Goal: Task Accomplishment & Management: Manage account settings

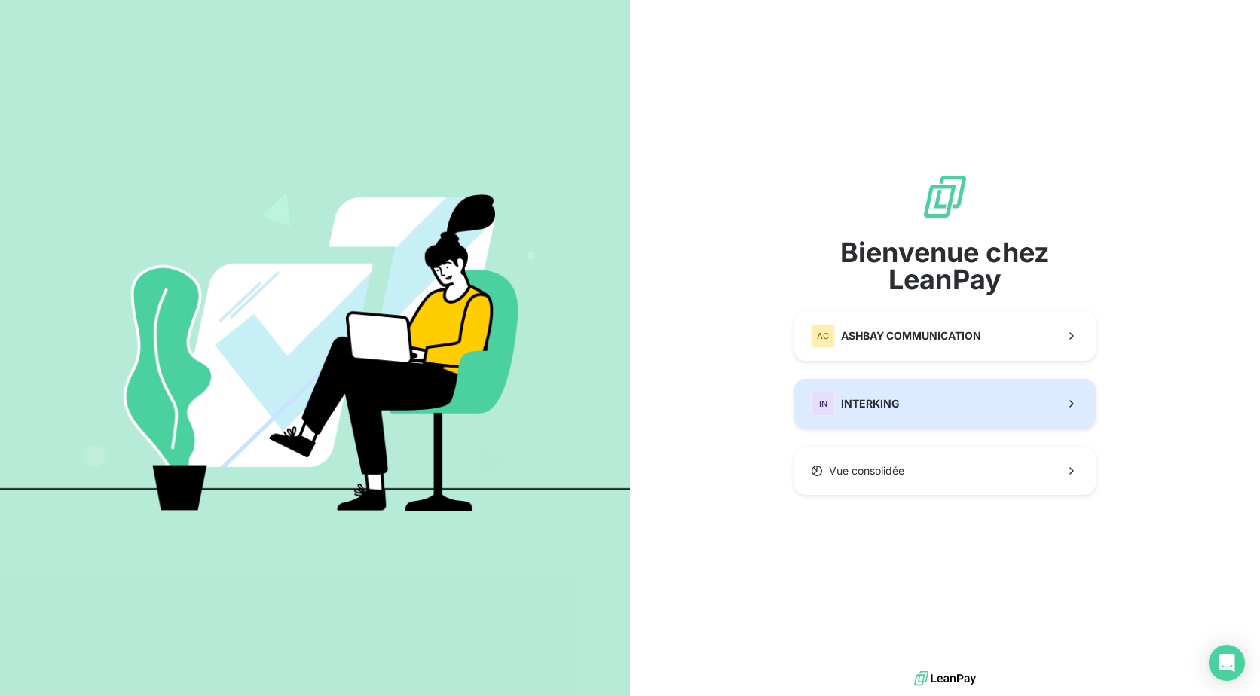
click at [903, 408] on button "IN INTERKING" at bounding box center [944, 404] width 301 height 50
click at [854, 402] on span "INTERKING" at bounding box center [870, 403] width 59 height 15
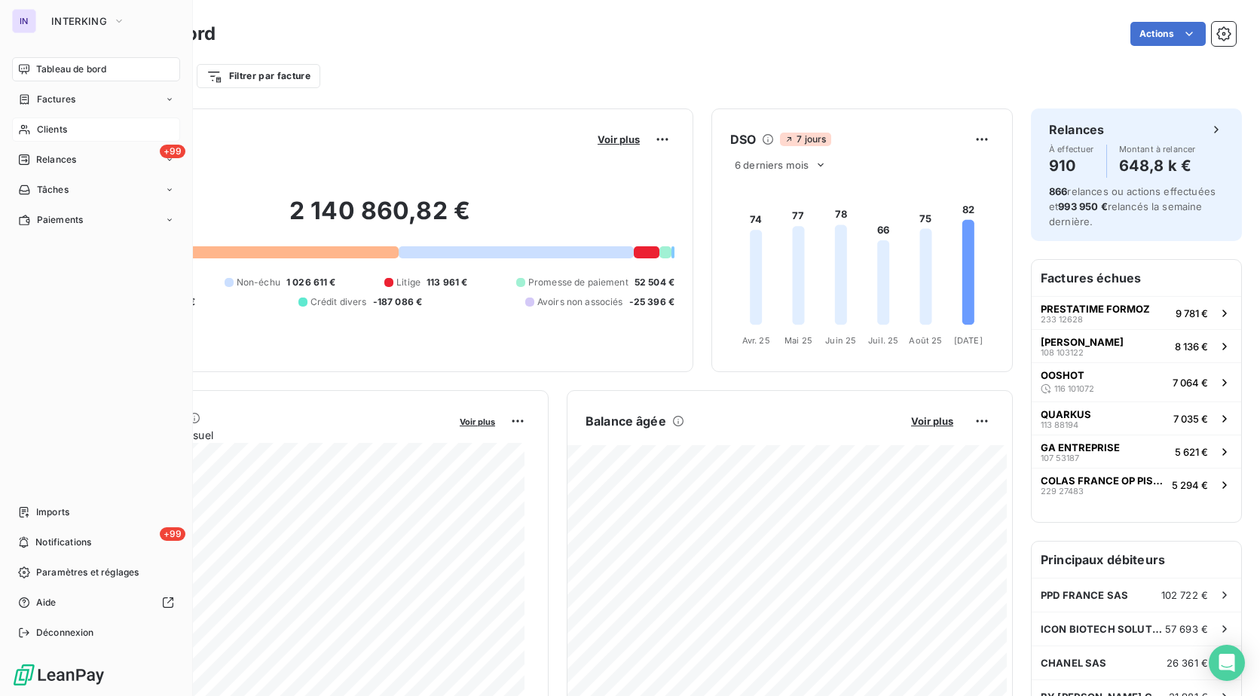
click at [57, 130] on span "Clients" at bounding box center [52, 130] width 30 height 14
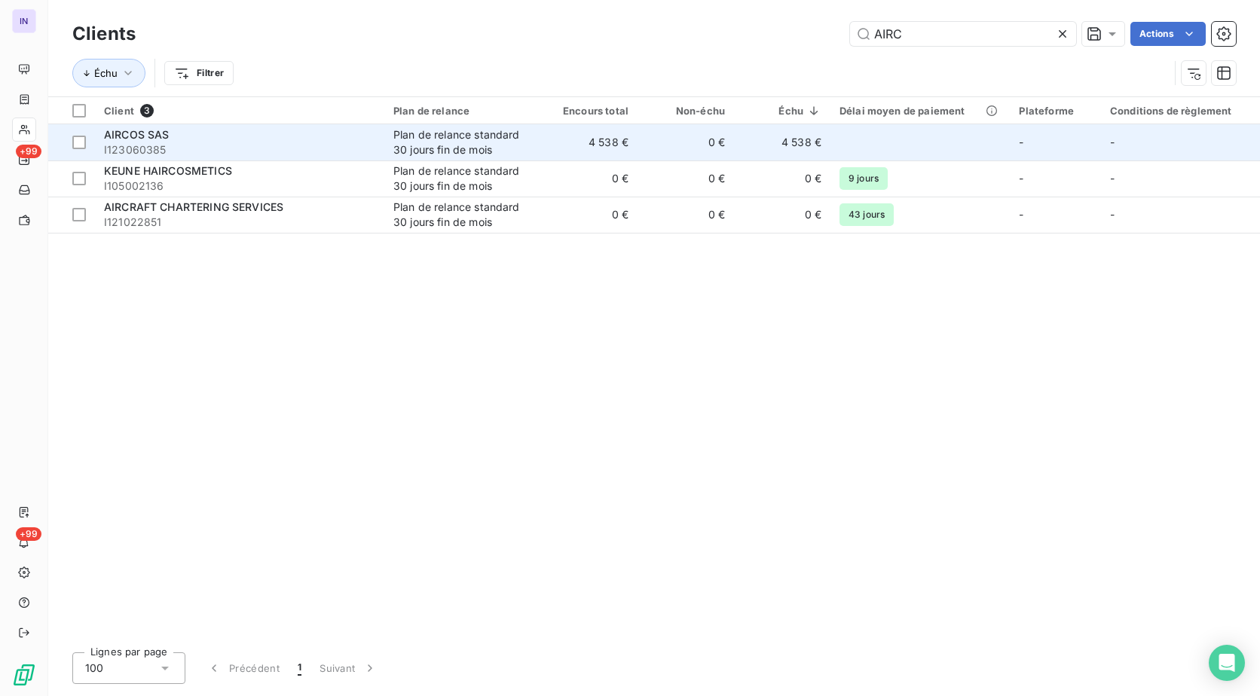
type input "AIRC"
click at [542, 147] on td "4 538 €" at bounding box center [589, 142] width 96 height 36
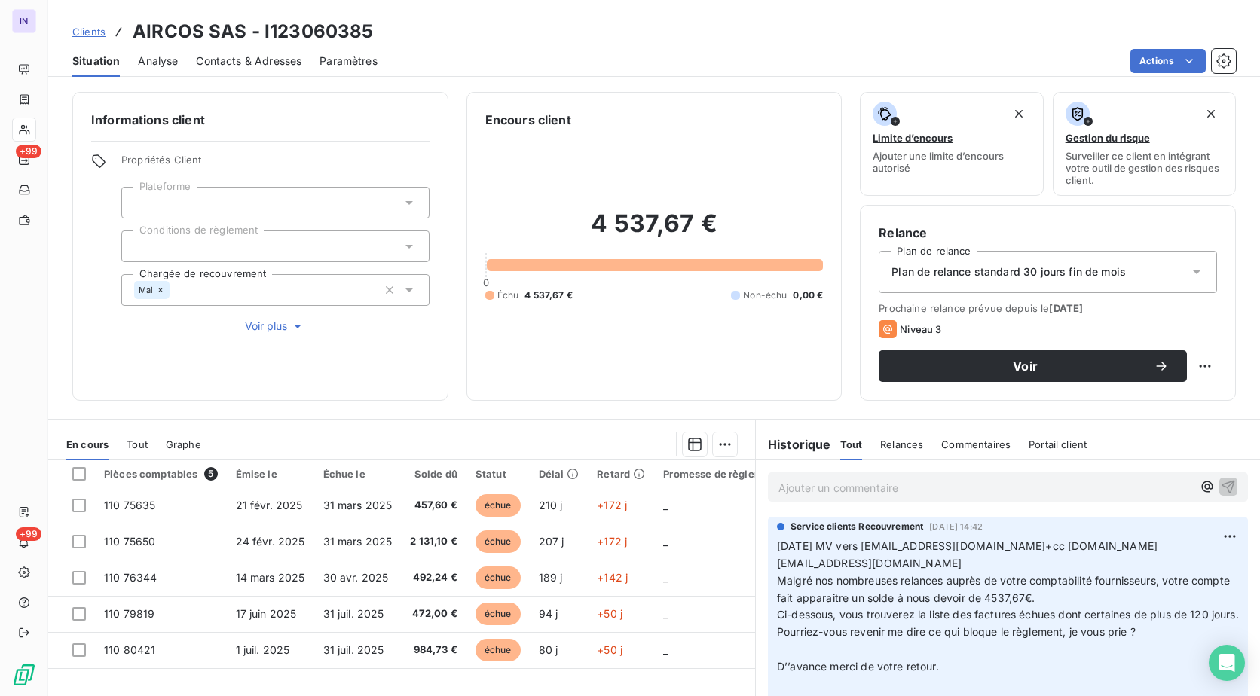
click at [401, 40] on div "Clients AIRCOS SAS - I123060385" at bounding box center [654, 31] width 1212 height 27
drag, startPoint x: 300, startPoint y: 20, endPoint x: 126, endPoint y: 20, distance: 174.0
click at [126, 20] on div "Clients AIRCOS SAS - I123060385" at bounding box center [654, 31] width 1212 height 27
copy h3 "AIRCOS SAS - I123060385"
drag, startPoint x: 229, startPoint y: 497, endPoint x: 327, endPoint y: 435, distance: 115.8
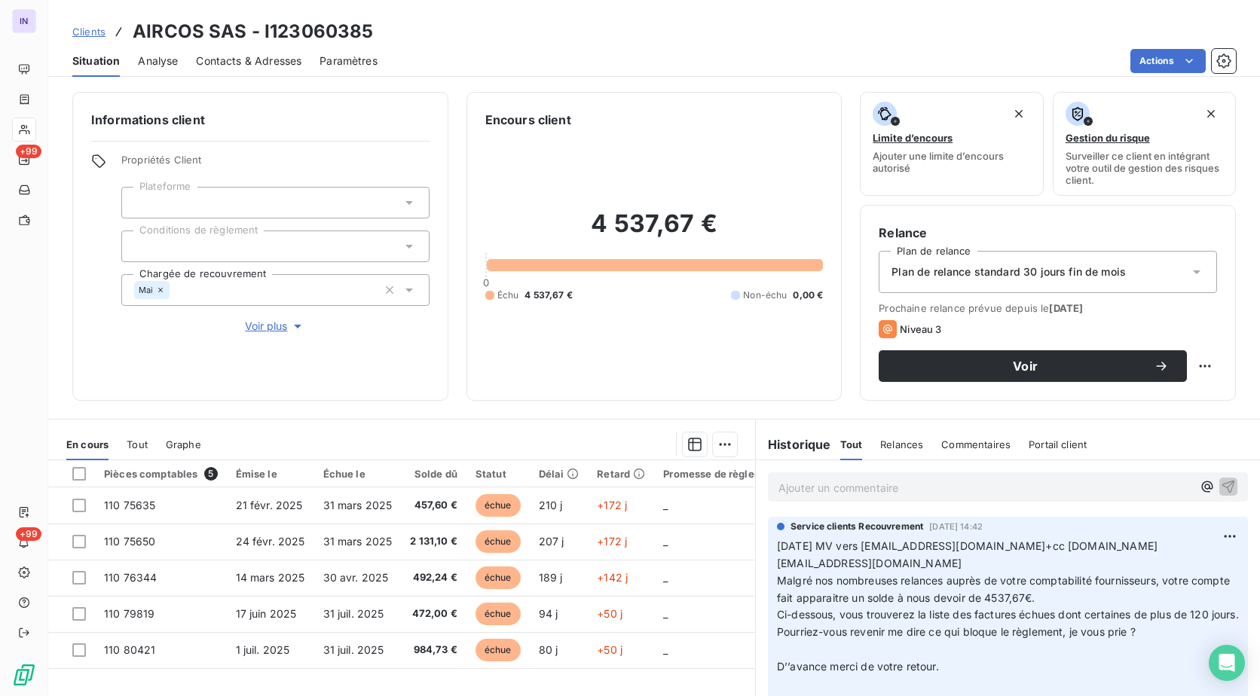
click at [229, 497] on td "21 févr. 2025" at bounding box center [270, 505] width 87 height 36
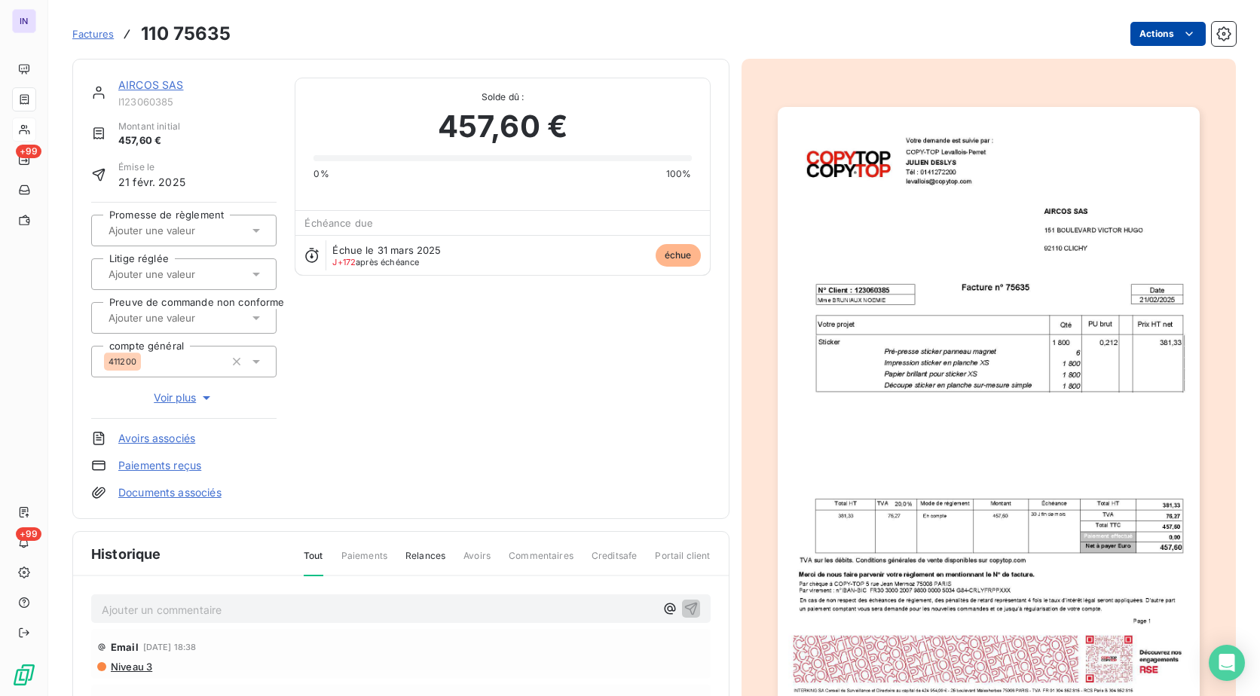
click at [1154, 30] on html "IN +99 +99 Factures 110 75635 Actions AIRCOS SAS I123060385 Montant initial 457…" at bounding box center [630, 348] width 1260 height 696
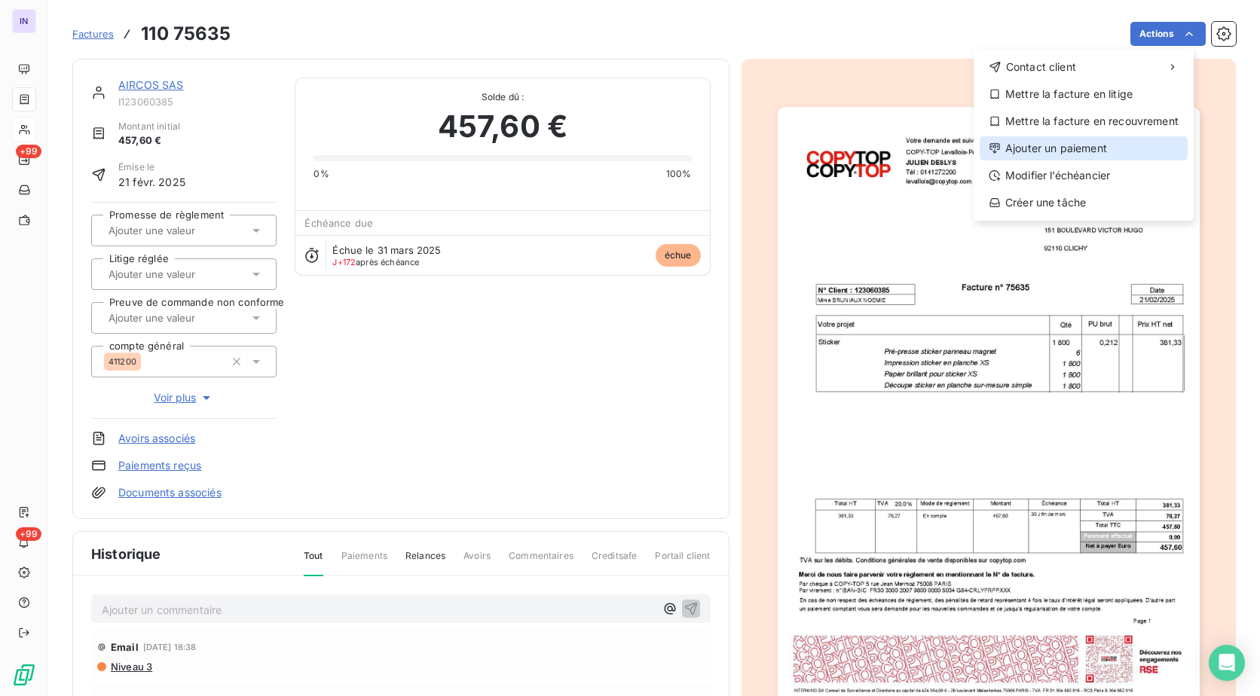
click at [1065, 142] on div "Ajouter un paiement" at bounding box center [1083, 148] width 208 height 24
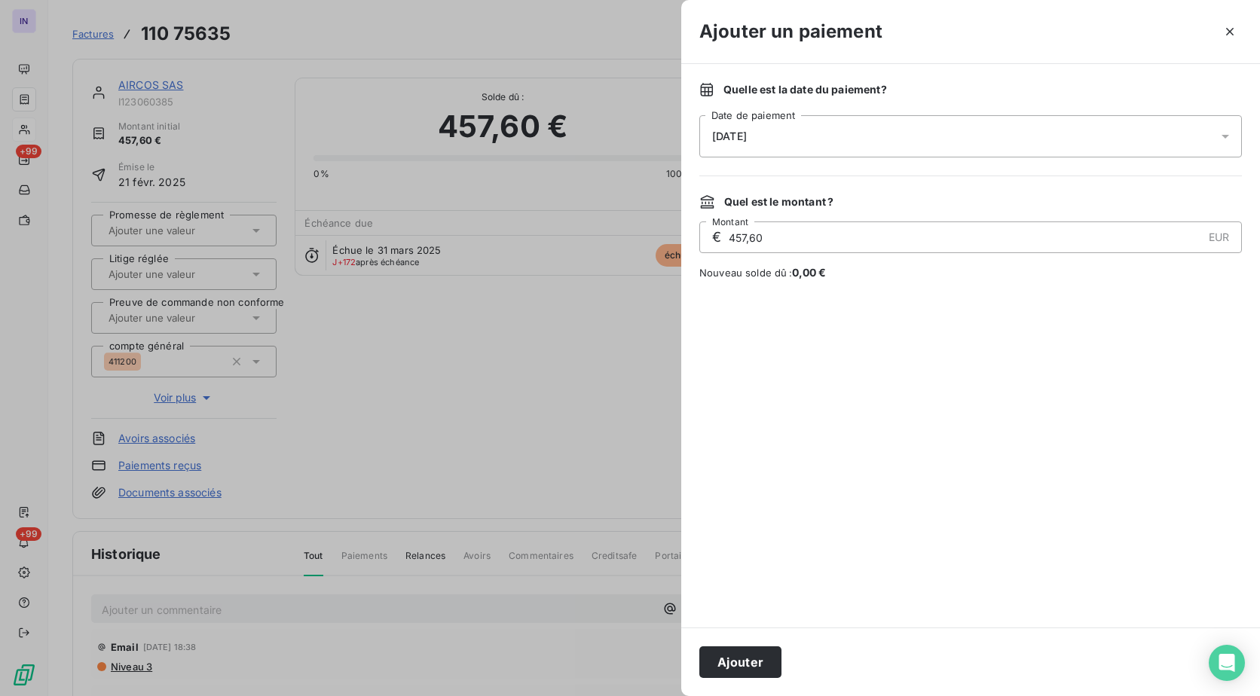
click at [890, 125] on div "[DATE]" at bounding box center [970, 136] width 542 height 42
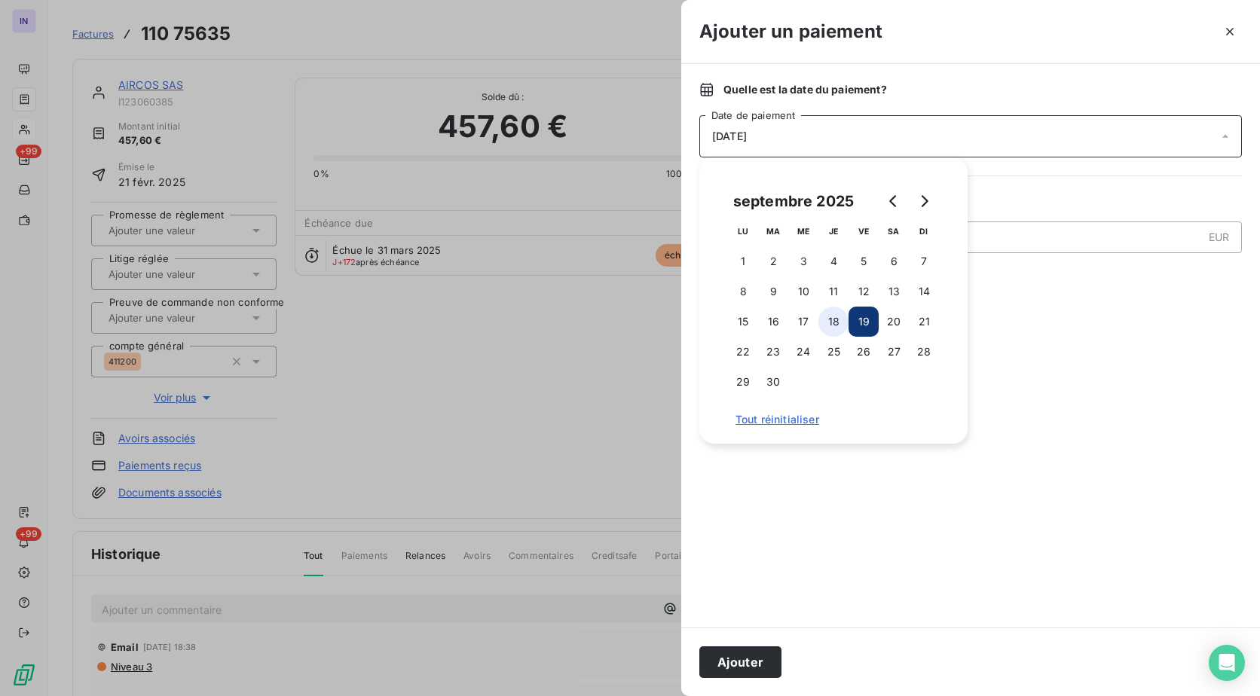
click at [831, 319] on button "18" at bounding box center [833, 322] width 30 height 30
click at [750, 652] on button "Ajouter" at bounding box center [740, 662] width 82 height 32
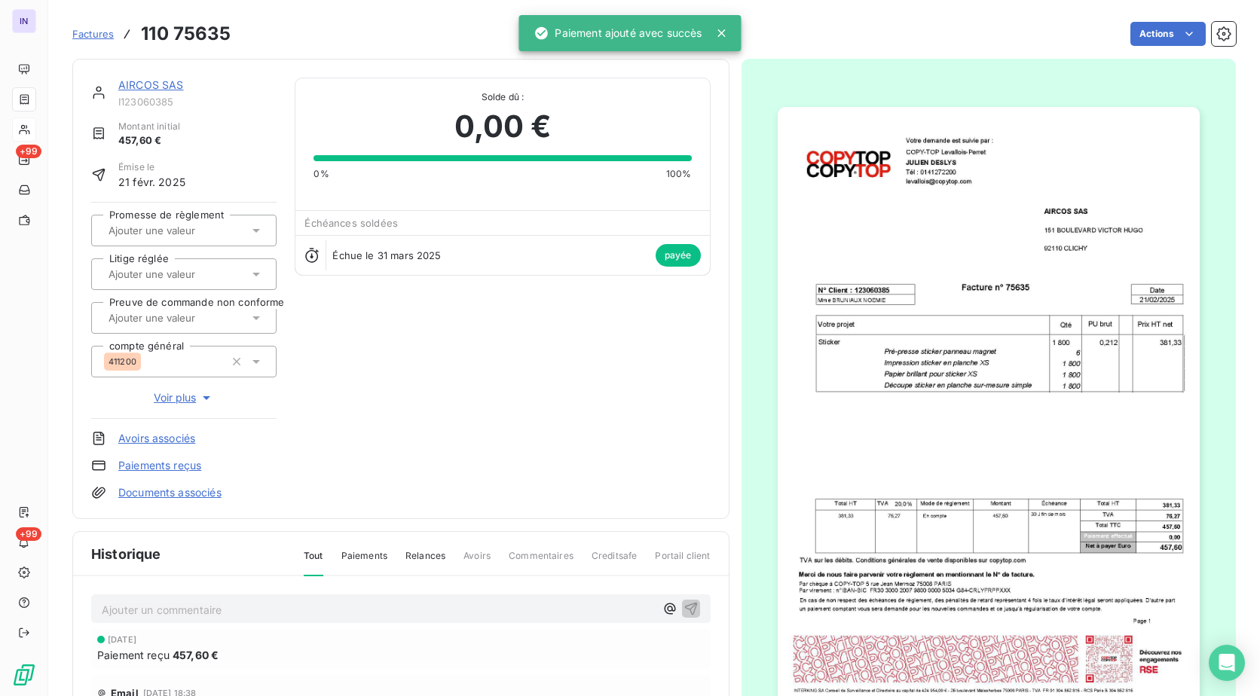
click at [154, 81] on link "AIRCOS SAS" at bounding box center [151, 84] width 66 height 13
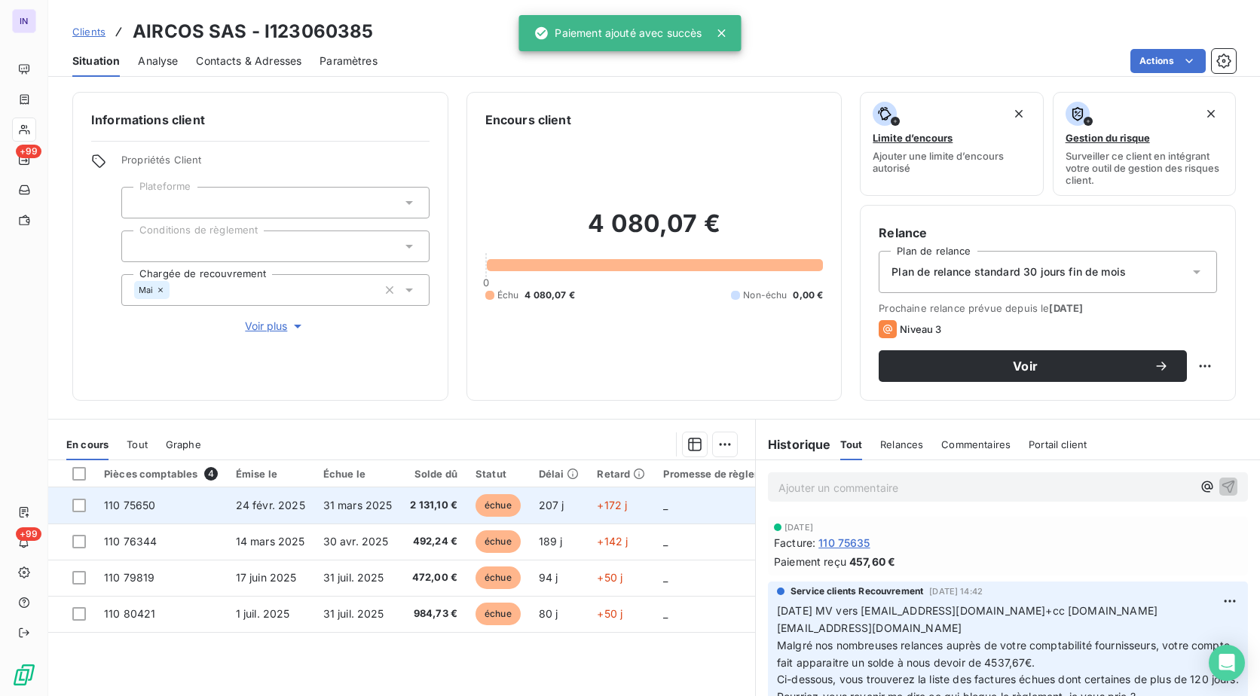
click at [402, 493] on td "2 131,10 €" at bounding box center [434, 505] width 66 height 36
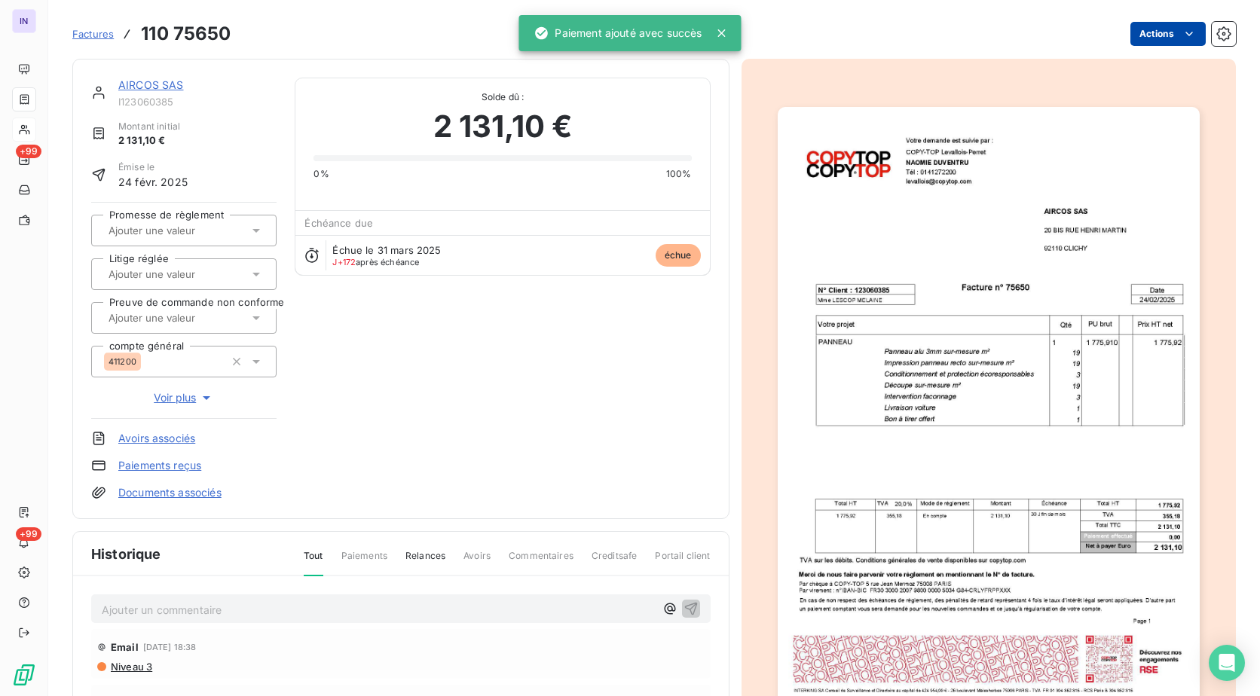
click at [1153, 29] on html "IN +99 +99 Factures 110 75650 Actions AIRCOS SAS I123060385 Montant initial 2 1…" at bounding box center [630, 348] width 1260 height 696
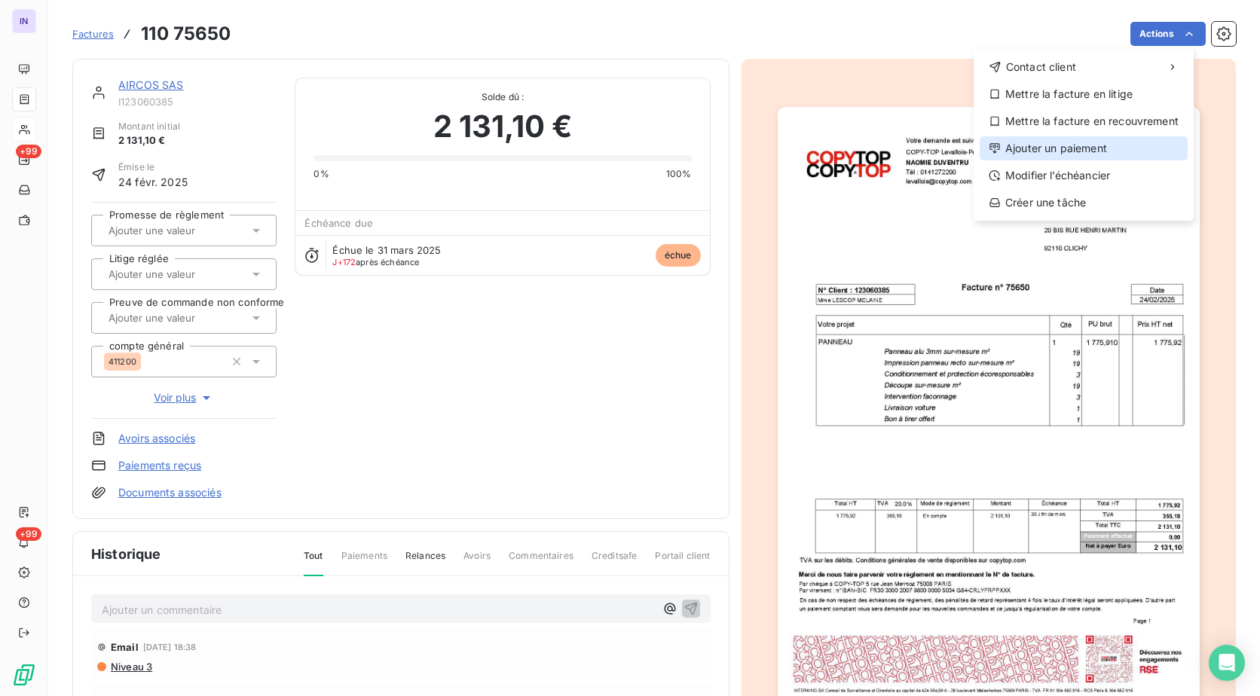
click at [1058, 154] on div "Ajouter un paiement" at bounding box center [1083, 148] width 208 height 24
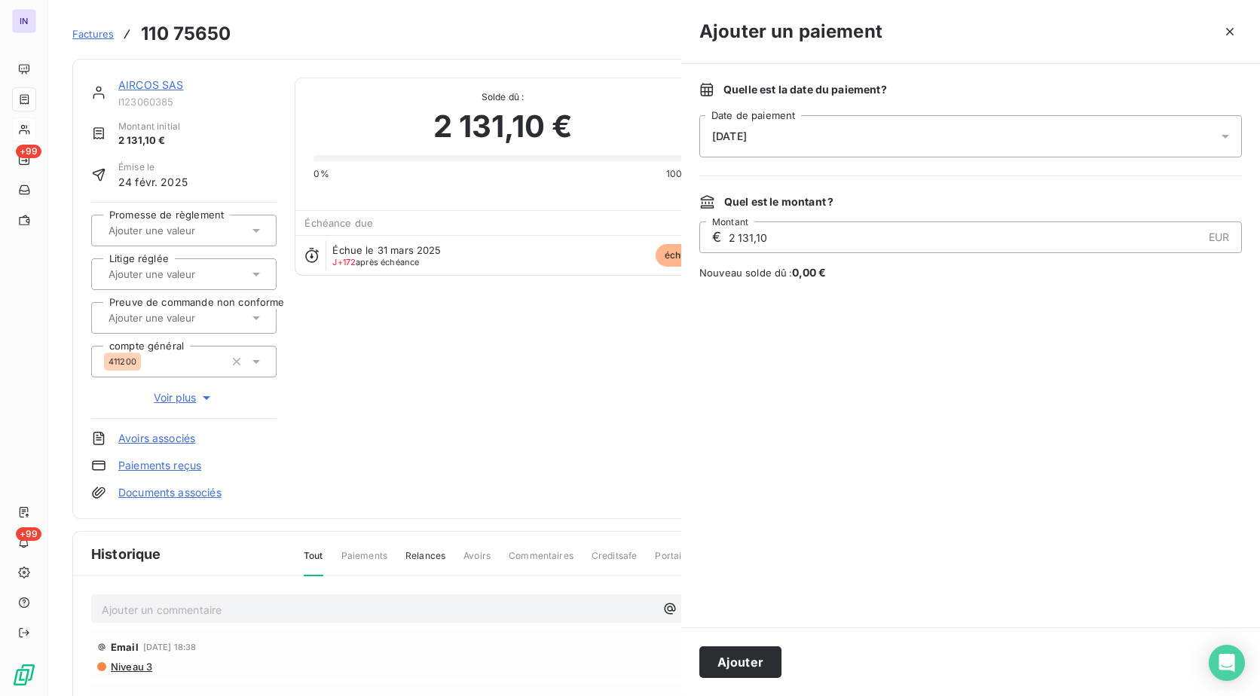
click at [900, 146] on div "[DATE]" at bounding box center [970, 136] width 542 height 42
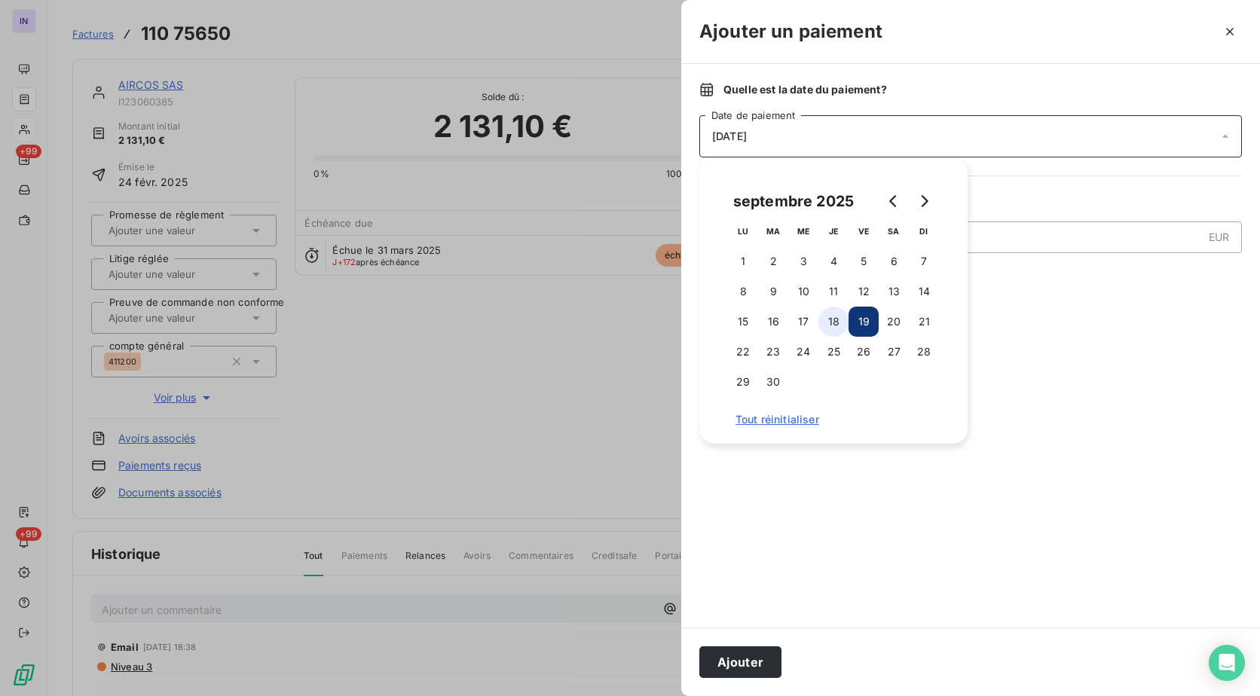
click at [828, 328] on button "18" at bounding box center [833, 322] width 30 height 30
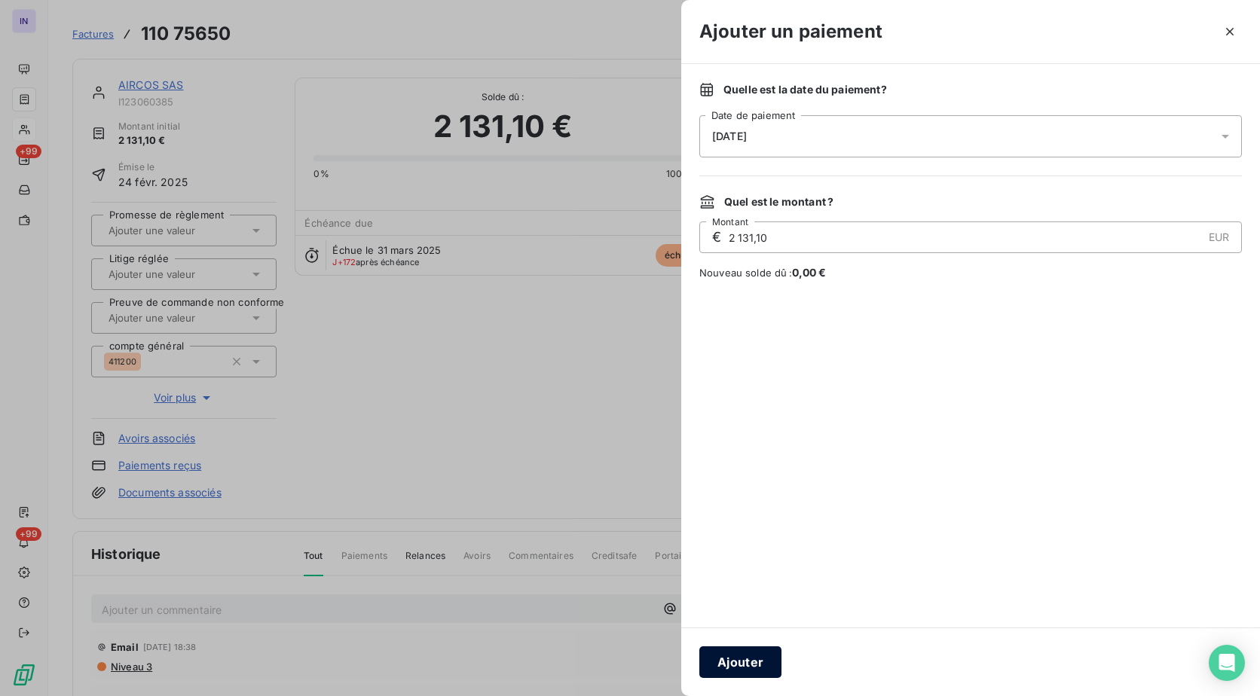
click at [741, 662] on button "Ajouter" at bounding box center [740, 662] width 82 height 32
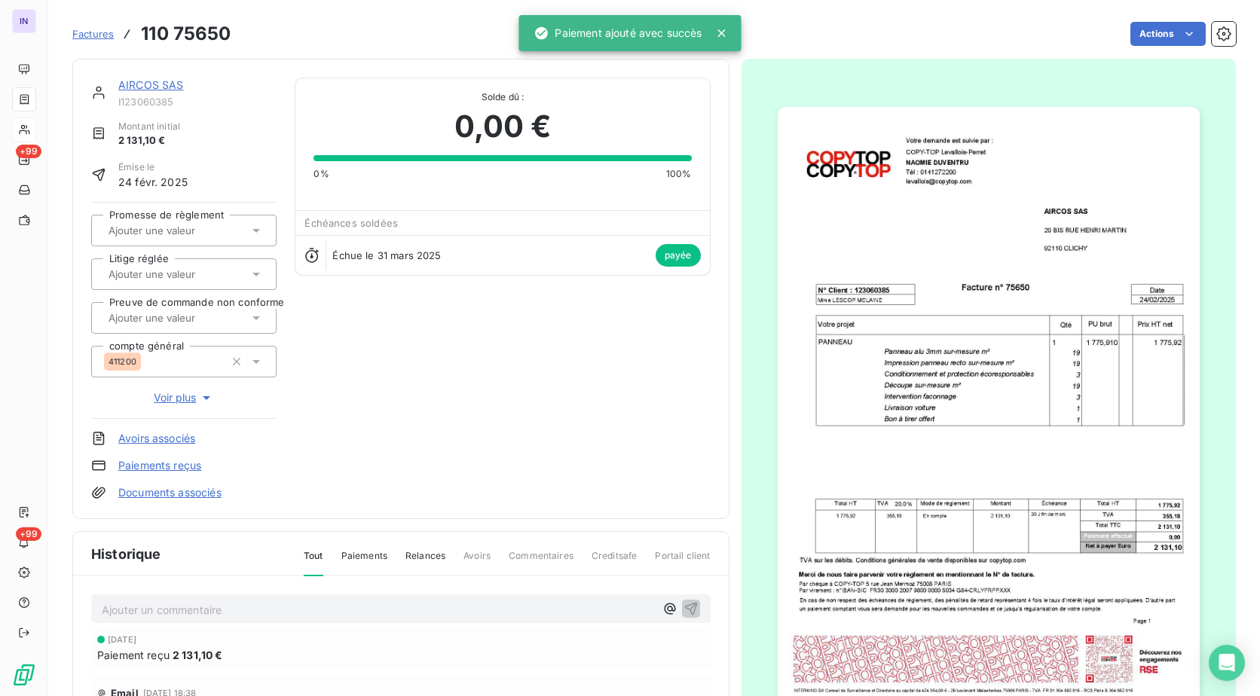
click at [165, 84] on link "AIRCOS SAS" at bounding box center [151, 84] width 66 height 13
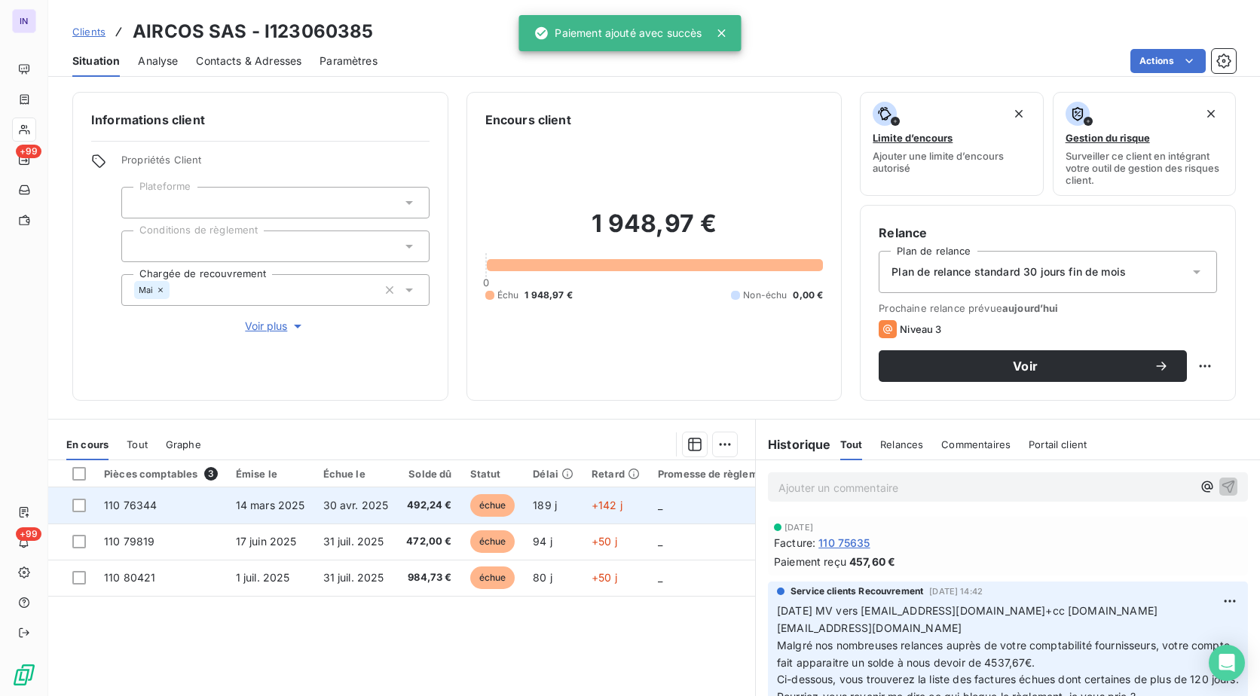
click at [380, 507] on span "30 avr. 2025" at bounding box center [356, 505] width 66 height 13
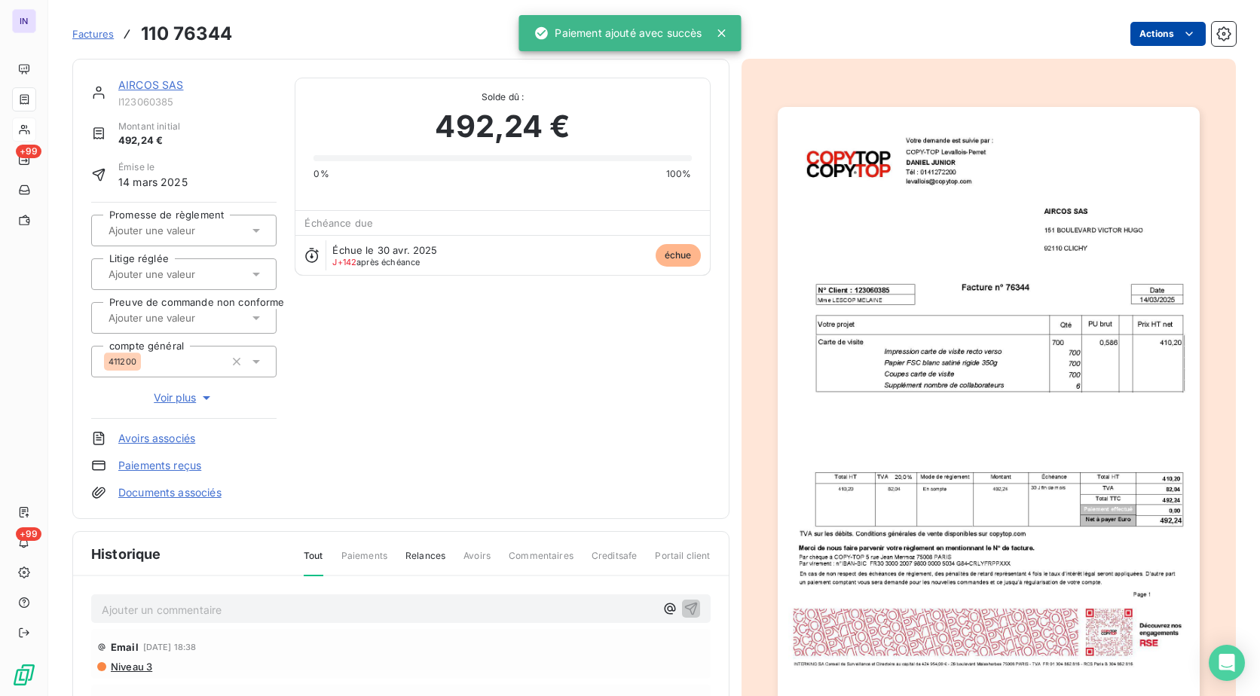
click at [1135, 27] on html "IN +99 +99 Factures 110 76344 Actions AIRCOS SAS I123060385 Montant initial 492…" at bounding box center [630, 348] width 1260 height 696
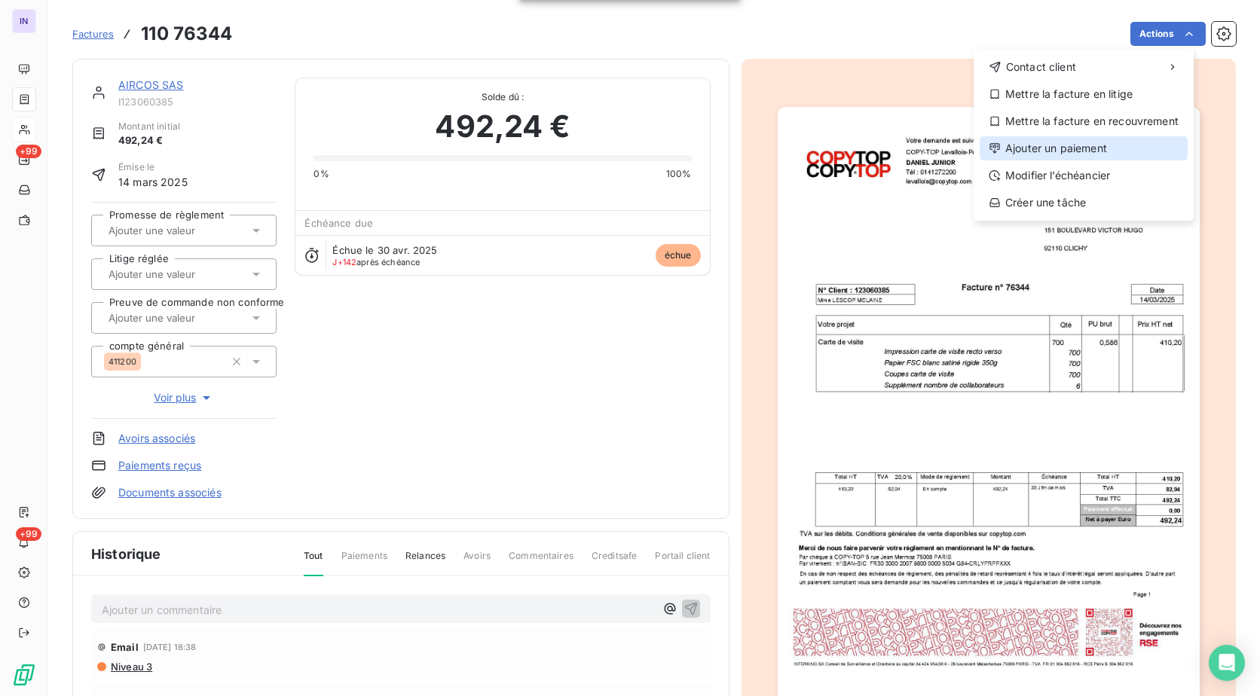
click at [1096, 143] on div "Ajouter un paiement" at bounding box center [1083, 148] width 208 height 24
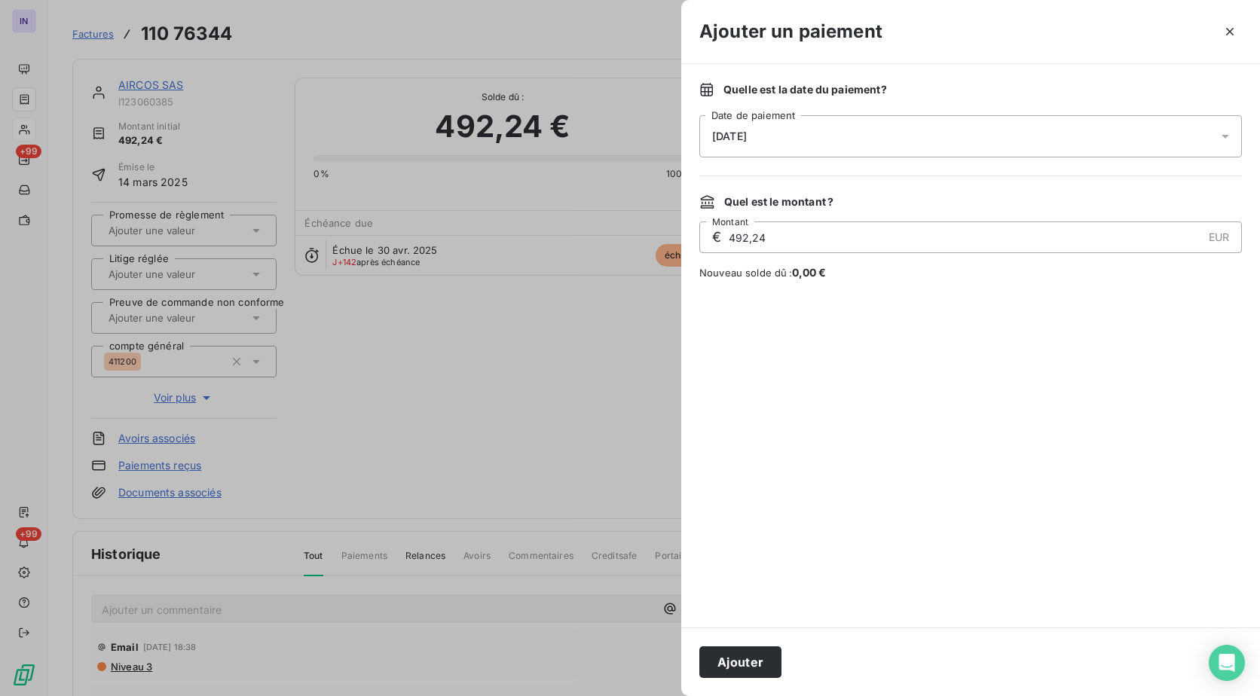
click at [775, 143] on div "[DATE]" at bounding box center [970, 136] width 542 height 42
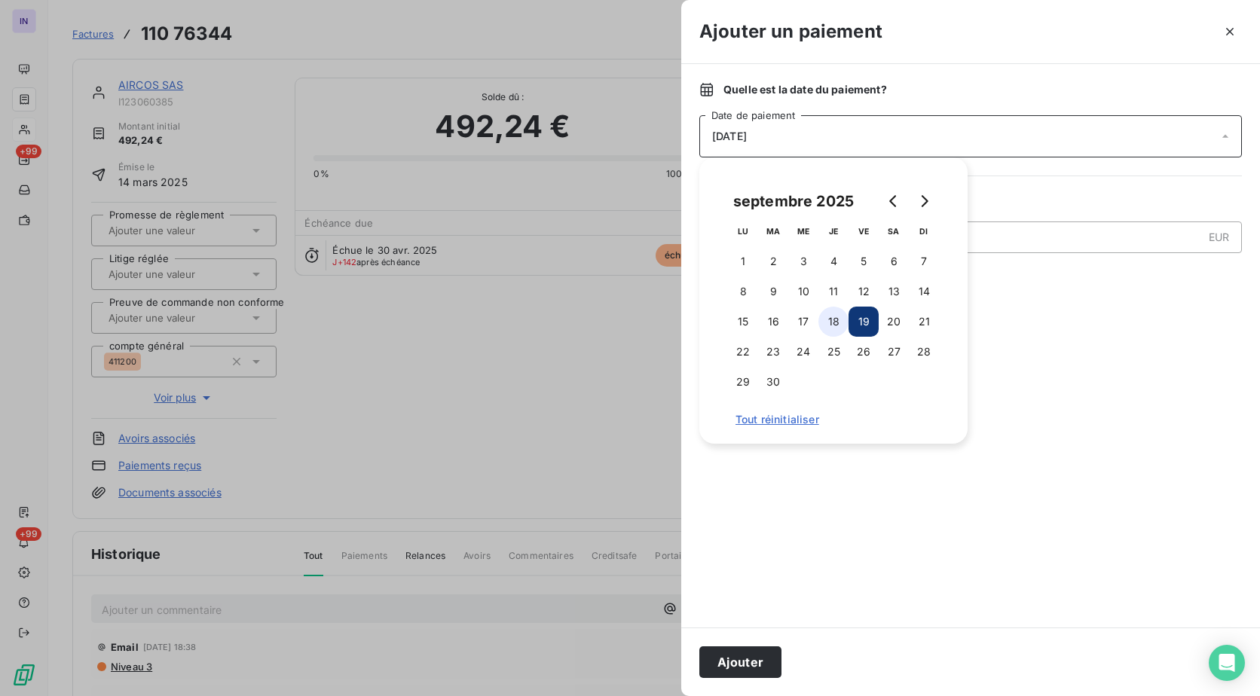
click at [836, 319] on button "18" at bounding box center [833, 322] width 30 height 30
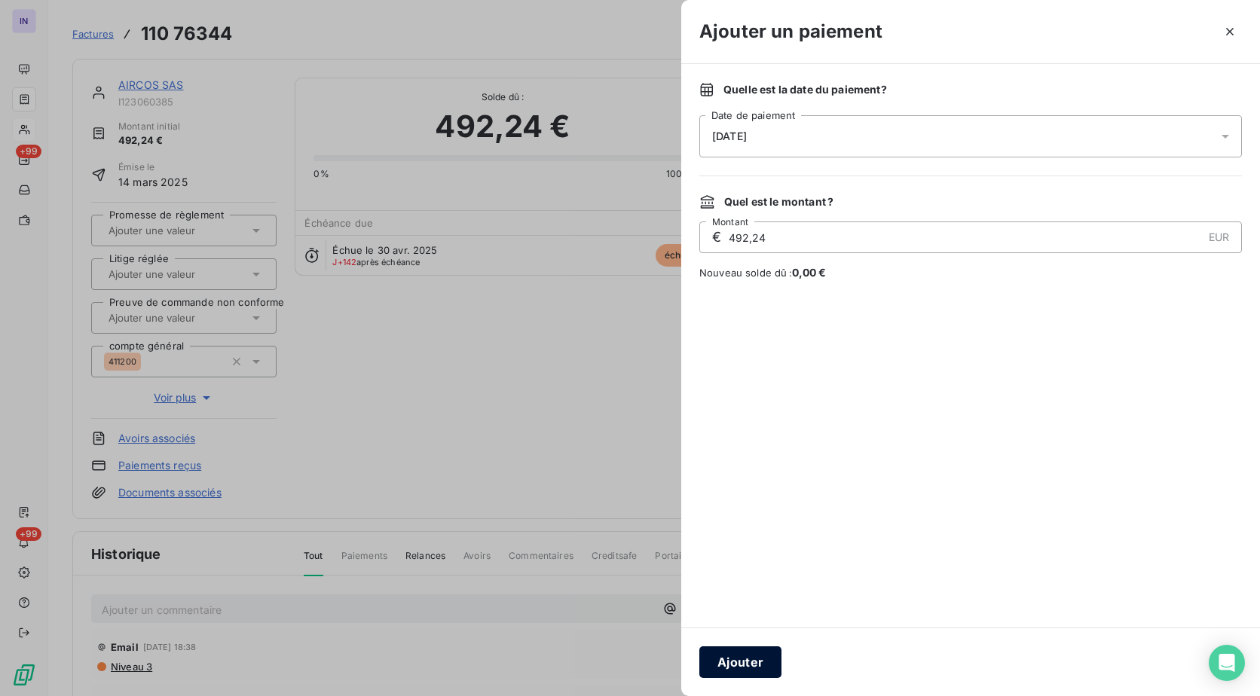
click at [752, 652] on button "Ajouter" at bounding box center [740, 662] width 82 height 32
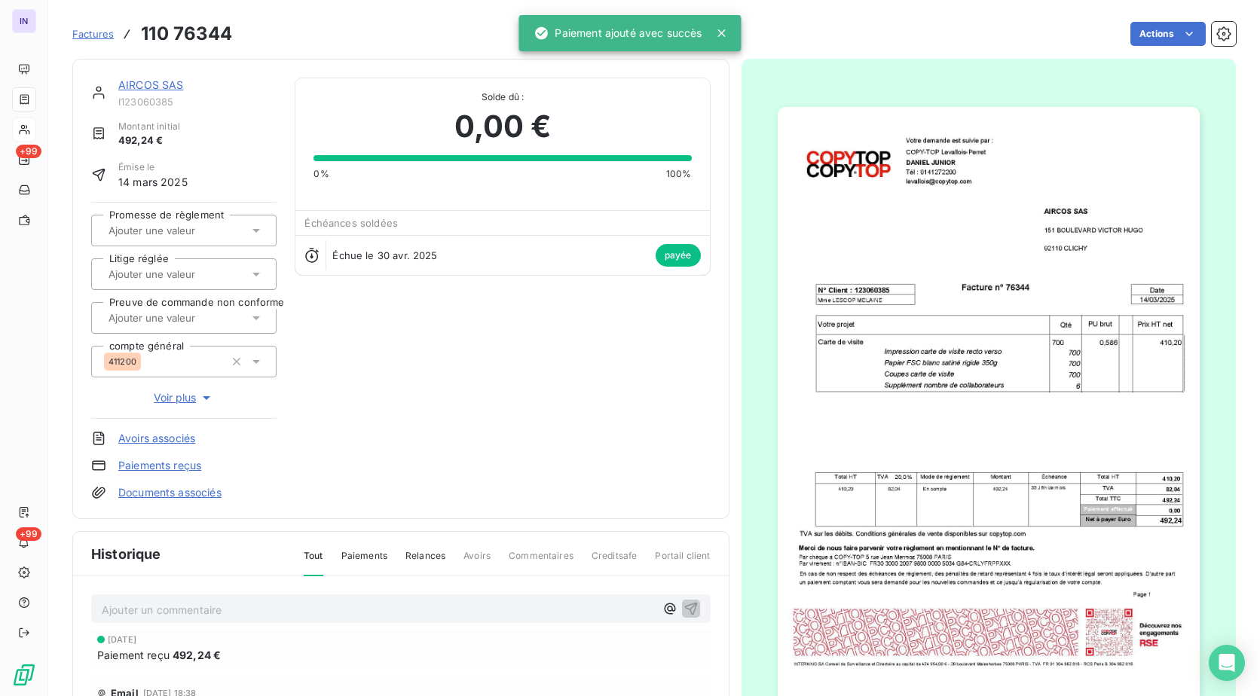
click at [167, 89] on link "AIRCOS SAS" at bounding box center [151, 84] width 66 height 13
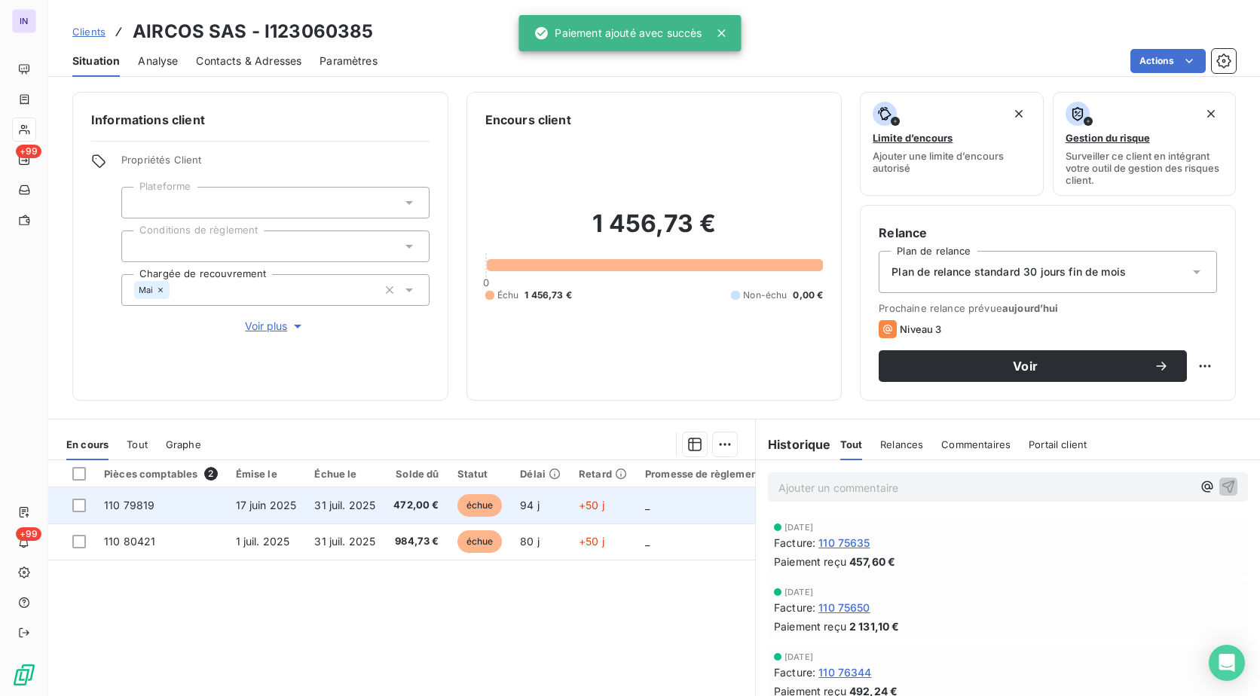
click at [330, 509] on span "31 juil. 2025" at bounding box center [344, 505] width 61 height 13
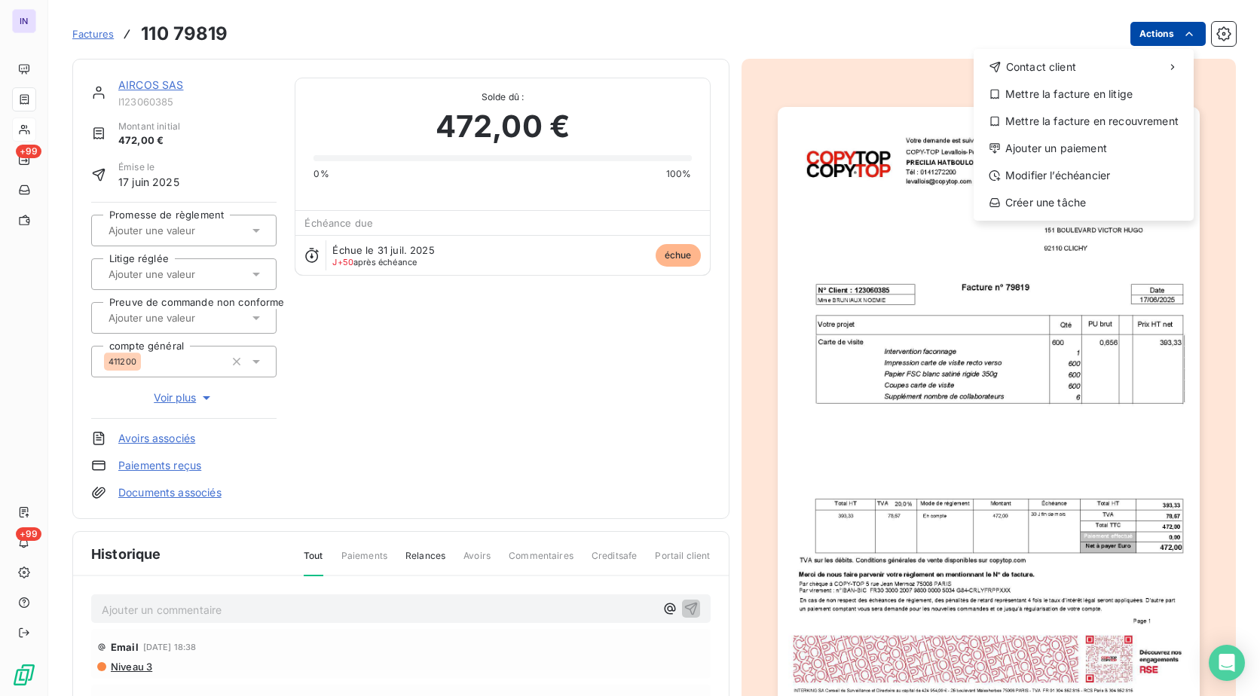
click at [1131, 30] on html "IN +99 +99 Factures [PHONE_NUMBER] Actions Contact client Mettre la facture en …" at bounding box center [630, 348] width 1260 height 696
click at [1056, 139] on div "Ajouter un paiement" at bounding box center [1083, 148] width 208 height 24
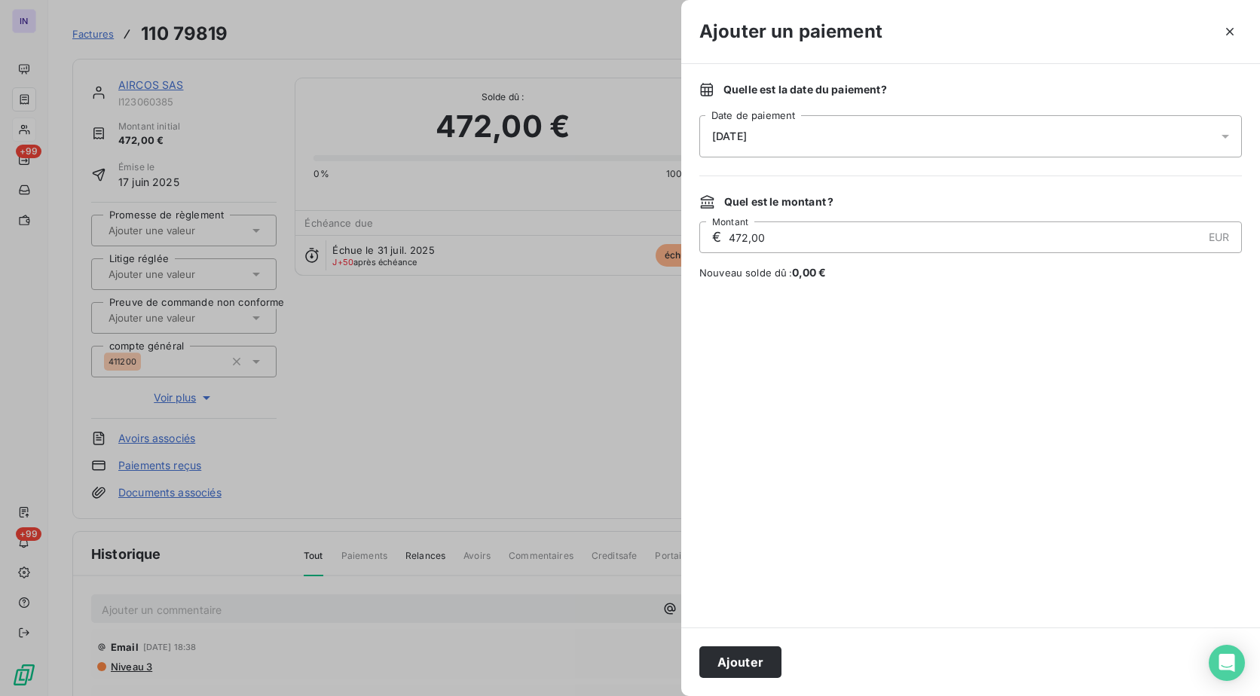
click at [863, 131] on div "[DATE]" at bounding box center [970, 136] width 542 height 42
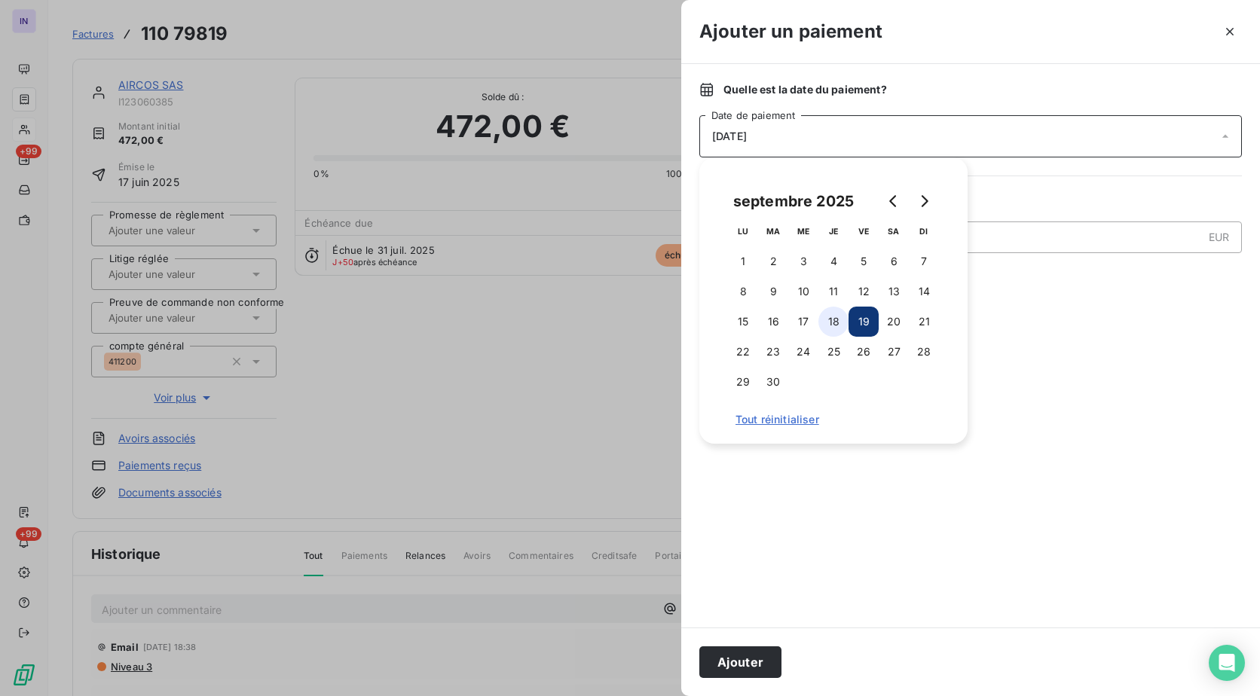
click at [830, 318] on button "18" at bounding box center [833, 322] width 30 height 30
click at [732, 652] on button "Ajouter" at bounding box center [740, 662] width 82 height 32
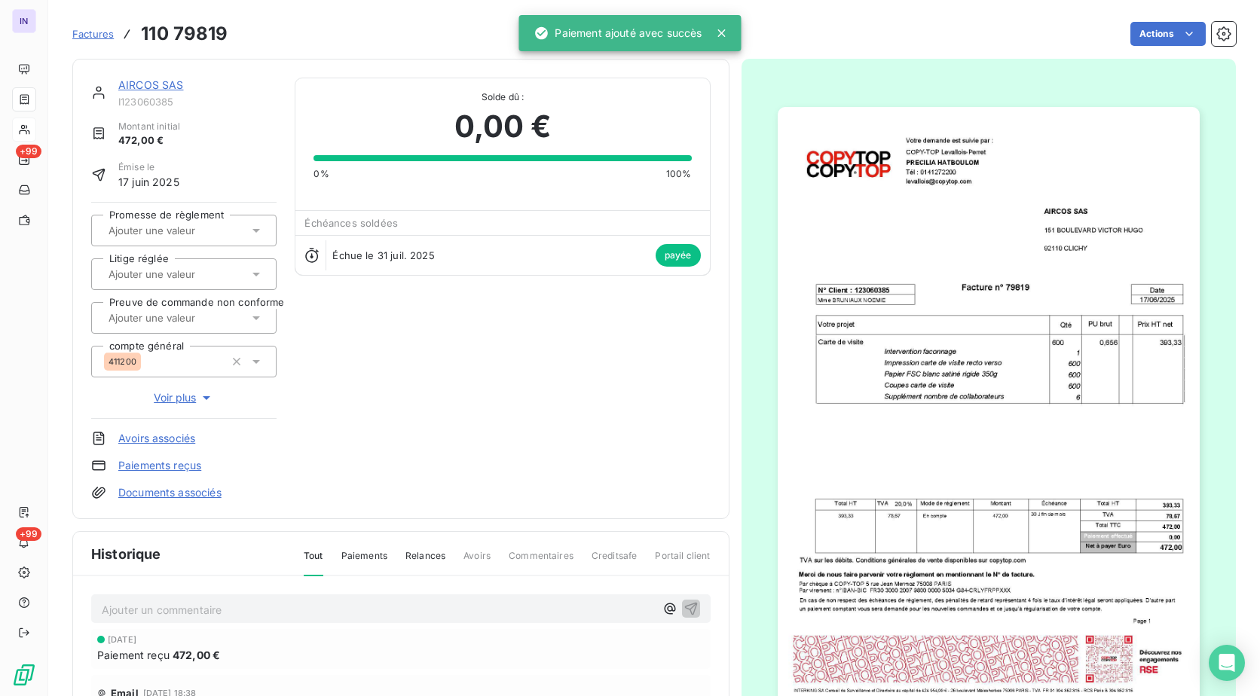
click at [174, 82] on link "AIRCOS SAS" at bounding box center [151, 84] width 66 height 13
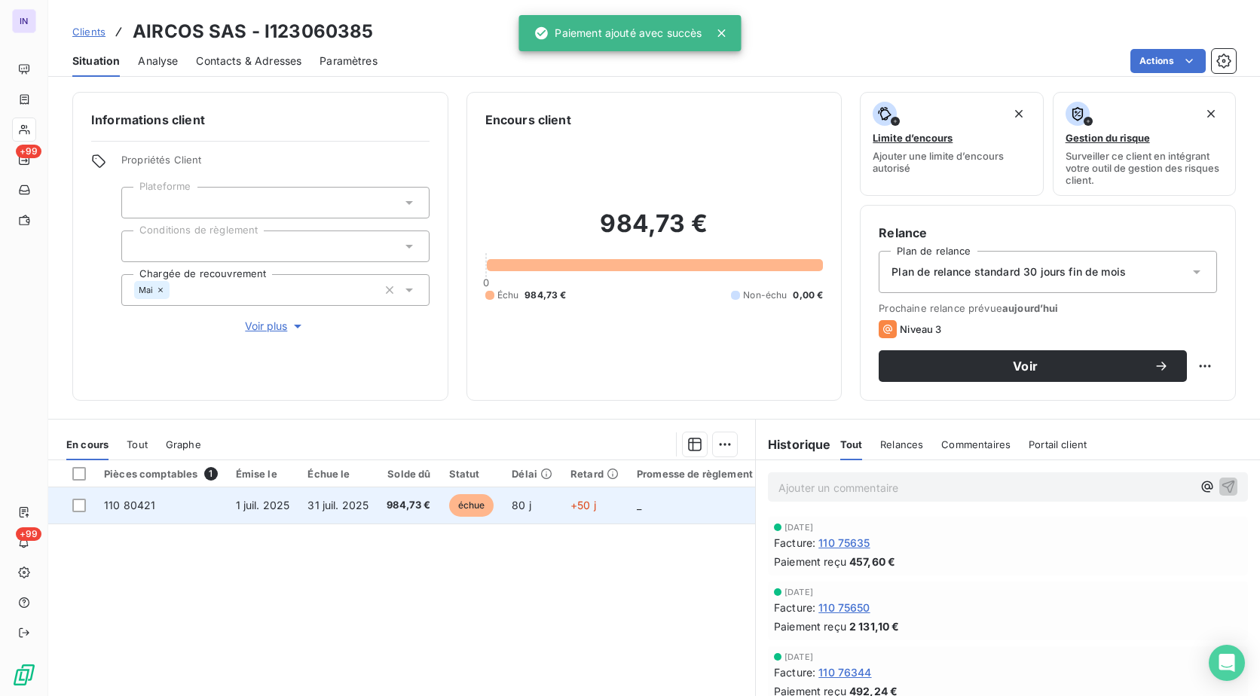
click at [292, 509] on td "1 juil. 2025" at bounding box center [263, 505] width 72 height 36
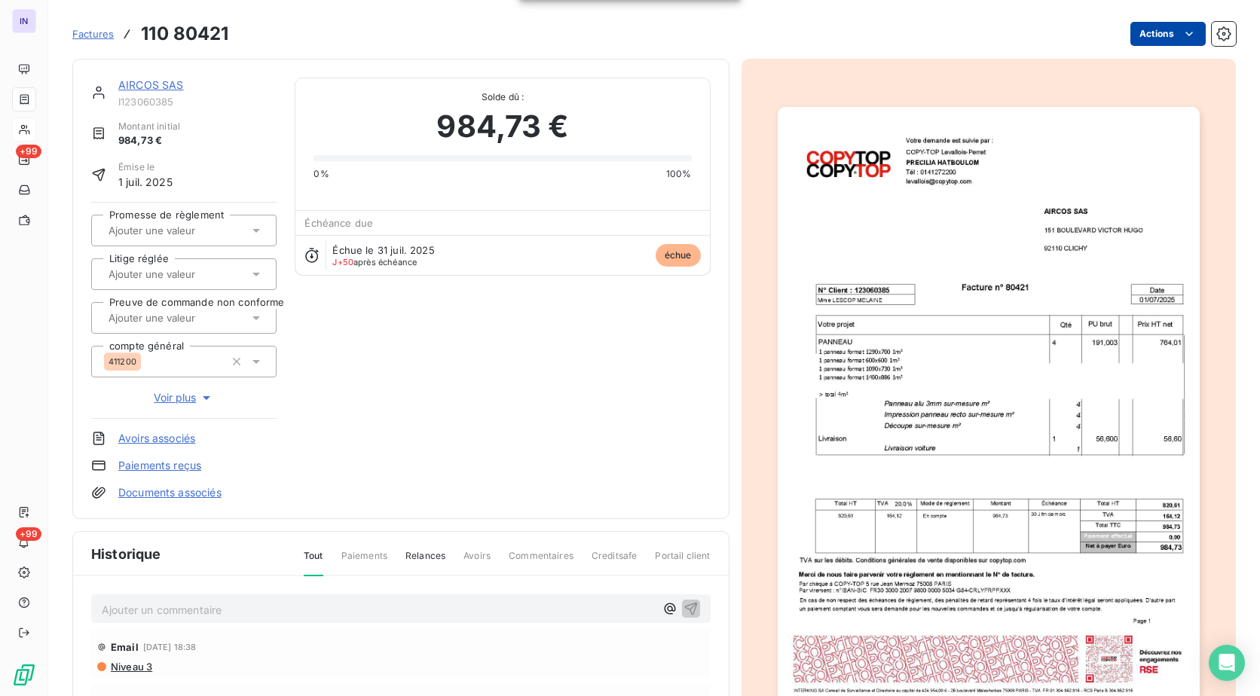
click at [1123, 39] on html "IN +99 +99 Factures 110 80421 Actions AIRCOS SAS I123060385 Montant initial 984…" at bounding box center [630, 348] width 1260 height 696
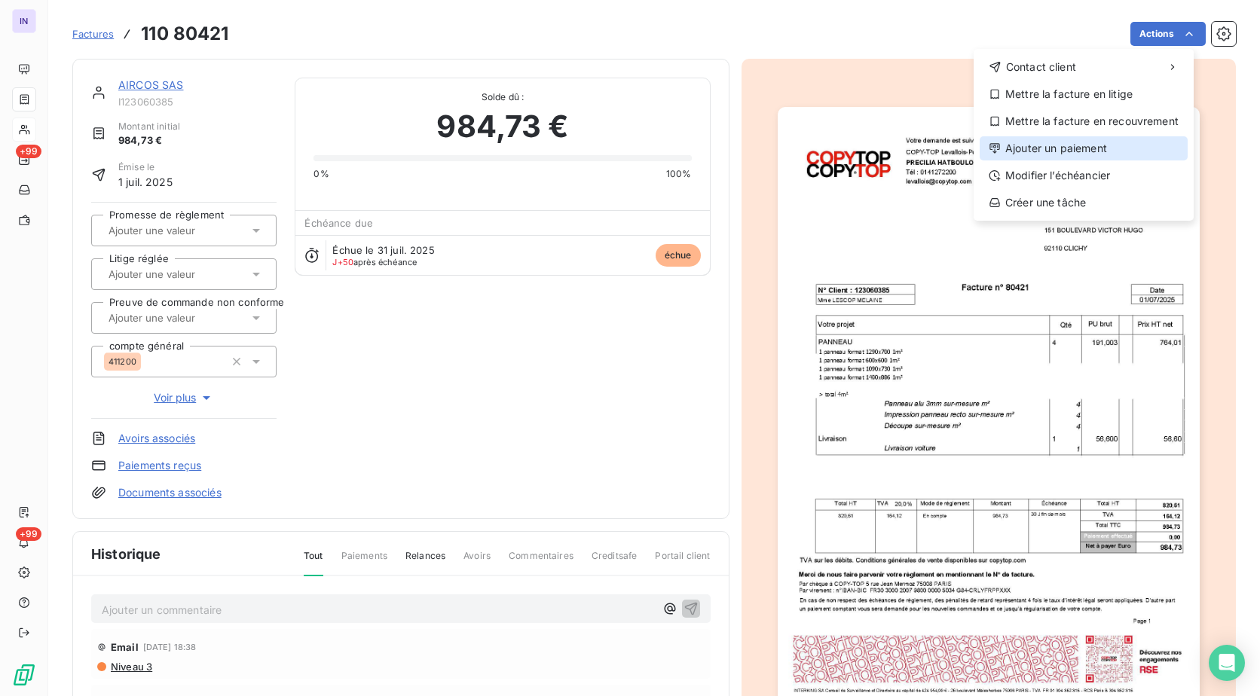
click at [1036, 151] on div "Ajouter un paiement" at bounding box center [1083, 148] width 208 height 24
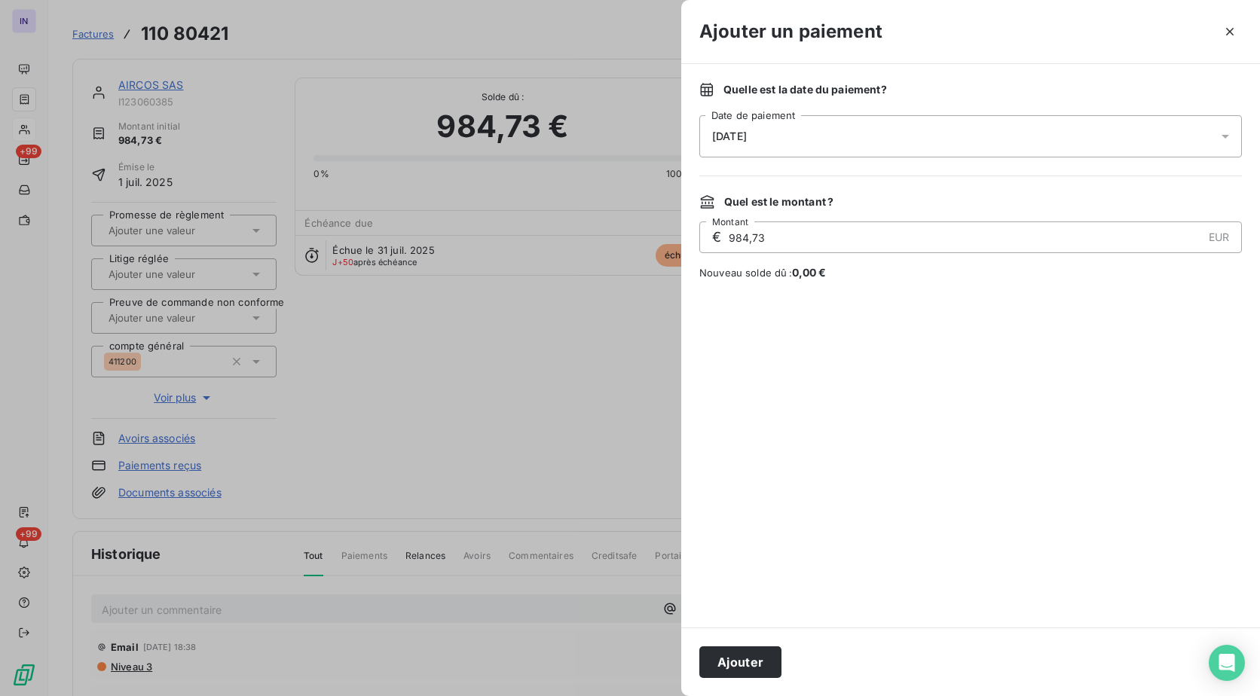
click at [933, 140] on div "[DATE]" at bounding box center [970, 136] width 542 height 42
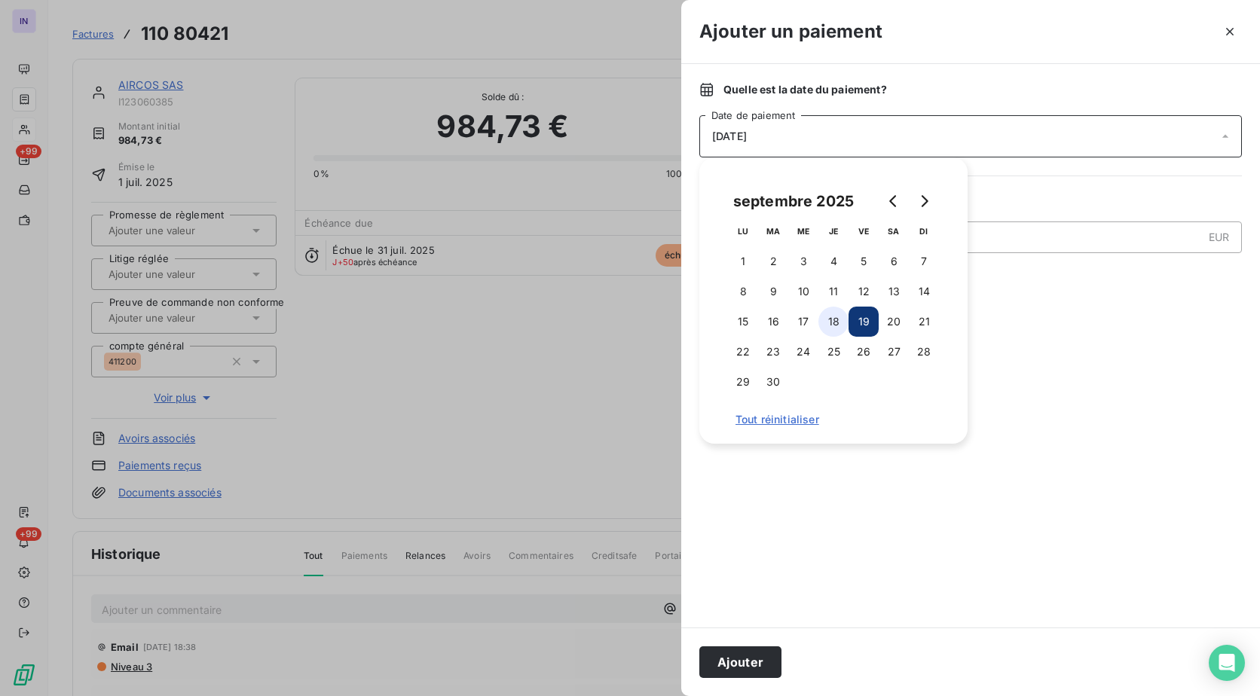
click at [836, 312] on button "18" at bounding box center [833, 322] width 30 height 30
click at [753, 659] on button "Ajouter" at bounding box center [740, 662] width 82 height 32
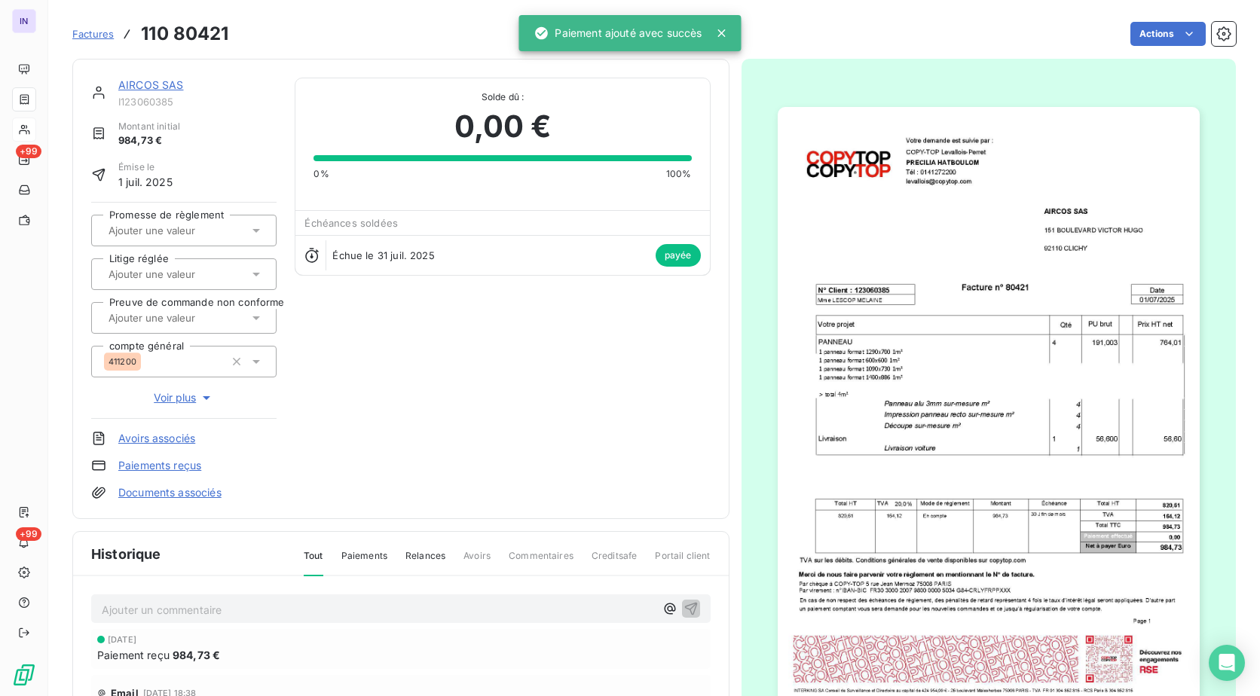
click at [162, 80] on link "AIRCOS SAS" at bounding box center [151, 84] width 66 height 13
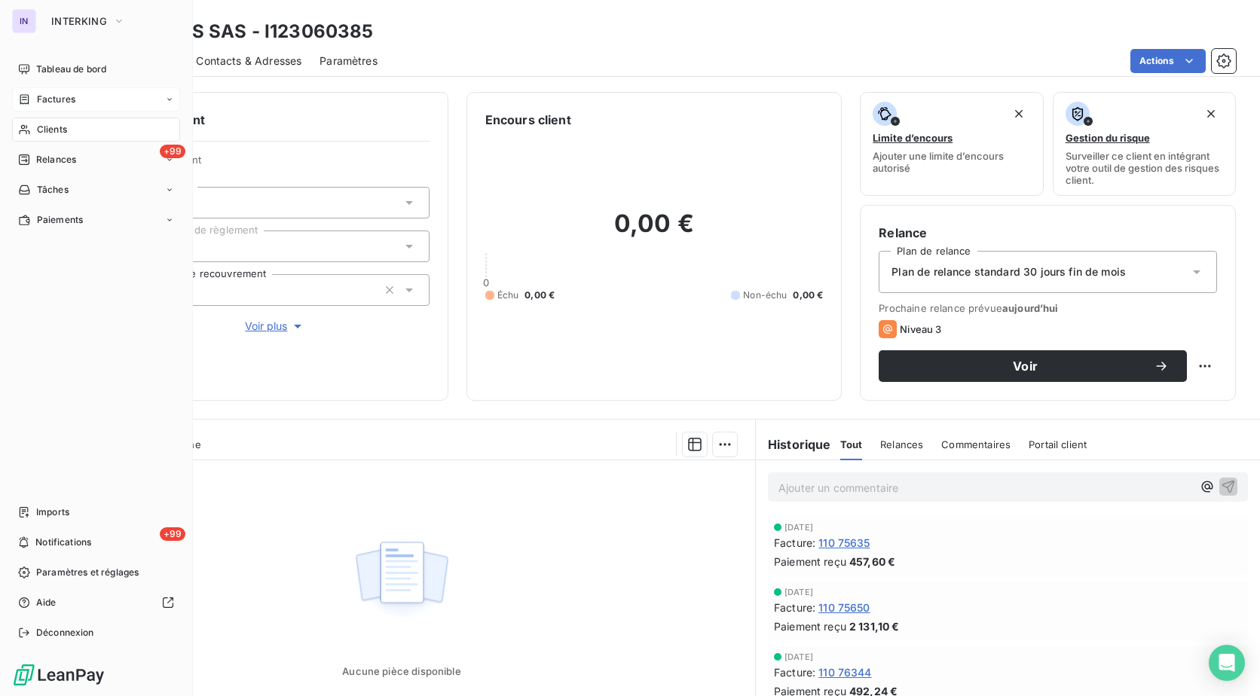
click at [56, 95] on span "Factures" at bounding box center [56, 100] width 38 height 14
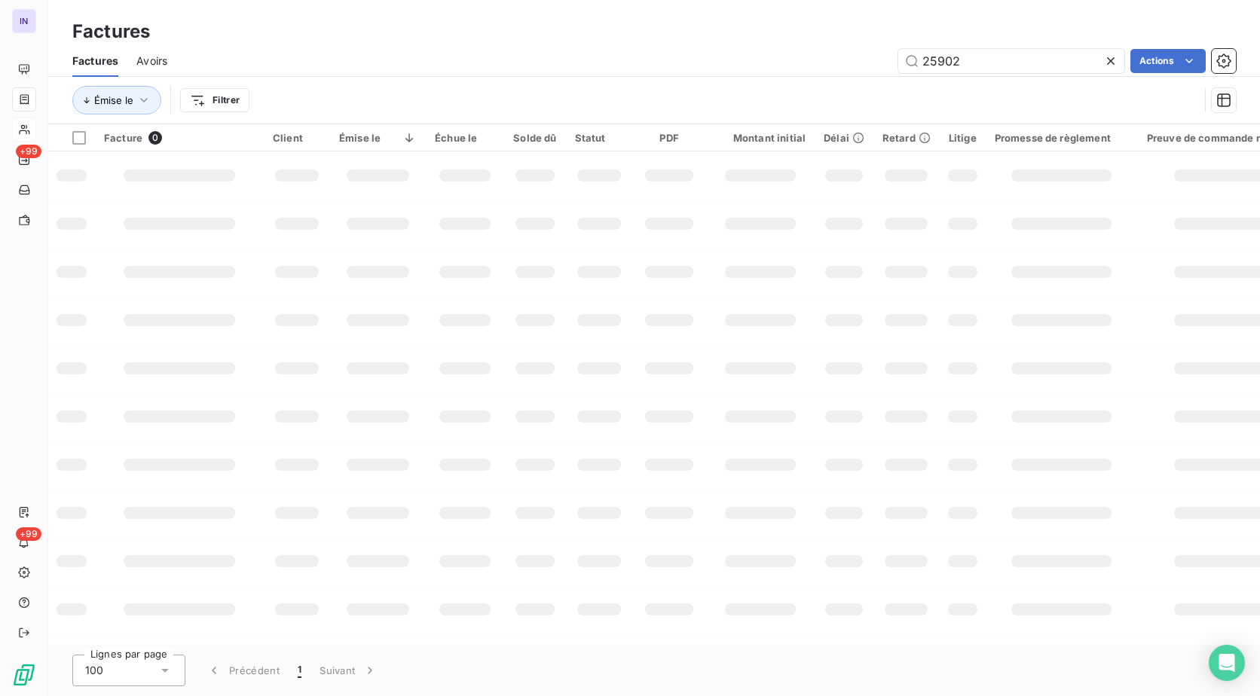
drag, startPoint x: 965, startPoint y: 63, endPoint x: 717, endPoint y: 57, distance: 247.9
click at [698, 63] on div "25902 Actions" at bounding box center [710, 61] width 1050 height 24
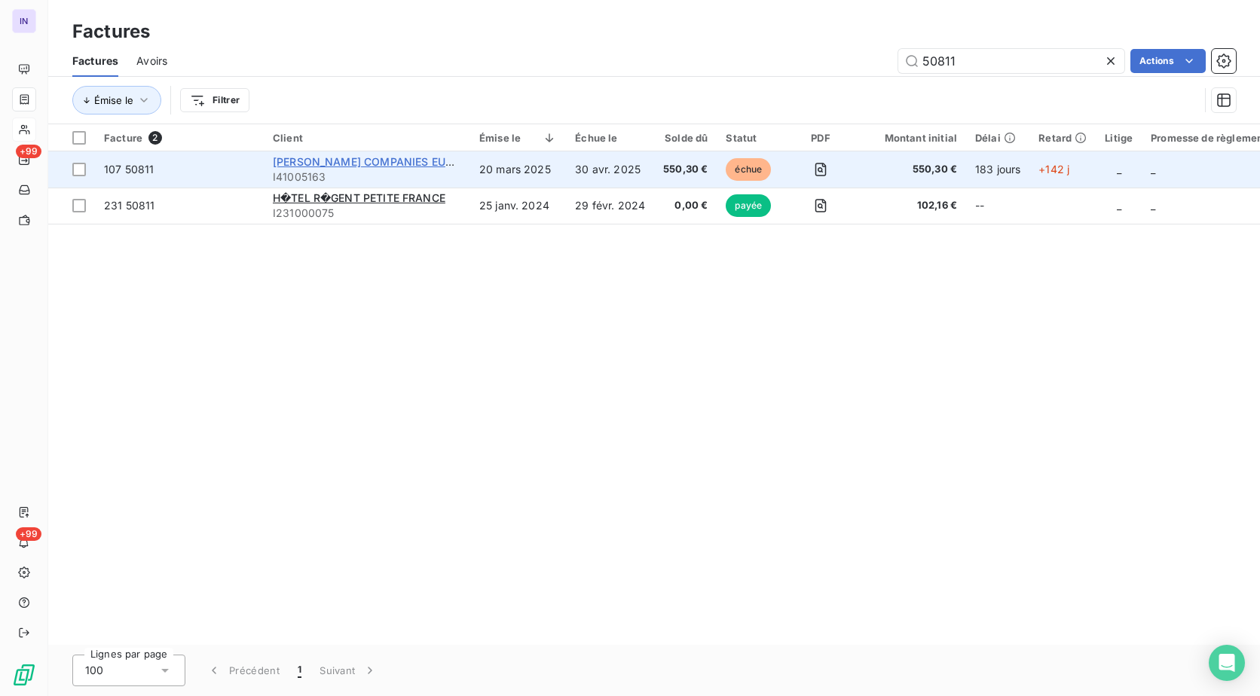
type input "50811"
click at [356, 162] on span "[PERSON_NAME] COMPANIES EUROPE" at bounding box center [373, 161] width 201 height 13
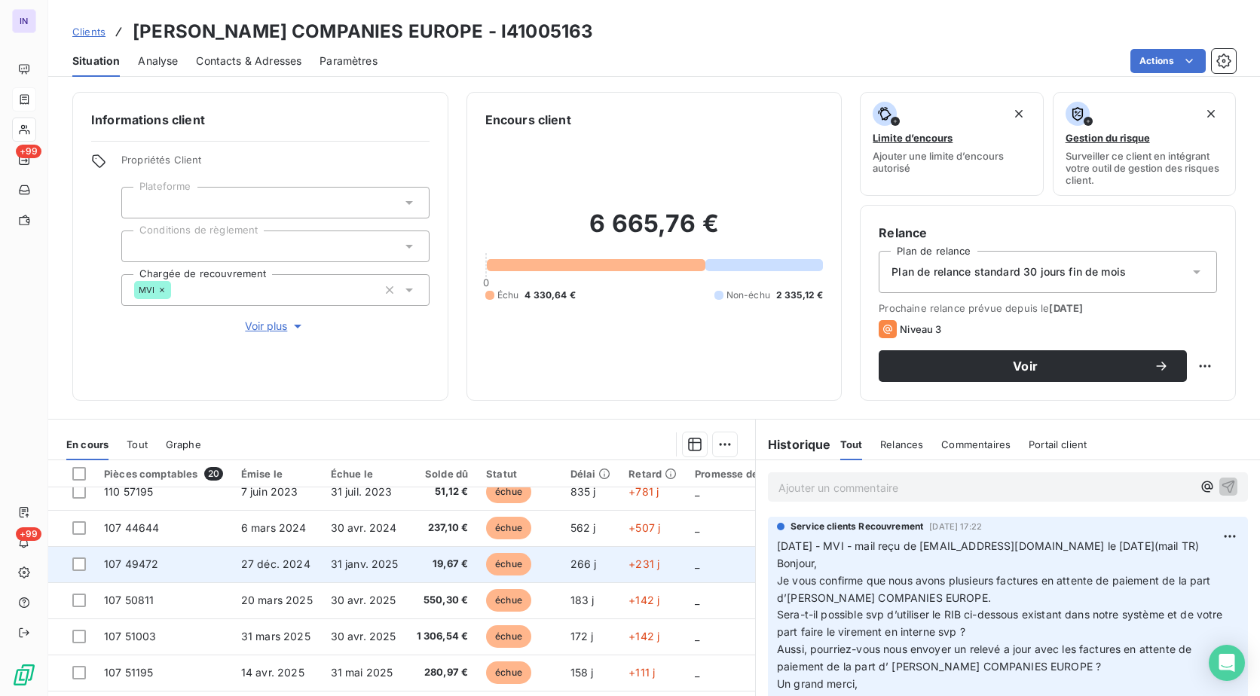
scroll to position [75, 0]
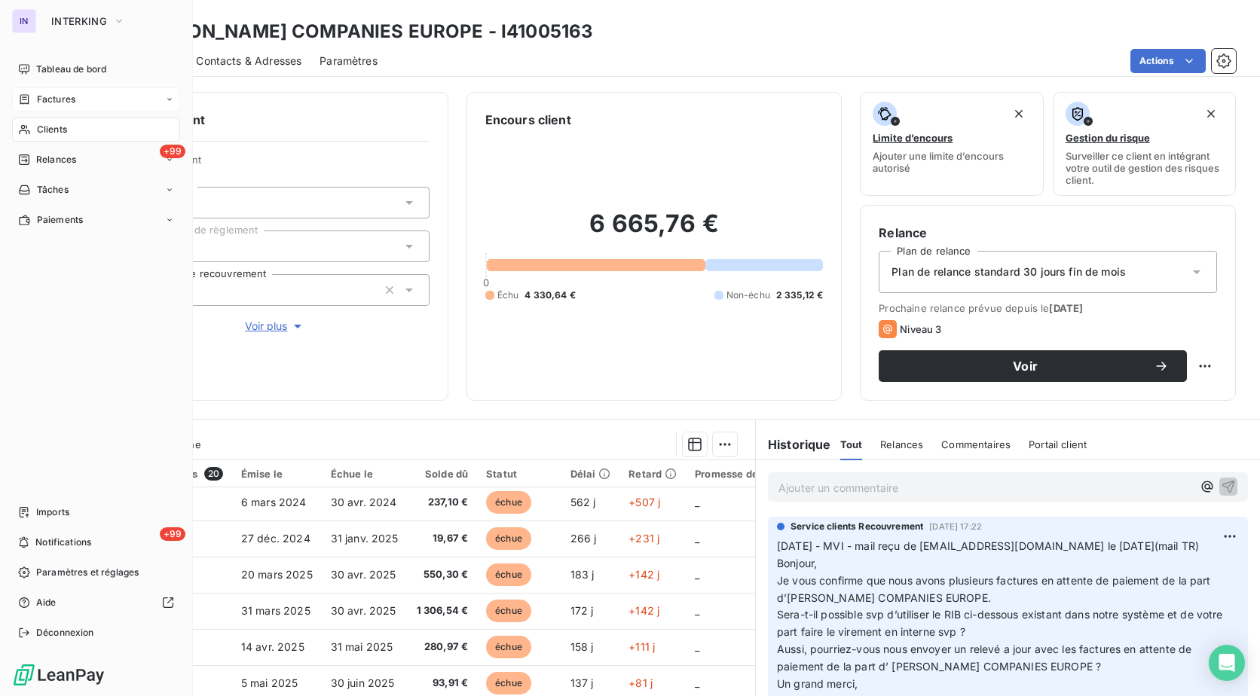
drag, startPoint x: 46, startPoint y: 129, endPoint x: 93, endPoint y: 129, distance: 46.7
click at [46, 129] on span "Clients" at bounding box center [52, 130] width 30 height 14
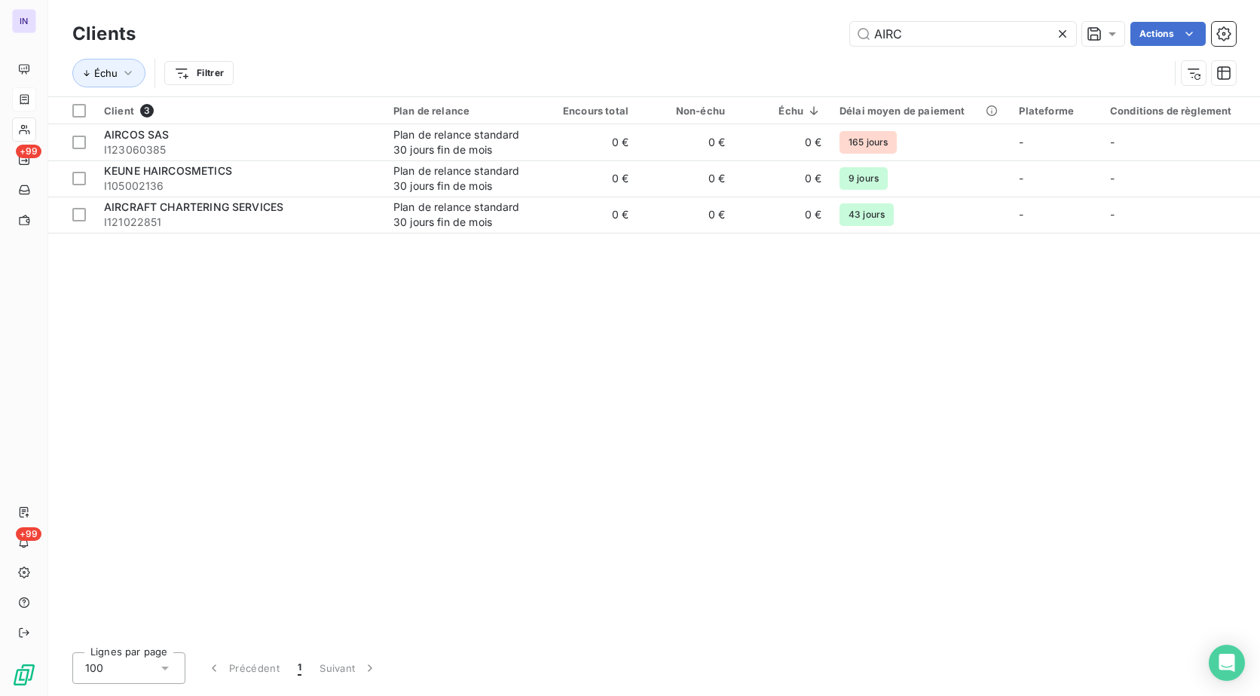
drag, startPoint x: 883, startPoint y: 25, endPoint x: 694, endPoint y: 22, distance: 189.1
click at [695, 22] on div "AIRC Actions" at bounding box center [695, 34] width 1082 height 24
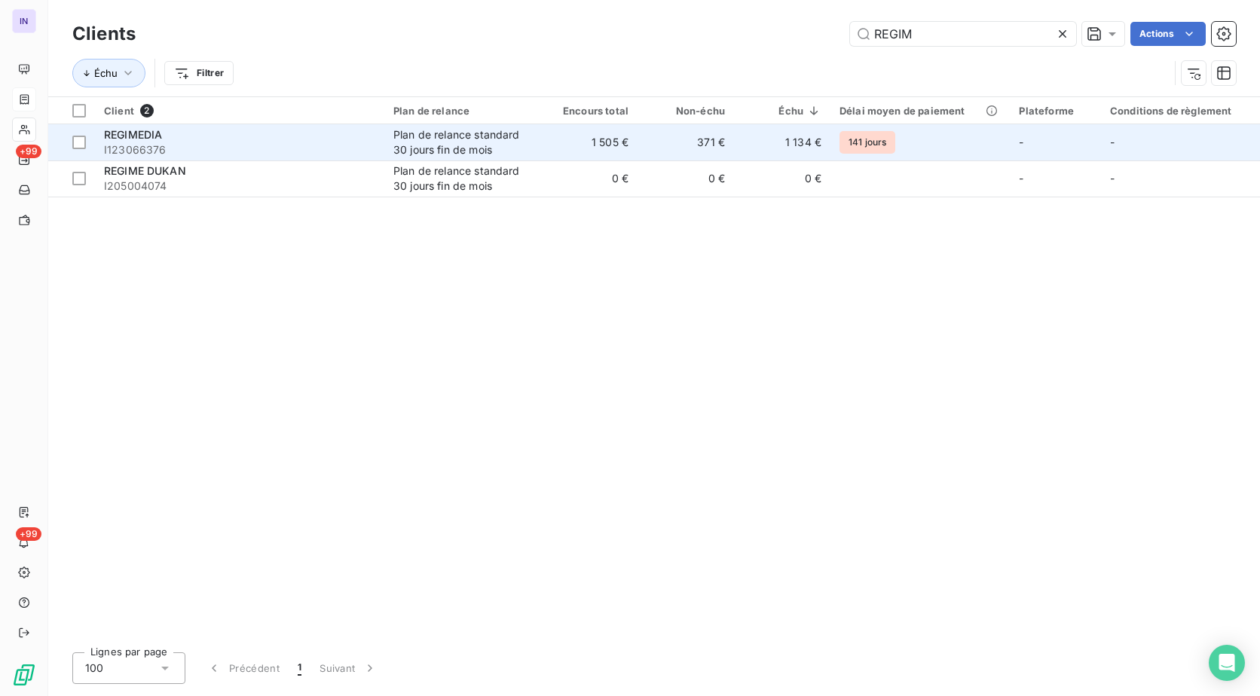
type input "REGIM"
click at [326, 139] on div "REGIMEDIA" at bounding box center [239, 134] width 271 height 15
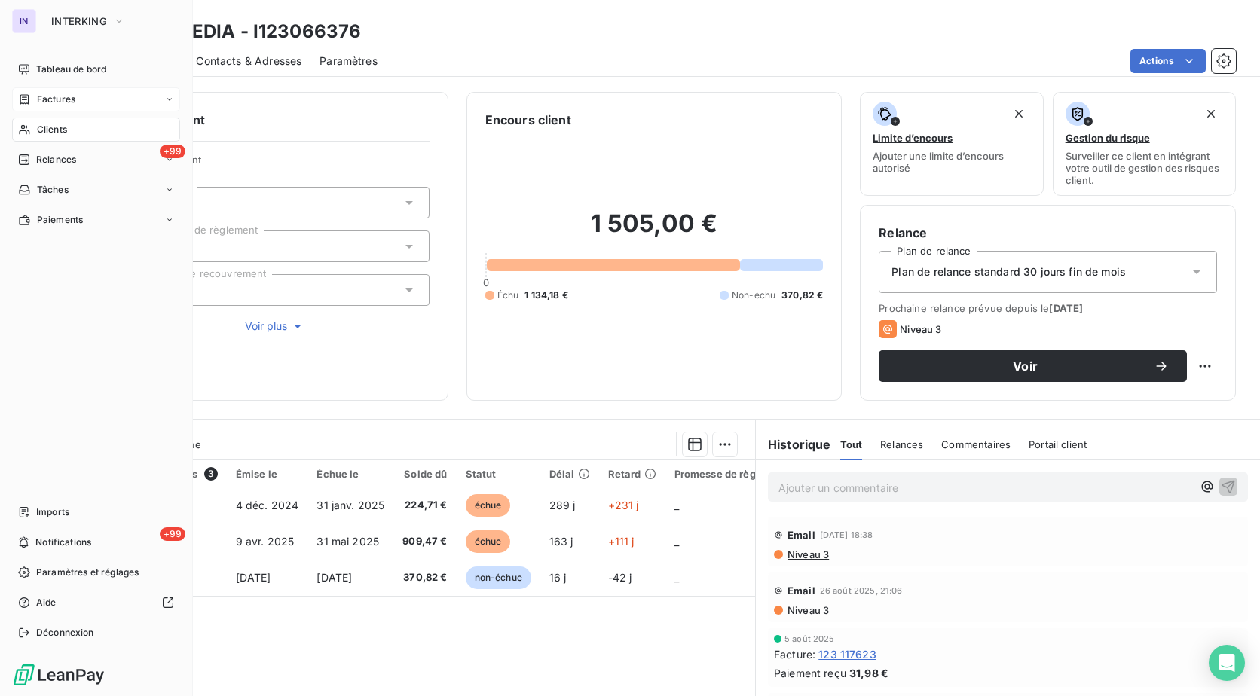
click at [58, 127] on span "Clients" at bounding box center [52, 130] width 30 height 14
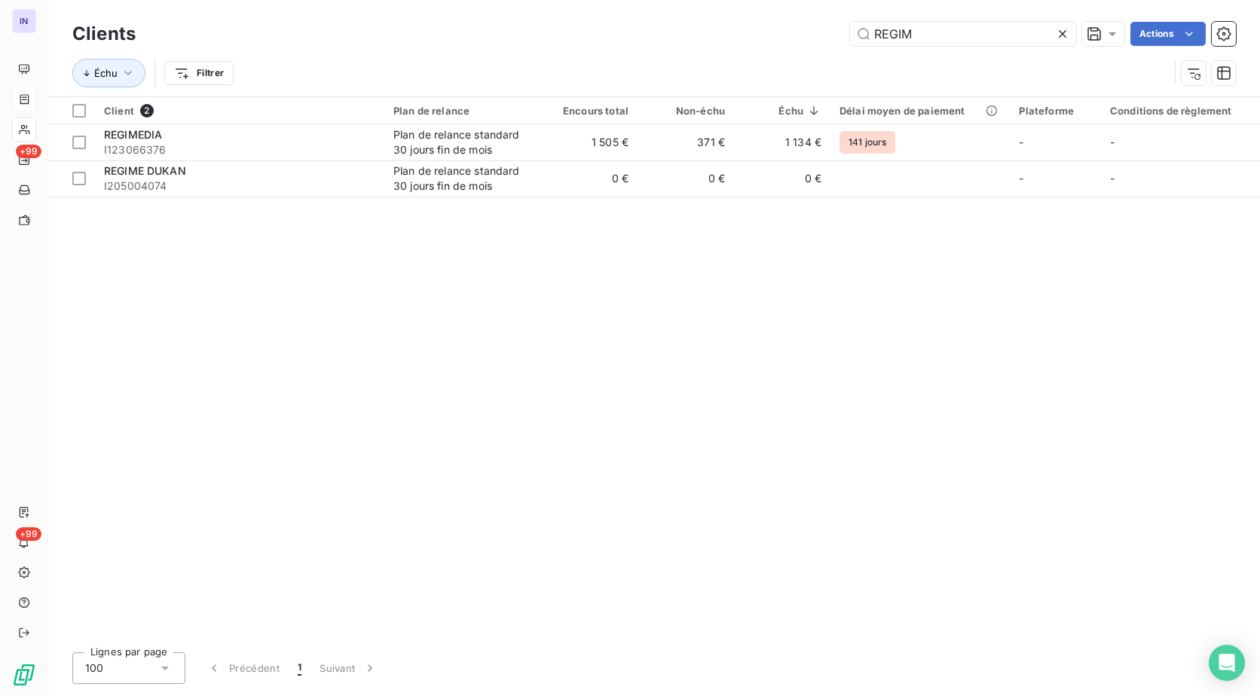
drag, startPoint x: 881, startPoint y: 30, endPoint x: 628, endPoint y: 29, distance: 252.4
click at [628, 29] on div "REGIM Actions" at bounding box center [695, 34] width 1082 height 24
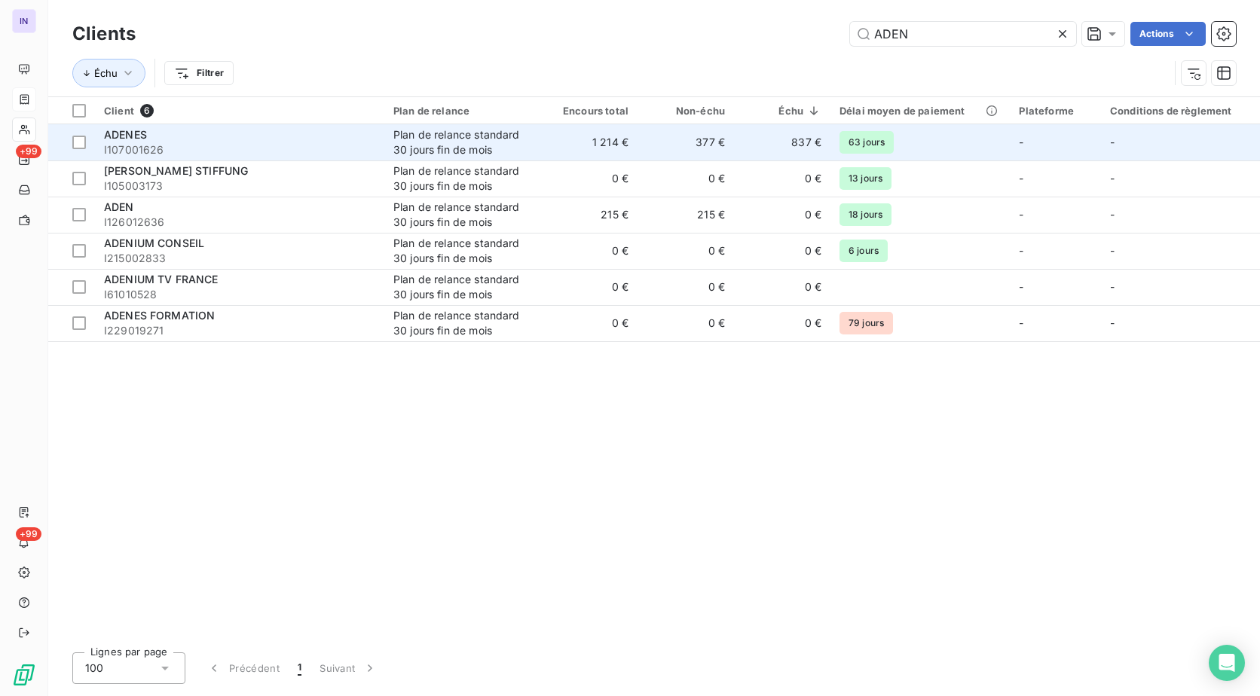
type input "ADEN"
click at [287, 153] on span "I107001626" at bounding box center [239, 149] width 271 height 15
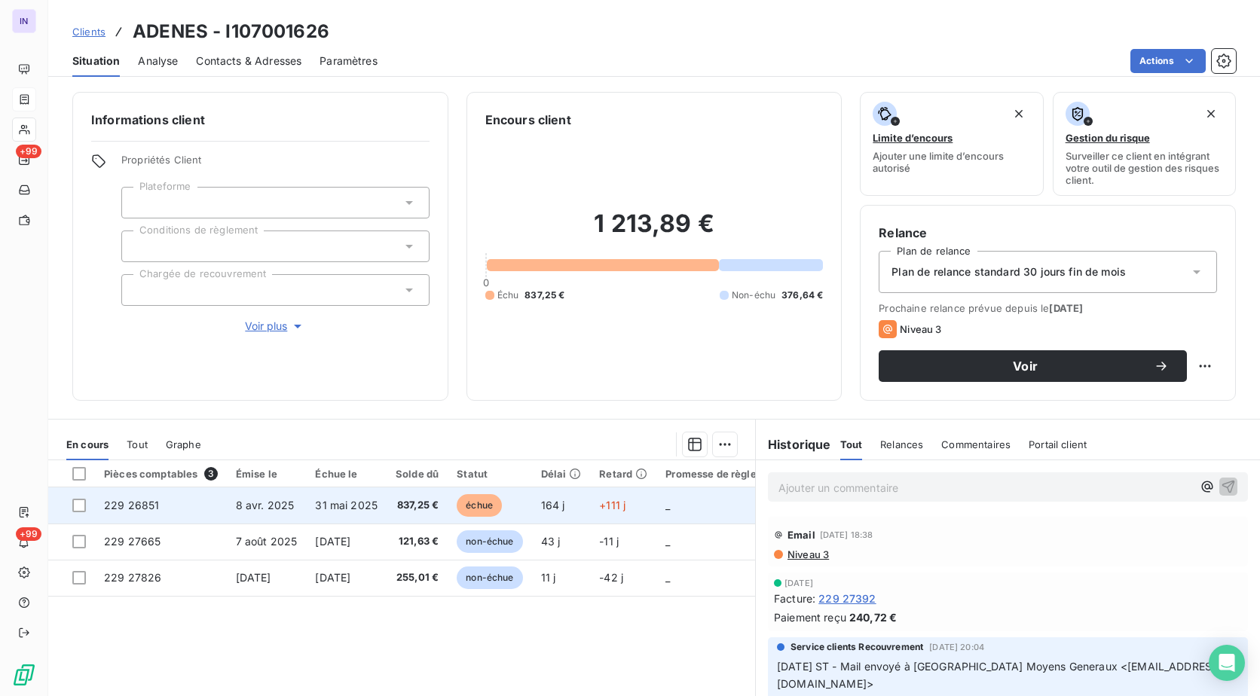
click at [359, 510] on span "31 mai 2025" at bounding box center [346, 505] width 63 height 13
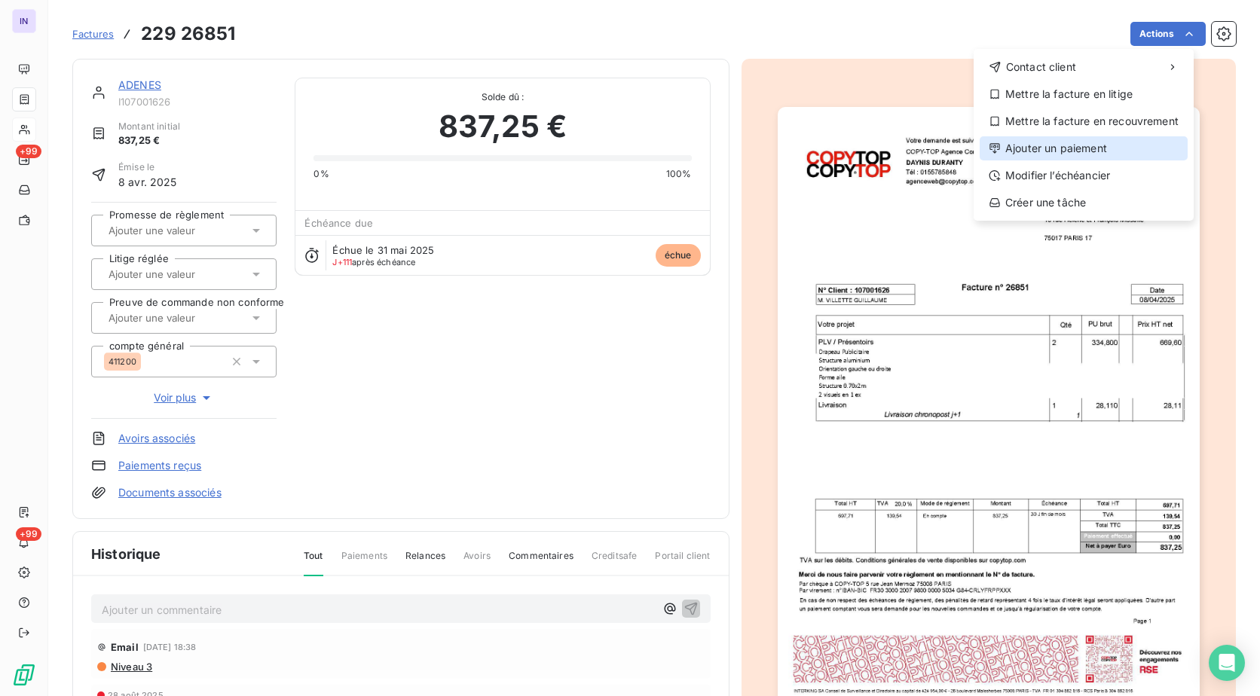
click at [1074, 145] on div "Ajouter un paiement" at bounding box center [1083, 148] width 208 height 24
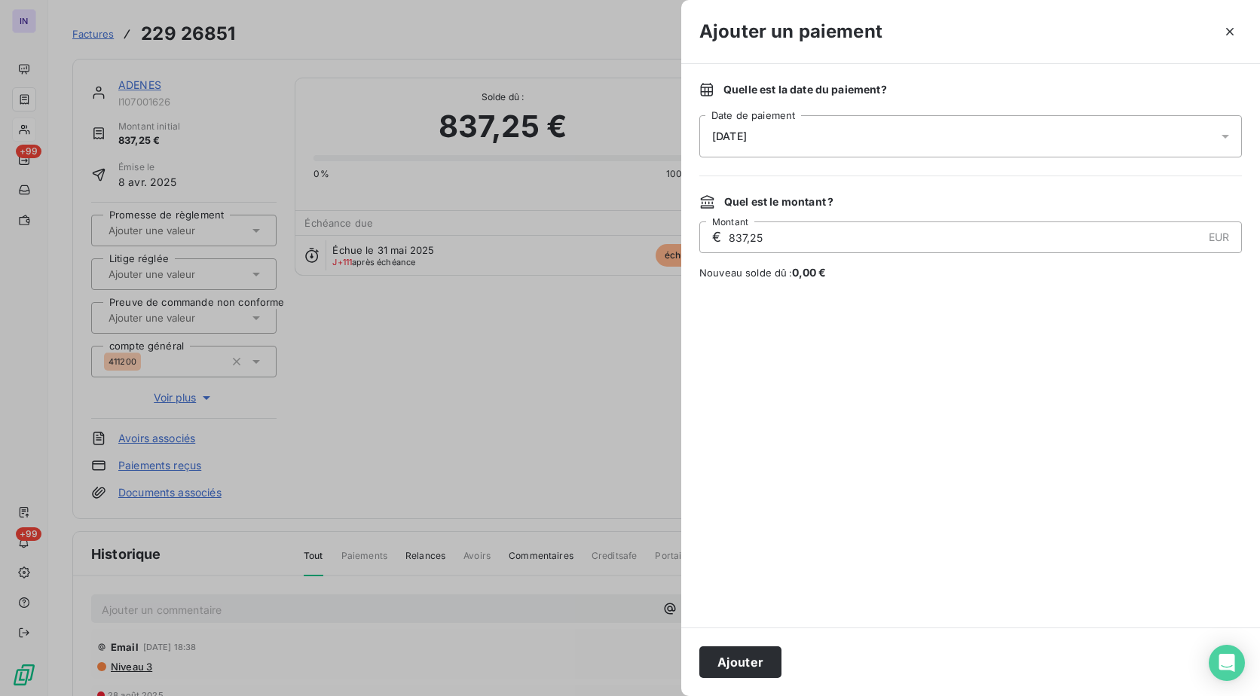
click at [913, 133] on div "[DATE]" at bounding box center [970, 136] width 542 height 42
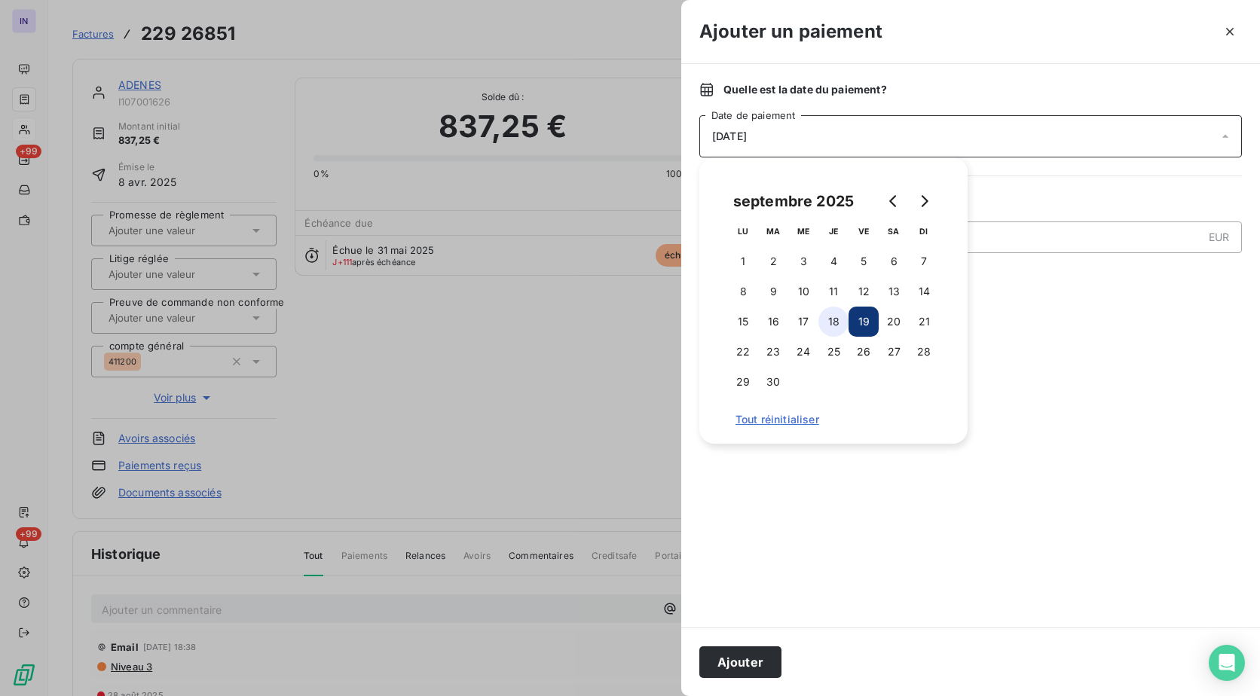
click at [838, 328] on button "18" at bounding box center [833, 322] width 30 height 30
click at [750, 663] on button "Ajouter" at bounding box center [740, 662] width 82 height 32
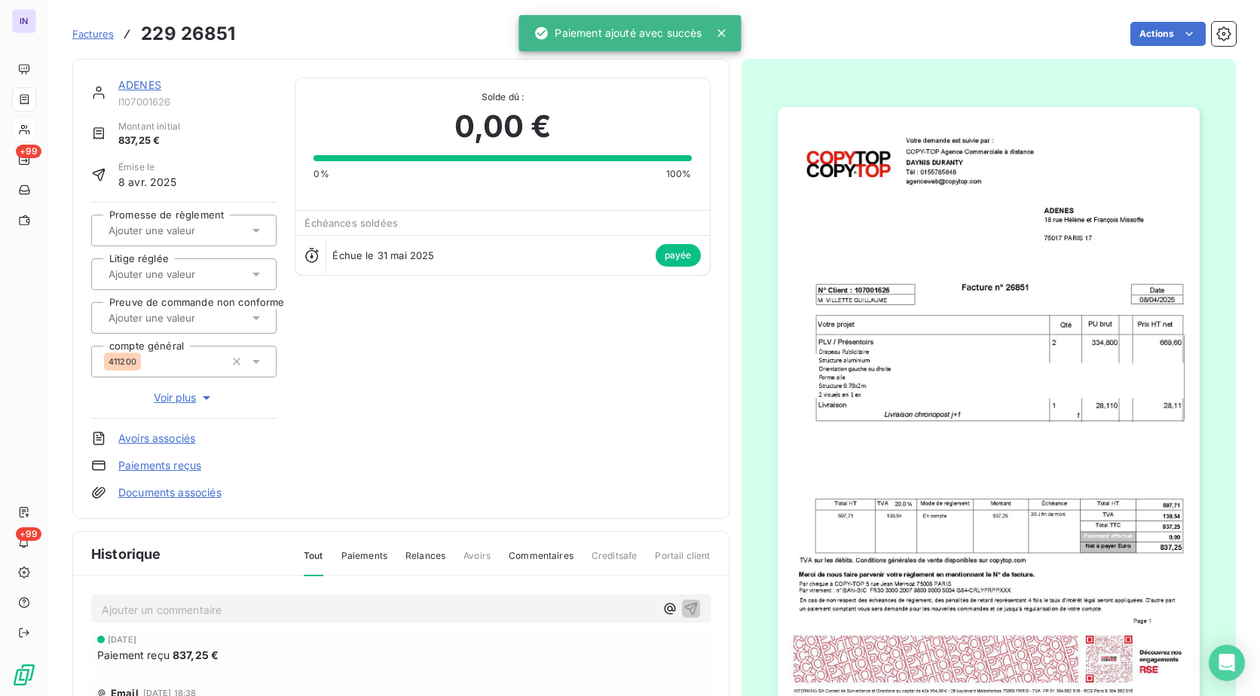
click at [134, 87] on link "ADENES" at bounding box center [139, 84] width 43 height 13
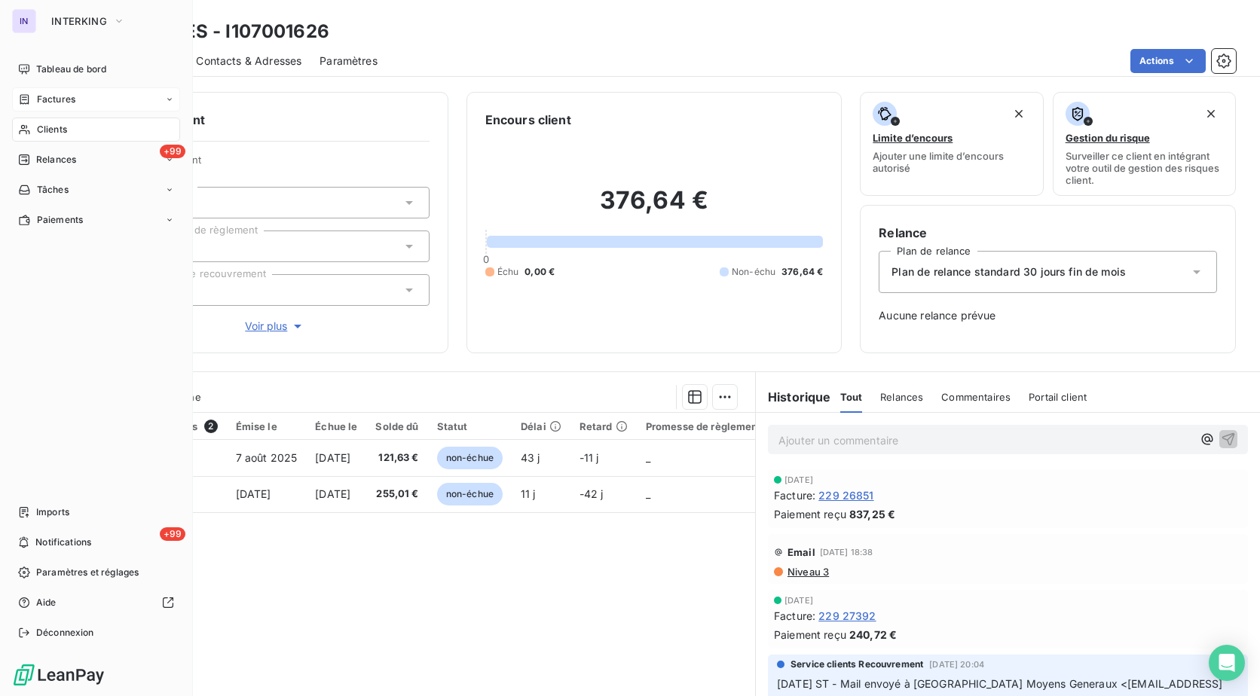
click at [53, 134] on span "Clients" at bounding box center [52, 130] width 30 height 14
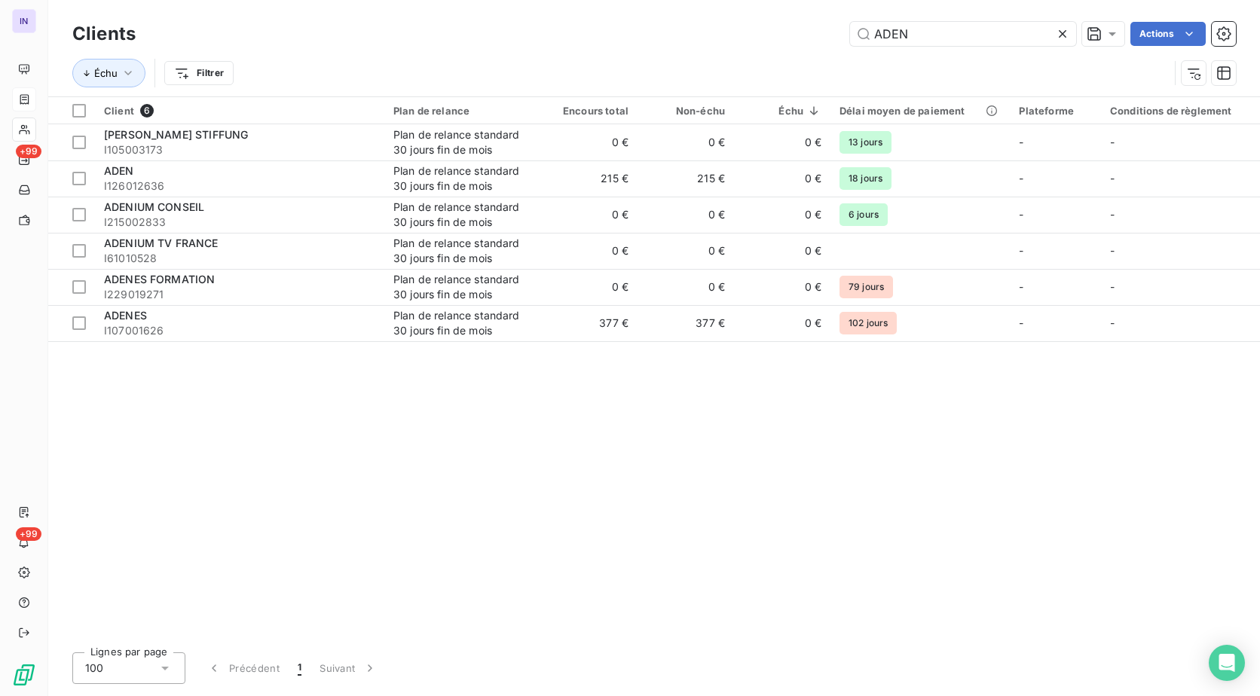
drag, startPoint x: 998, startPoint y: 23, endPoint x: 622, endPoint y: 33, distance: 376.8
click at [622, 33] on div "ADEN Actions" at bounding box center [695, 34] width 1082 height 24
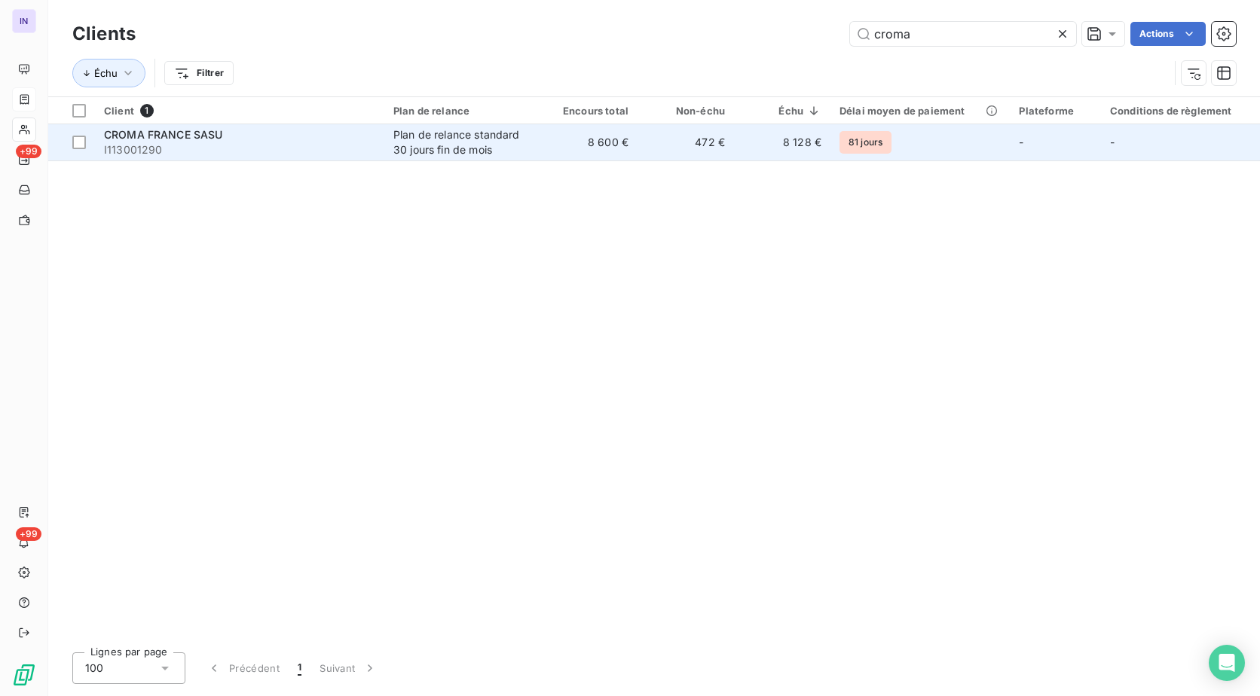
type input "croma"
click at [412, 142] on div "Plan de relance standard 30 jours fin de mois" at bounding box center [462, 142] width 139 height 30
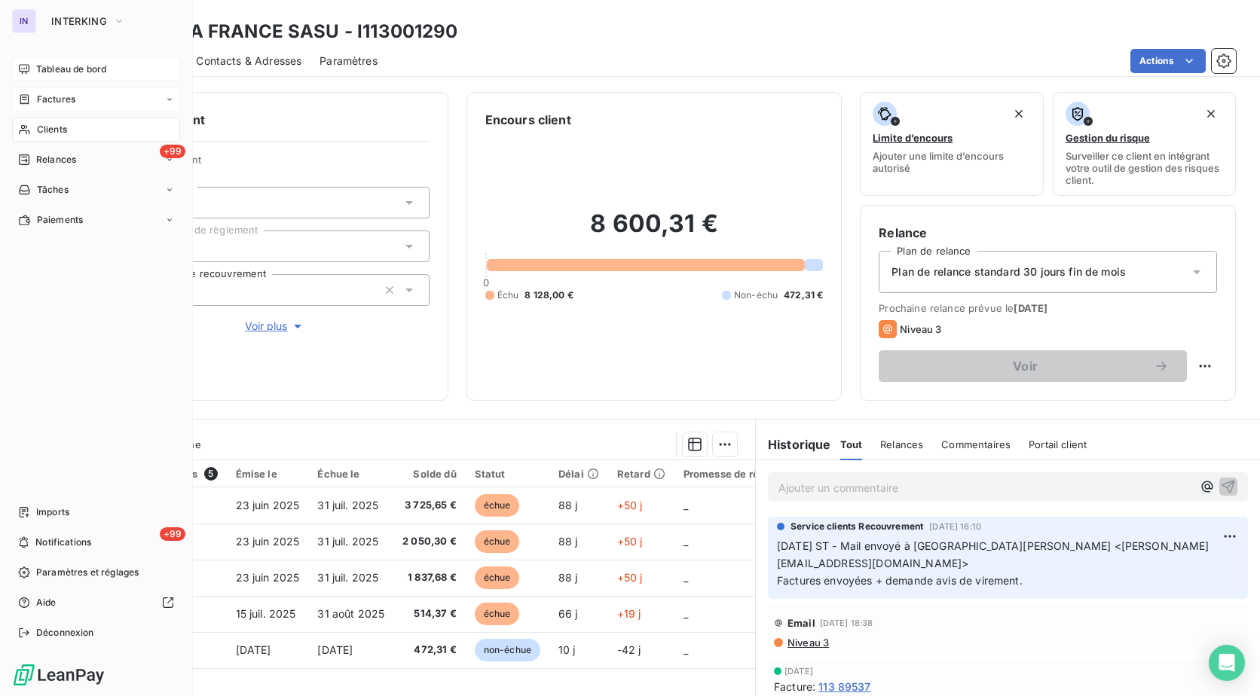
click at [56, 57] on div "Tableau de bord" at bounding box center [96, 69] width 168 height 24
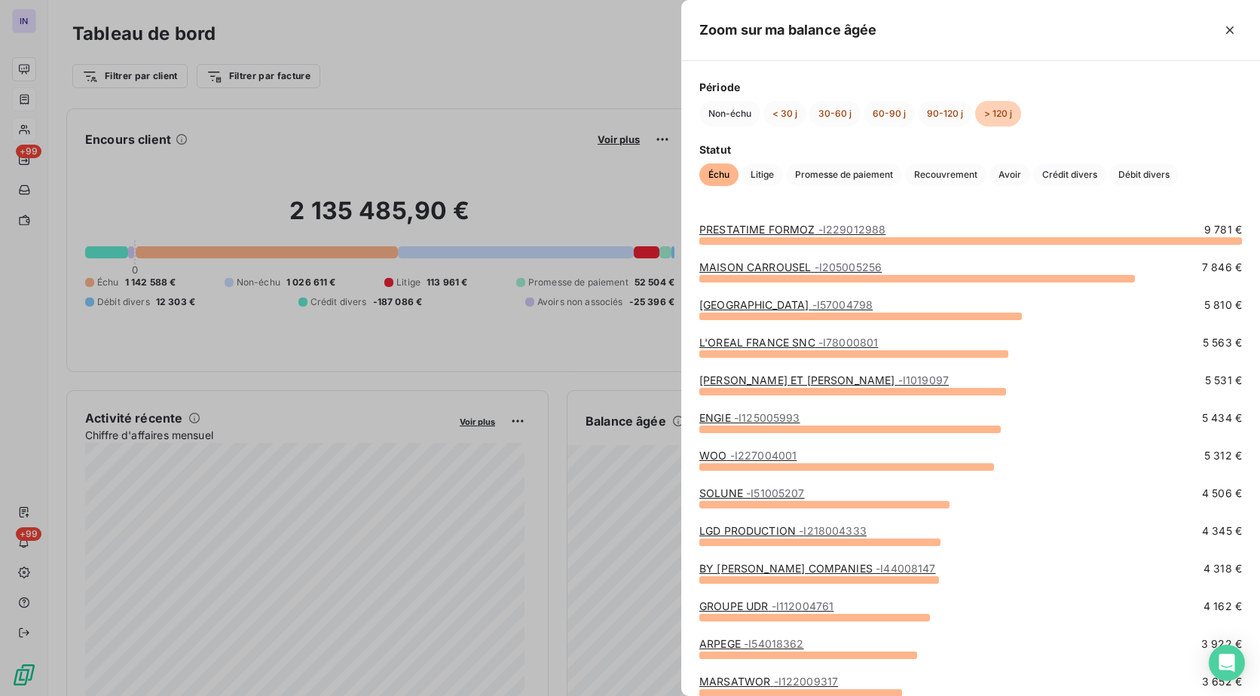
click at [597, 355] on div at bounding box center [630, 348] width 1260 height 696
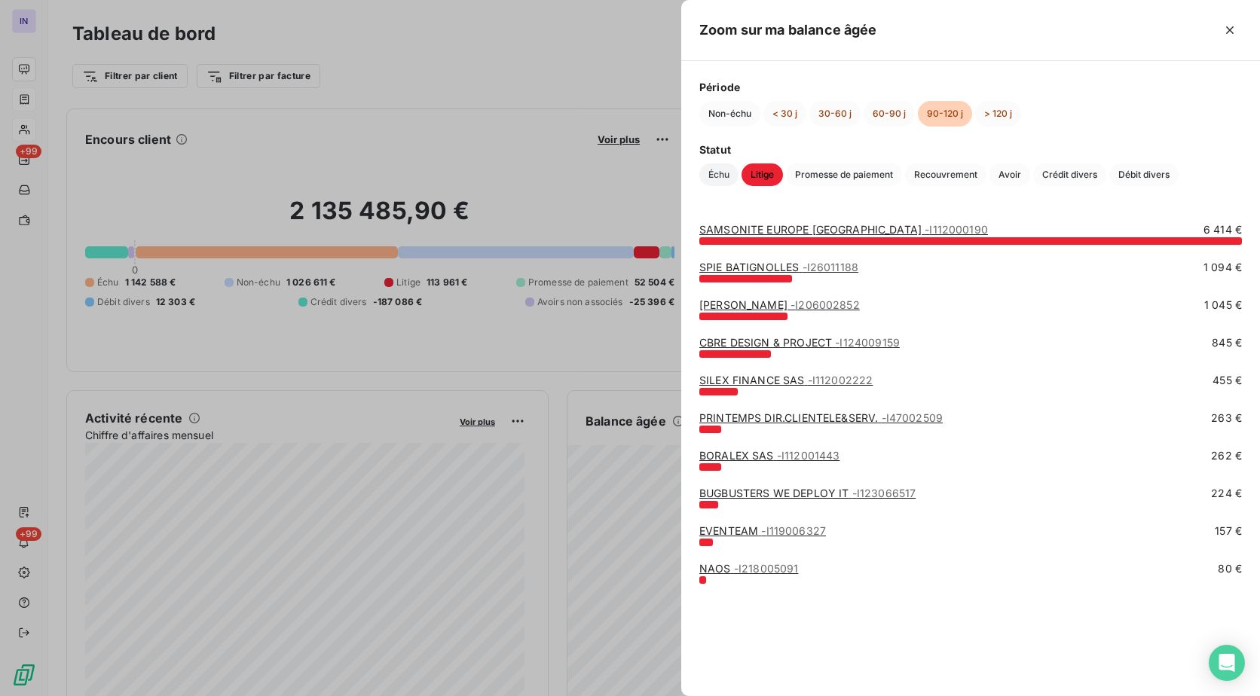
click at [715, 178] on span "Échu" at bounding box center [718, 174] width 39 height 23
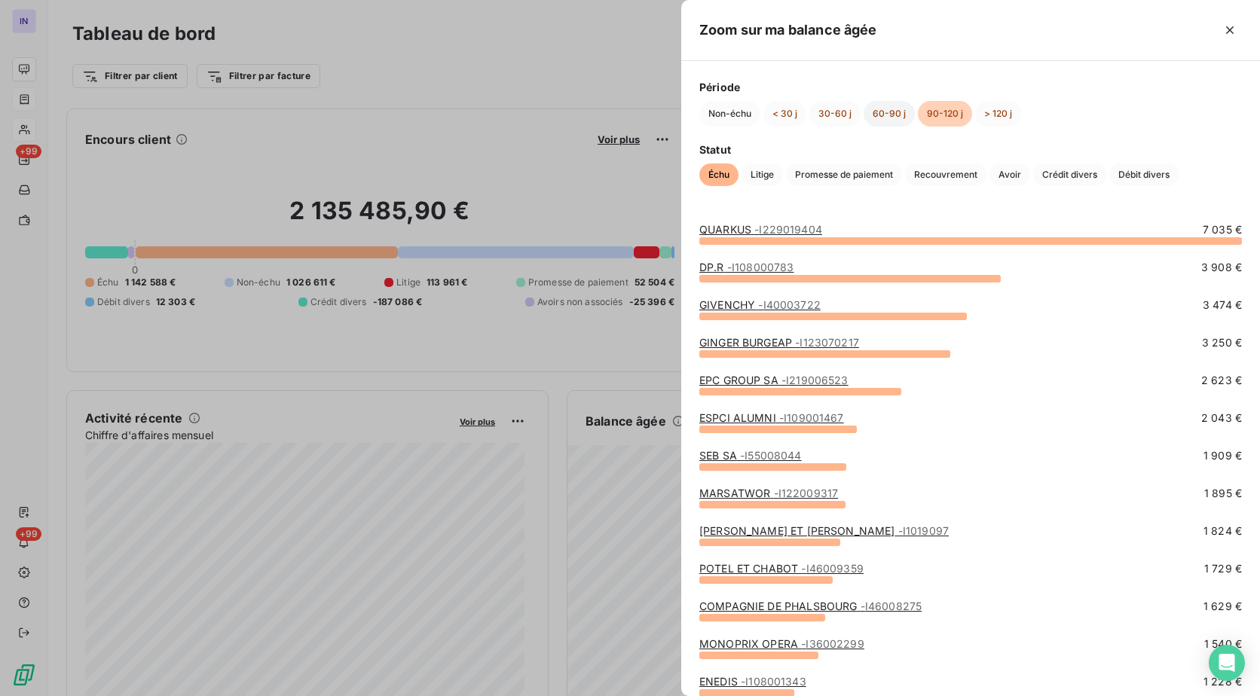
click at [894, 111] on button "60-90 j" at bounding box center [888, 114] width 51 height 26
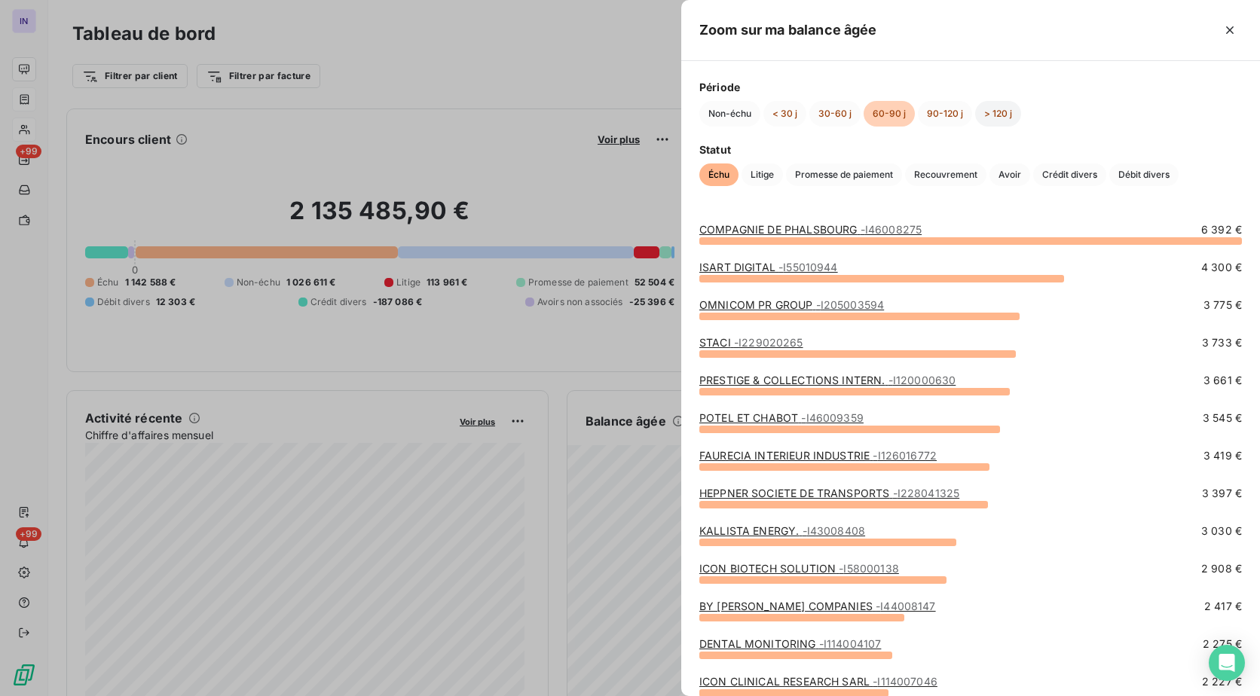
click at [998, 115] on button "> 120 j" at bounding box center [998, 114] width 46 height 26
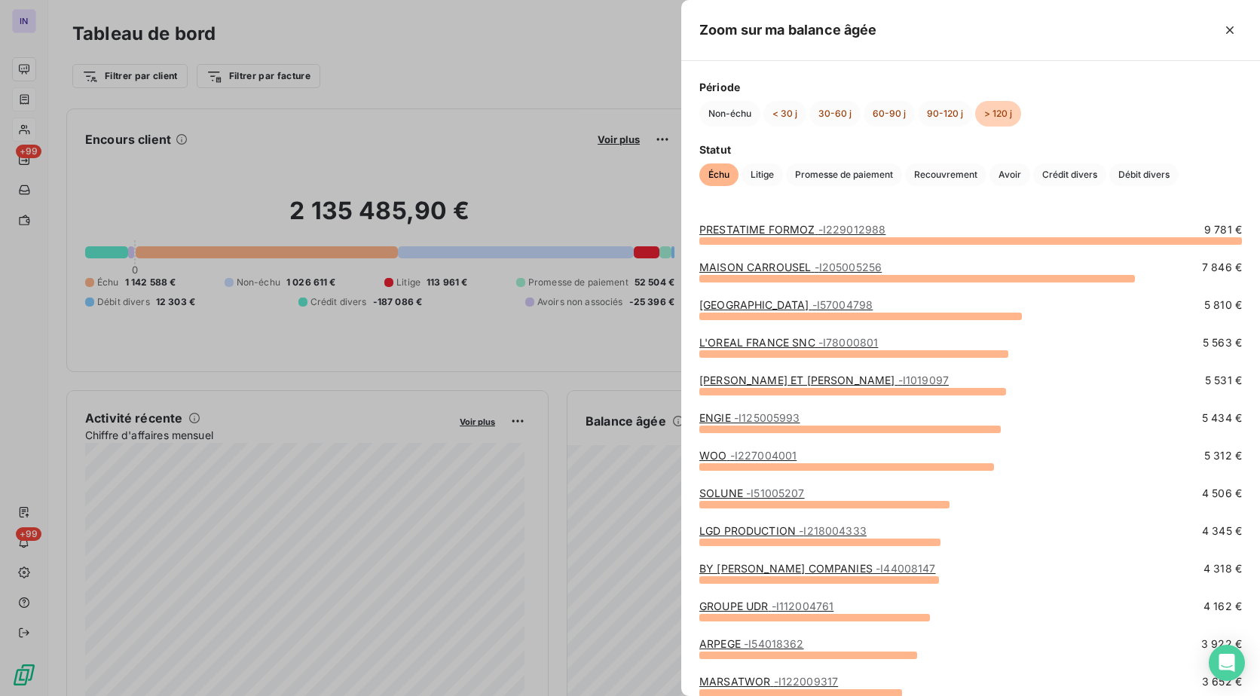
click at [530, 94] on div at bounding box center [630, 348] width 1260 height 696
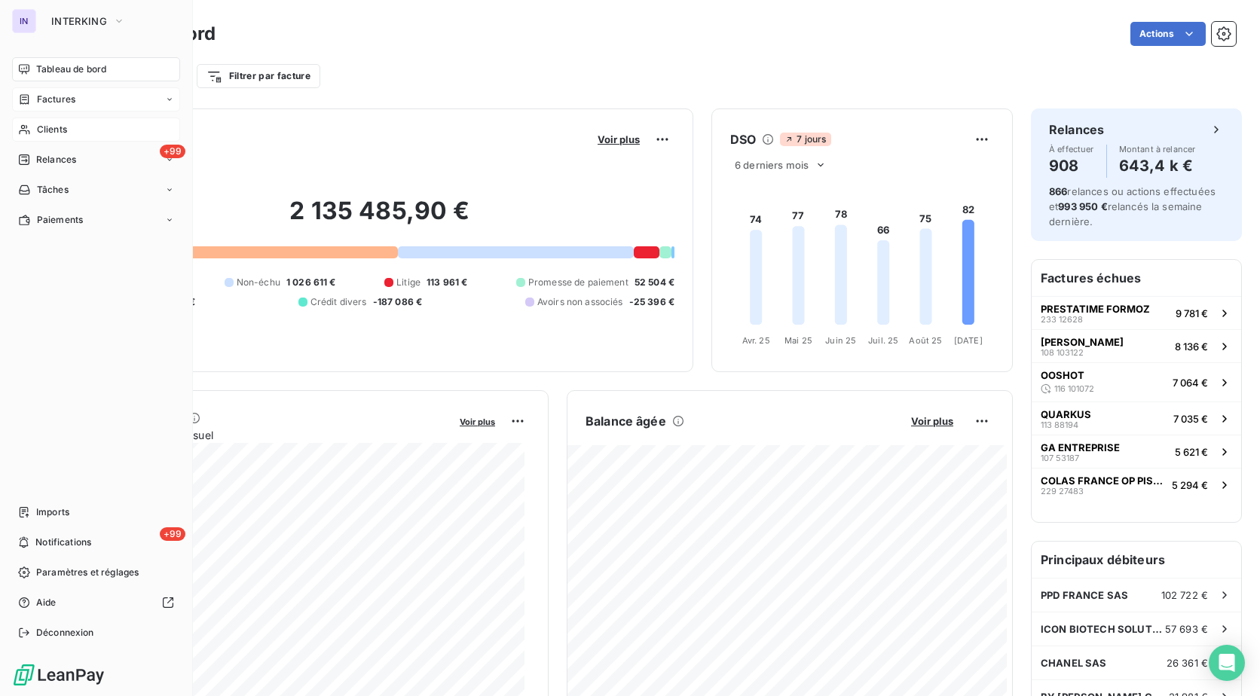
click at [54, 132] on span "Clients" at bounding box center [52, 130] width 30 height 14
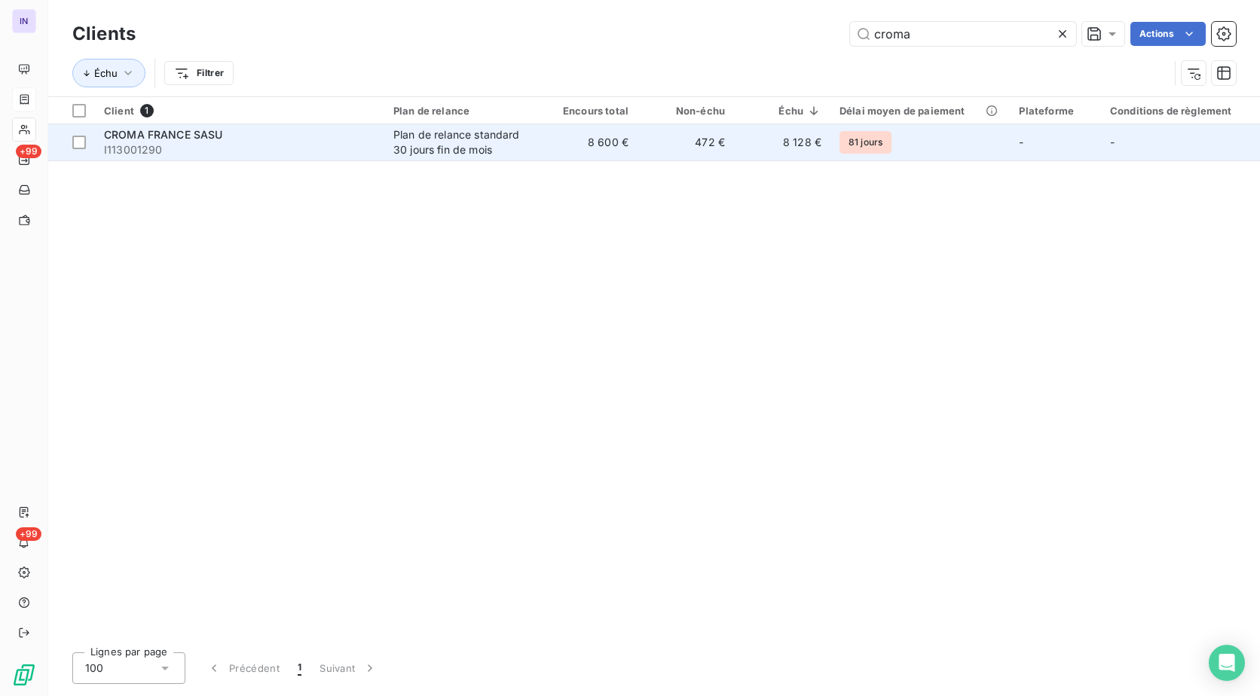
click at [215, 138] on span "CROMA FRANCE SASU" at bounding box center [163, 134] width 119 height 13
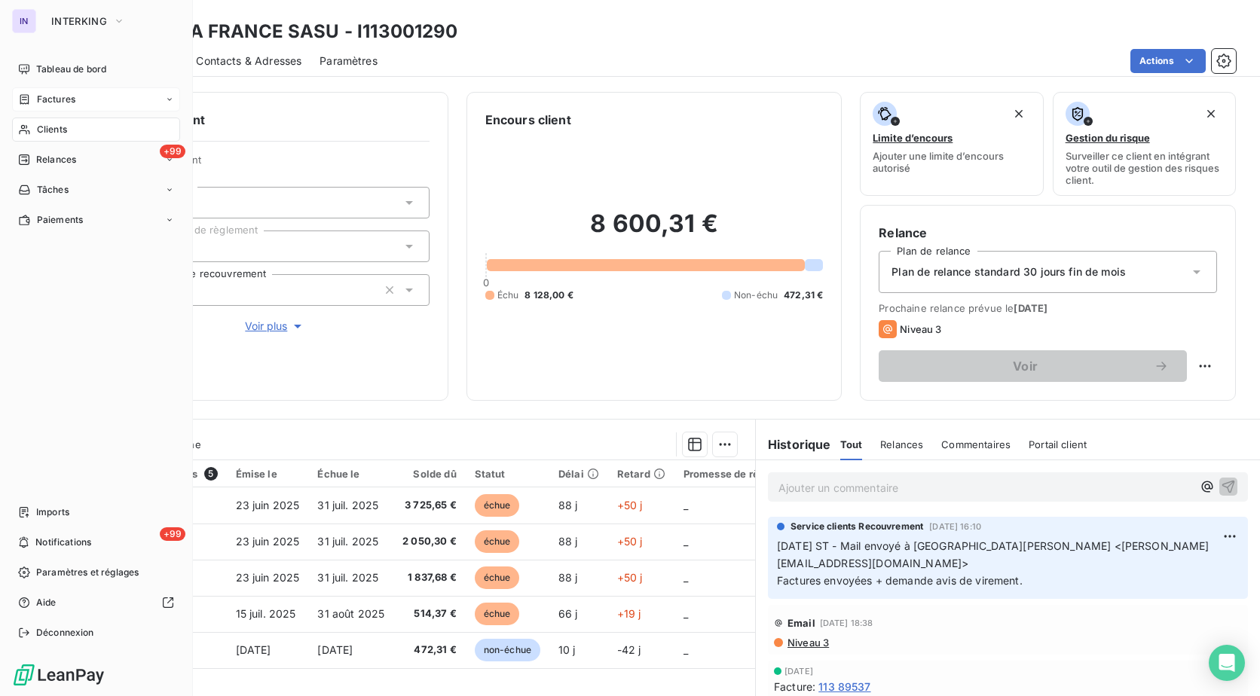
drag, startPoint x: 60, startPoint y: 99, endPoint x: 152, endPoint y: 89, distance: 92.5
click at [60, 99] on span "Factures" at bounding box center [56, 100] width 38 height 14
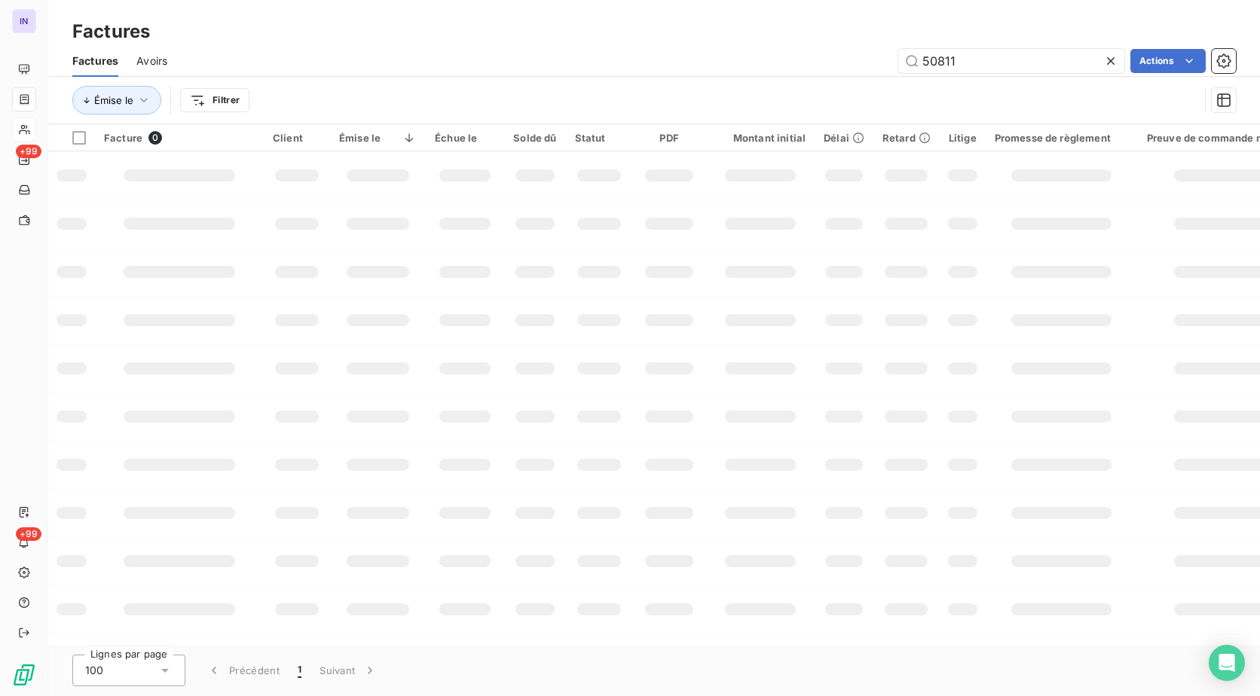
drag, startPoint x: 975, startPoint y: 66, endPoint x: 752, endPoint y: 44, distance: 224.1
click at [717, 54] on div "50811 Actions" at bounding box center [710, 61] width 1050 height 24
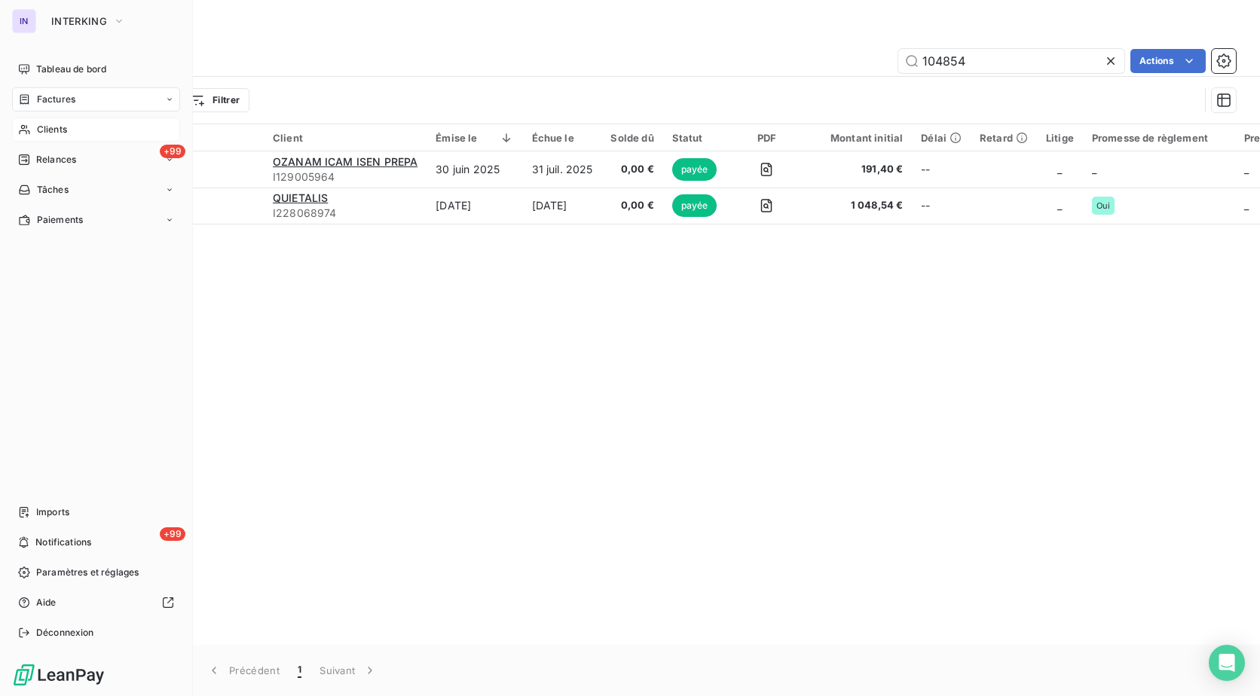
type input "104854"
click at [50, 125] on span "Clients" at bounding box center [52, 130] width 30 height 14
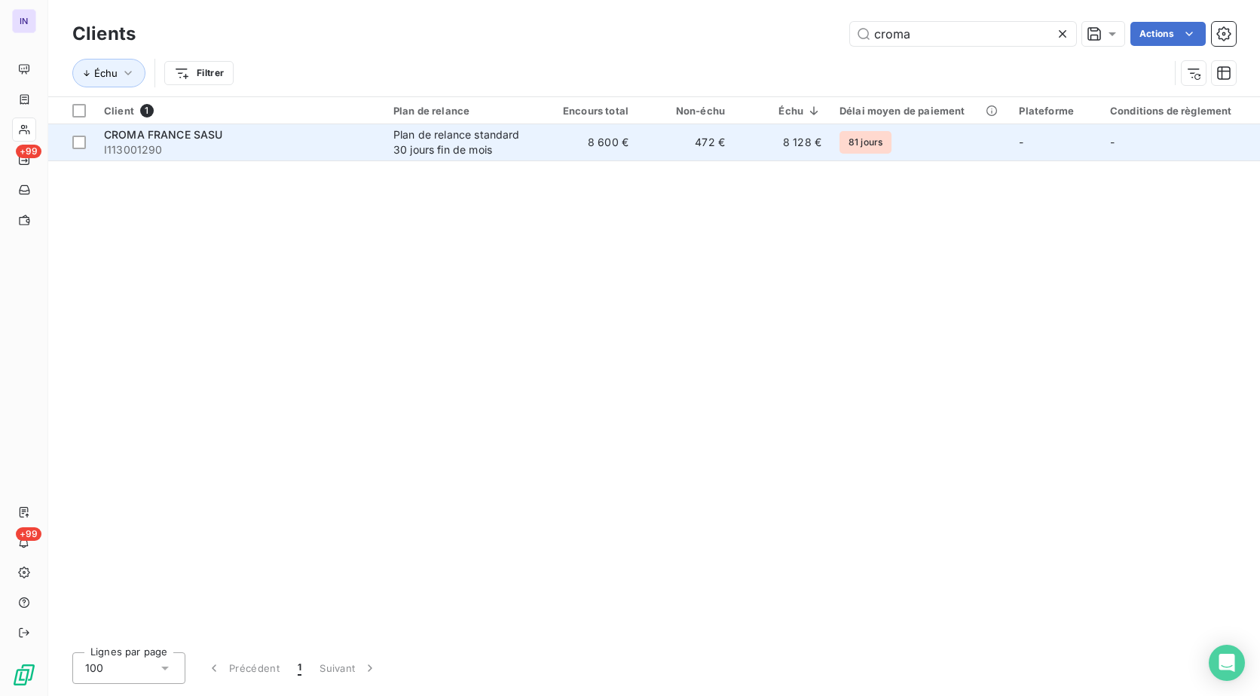
click at [517, 142] on div "Plan de relance standard 30 jours fin de mois" at bounding box center [462, 142] width 139 height 30
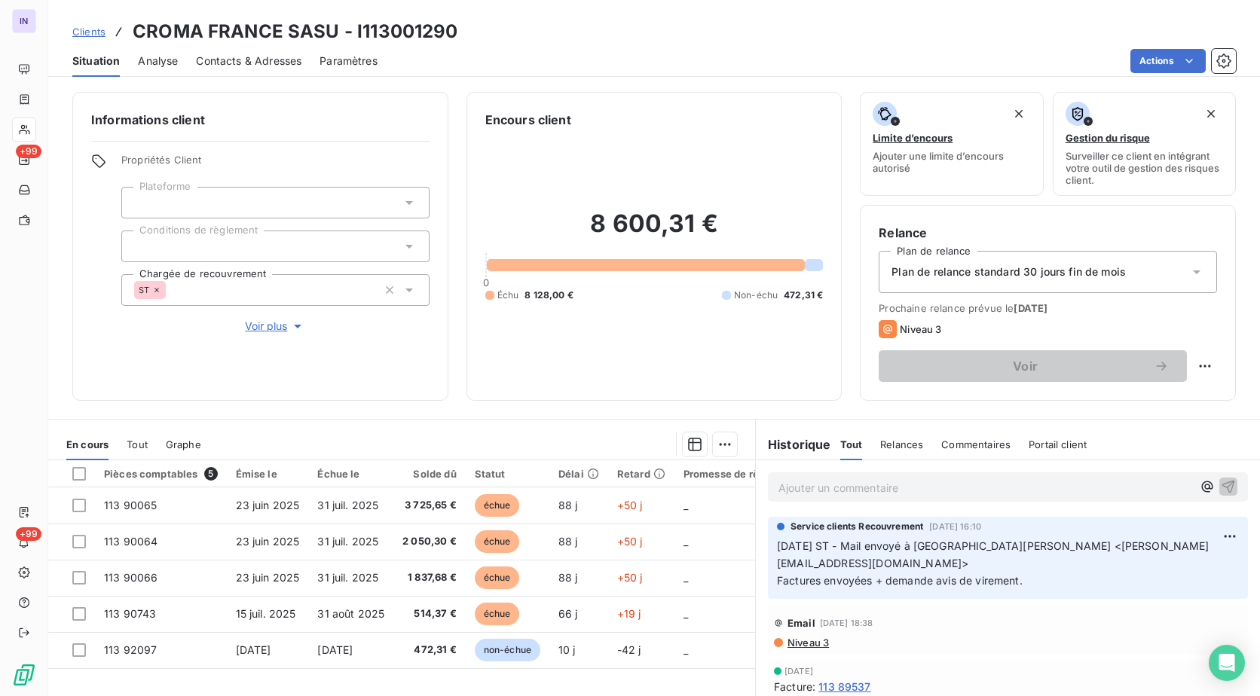
click at [444, 31] on h3 "CROMA FRANCE SASU - I113001290" at bounding box center [295, 31] width 325 height 27
drag, startPoint x: 466, startPoint y: 32, endPoint x: 133, endPoint y: 31, distance: 333.0
click at [133, 31] on div "Clients CROMA FRANCE SASU - I113001290" at bounding box center [654, 31] width 1212 height 27
copy h3 "CROMA FRANCE SASU - I113001290"
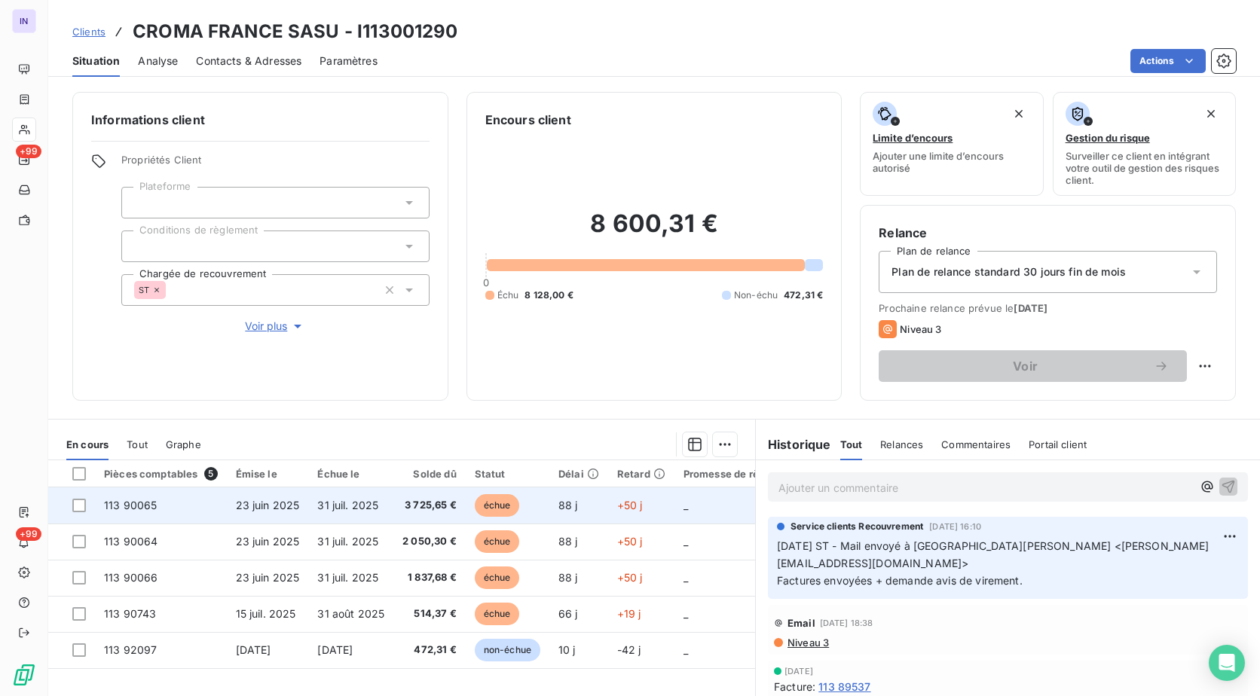
click at [321, 499] on span "31 juil. 2025" at bounding box center [347, 505] width 61 height 13
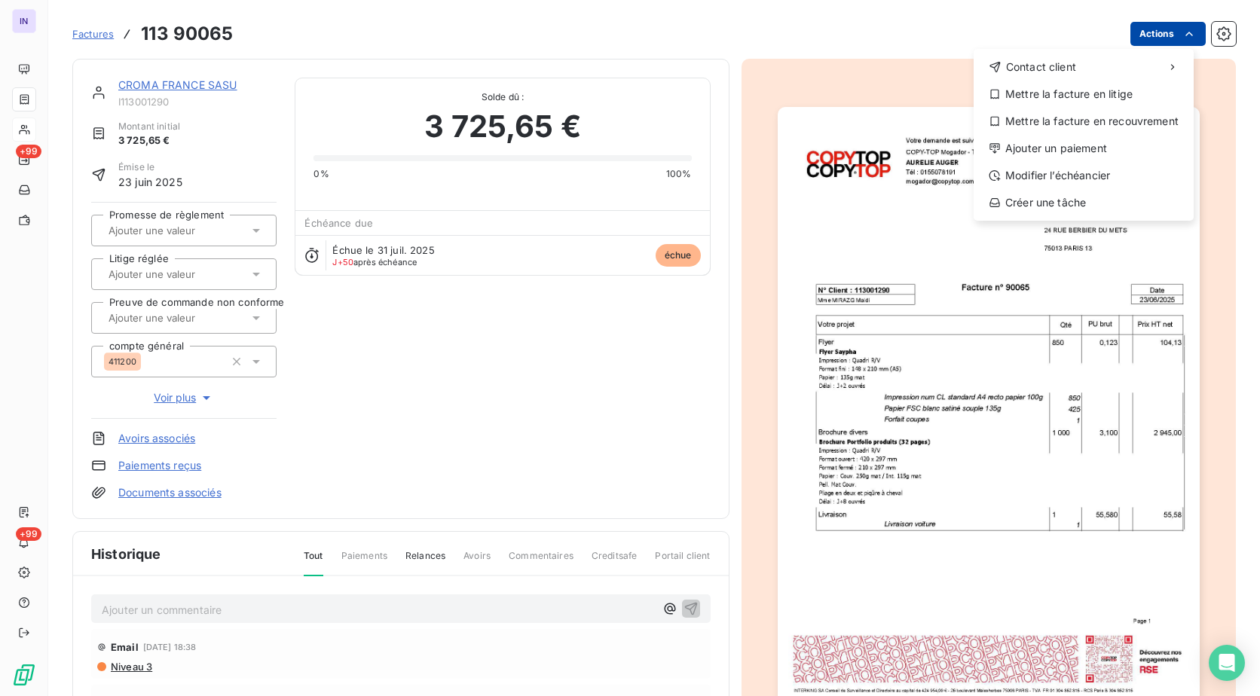
click at [1153, 43] on html "IN +99 +99 Factures [PHONE_NUMBER] Actions Contact client Mettre la facture en …" at bounding box center [630, 348] width 1260 height 696
click at [1072, 145] on div "Ajouter un paiement" at bounding box center [1083, 148] width 208 height 24
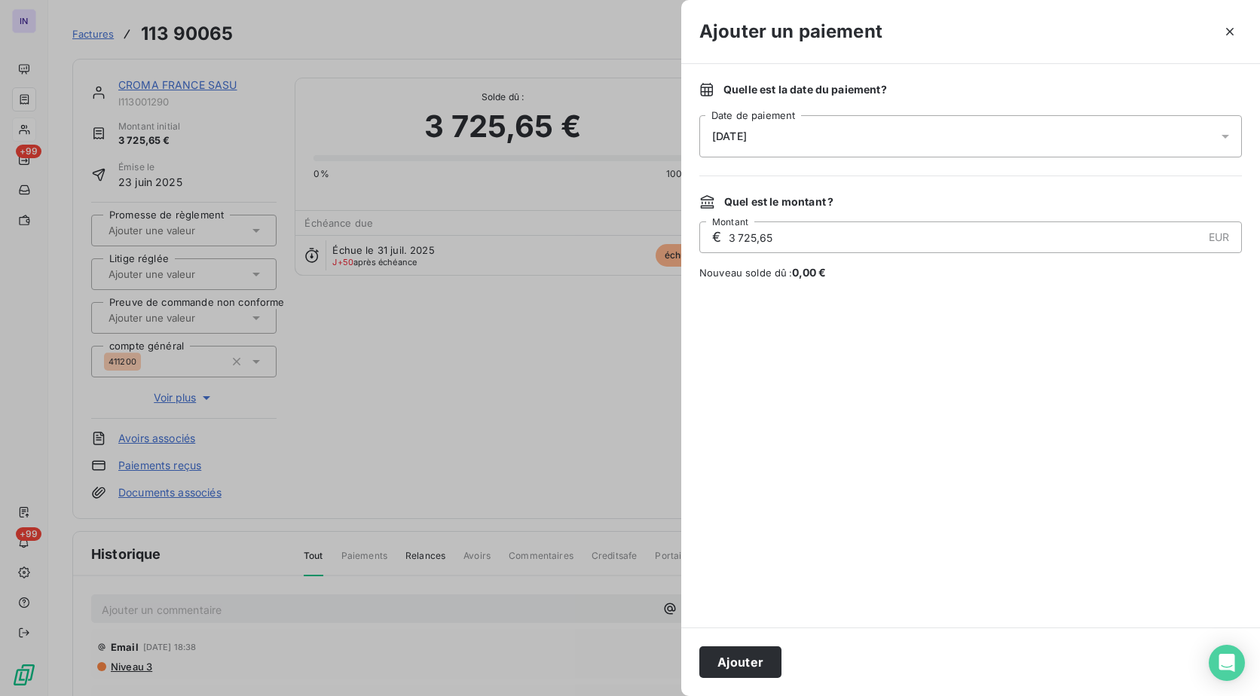
click at [882, 124] on div "[DATE]" at bounding box center [970, 136] width 542 height 42
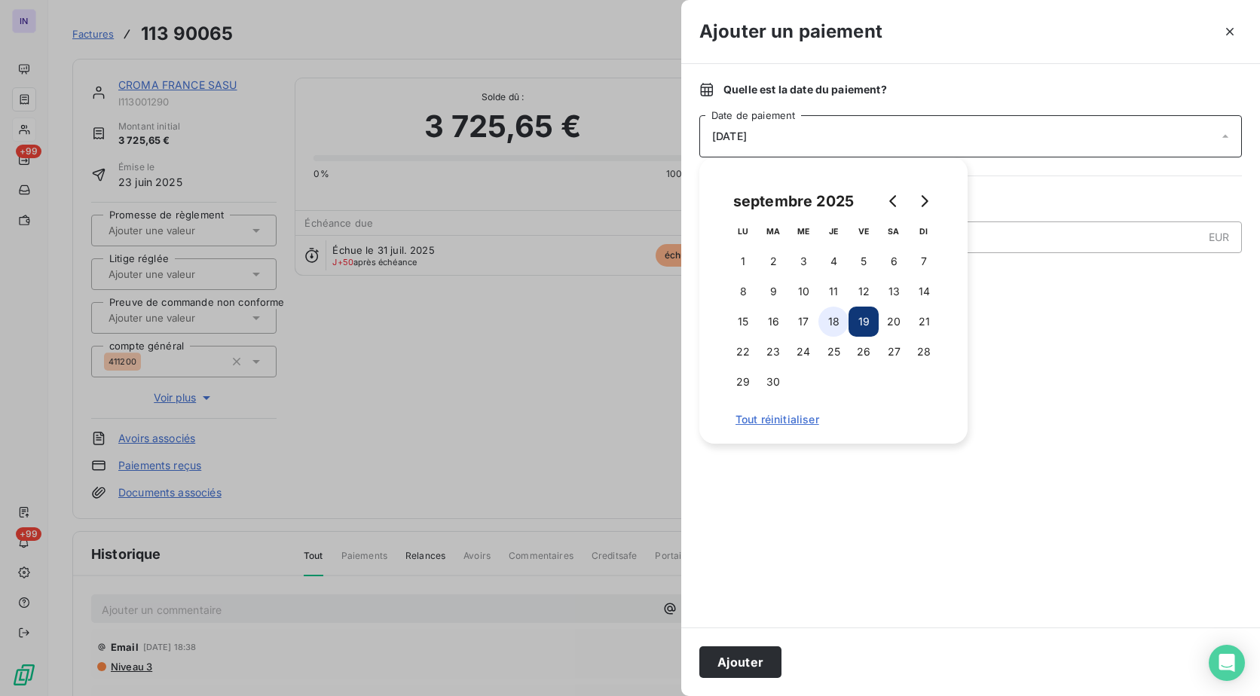
click at [842, 317] on button "18" at bounding box center [833, 322] width 30 height 30
click at [730, 661] on button "Ajouter" at bounding box center [740, 662] width 82 height 32
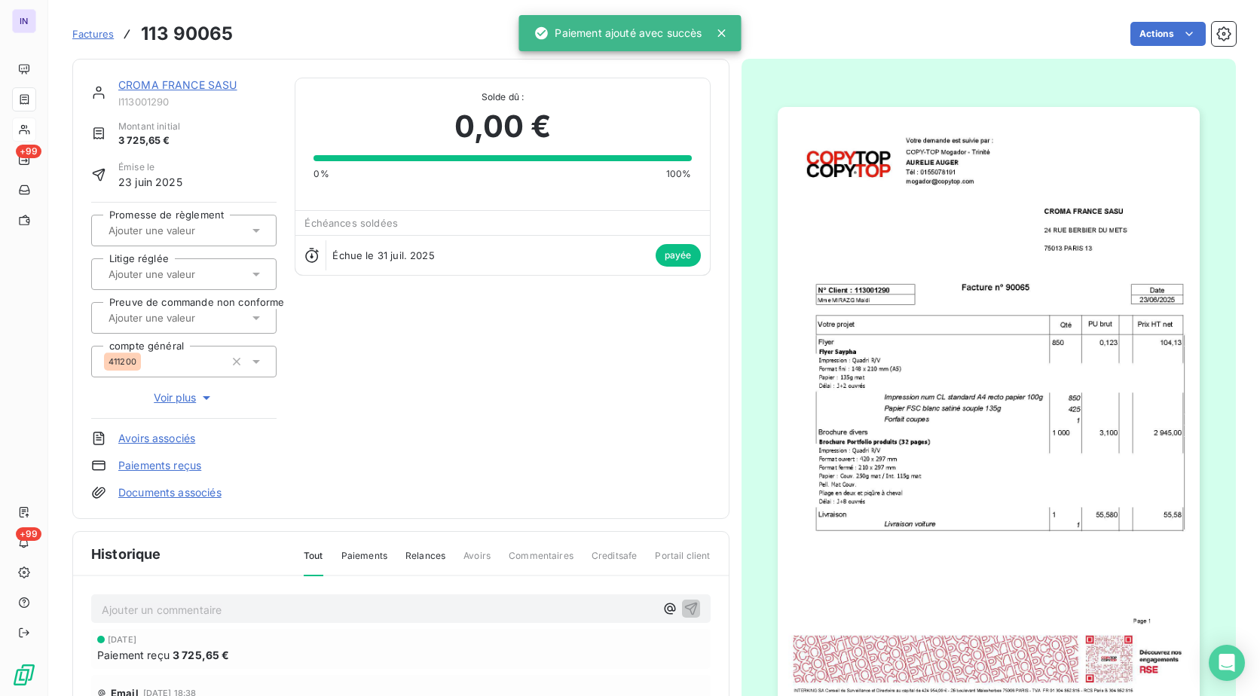
click at [200, 87] on link "CROMA FRANCE SASU" at bounding box center [177, 84] width 119 height 13
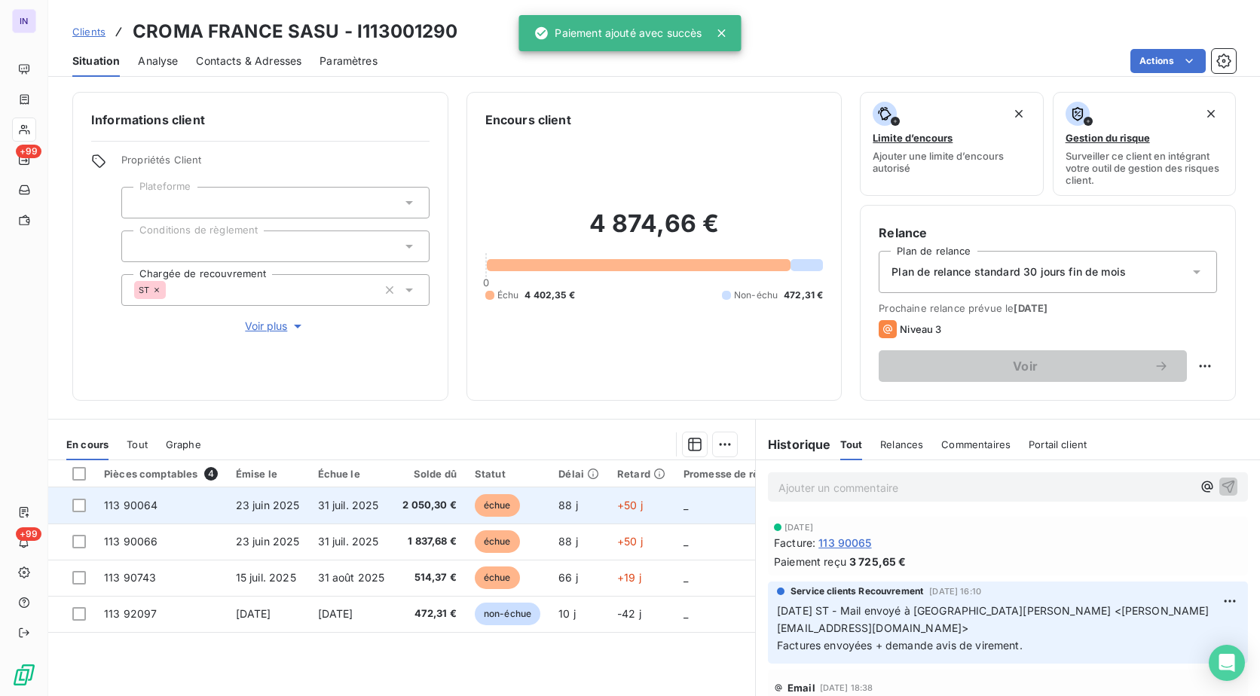
click at [408, 504] on span "2 050,30 €" at bounding box center [429, 505] width 54 height 15
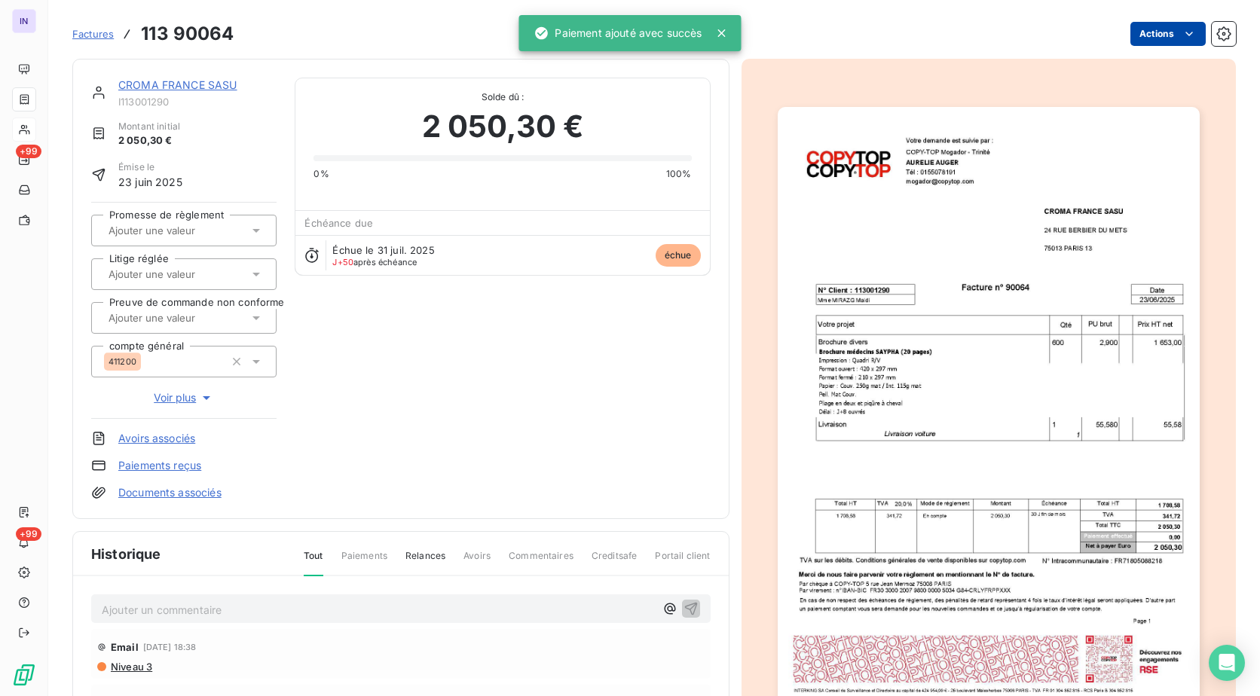
click at [1157, 28] on html "IN +99 +99 Factures 113 90064 Actions CROMA [GEOGRAPHIC_DATA] SASU I113001290 M…" at bounding box center [630, 348] width 1260 height 696
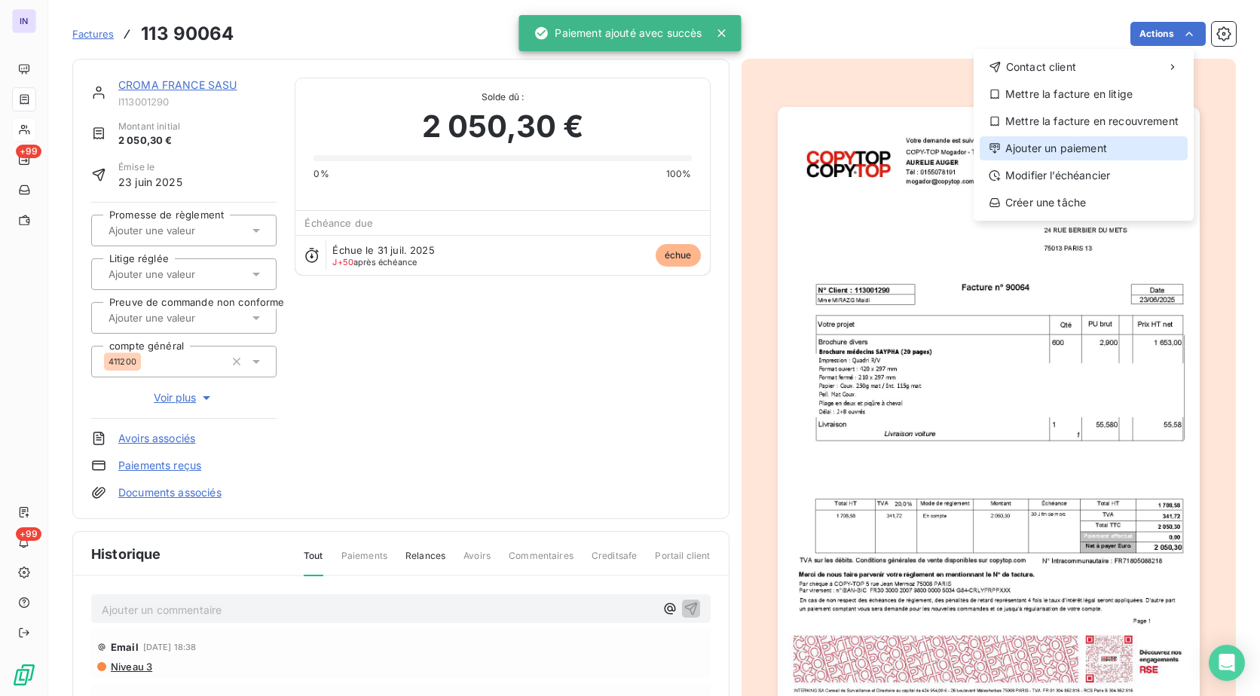
click at [1080, 148] on div "Ajouter un paiement" at bounding box center [1083, 148] width 208 height 24
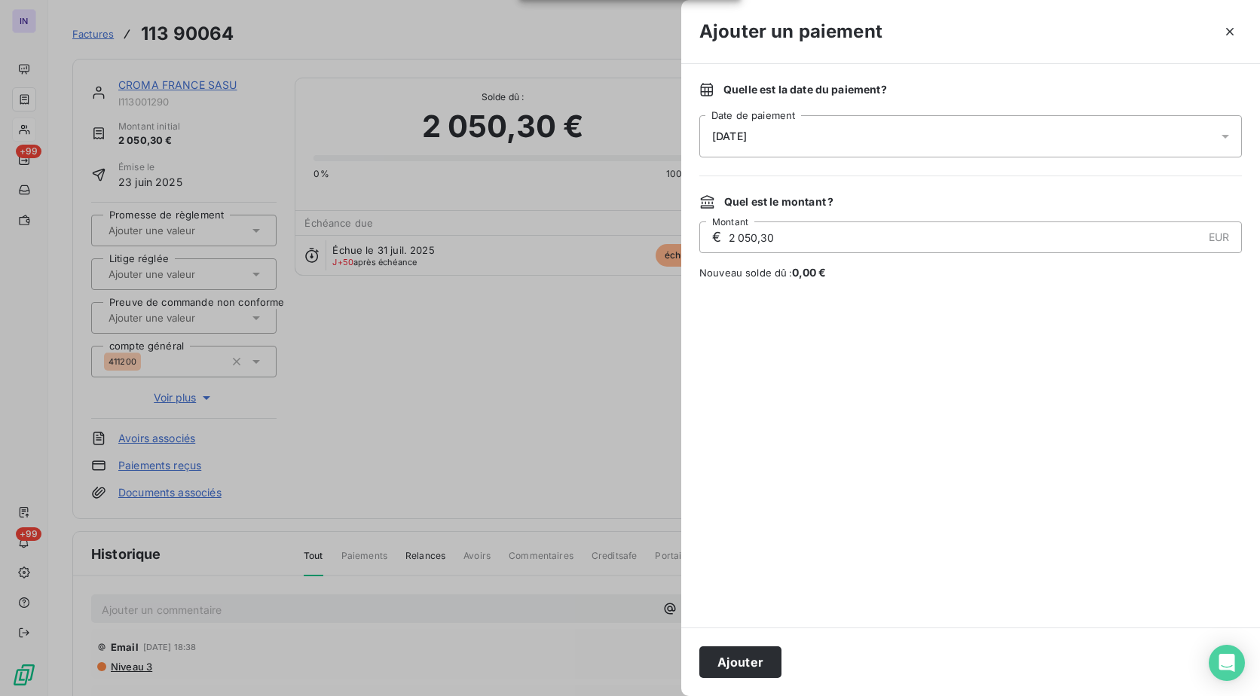
click at [899, 154] on div "[DATE]" at bounding box center [970, 136] width 542 height 42
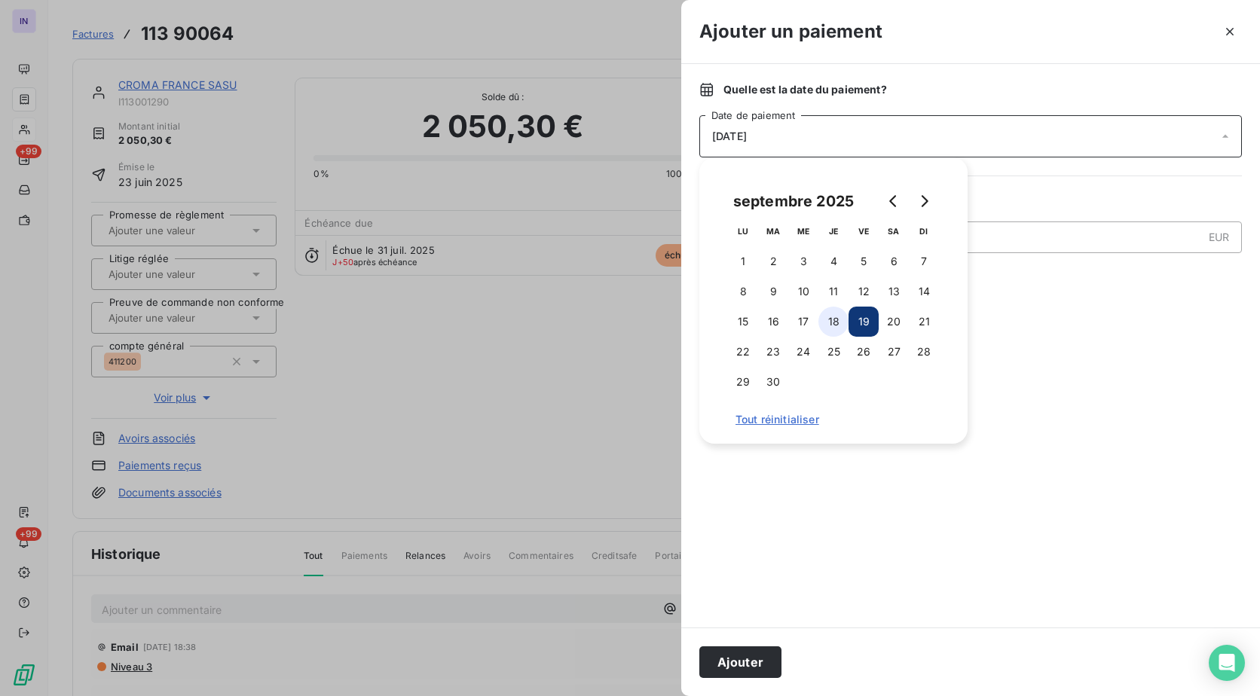
click at [830, 322] on button "18" at bounding box center [833, 322] width 30 height 30
click at [736, 660] on button "Ajouter" at bounding box center [740, 662] width 82 height 32
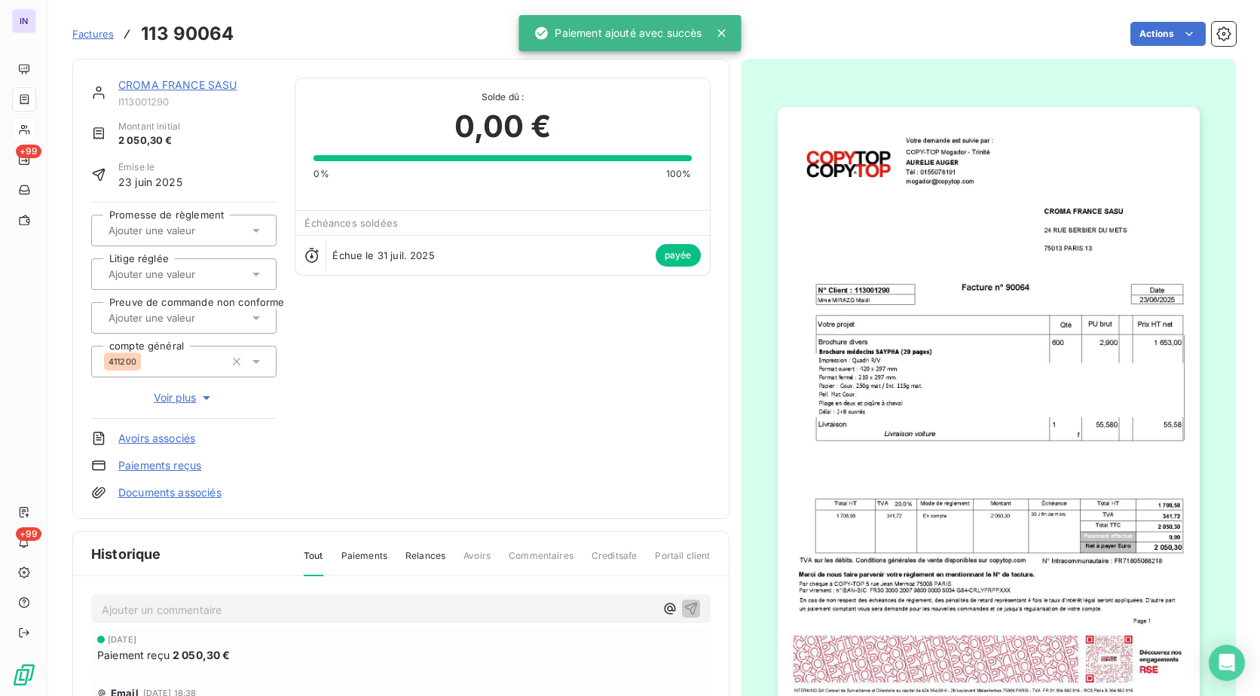
click at [168, 84] on link "CROMA FRANCE SASU" at bounding box center [177, 84] width 119 height 13
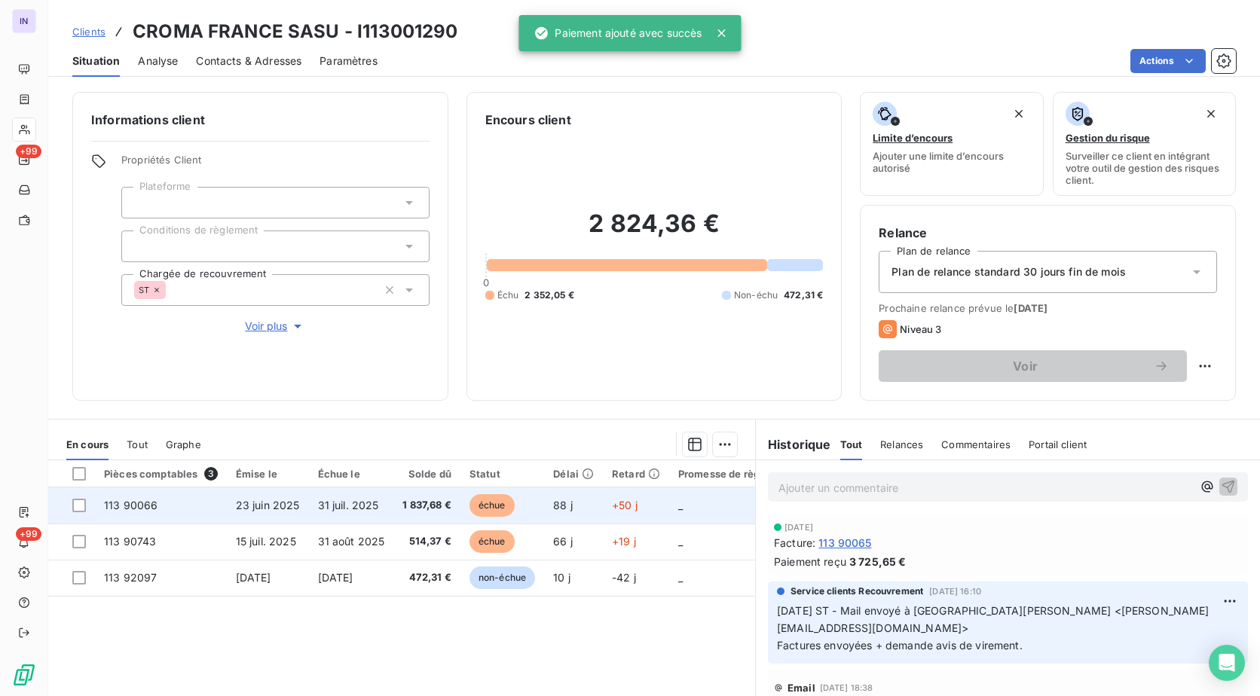
click at [411, 509] on span "1 837,68 €" at bounding box center [426, 505] width 49 height 15
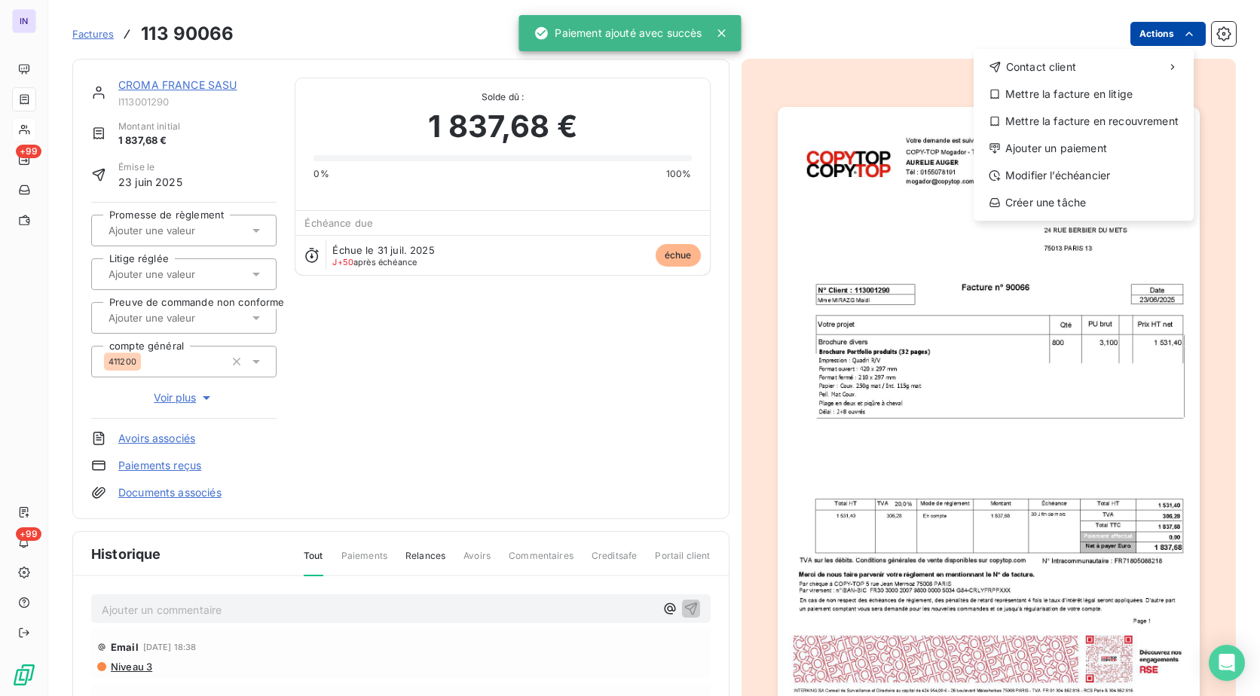
click at [1162, 31] on html "IN +99 +99 Factures [PHONE_NUMBER] Actions Contact client Mettre la facture en …" at bounding box center [630, 348] width 1260 height 696
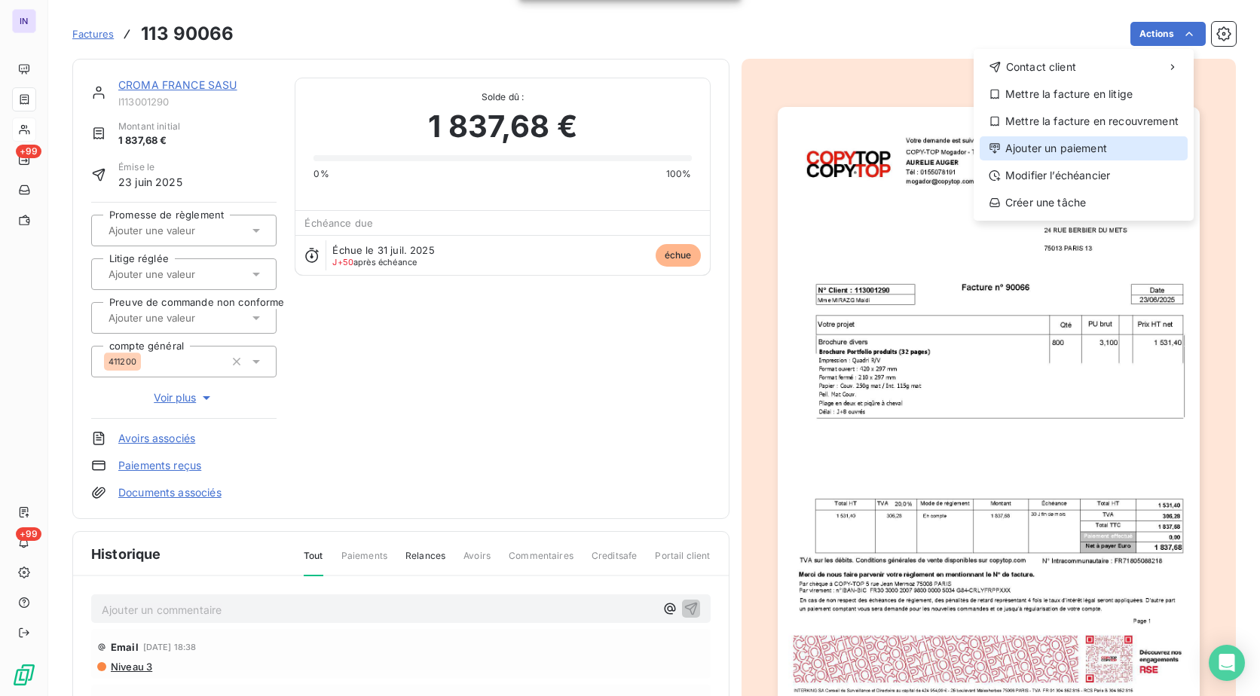
click at [1092, 144] on div "Ajouter un paiement" at bounding box center [1083, 148] width 208 height 24
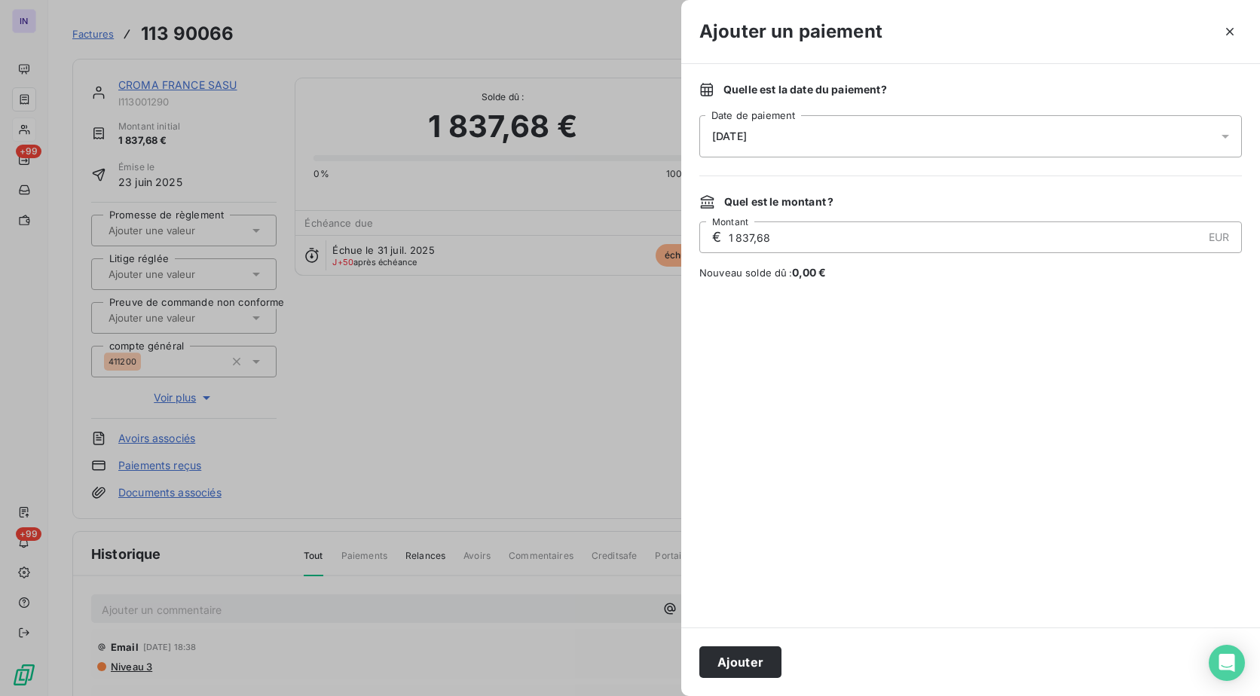
click at [863, 138] on div "[DATE]" at bounding box center [970, 136] width 542 height 42
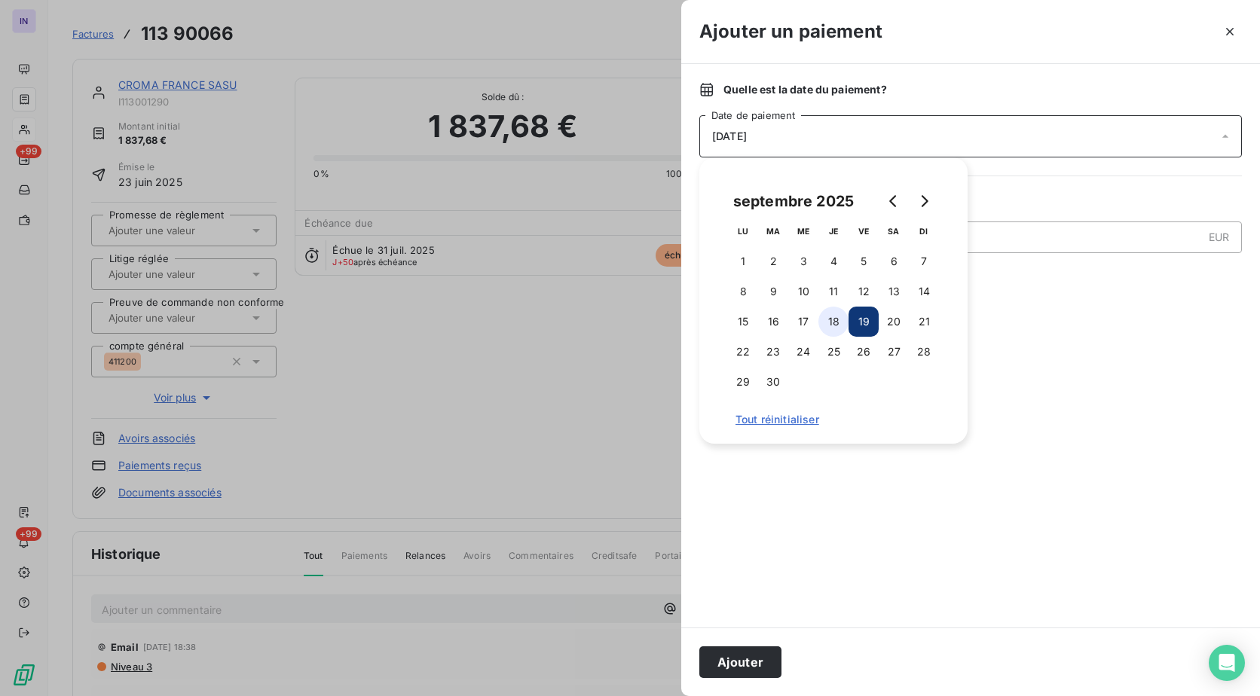
click at [828, 322] on button "18" at bounding box center [833, 322] width 30 height 30
click at [750, 651] on button "Ajouter" at bounding box center [740, 662] width 82 height 32
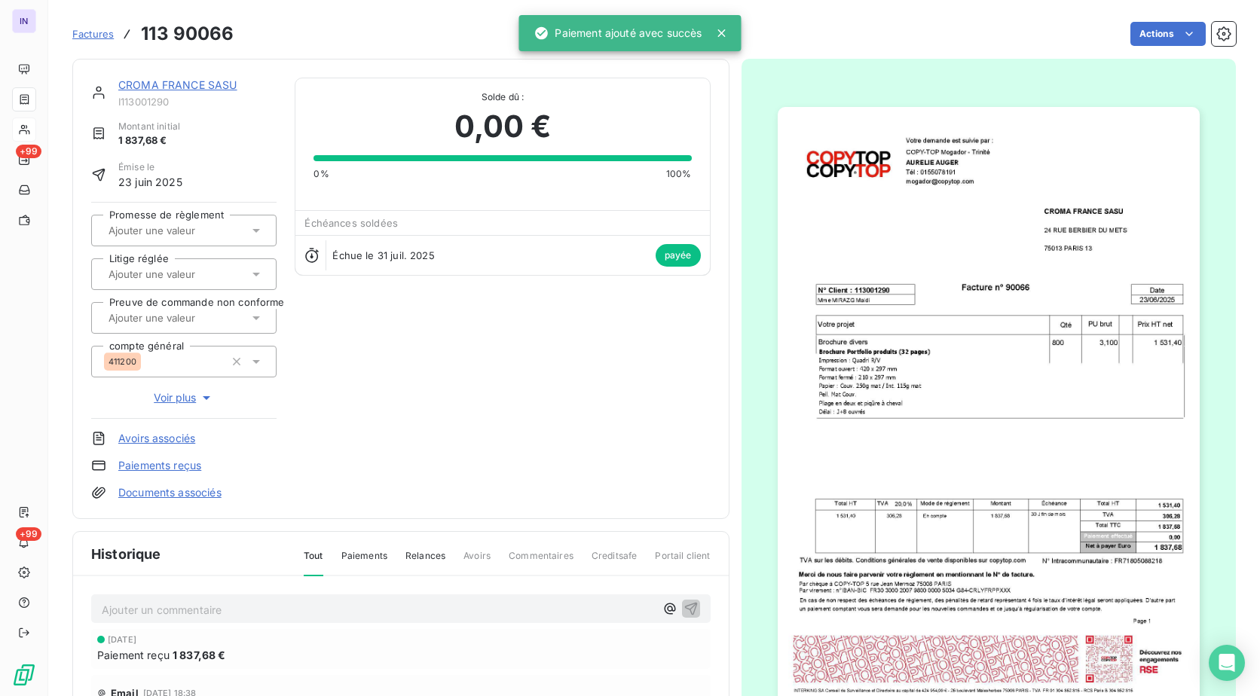
click at [194, 89] on link "CROMA FRANCE SASU" at bounding box center [177, 84] width 119 height 13
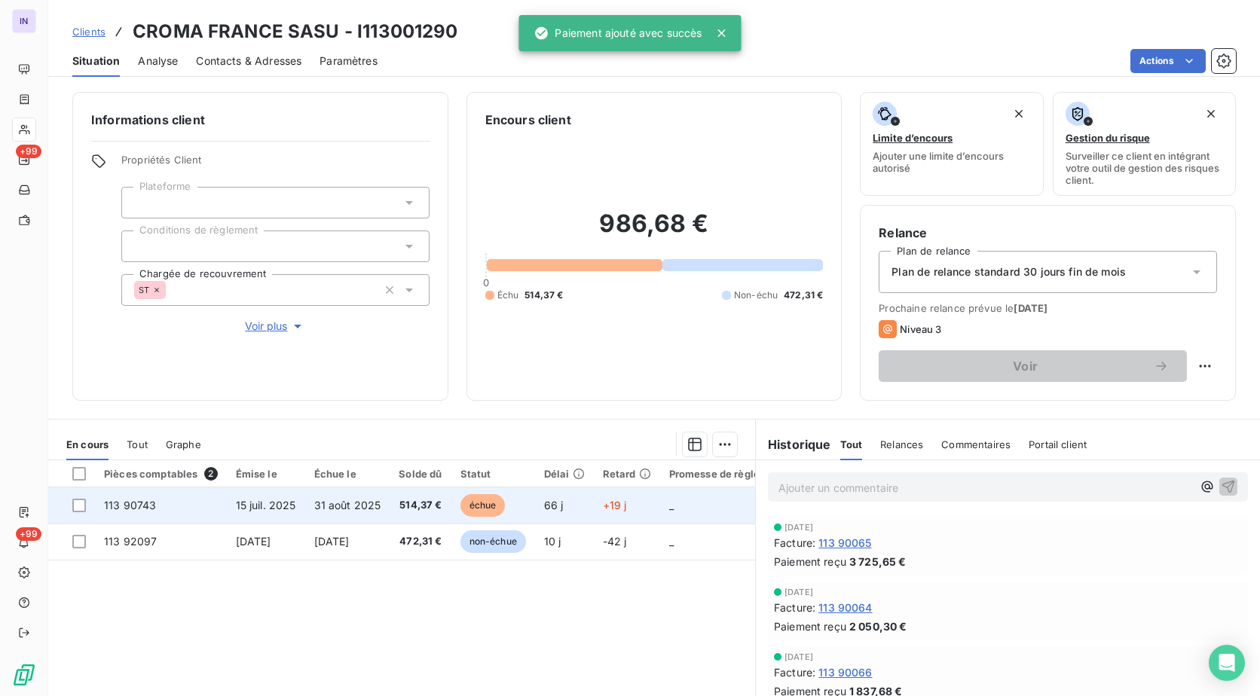
click at [396, 513] on td "514,37 €" at bounding box center [420, 505] width 61 height 36
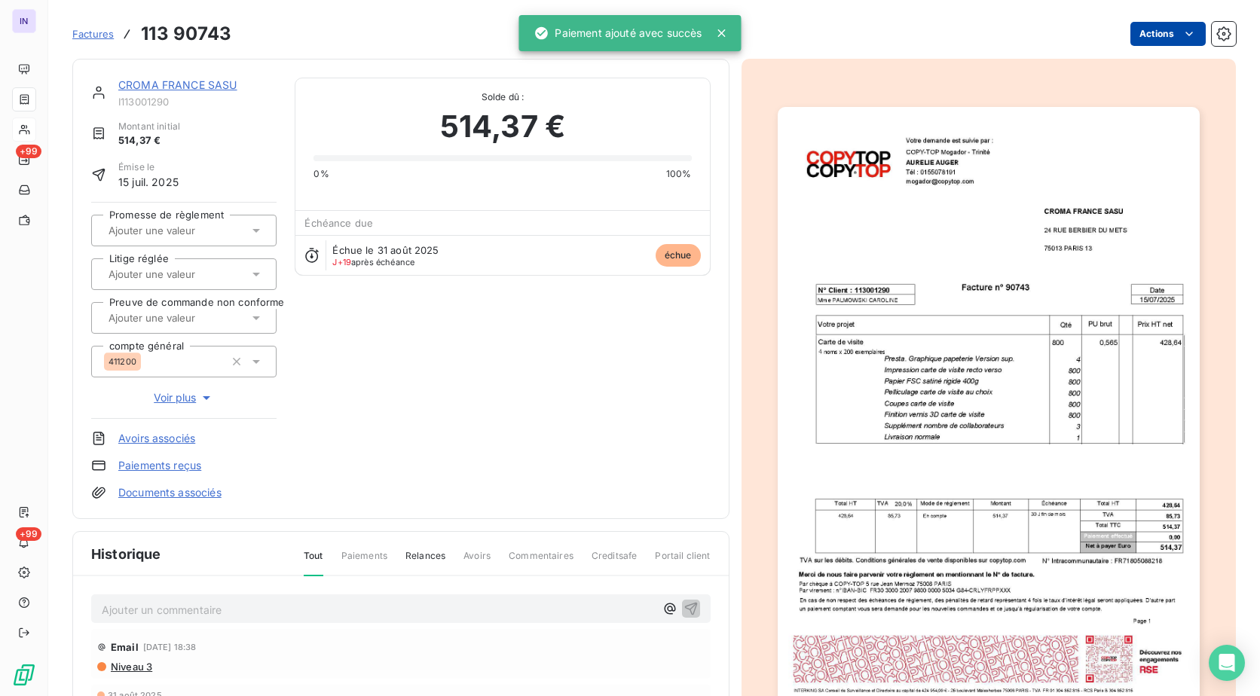
click at [1161, 35] on html "IN +99 +99 Factures 113 90743 Actions CROMA [GEOGRAPHIC_DATA] SASU I113001290 M…" at bounding box center [630, 348] width 1260 height 696
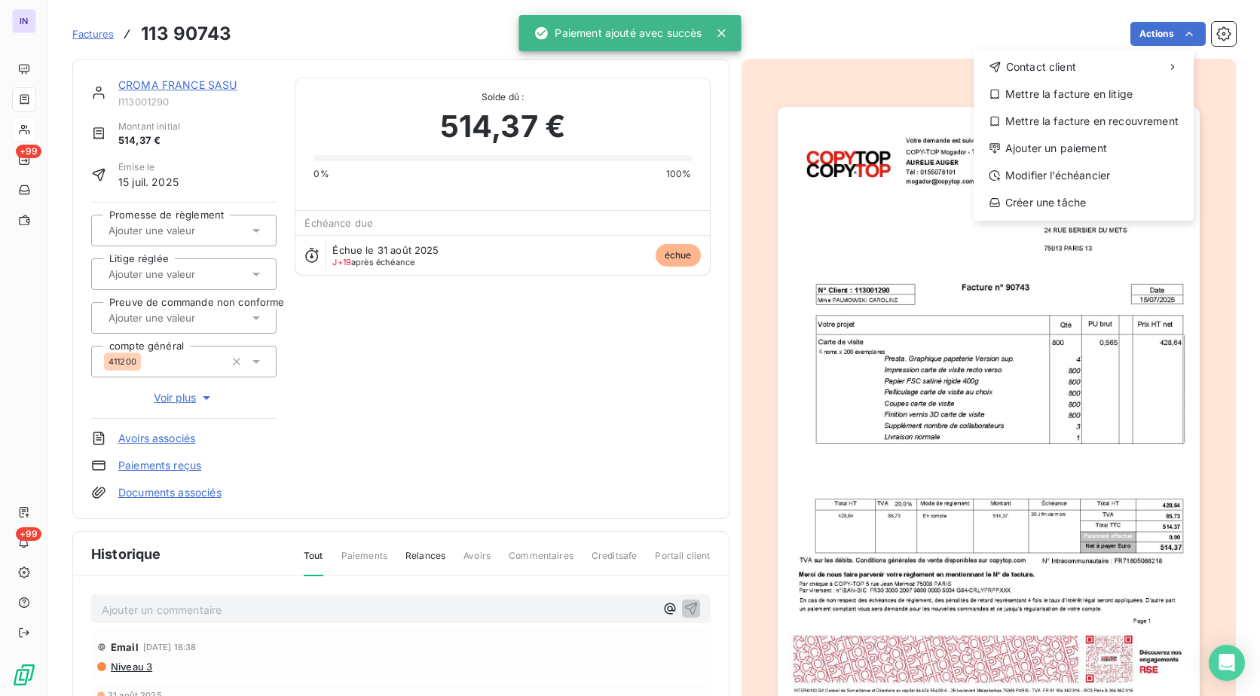
click at [1056, 162] on div "Contact client Mettre la facture en litige Mettre la facture en recouvrement Aj…" at bounding box center [1083, 135] width 220 height 172
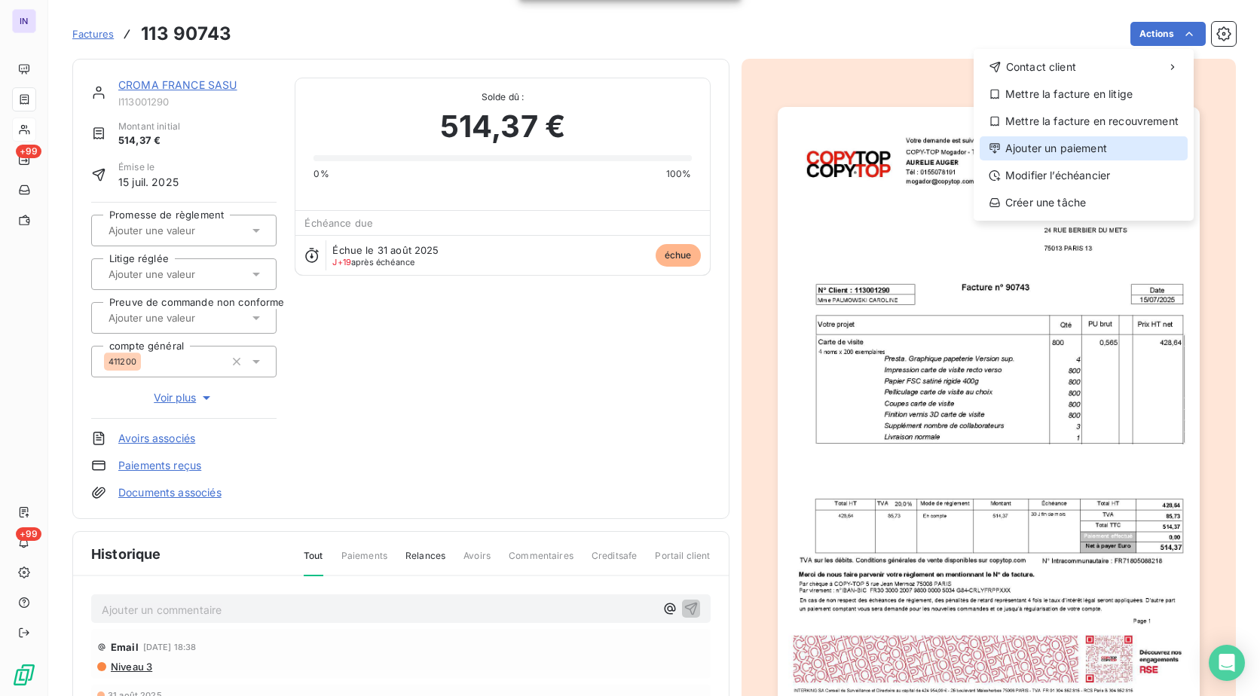
click at [1056, 154] on div "Ajouter un paiement" at bounding box center [1083, 148] width 208 height 24
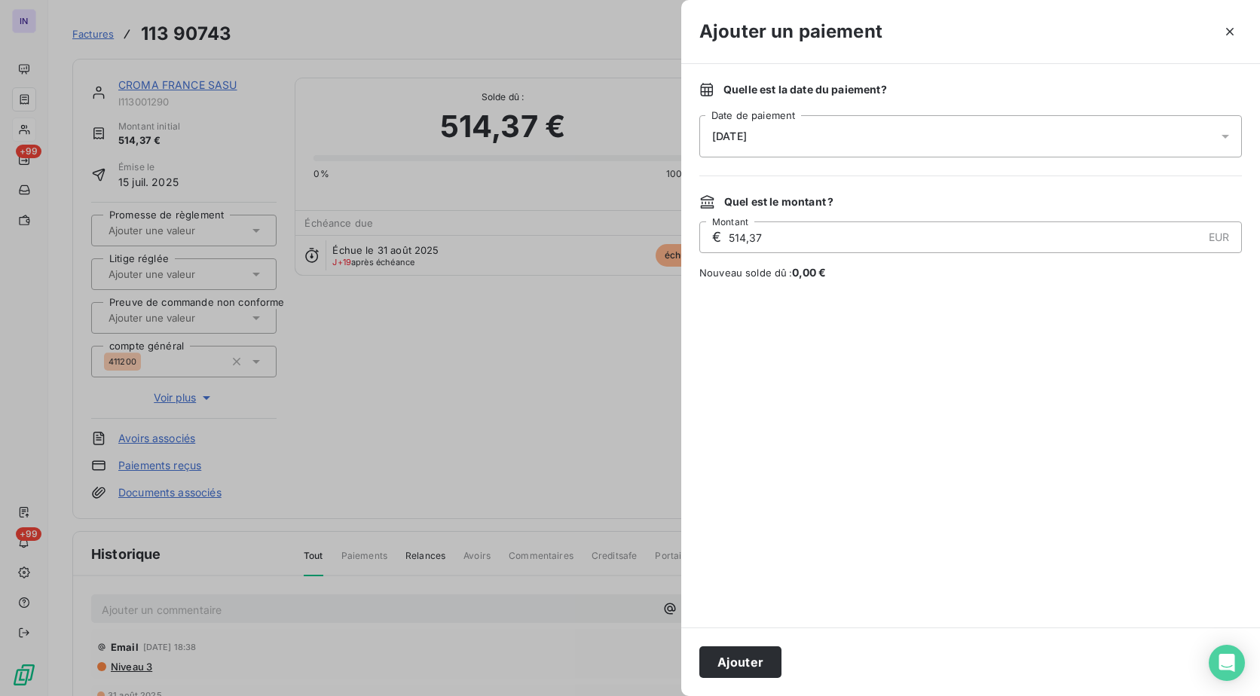
click at [967, 130] on div "[DATE]" at bounding box center [970, 136] width 542 height 42
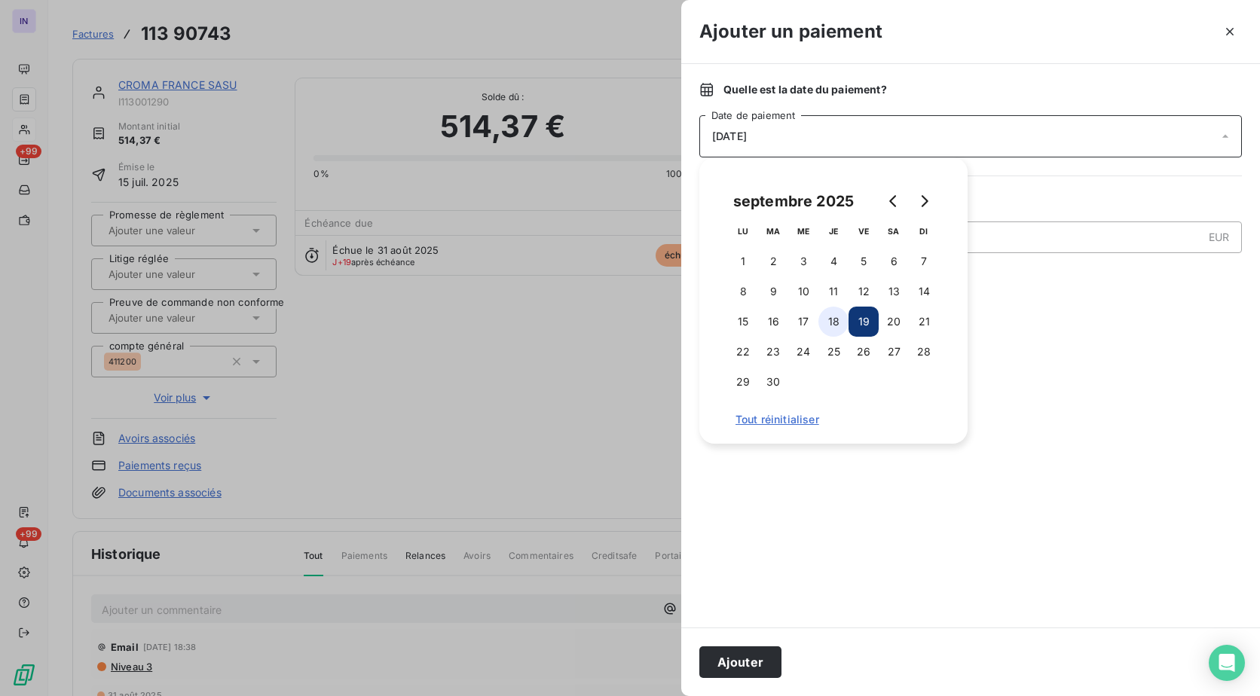
click at [841, 328] on button "18" at bounding box center [833, 322] width 30 height 30
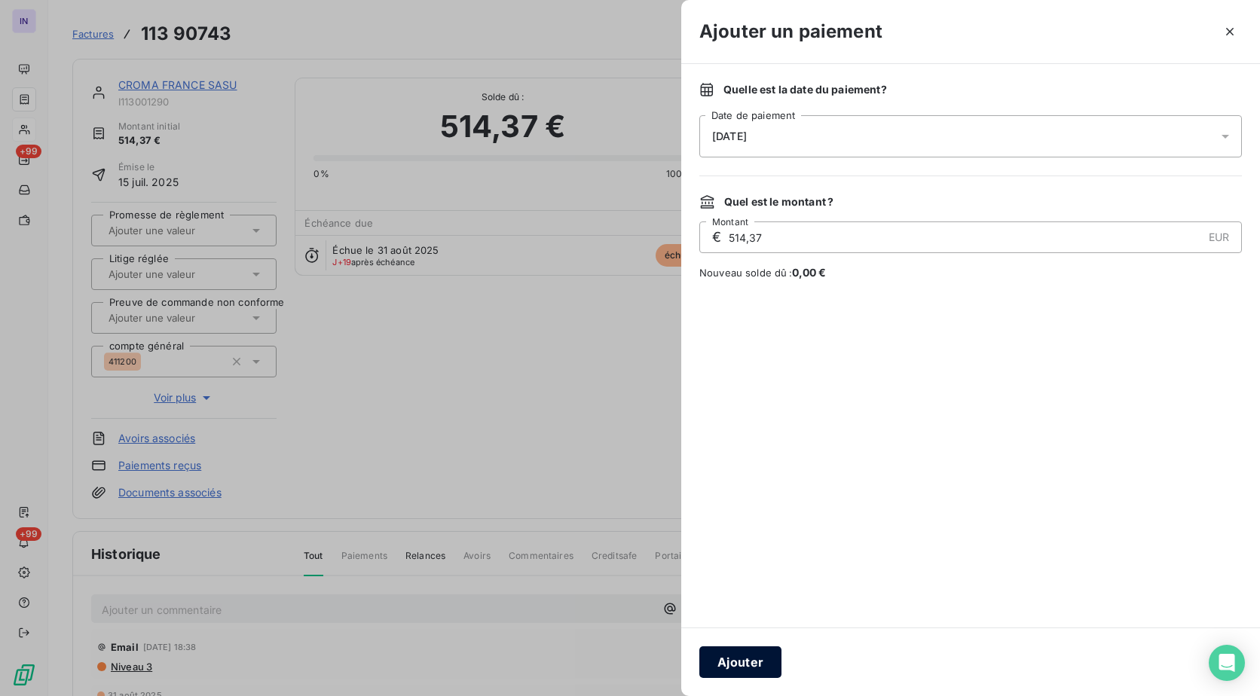
click at [754, 659] on button "Ajouter" at bounding box center [740, 662] width 82 height 32
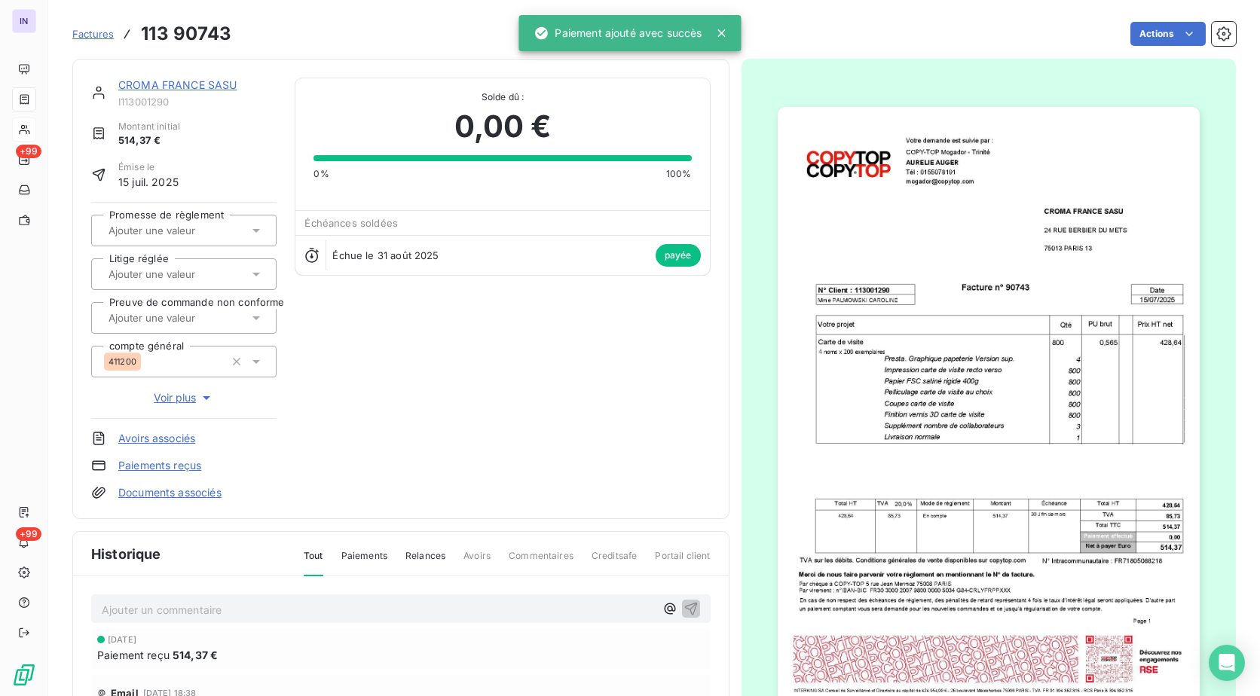
click at [185, 86] on link "CROMA FRANCE SASU" at bounding box center [177, 84] width 119 height 13
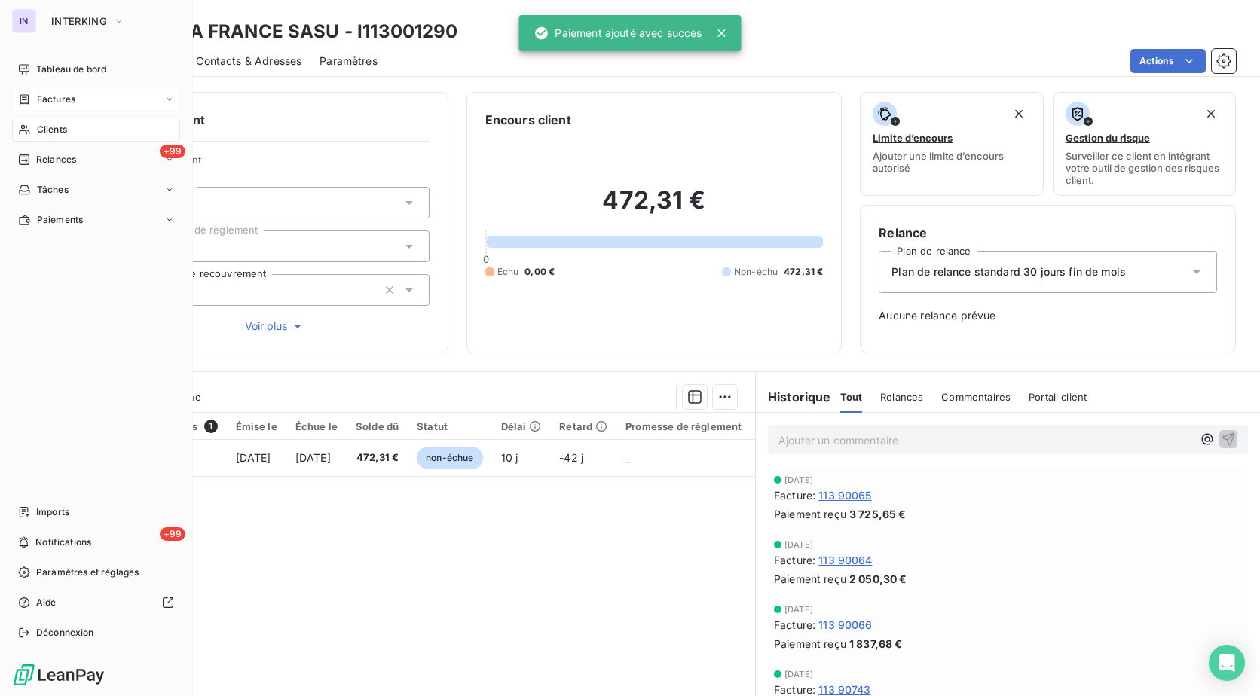
click at [60, 101] on span "Factures" at bounding box center [56, 100] width 38 height 14
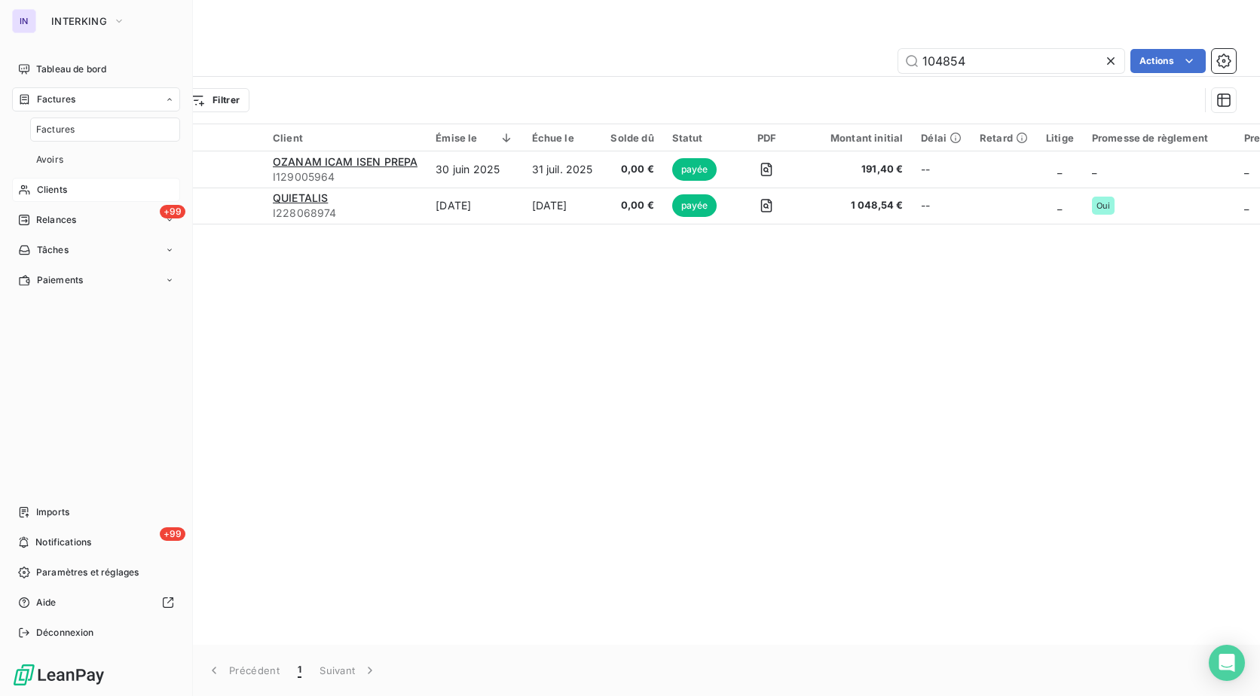
click at [57, 185] on span "Clients" at bounding box center [52, 190] width 30 height 14
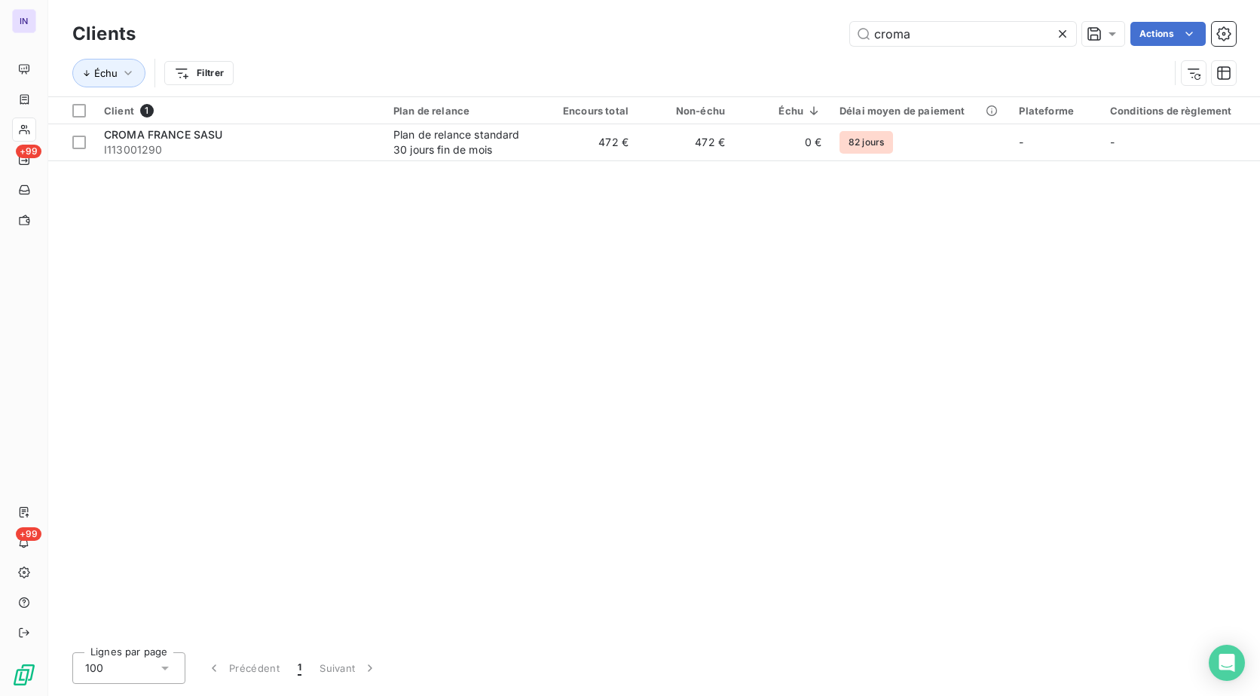
drag, startPoint x: 919, startPoint y: 38, endPoint x: 664, endPoint y: 26, distance: 255.7
click at [664, 26] on div "croma Actions" at bounding box center [695, 34] width 1082 height 24
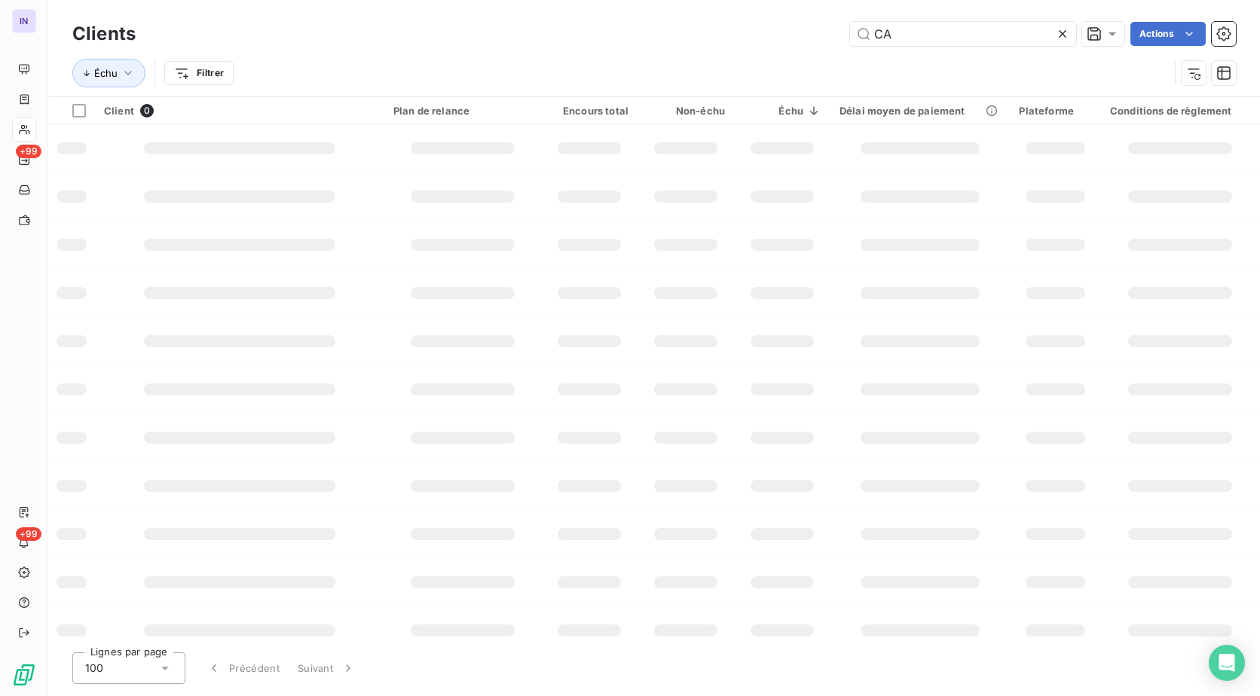
type input "C"
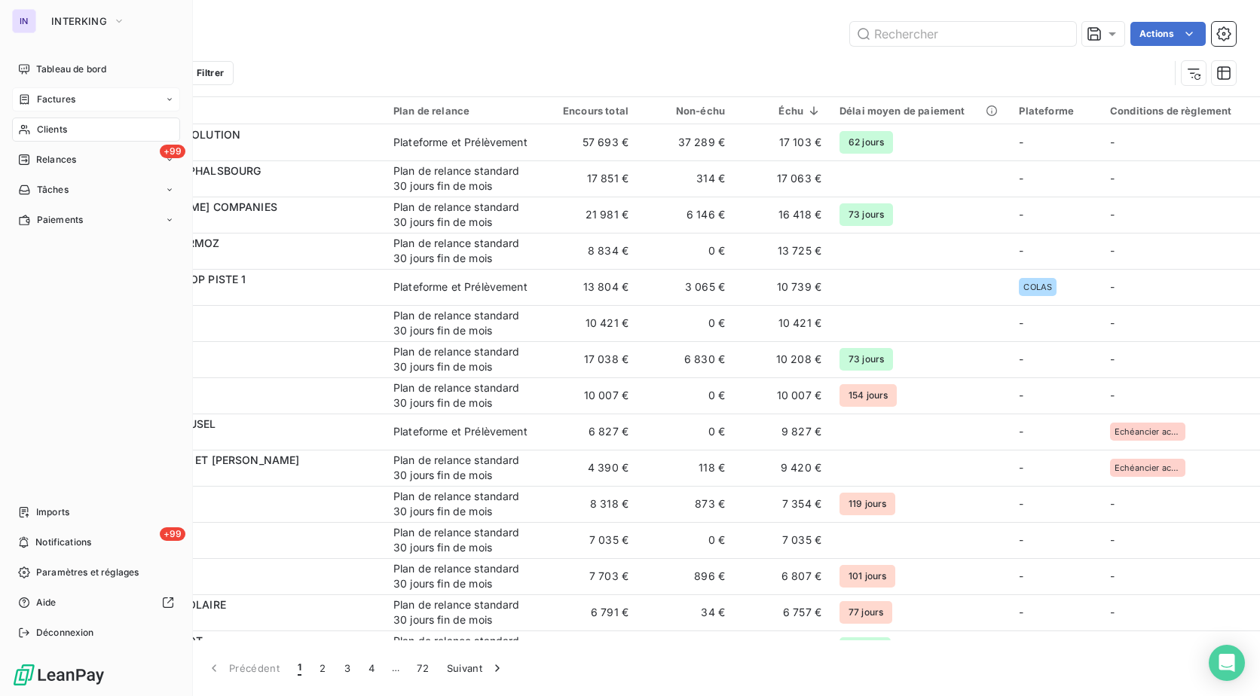
click at [71, 95] on span "Factures" at bounding box center [56, 100] width 38 height 14
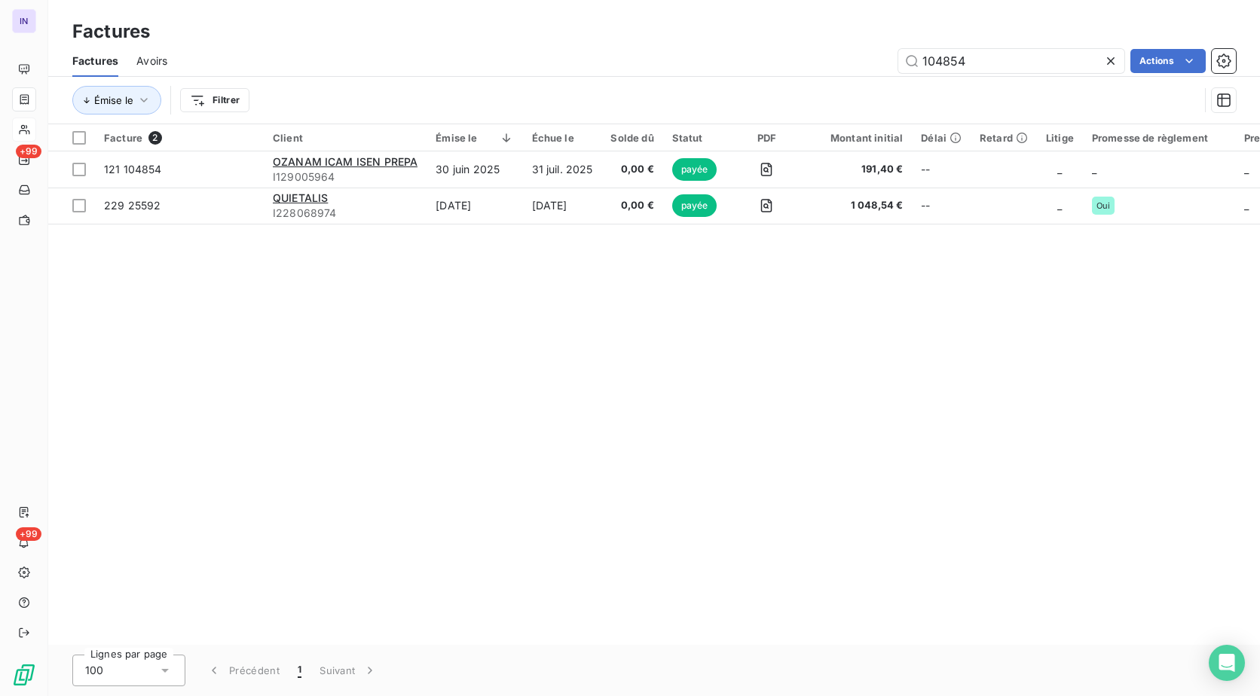
drag, startPoint x: 1004, startPoint y: 61, endPoint x: 676, endPoint y: 62, distance: 327.7
click at [677, 62] on div "104854 Actions" at bounding box center [710, 61] width 1050 height 24
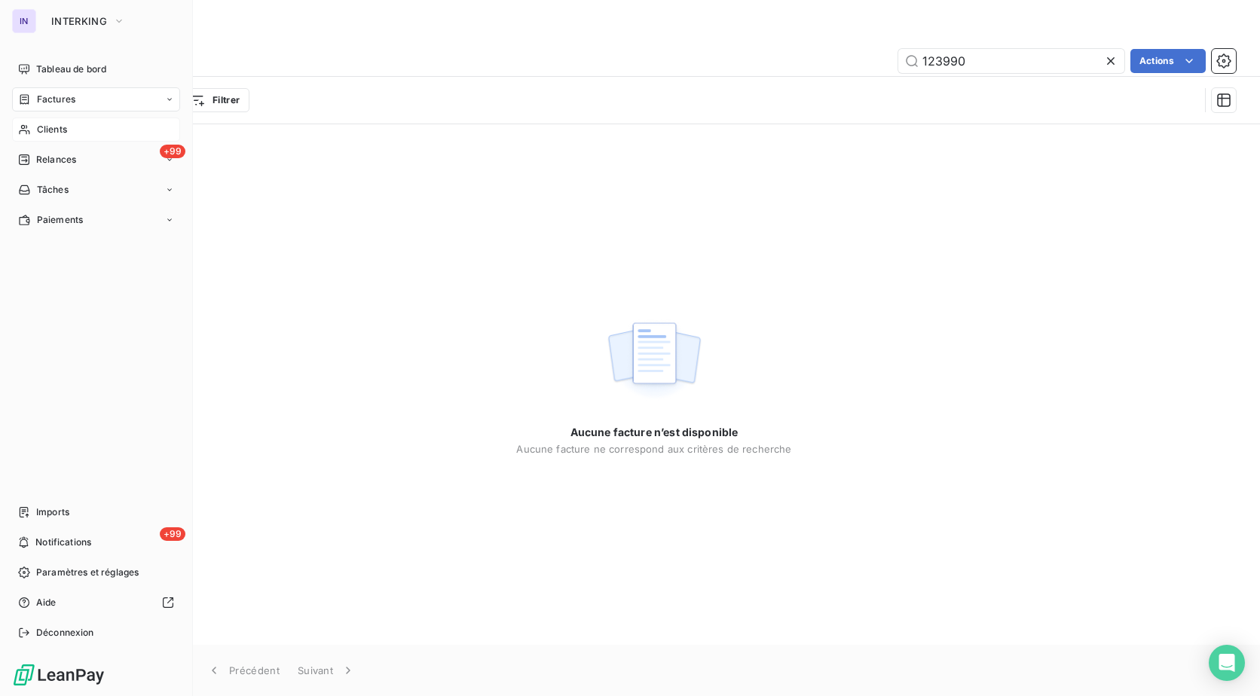
type input "123990"
click at [59, 145] on nav "Tableau de bord Factures Clients +99 Relances Tâches Paiements" at bounding box center [96, 144] width 168 height 175
click at [53, 130] on span "Clients" at bounding box center [52, 130] width 30 height 14
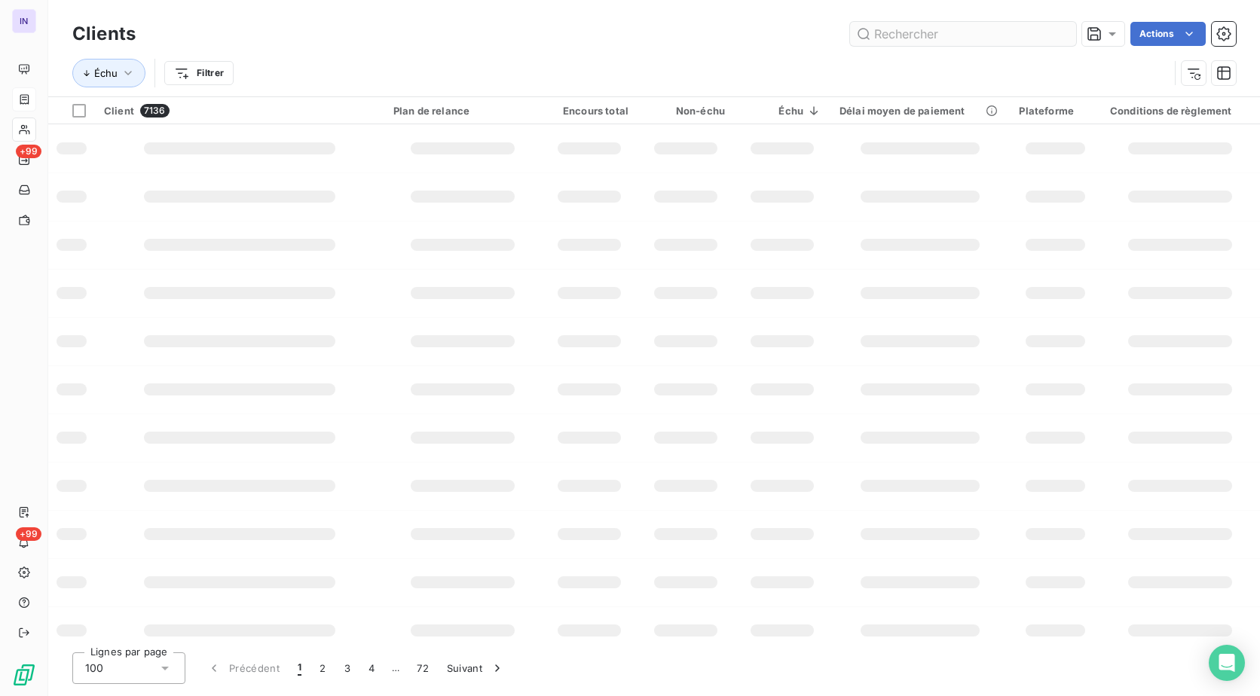
click at [958, 30] on input "text" at bounding box center [963, 34] width 226 height 24
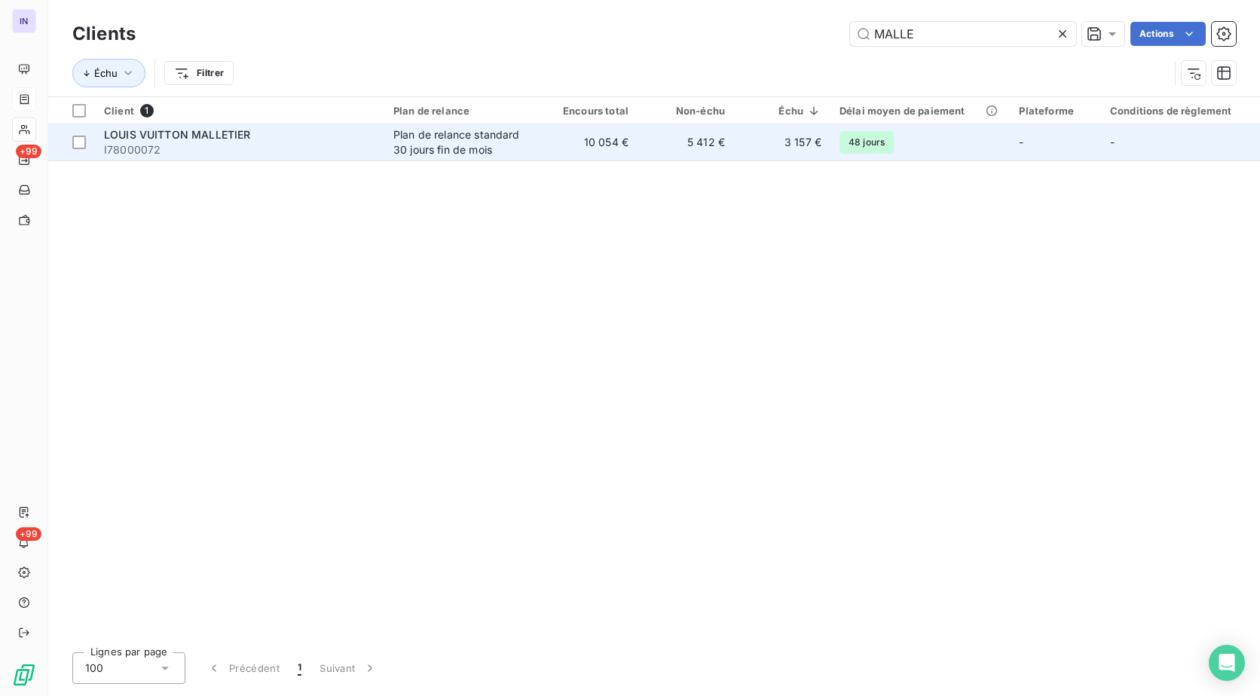
type input "MALLE"
click at [329, 154] on span "I78000072" at bounding box center [239, 149] width 271 height 15
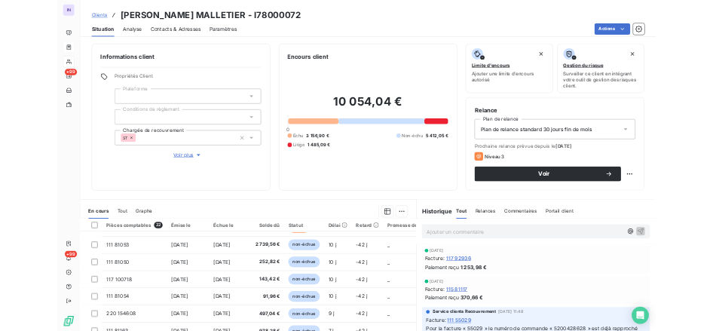
scroll to position [539, 0]
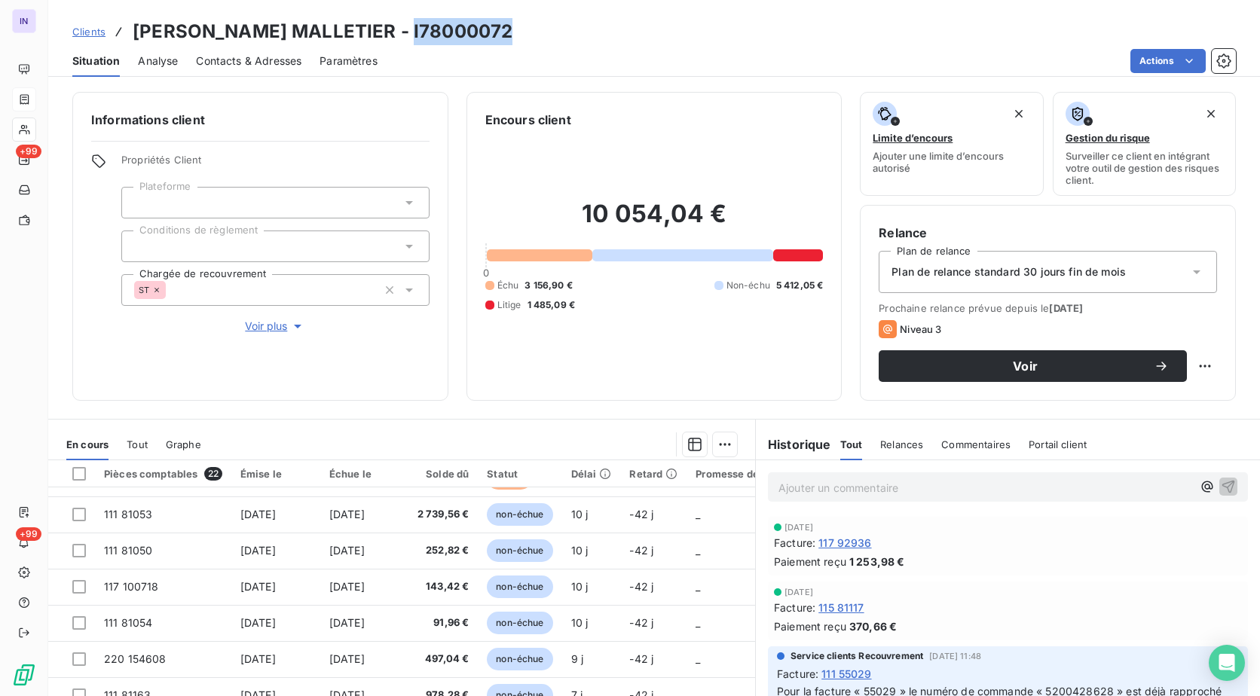
drag, startPoint x: 508, startPoint y: 32, endPoint x: 399, endPoint y: 35, distance: 109.3
click at [399, 35] on div "Clients [PERSON_NAME] MALLETIER - I78000072" at bounding box center [654, 31] width 1212 height 27
copy h3 "I78000072"
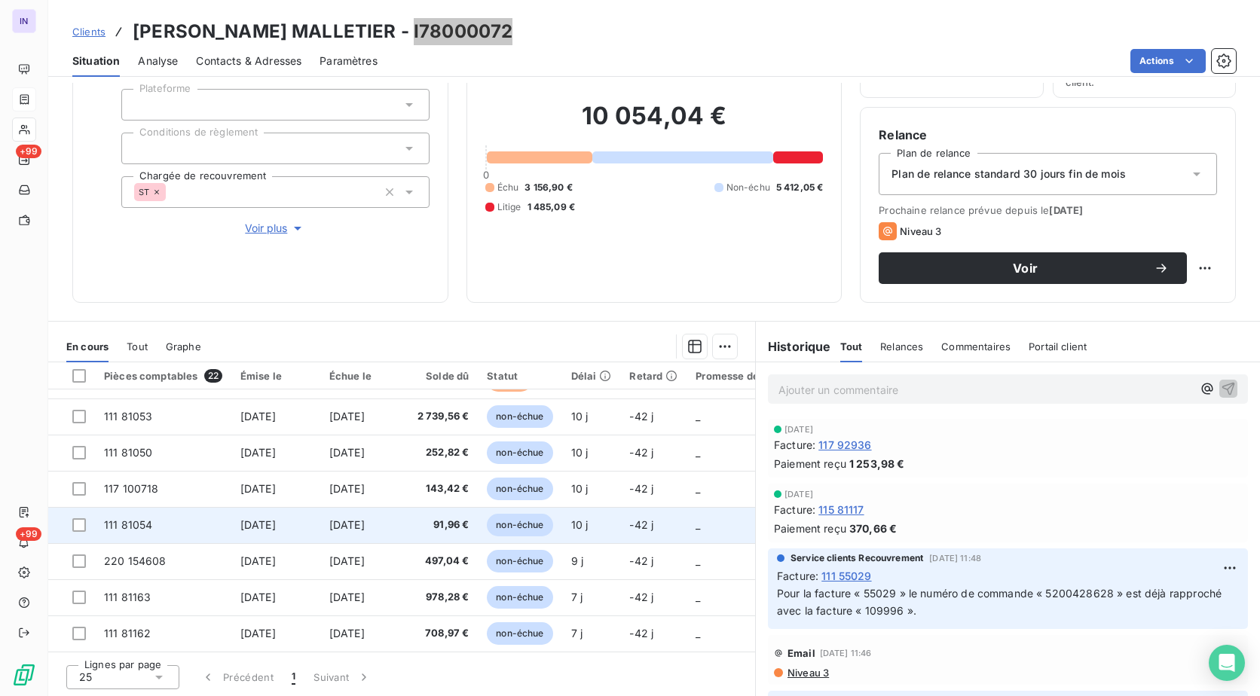
scroll to position [99, 0]
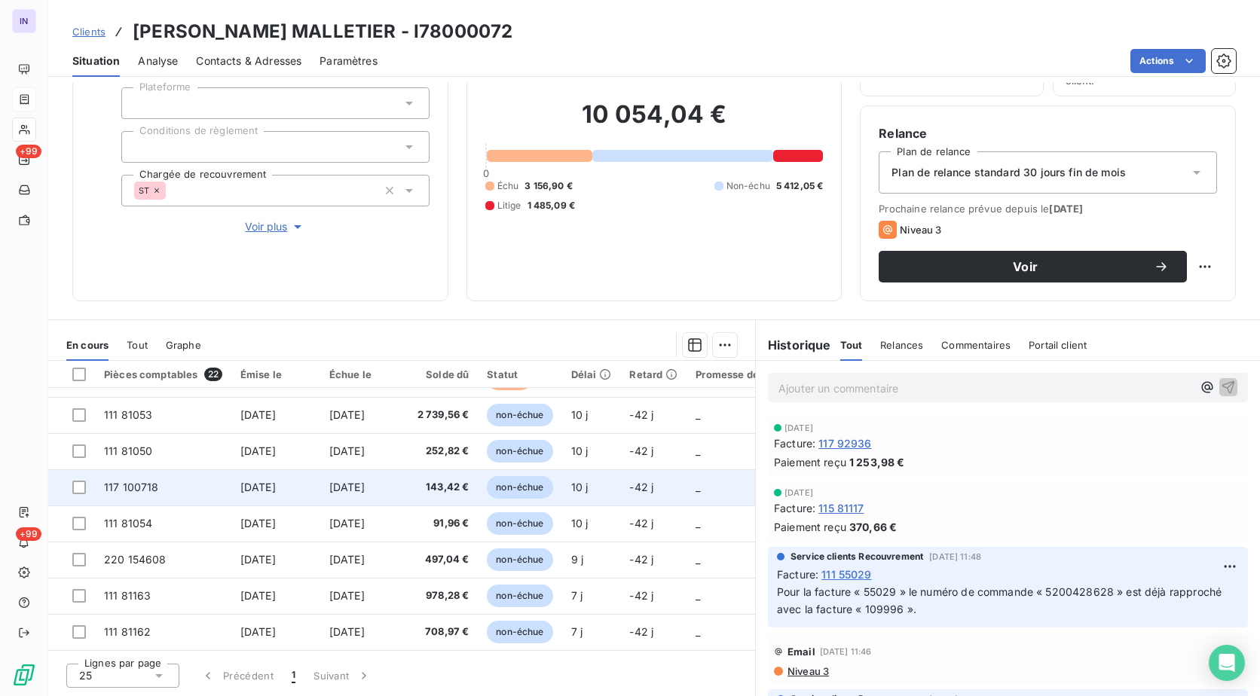
click at [329, 481] on span "[DATE]" at bounding box center [346, 487] width 35 height 13
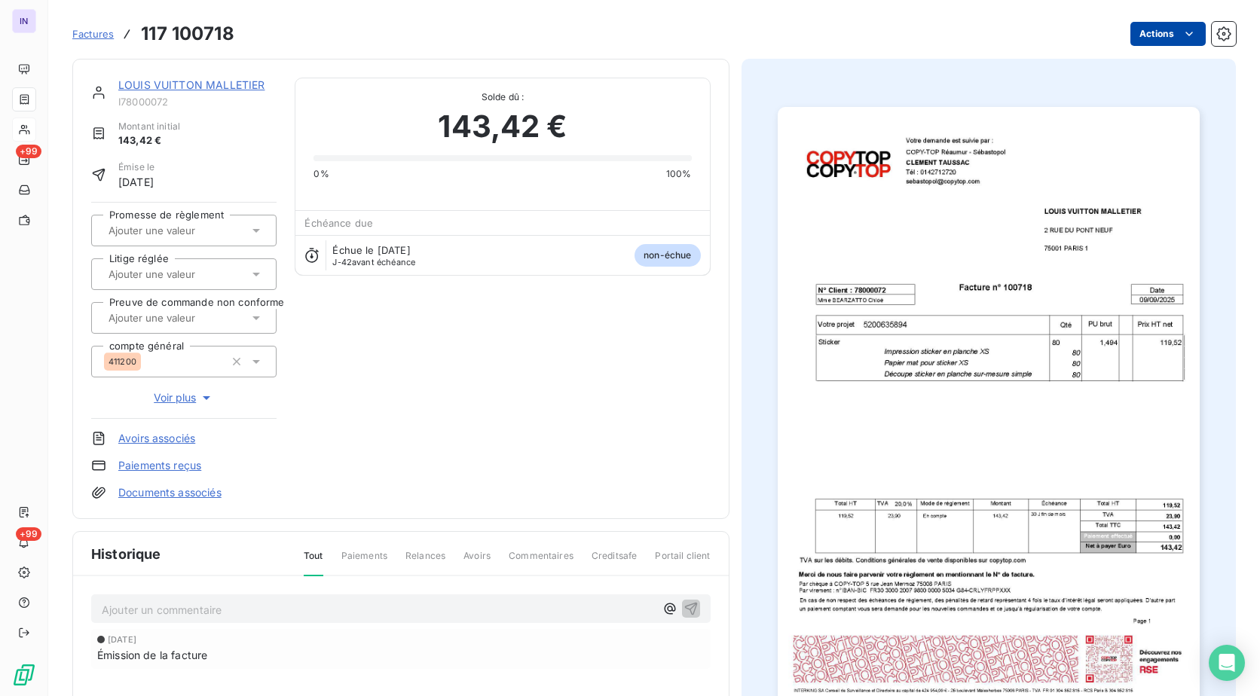
click at [1165, 36] on html "IN +99 +99 Factures 117 100718 Actions [PERSON_NAME] MALLETIER I78000072 Montan…" at bounding box center [630, 348] width 1260 height 696
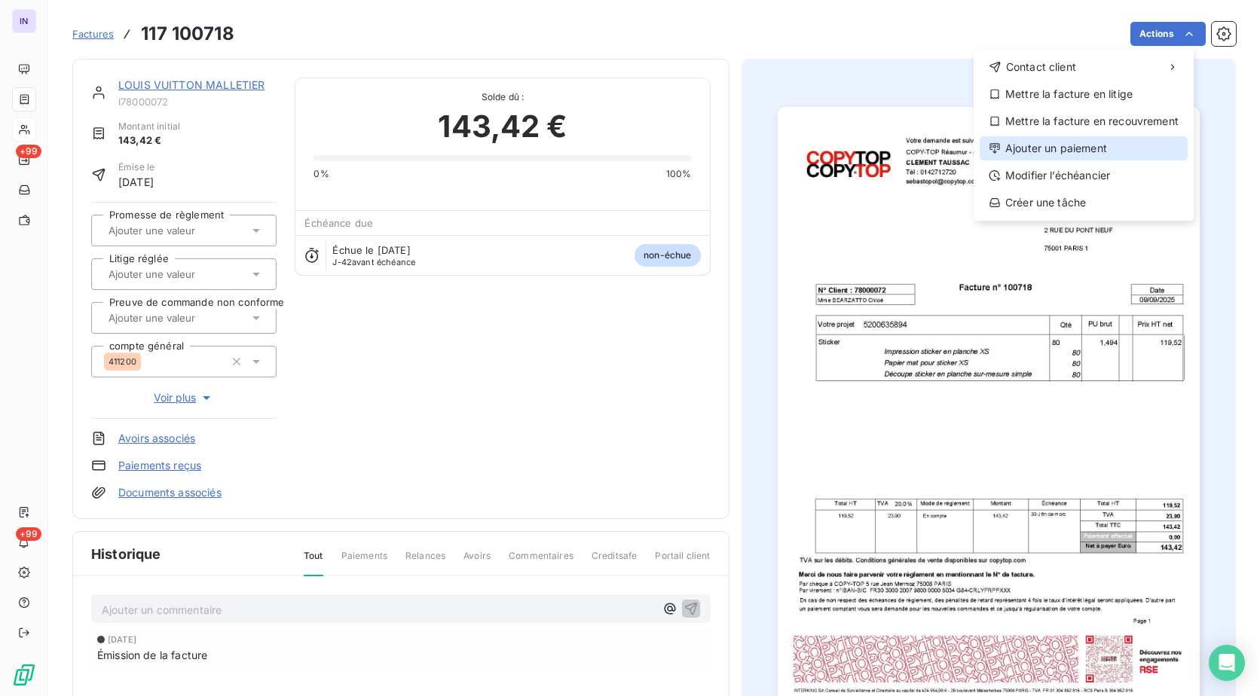
click at [1028, 151] on div "Ajouter un paiement" at bounding box center [1083, 148] width 208 height 24
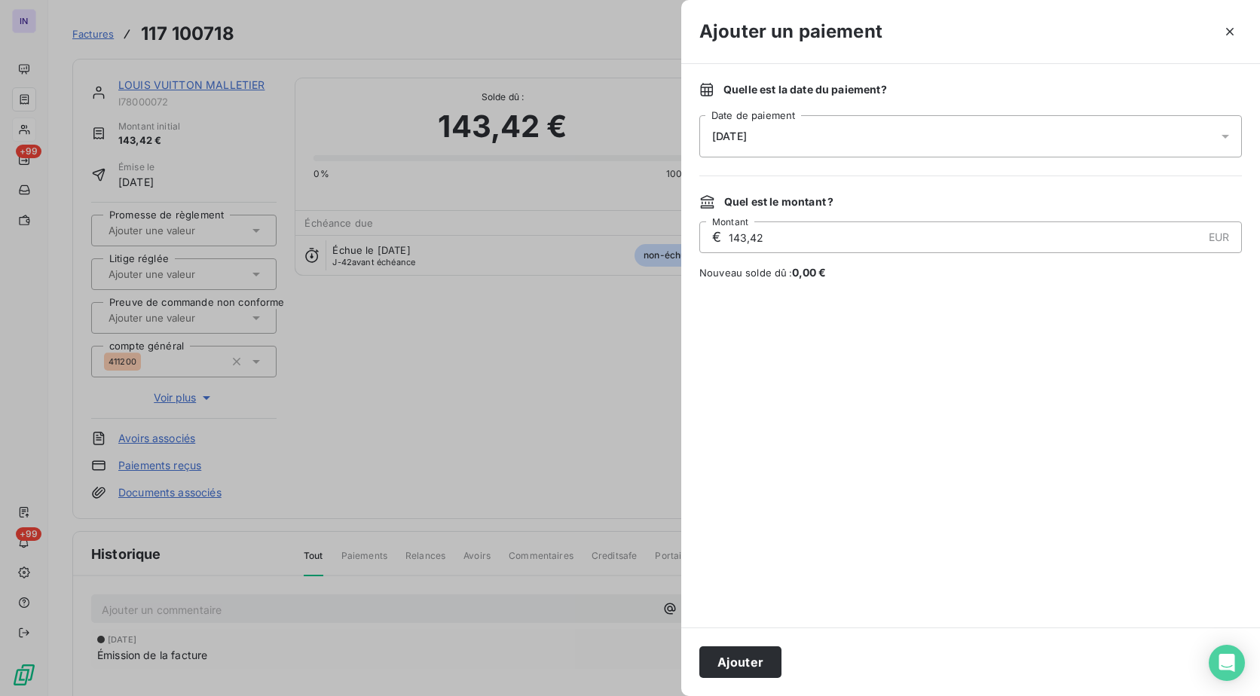
click at [845, 142] on div "[DATE]" at bounding box center [970, 136] width 542 height 42
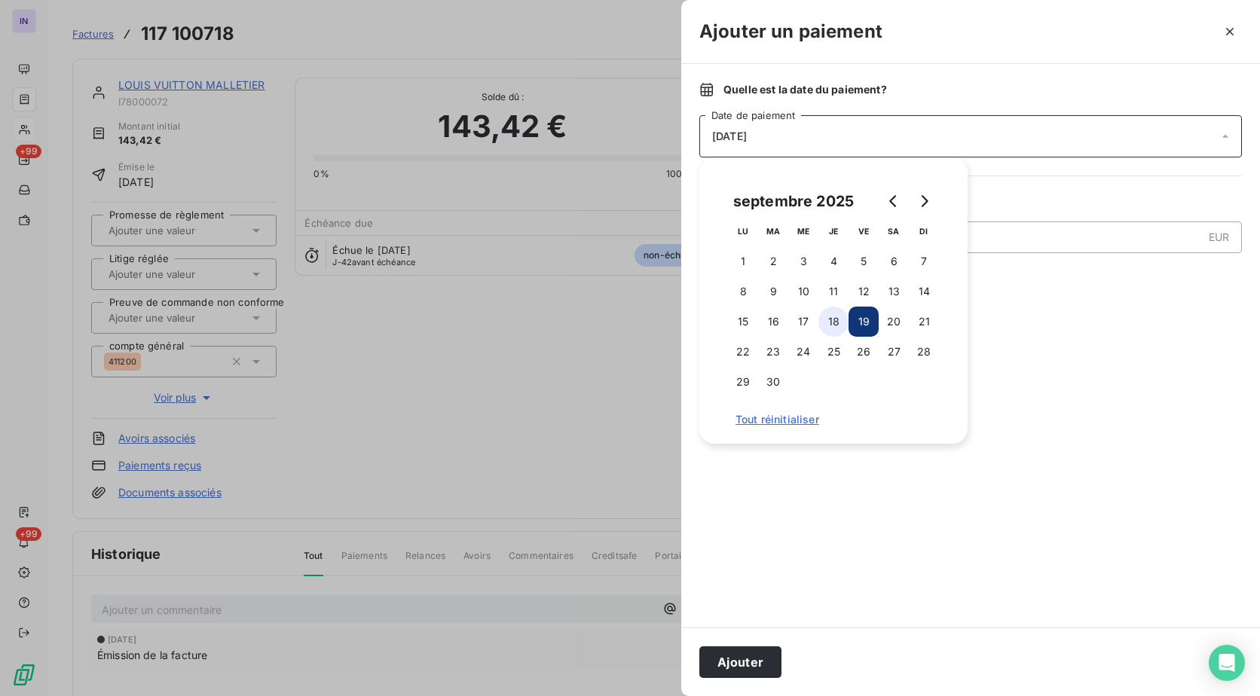
click at [835, 320] on button "18" at bounding box center [833, 322] width 30 height 30
click at [732, 661] on button "Ajouter" at bounding box center [740, 662] width 82 height 32
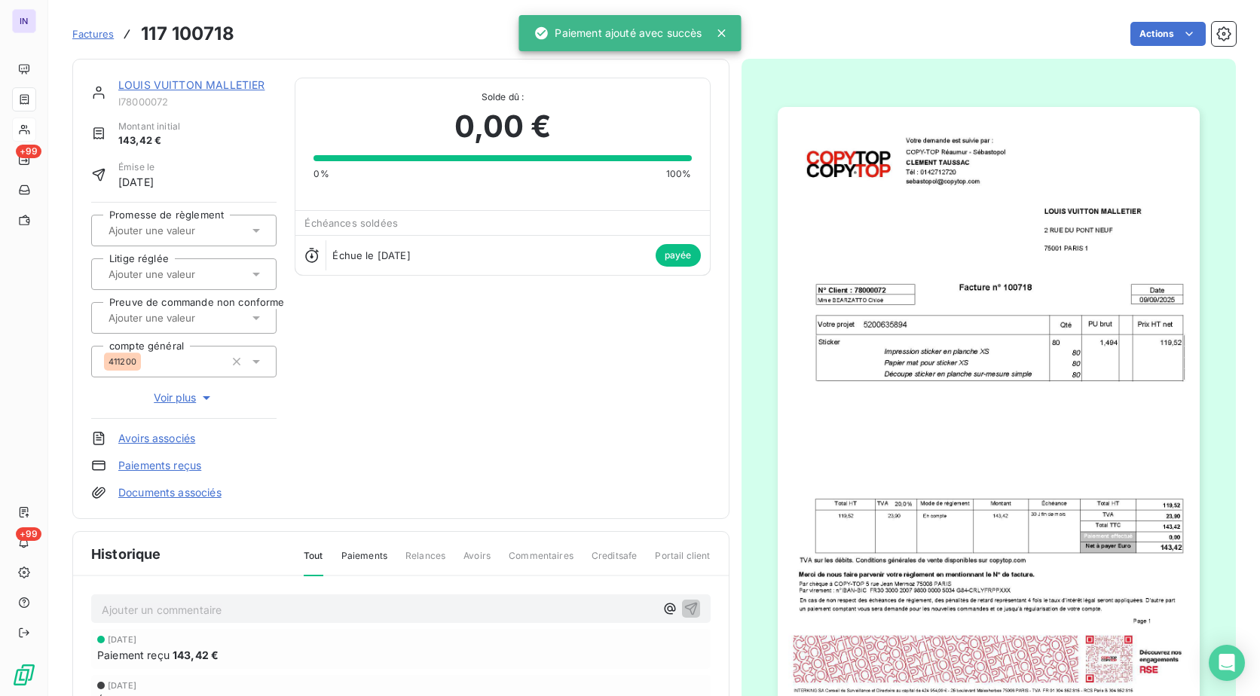
click at [206, 86] on link "LOUIS VUITTON MALLETIER" at bounding box center [191, 84] width 146 height 13
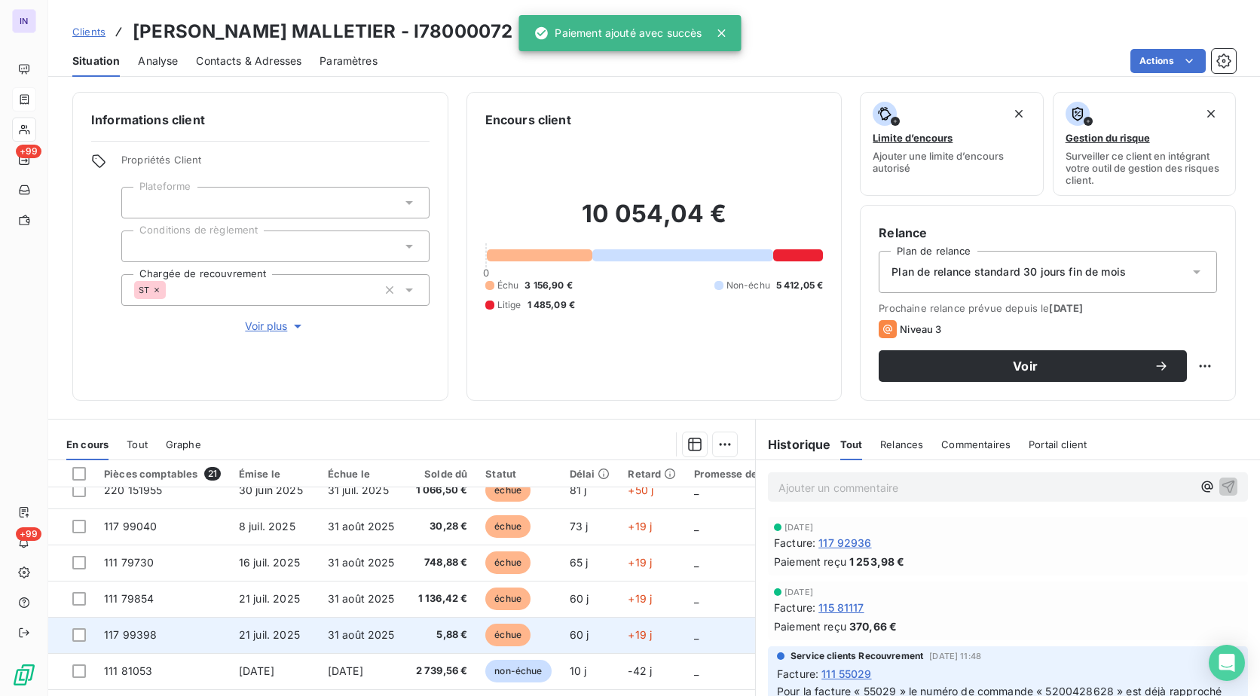
scroll to position [452, 0]
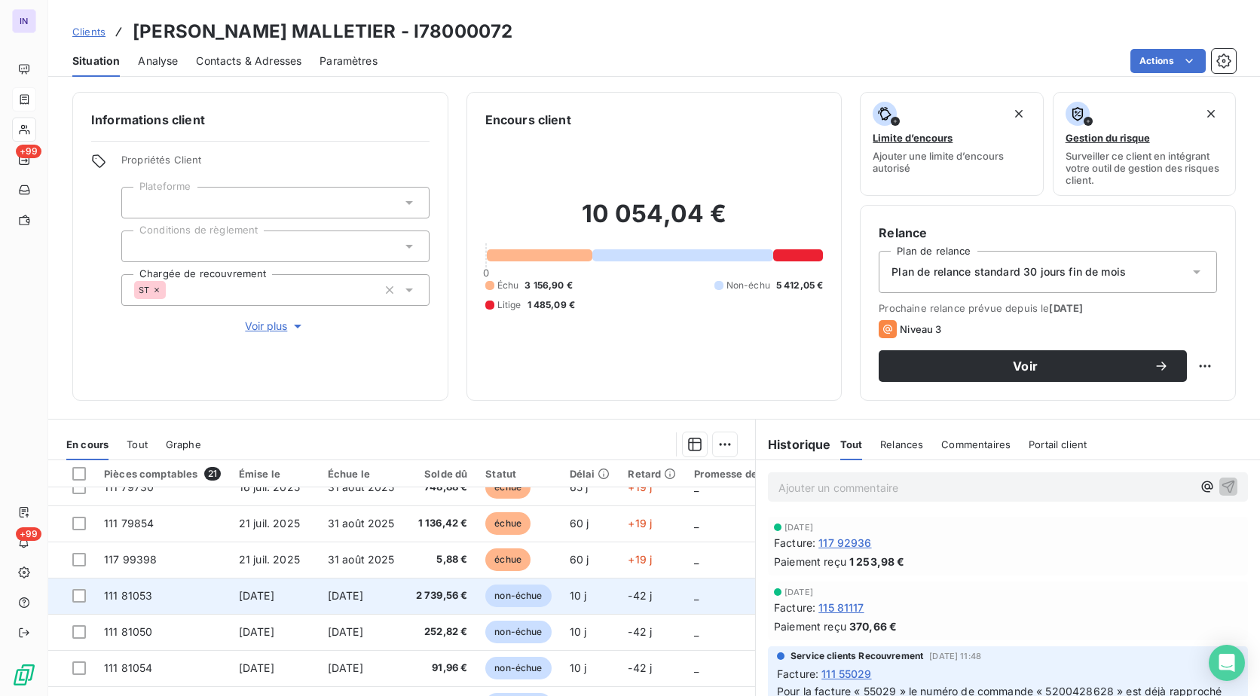
click at [262, 605] on td "[DATE]" at bounding box center [274, 596] width 89 height 36
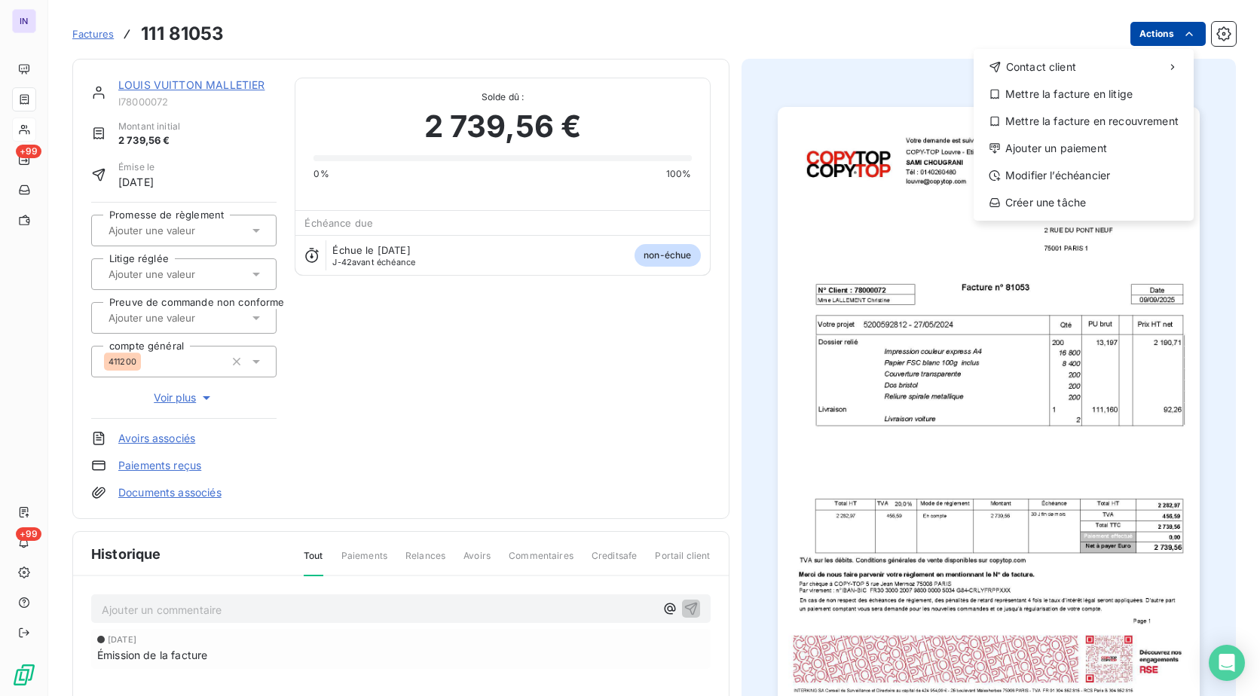
click at [1138, 36] on html "IN +99 +99 Factures [PHONE_NUMBER] Actions Contact client Mettre la facture en …" at bounding box center [630, 348] width 1260 height 696
click at [1014, 151] on div "Ajouter un paiement" at bounding box center [1083, 148] width 208 height 24
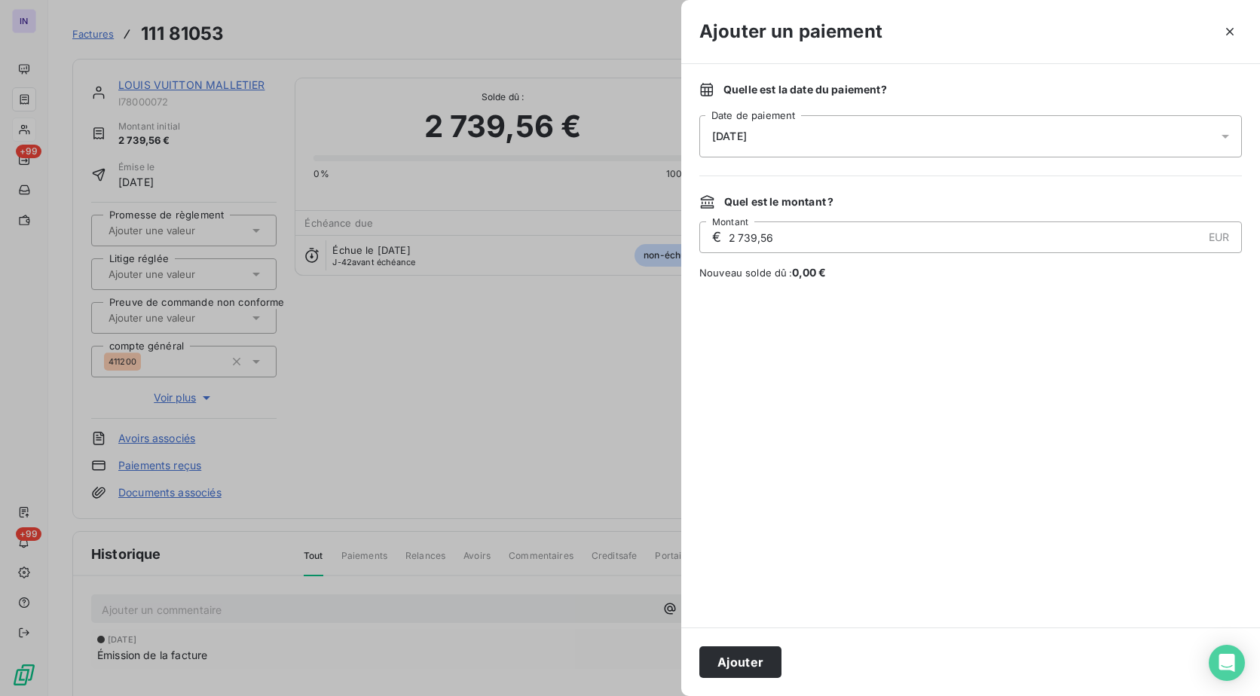
click at [758, 127] on div "[DATE]" at bounding box center [970, 136] width 542 height 42
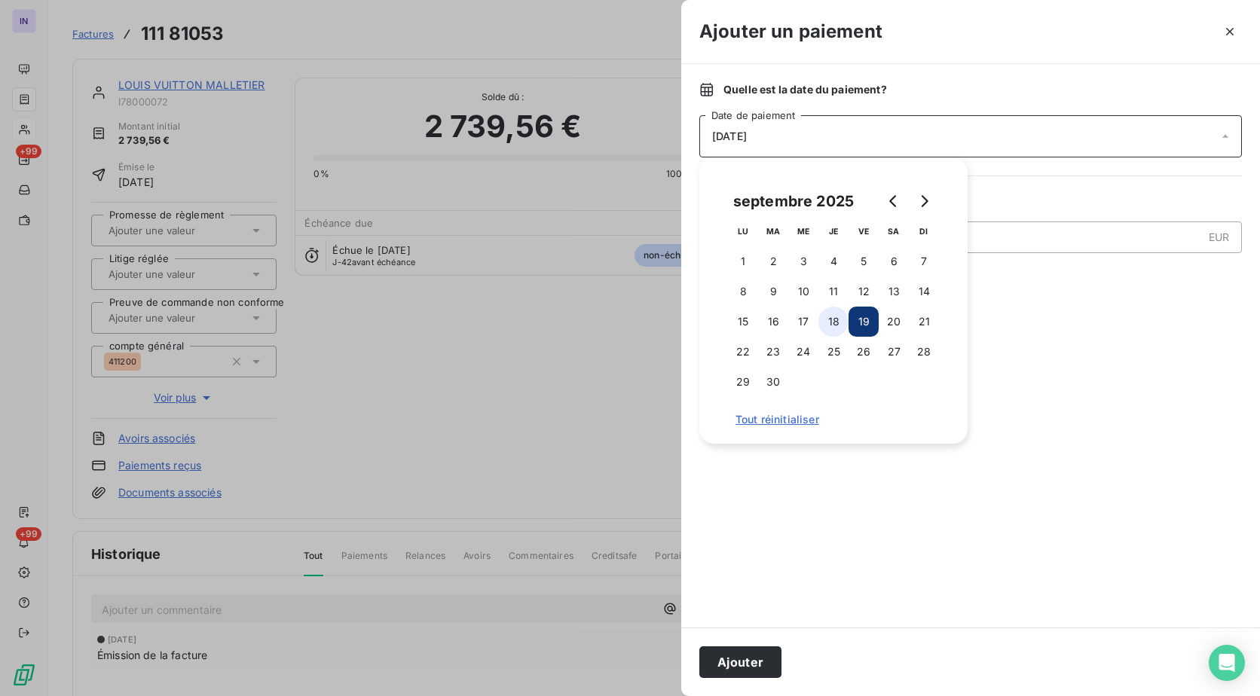
click at [832, 316] on button "18" at bounding box center [833, 322] width 30 height 30
click at [750, 660] on button "Ajouter" at bounding box center [740, 662] width 82 height 32
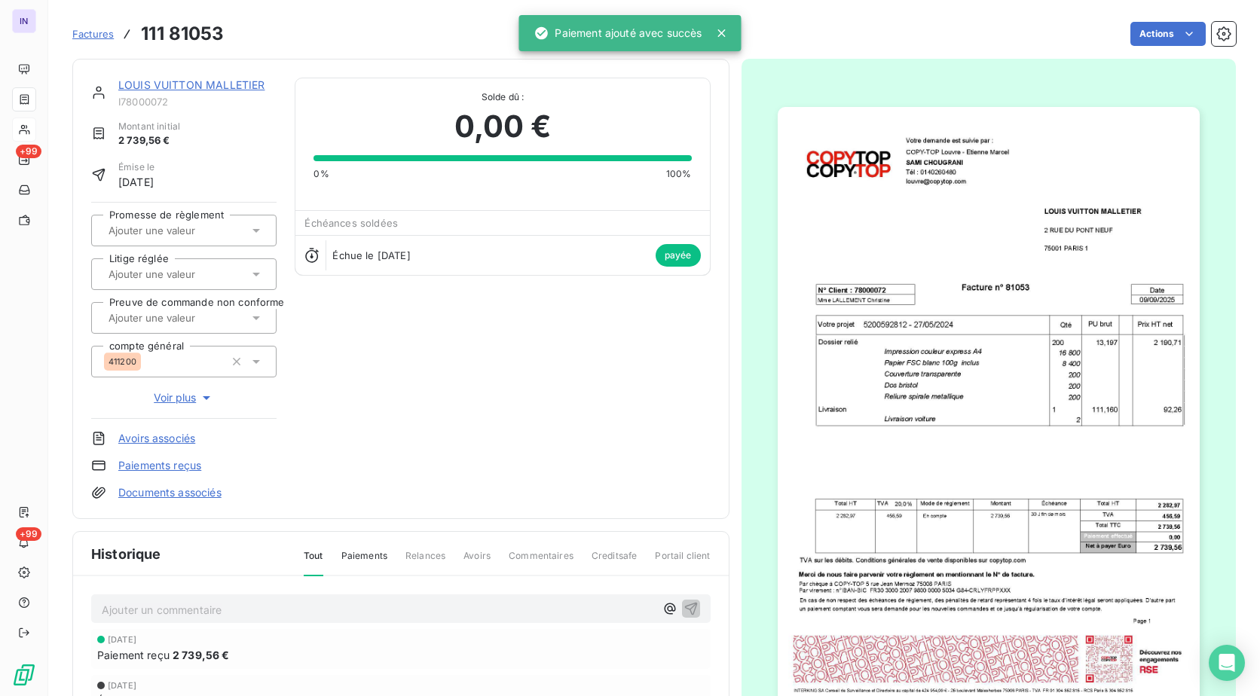
click at [213, 83] on link "LOUIS VUITTON MALLETIER" at bounding box center [191, 84] width 146 height 13
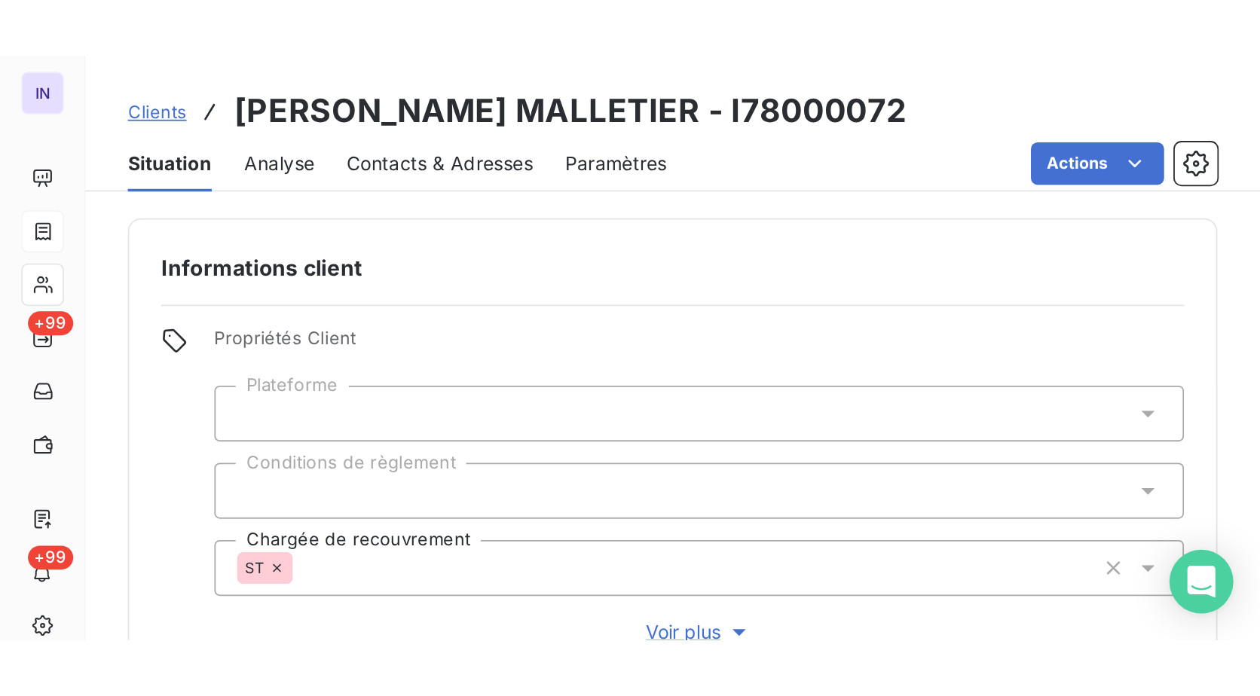
scroll to position [466, 0]
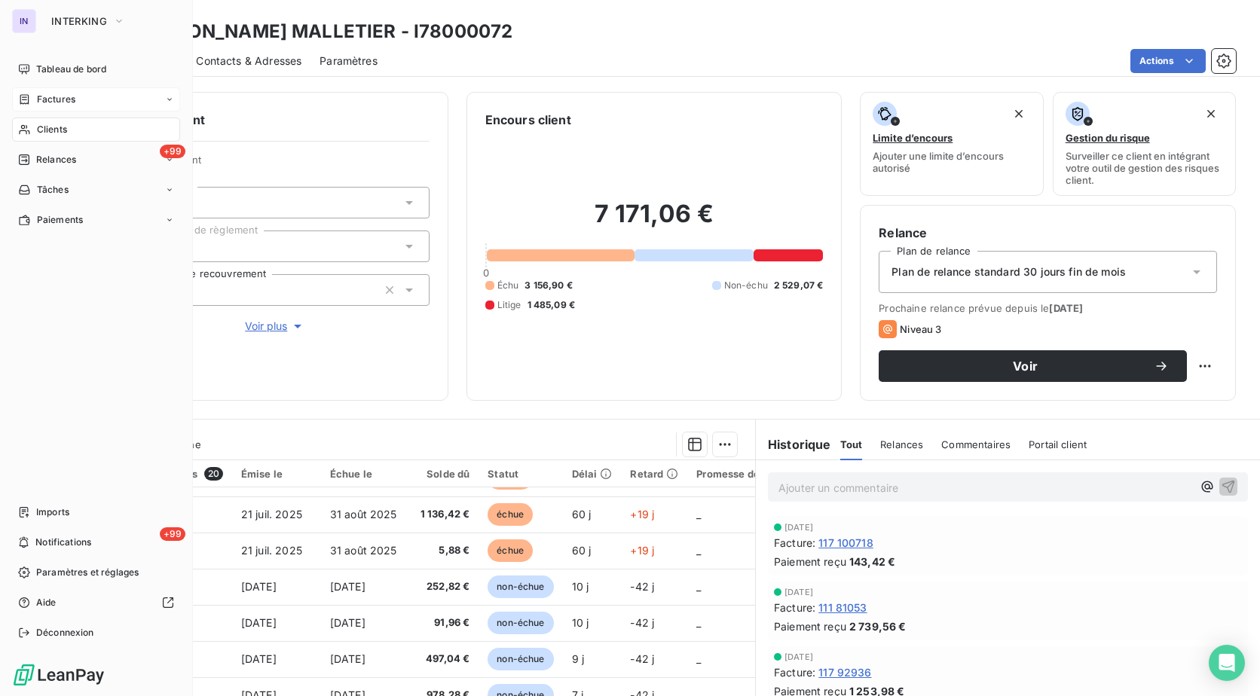
click at [51, 134] on span "Clients" at bounding box center [52, 130] width 30 height 14
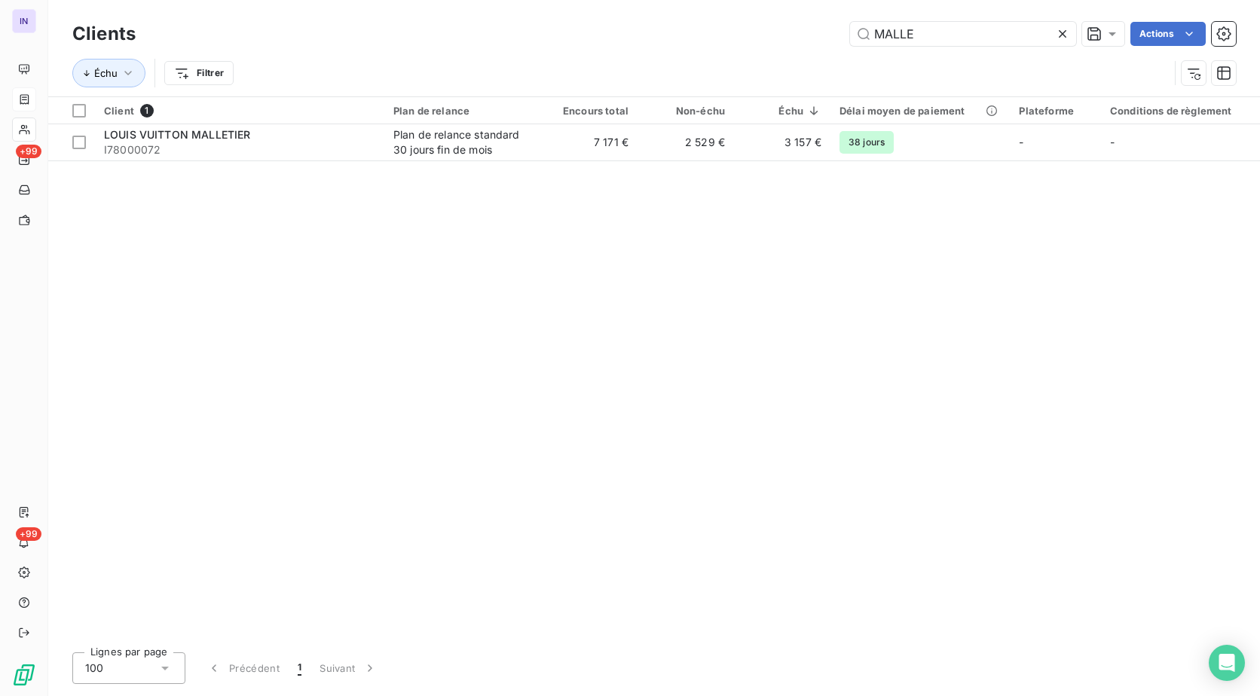
drag, startPoint x: 923, startPoint y: 32, endPoint x: 612, endPoint y: 41, distance: 311.3
click at [612, 41] on div "MALLE Actions" at bounding box center [695, 34] width 1082 height 24
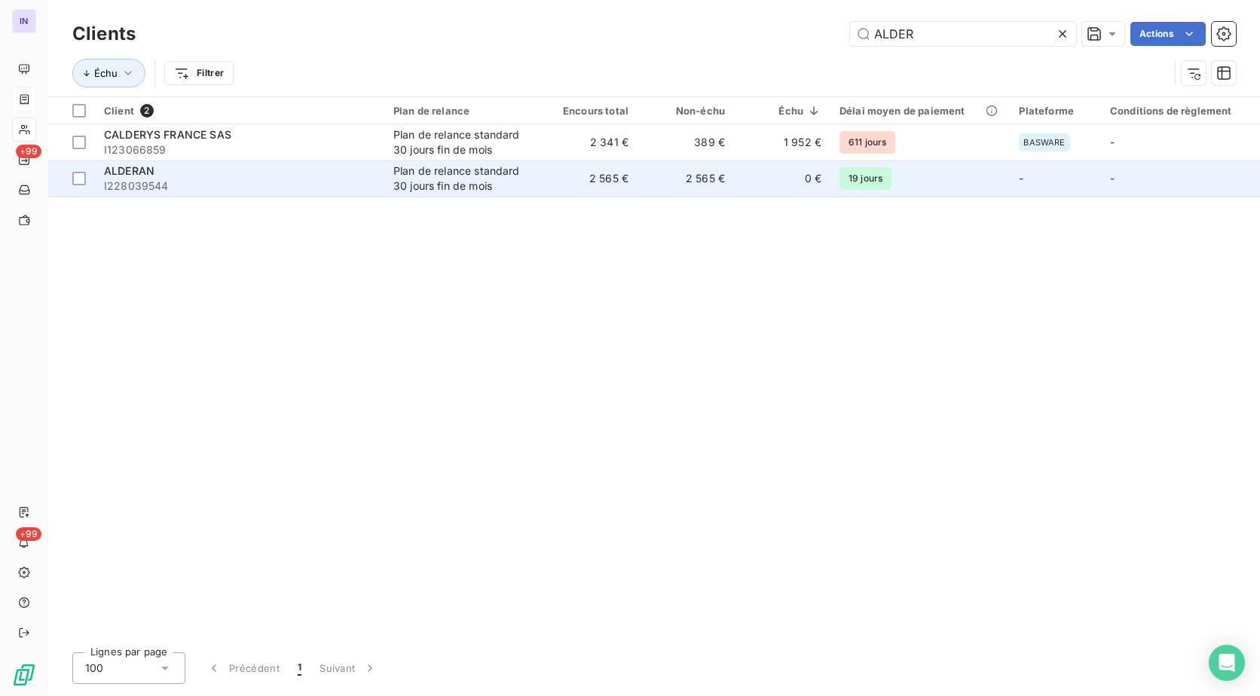
type input "ALDER"
click at [265, 173] on div "ALDERAN" at bounding box center [239, 170] width 271 height 15
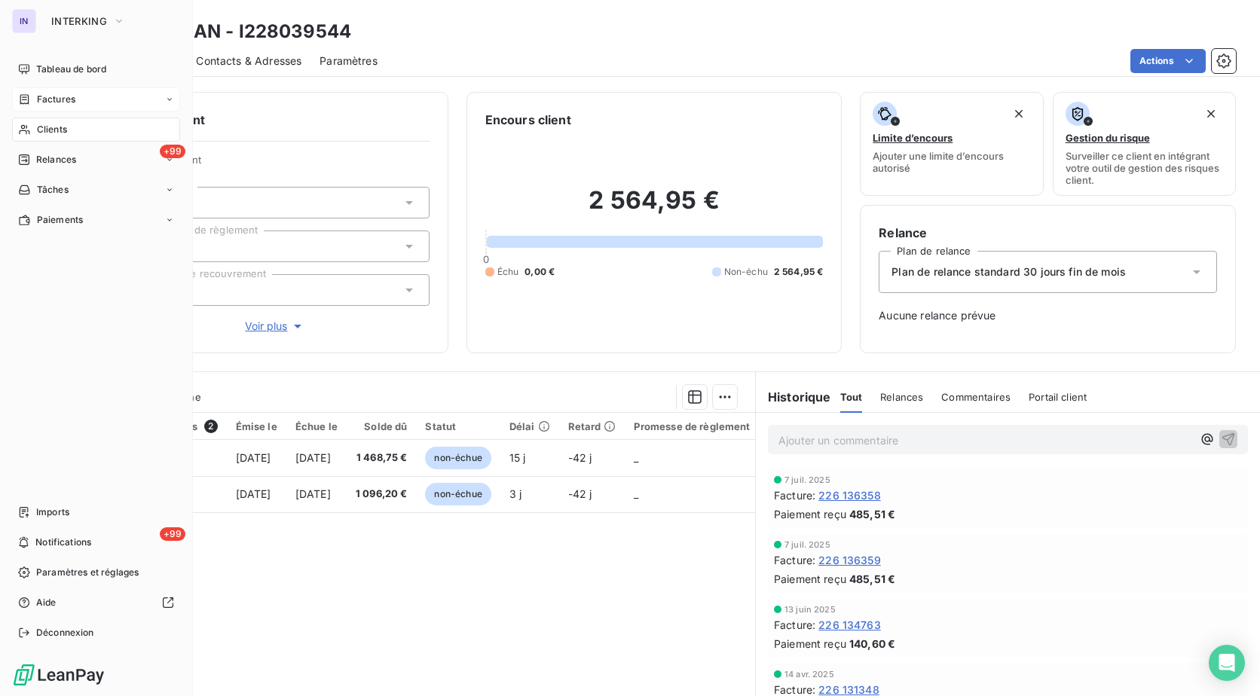
click at [41, 130] on span "Clients" at bounding box center [52, 130] width 30 height 14
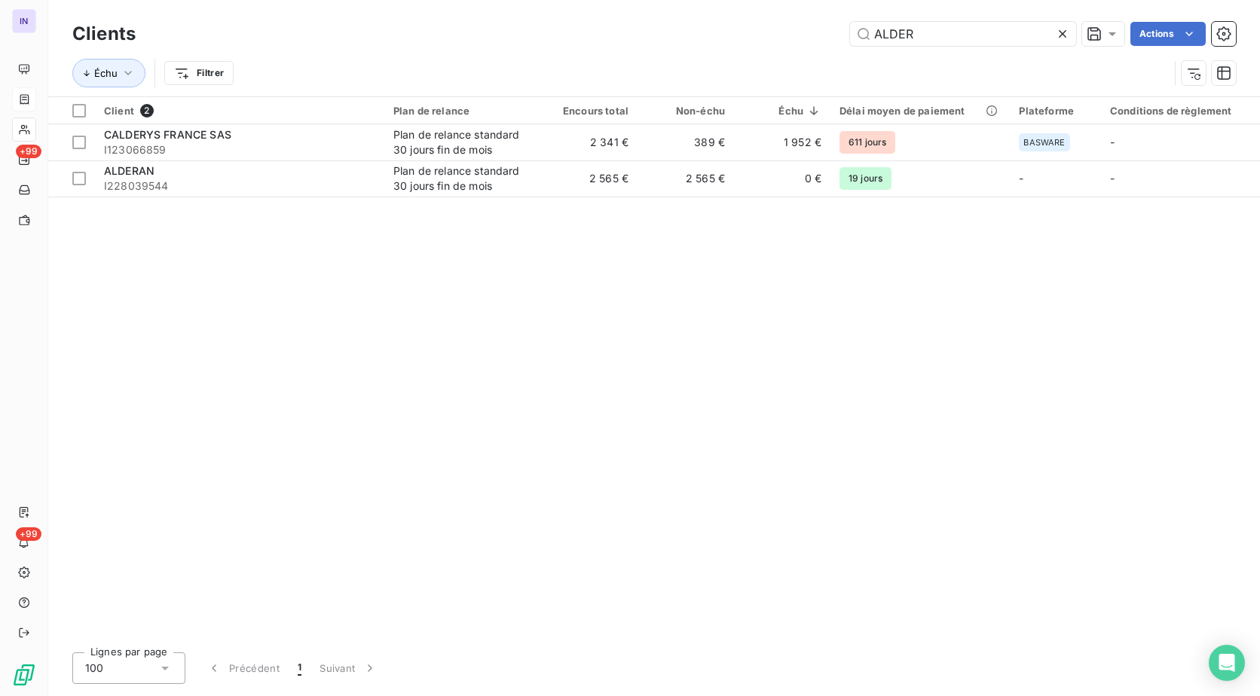
click at [664, 26] on div "ALDER Actions" at bounding box center [695, 34] width 1082 height 24
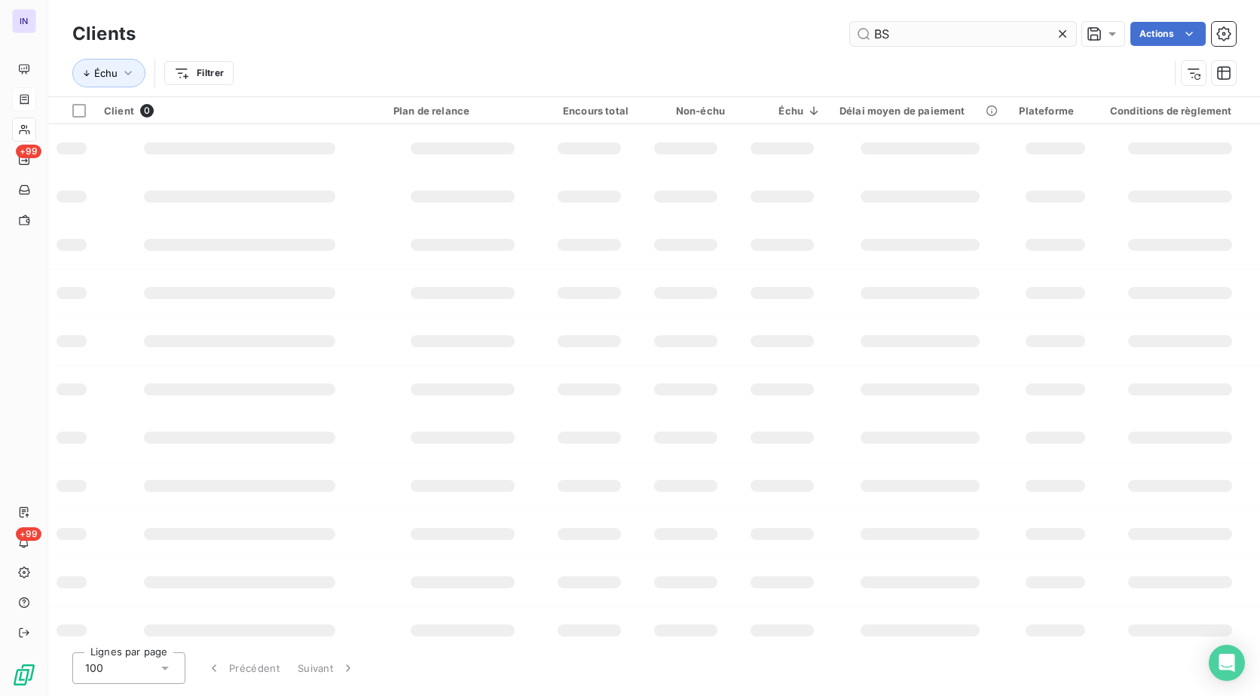
type input "B"
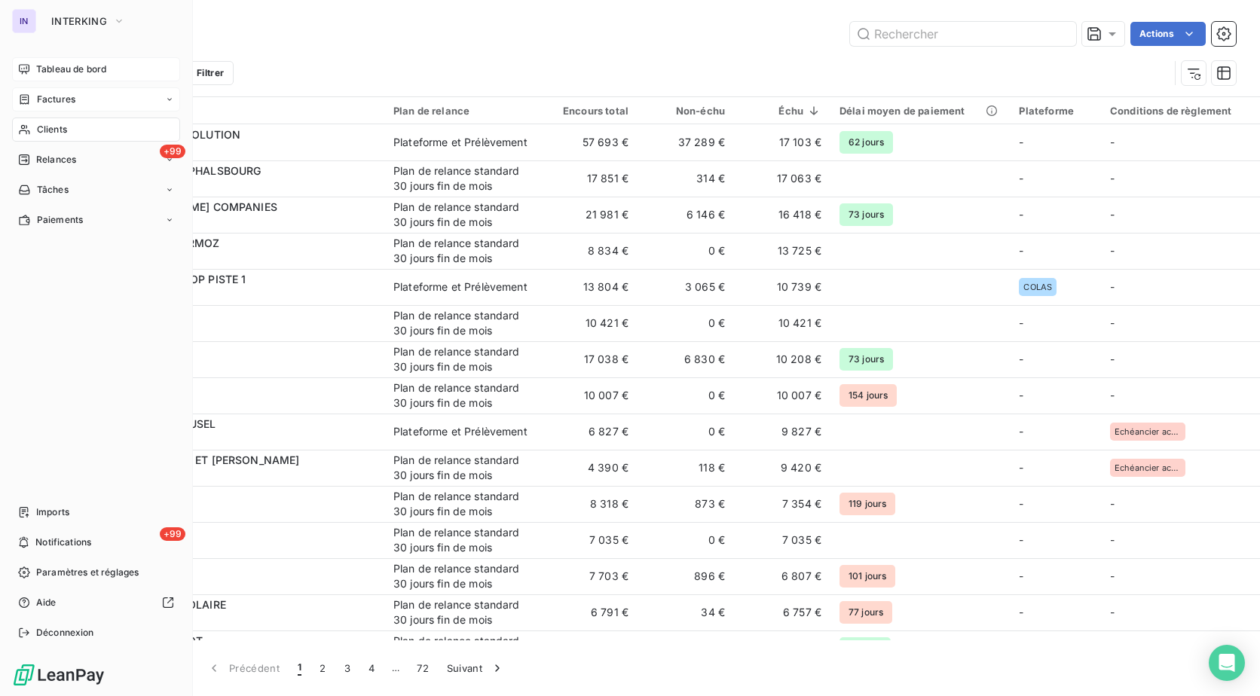
click at [37, 70] on span "Tableau de bord" at bounding box center [71, 70] width 70 height 14
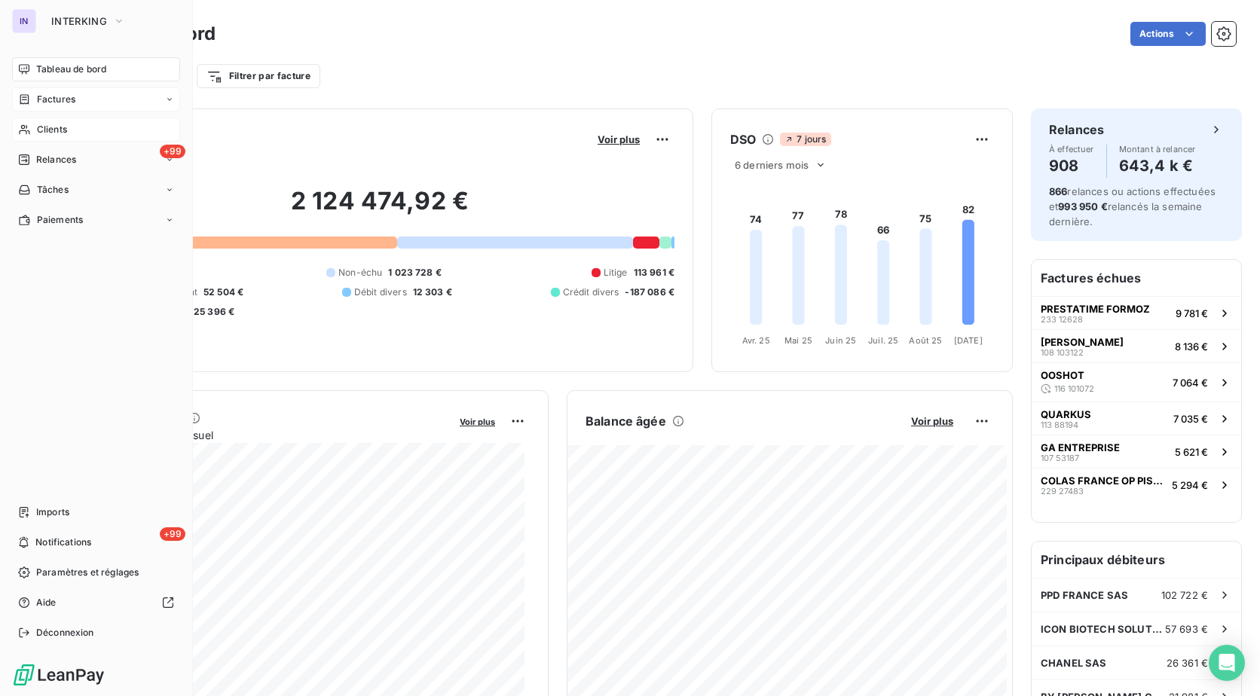
click at [53, 130] on span "Clients" at bounding box center [52, 130] width 30 height 14
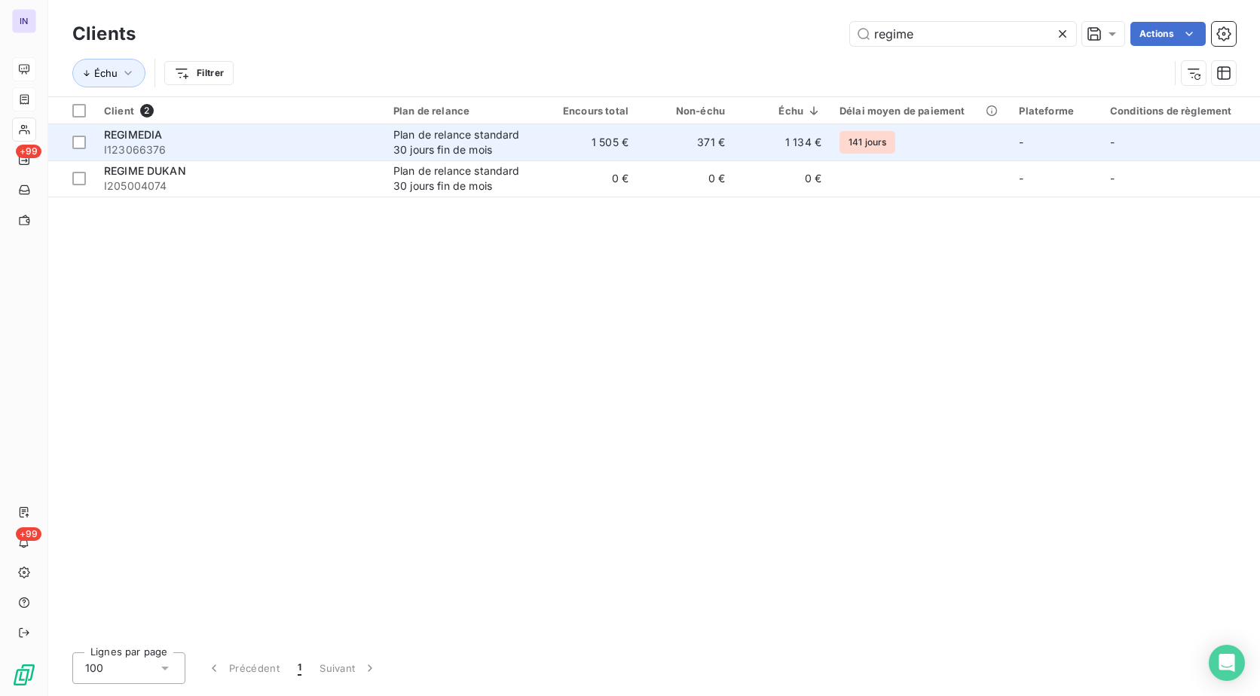
type input "regime"
click at [229, 144] on span "I123066376" at bounding box center [239, 149] width 271 height 15
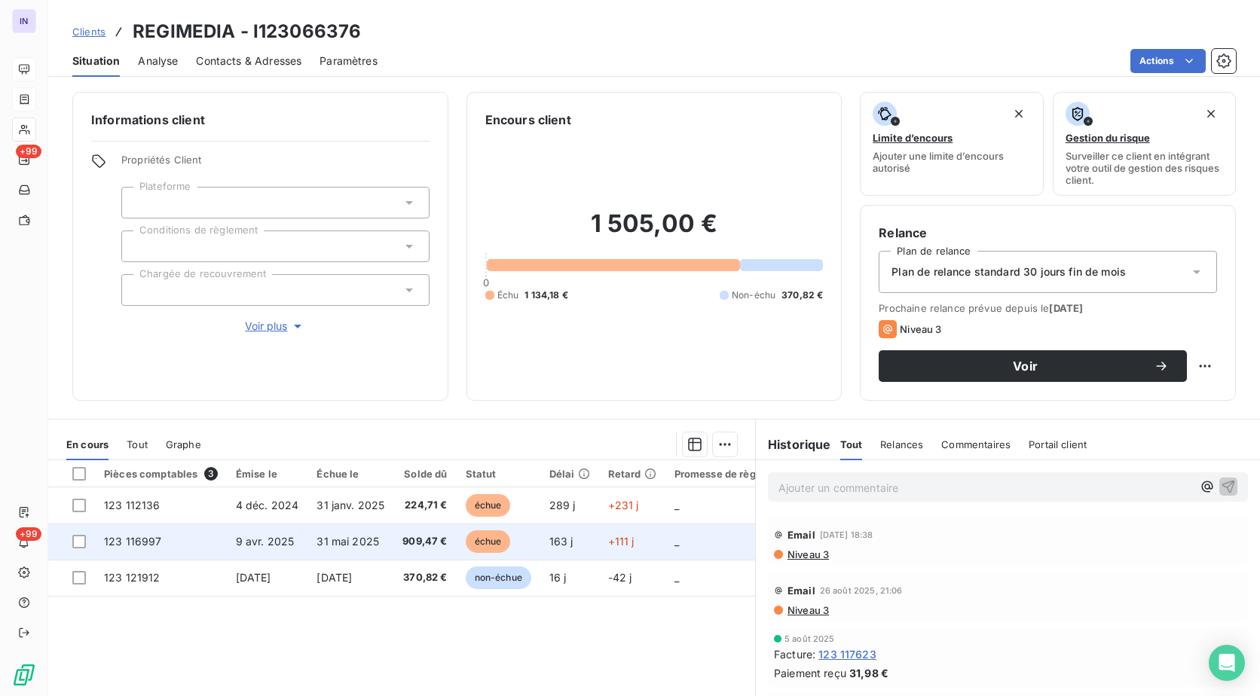
click at [314, 530] on td "31 mai 2025" at bounding box center [350, 542] width 86 height 36
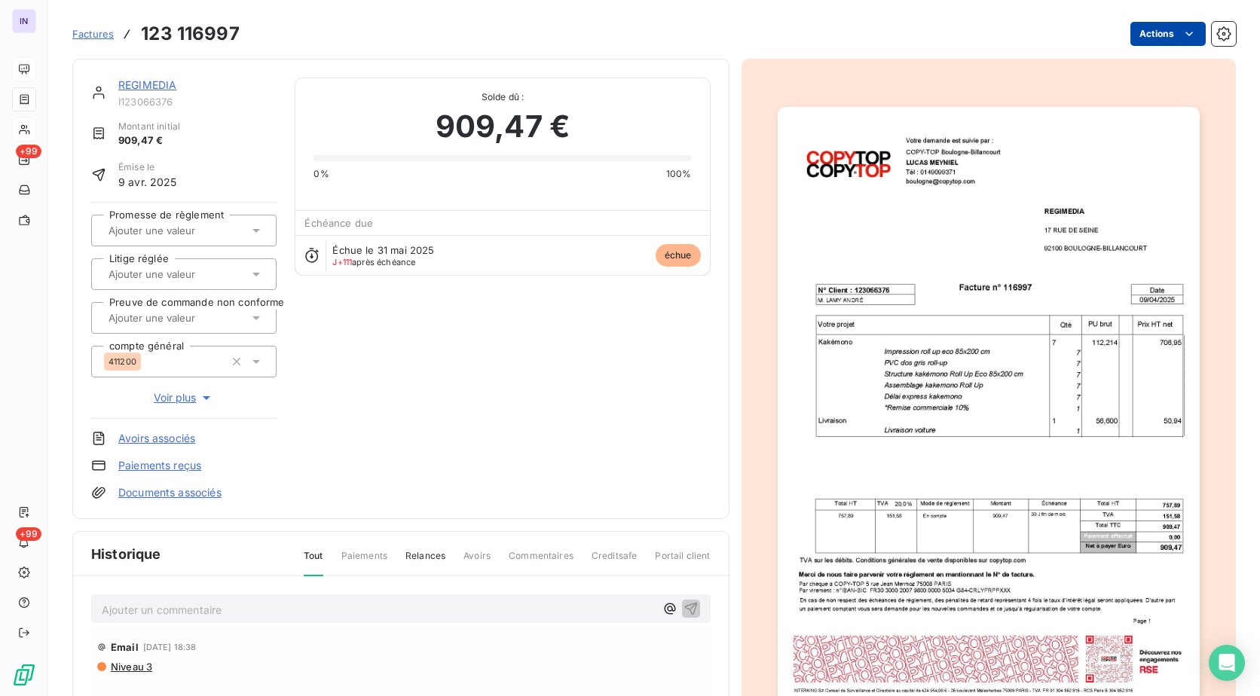
click at [1147, 34] on html "IN +99 +99 Factures 123 116997 Actions REGIMEDIA I123066376 Montant initial 909…" at bounding box center [630, 348] width 1260 height 696
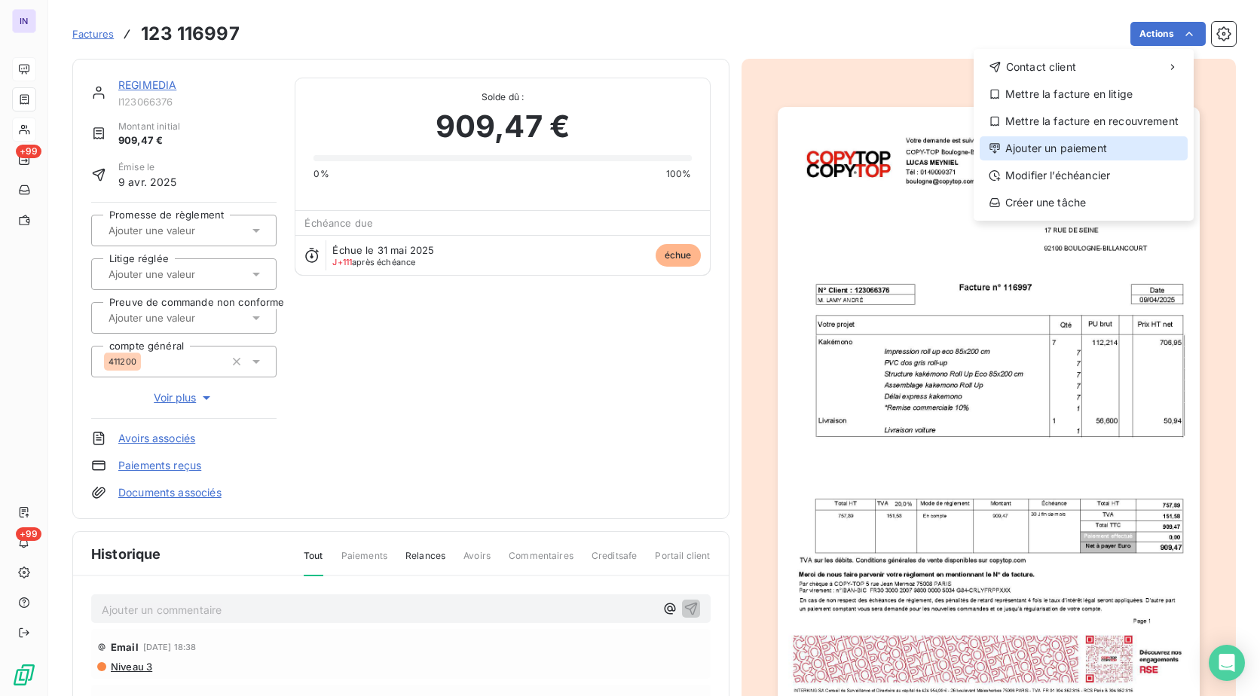
click at [1060, 148] on div "Ajouter un paiement" at bounding box center [1083, 148] width 208 height 24
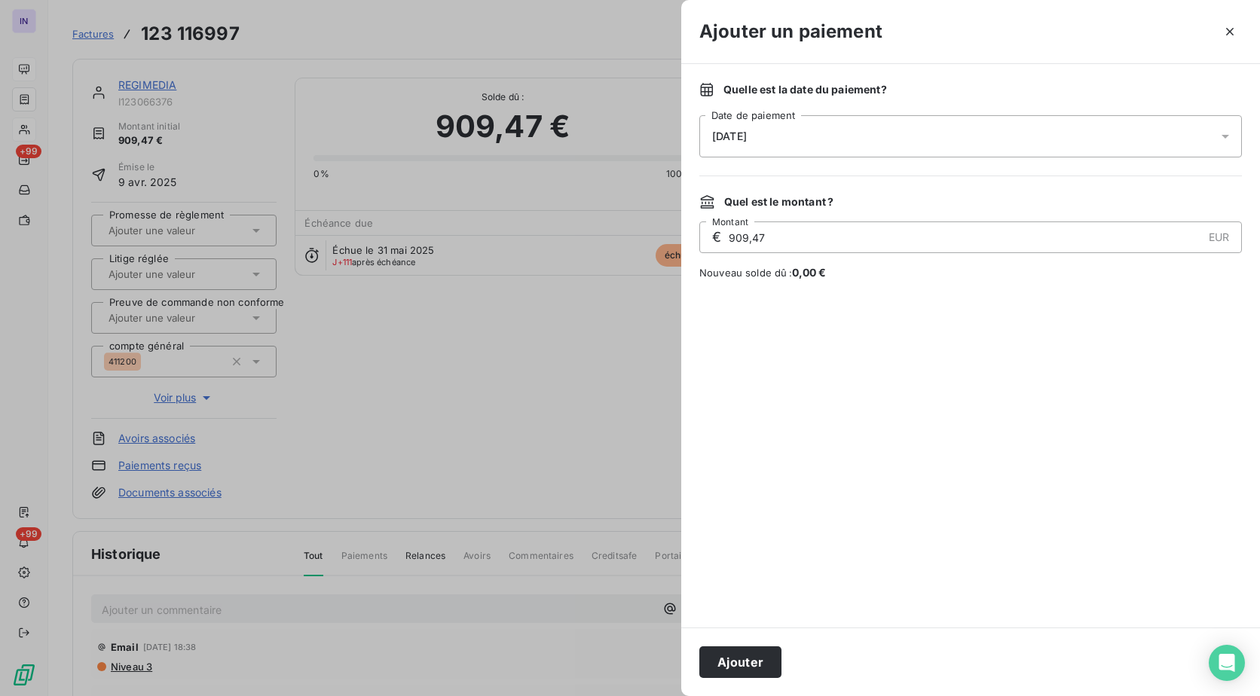
click at [775, 133] on div "[DATE]" at bounding box center [970, 136] width 542 height 42
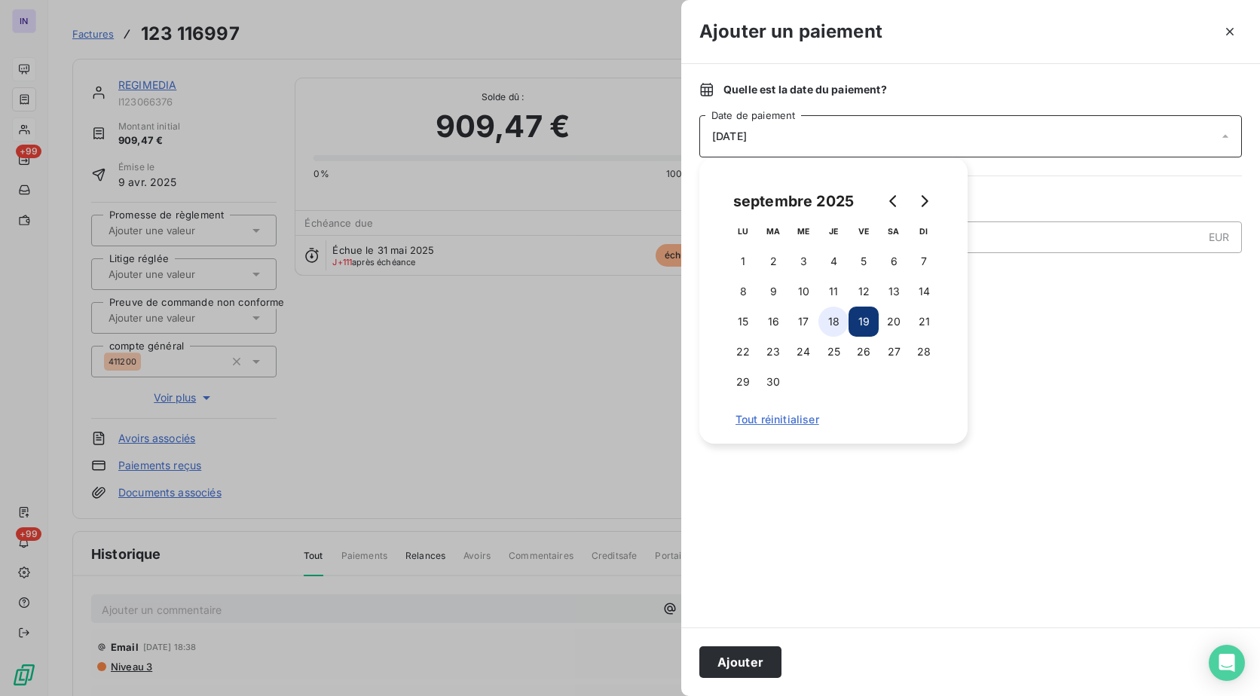
click at [833, 321] on button "18" at bounding box center [833, 322] width 30 height 30
click at [739, 664] on button "Ajouter" at bounding box center [740, 662] width 82 height 32
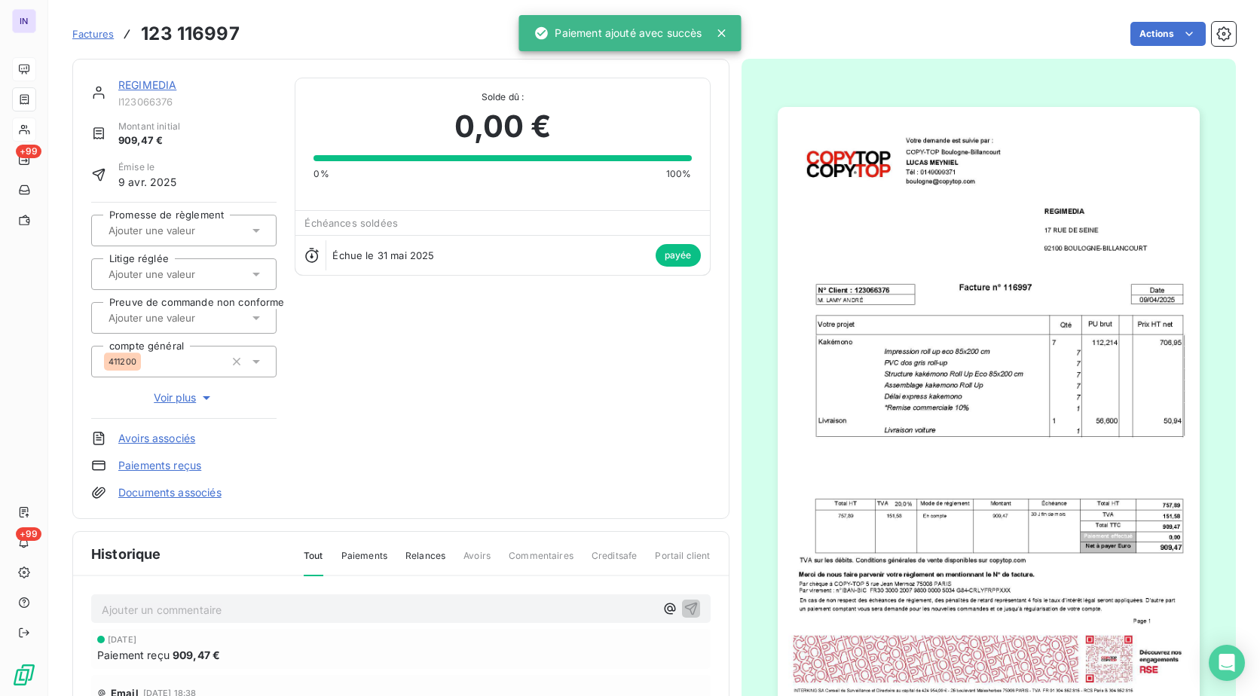
click at [151, 84] on link "REGIMEDIA" at bounding box center [147, 84] width 58 height 13
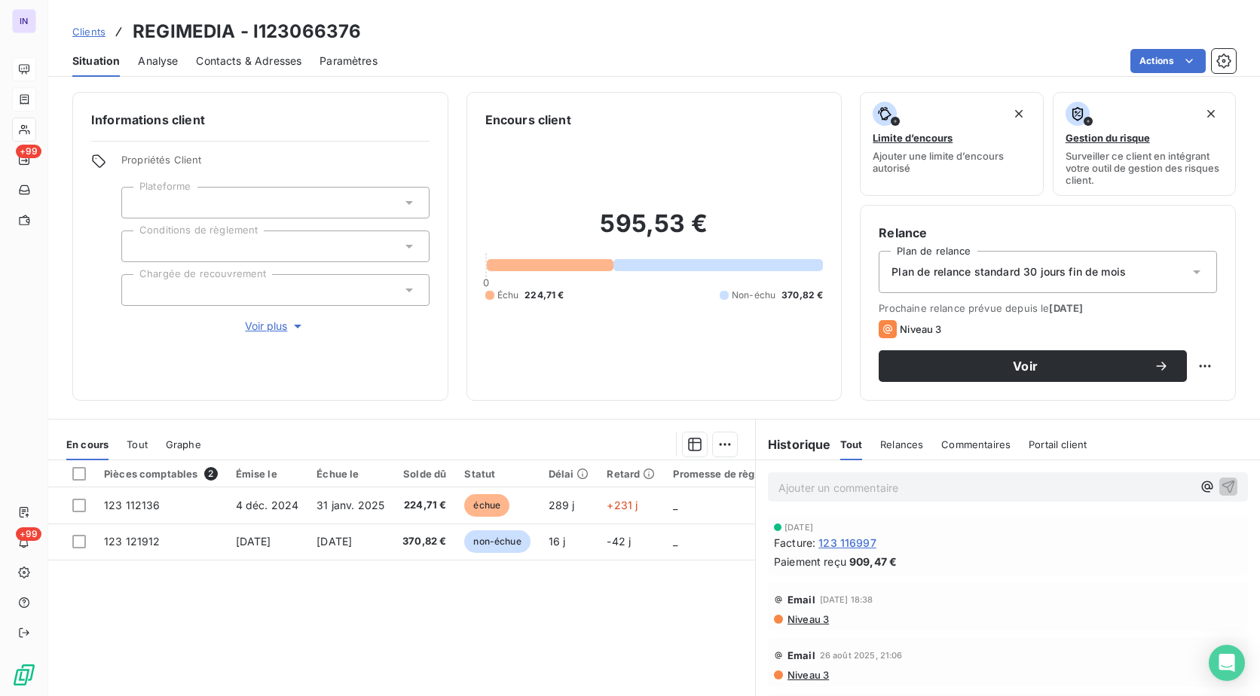
click at [371, 27] on div "Clients REGIMEDIA - I123066376" at bounding box center [654, 31] width 1212 height 27
drag, startPoint x: 371, startPoint y: 28, endPoint x: 141, endPoint y: 24, distance: 230.6
click at [141, 24] on div "Clients REGIMEDIA - I123066376" at bounding box center [654, 31] width 1212 height 27
copy h3 "REGIMEDIA - I123066376"
click at [786, 482] on p "Ajouter un commentaire ﻿" at bounding box center [985, 487] width 414 height 19
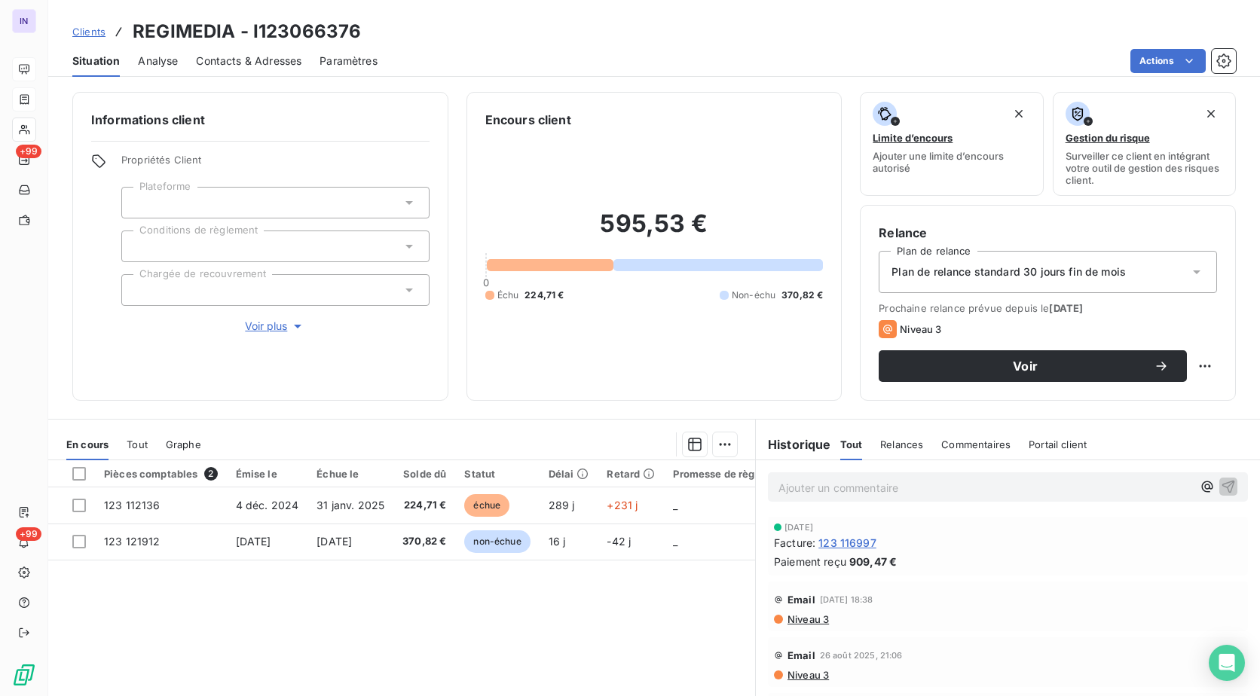
click at [283, 46] on div "Contacts & Adresses" at bounding box center [248, 61] width 105 height 32
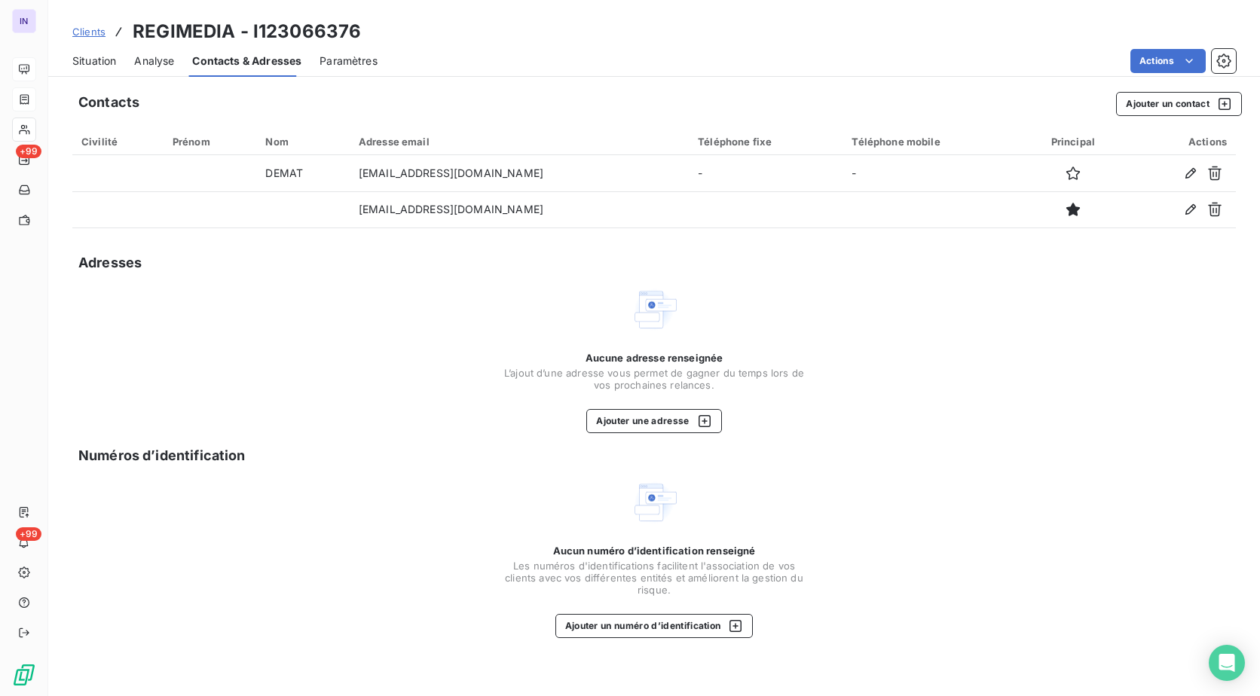
click at [286, 57] on span "Contacts & Adresses" at bounding box center [246, 60] width 109 height 15
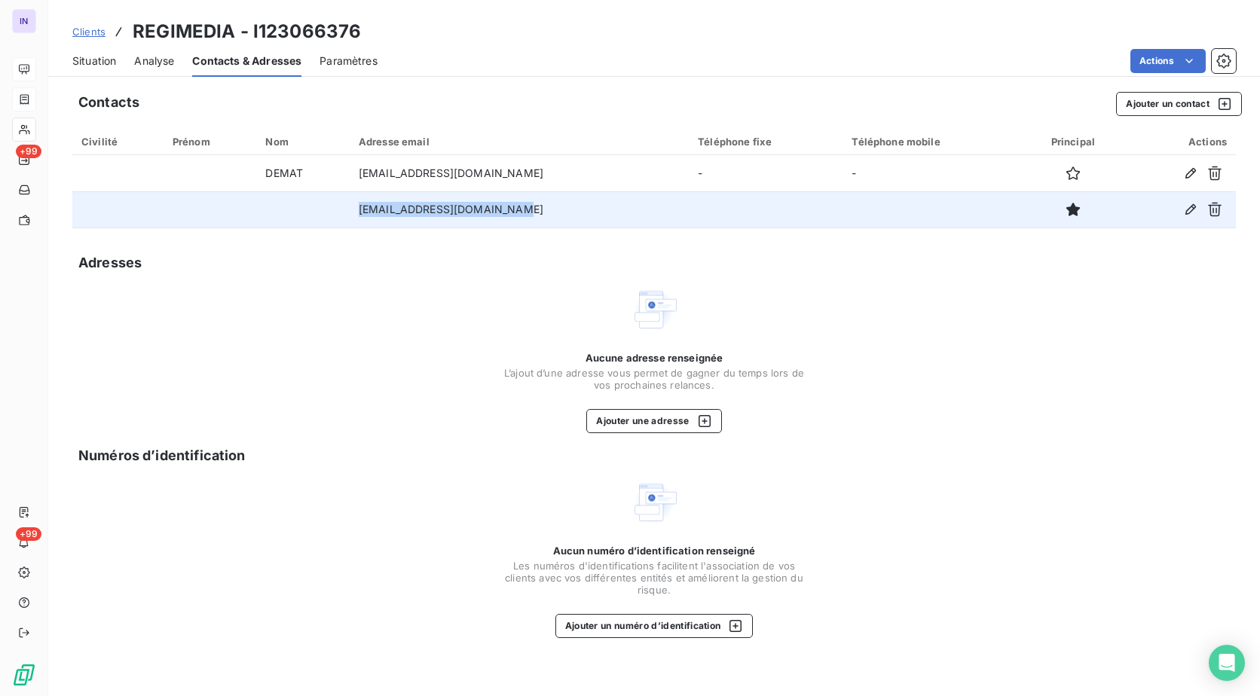
drag, startPoint x: 566, startPoint y: 205, endPoint x: 356, endPoint y: 205, distance: 209.5
click at [356, 205] on tr "[EMAIL_ADDRESS][DOMAIN_NAME]" at bounding box center [653, 209] width 1163 height 36
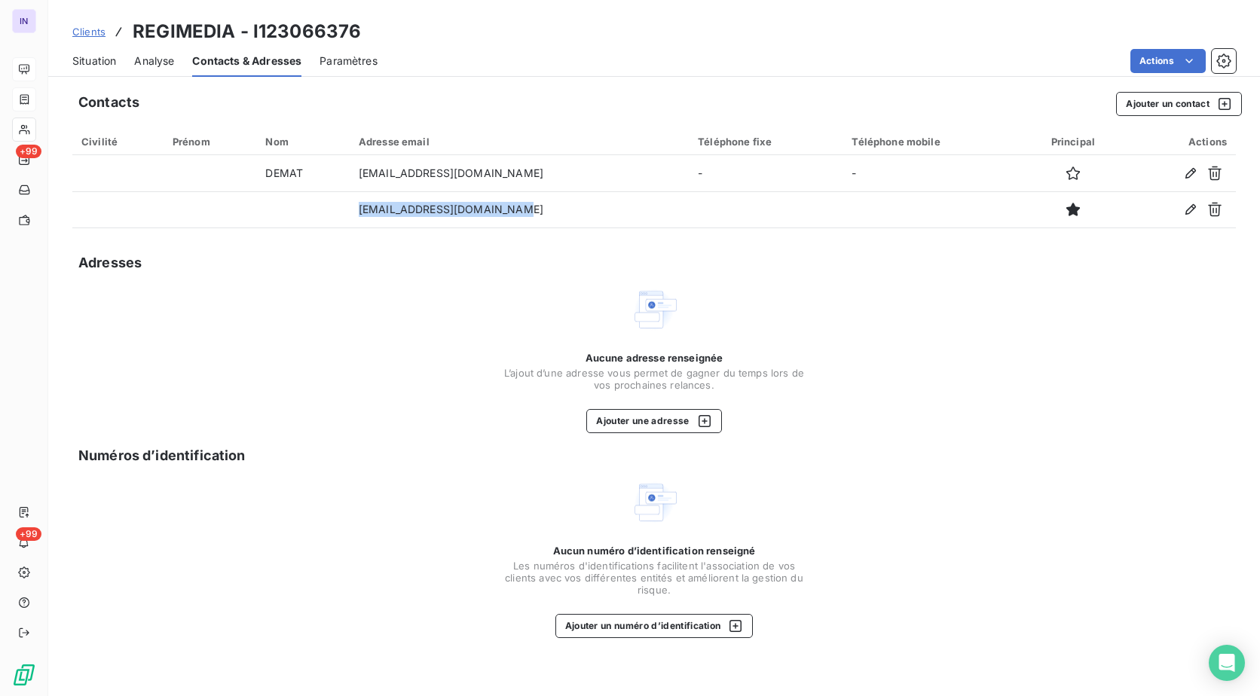
copy tr "[EMAIL_ADDRESS][DOMAIN_NAME]"
drag, startPoint x: 108, startPoint y: 58, endPoint x: 124, endPoint y: 70, distance: 20.5
click at [108, 58] on span "Situation" at bounding box center [94, 60] width 44 height 15
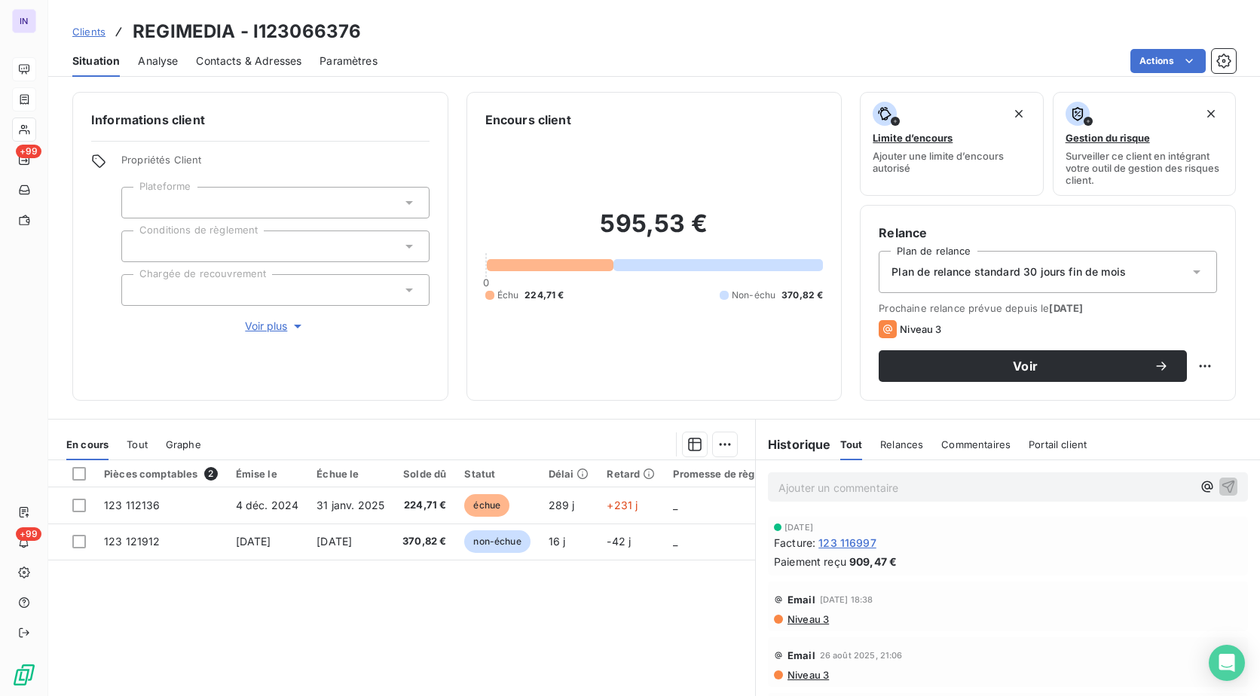
drag, startPoint x: 824, startPoint y: 484, endPoint x: 873, endPoint y: 466, distance: 52.2
click at [827, 482] on p "Ajouter un commentaire ﻿" at bounding box center [985, 487] width 414 height 19
click at [960, 478] on div "[DATE] St - Mail envoyé à" at bounding box center [985, 486] width 414 height 19
click at [949, 498] on div "[DATE] St - Mail envoyé à" at bounding box center [1008, 486] width 480 height 28
click at [951, 496] on div "[DATE] St - Mail envoyé à" at bounding box center [1008, 486] width 480 height 28
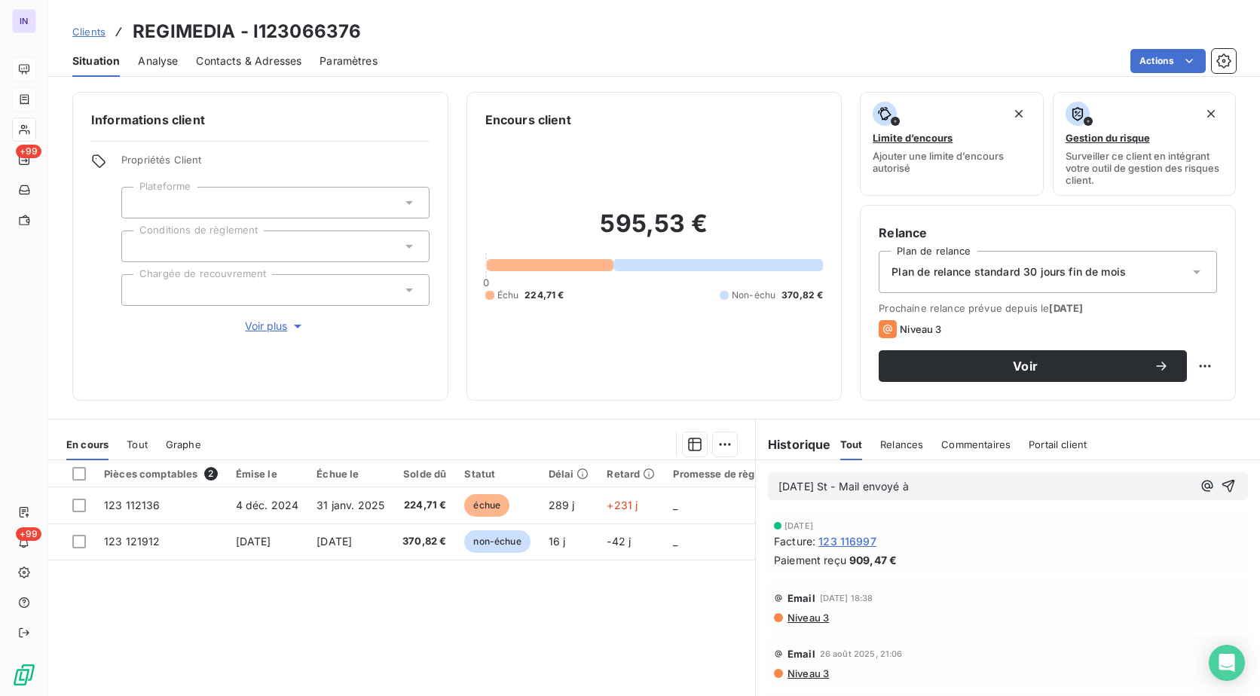
click at [951, 493] on p "[DATE] St - Mail envoyé à" at bounding box center [985, 486] width 414 height 17
click at [1120, 487] on p "[DATE] St - Mail envoyé à [EMAIL_ADDRESS][DOMAIN_NAME] copie" at bounding box center [985, 486] width 414 height 17
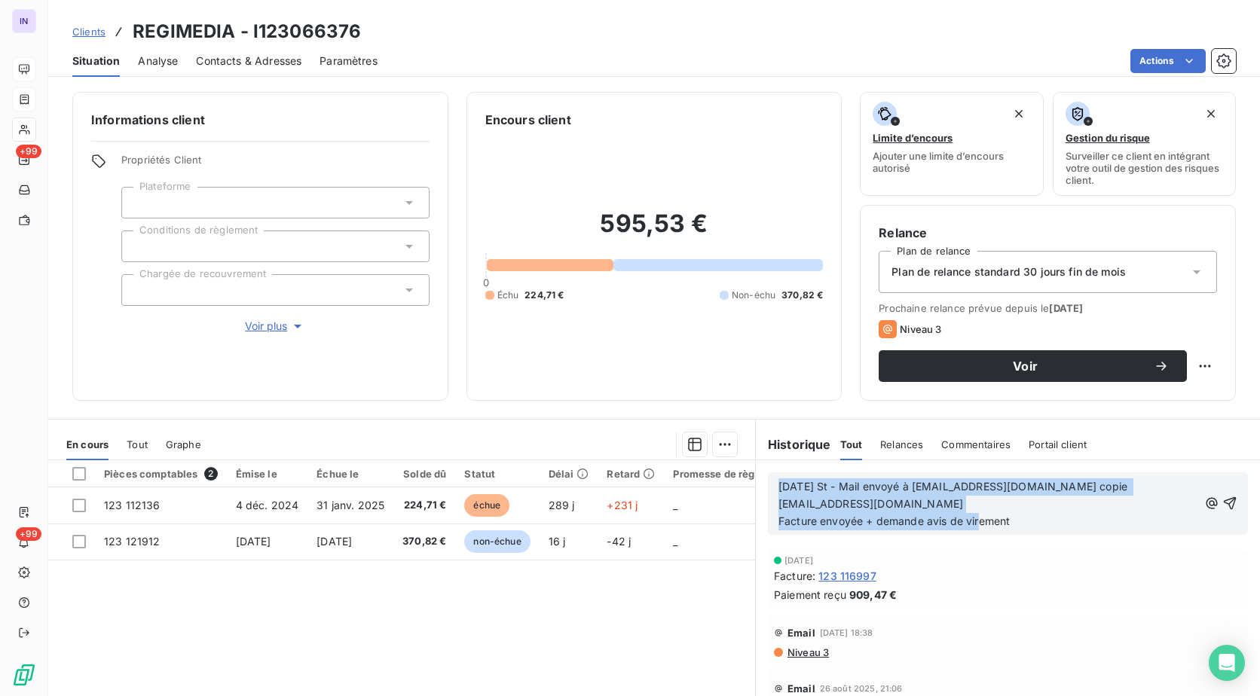
drag, startPoint x: 1017, startPoint y: 524, endPoint x: 745, endPoint y: 482, distance: 275.1
click at [745, 482] on div "En cours Tout Graphe Pièces comptables 2 Émise le Échue le Solde dû Statut Déla…" at bounding box center [654, 607] width 1212 height 377
copy span "[DATE] St - Mail envoyé à [EMAIL_ADDRESS][DOMAIN_NAME] copie [EMAIL_ADDRESS][DO…"
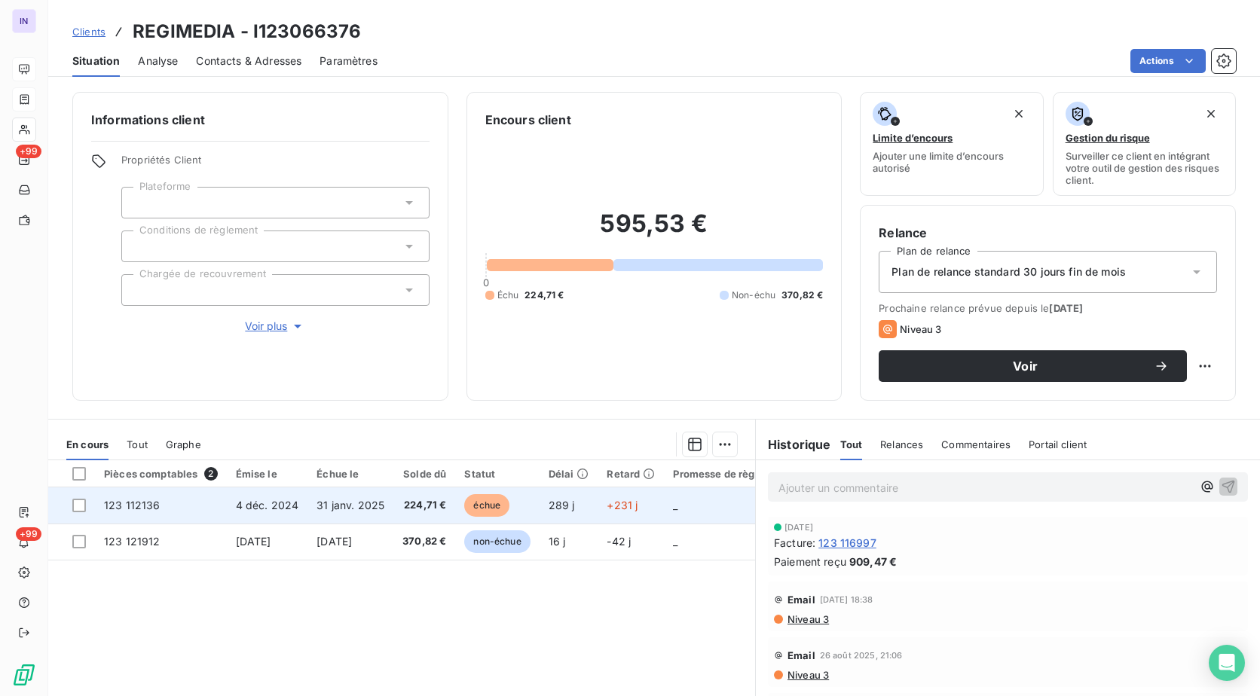
click at [252, 504] on span "4 déc. 2024" at bounding box center [267, 505] width 63 height 13
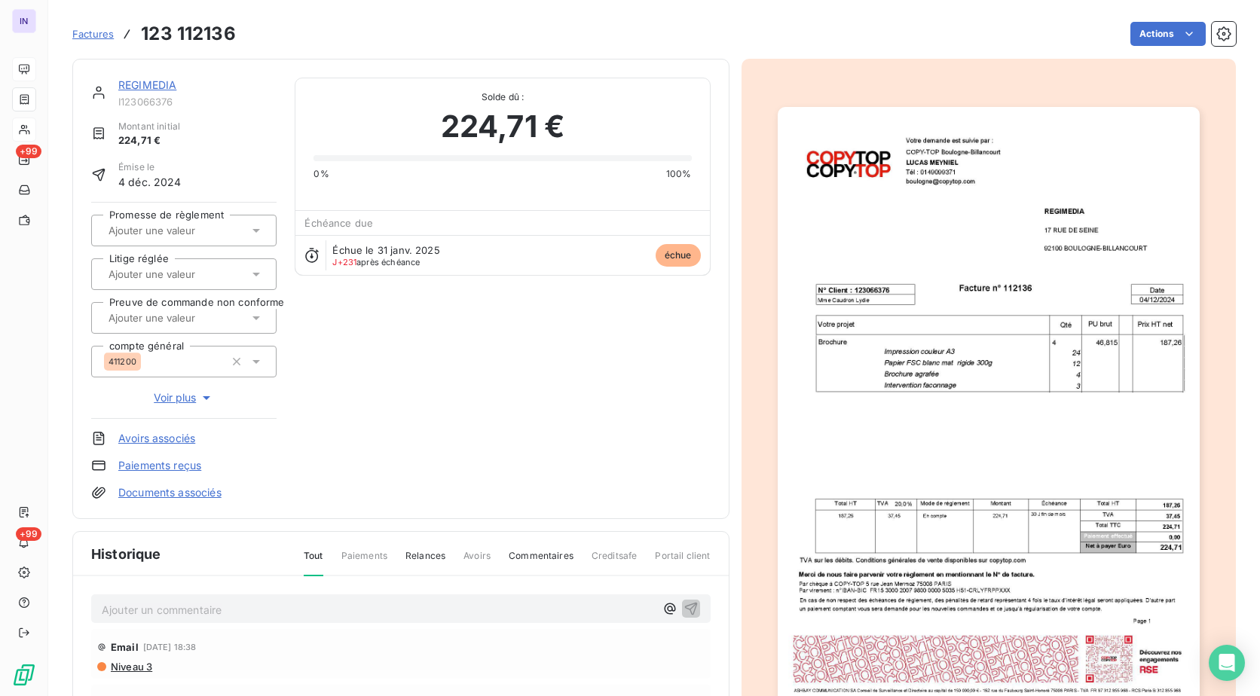
click at [307, 612] on p "Ajouter un commentaire ﻿" at bounding box center [378, 609] width 553 height 19
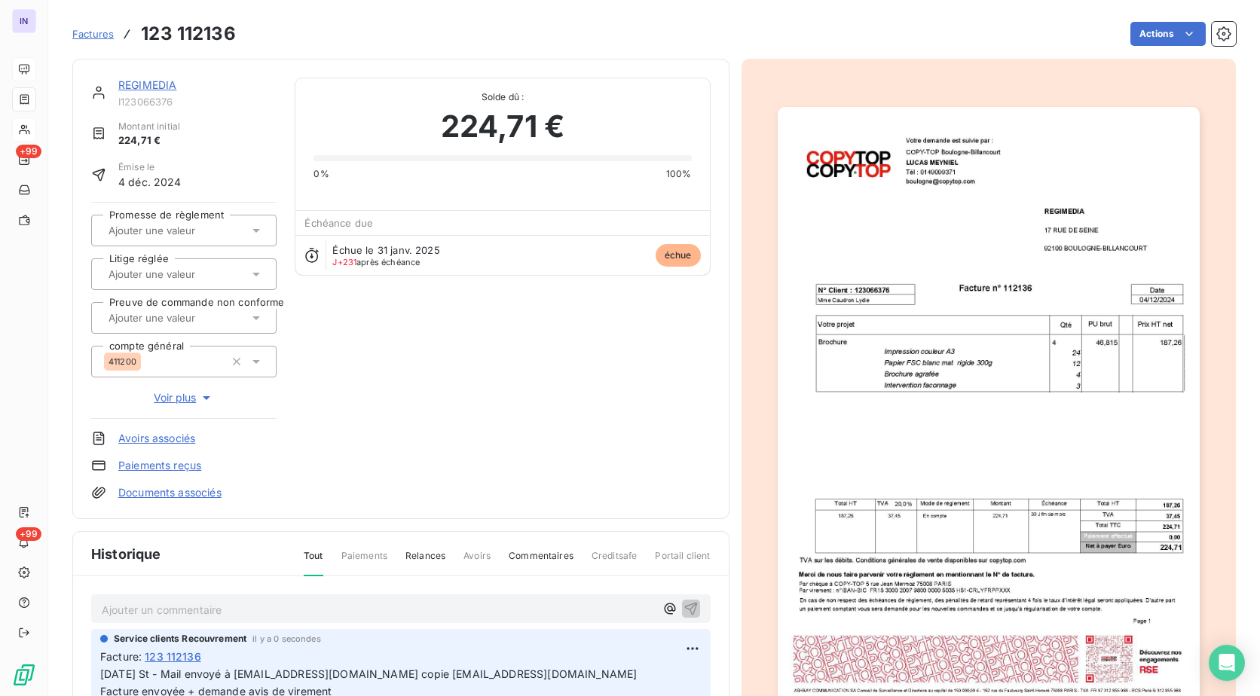
click at [160, 84] on link "REGIMEDIA" at bounding box center [147, 84] width 58 height 13
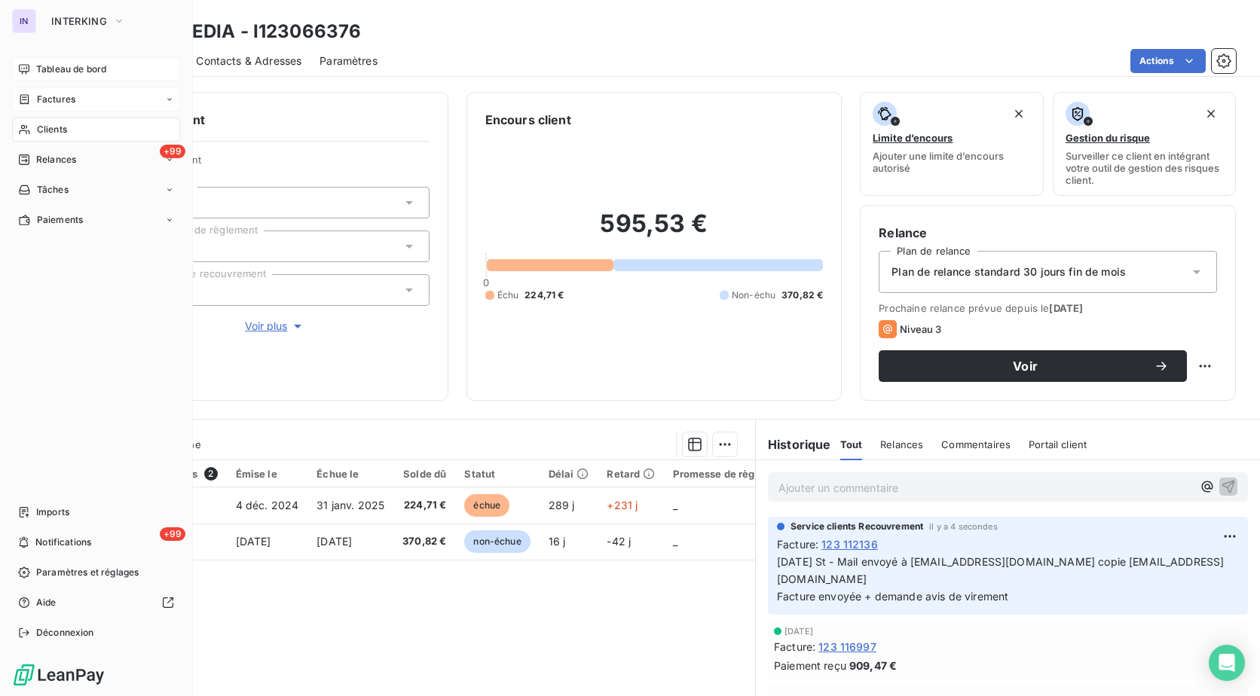
click at [49, 99] on span "Factures" at bounding box center [56, 100] width 38 height 14
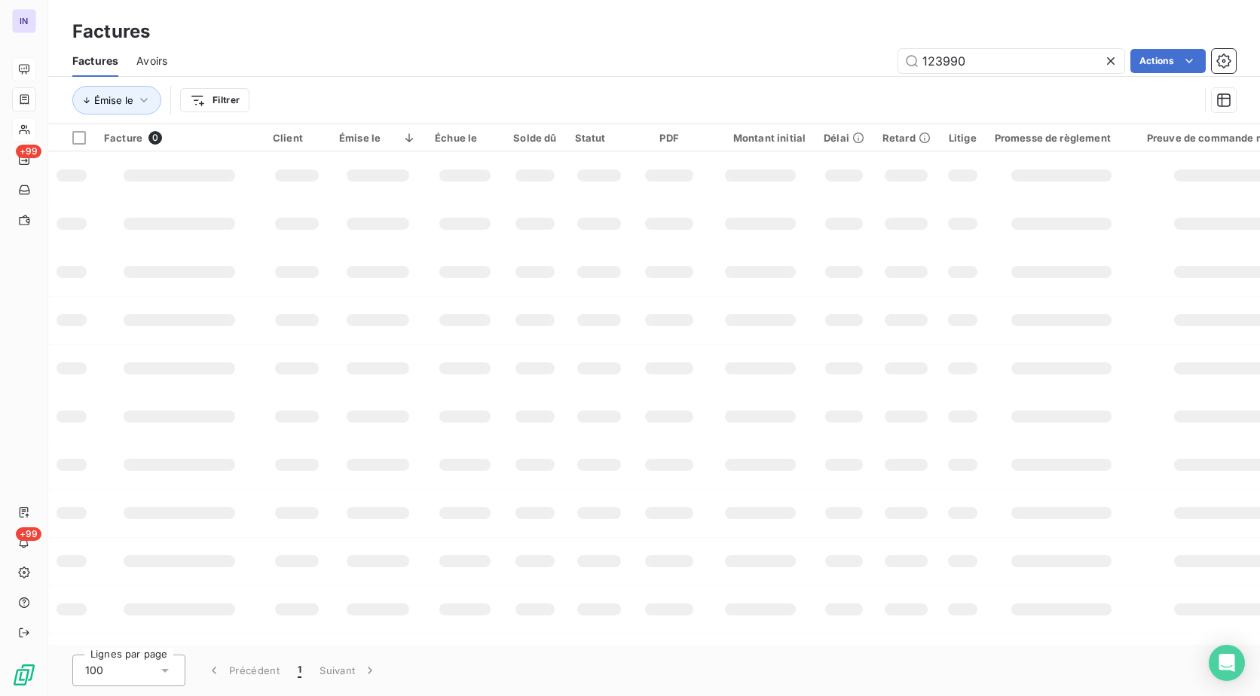
drag, startPoint x: 880, startPoint y: 54, endPoint x: 707, endPoint y: 53, distance: 173.3
click at [707, 53] on div "123990 Actions" at bounding box center [710, 61] width 1050 height 24
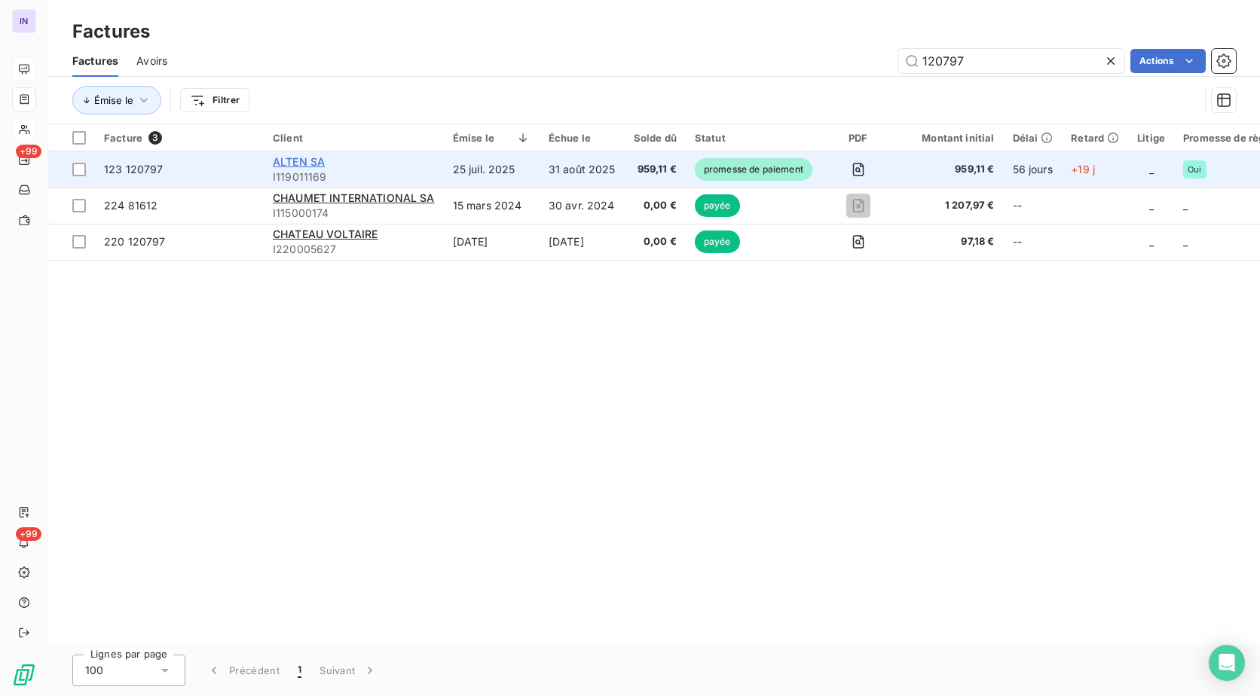
type input "120797"
click at [277, 164] on span "ALTEN SA" at bounding box center [299, 161] width 52 height 13
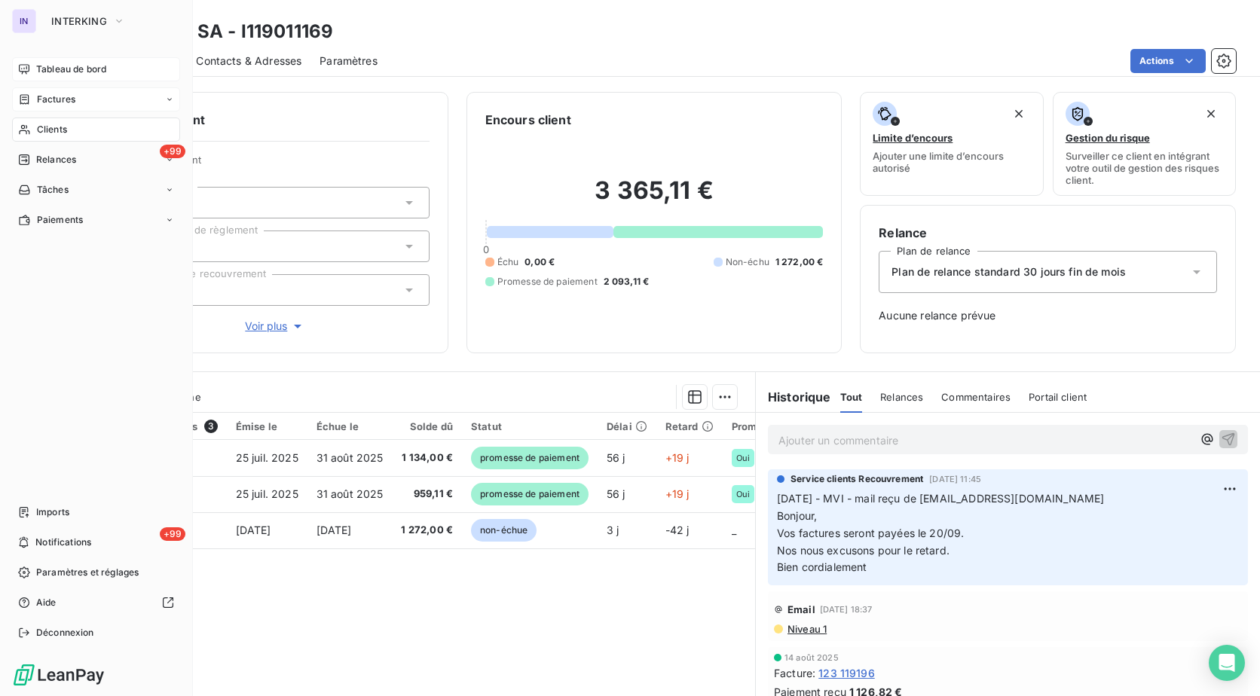
click at [63, 66] on span "Tableau de bord" at bounding box center [71, 70] width 70 height 14
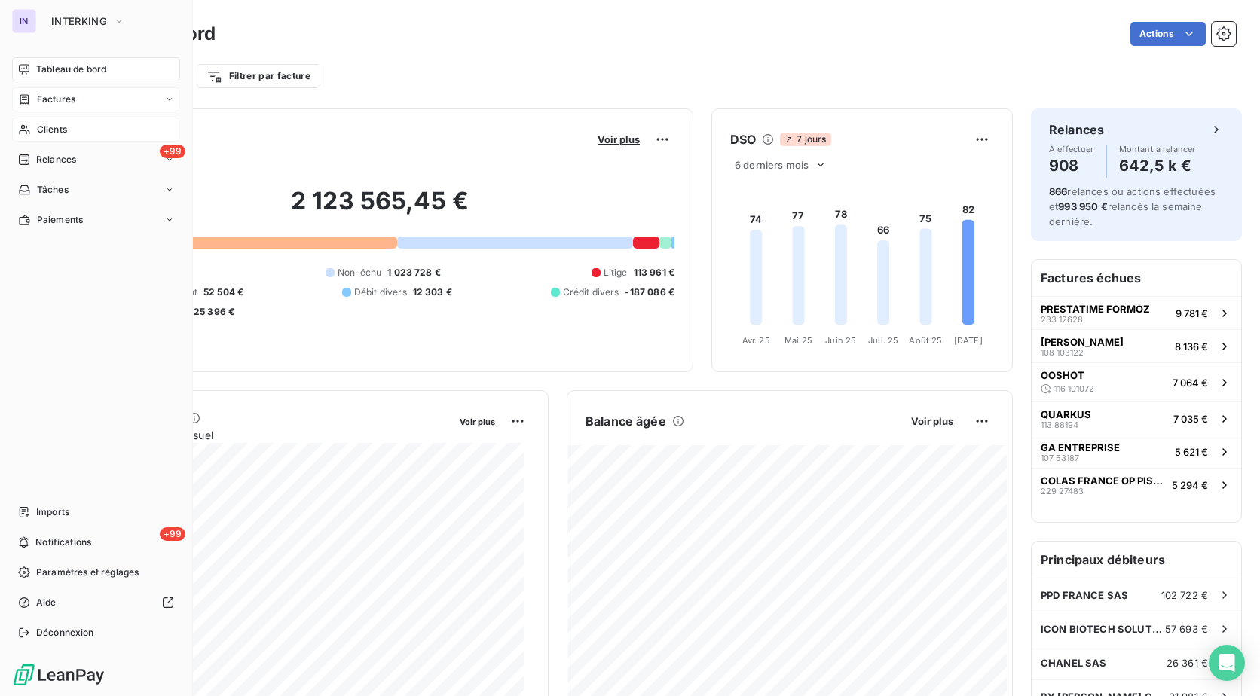
click at [44, 135] on span "Clients" at bounding box center [52, 130] width 30 height 14
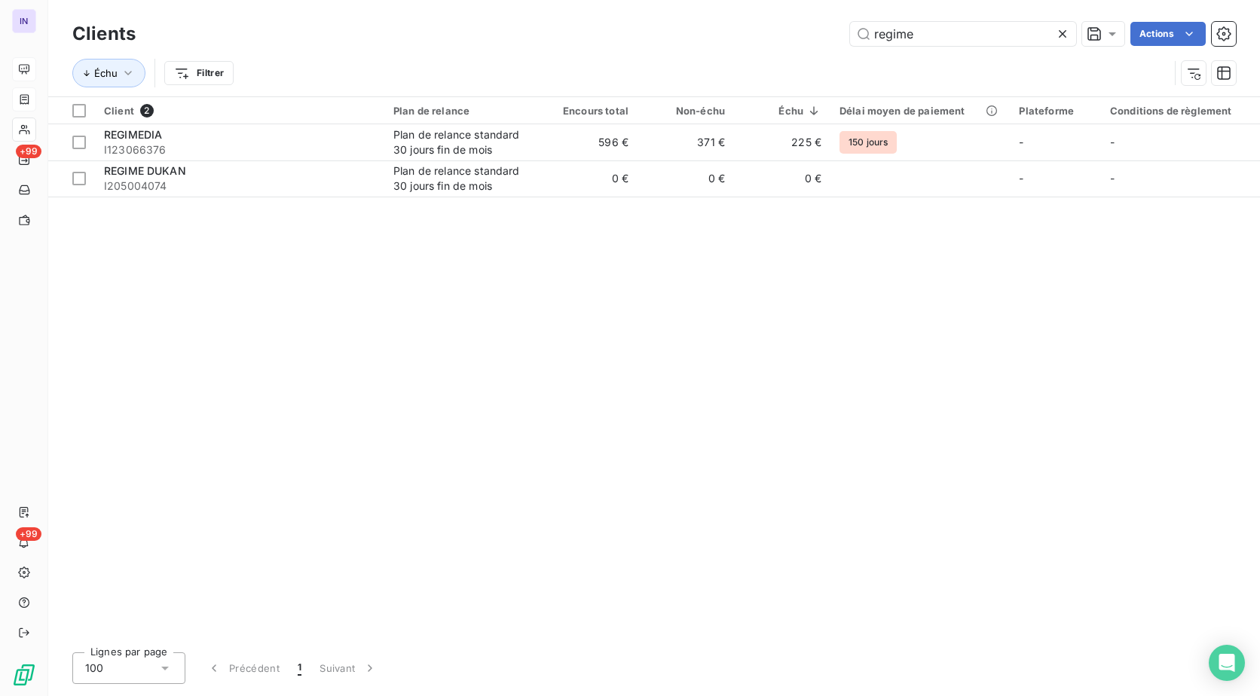
drag, startPoint x: 931, startPoint y: 37, endPoint x: 706, endPoint y: 29, distance: 225.4
click at [706, 29] on div "regime Actions" at bounding box center [695, 34] width 1082 height 24
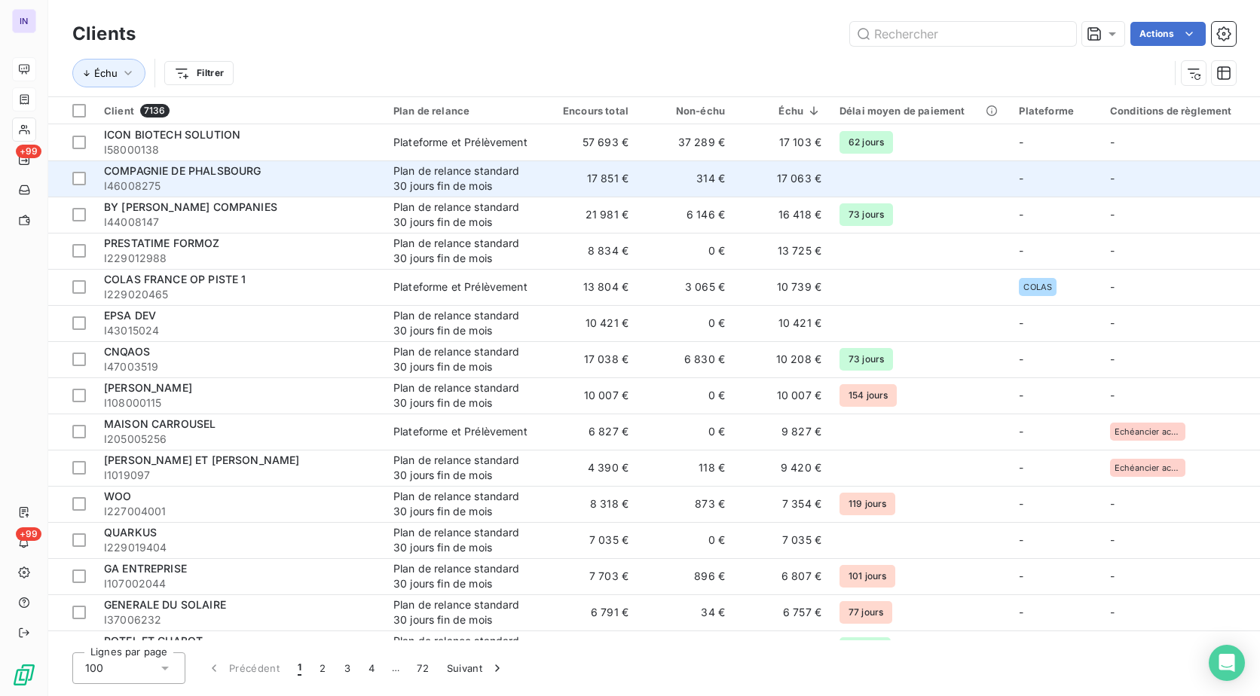
click at [391, 183] on td "Plan de relance standard 30 jours fin de mois" at bounding box center [462, 178] width 157 height 36
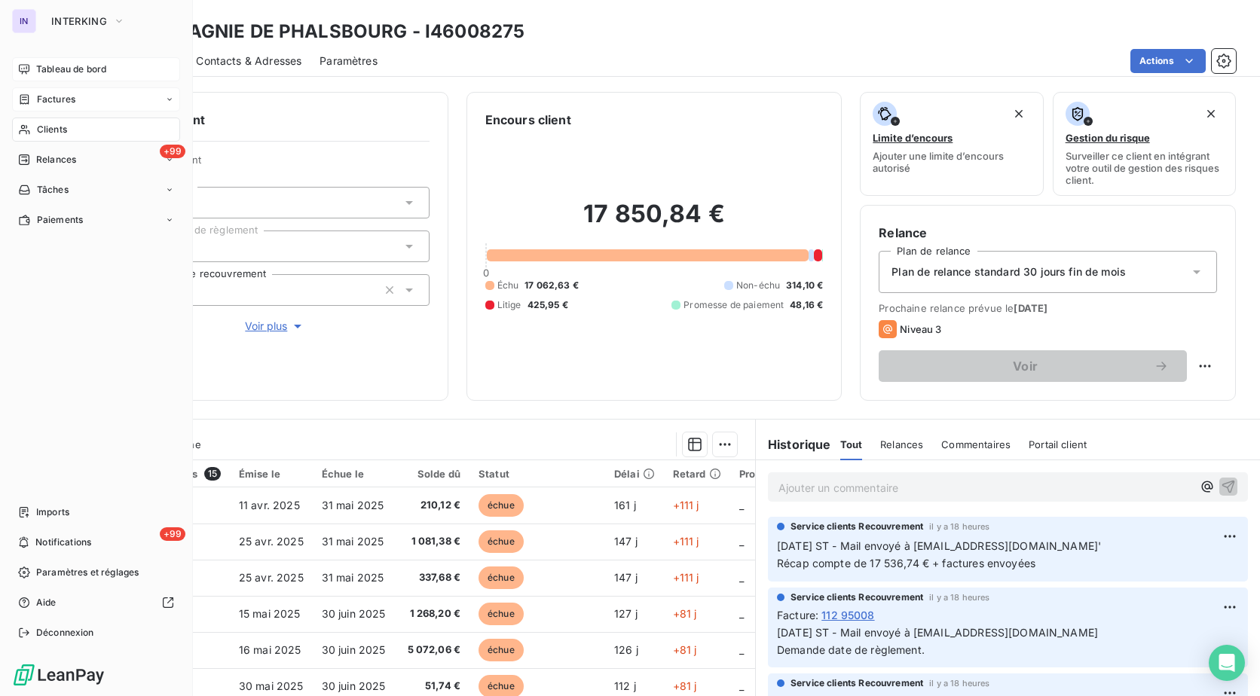
click at [79, 70] on span "Tableau de bord" at bounding box center [71, 70] width 70 height 14
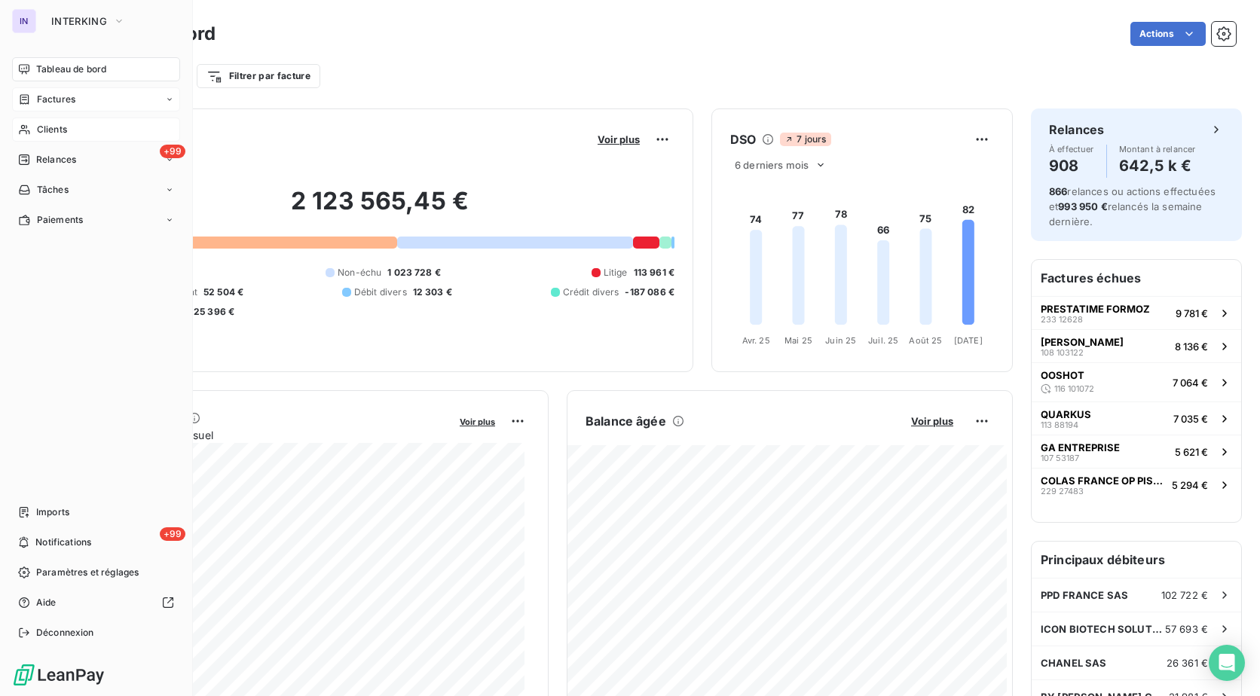
click at [60, 133] on span "Clients" at bounding box center [52, 130] width 30 height 14
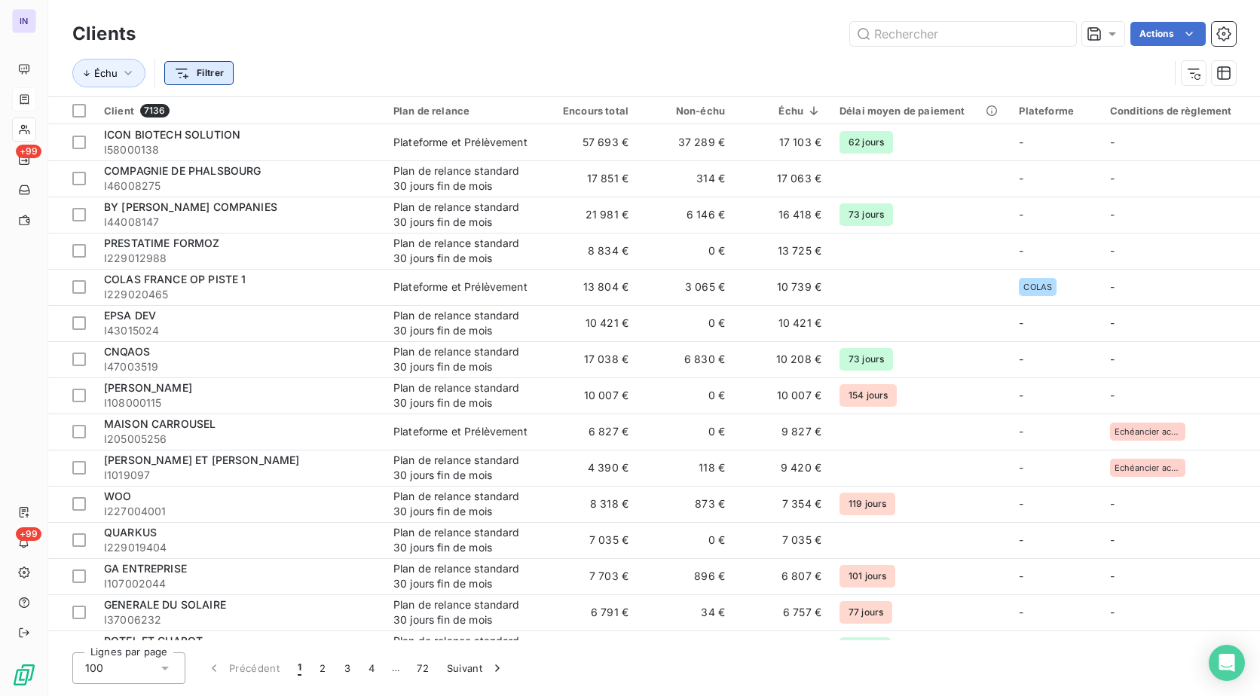
click at [206, 73] on html "IN +99 +99 Clients Actions Échu Filtrer Client 7136 Plan de relance Encours tot…" at bounding box center [630, 348] width 1260 height 696
click at [209, 73] on html "IN +99 +99 Clients Actions Échu Filtrer Client 7136 Plan de relance Encours tot…" at bounding box center [630, 348] width 1260 height 696
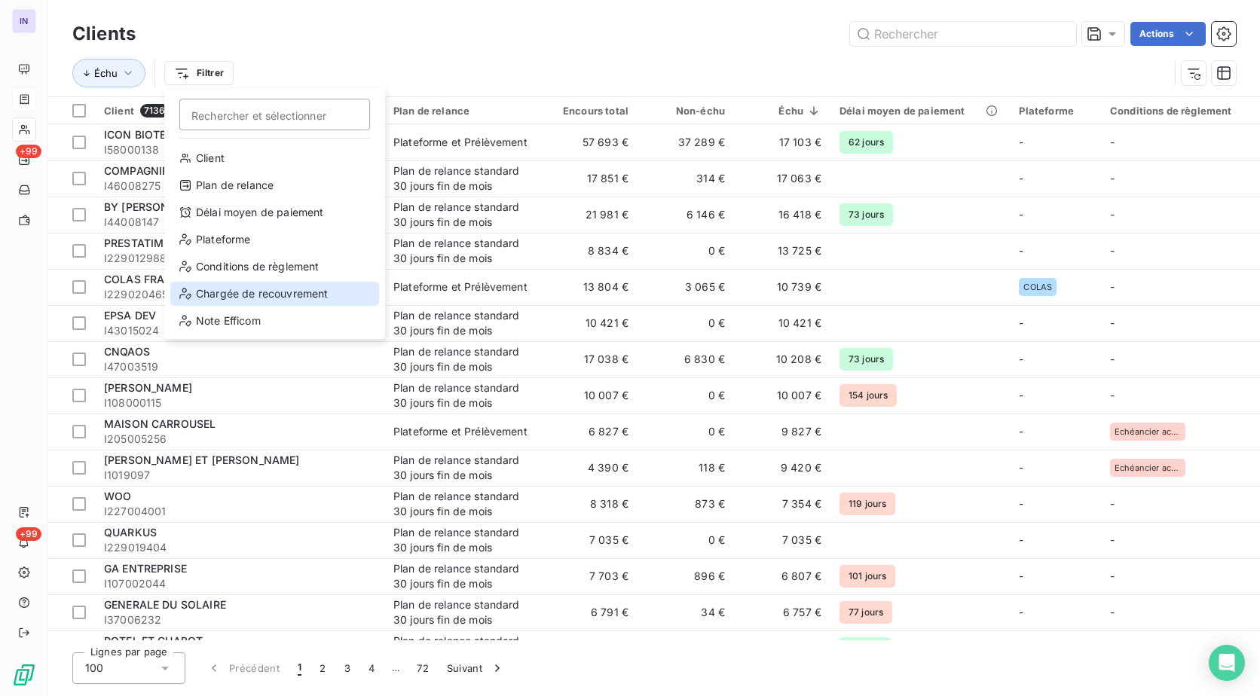
click at [254, 287] on div "Chargée de recouvrement" at bounding box center [274, 294] width 209 height 24
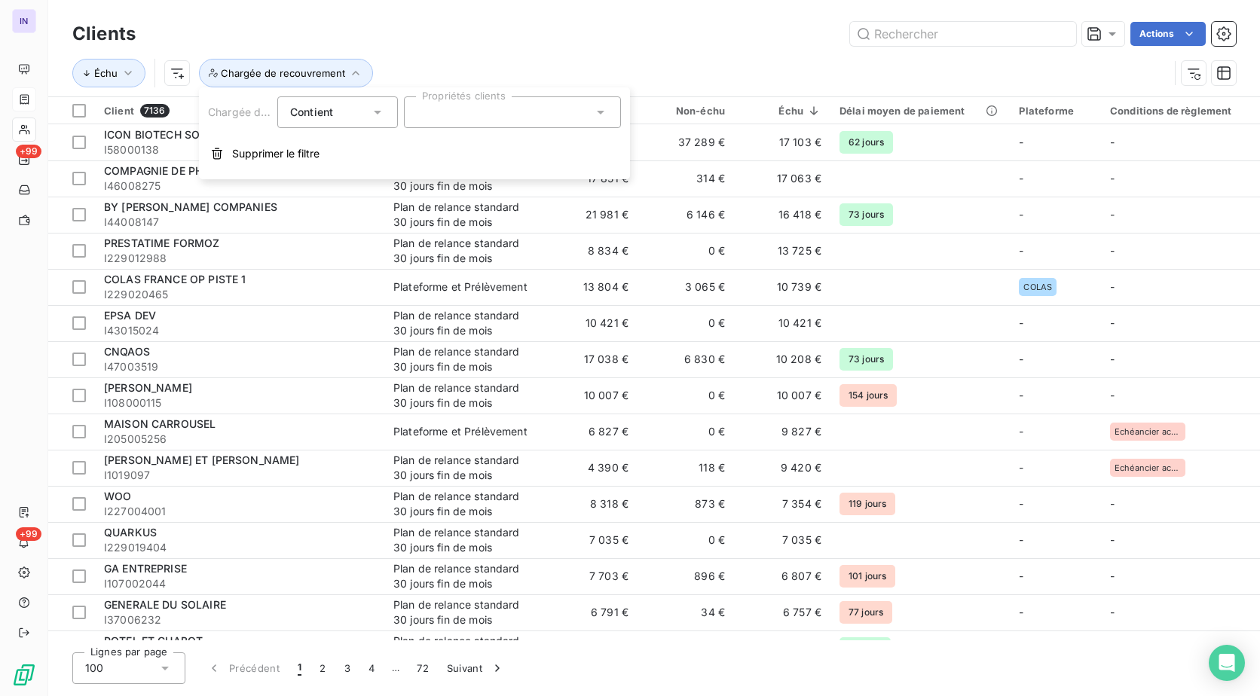
click at [457, 120] on div at bounding box center [512, 112] width 217 height 32
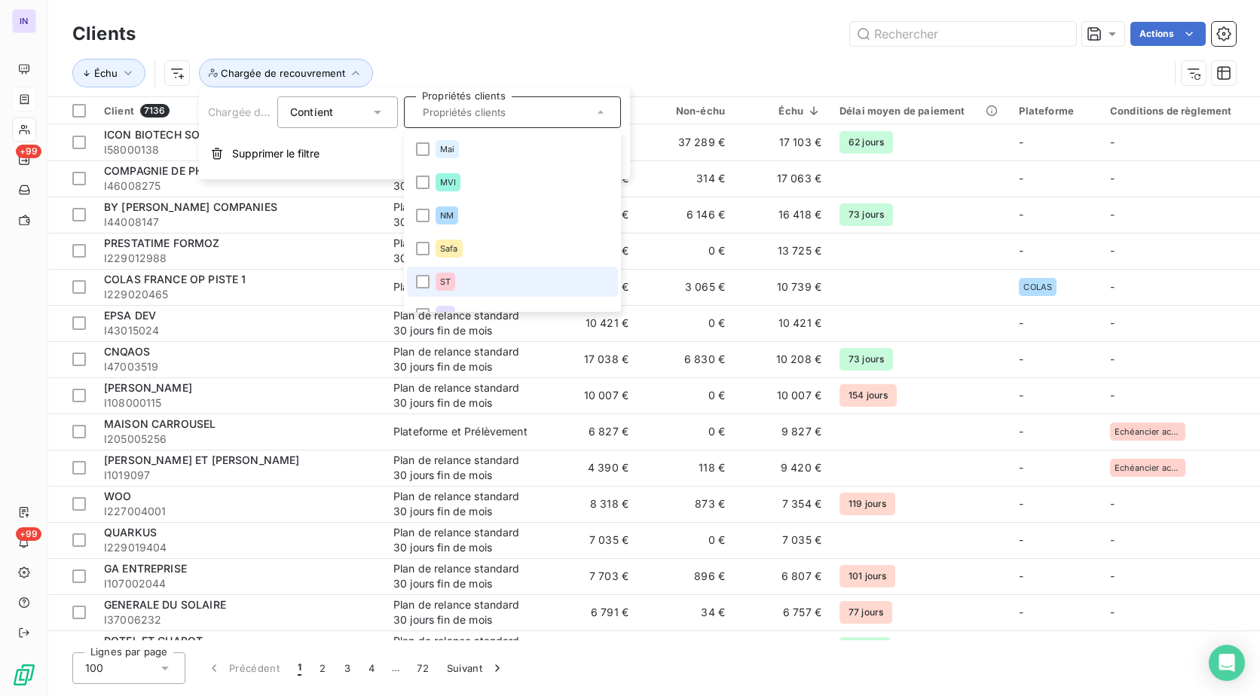
click at [429, 277] on li "ST" at bounding box center [512, 282] width 211 height 30
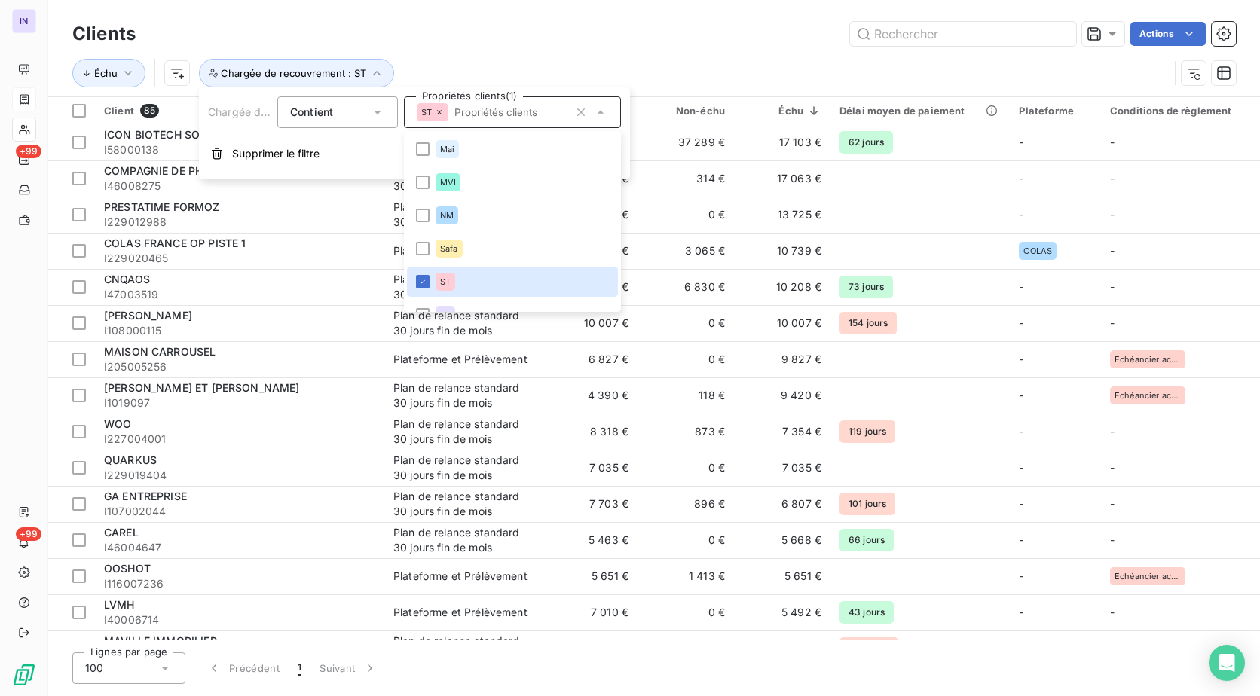
click at [600, 63] on div "Échu Chargée de recouvrement : ST" at bounding box center [620, 73] width 1096 height 29
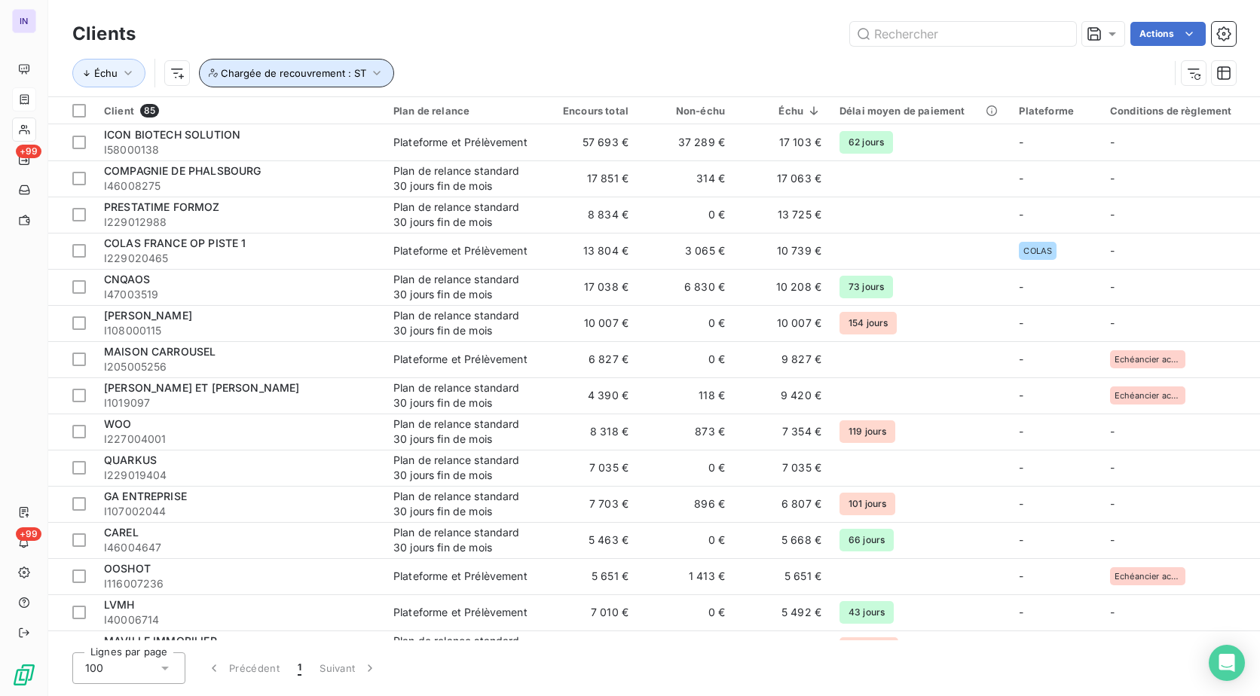
click at [339, 68] on span "Chargée de recouvrement : ST" at bounding box center [293, 73] width 145 height 12
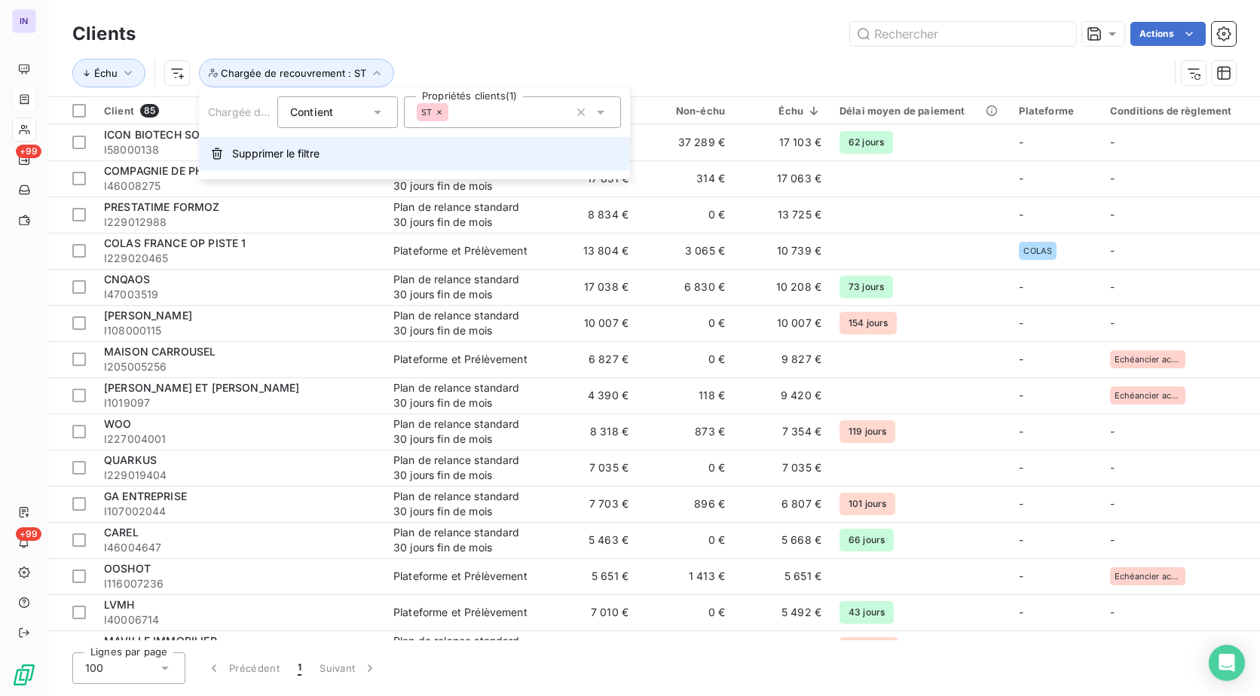
click at [221, 143] on button "Supprimer le filtre" at bounding box center [414, 153] width 431 height 33
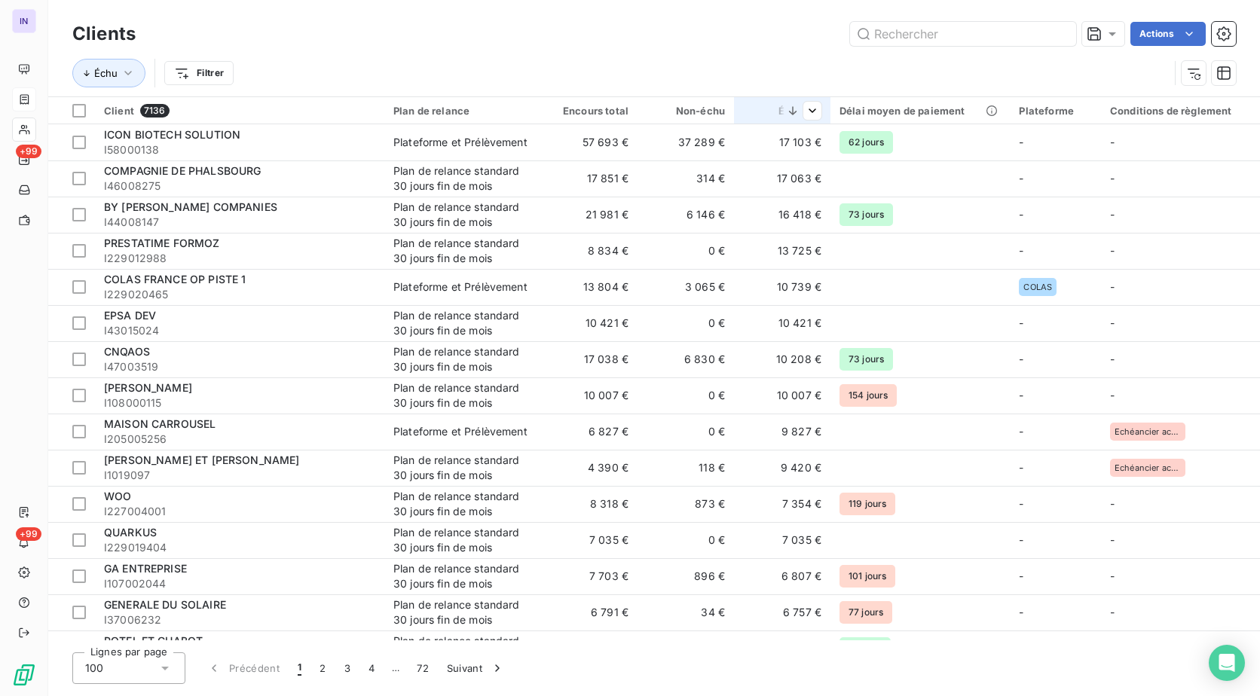
drag, startPoint x: 360, startPoint y: 40, endPoint x: 775, endPoint y: 121, distance: 422.3
click at [363, 41] on div "Actions" at bounding box center [695, 34] width 1082 height 24
click at [1224, 75] on icon "button" at bounding box center [1223, 73] width 15 height 15
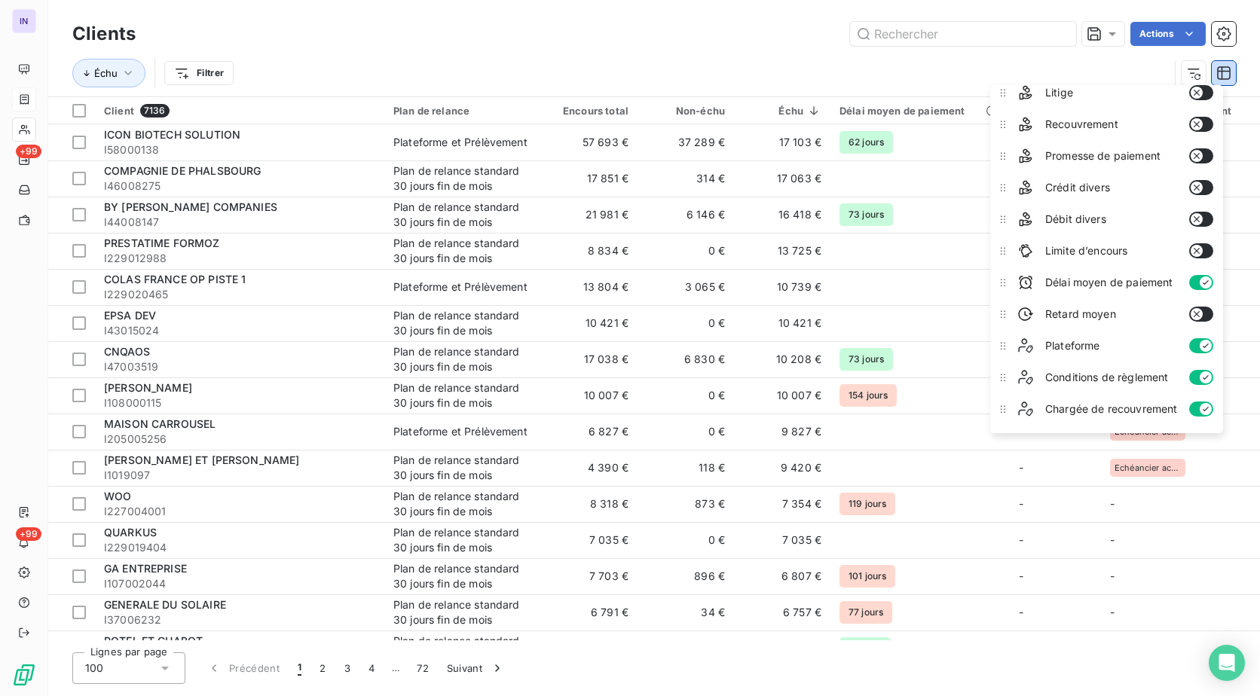
scroll to position [226, 0]
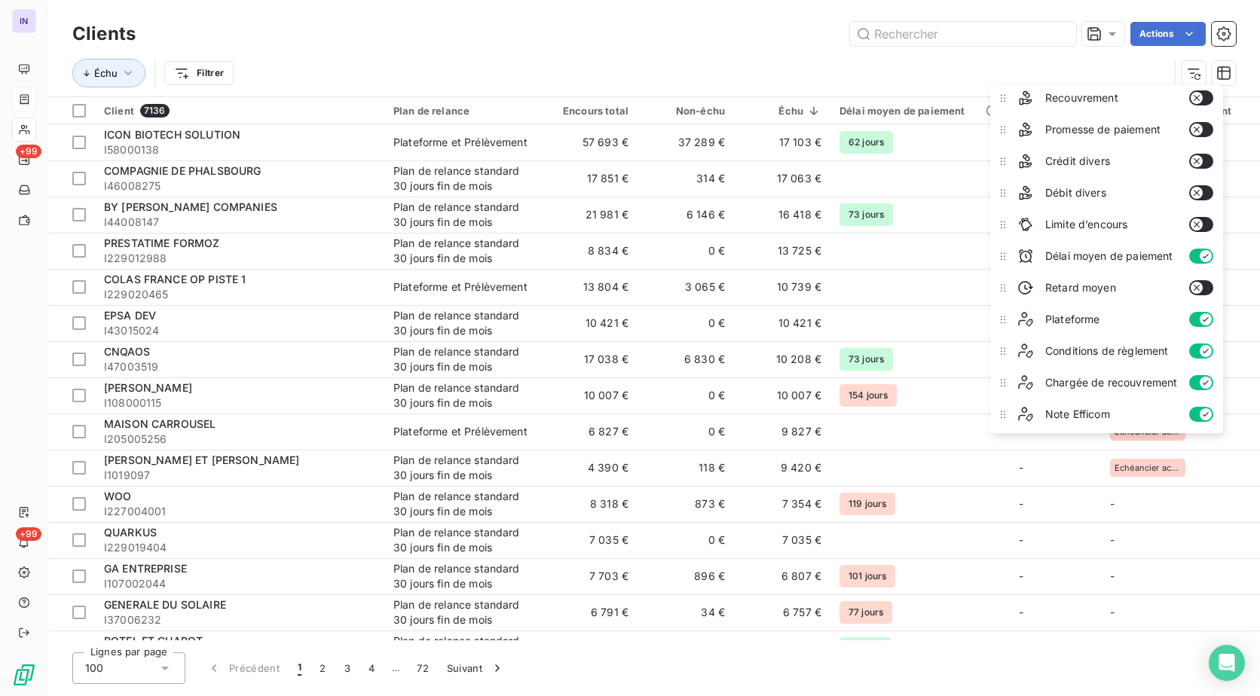
click at [1208, 255] on icon "button" at bounding box center [1205, 256] width 12 height 12
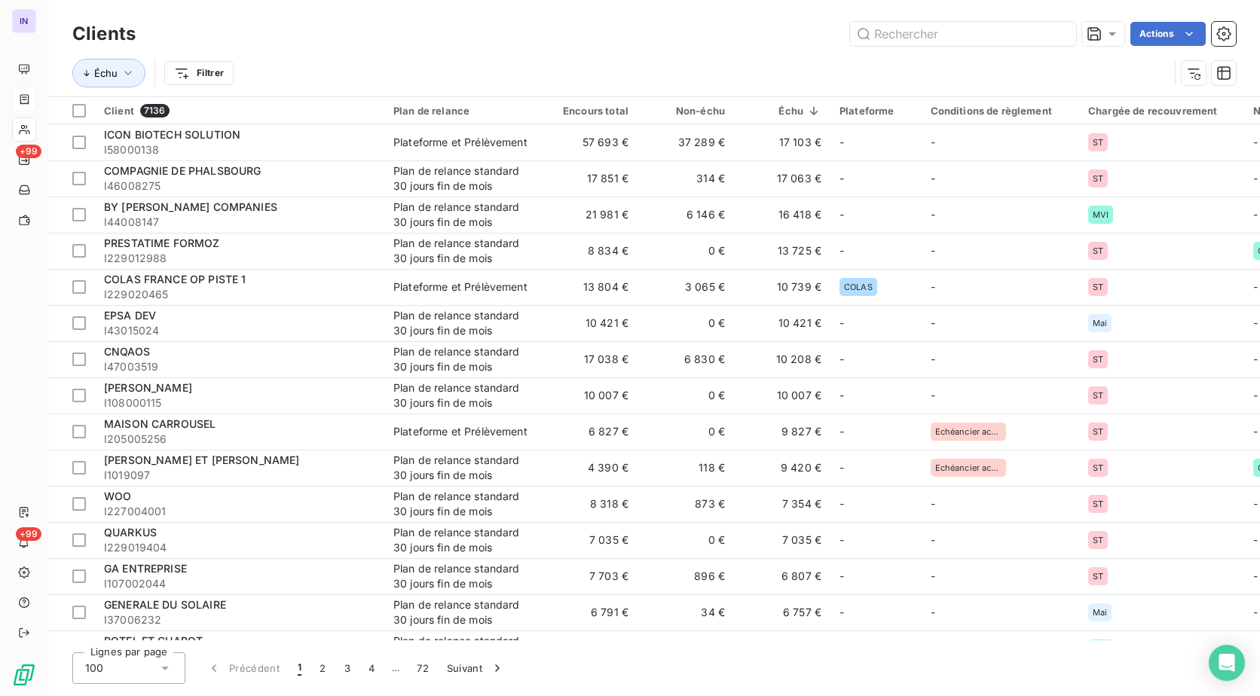
click at [1070, 47] on div "Clients Actions" at bounding box center [653, 34] width 1163 height 32
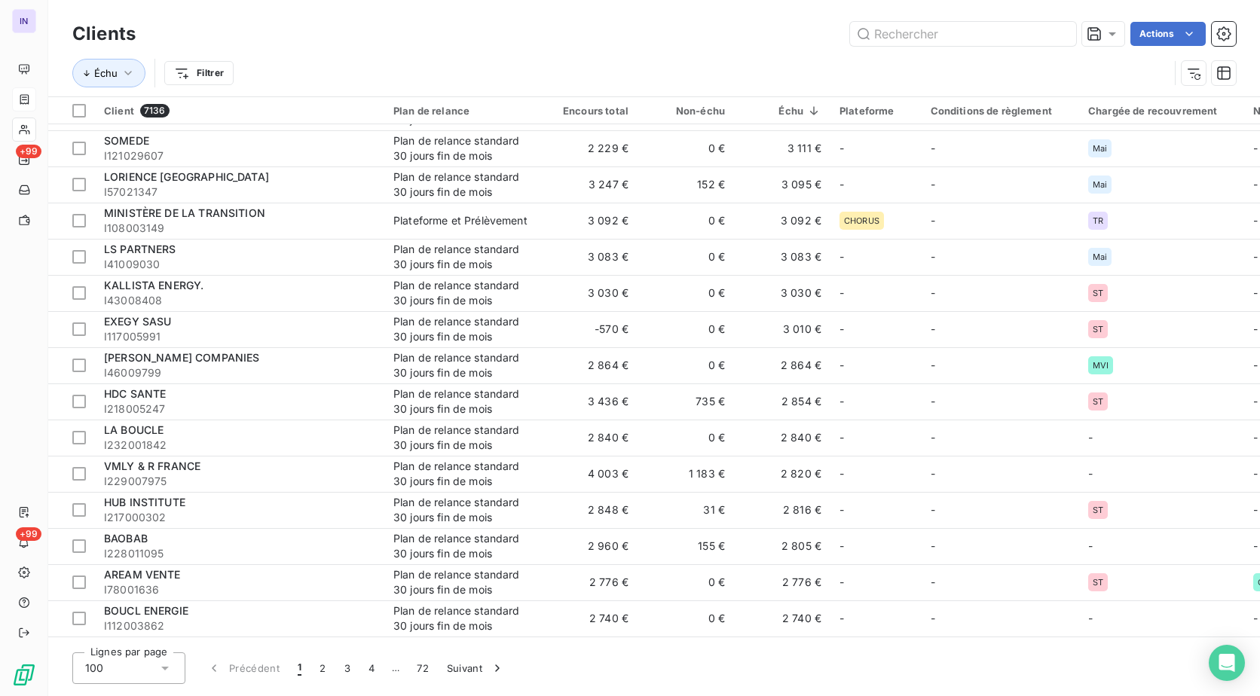
scroll to position [2637, 0]
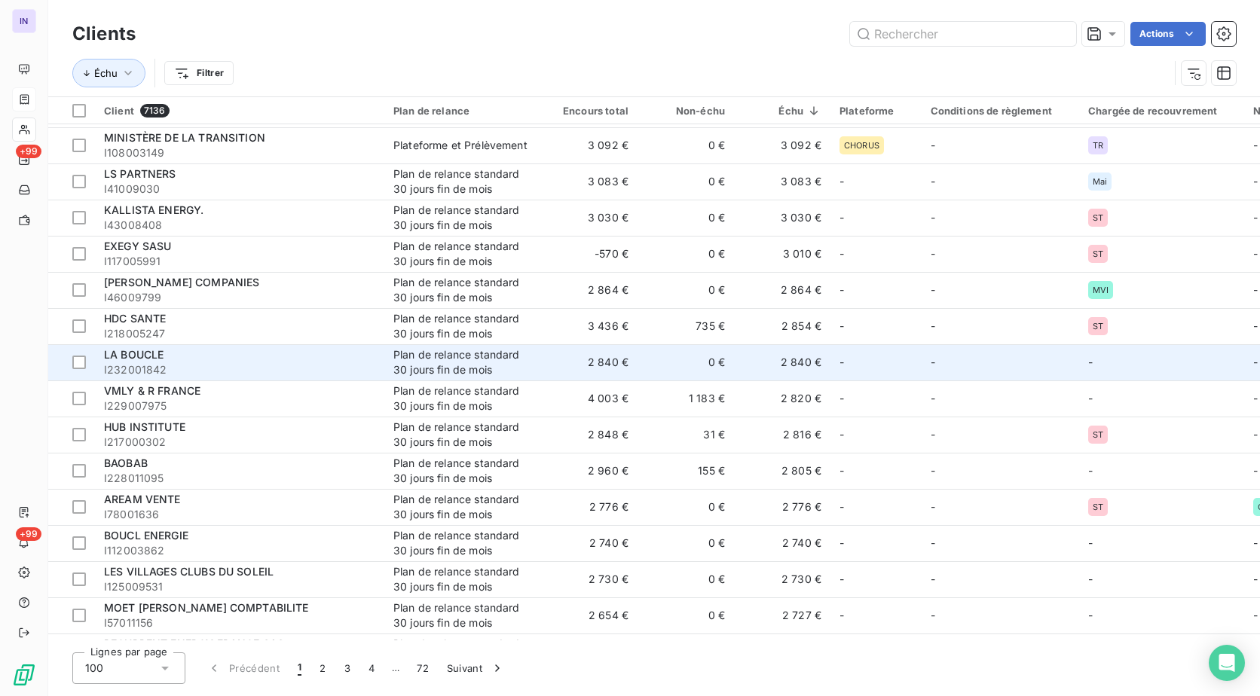
click at [499, 374] on div "Plan de relance standard 30 jours fin de mois" at bounding box center [462, 362] width 139 height 30
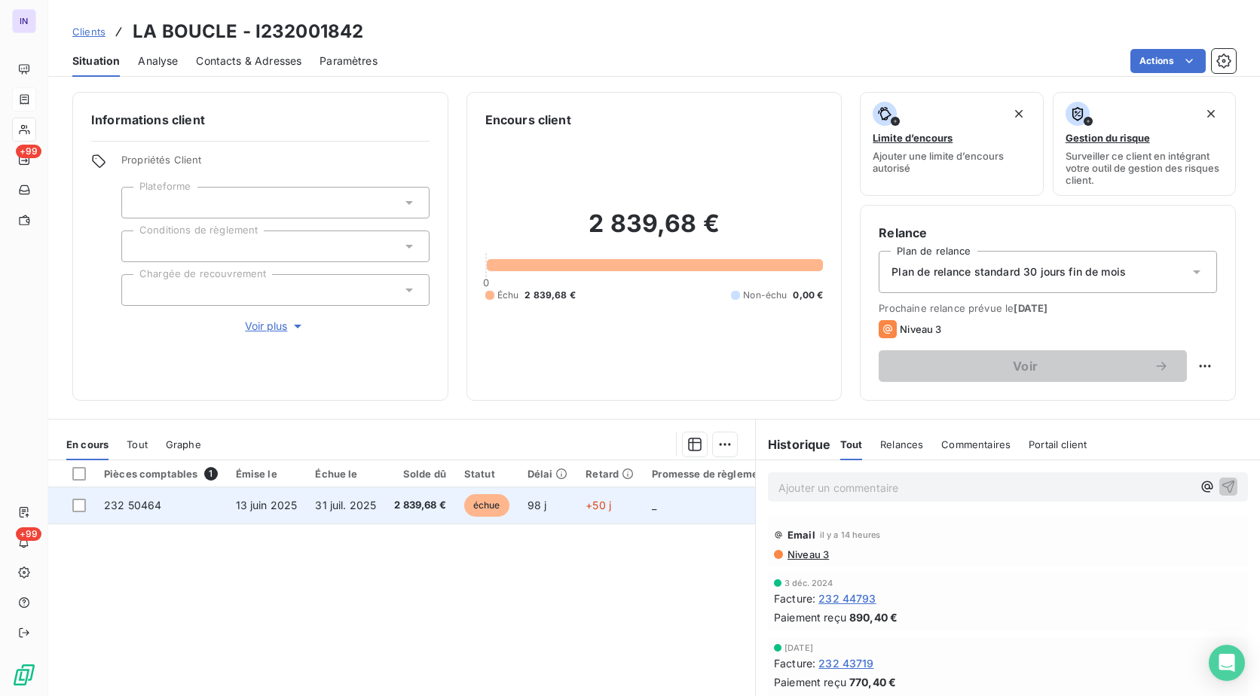
click at [272, 508] on span "13 juin 2025" at bounding box center [267, 505] width 62 height 13
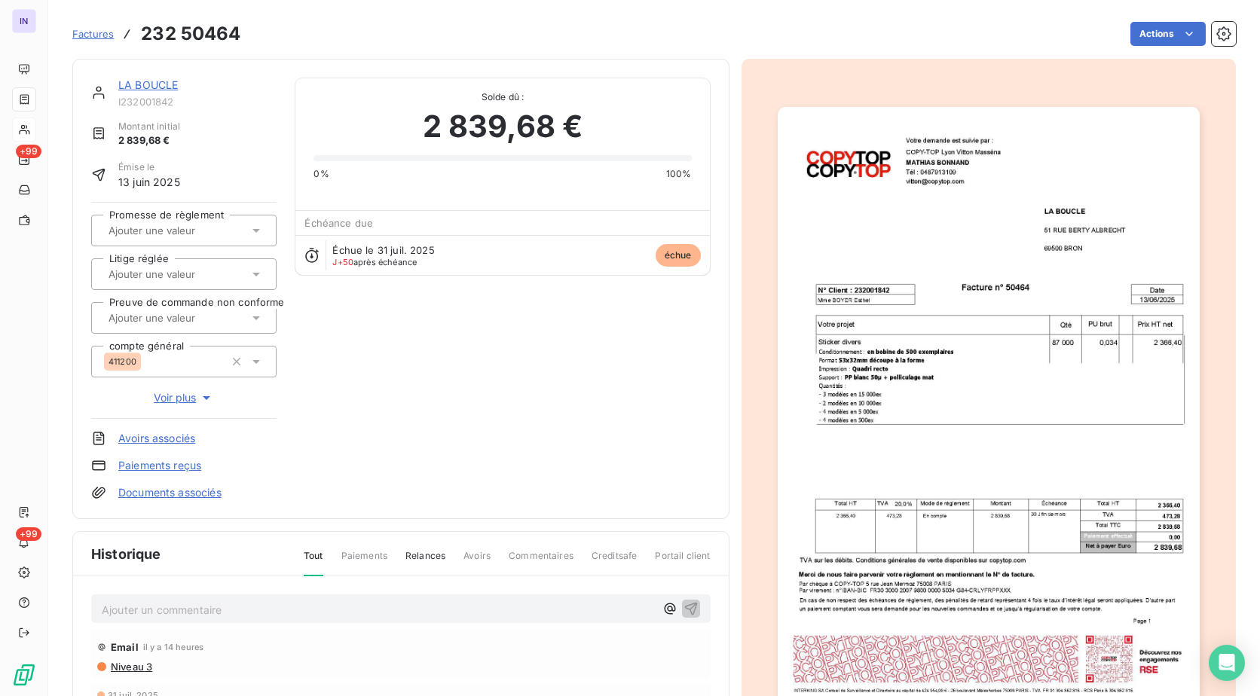
click at [155, 91] on div "LA BOUCLE" at bounding box center [197, 85] width 158 height 15
click at [154, 90] on link "LA BOUCLE" at bounding box center [148, 84] width 60 height 13
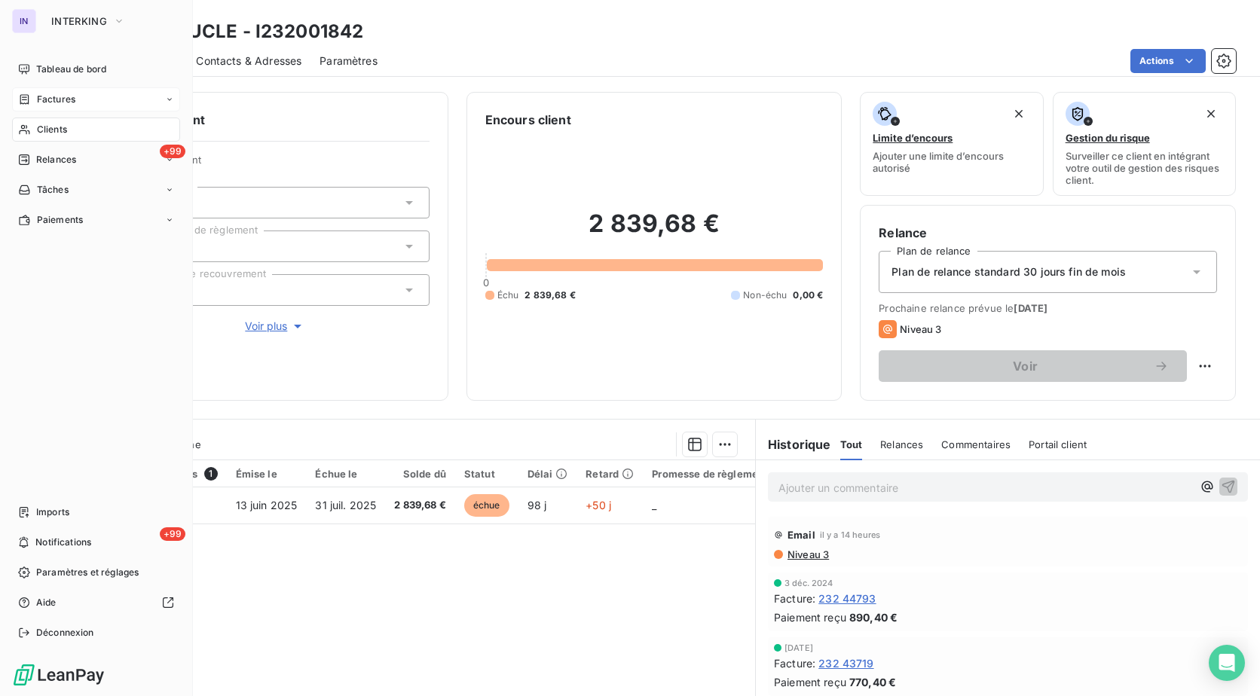
click at [65, 132] on span "Clients" at bounding box center [52, 130] width 30 height 14
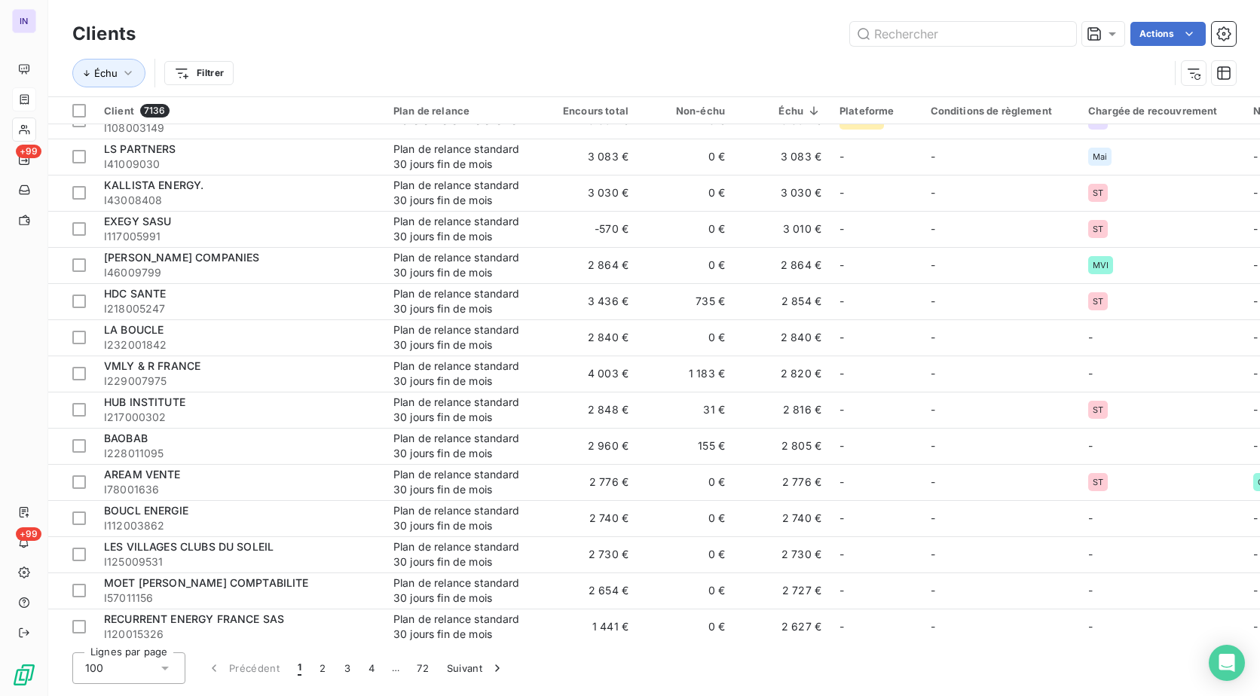
scroll to position [2637, 0]
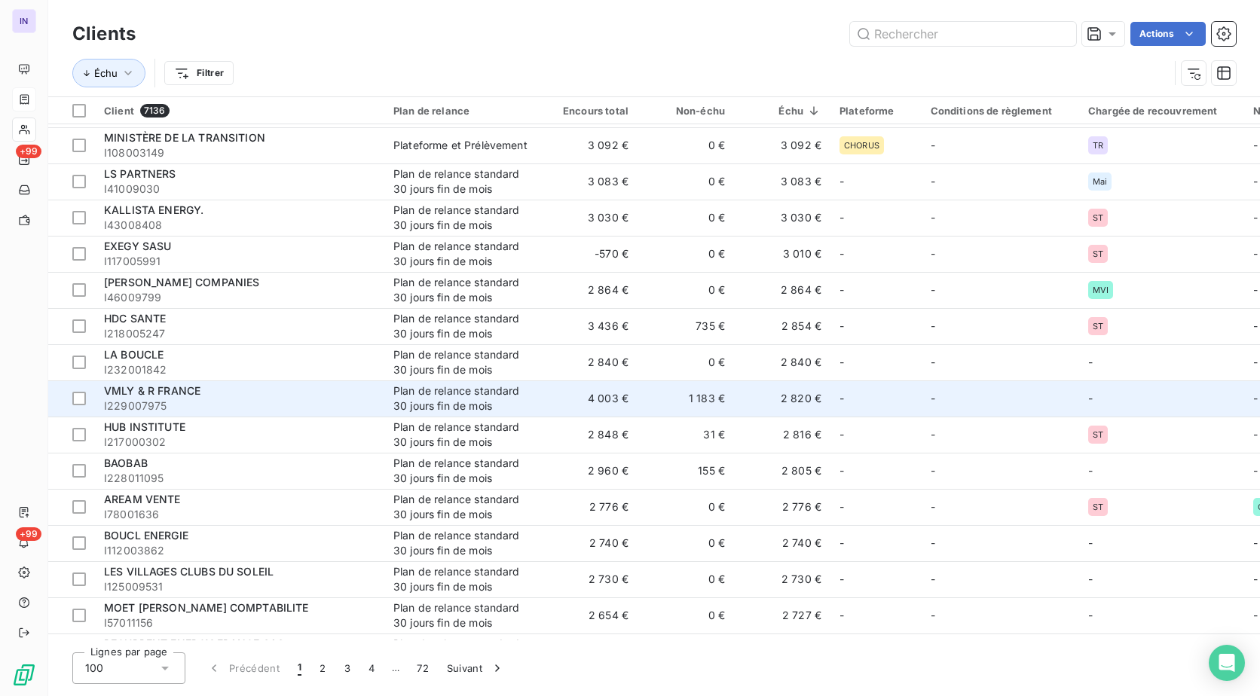
click at [362, 391] on div "VMLY & R FRANCE" at bounding box center [239, 390] width 271 height 15
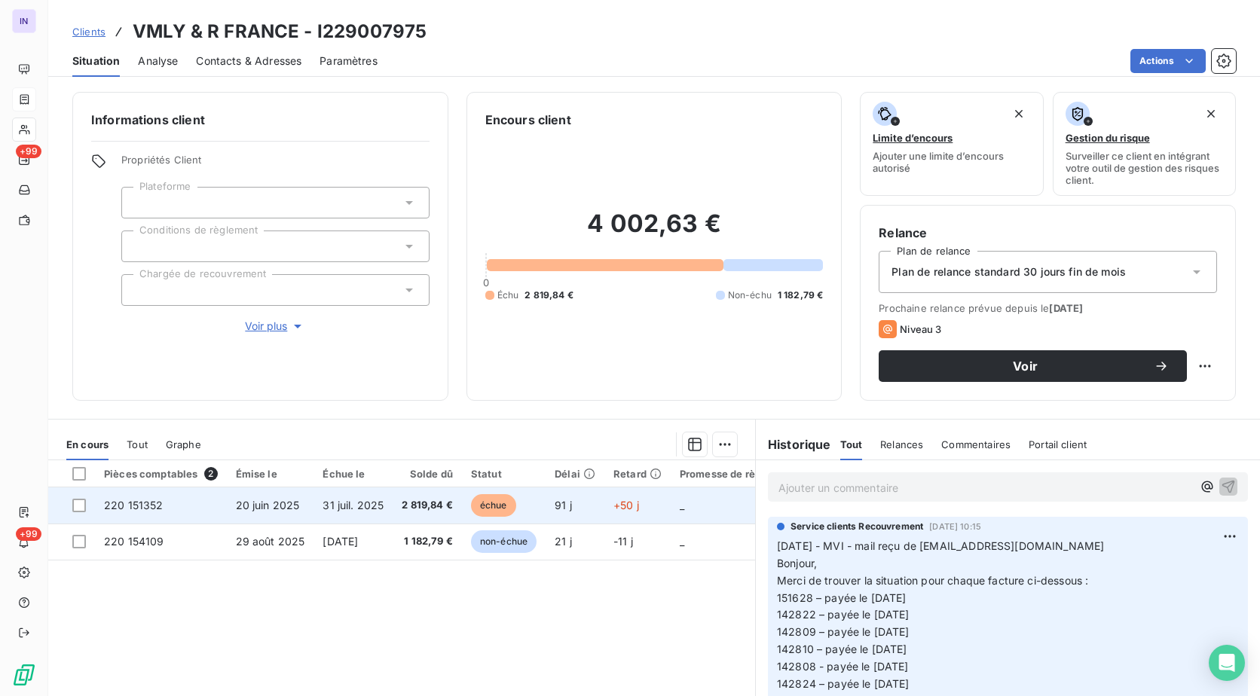
click at [325, 512] on td "31 juil. 2025" at bounding box center [352, 505] width 79 height 36
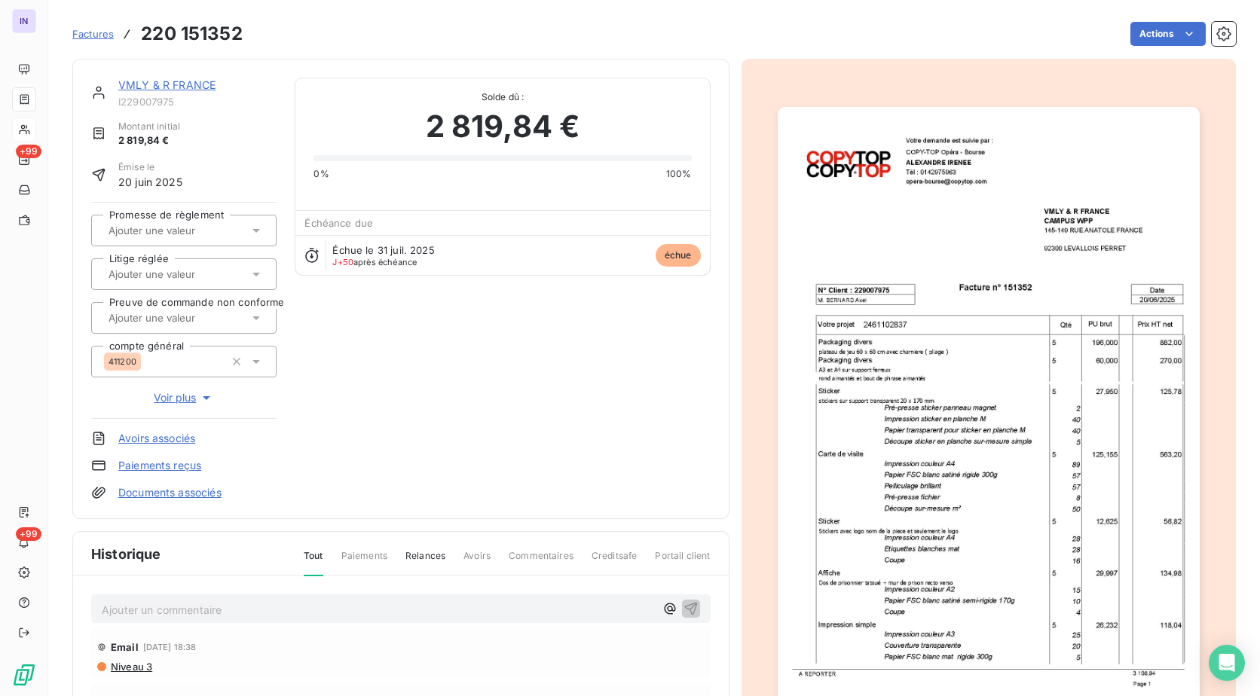
click at [178, 396] on span "Voir plus" at bounding box center [184, 397] width 60 height 15
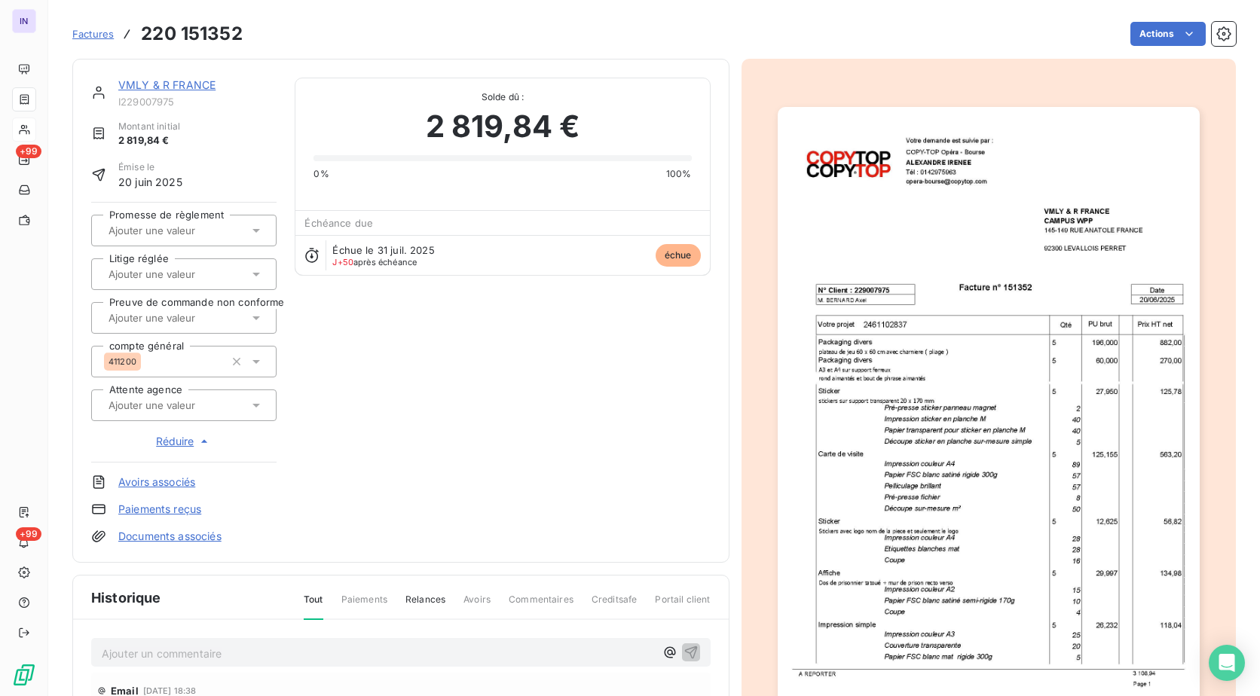
click at [204, 534] on link "Documents associés" at bounding box center [169, 536] width 103 height 15
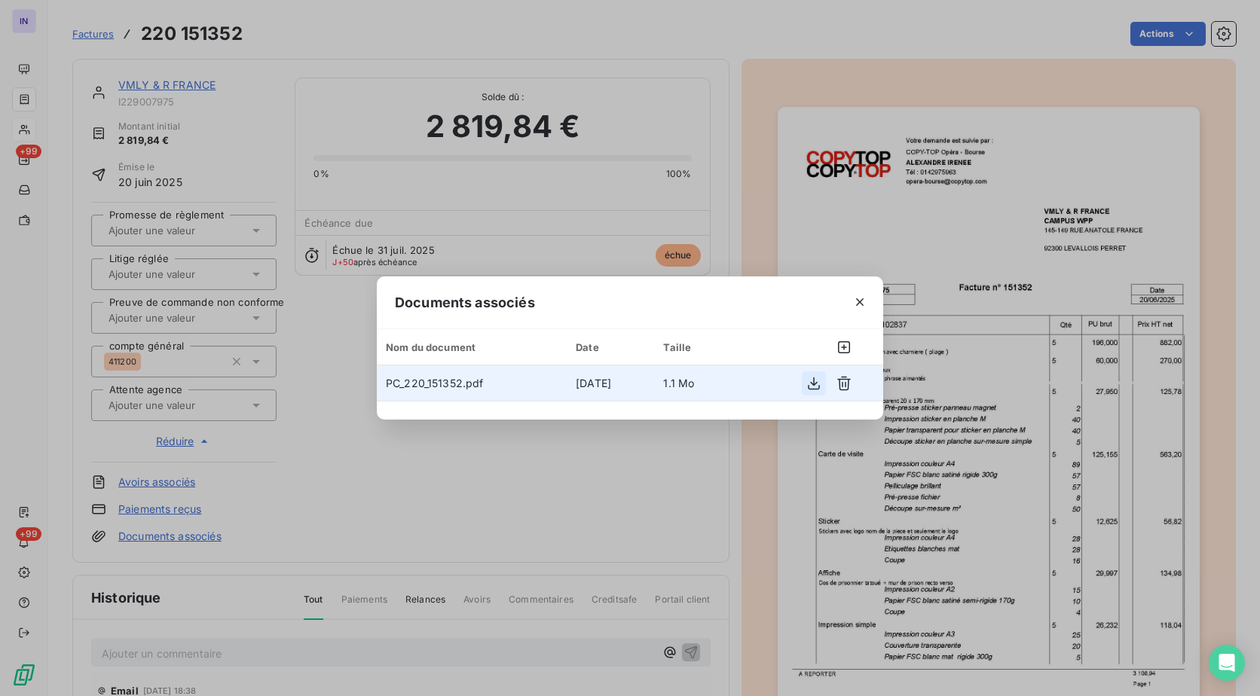
click at [817, 390] on icon "button" at bounding box center [813, 383] width 15 height 15
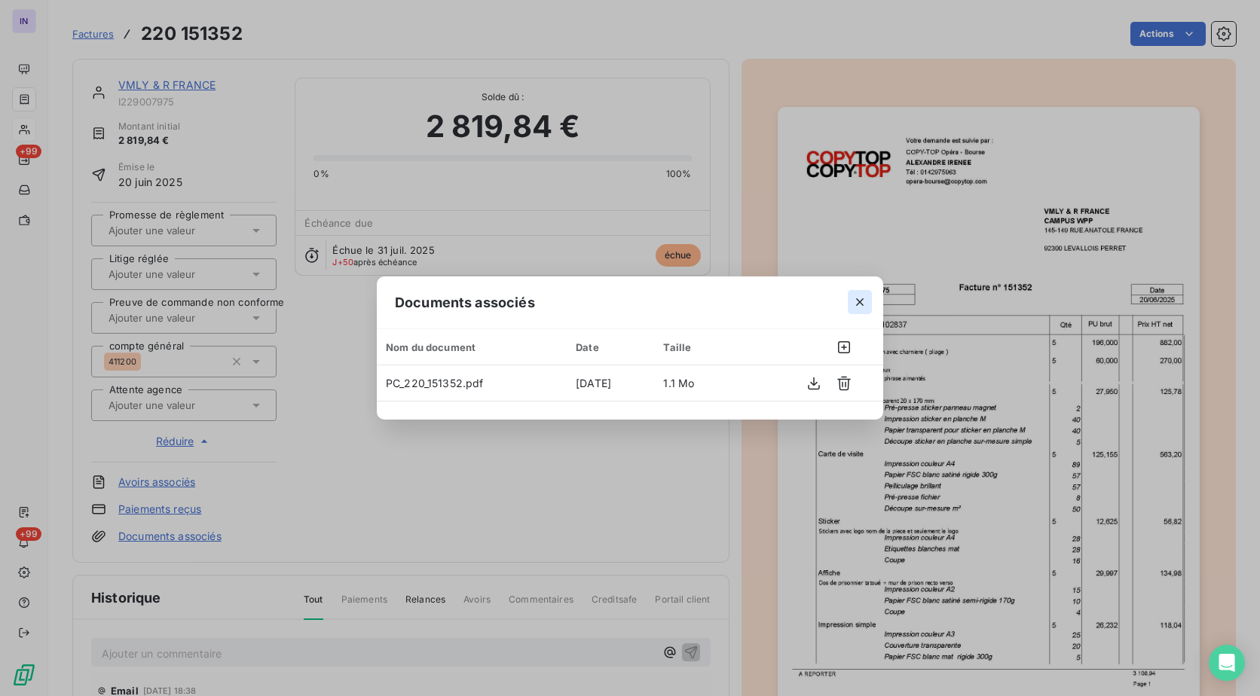
click at [857, 300] on icon "button" at bounding box center [860, 302] width 8 height 8
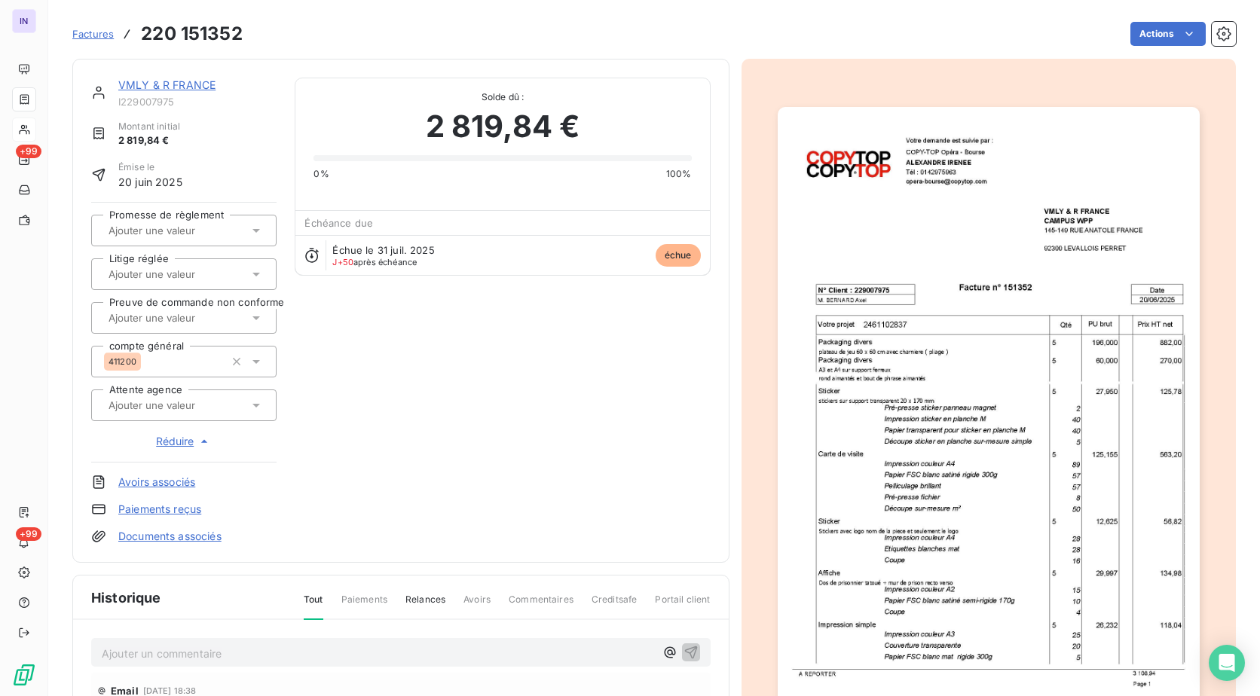
click at [173, 87] on link "VMLY & R FRANCE" at bounding box center [166, 84] width 97 height 13
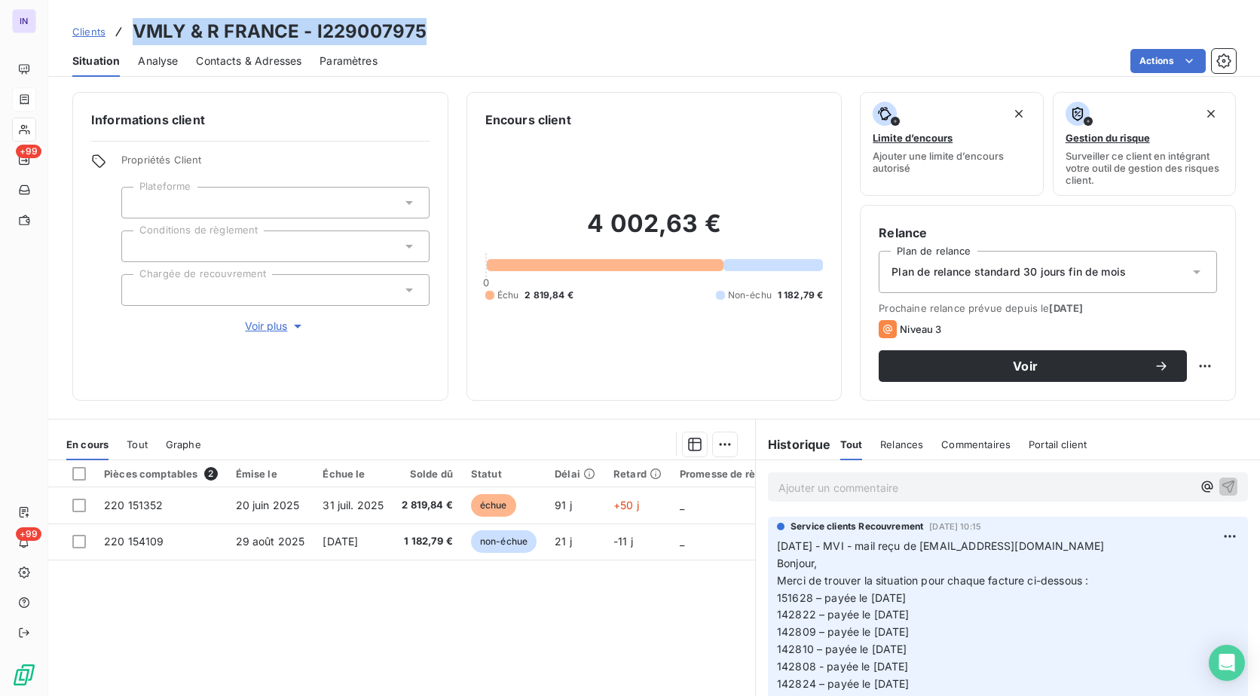
drag, startPoint x: 462, startPoint y: 22, endPoint x: 119, endPoint y: 35, distance: 343.0
click at [119, 35] on div "Clients VMLY & R FRANCE - I229007975" at bounding box center [654, 31] width 1212 height 27
copy h3 "VMLY & R FRANCE - I229007975"
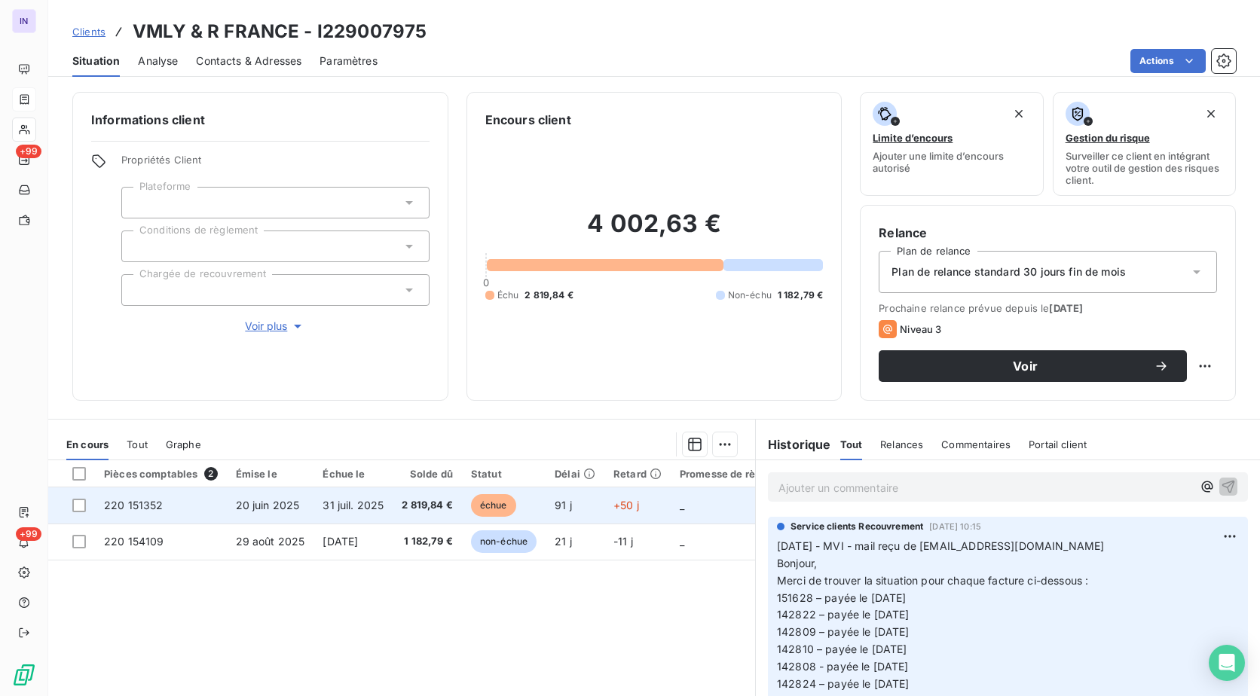
click at [314, 503] on td "31 juil. 2025" at bounding box center [352, 505] width 79 height 36
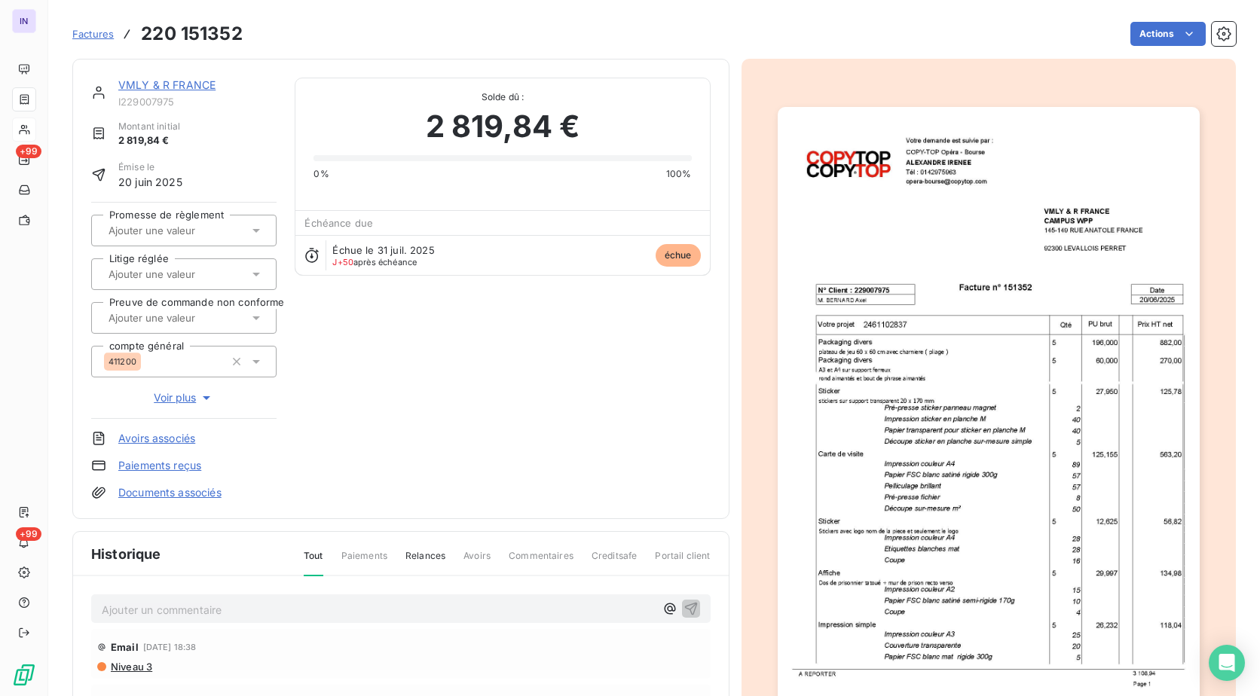
click at [191, 86] on link "VMLY & R FRANCE" at bounding box center [166, 84] width 97 height 13
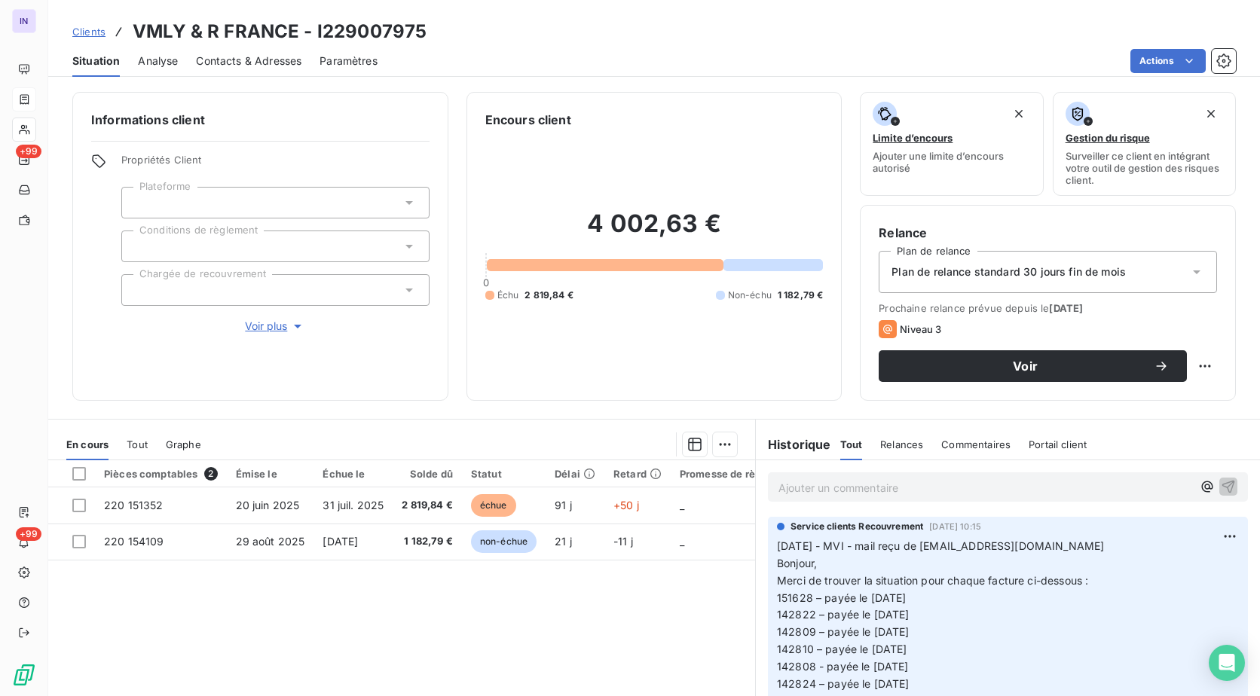
click at [267, 57] on span "Contacts & Adresses" at bounding box center [248, 60] width 105 height 15
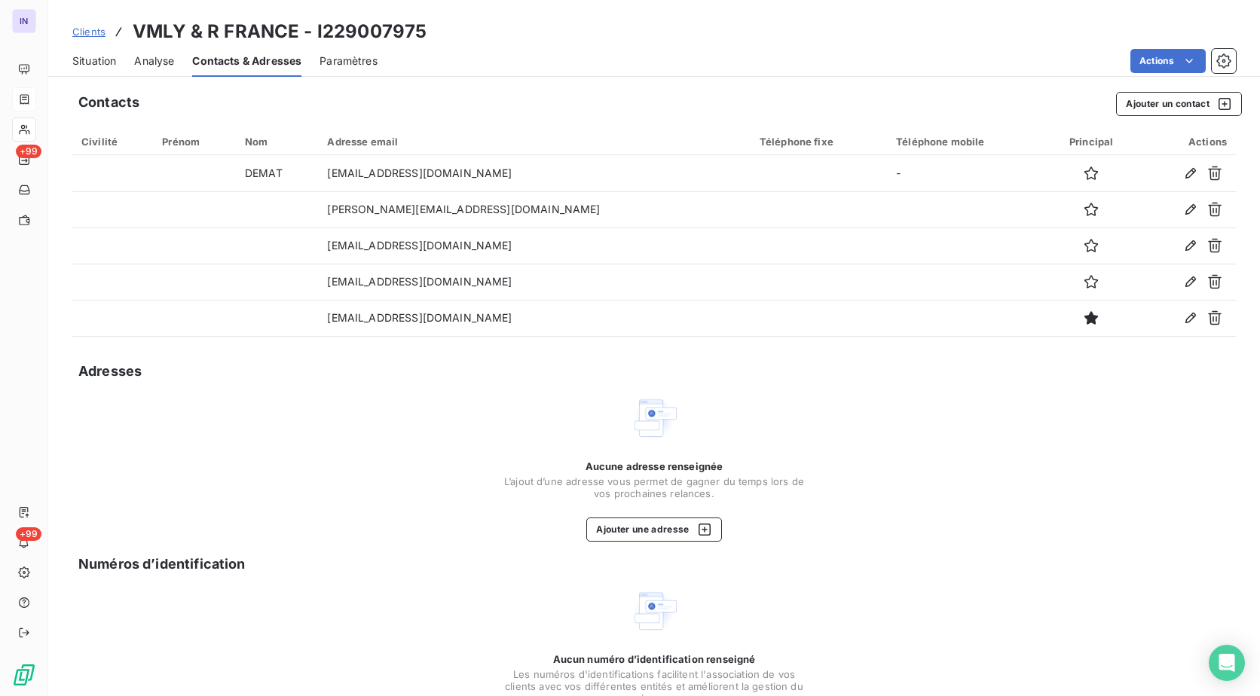
click at [95, 60] on span "Situation" at bounding box center [94, 60] width 44 height 15
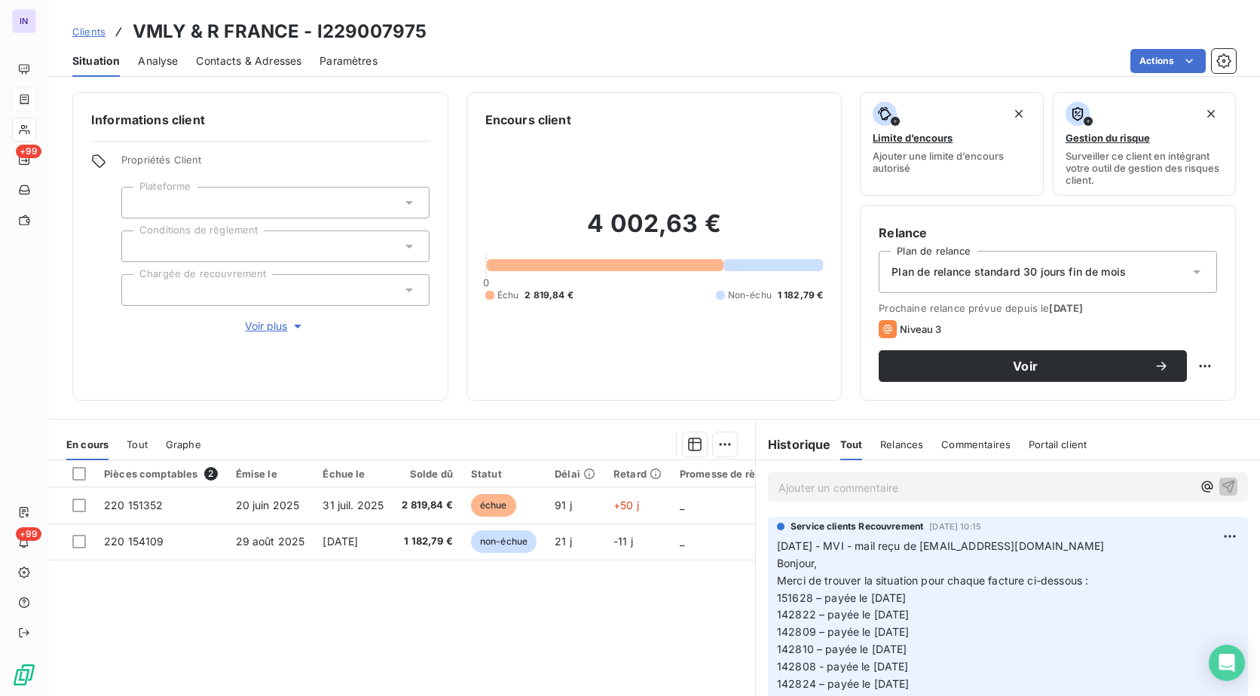
click at [805, 484] on p "Ajouter un commentaire ﻿" at bounding box center [985, 487] width 414 height 19
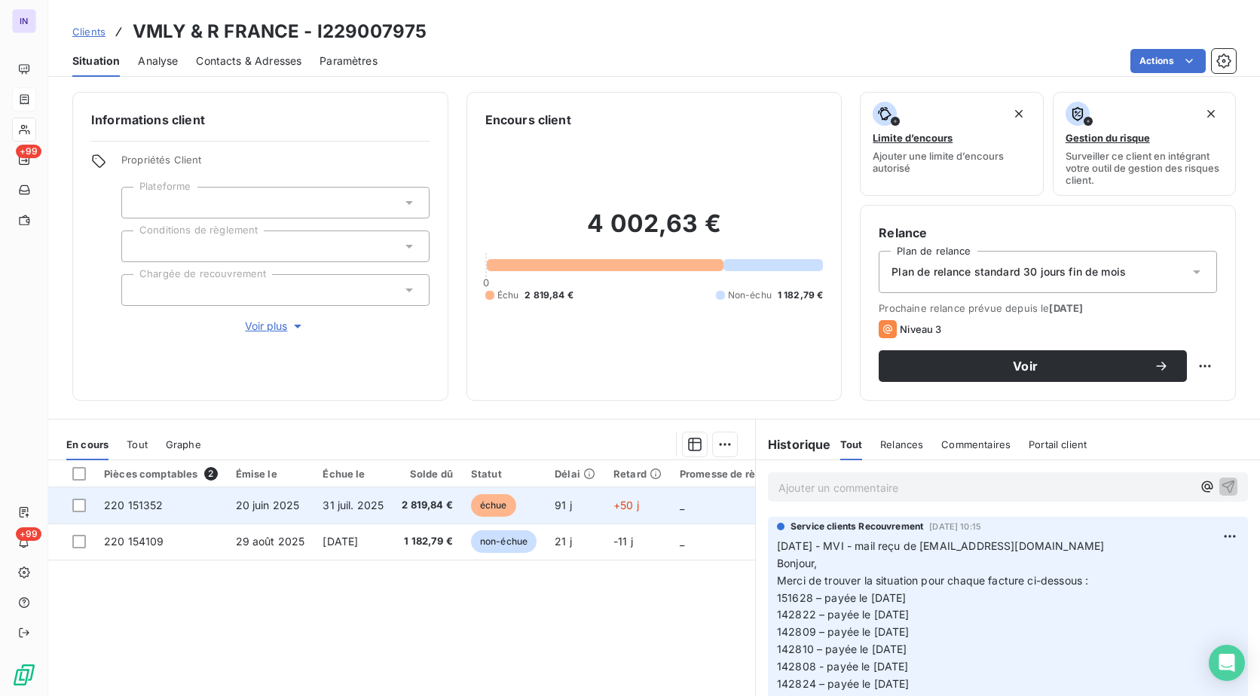
click at [301, 510] on td "20 juin 2025" at bounding box center [270, 505] width 87 height 36
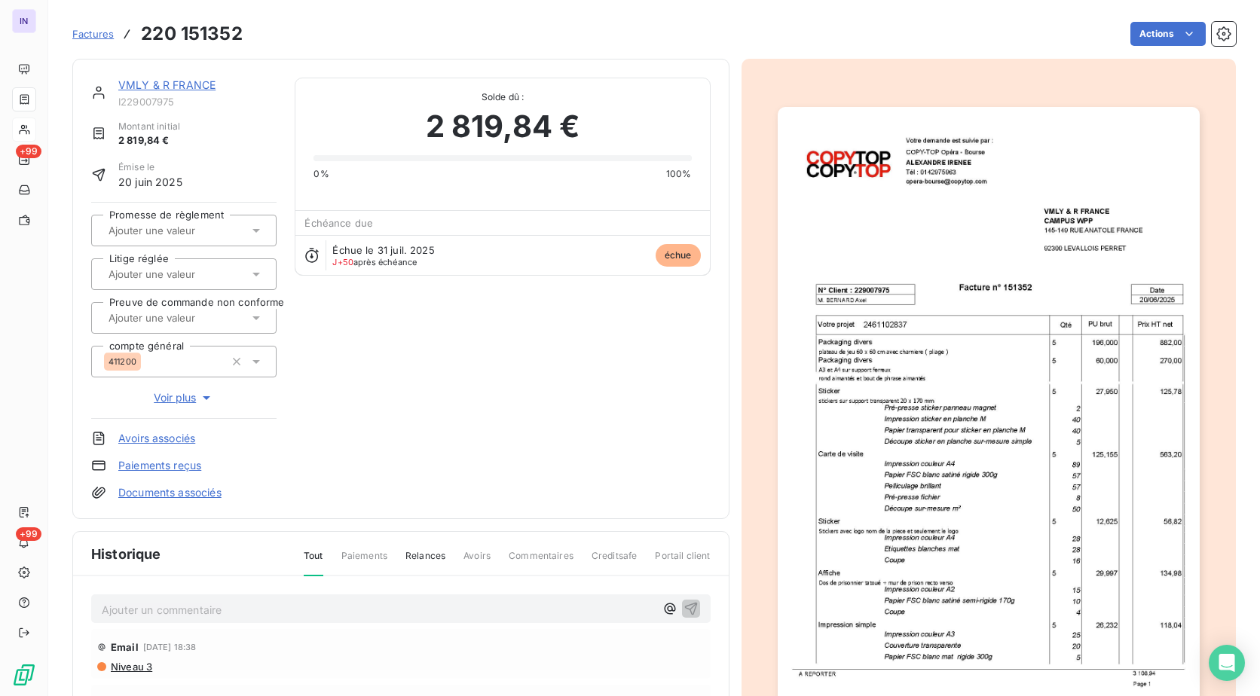
click at [292, 616] on p "Ajouter un commentaire ﻿" at bounding box center [378, 609] width 553 height 19
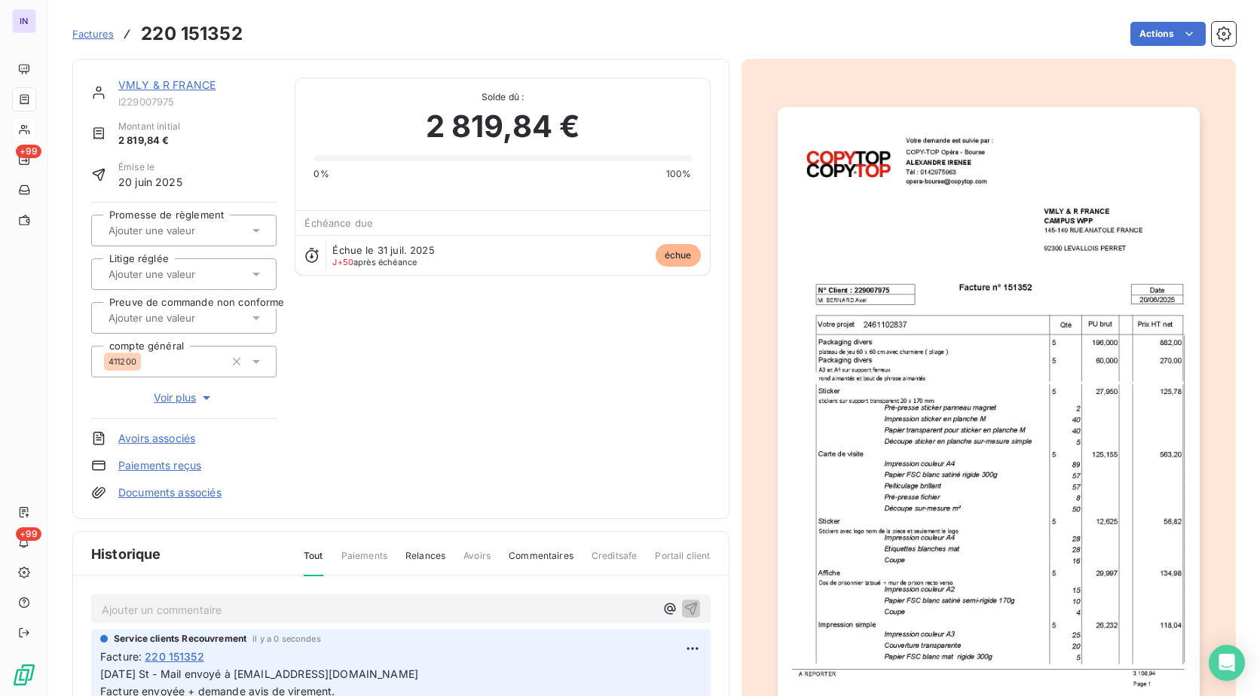
click at [170, 85] on link "VMLY & R FRANCE" at bounding box center [166, 84] width 97 height 13
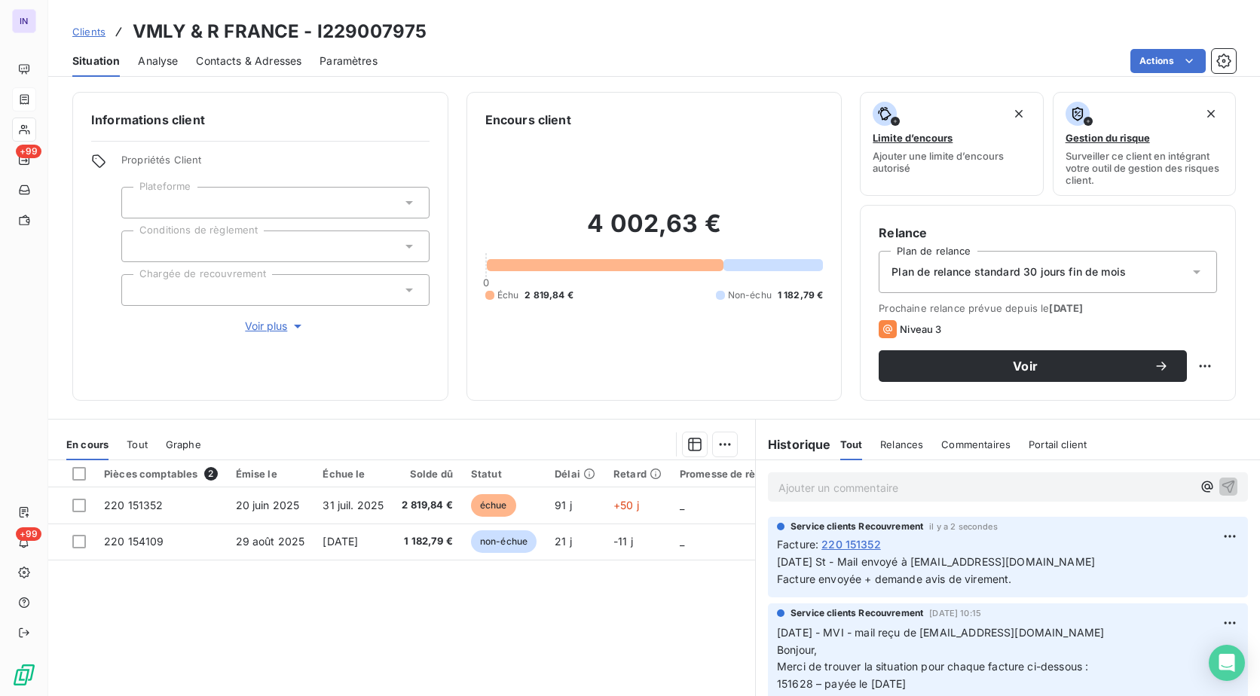
click at [238, 295] on div at bounding box center [275, 290] width 308 height 32
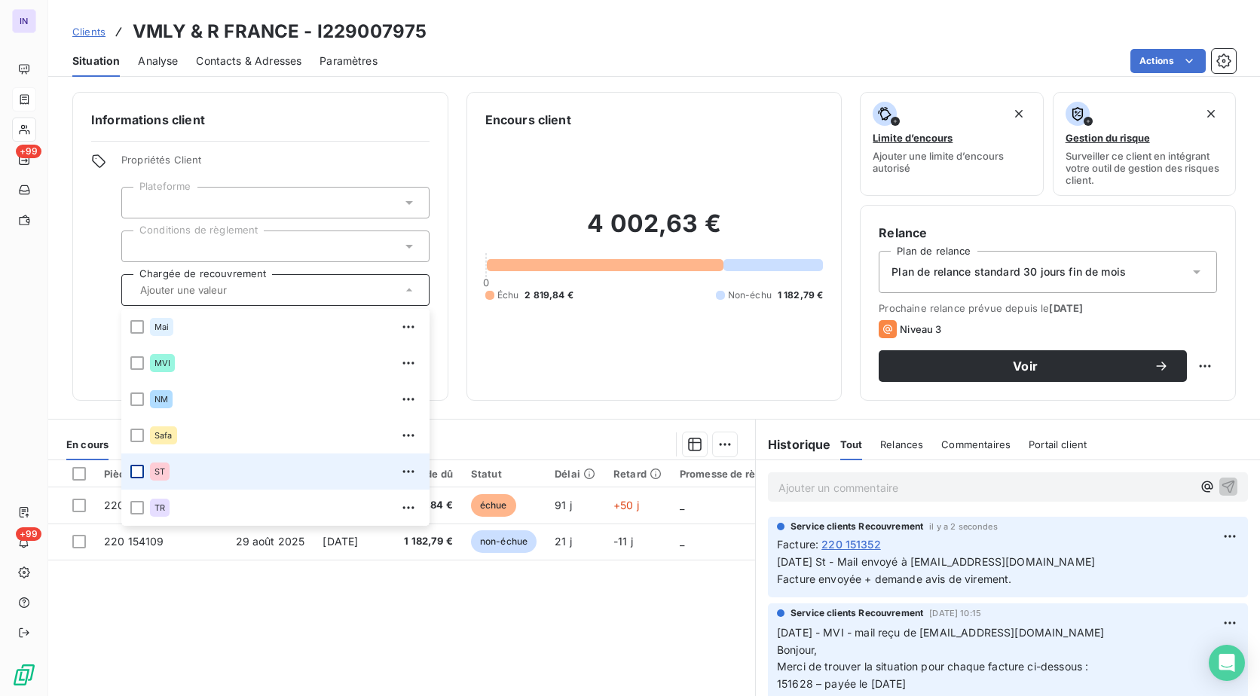
click at [134, 467] on div at bounding box center [137, 472] width 14 height 14
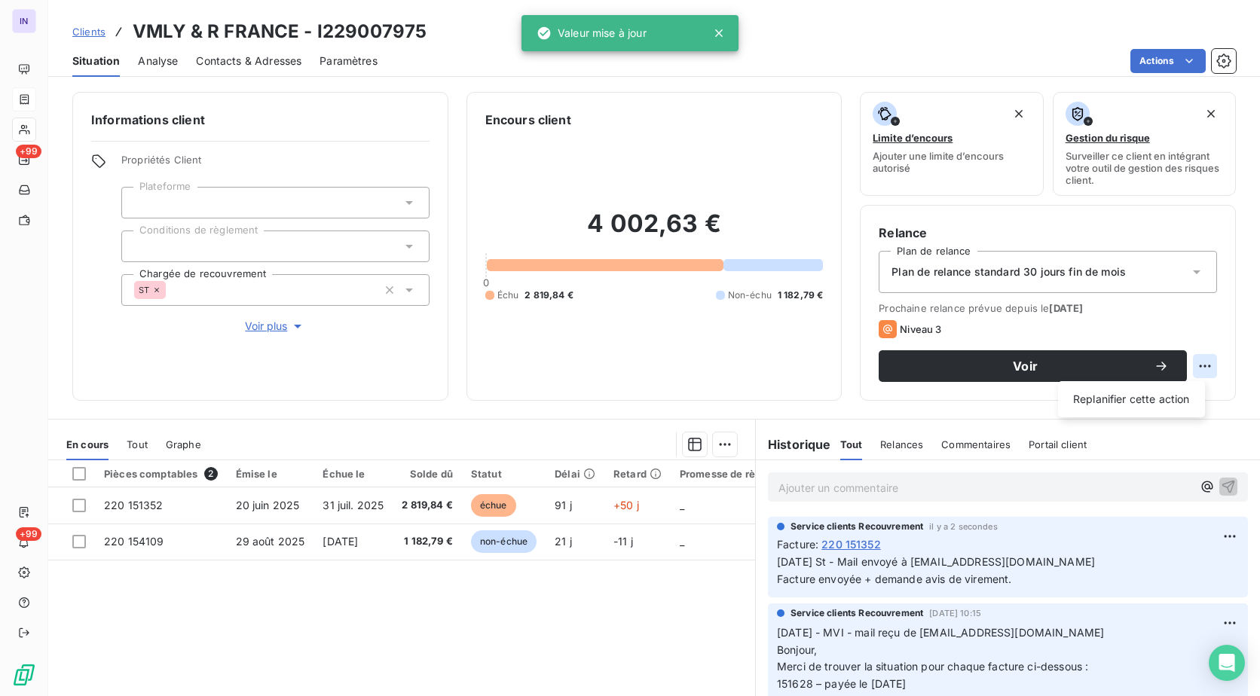
click at [1191, 364] on html "IN +99 +99 Clients VMLY & R FRANCE - I229007975 Situation Analyse Contacts & Ad…" at bounding box center [630, 348] width 1260 height 696
click at [1169, 397] on div "Replanifier cette action" at bounding box center [1131, 399] width 135 height 24
select select "8"
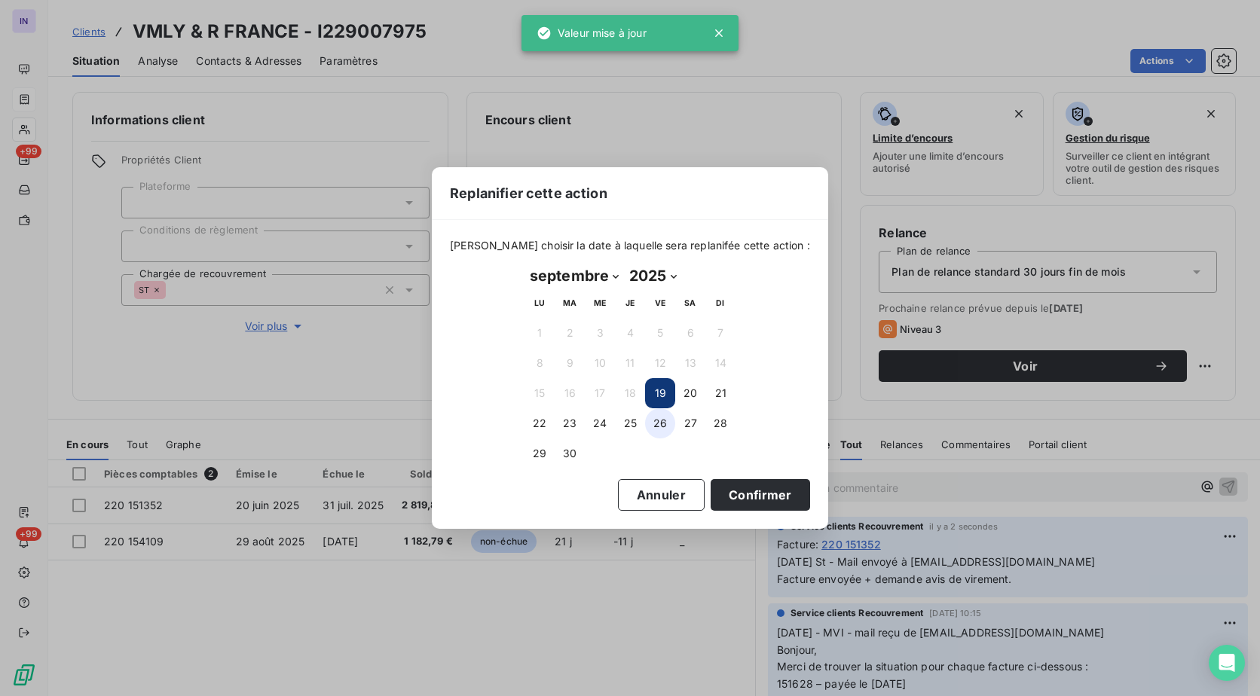
click at [669, 423] on button "26" at bounding box center [660, 423] width 30 height 30
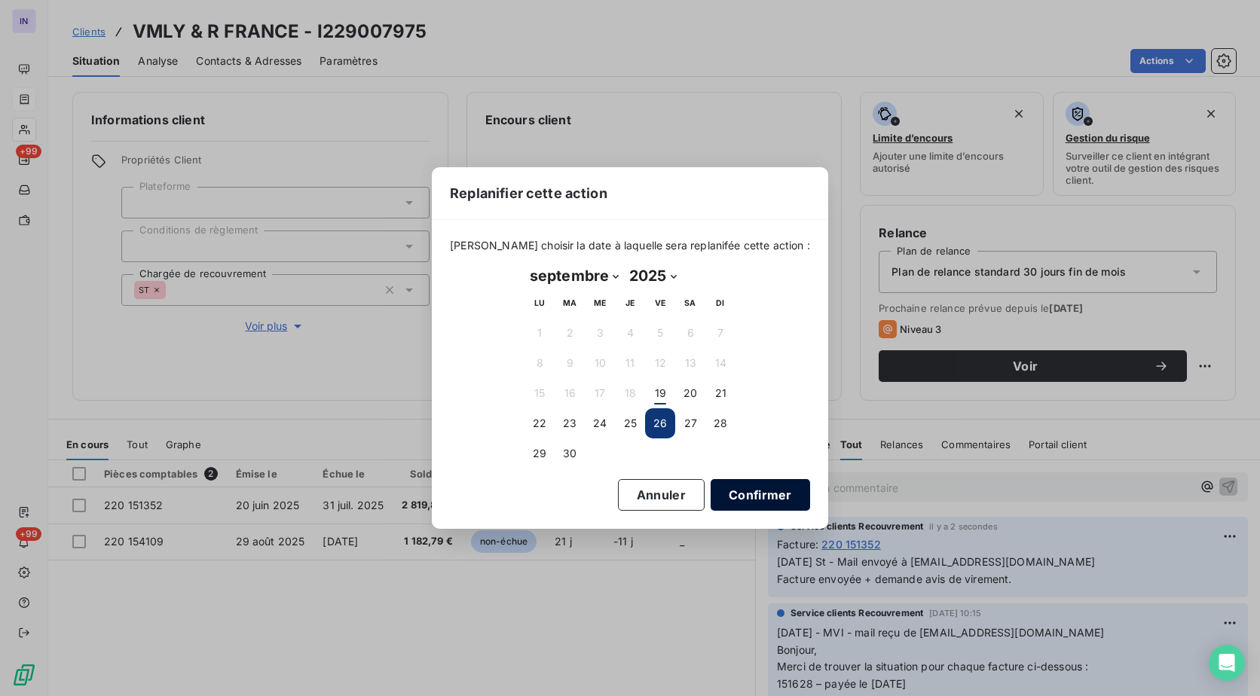
click at [743, 504] on button "Confirmer" at bounding box center [759, 495] width 99 height 32
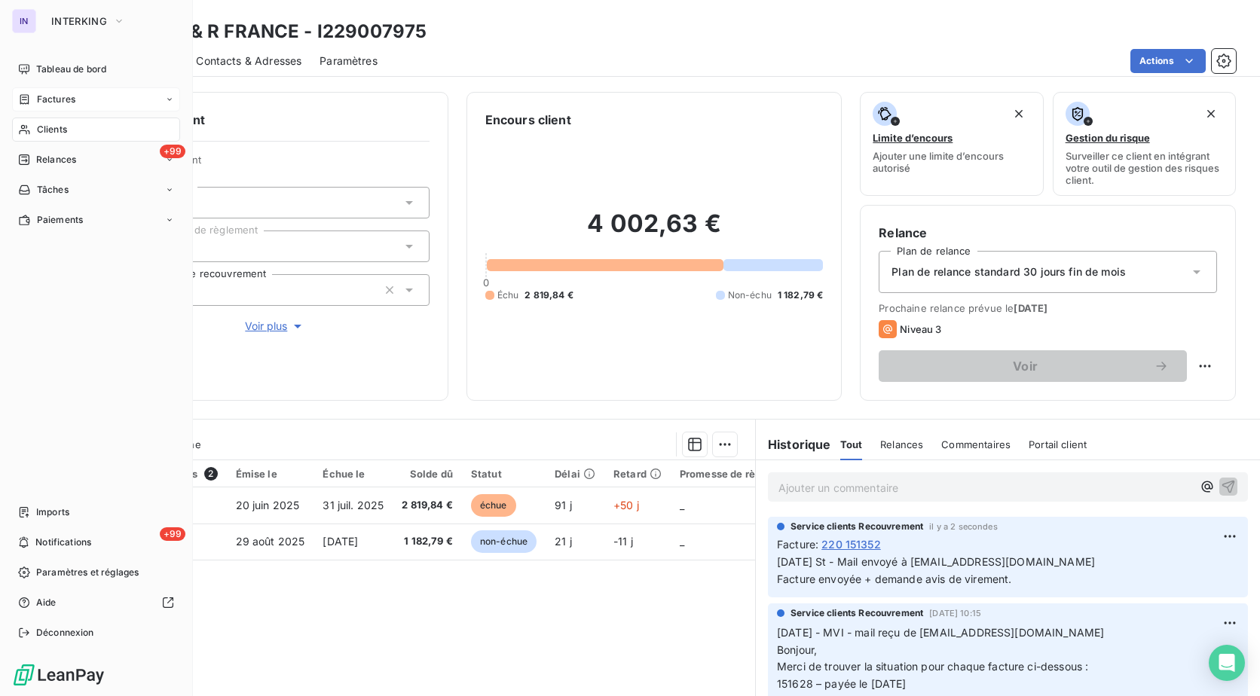
drag, startPoint x: 60, startPoint y: 132, endPoint x: 81, endPoint y: 144, distance: 24.3
click at [60, 132] on span "Clients" at bounding box center [52, 130] width 30 height 14
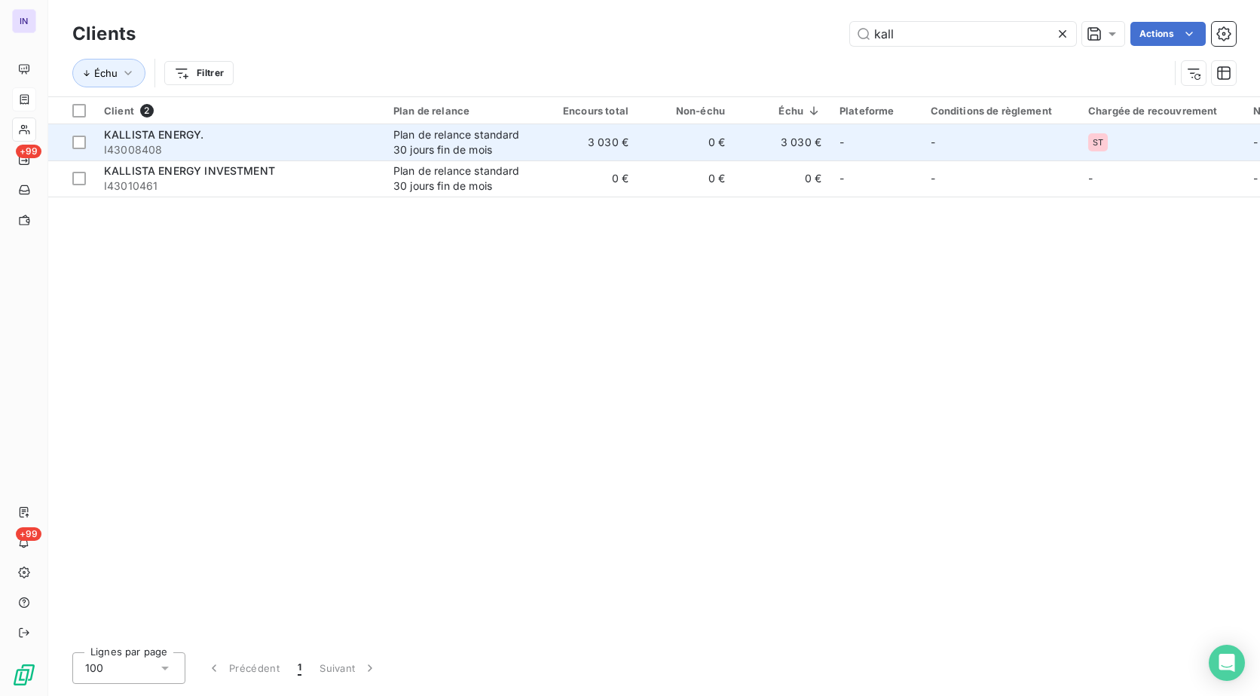
type input "kall"
click at [315, 151] on span "I43008408" at bounding box center [239, 149] width 271 height 15
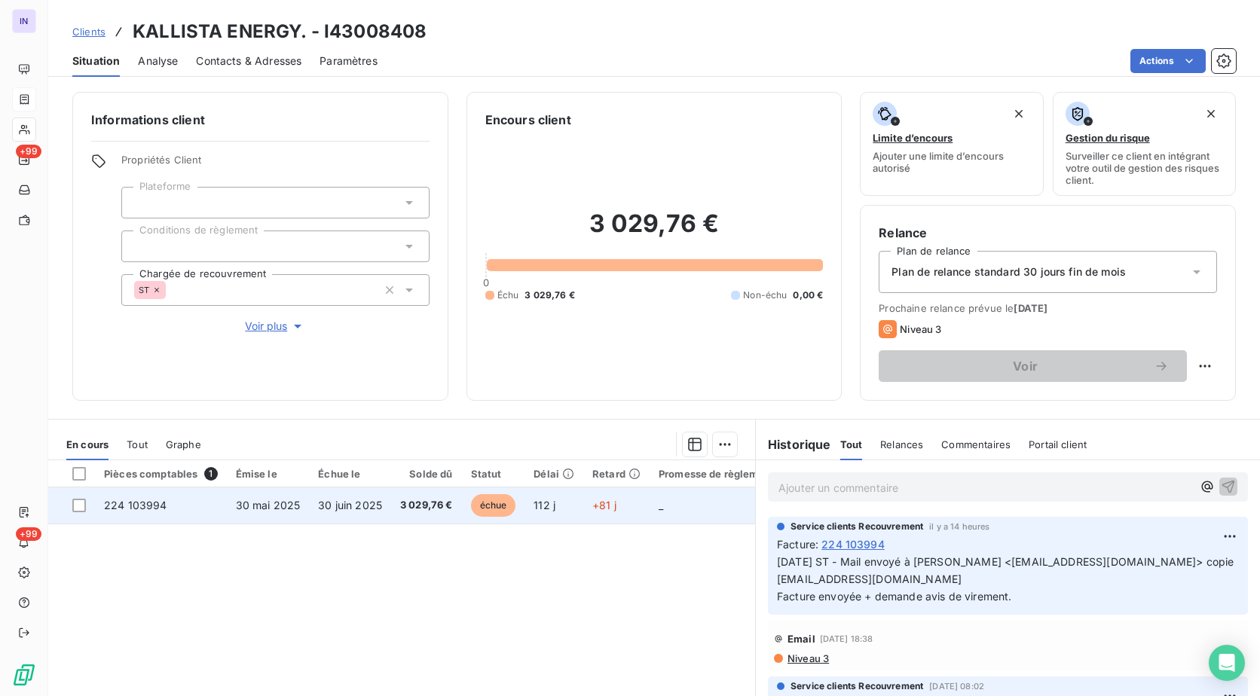
click at [338, 505] on span "30 juin 2025" at bounding box center [350, 505] width 64 height 13
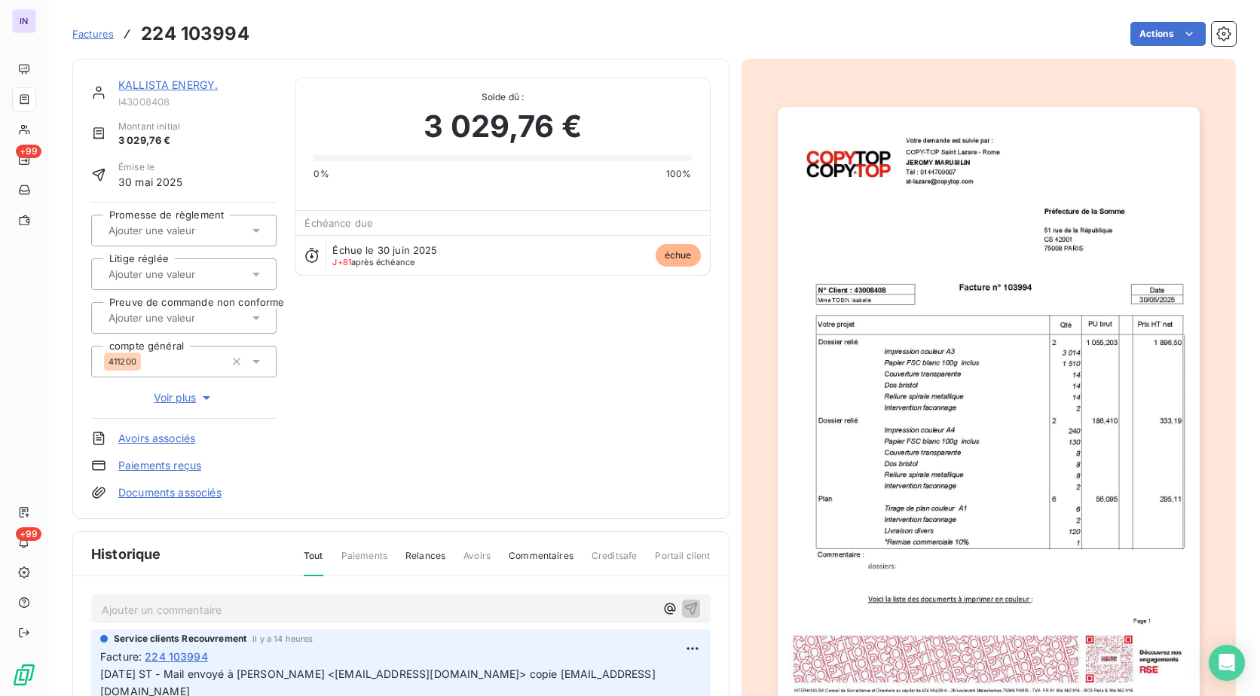
click at [186, 616] on p "Ajouter un commentaire ﻿" at bounding box center [378, 609] width 553 height 19
click at [295, 606] on p "[DATE] ST - Mail reçu de" at bounding box center [378, 608] width 553 height 17
click at [208, 618] on p "[DATE] ST - Mail reçu de [PERSON_NAME] <[EMAIL_ADDRESS][DOMAIN_NAME]>" at bounding box center [378, 608] width 553 height 17
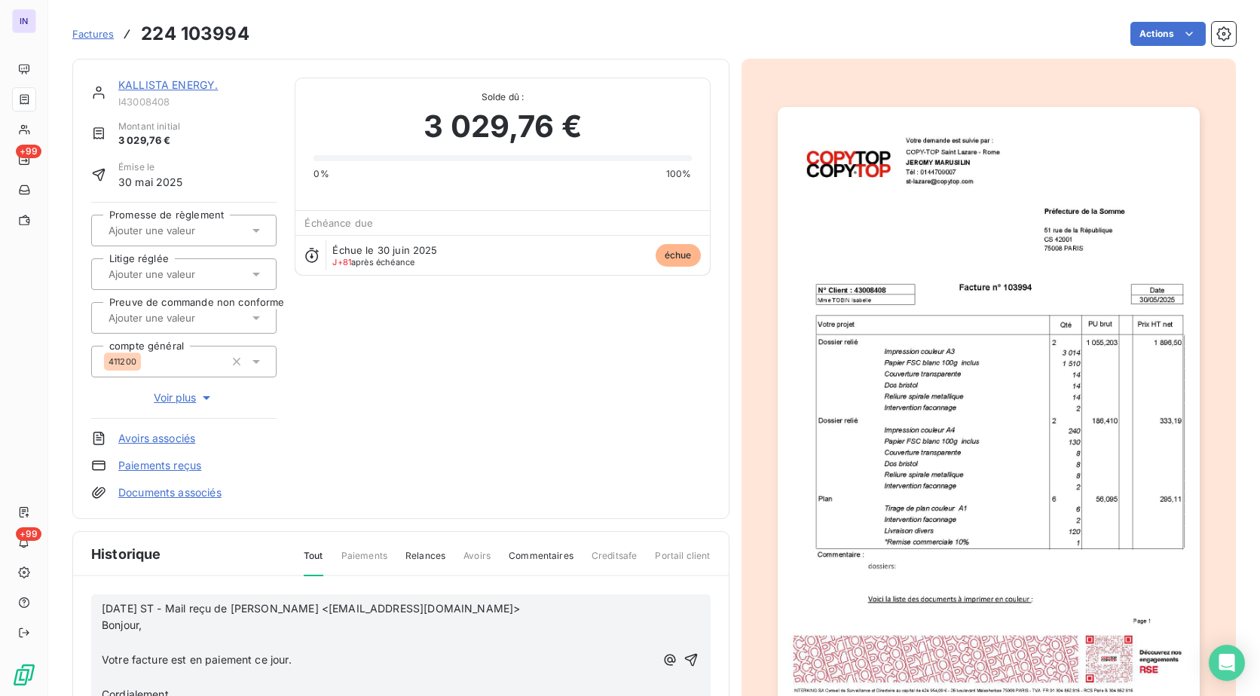
click at [148, 637] on p "﻿" at bounding box center [378, 642] width 553 height 17
click at [111, 662] on p "﻿" at bounding box center [378, 660] width 553 height 17
click at [121, 677] on p "﻿" at bounding box center [378, 677] width 553 height 17
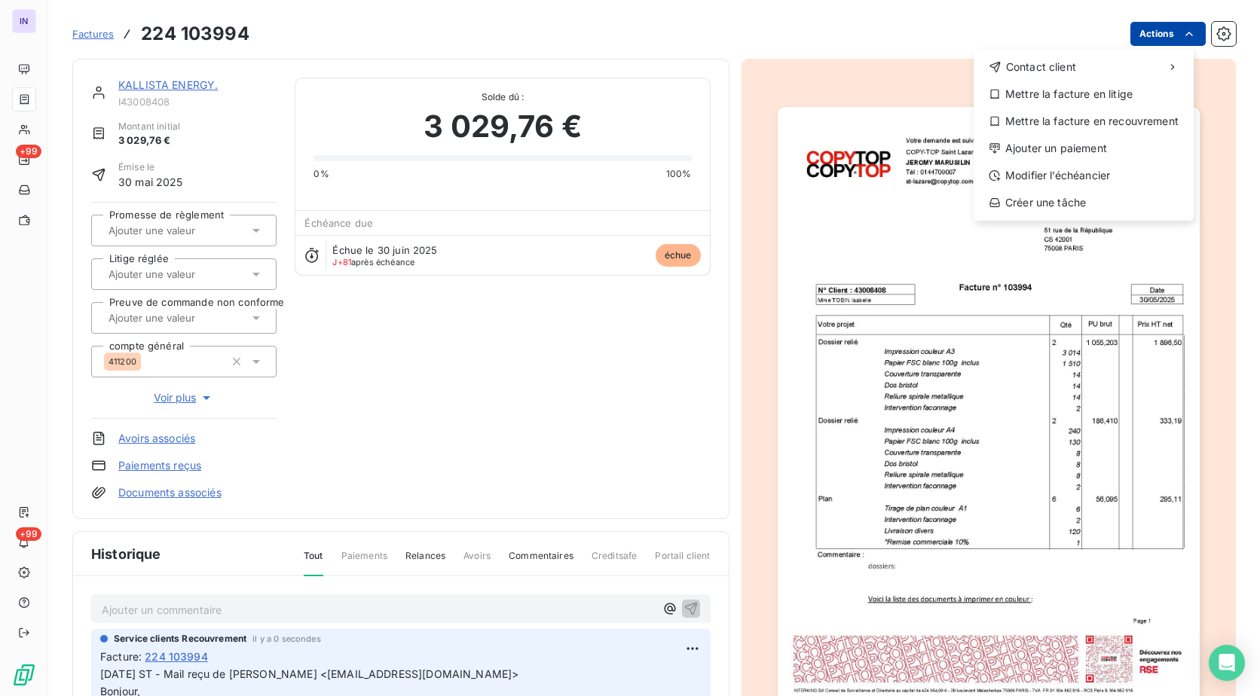
click at [1162, 36] on html "IN +99 +99 Factures [PHONE_NUMBER] Actions Contact client Mettre la facture en …" at bounding box center [630, 348] width 1260 height 696
click at [1090, 145] on div "Ajouter un paiement" at bounding box center [1083, 148] width 208 height 24
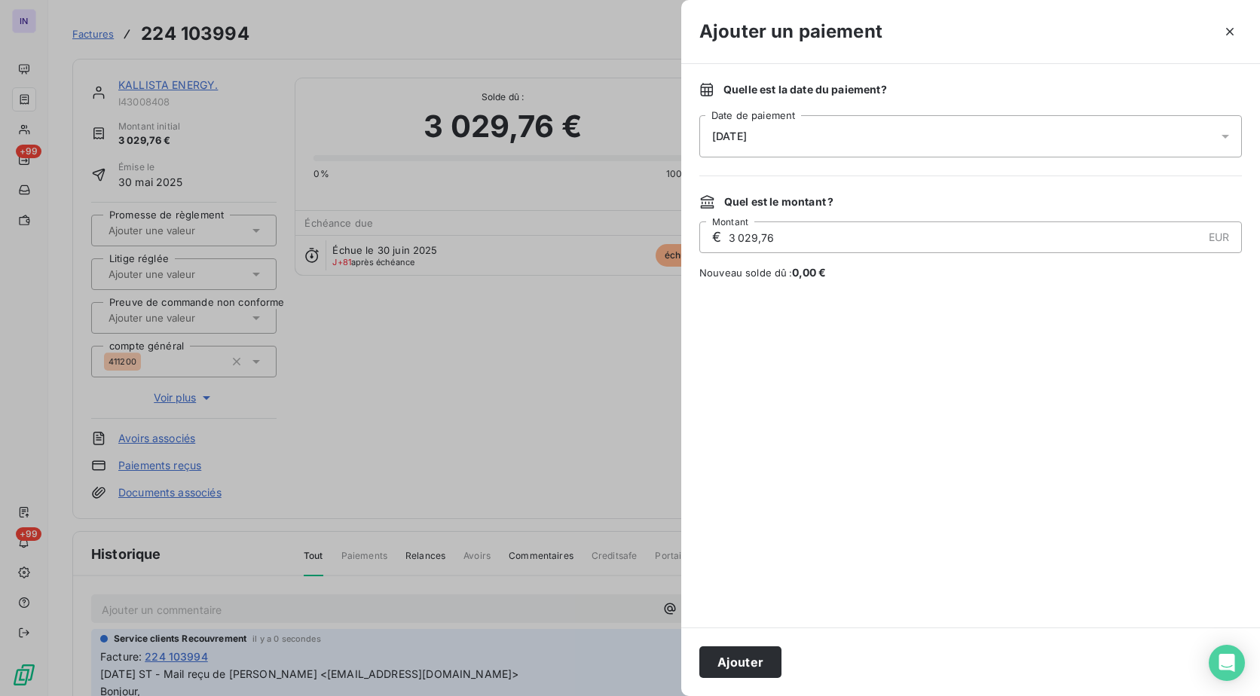
click at [935, 151] on div "[DATE]" at bounding box center [970, 136] width 542 height 42
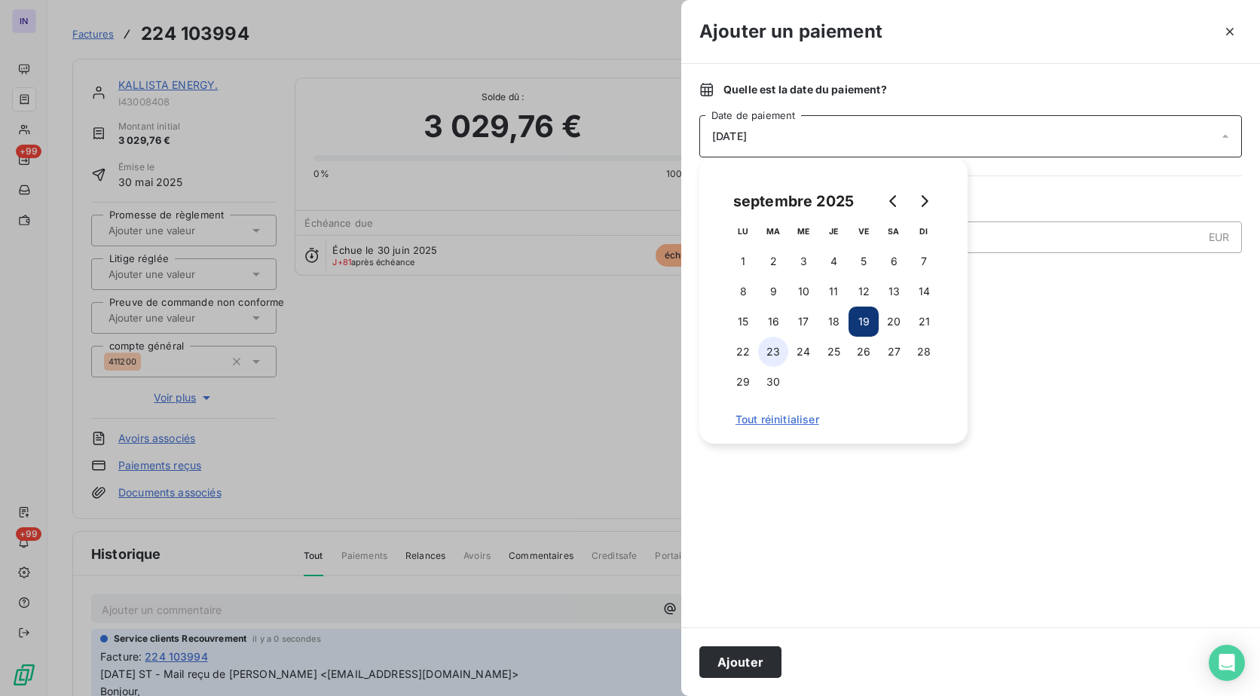
click at [770, 358] on button "23" at bounding box center [773, 352] width 30 height 30
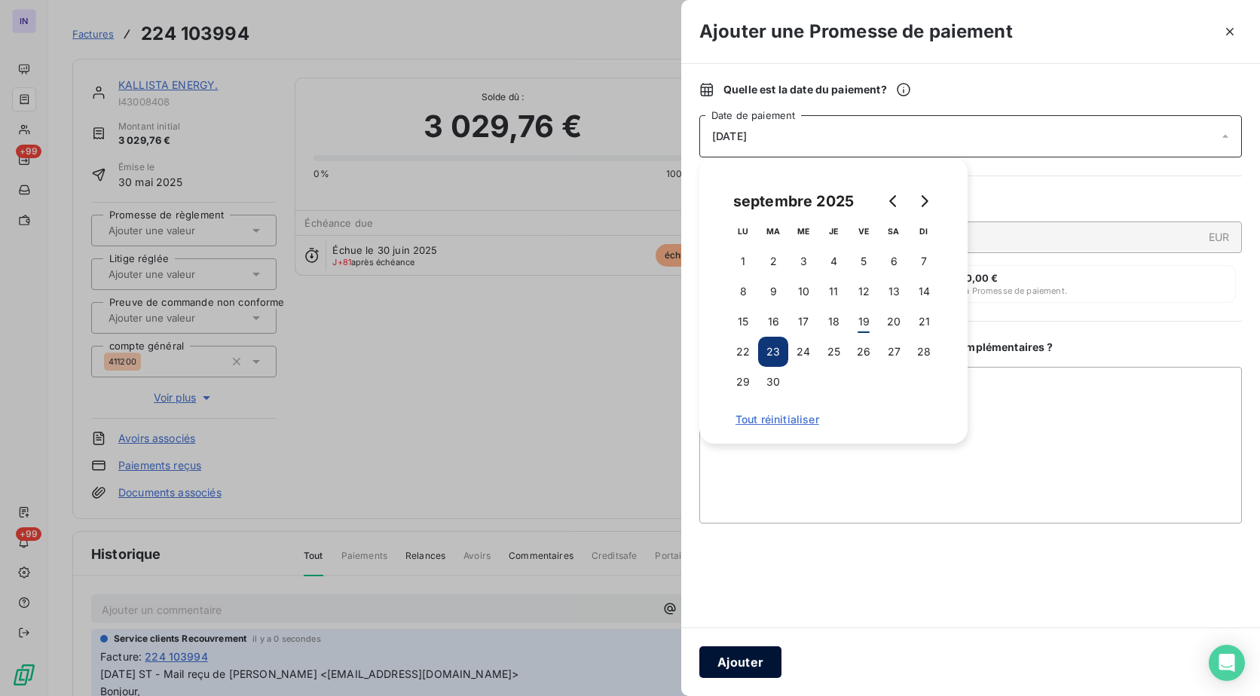
click at [749, 658] on button "Ajouter" at bounding box center [740, 662] width 82 height 32
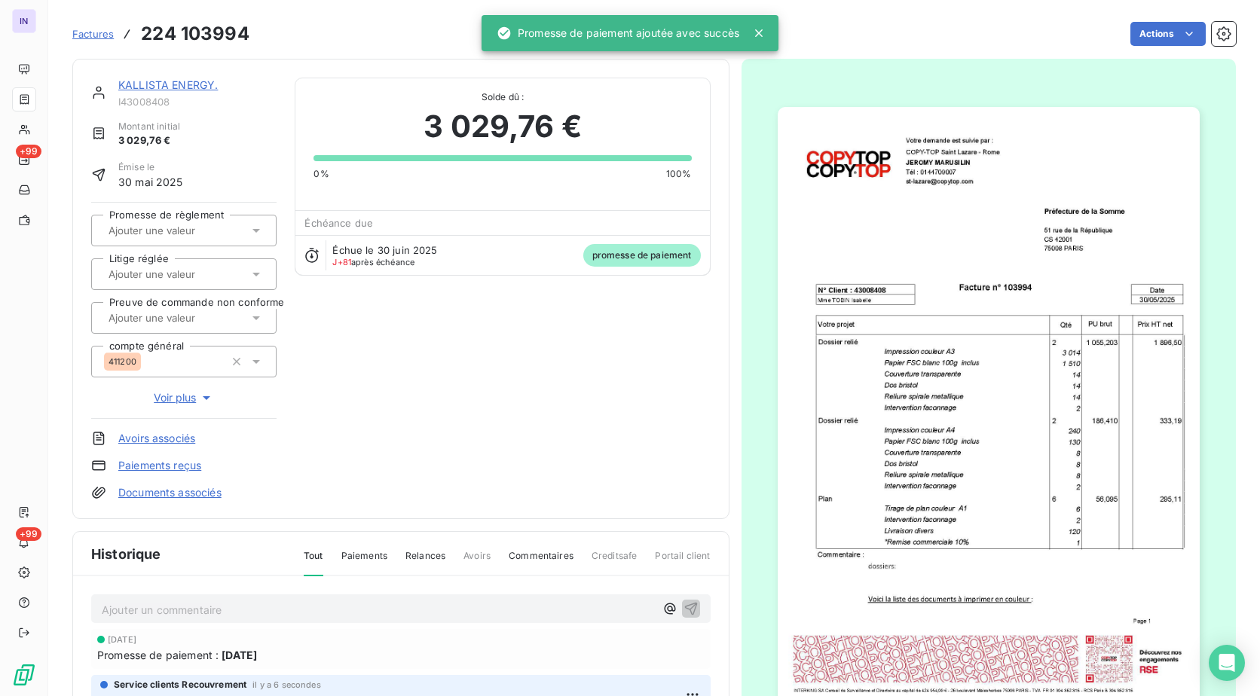
click at [153, 228] on input "text" at bounding box center [182, 231] width 151 height 14
click at [158, 273] on div "Oui" at bounding box center [192, 270] width 143 height 24
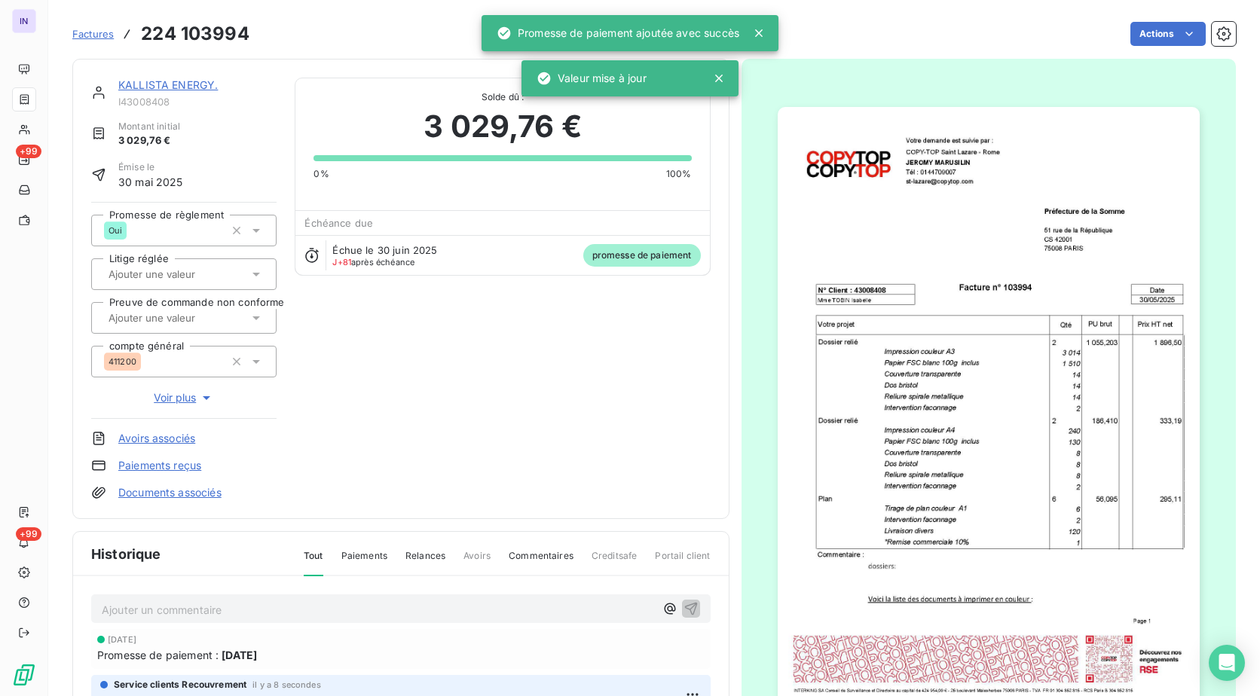
click at [192, 81] on link "KALLISTA ENERGY." at bounding box center [167, 84] width 99 height 13
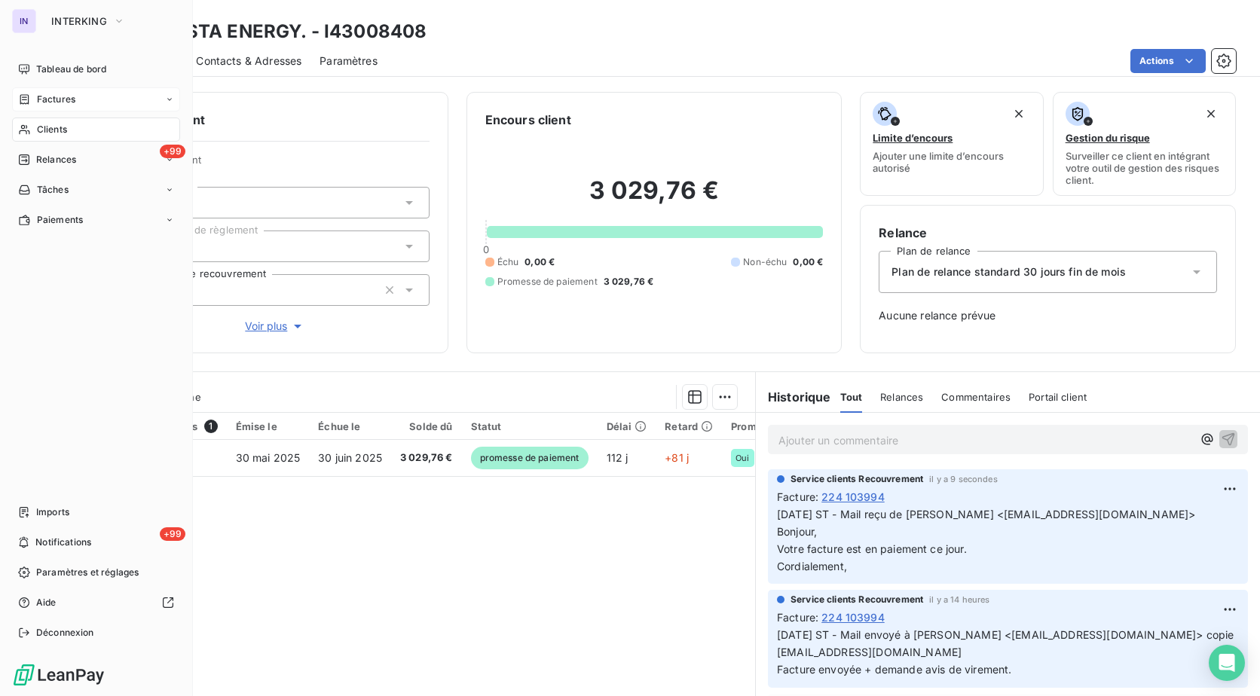
click at [81, 131] on div "Clients" at bounding box center [96, 130] width 168 height 24
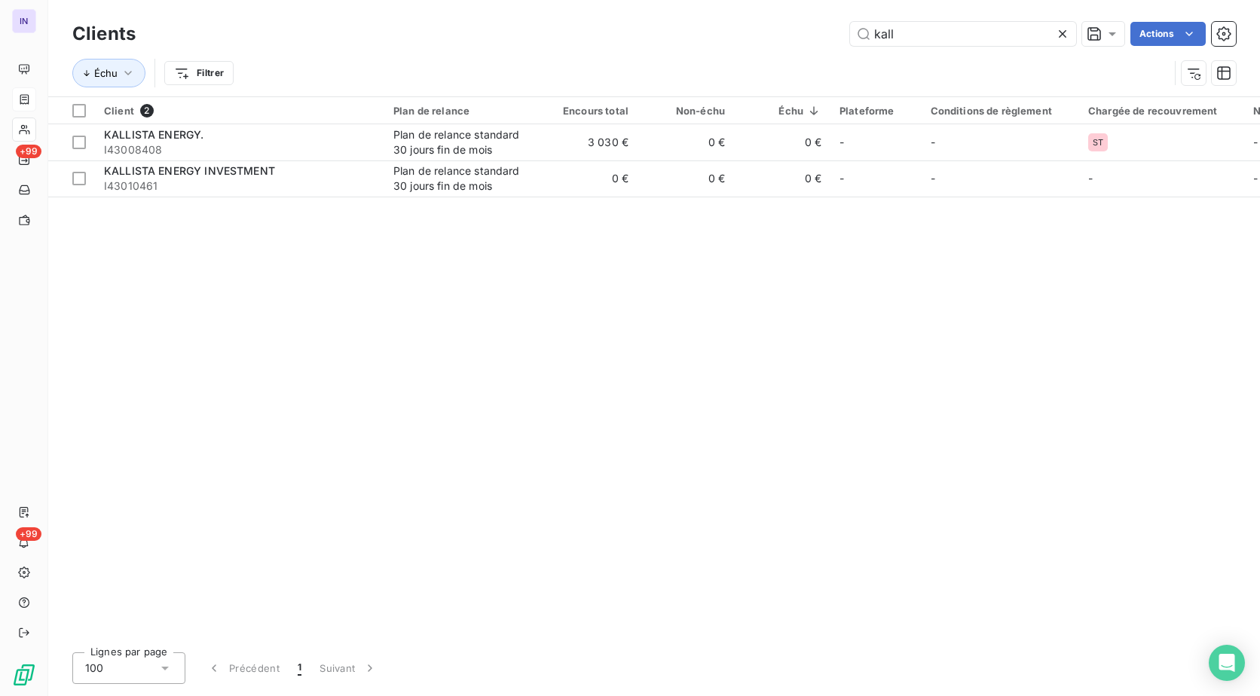
drag, startPoint x: 945, startPoint y: 32, endPoint x: 689, endPoint y: 32, distance: 255.4
click at [689, 32] on div "kall Actions" at bounding box center [695, 34] width 1082 height 24
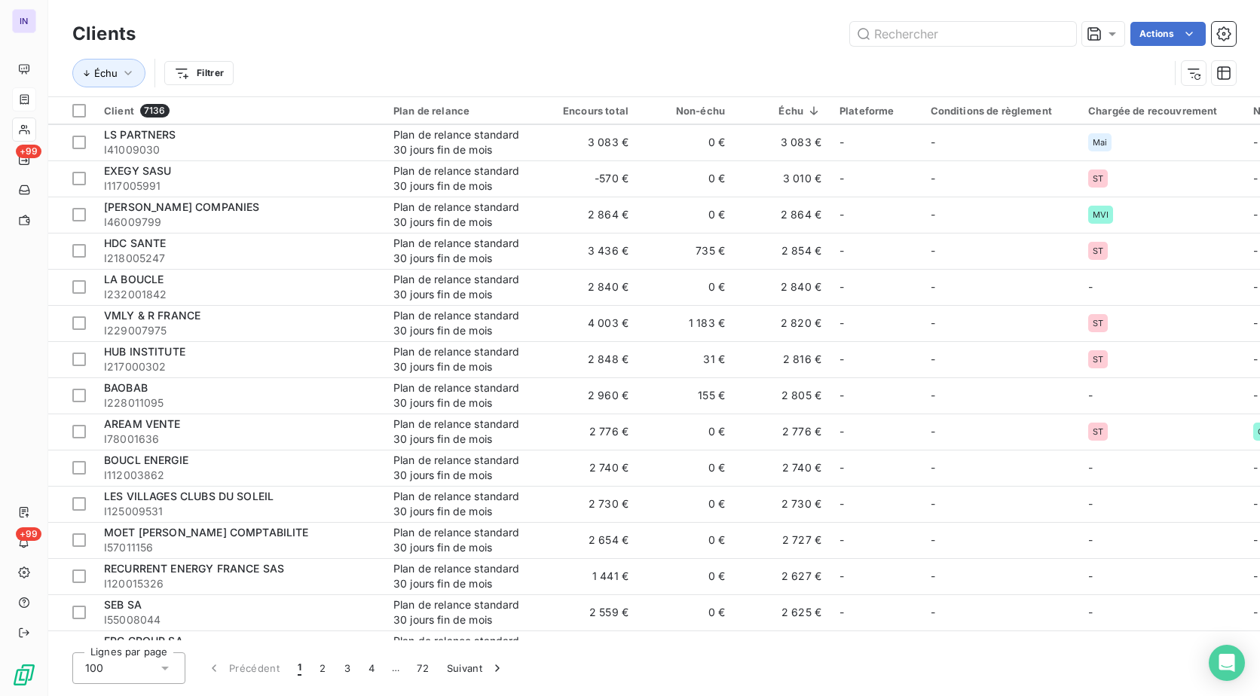
scroll to position [2637, 0]
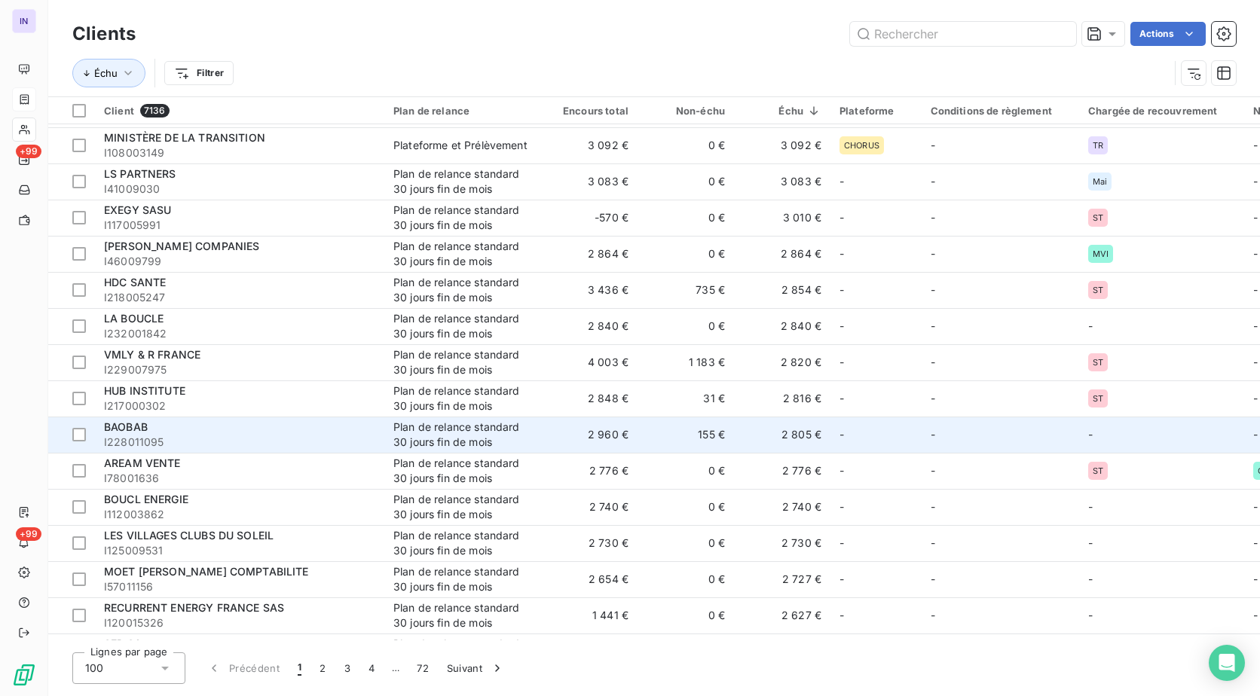
click at [481, 429] on div "Plan de relance standard 30 jours fin de mois" at bounding box center [462, 435] width 139 height 30
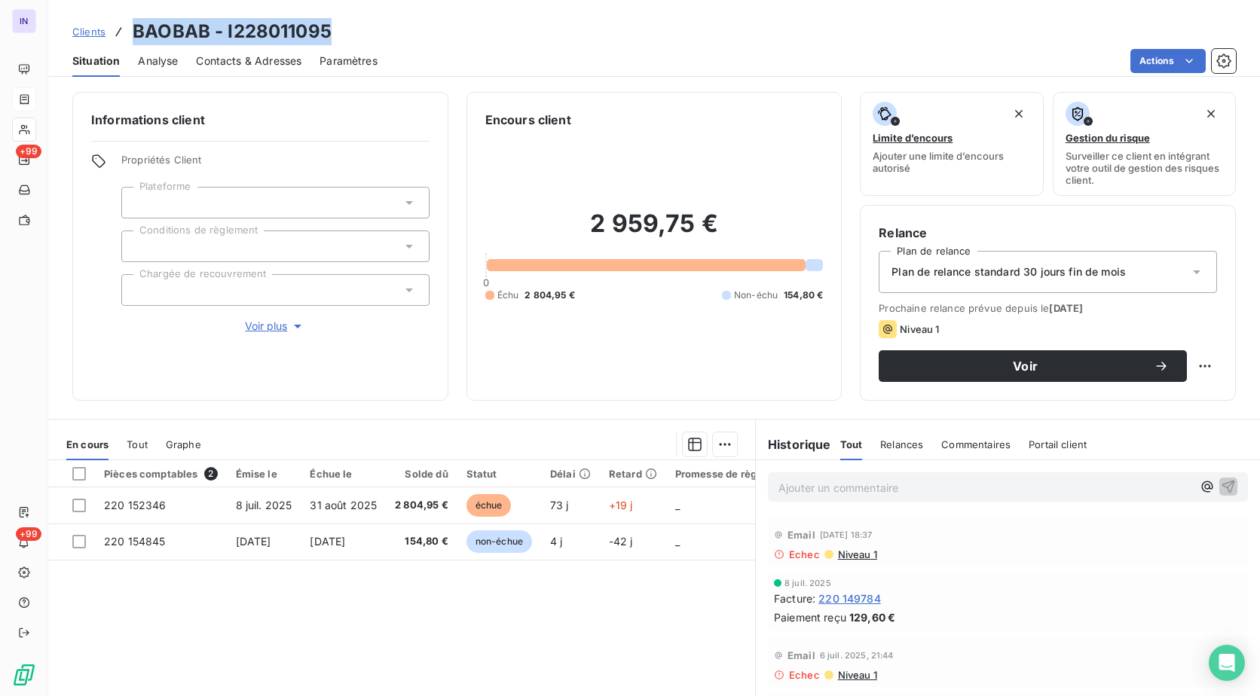
drag, startPoint x: 354, startPoint y: 25, endPoint x: 136, endPoint y: 37, distance: 218.8
click at [136, 37] on div "Clients BAOBAB - I228011095" at bounding box center [654, 31] width 1212 height 27
copy h3 "BAOBAB - I228011095"
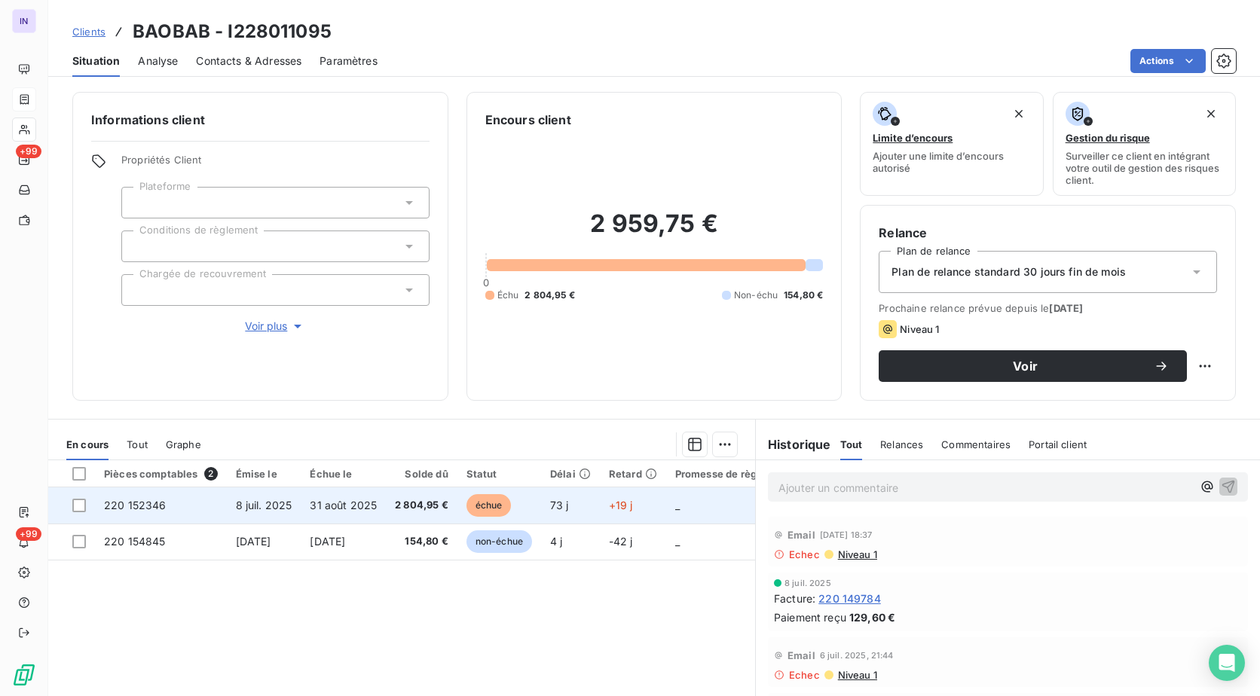
click at [160, 512] on td "220 152346" at bounding box center [161, 505] width 132 height 36
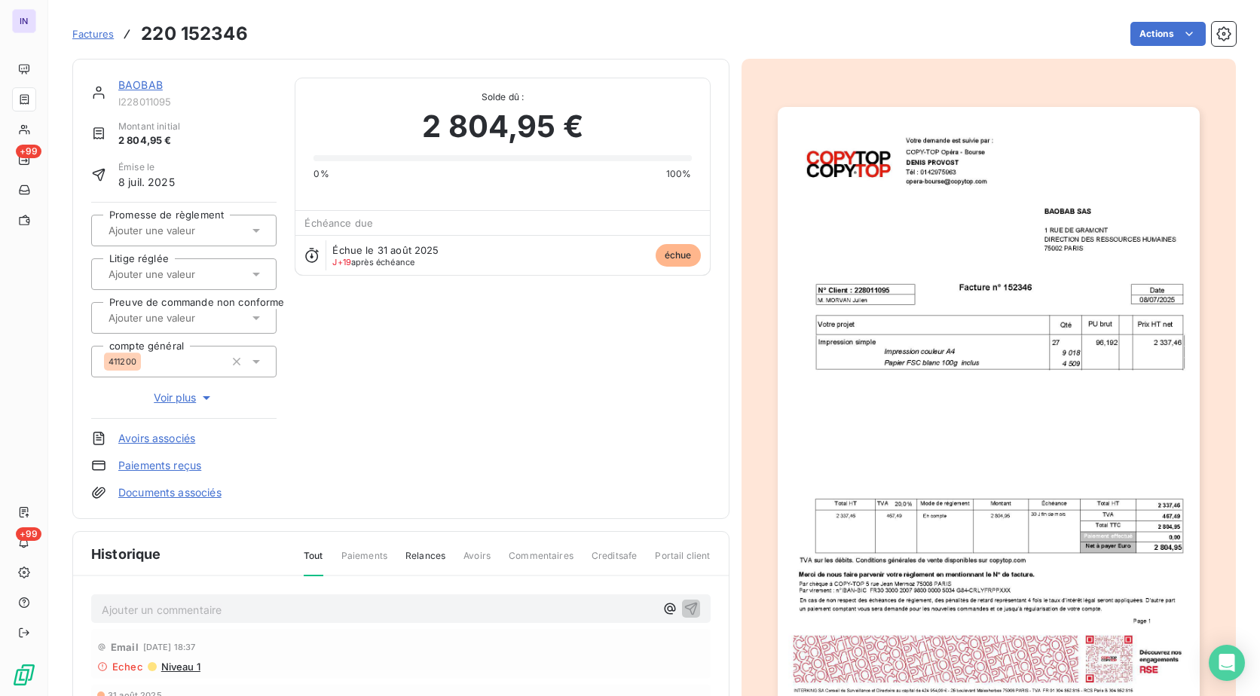
click at [280, 611] on p "Ajouter un commentaire ﻿" at bounding box center [378, 609] width 553 height 19
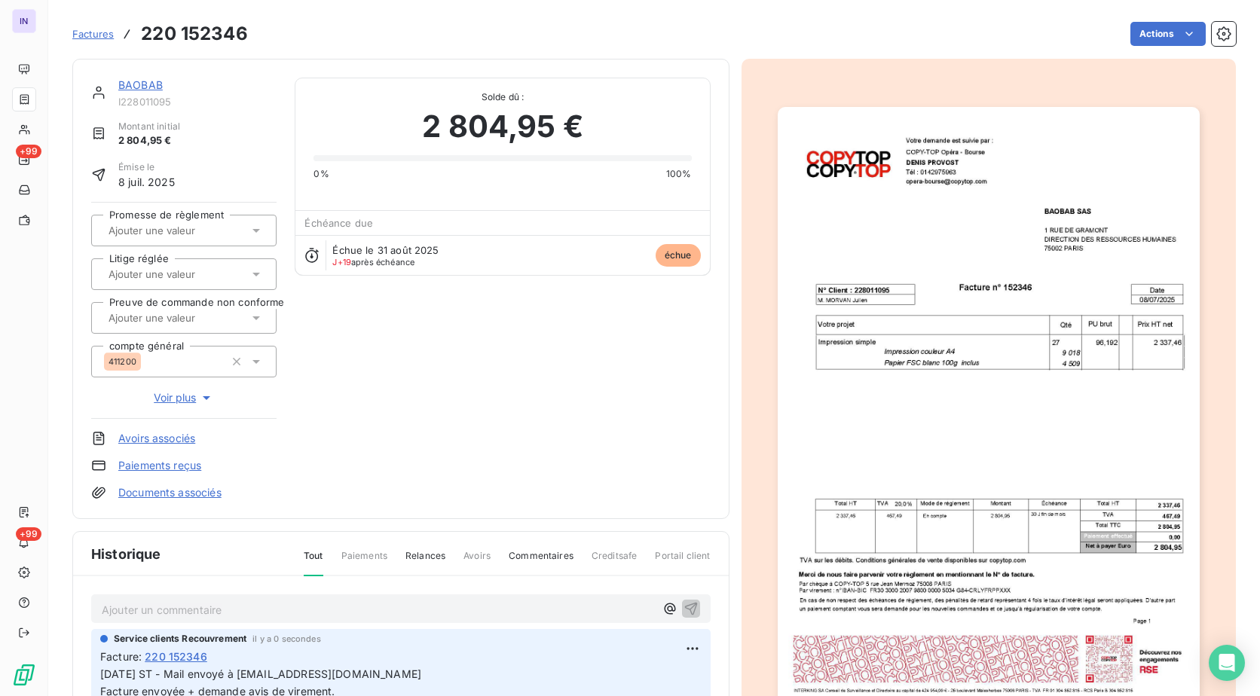
click at [145, 83] on link "BAOBAB" at bounding box center [140, 84] width 44 height 13
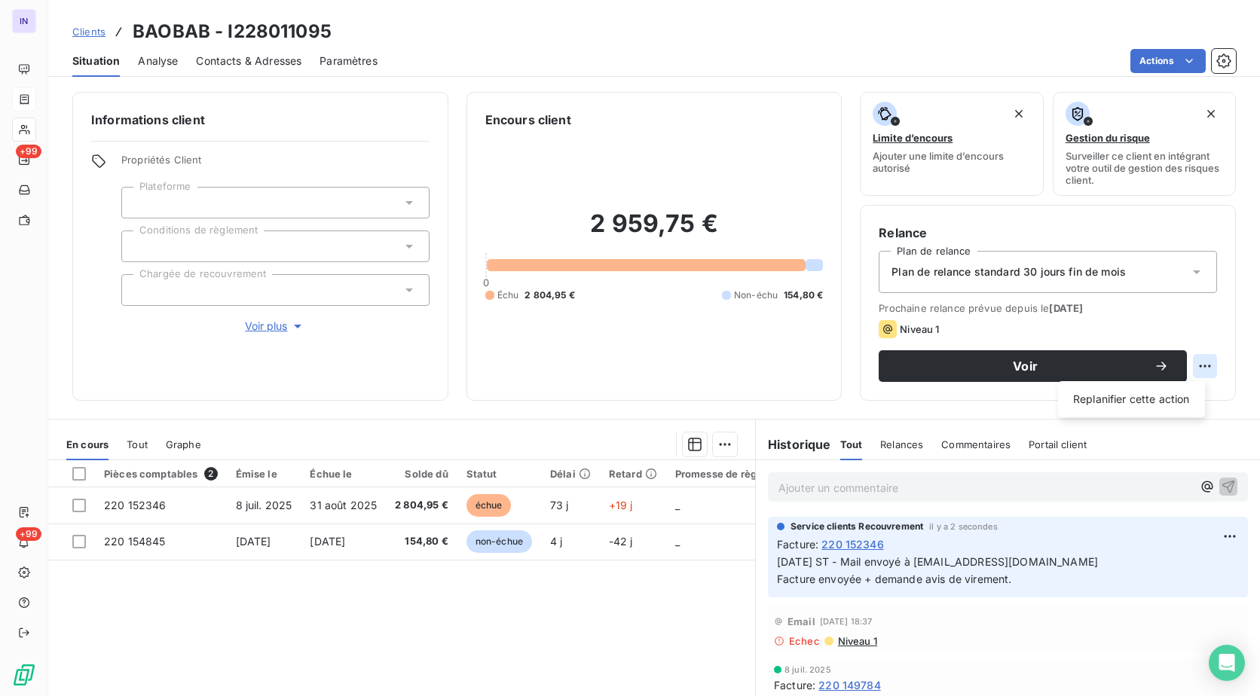
click at [1194, 362] on html "IN +99 +99 Clients BAOBAB - I228011095 Situation Analyse Contacts & Adresses Pa…" at bounding box center [630, 348] width 1260 height 696
click at [1166, 398] on div "Replanifier cette action" at bounding box center [1131, 399] width 135 height 24
select select "8"
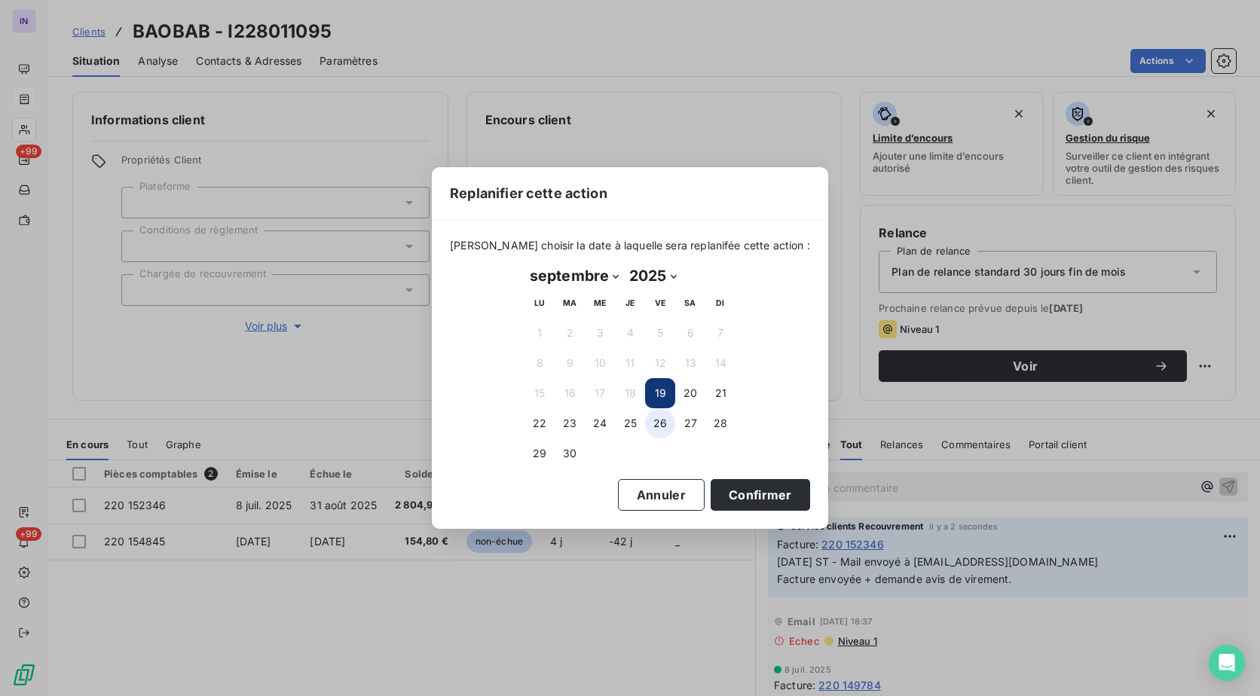
click at [657, 423] on button "26" at bounding box center [660, 423] width 30 height 30
click at [738, 505] on button "Confirmer" at bounding box center [759, 495] width 99 height 32
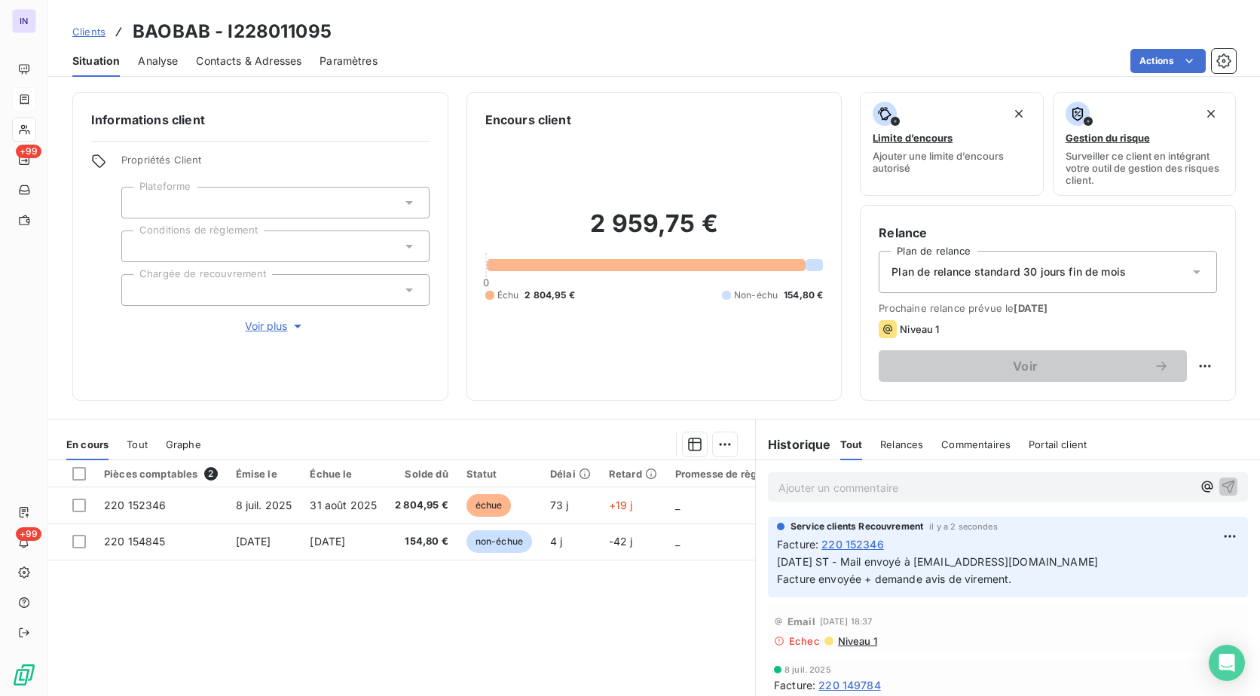
click at [194, 297] on div at bounding box center [275, 290] width 308 height 32
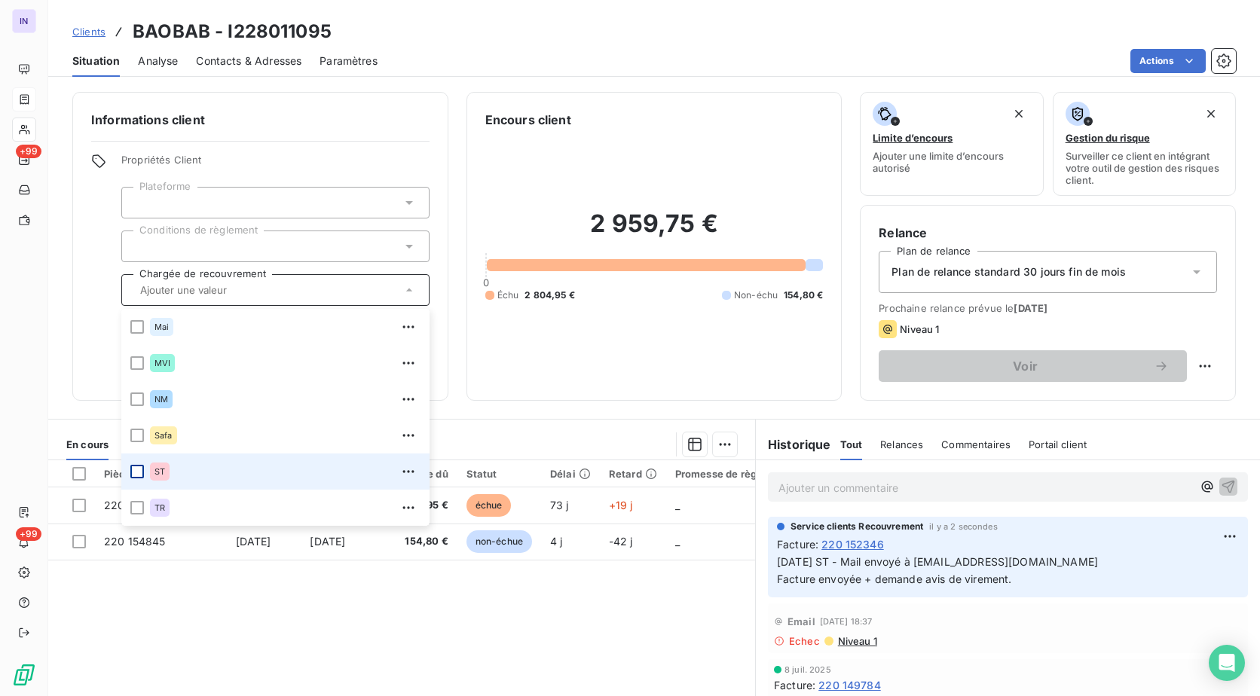
click at [141, 466] on div at bounding box center [137, 472] width 14 height 14
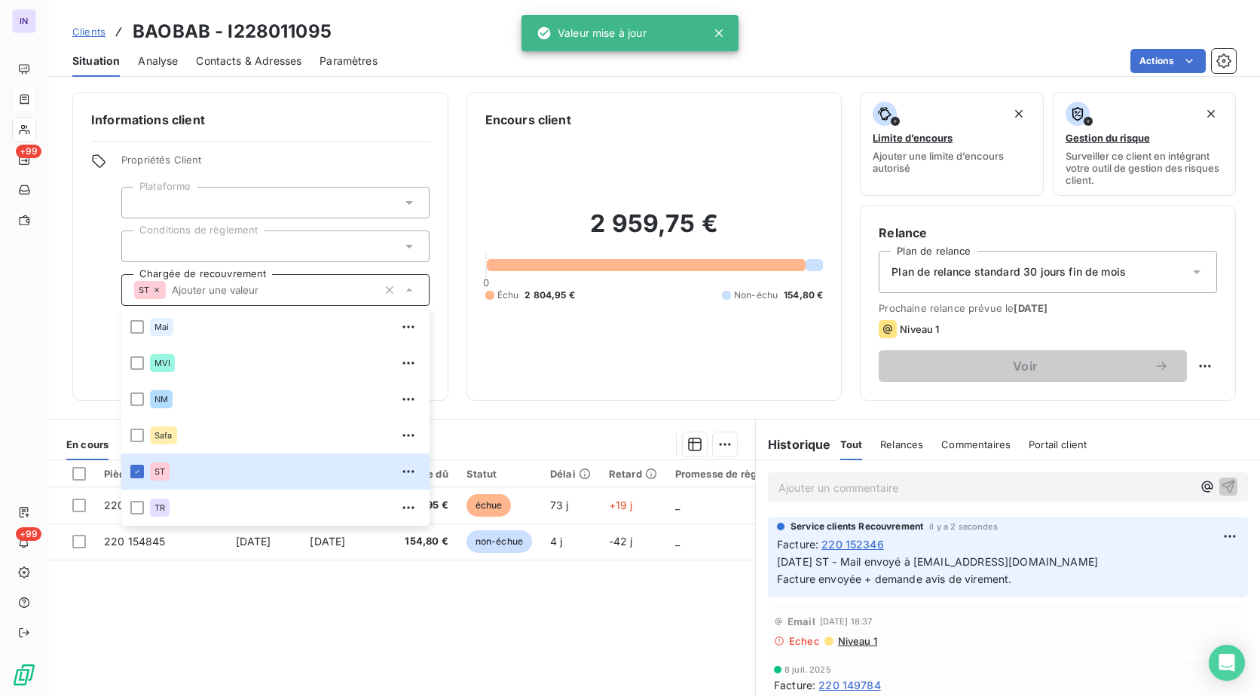
click at [837, 643] on span "Niveau 1" at bounding box center [856, 641] width 41 height 12
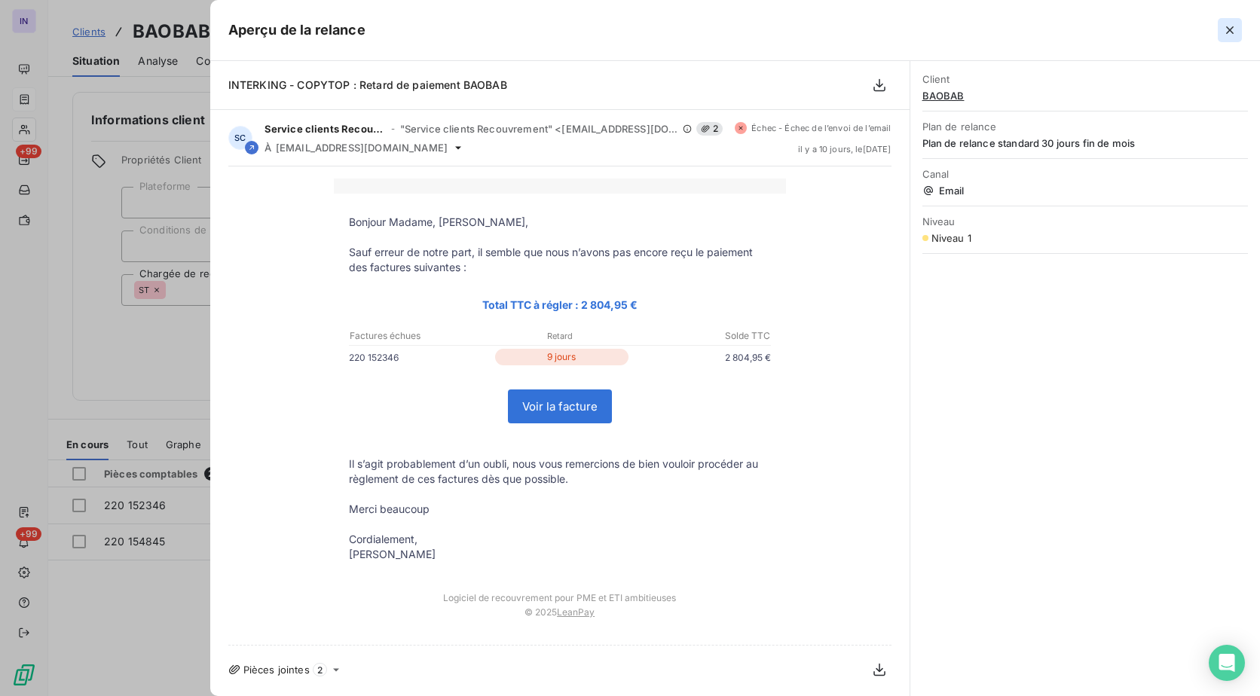
click at [1224, 30] on icon "button" at bounding box center [1229, 30] width 15 height 15
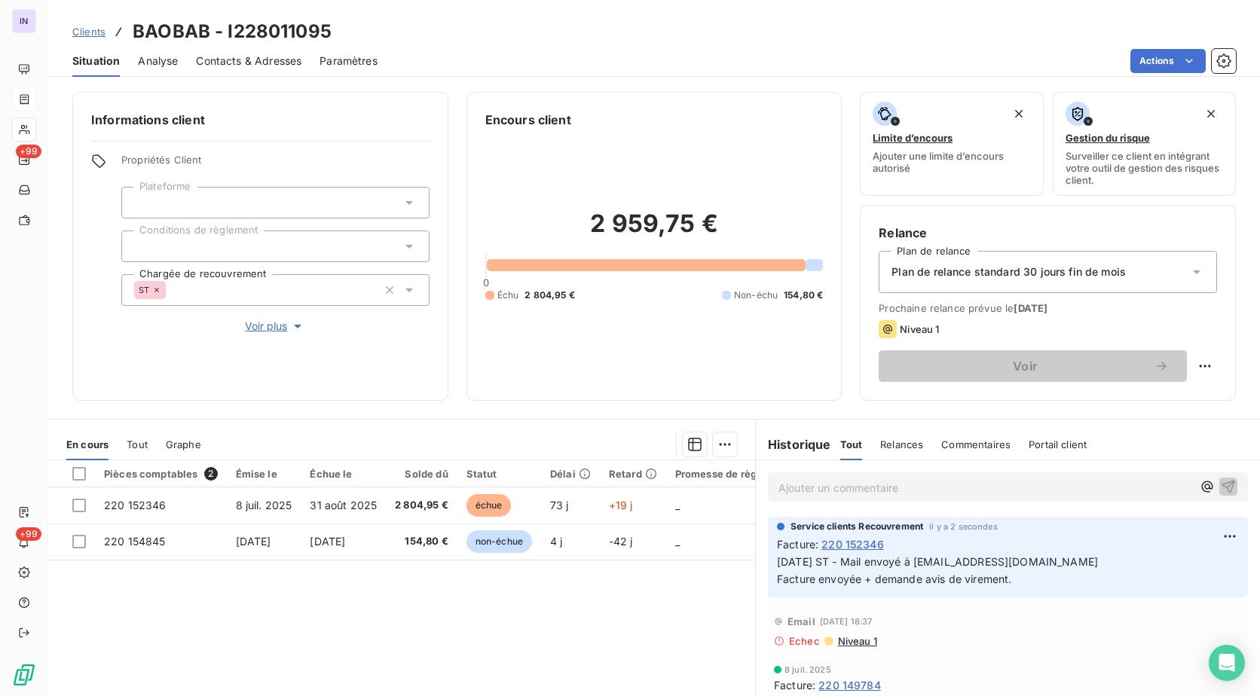
click at [233, 60] on span "Contacts & Adresses" at bounding box center [248, 60] width 105 height 15
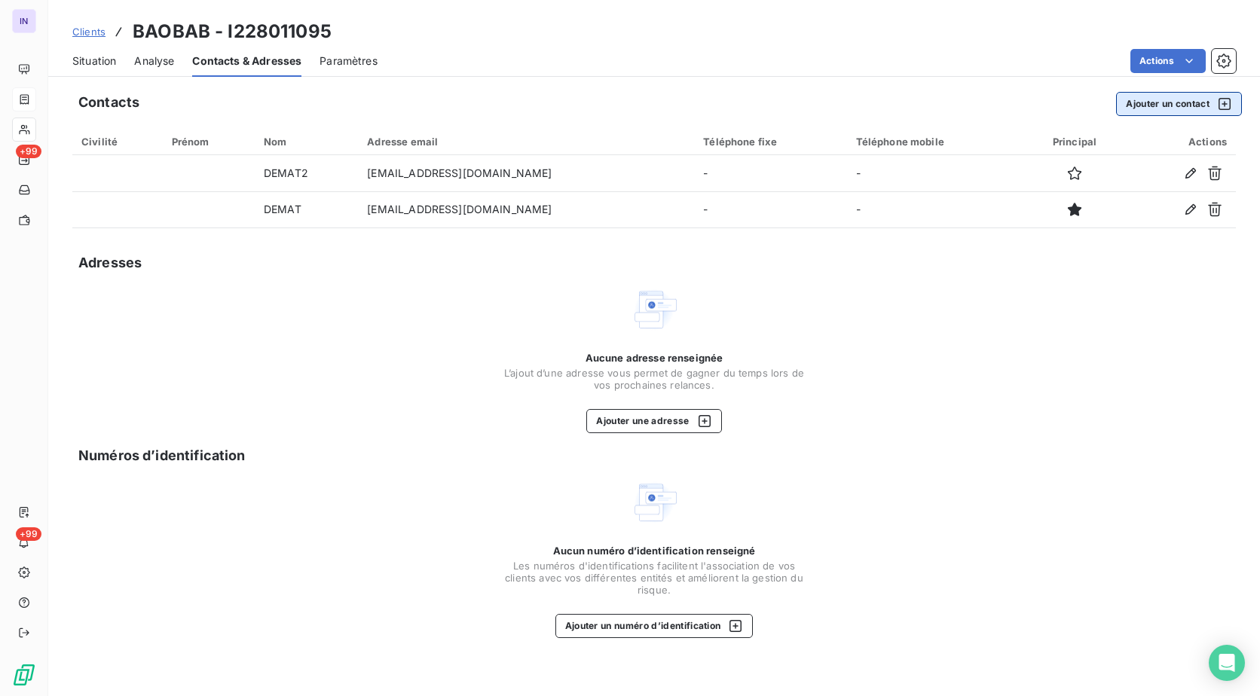
click at [1151, 99] on button "Ajouter un contact" at bounding box center [1179, 104] width 126 height 24
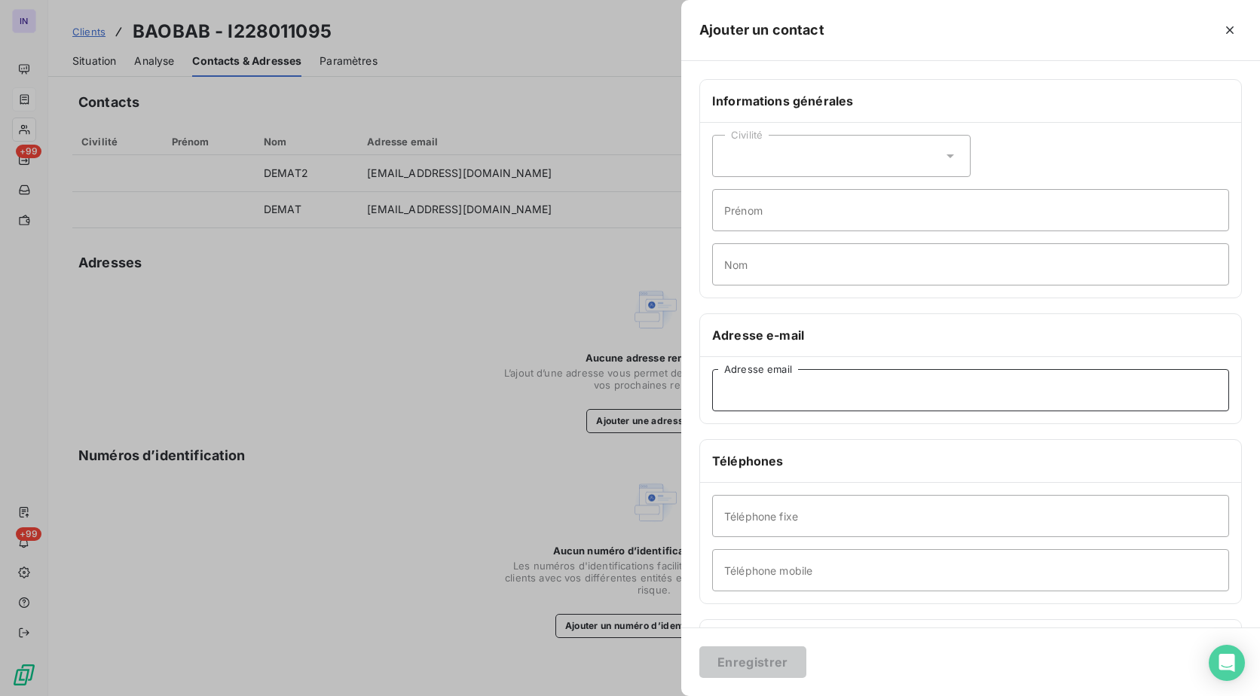
click at [808, 381] on input "Adresse email" at bounding box center [970, 390] width 517 height 42
paste input "[EMAIL_ADDRESS][DOMAIN_NAME]"
type input "[EMAIL_ADDRESS][DOMAIN_NAME]"
click at [742, 658] on button "Enregistrer" at bounding box center [752, 662] width 107 height 32
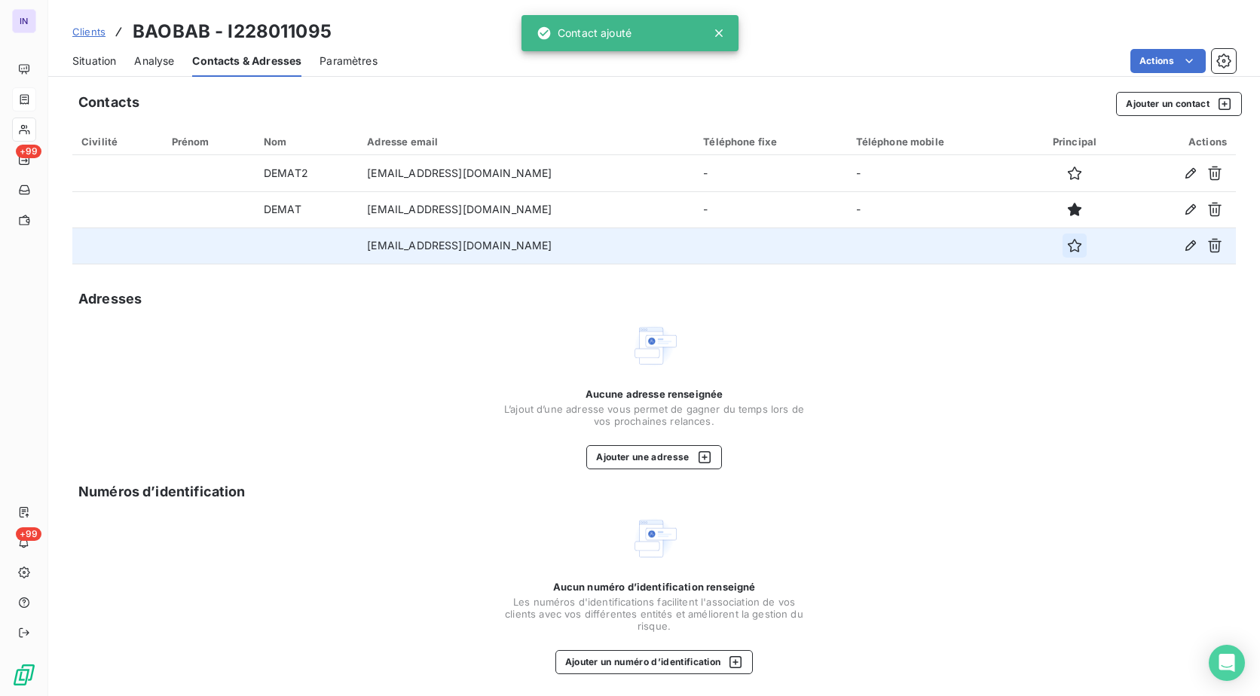
click at [1069, 250] on icon "button" at bounding box center [1075, 246] width 14 height 14
drag, startPoint x: 1101, startPoint y: 467, endPoint x: 1098, endPoint y: 428, distance: 39.3
click at [1105, 455] on div "Aucune adresse renseignée L’ajout d’une adresse vous permet de gagner du temps …" at bounding box center [653, 396] width 1163 height 148
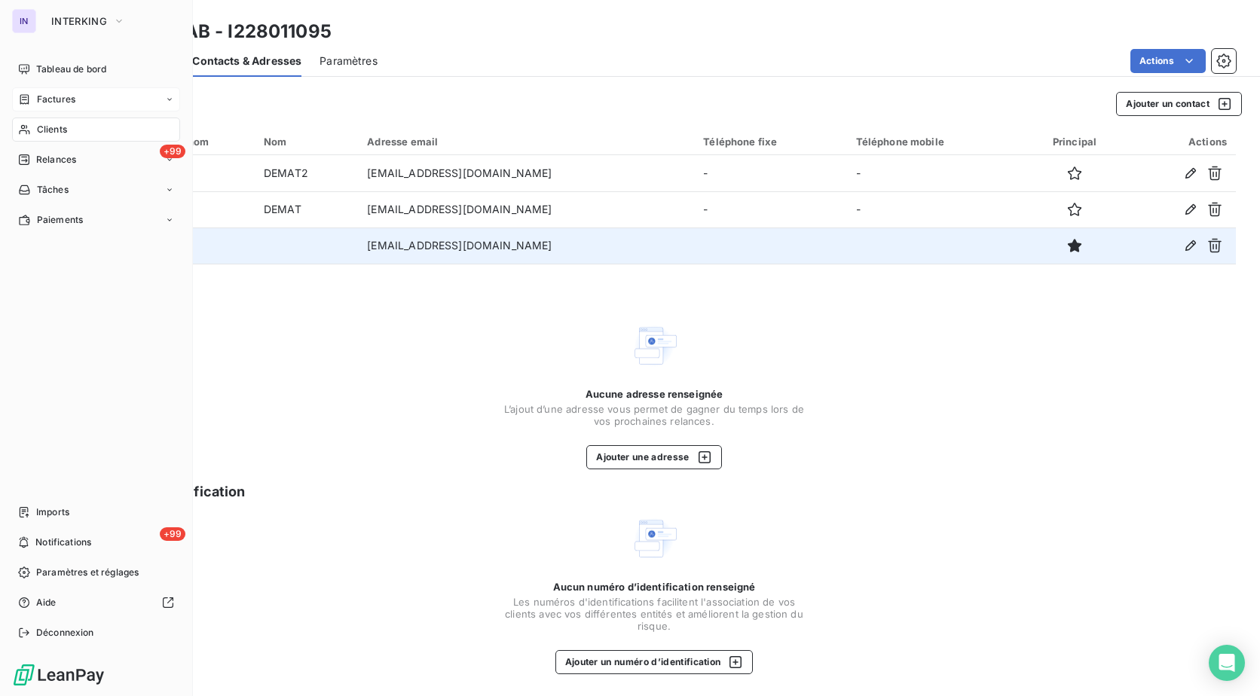
click at [76, 130] on div "Clients" at bounding box center [96, 130] width 168 height 24
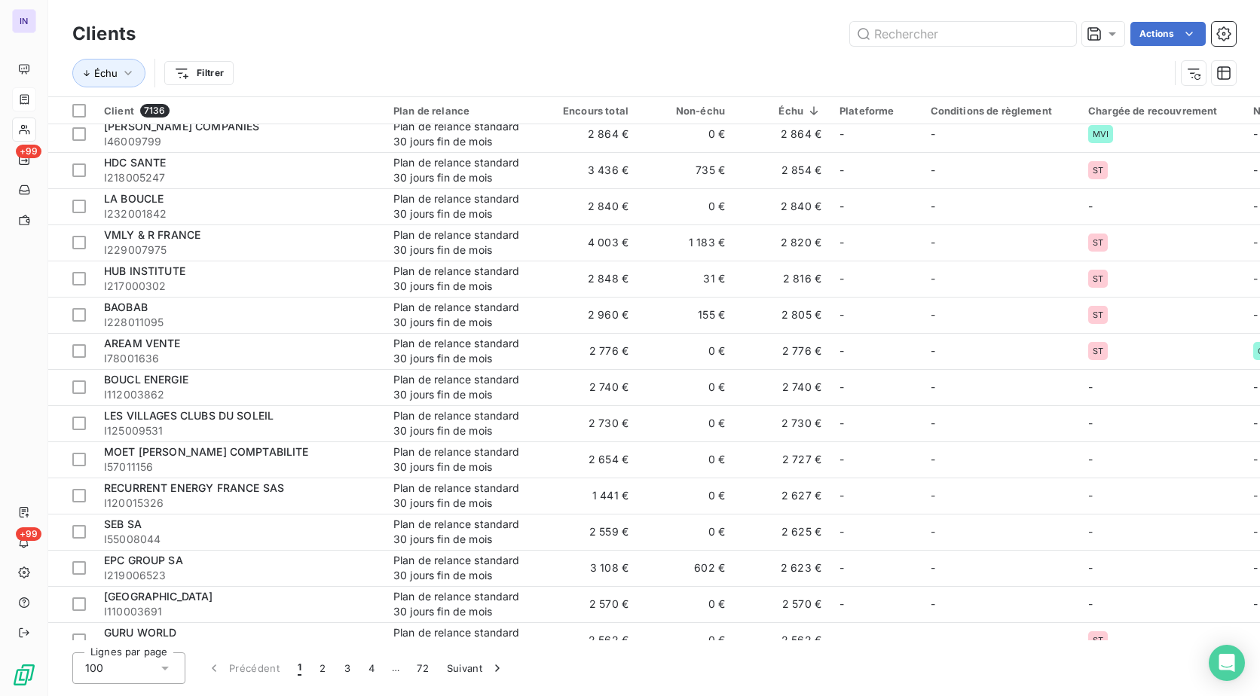
scroll to position [2788, 0]
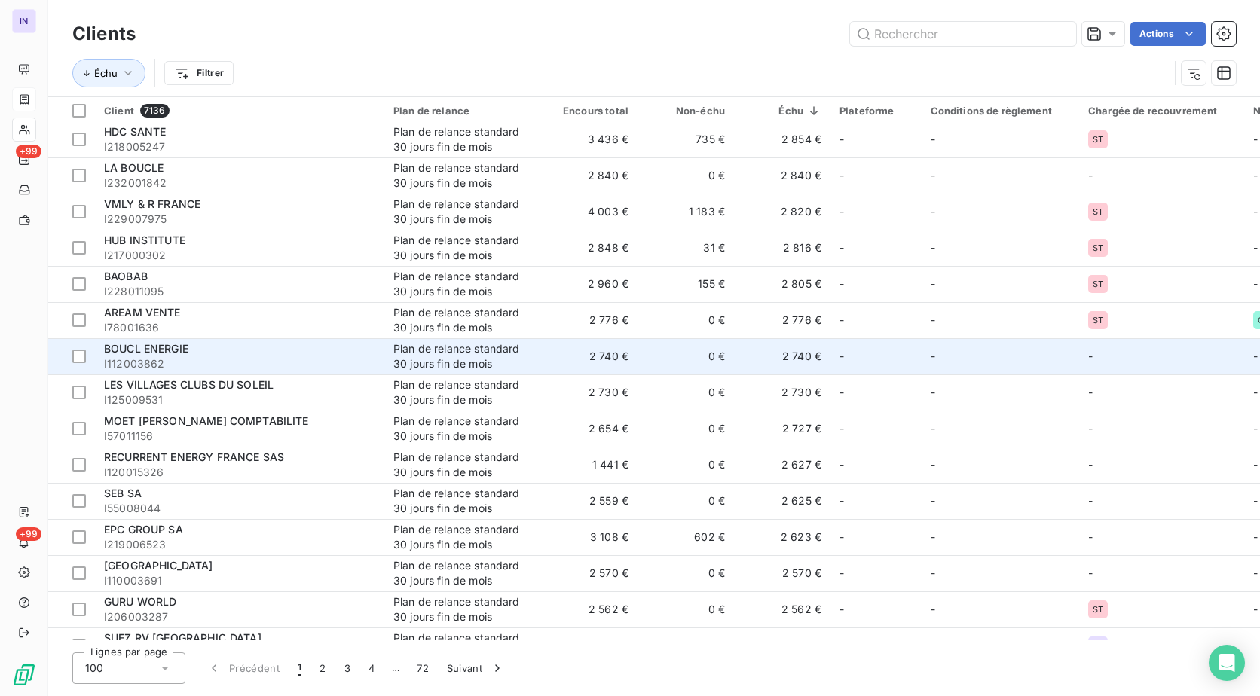
click at [445, 367] on div "Plan de relance standard 30 jours fin de mois" at bounding box center [462, 356] width 139 height 30
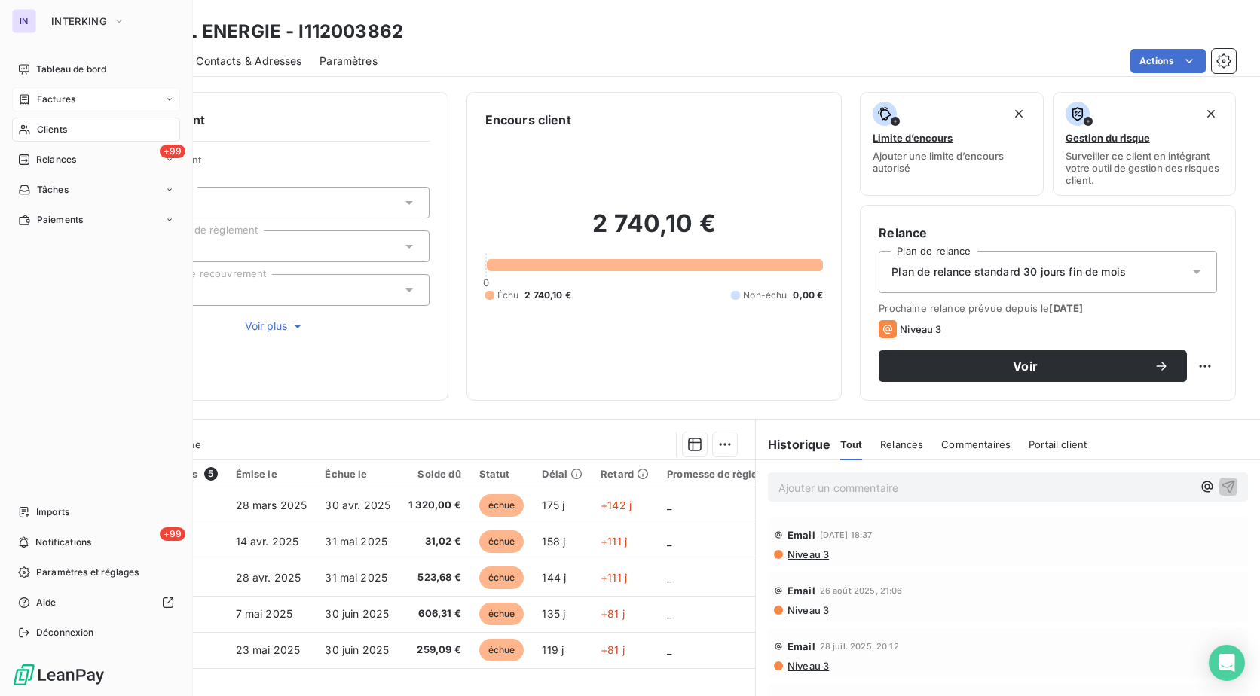
click at [55, 99] on span "Factures" at bounding box center [56, 100] width 38 height 14
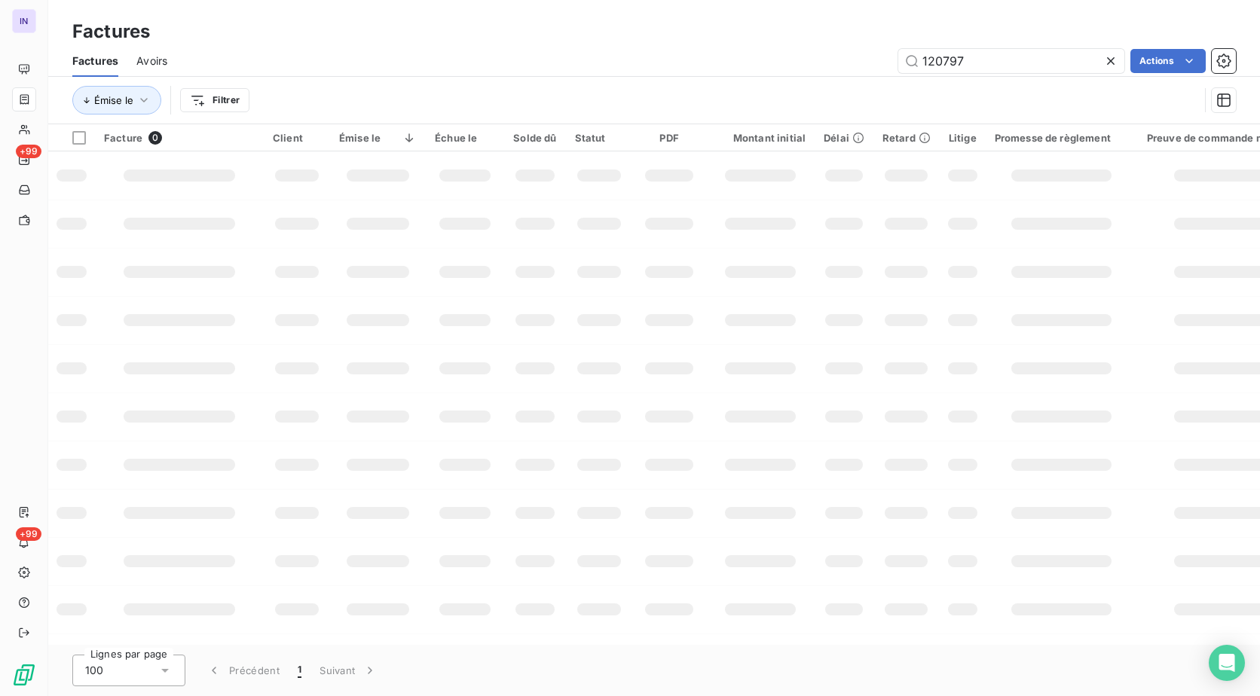
drag, startPoint x: 971, startPoint y: 67, endPoint x: 838, endPoint y: 66, distance: 133.4
click at [838, 66] on div "120797 Actions" at bounding box center [710, 61] width 1050 height 24
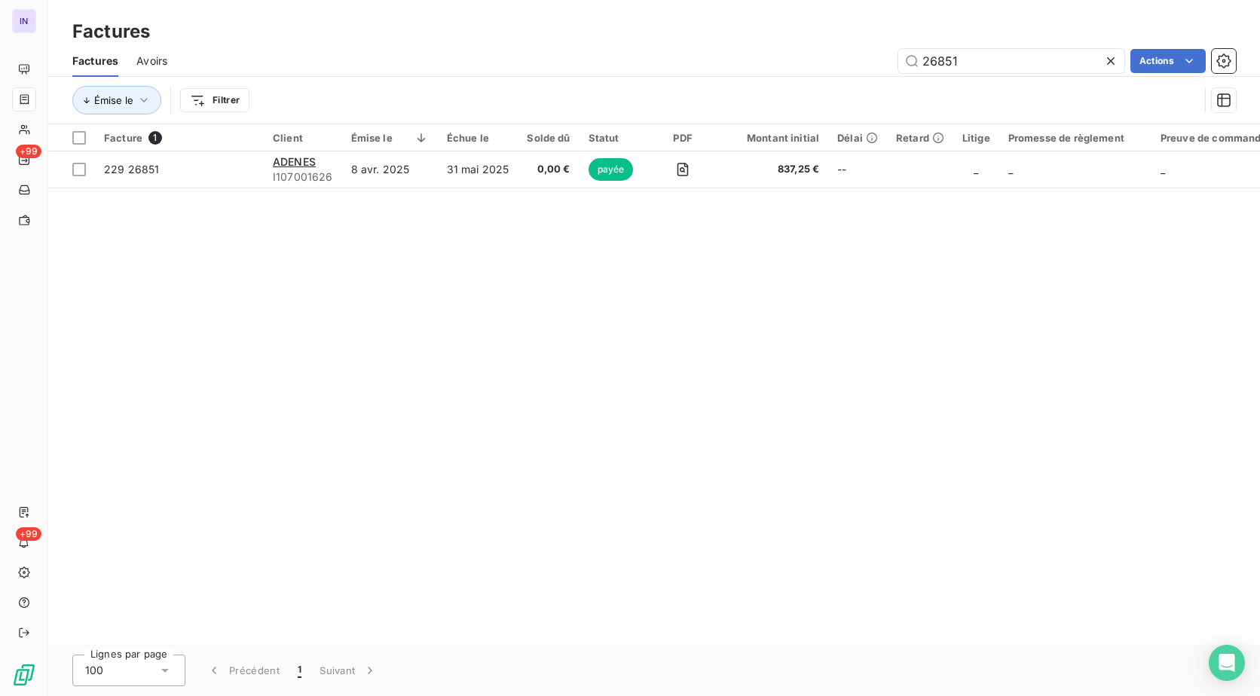
type input "26851"
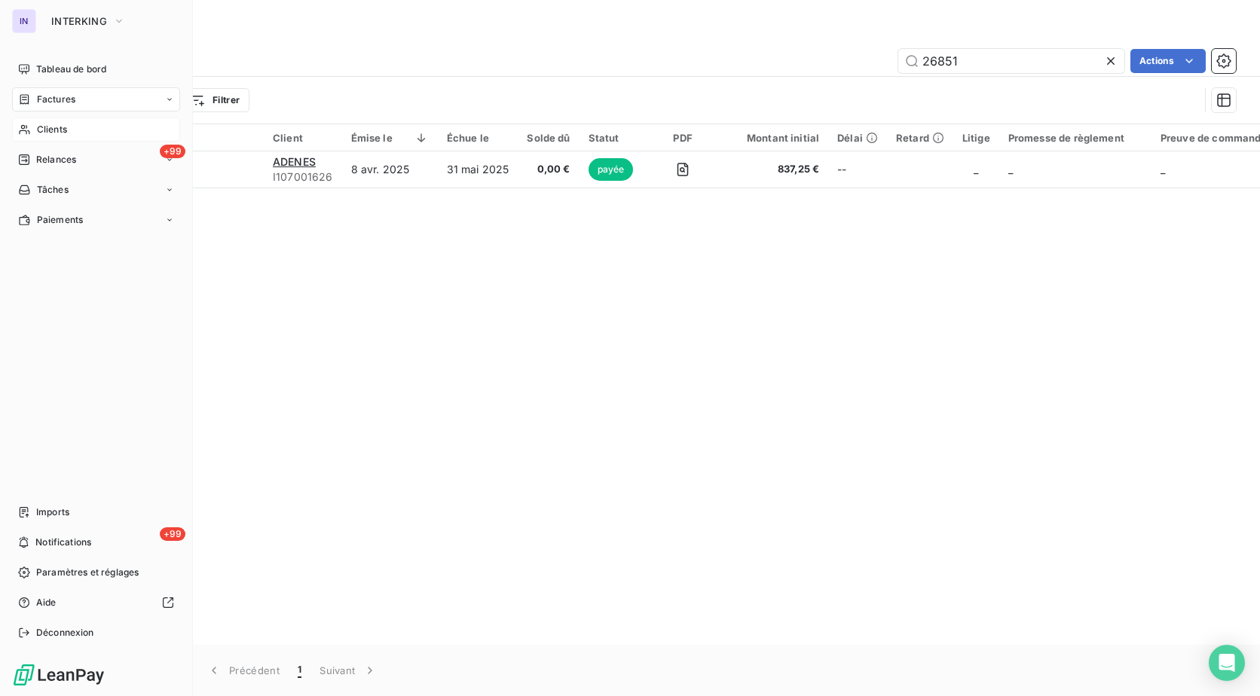
drag, startPoint x: 54, startPoint y: 127, endPoint x: 156, endPoint y: 133, distance: 101.9
click at [54, 127] on span "Clients" at bounding box center [52, 130] width 30 height 14
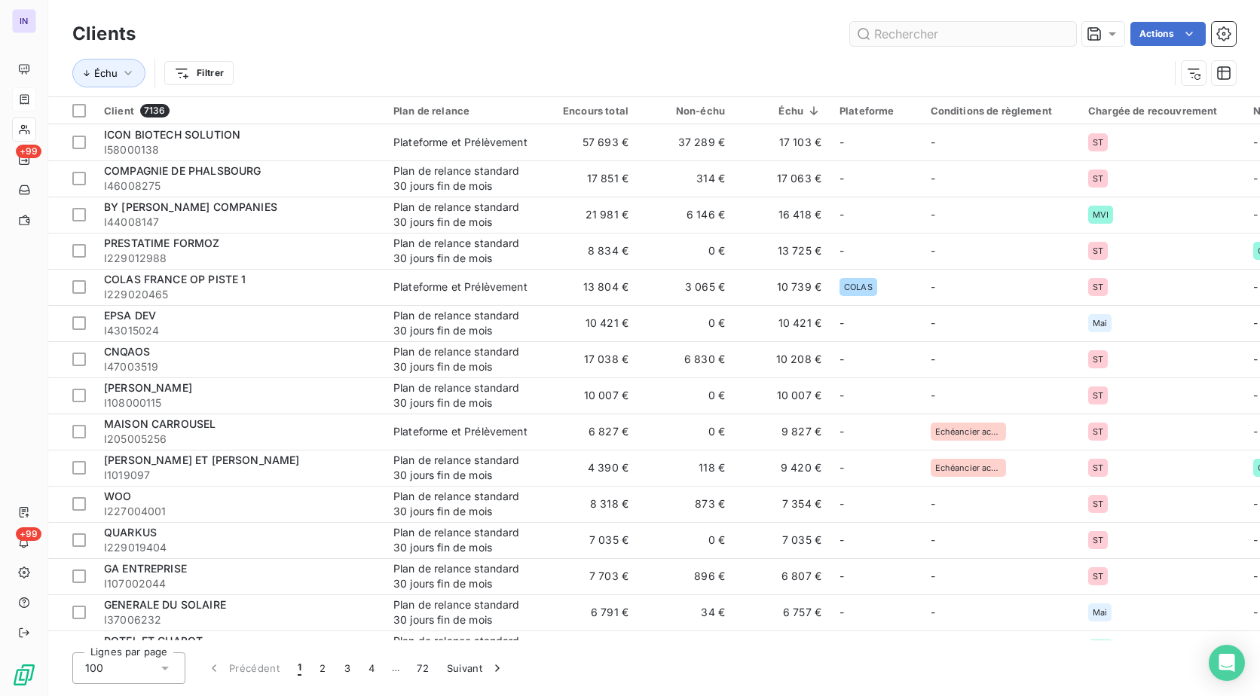
click at [937, 38] on input "text" at bounding box center [963, 34] width 226 height 24
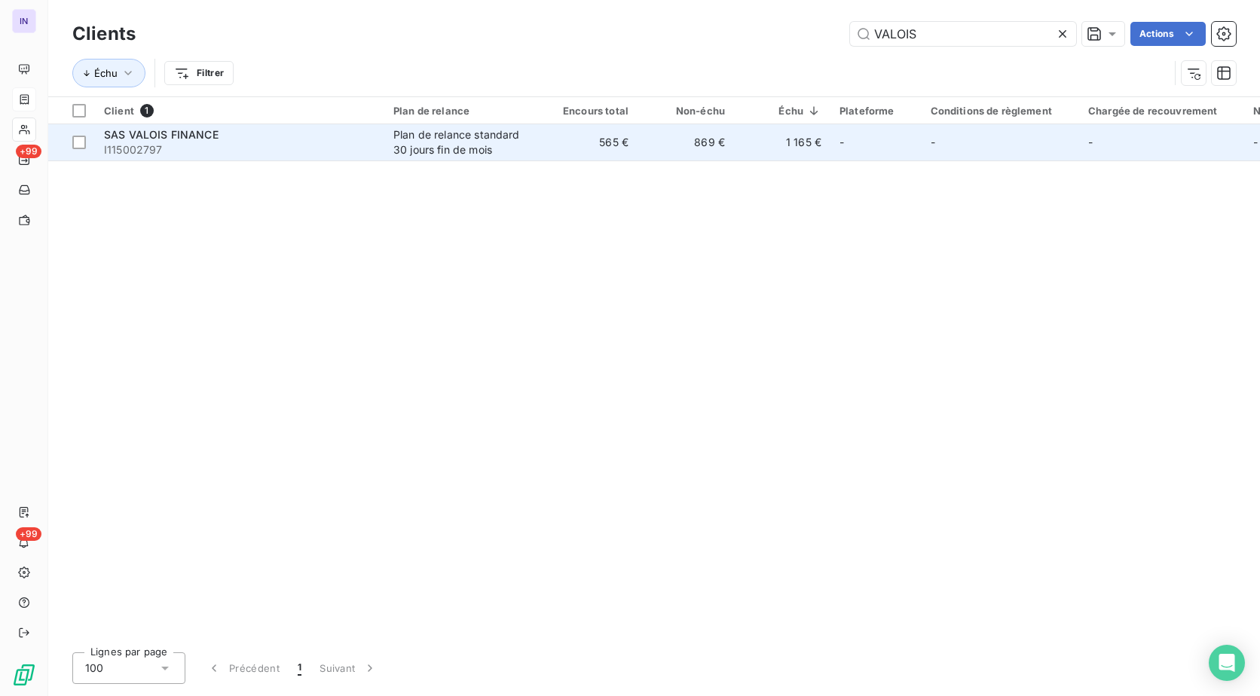
type input "VALOIS"
click at [525, 143] on div "Plan de relance standard 30 jours fin de mois" at bounding box center [462, 142] width 139 height 30
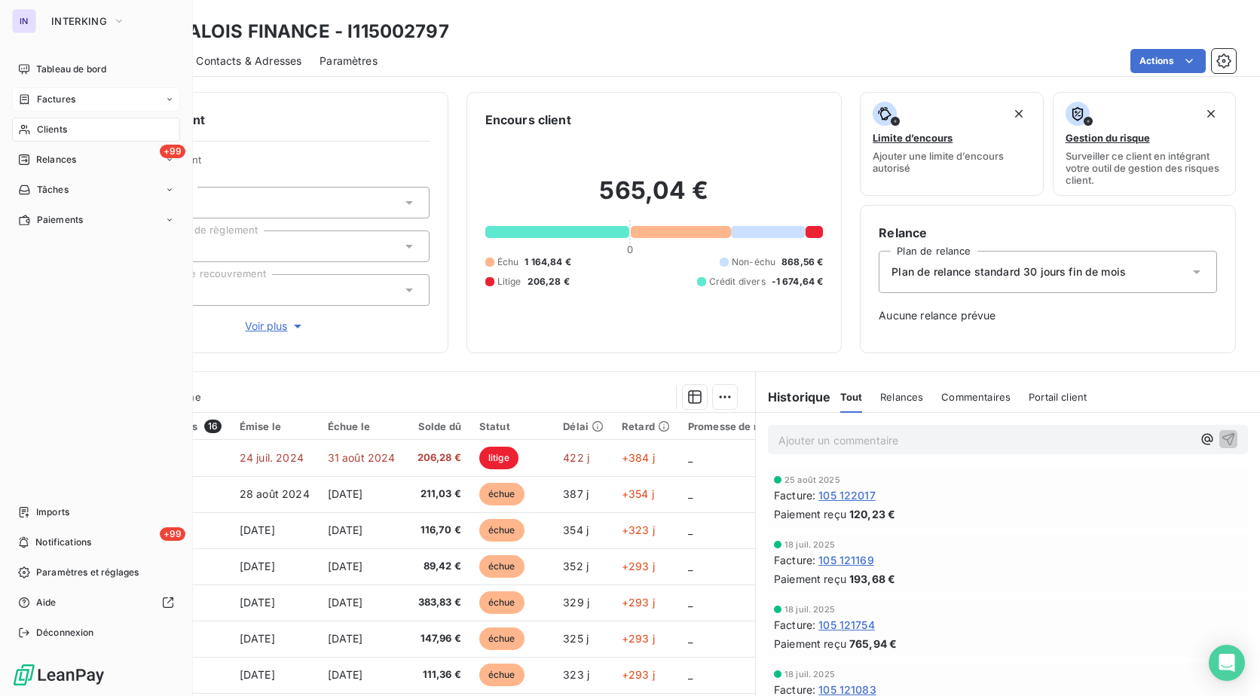
click at [45, 97] on span "Factures" at bounding box center [56, 100] width 38 height 14
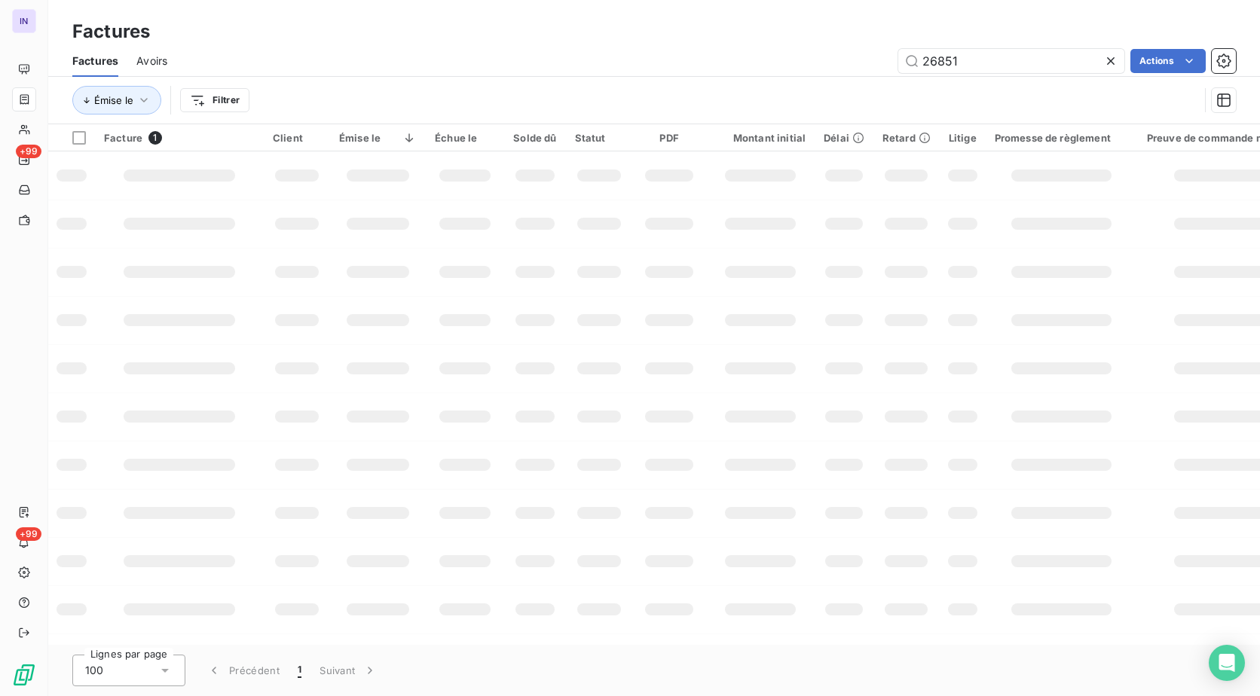
drag, startPoint x: 991, startPoint y: 60, endPoint x: 784, endPoint y: 55, distance: 206.5
click at [784, 56] on div "26851 Actions" at bounding box center [710, 61] width 1050 height 24
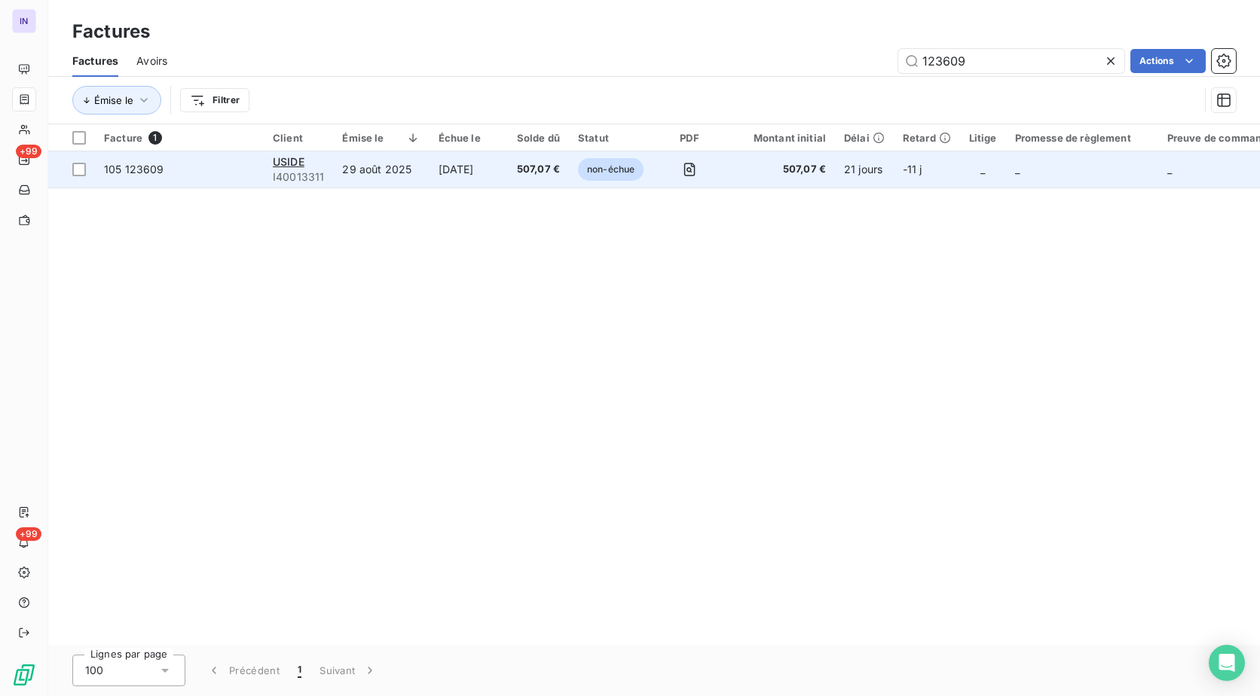
type input "123609"
click at [390, 166] on td "29 août 2025" at bounding box center [381, 169] width 96 height 36
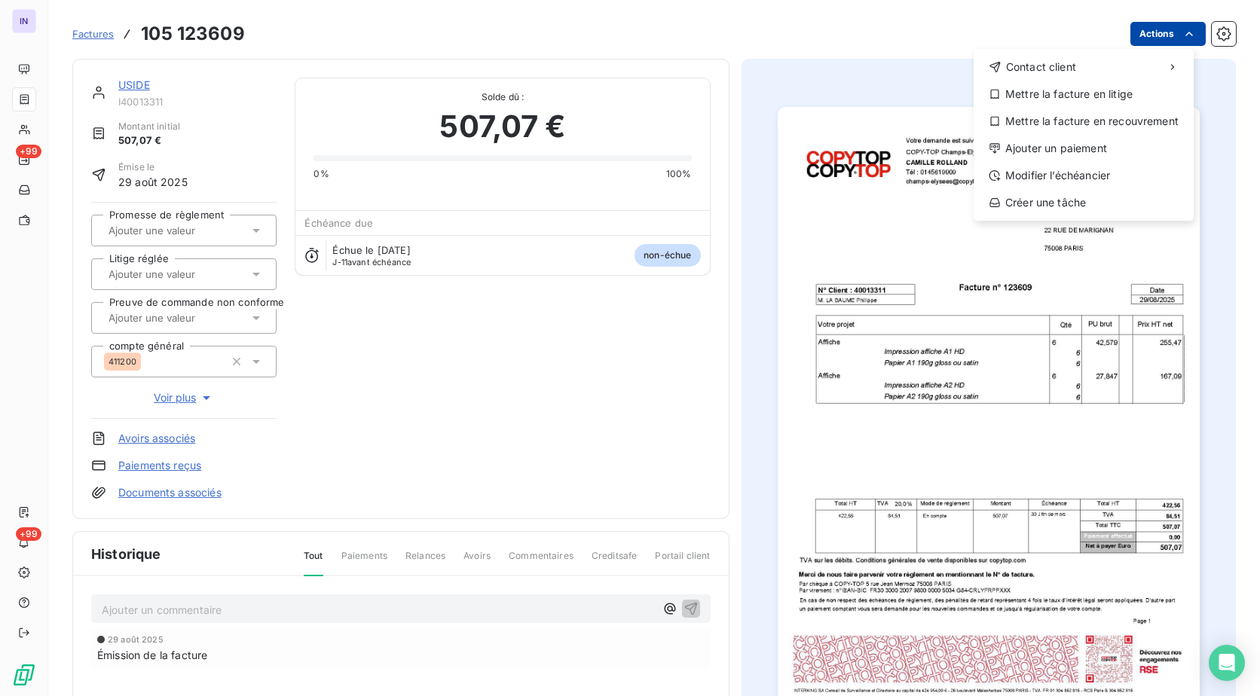
click at [1141, 34] on html "IN +99 +99 Factures [PHONE_NUMBER] Actions Contact client Mettre la facture en …" at bounding box center [630, 348] width 1260 height 696
click at [1067, 151] on div "Ajouter un paiement" at bounding box center [1083, 148] width 208 height 24
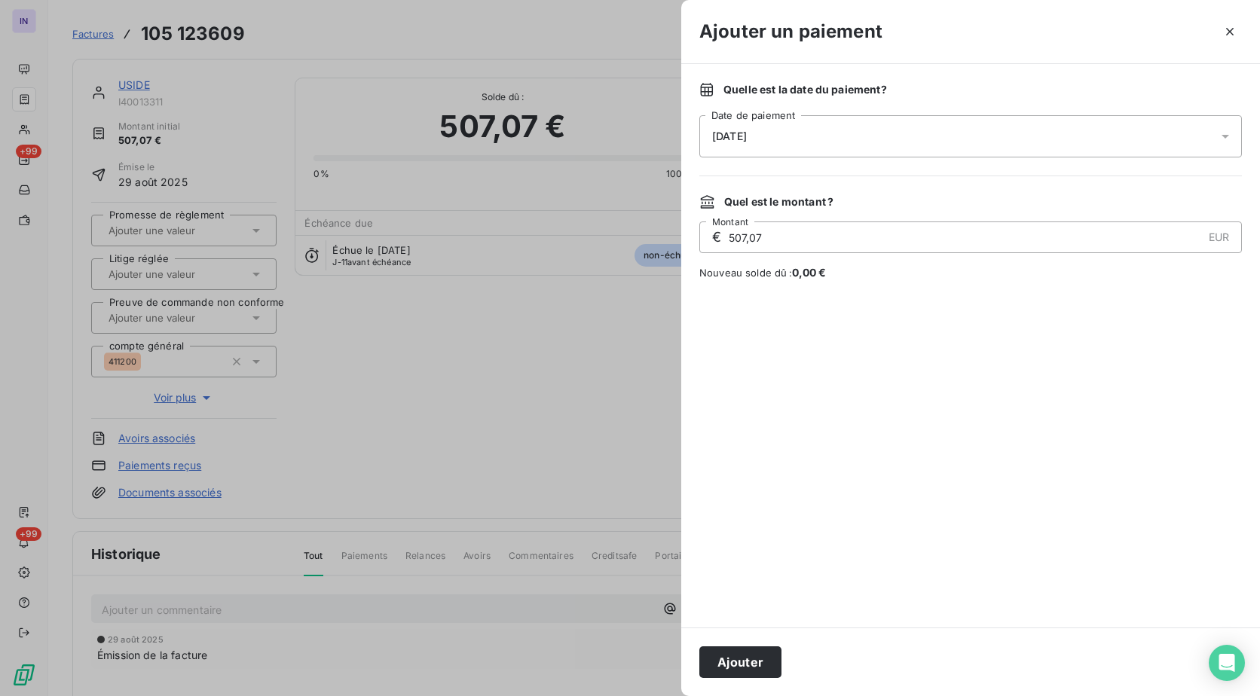
click at [781, 126] on div "[DATE]" at bounding box center [970, 136] width 542 height 42
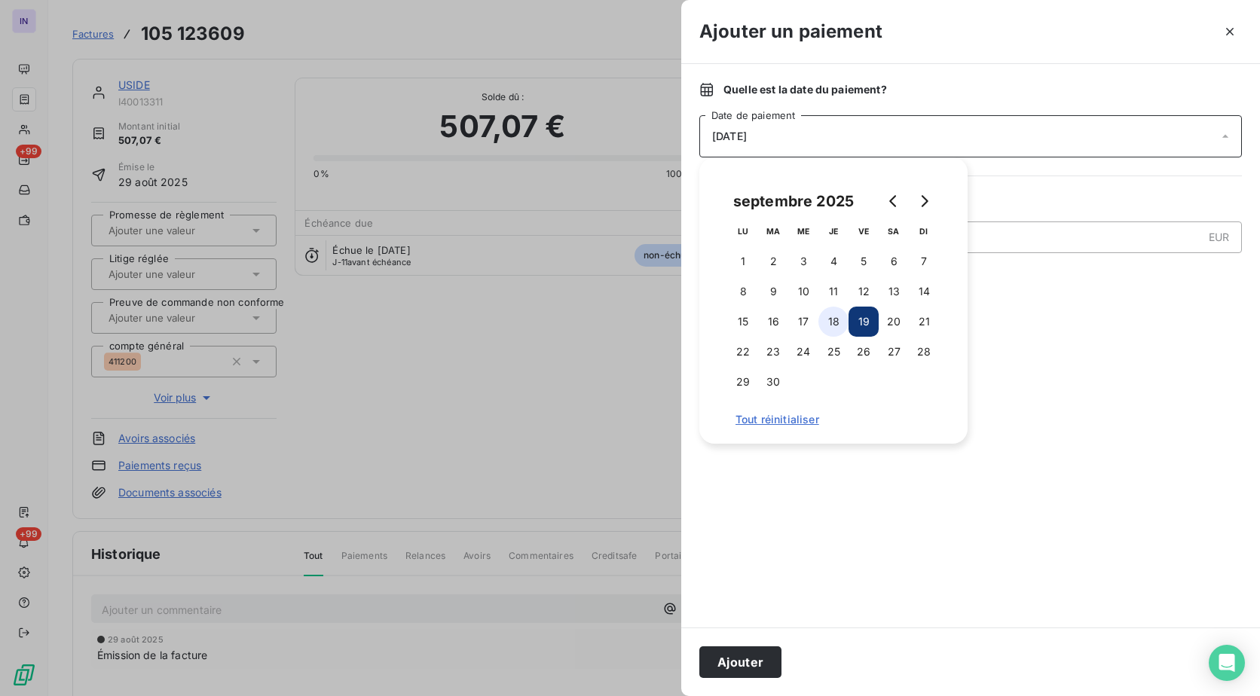
click at [832, 323] on button "18" at bounding box center [833, 322] width 30 height 30
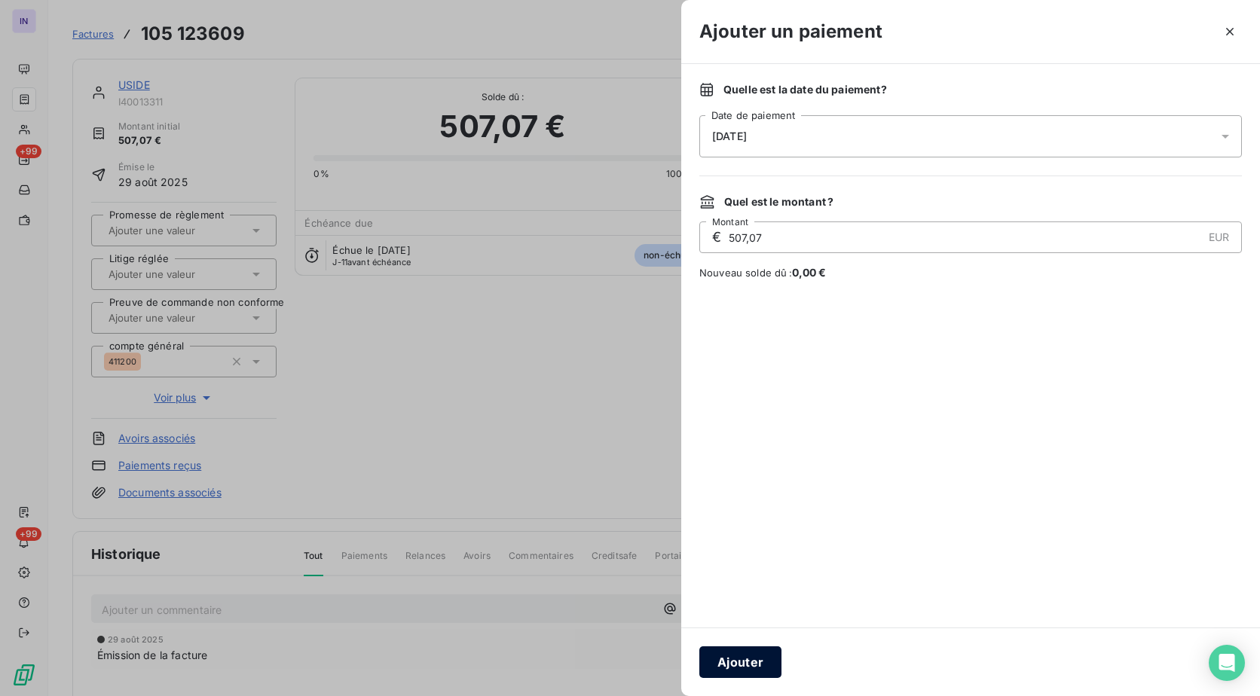
click at [745, 666] on button "Ajouter" at bounding box center [740, 662] width 82 height 32
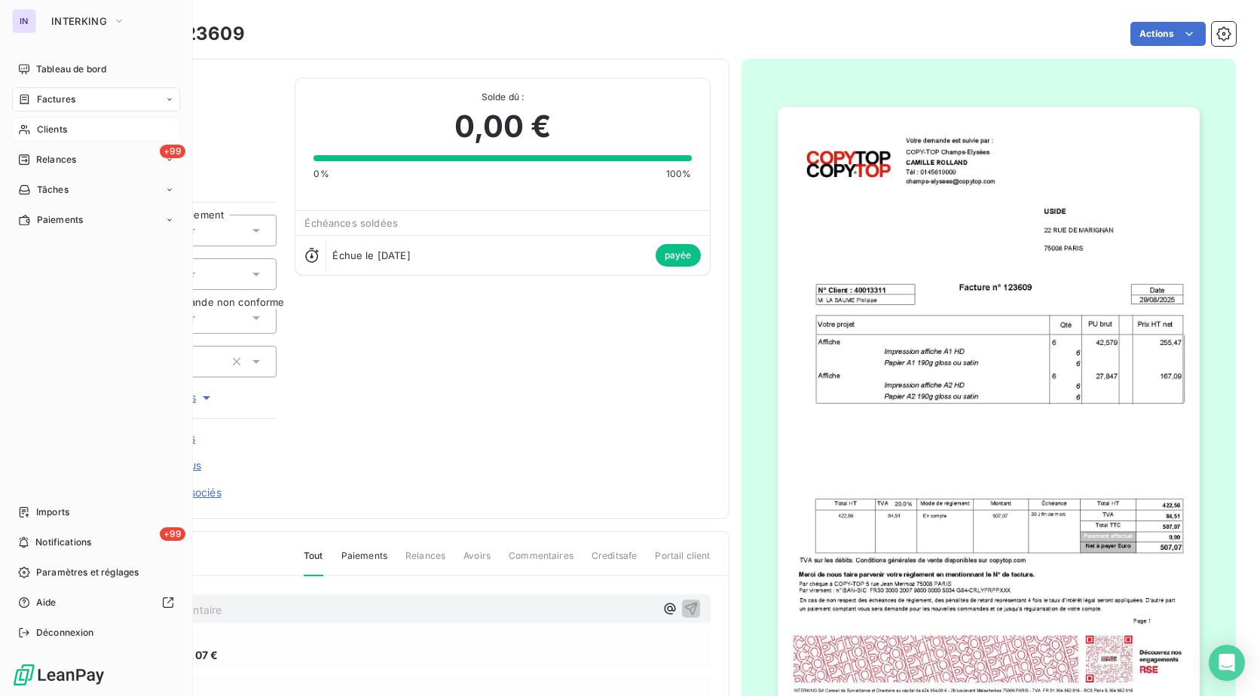
drag, startPoint x: 42, startPoint y: 133, endPoint x: 54, endPoint y: 129, distance: 12.9
click at [42, 133] on span "Clients" at bounding box center [52, 130] width 30 height 14
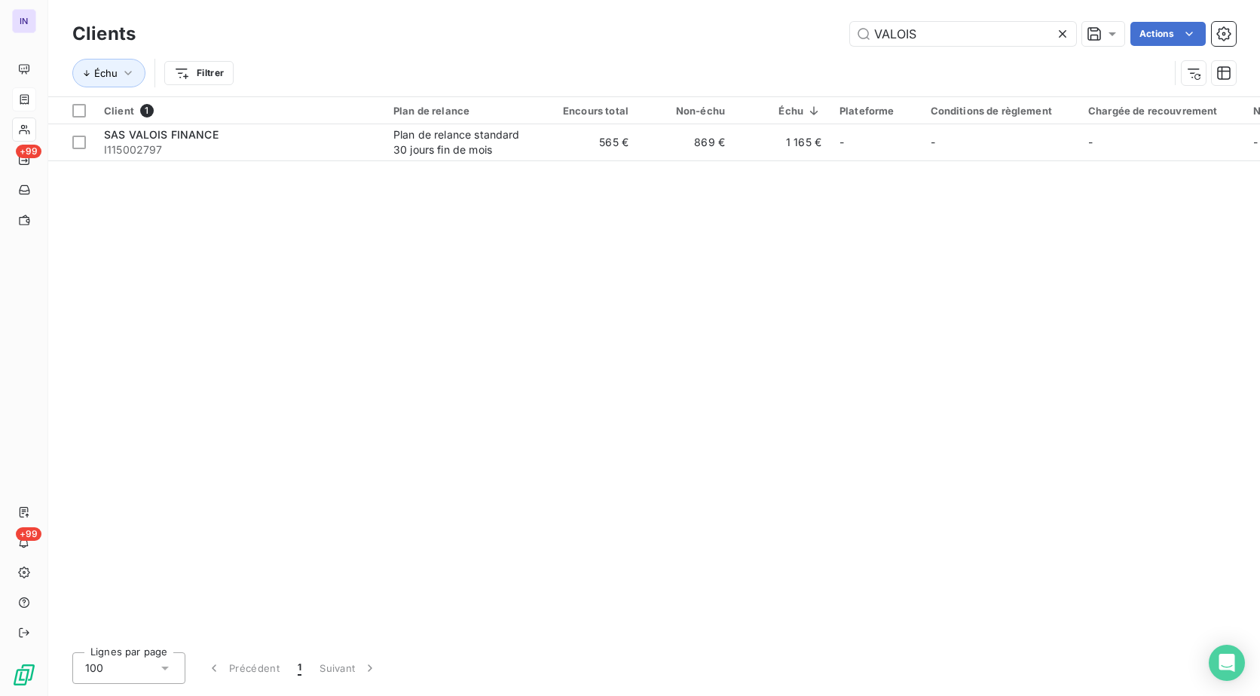
drag, startPoint x: 958, startPoint y: 35, endPoint x: 658, endPoint y: 40, distance: 299.2
click at [658, 40] on div "VALOIS Actions" at bounding box center [695, 34] width 1082 height 24
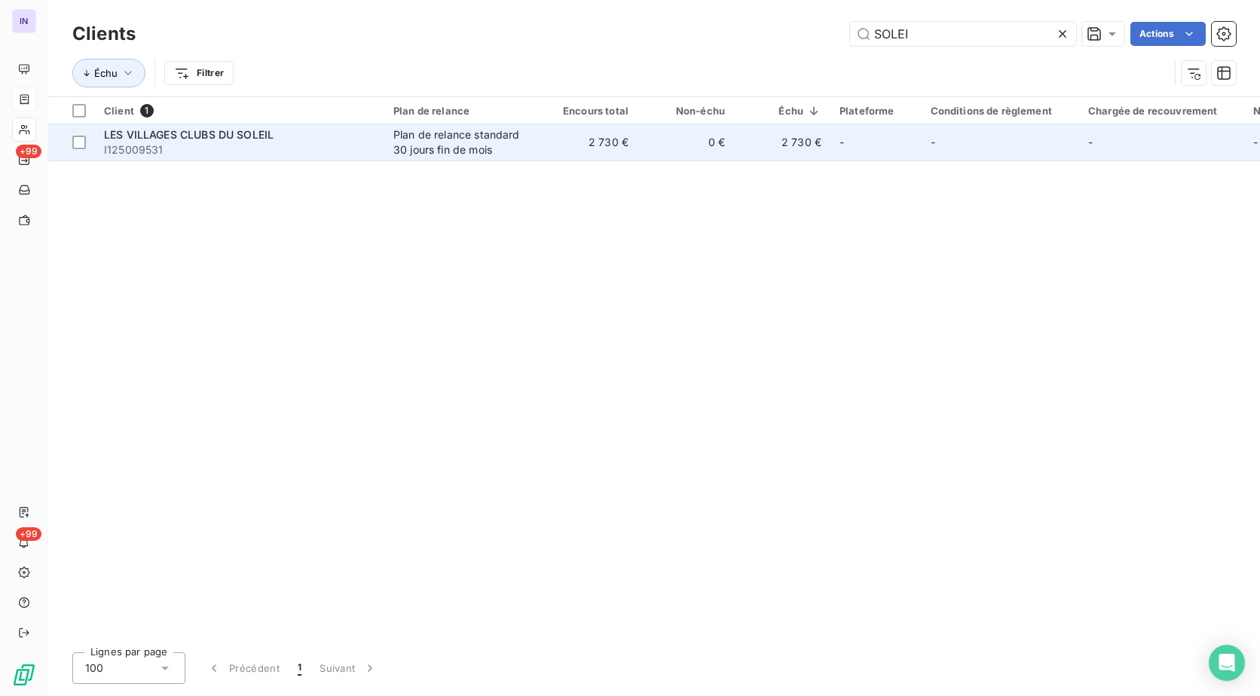
type input "SOLEI"
click at [429, 149] on div "Plan de relance standard 30 jours fin de mois" at bounding box center [462, 142] width 139 height 30
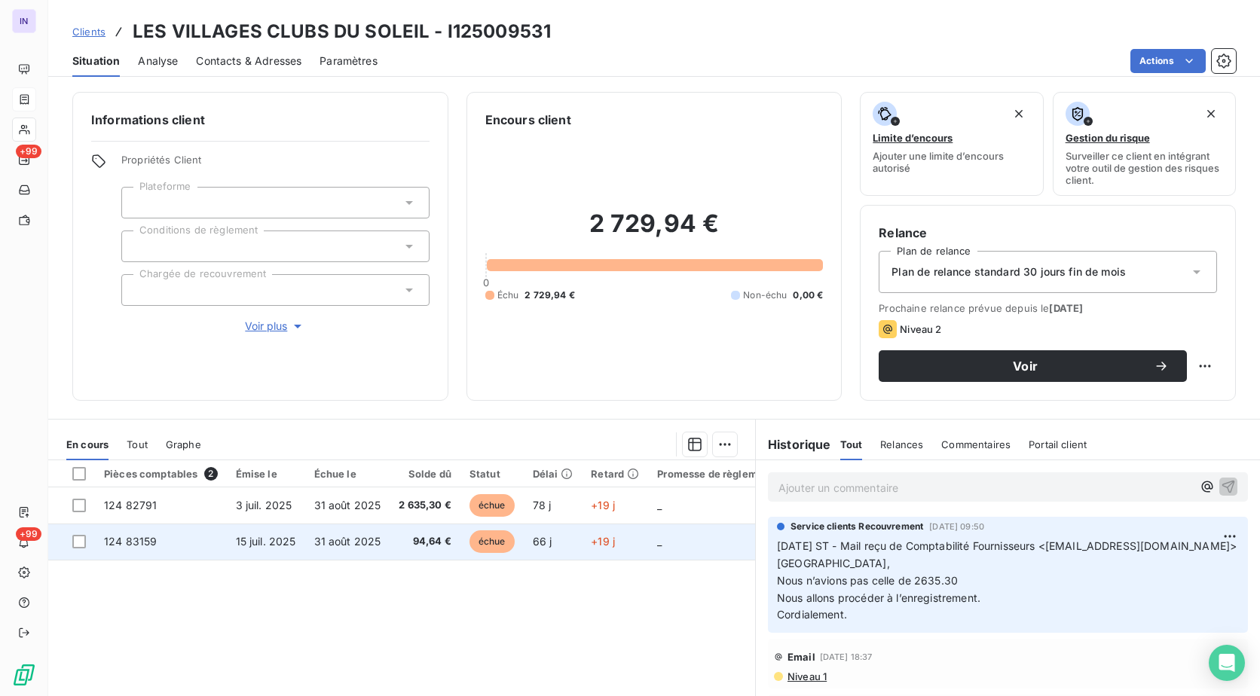
click at [287, 548] on td "15 juil. 2025" at bounding box center [266, 542] width 78 height 36
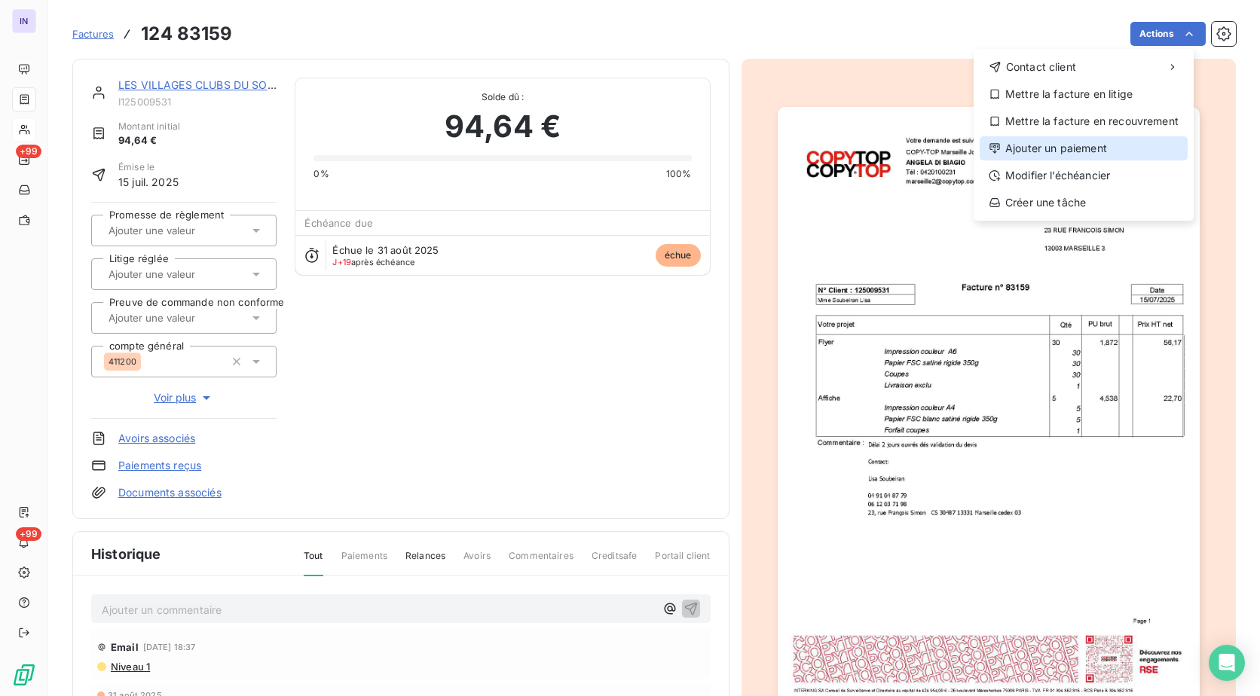
click at [1019, 152] on div "Ajouter un paiement" at bounding box center [1083, 148] width 208 height 24
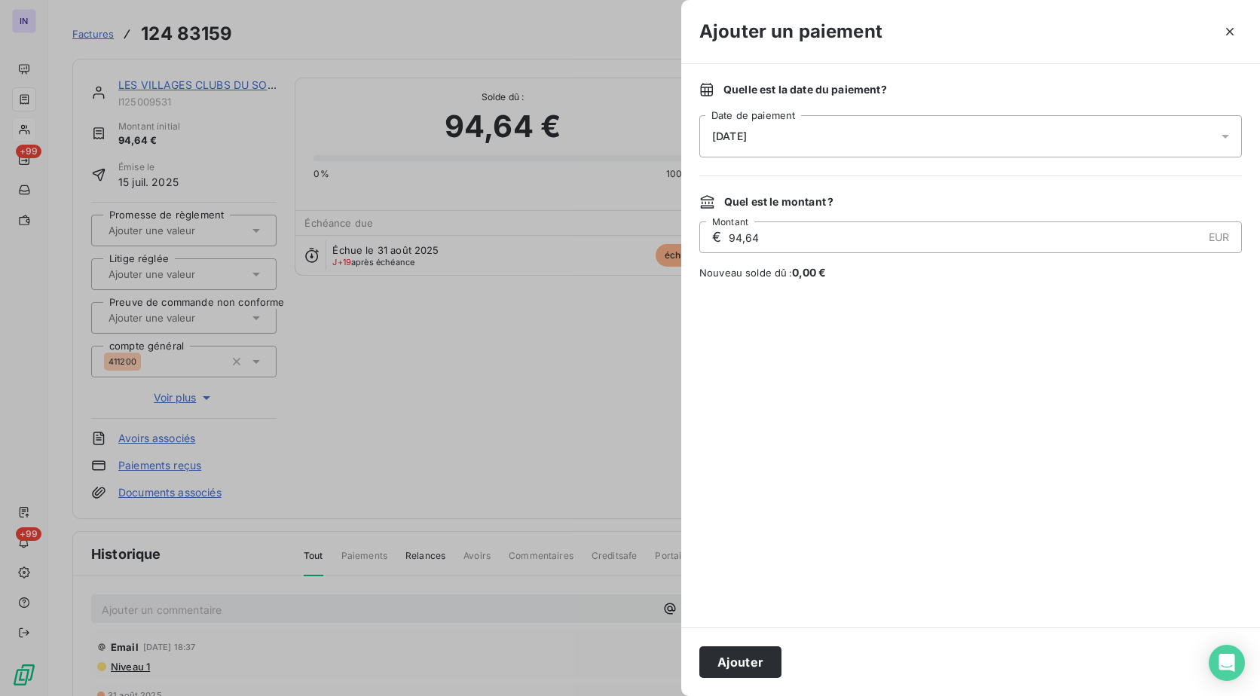
click at [856, 147] on div "[DATE]" at bounding box center [970, 136] width 542 height 42
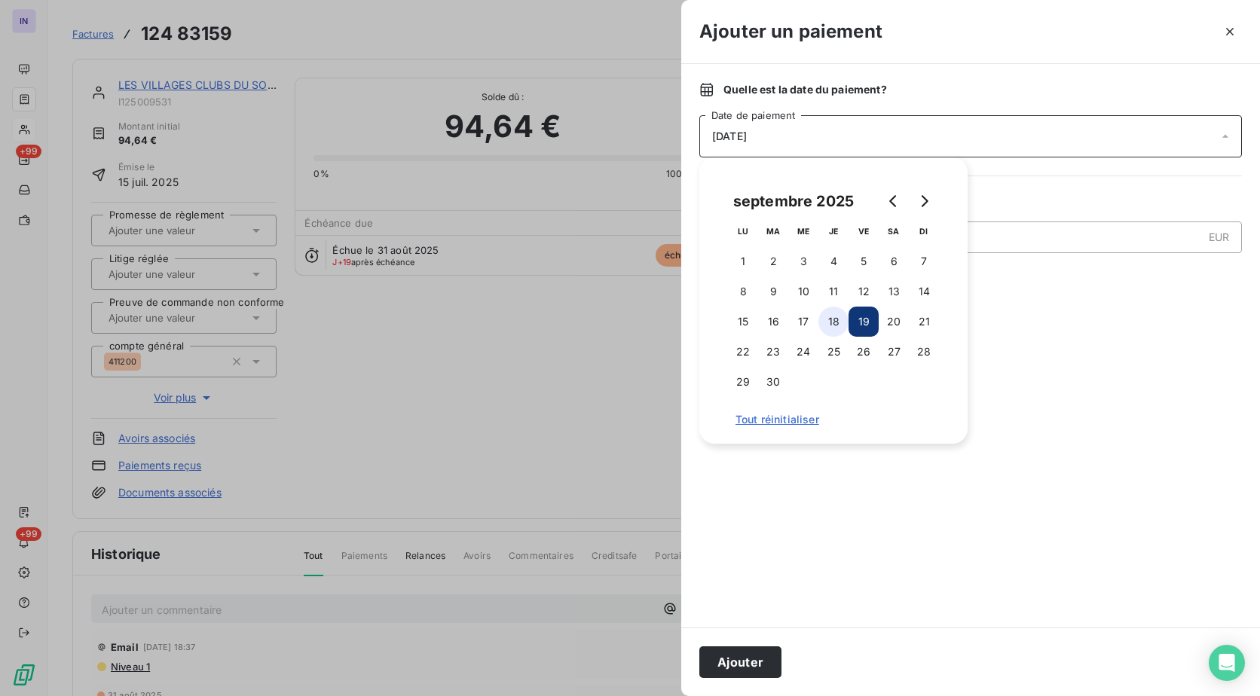
click at [835, 318] on button "18" at bounding box center [833, 322] width 30 height 30
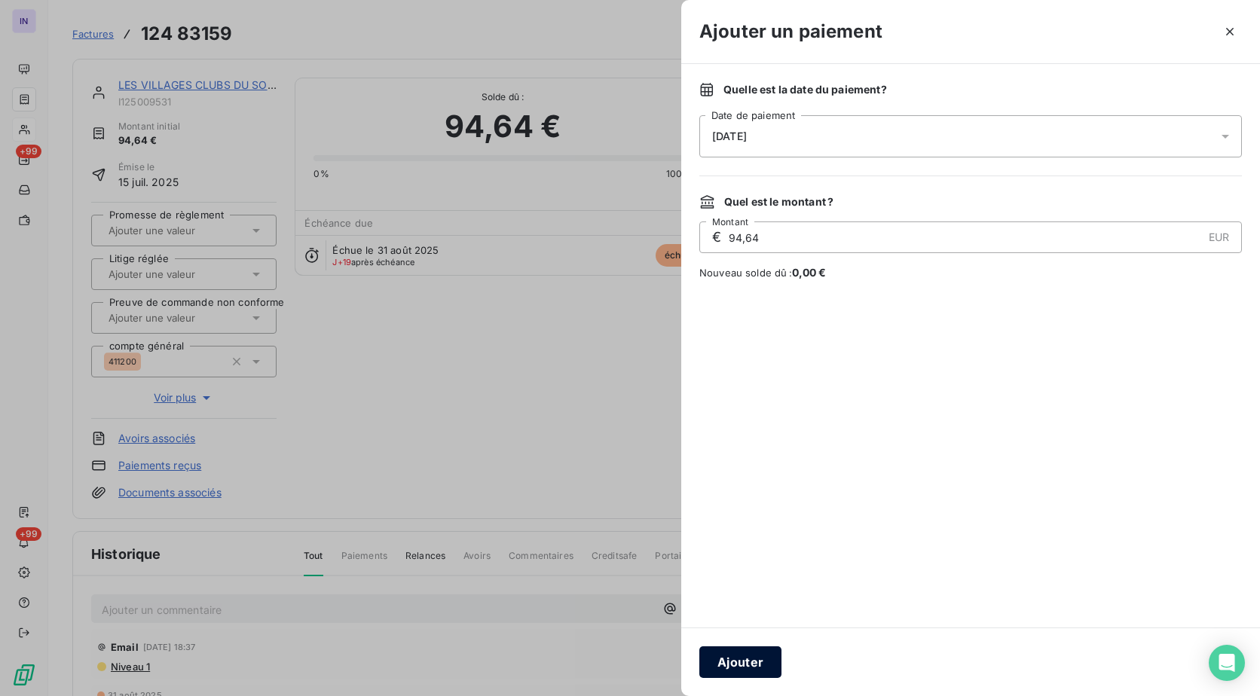
click at [742, 662] on button "Ajouter" at bounding box center [740, 662] width 82 height 32
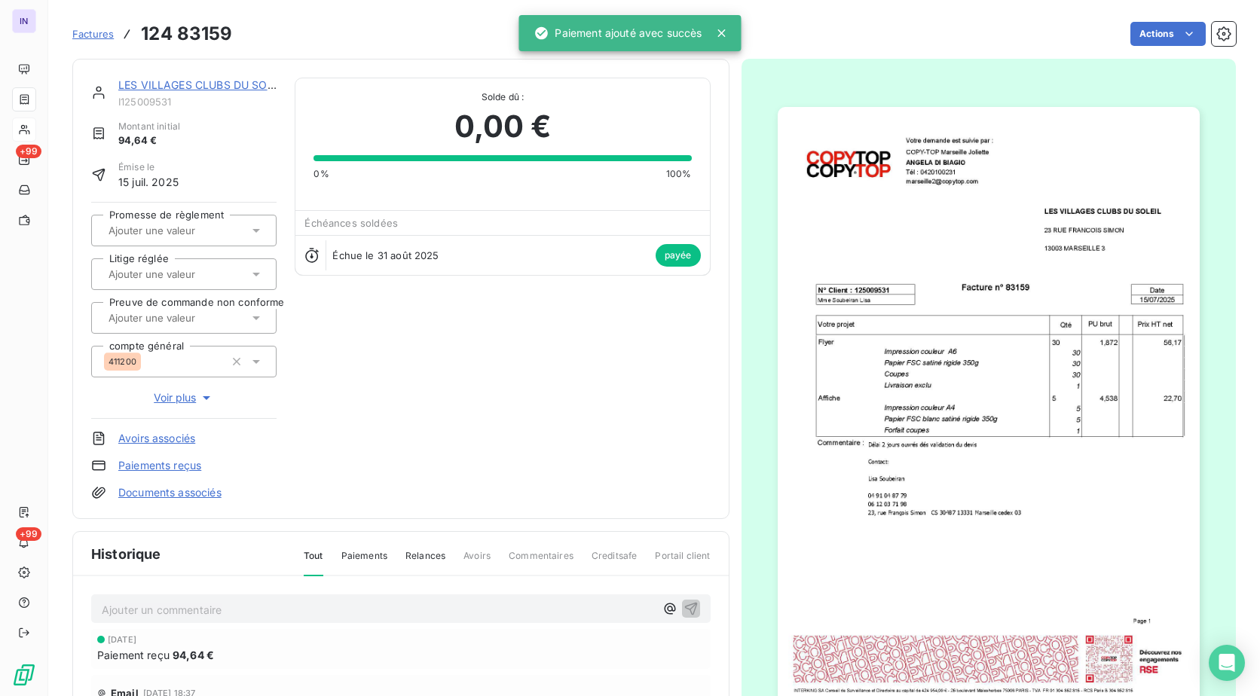
click at [198, 86] on link "LES VILLAGES CLUBS DU SOLEIL" at bounding box center [203, 84] width 170 height 13
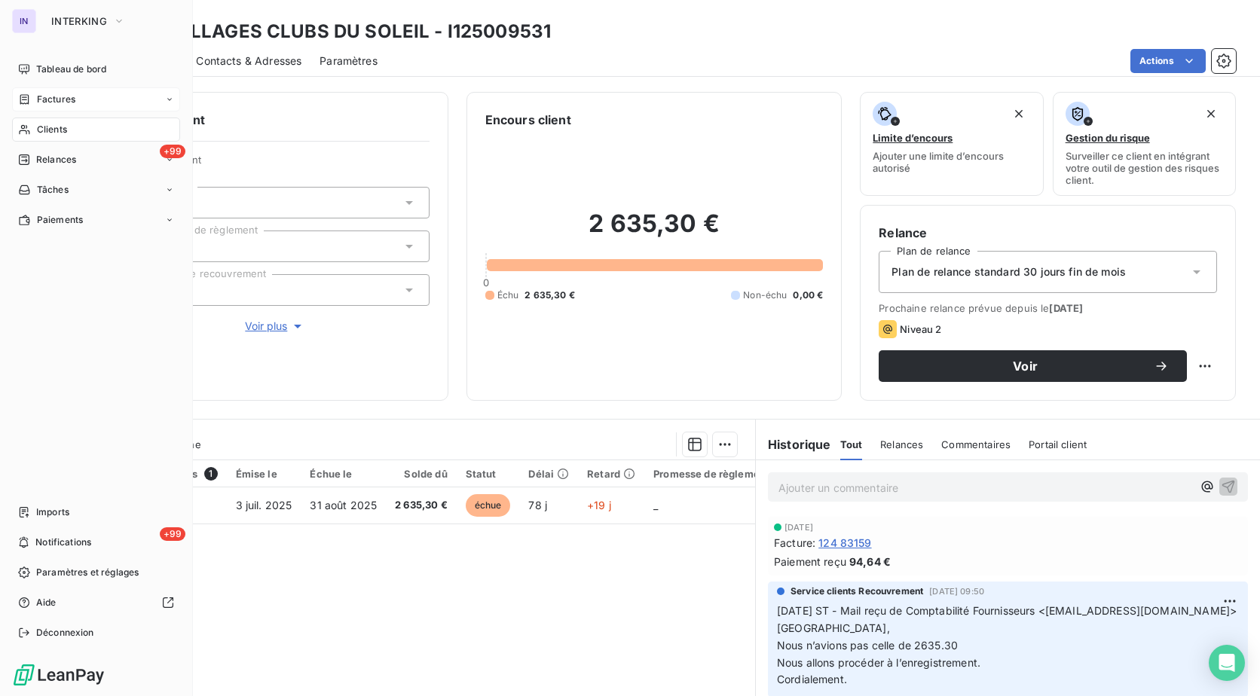
click at [41, 133] on span "Clients" at bounding box center [52, 130] width 30 height 14
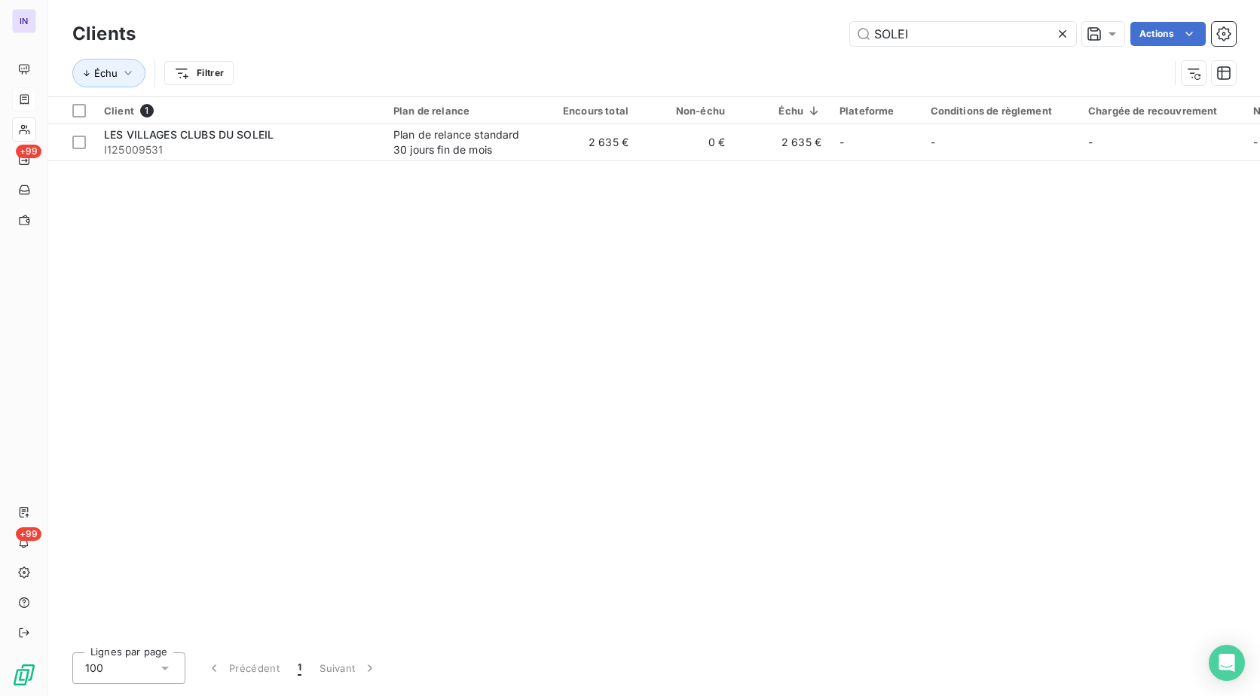
drag, startPoint x: 960, startPoint y: 32, endPoint x: 679, endPoint y: 31, distance: 281.0
click at [683, 36] on div "SOLEI Actions" at bounding box center [695, 34] width 1082 height 24
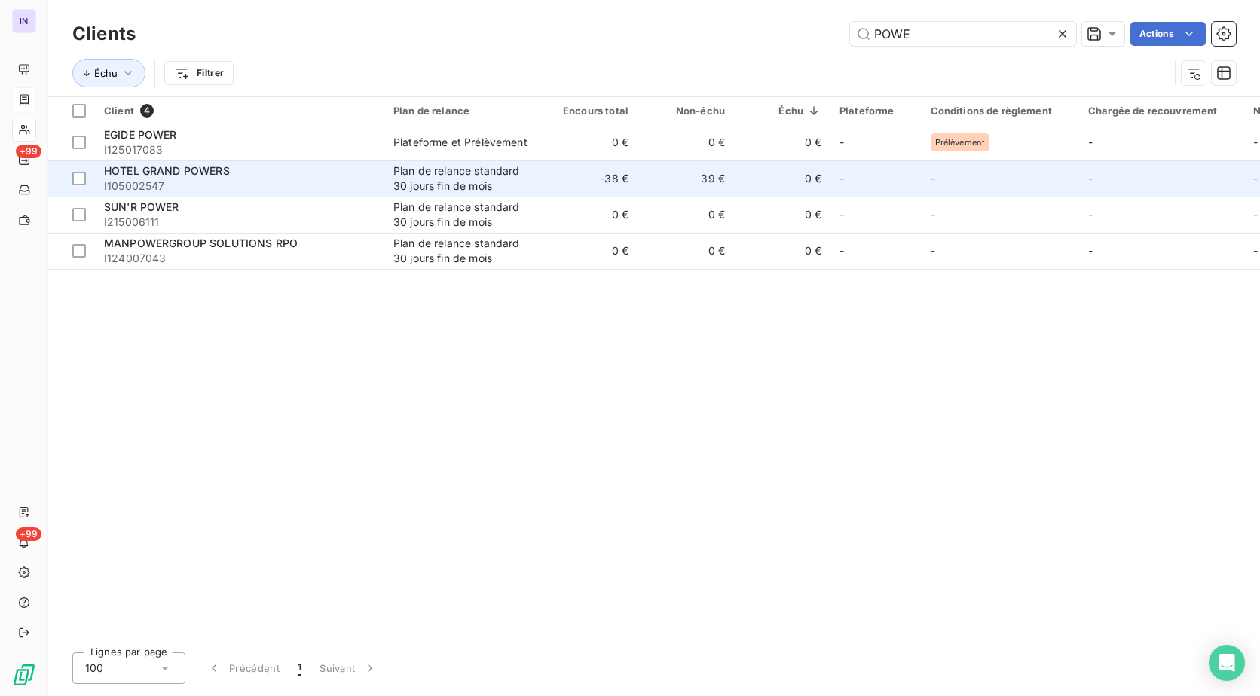
type input "POWE"
click at [163, 177] on div "HOTEL GRAND POWERS" at bounding box center [239, 170] width 271 height 15
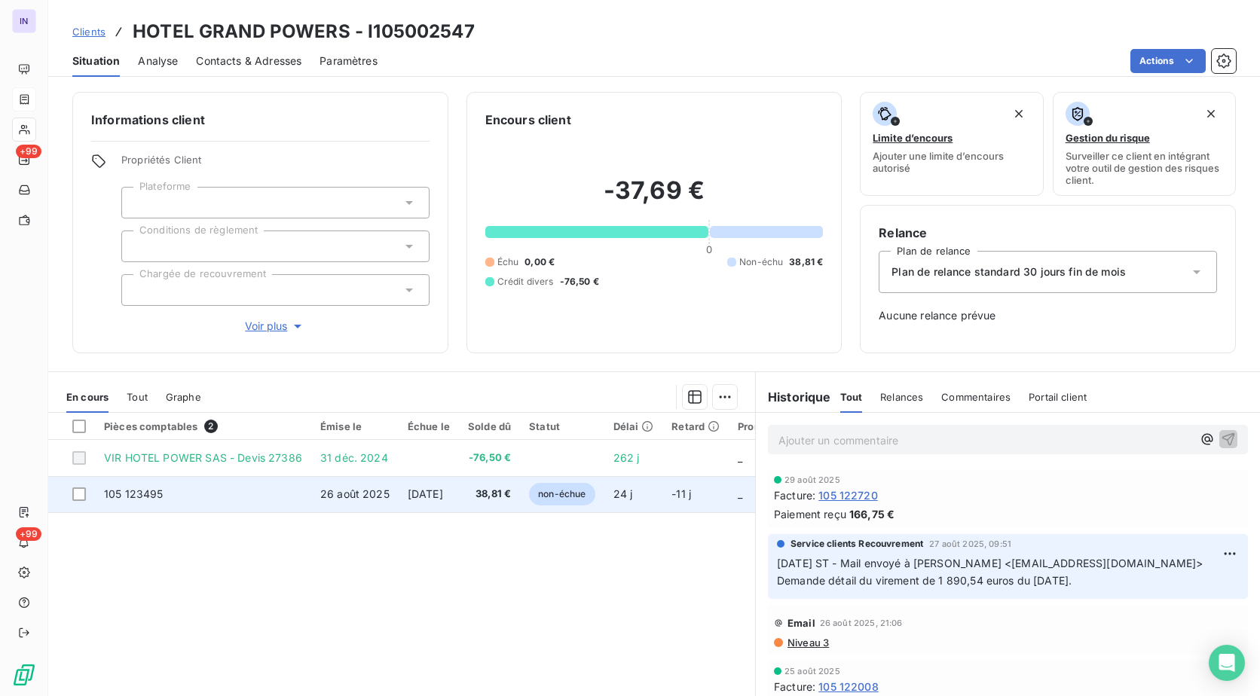
click at [489, 490] on td "38,81 €" at bounding box center [489, 494] width 61 height 36
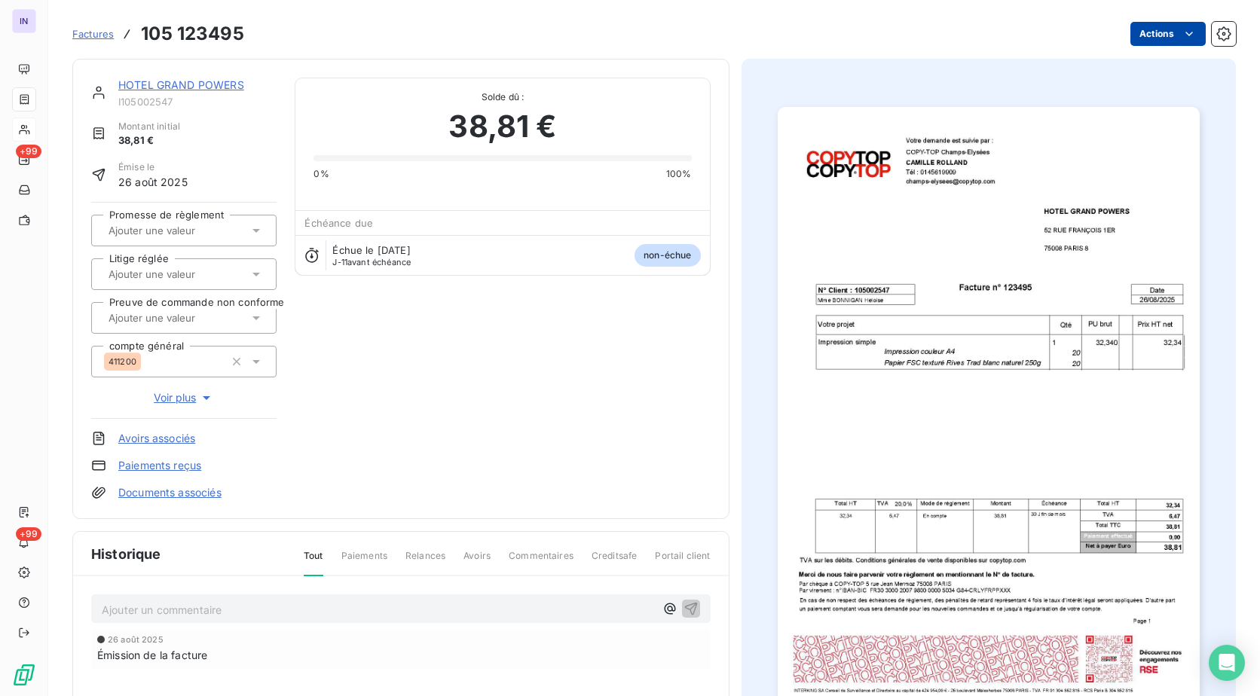
click at [1133, 37] on html "IN +99 +99 Factures 105 123495 Actions HOTEL GRAND POWERS I105002547 Montant in…" at bounding box center [630, 348] width 1260 height 696
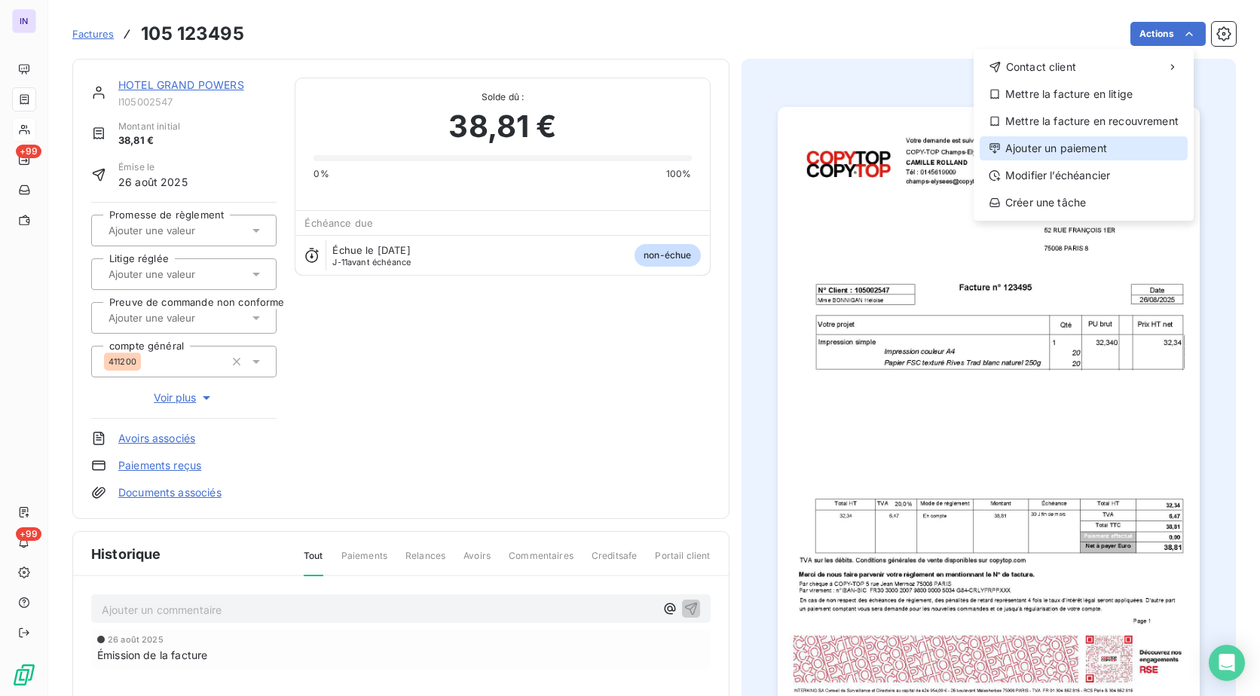
click at [1077, 148] on div "Ajouter un paiement" at bounding box center [1083, 148] width 208 height 24
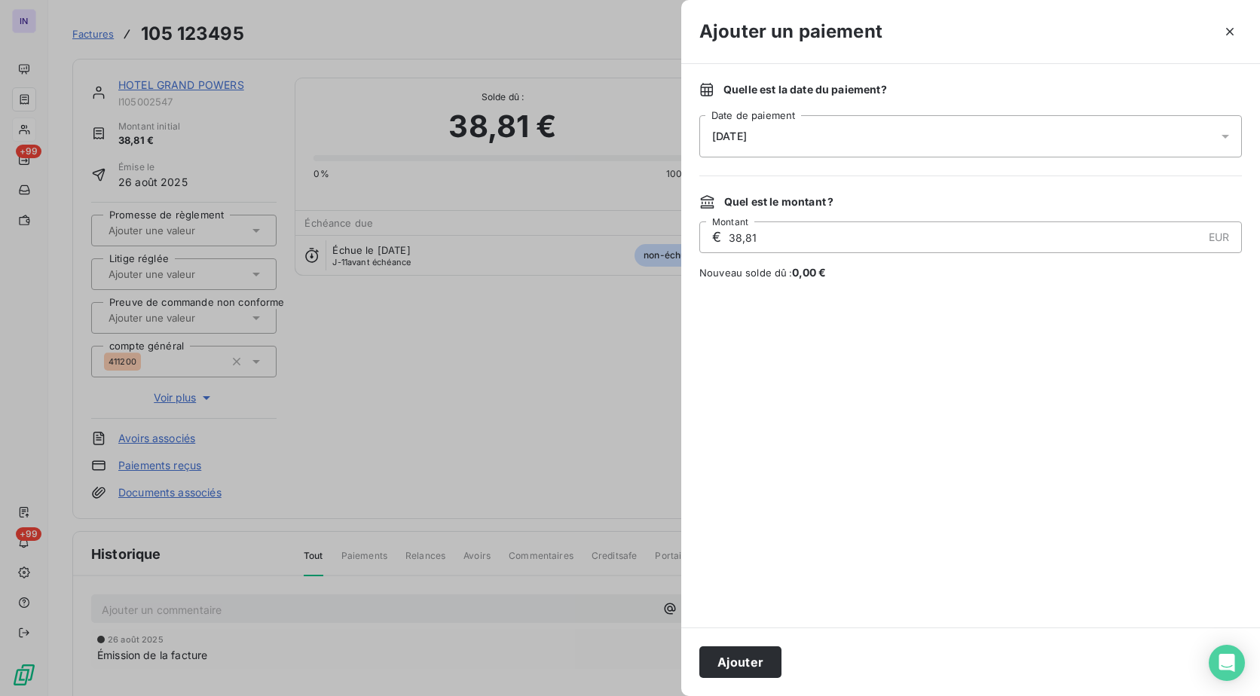
click at [833, 130] on div "[DATE]" at bounding box center [970, 136] width 542 height 42
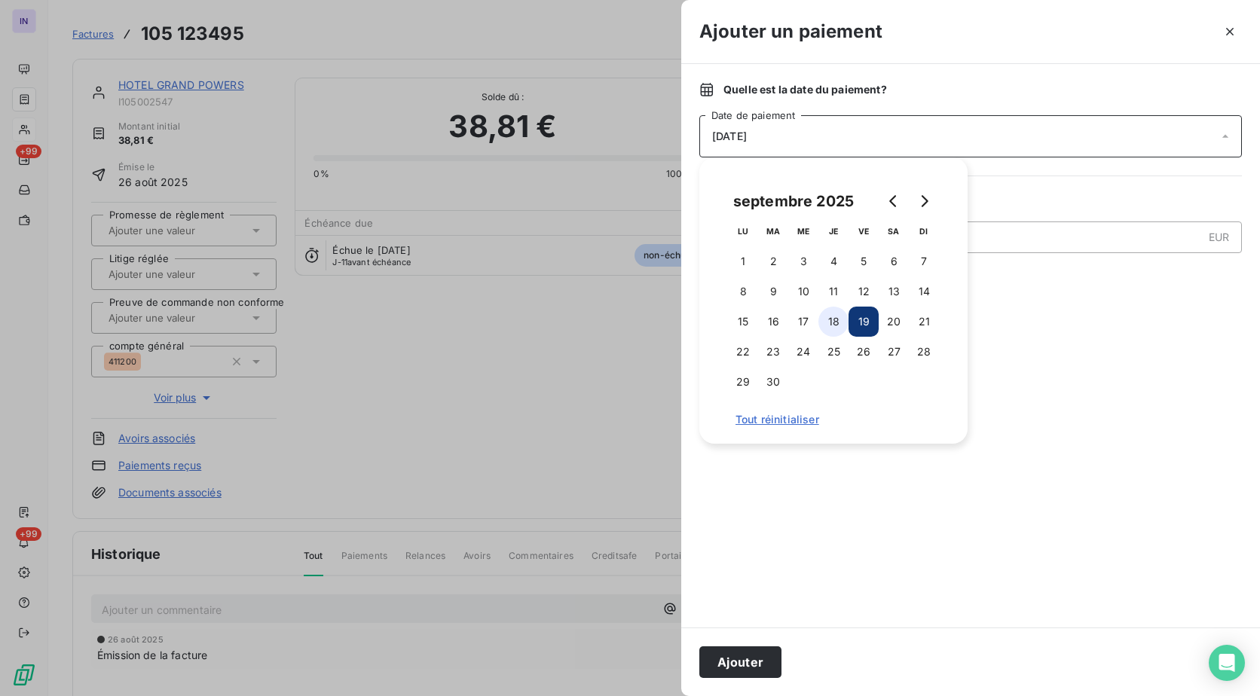
click at [833, 331] on button "18" at bounding box center [833, 322] width 30 height 30
click at [743, 662] on button "Ajouter" at bounding box center [740, 662] width 82 height 32
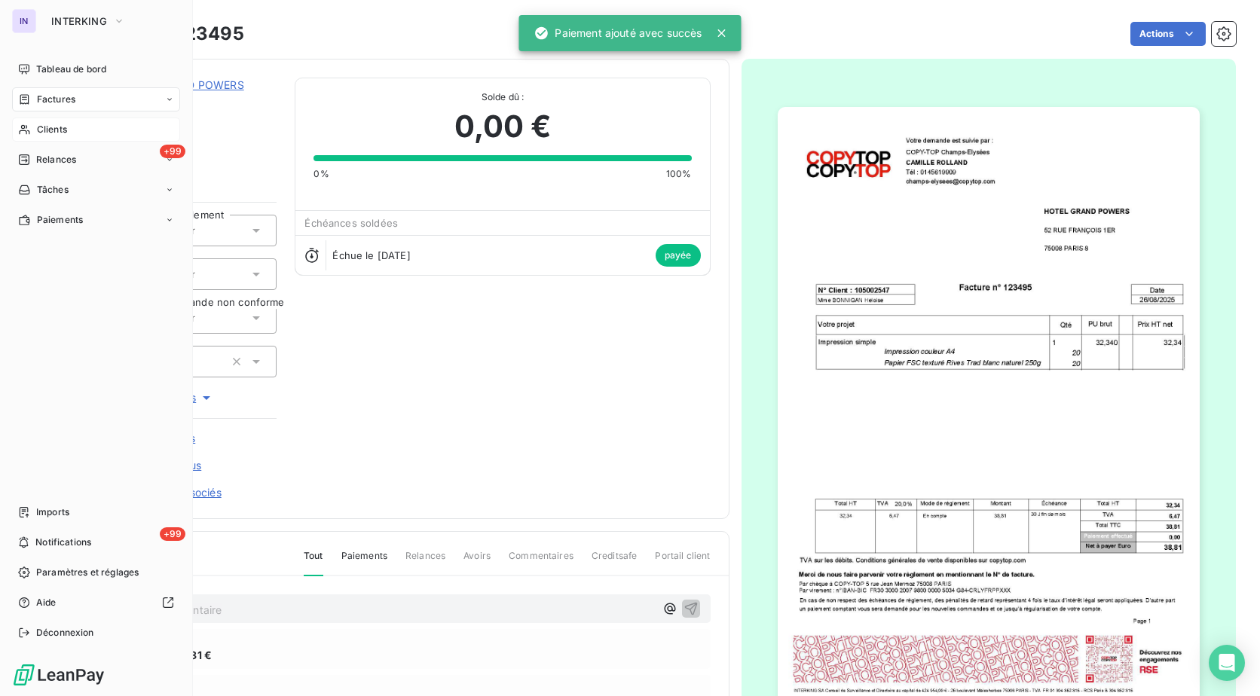
click at [69, 105] on span "Factures" at bounding box center [56, 100] width 38 height 14
click at [51, 99] on span "Factures" at bounding box center [56, 100] width 38 height 14
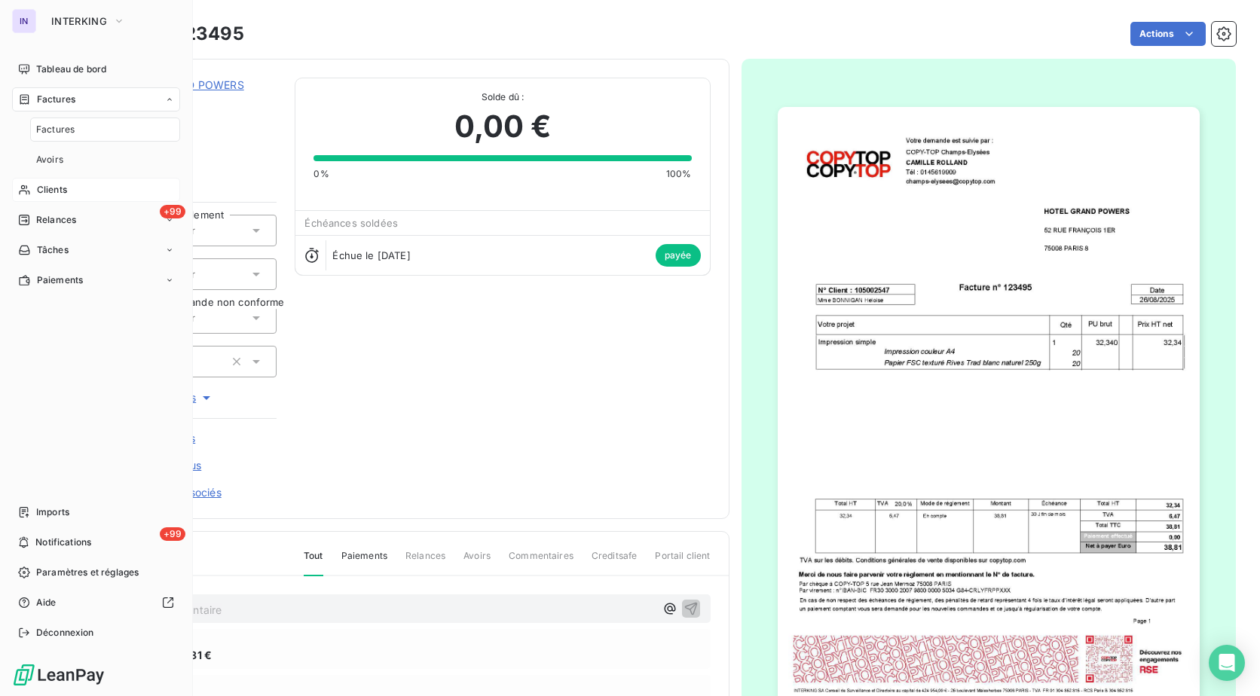
click at [53, 129] on span "Factures" at bounding box center [55, 130] width 38 height 14
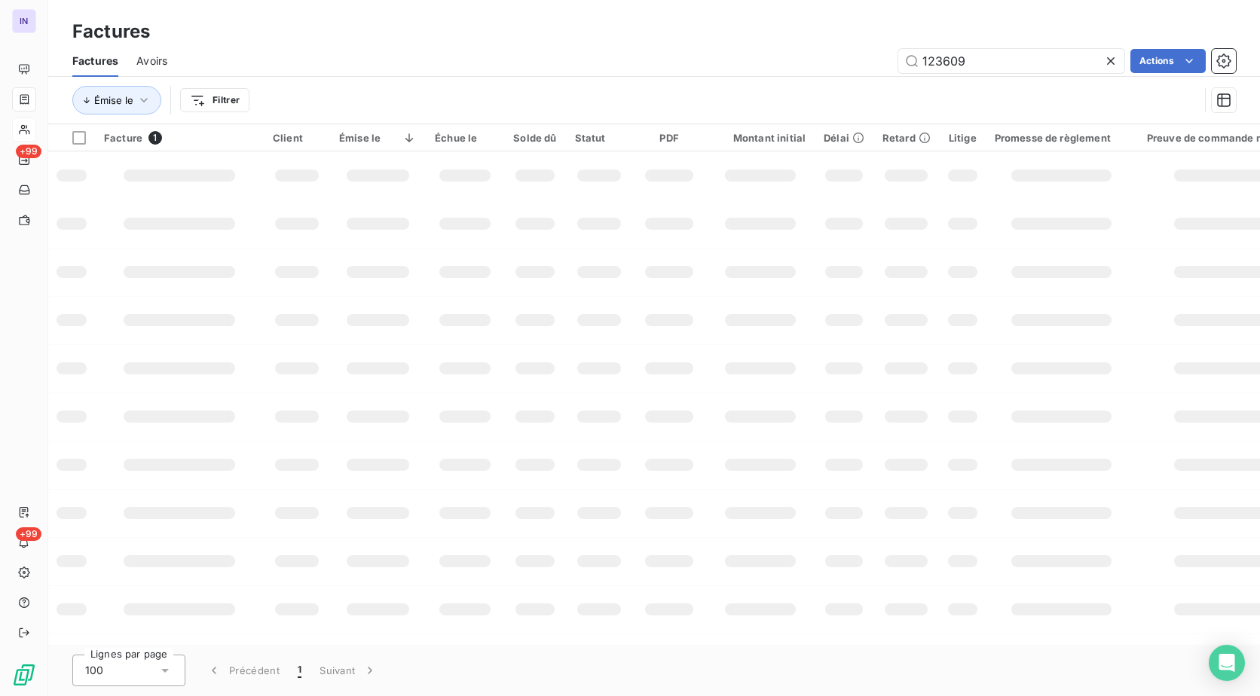
drag, startPoint x: 940, startPoint y: 64, endPoint x: 763, endPoint y: 69, distance: 177.1
click at [775, 66] on div "123609 Actions" at bounding box center [710, 61] width 1050 height 24
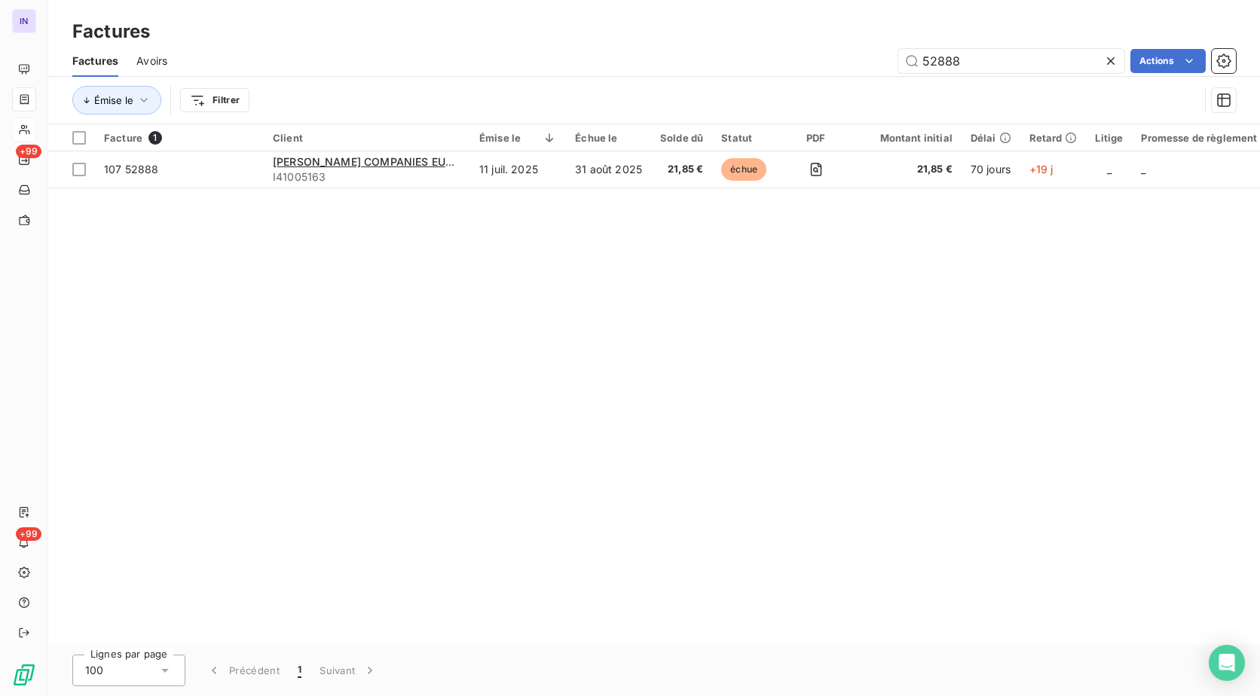
type input "52888"
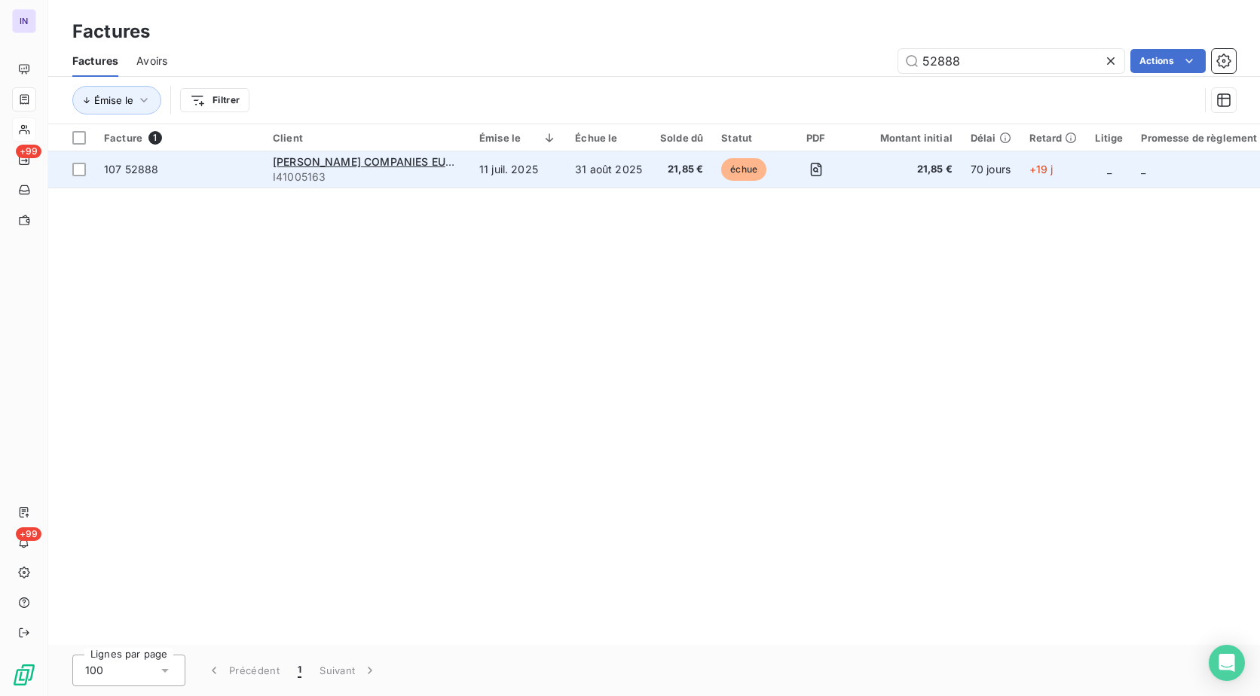
click at [469, 181] on td "[PERSON_NAME] COMPANIES EUROPE I41005163" at bounding box center [367, 169] width 206 height 36
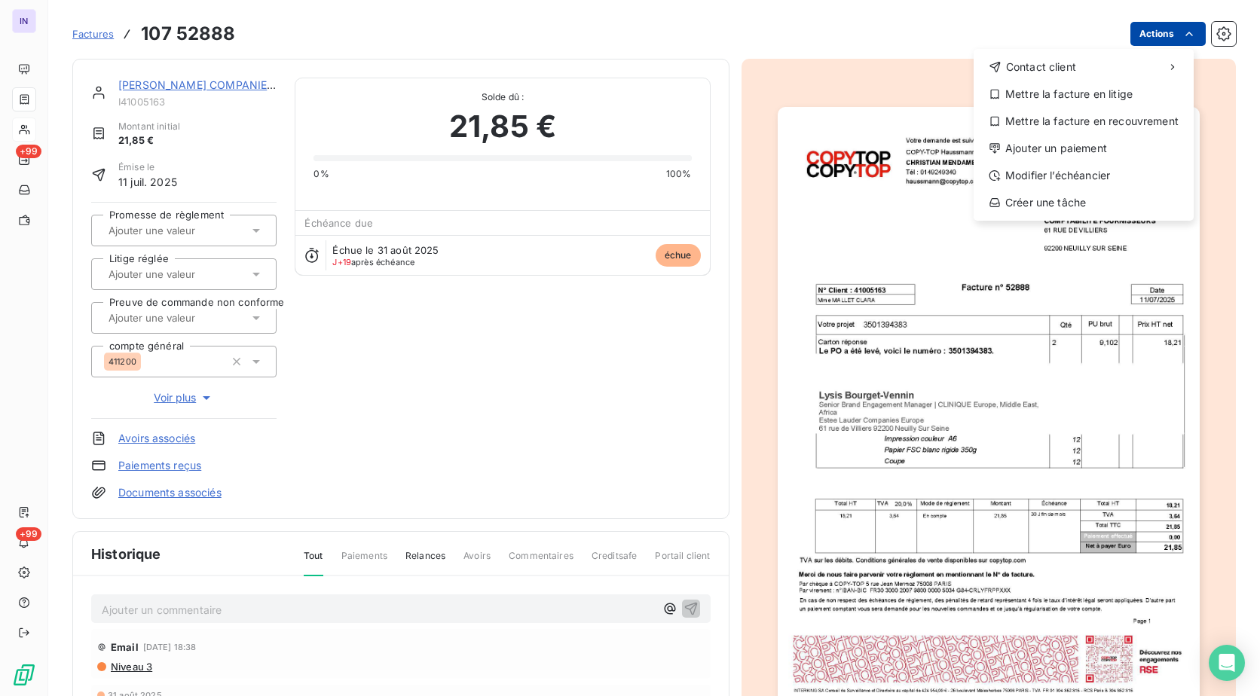
click at [1163, 33] on html "IN +99 +99 Factures [PHONE_NUMBER] Actions Contact client Mettre la facture en …" at bounding box center [630, 348] width 1260 height 696
click at [1055, 146] on div "Ajouter un paiement" at bounding box center [1083, 148] width 208 height 24
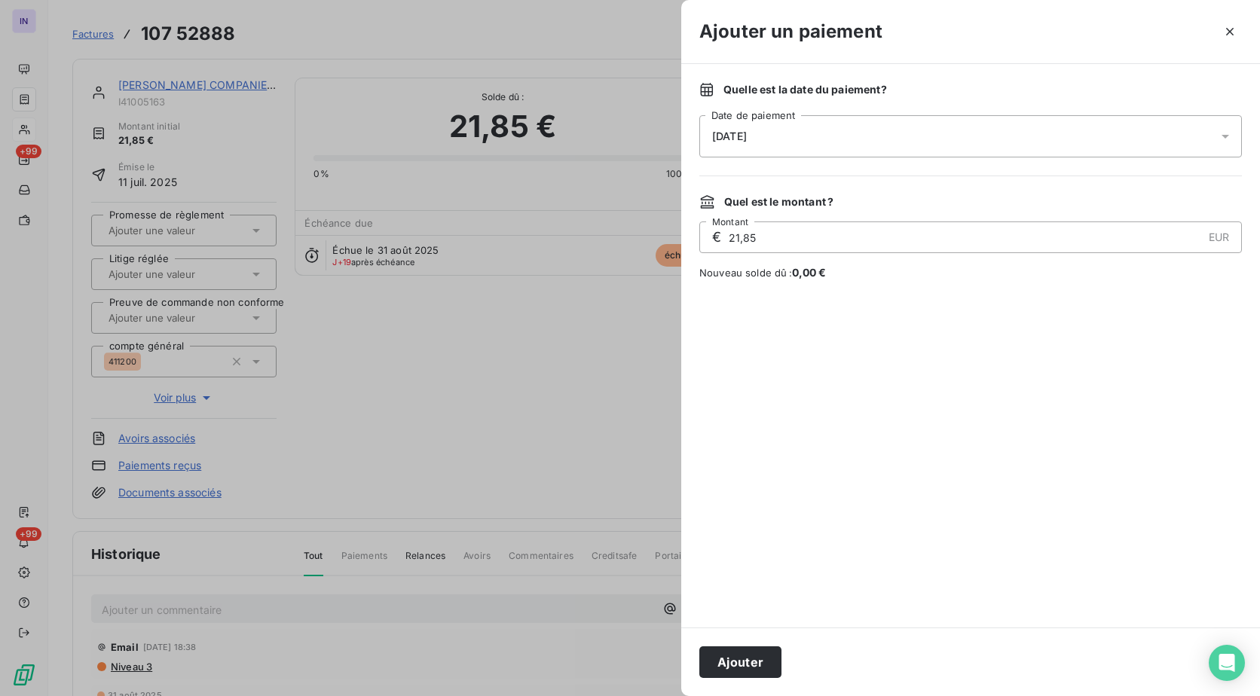
click at [831, 139] on div "[DATE]" at bounding box center [970, 136] width 542 height 42
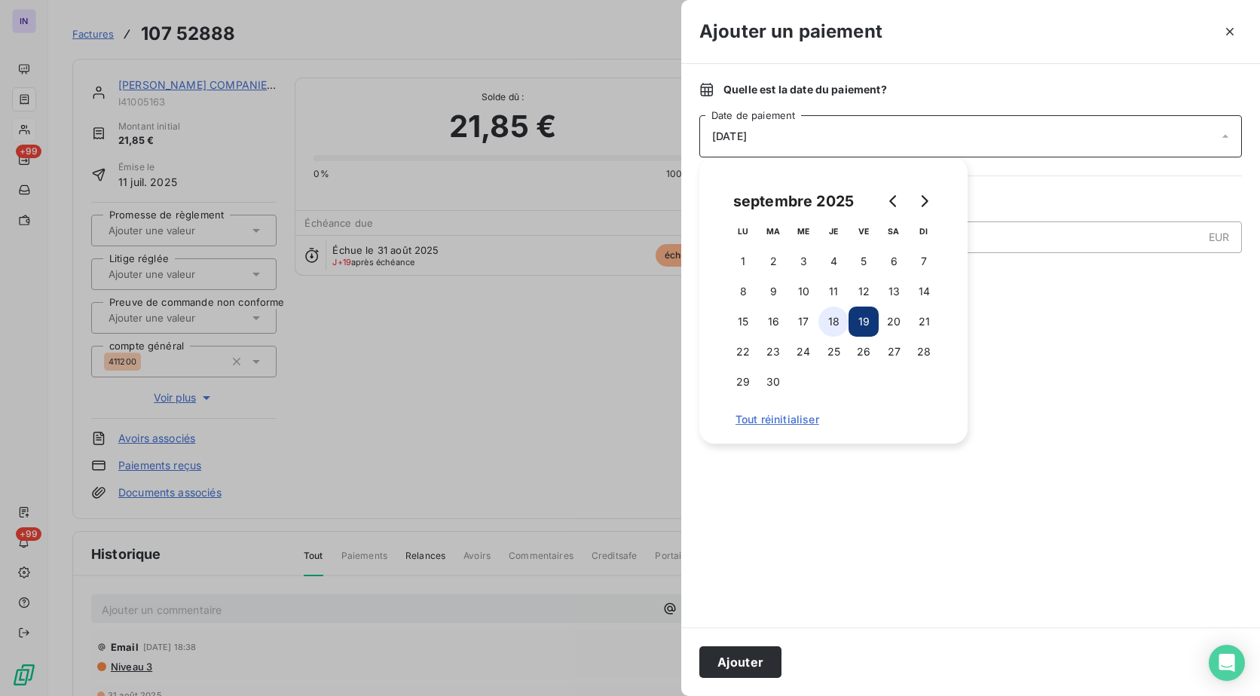
click at [841, 319] on button "18" at bounding box center [833, 322] width 30 height 30
click at [756, 668] on button "Ajouter" at bounding box center [740, 662] width 82 height 32
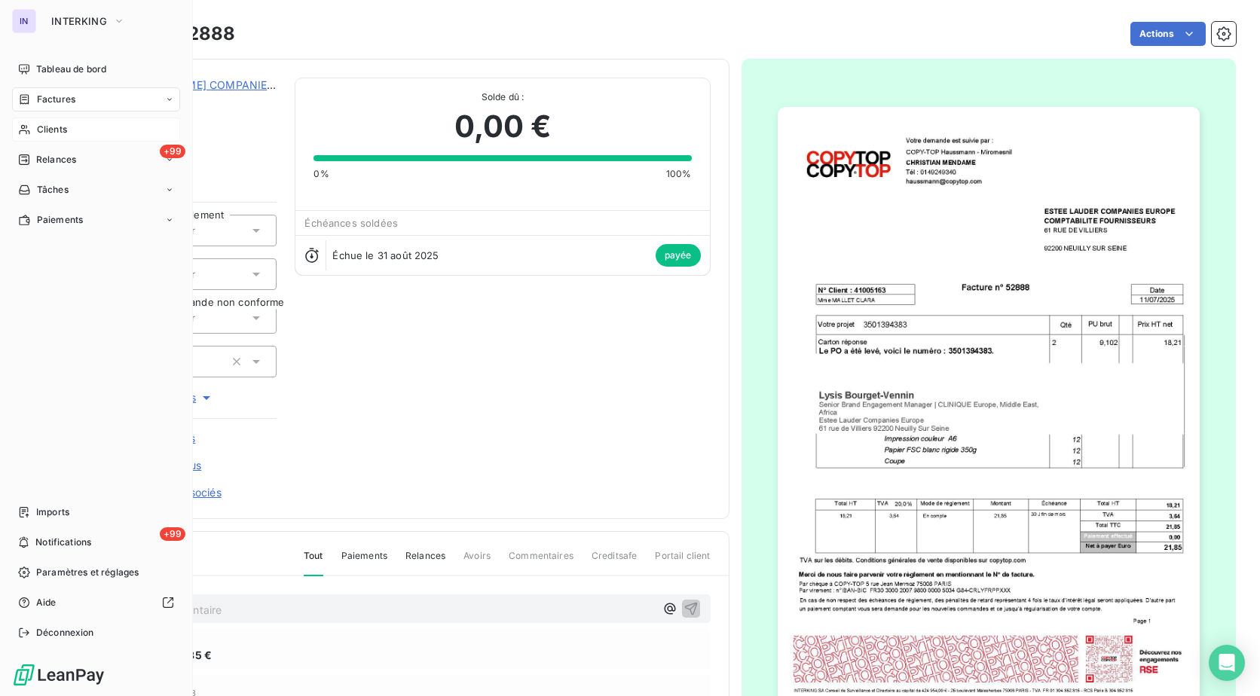
click at [47, 105] on span "Factures" at bounding box center [56, 100] width 38 height 14
click at [64, 138] on div "Factures" at bounding box center [105, 130] width 150 height 24
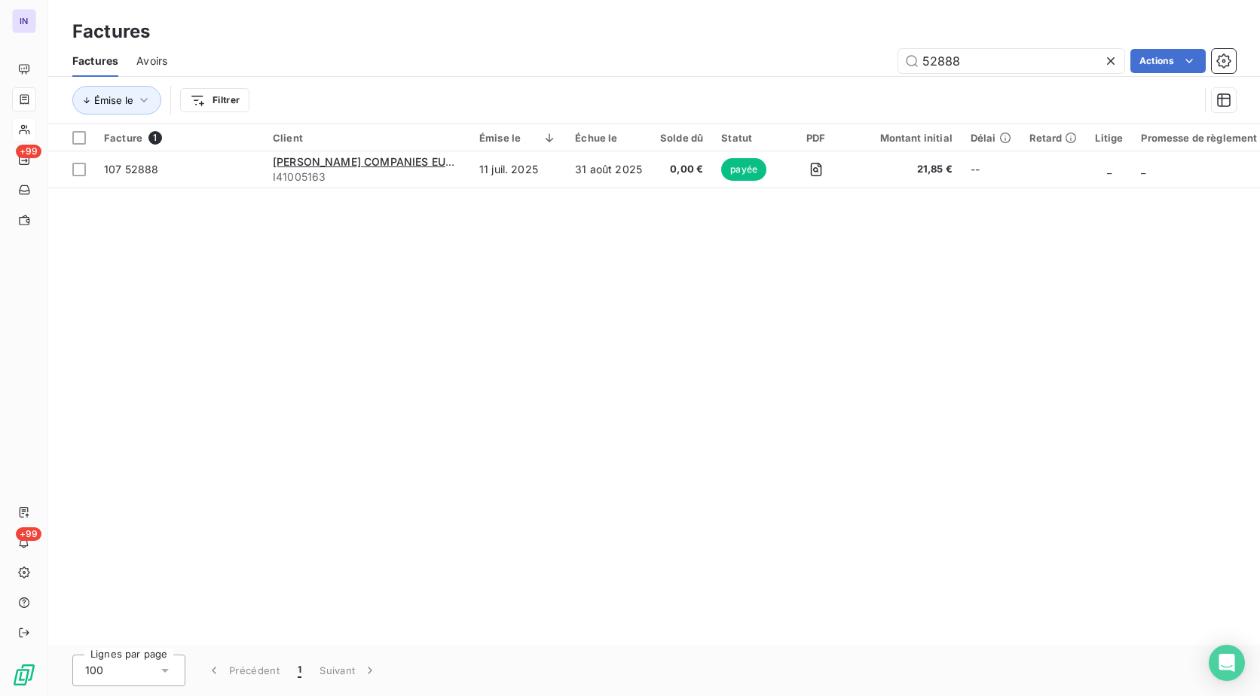
drag, startPoint x: 964, startPoint y: 72, endPoint x: 887, endPoint y: 66, distance: 77.8
click at [887, 66] on div "52888 Actions" at bounding box center [710, 61] width 1050 height 24
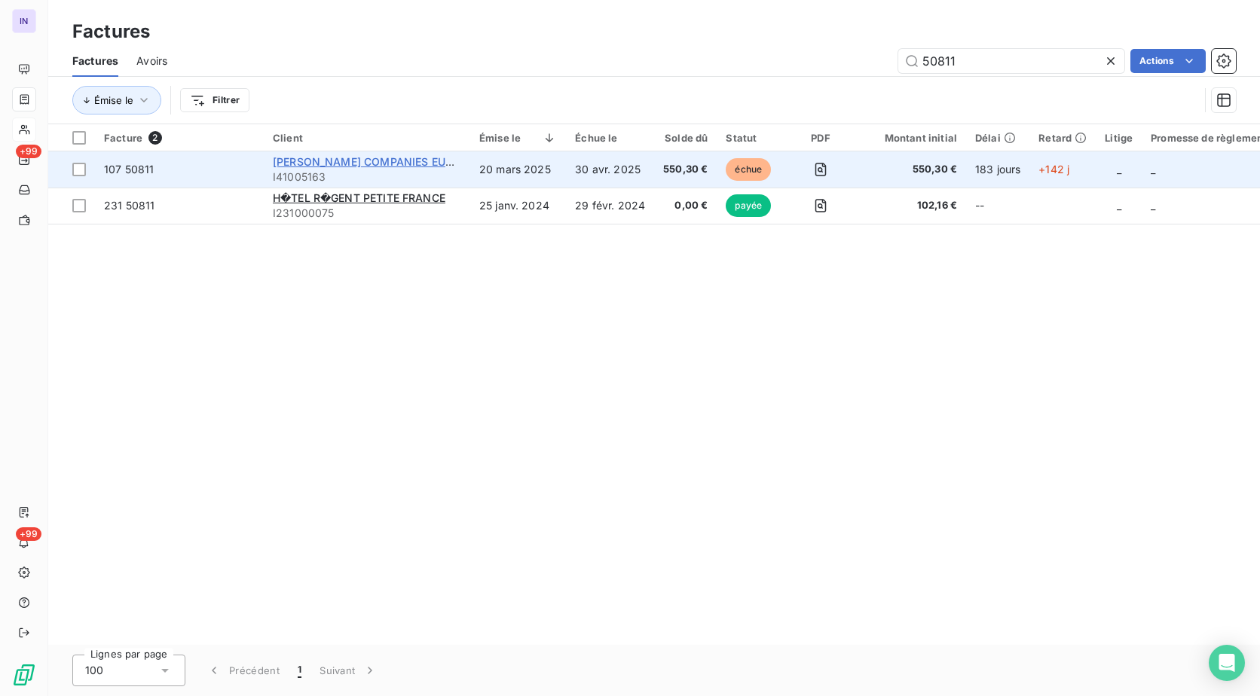
type input "50811"
click at [428, 157] on span "[PERSON_NAME] COMPANIES EUROPE" at bounding box center [373, 161] width 201 height 13
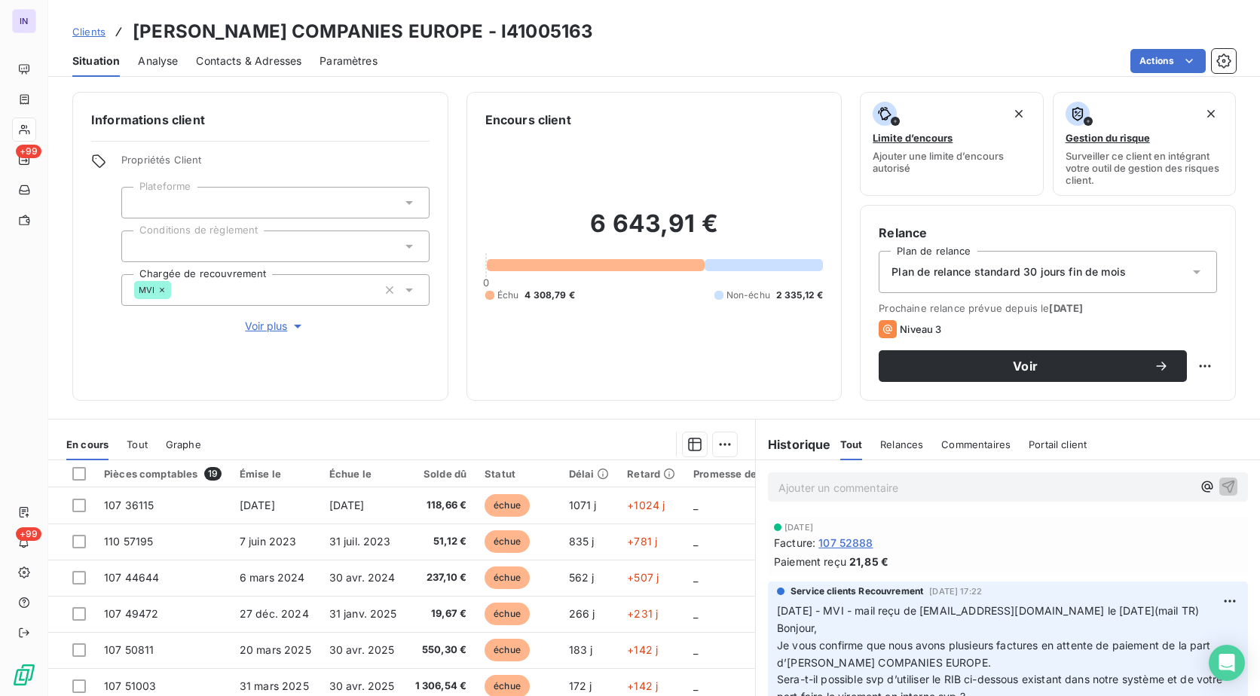
click at [593, 24] on div "Clients [PERSON_NAME] COMPANIES EUROPE - I41005163" at bounding box center [654, 31] width 1212 height 27
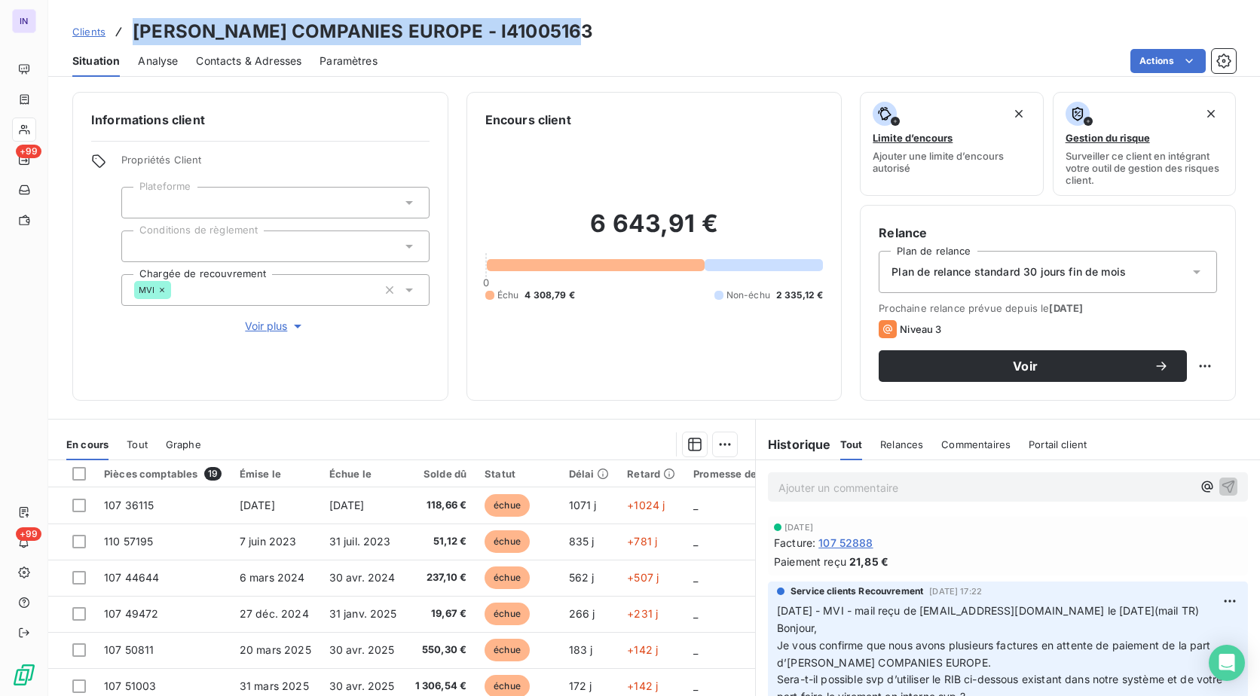
drag, startPoint x: 598, startPoint y: 26, endPoint x: 128, endPoint y: 26, distance: 470.1
click at [128, 26] on div "Clients [PERSON_NAME] COMPANIES EUROPE - I41005163" at bounding box center [654, 31] width 1212 height 27
copy h3 "[PERSON_NAME] COMPANIES EUROPE - I41005163"
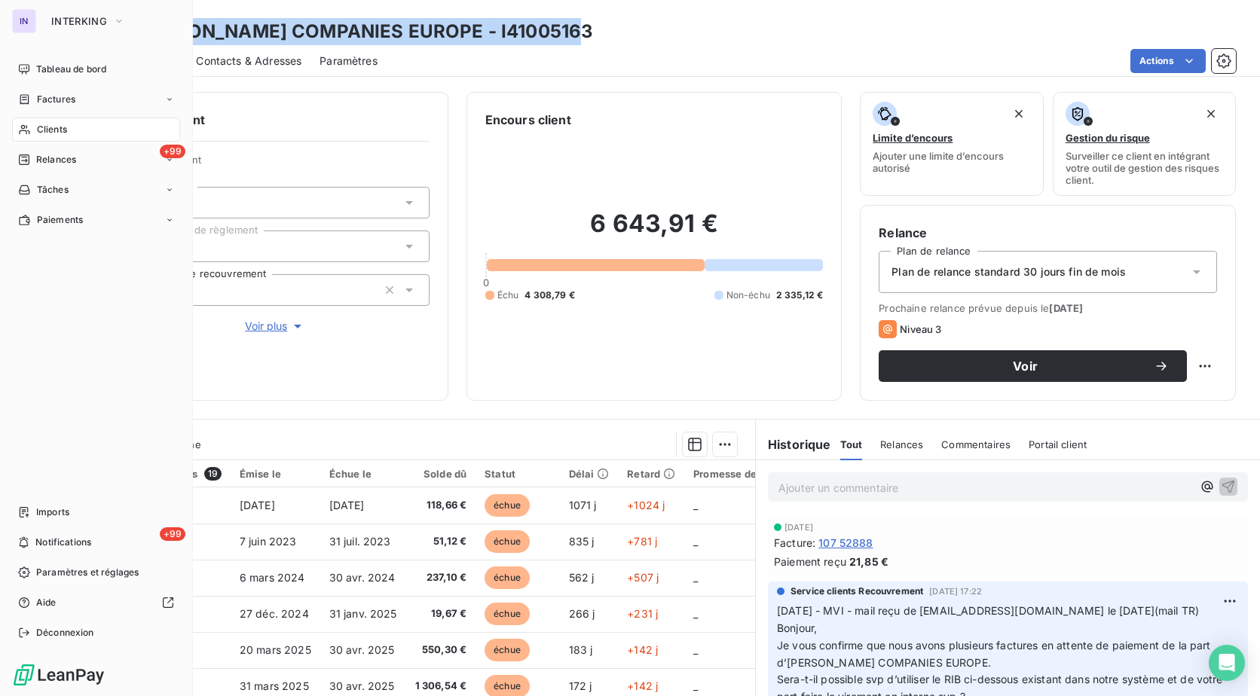
drag, startPoint x: 57, startPoint y: 130, endPoint x: 170, endPoint y: 119, distance: 112.8
click at [57, 130] on span "Clients" at bounding box center [52, 130] width 30 height 14
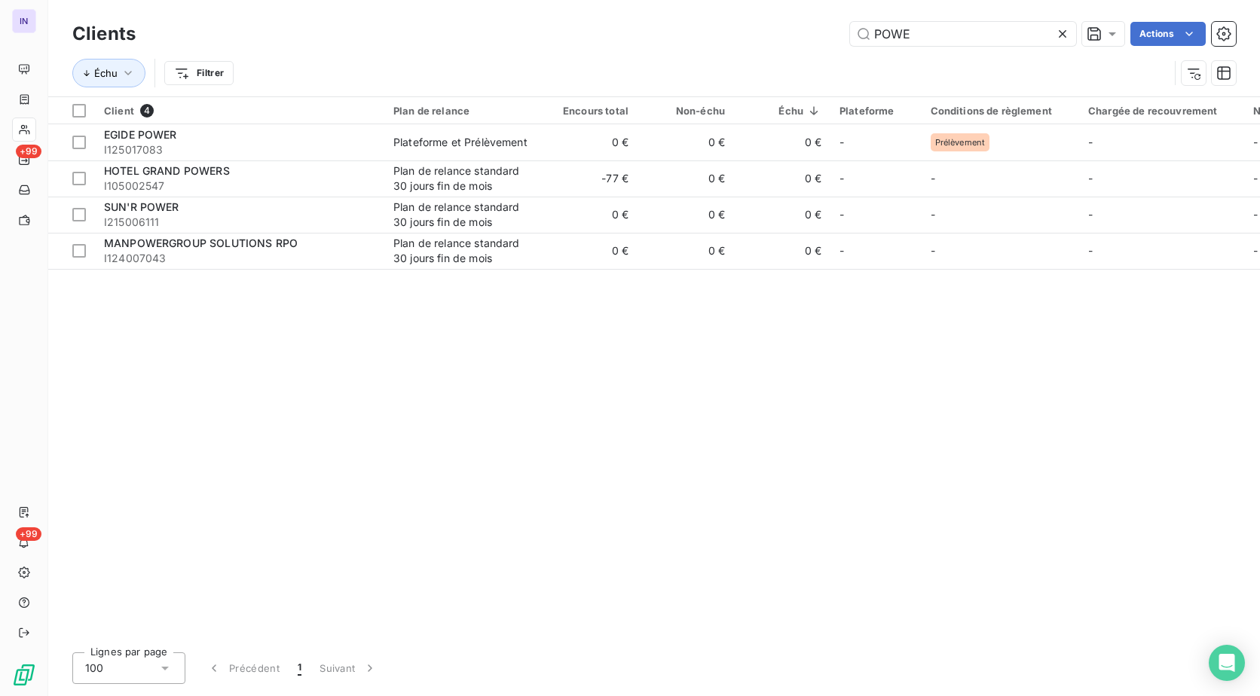
drag, startPoint x: 918, startPoint y: 33, endPoint x: 699, endPoint y: 37, distance: 219.3
click at [699, 37] on div "POWE Actions" at bounding box center [695, 34] width 1082 height 24
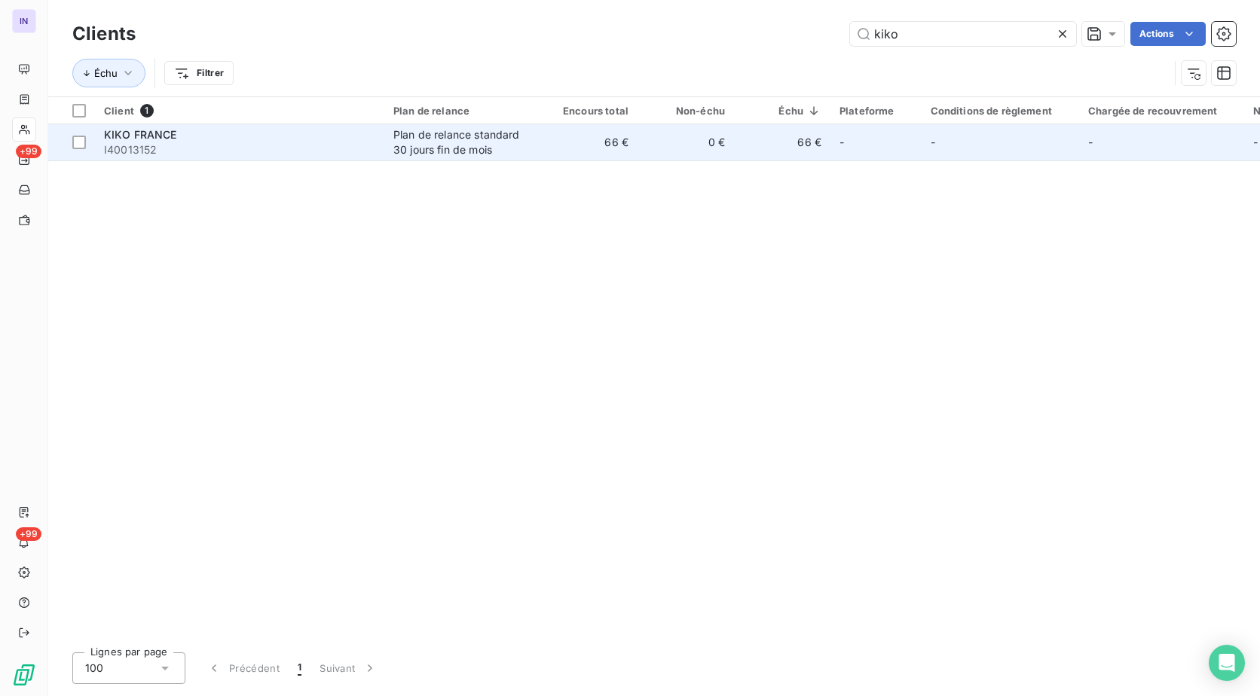
type input "kiko"
click at [546, 147] on td "66 €" at bounding box center [589, 142] width 96 height 36
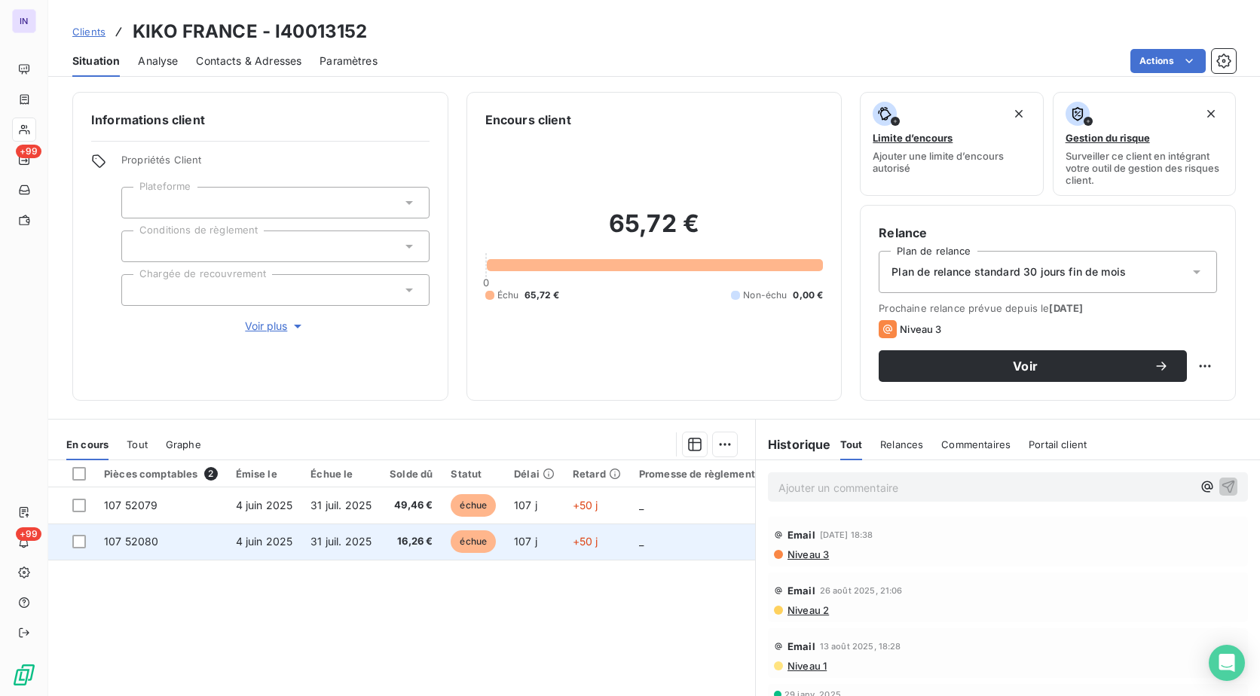
click at [397, 537] on span "16,26 €" at bounding box center [411, 541] width 43 height 15
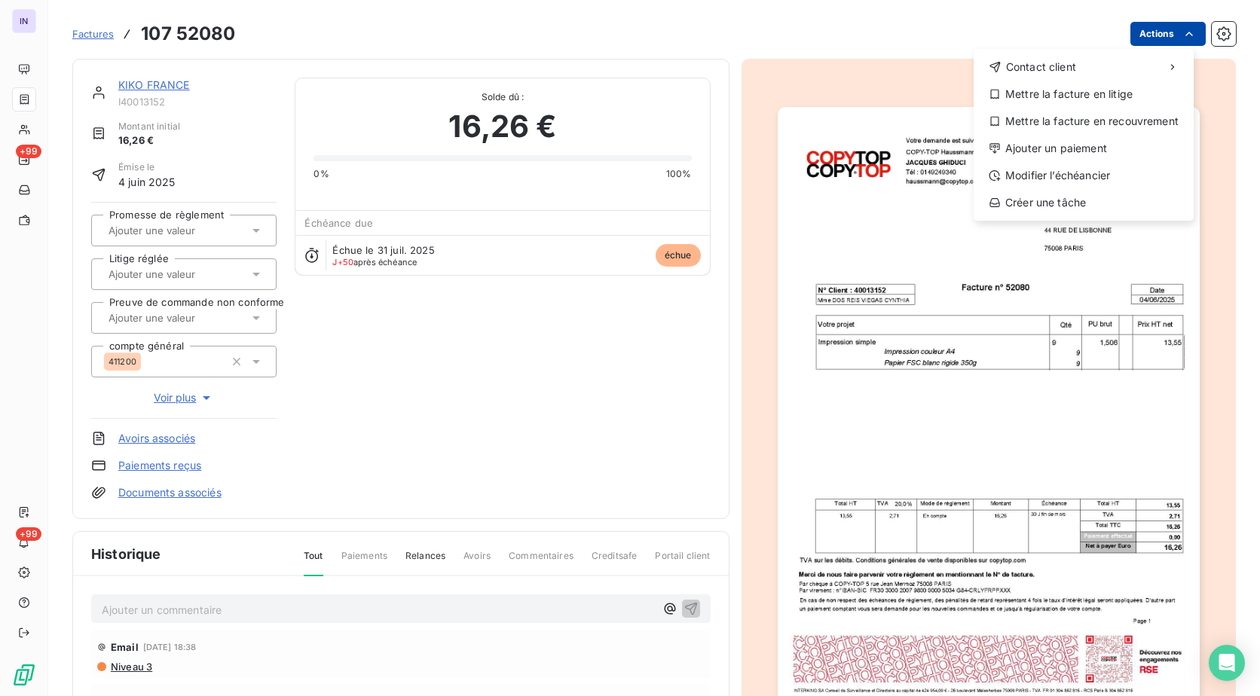
click at [1126, 38] on html "IN +99 +99 Factures [PHONE_NUMBER] Actions Contact client Mettre la facture en …" at bounding box center [630, 348] width 1260 height 696
click at [1071, 154] on div "Ajouter un paiement" at bounding box center [1083, 148] width 208 height 24
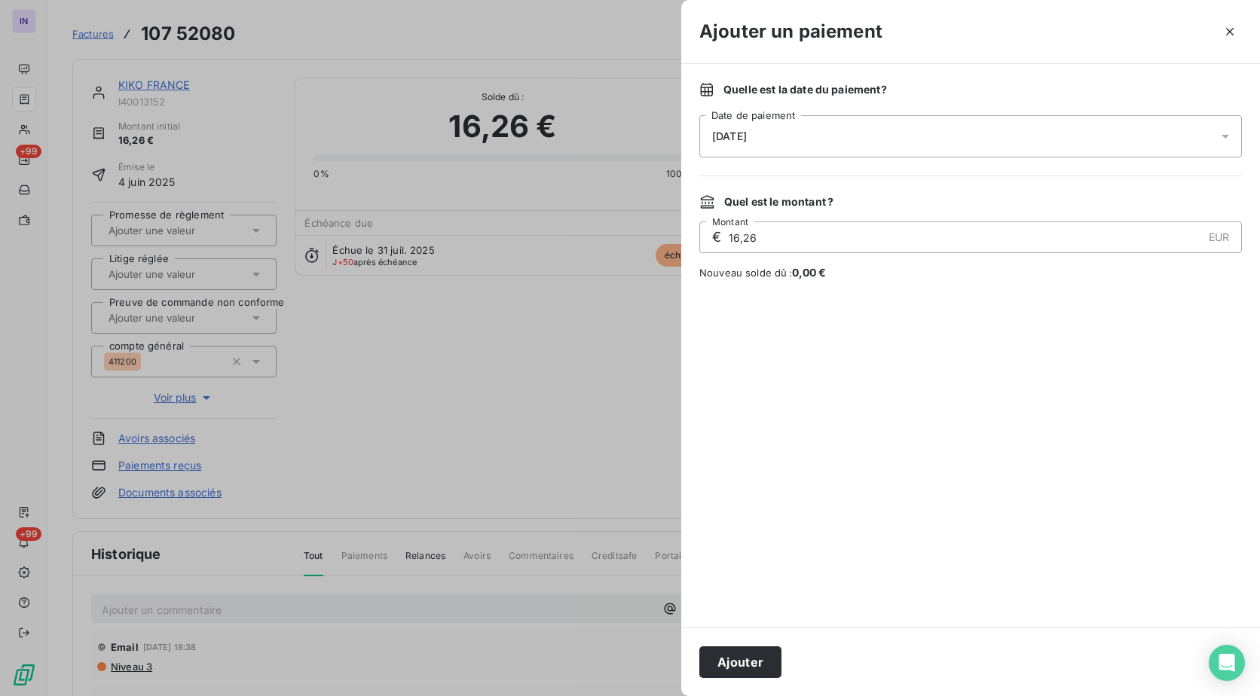
click at [892, 124] on div "[DATE]" at bounding box center [970, 136] width 542 height 42
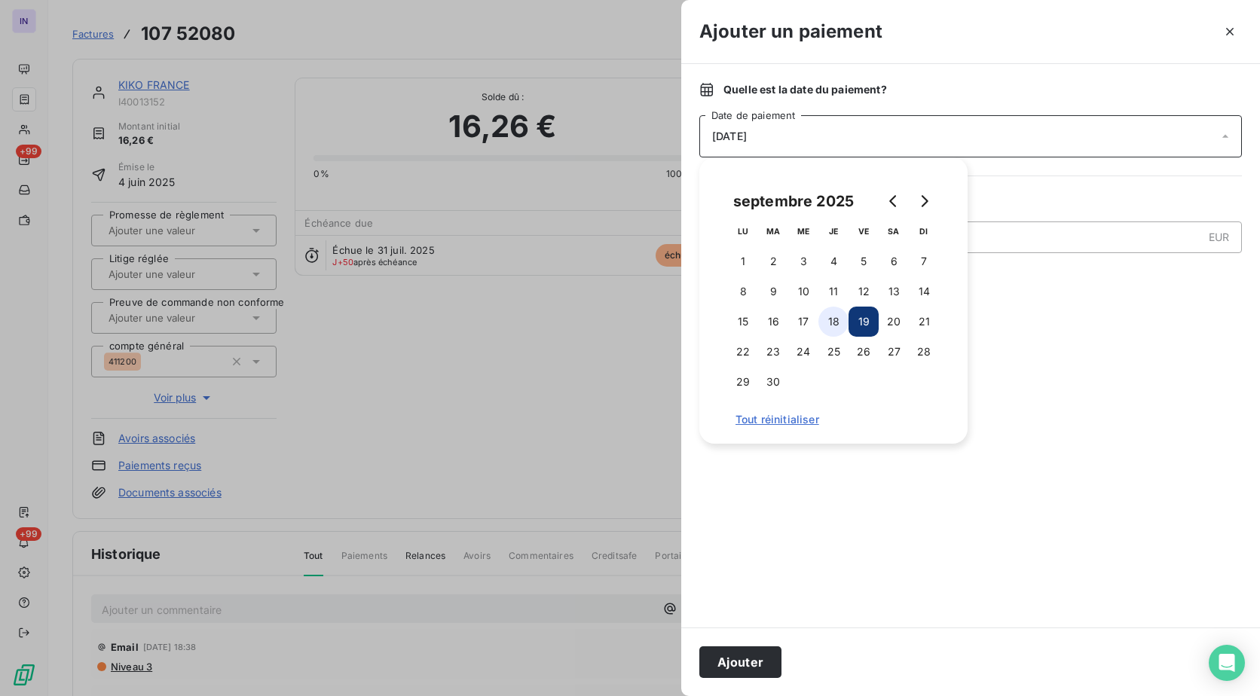
click at [839, 310] on button "18" at bounding box center [833, 322] width 30 height 30
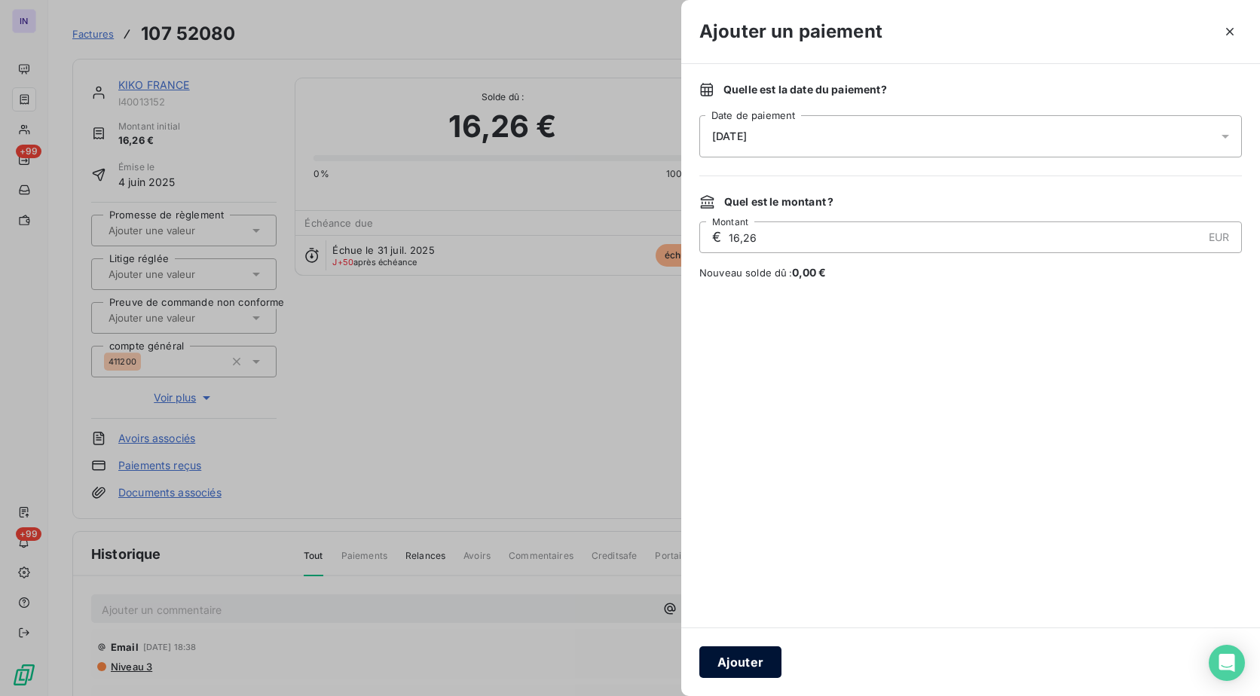
click at [739, 653] on button "Ajouter" at bounding box center [740, 662] width 82 height 32
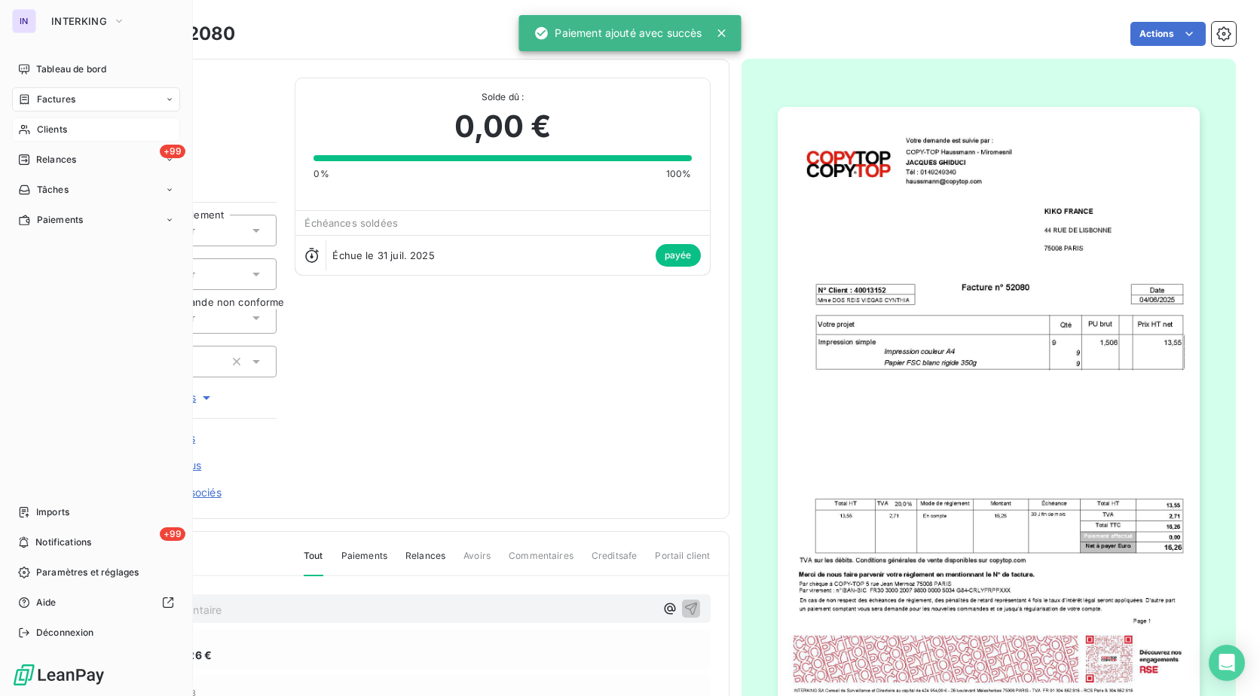
drag, startPoint x: 44, startPoint y: 124, endPoint x: 98, endPoint y: 133, distance: 54.9
click at [44, 124] on span "Clients" at bounding box center [52, 130] width 30 height 14
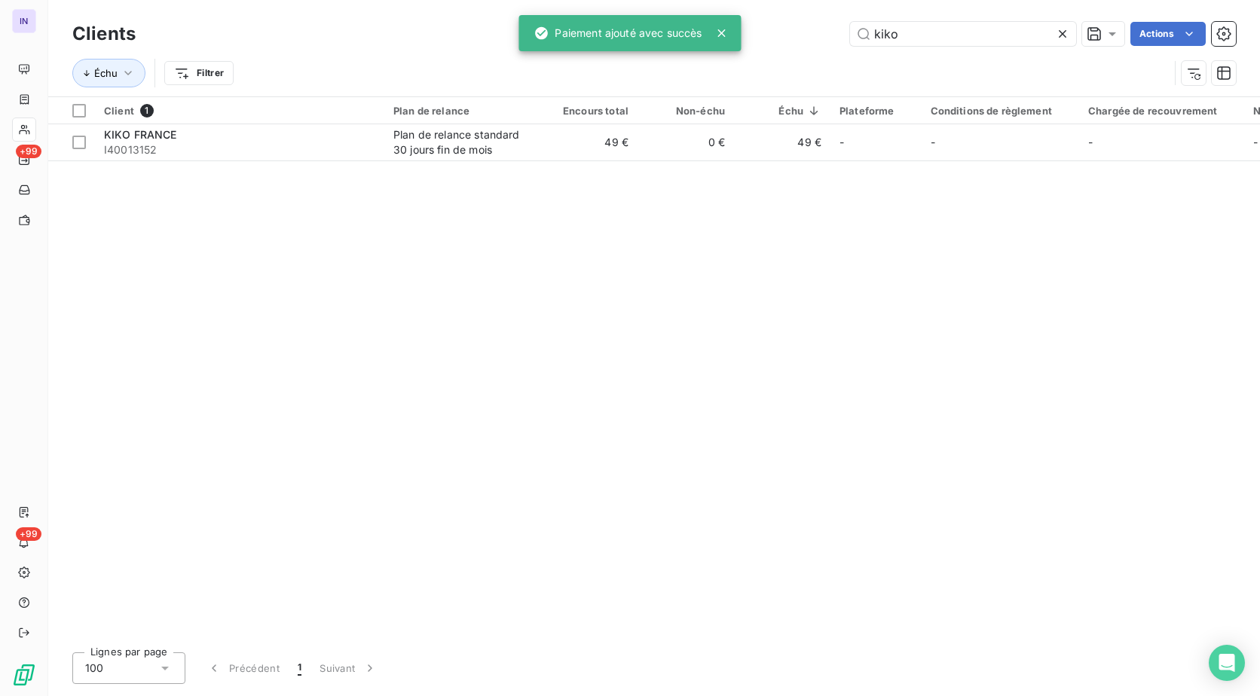
drag, startPoint x: 953, startPoint y: 21, endPoint x: 794, endPoint y: 44, distance: 160.6
click at [794, 44] on div "Clients kiko Actions" at bounding box center [653, 34] width 1163 height 32
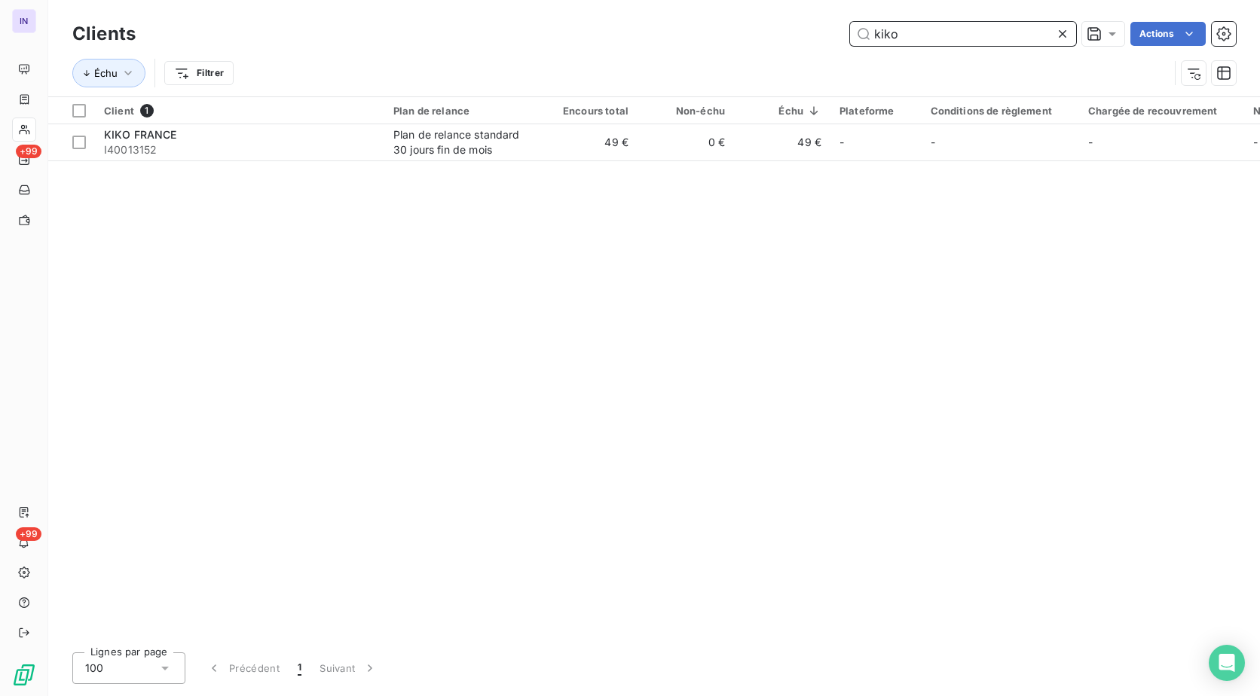
click at [911, 38] on input "kiko" at bounding box center [963, 34] width 226 height 24
drag, startPoint x: 920, startPoint y: 32, endPoint x: 808, endPoint y: 33, distance: 112.3
click at [808, 33] on div "kiko Actions" at bounding box center [695, 34] width 1082 height 24
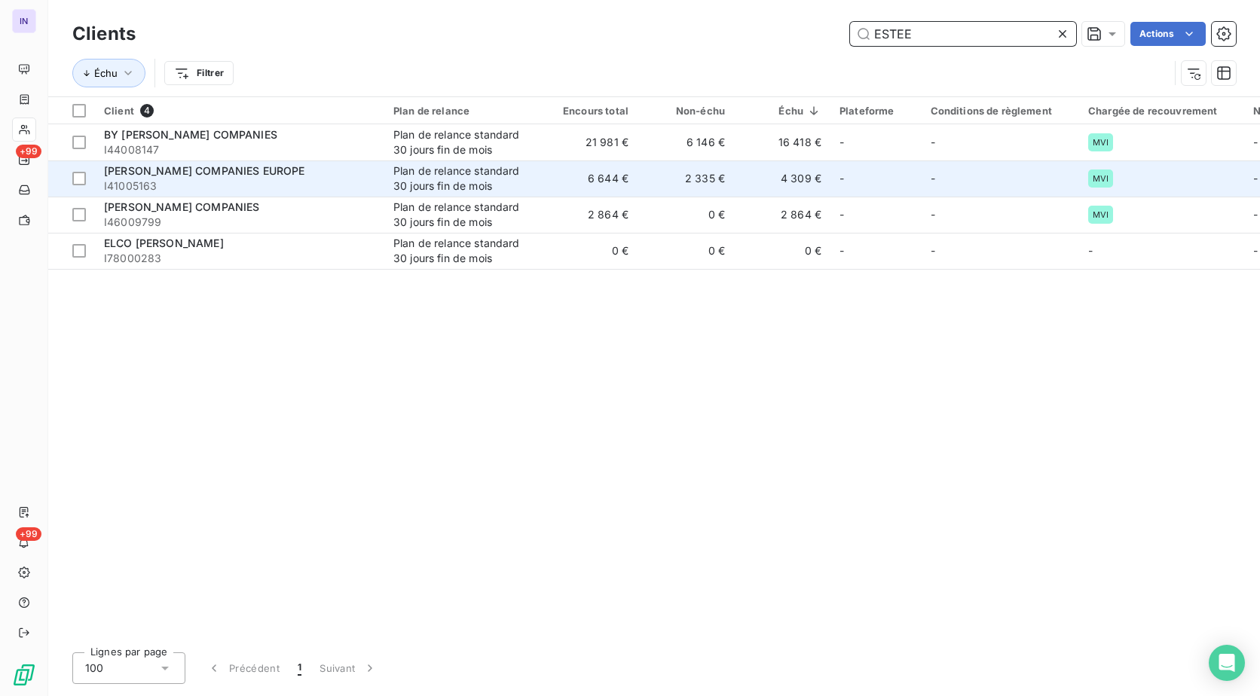
type input "ESTEE"
click at [409, 185] on div "Plan de relance standard 30 jours fin de mois" at bounding box center [462, 178] width 139 height 30
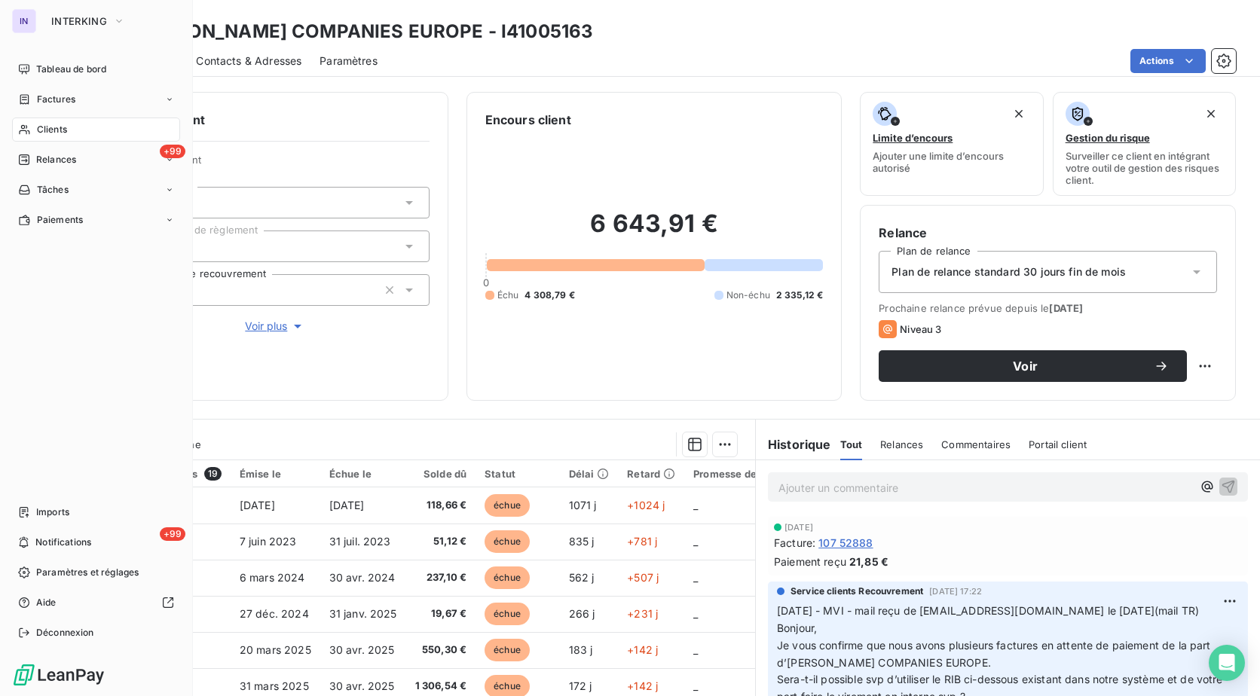
click at [42, 129] on span "Clients" at bounding box center [52, 130] width 30 height 14
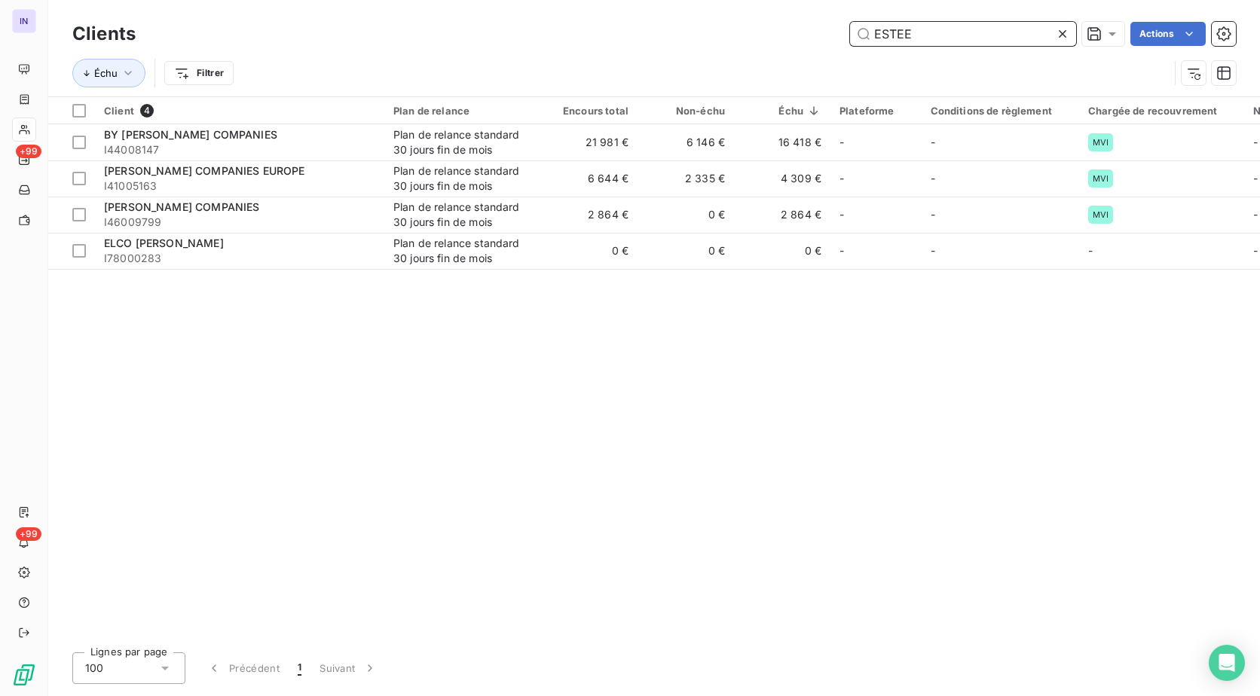
drag, startPoint x: 955, startPoint y: 43, endPoint x: 814, endPoint y: 43, distance: 140.9
click at [814, 43] on div "ESTEE Actions" at bounding box center [695, 34] width 1082 height 24
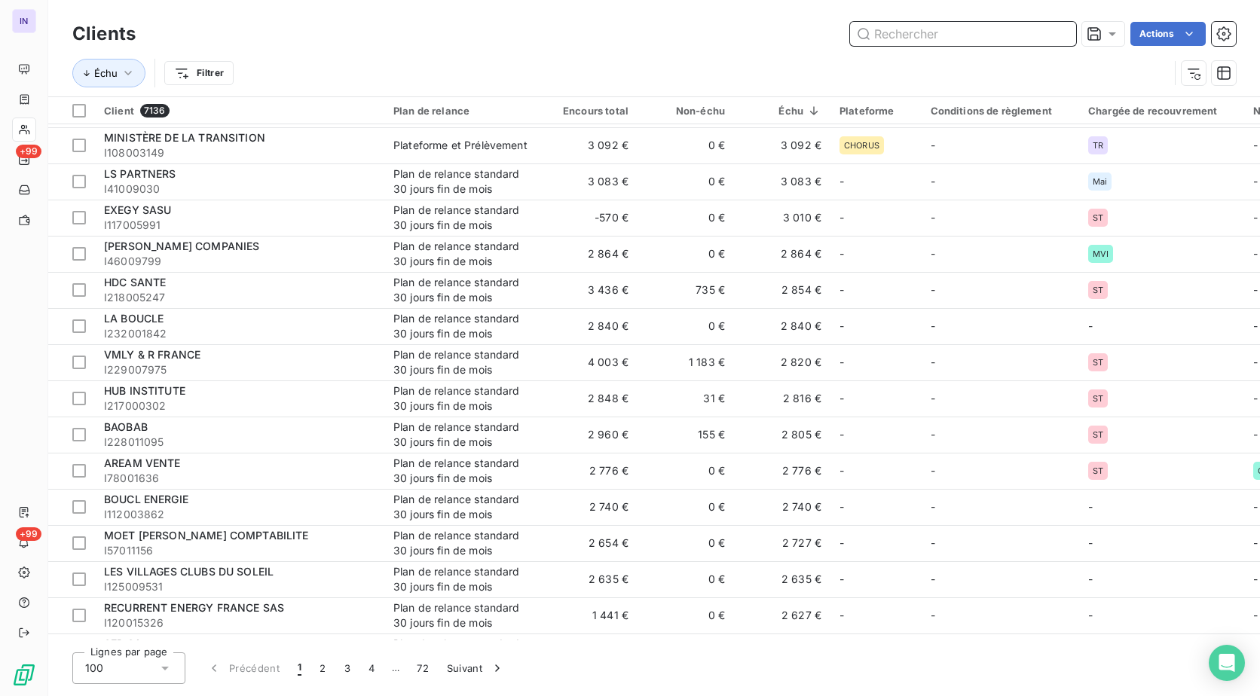
scroll to position [2863, 0]
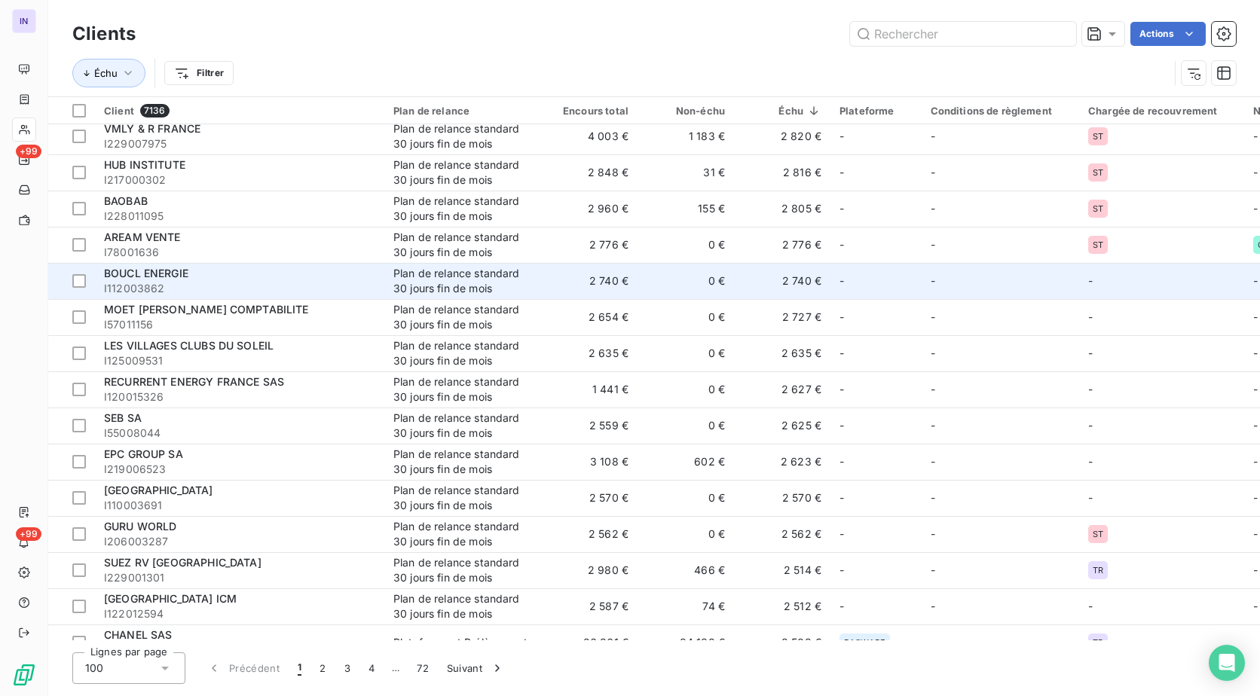
click at [504, 282] on div "Plan de relance standard 30 jours fin de mois" at bounding box center [462, 281] width 139 height 30
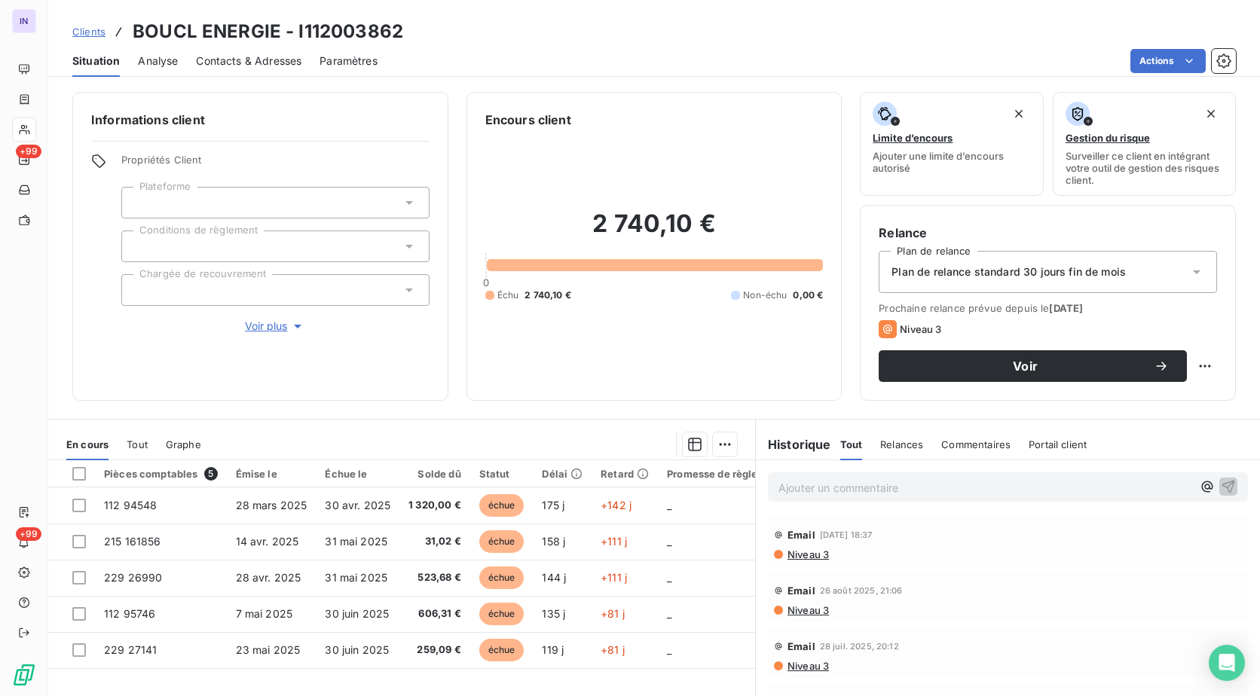
click at [403, 32] on div "Clients BOUCL ENERGIE - I112003862" at bounding box center [654, 31] width 1212 height 27
drag, startPoint x: 402, startPoint y: 32, endPoint x: 135, endPoint y: 28, distance: 266.7
click at [135, 28] on div "Clients BOUCL ENERGIE - I112003862" at bounding box center [654, 31] width 1212 height 27
copy h3 "BOUCL ENERGIE - I112003862"
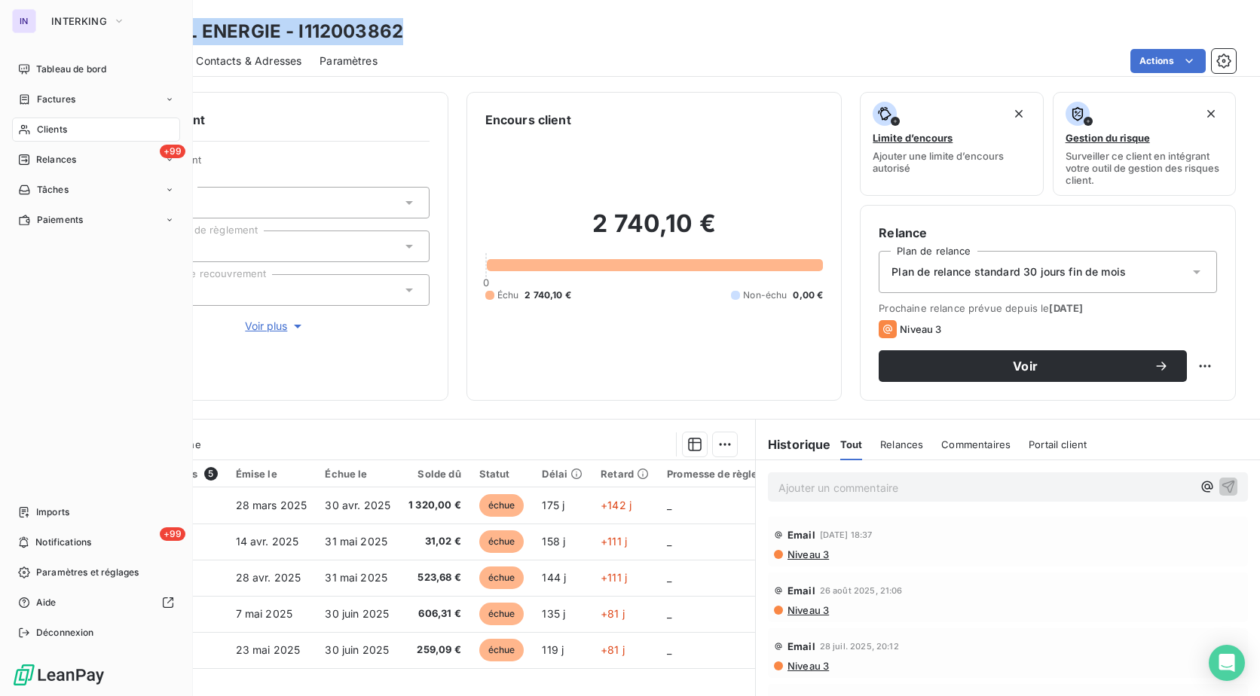
click at [49, 130] on span "Clients" at bounding box center [52, 130] width 30 height 14
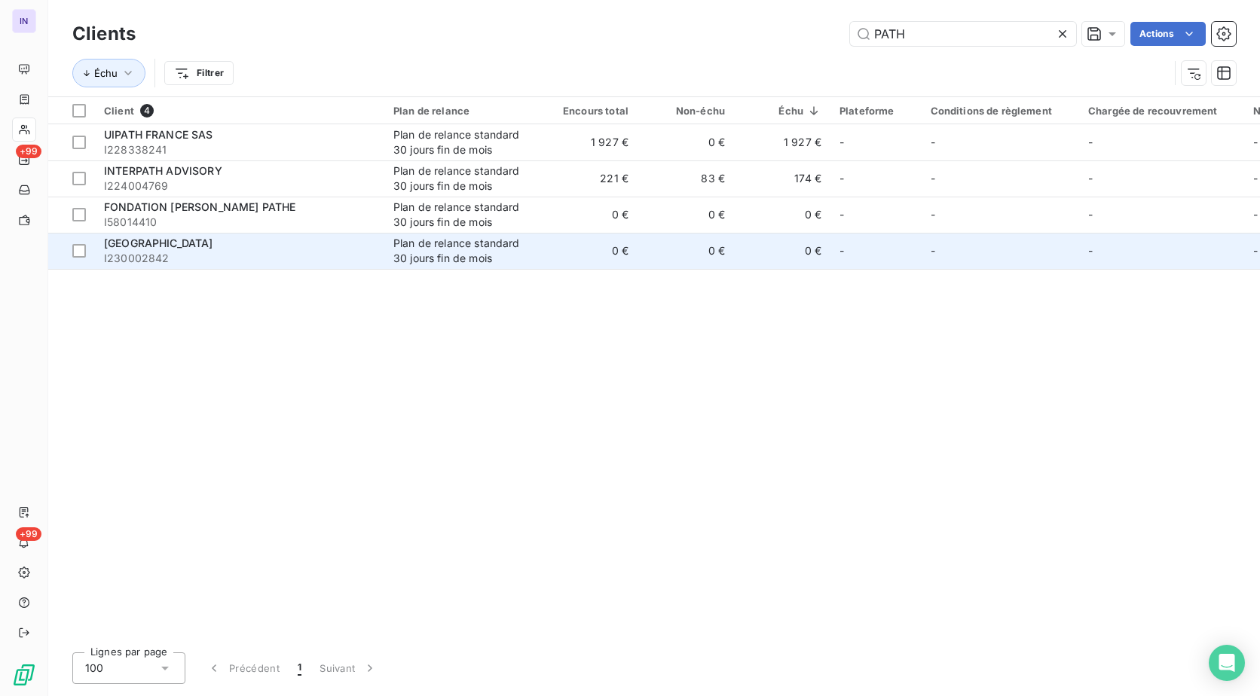
type input "PATH"
click at [404, 252] on div "Plan de relance standard 30 jours fin de mois" at bounding box center [462, 251] width 139 height 30
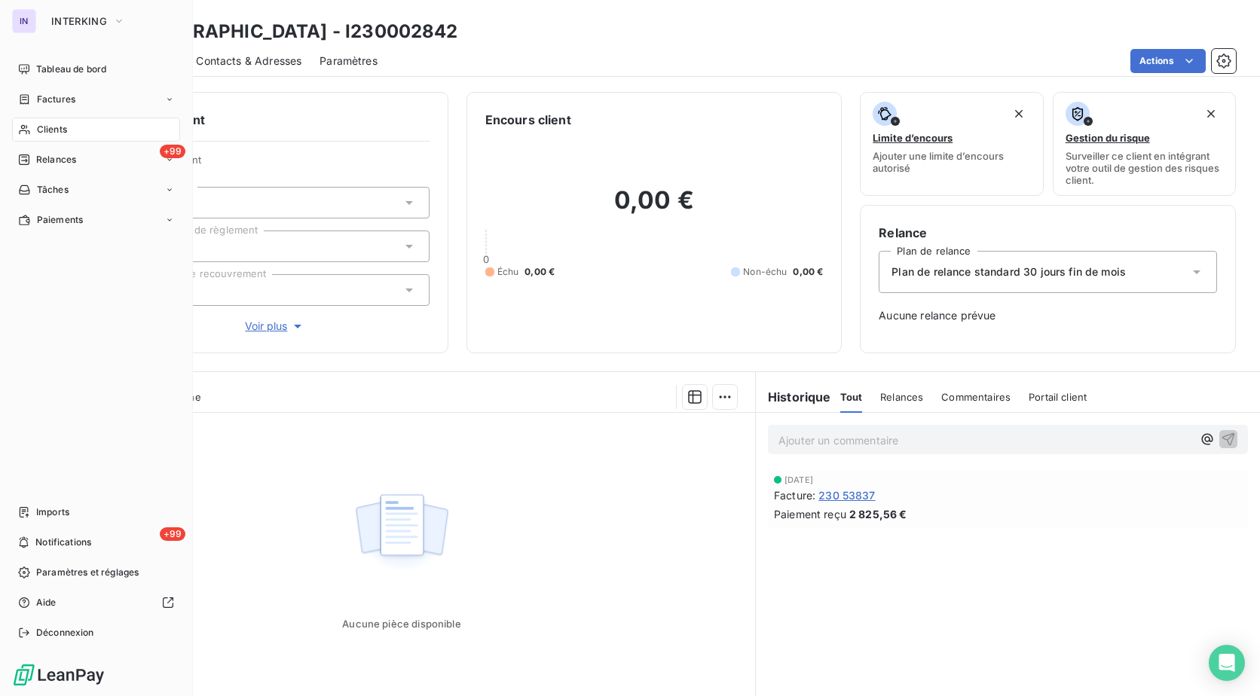
click at [53, 127] on span "Clients" at bounding box center [52, 130] width 30 height 14
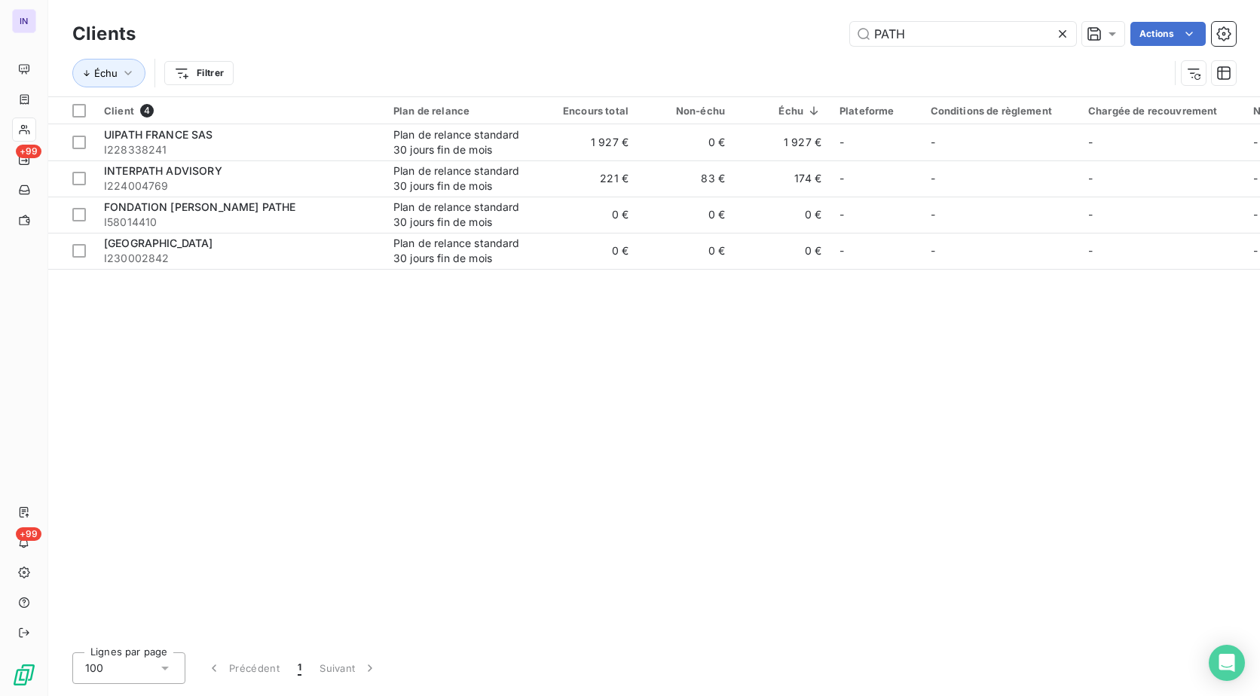
drag, startPoint x: 912, startPoint y: 31, endPoint x: 803, endPoint y: 31, distance: 108.5
click at [805, 30] on div "PATH Actions" at bounding box center [695, 34] width 1082 height 24
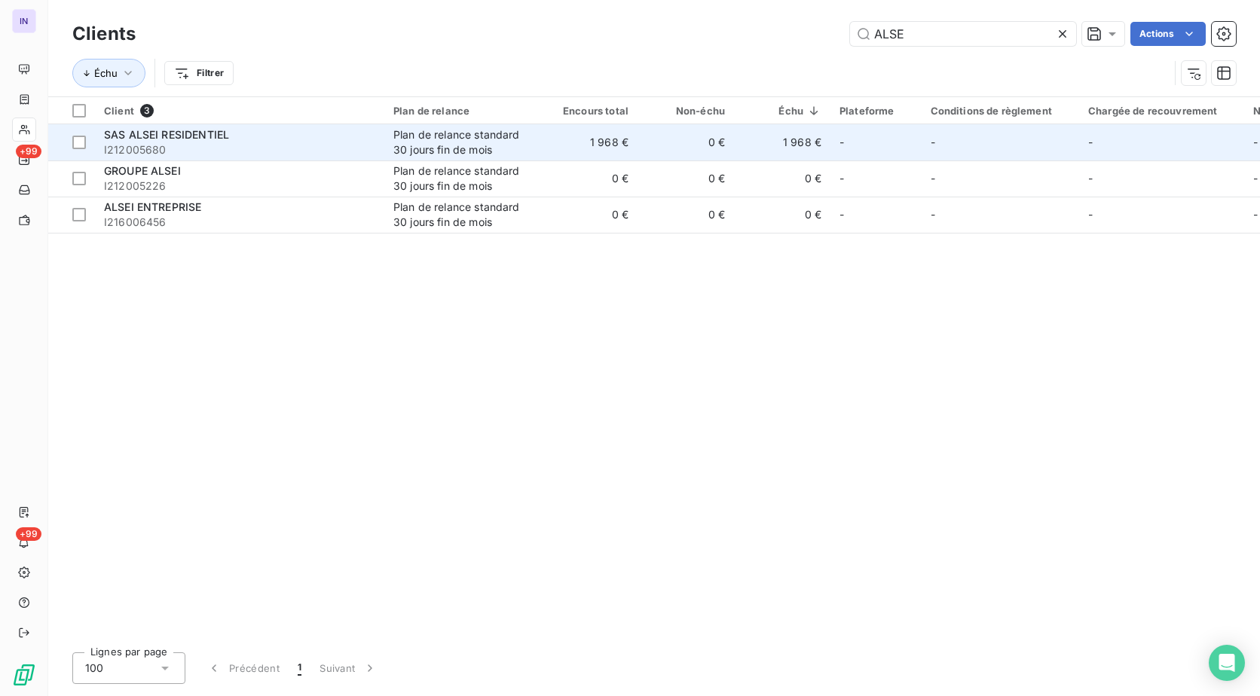
type input "ALSE"
click at [252, 145] on span "I212005680" at bounding box center [239, 149] width 271 height 15
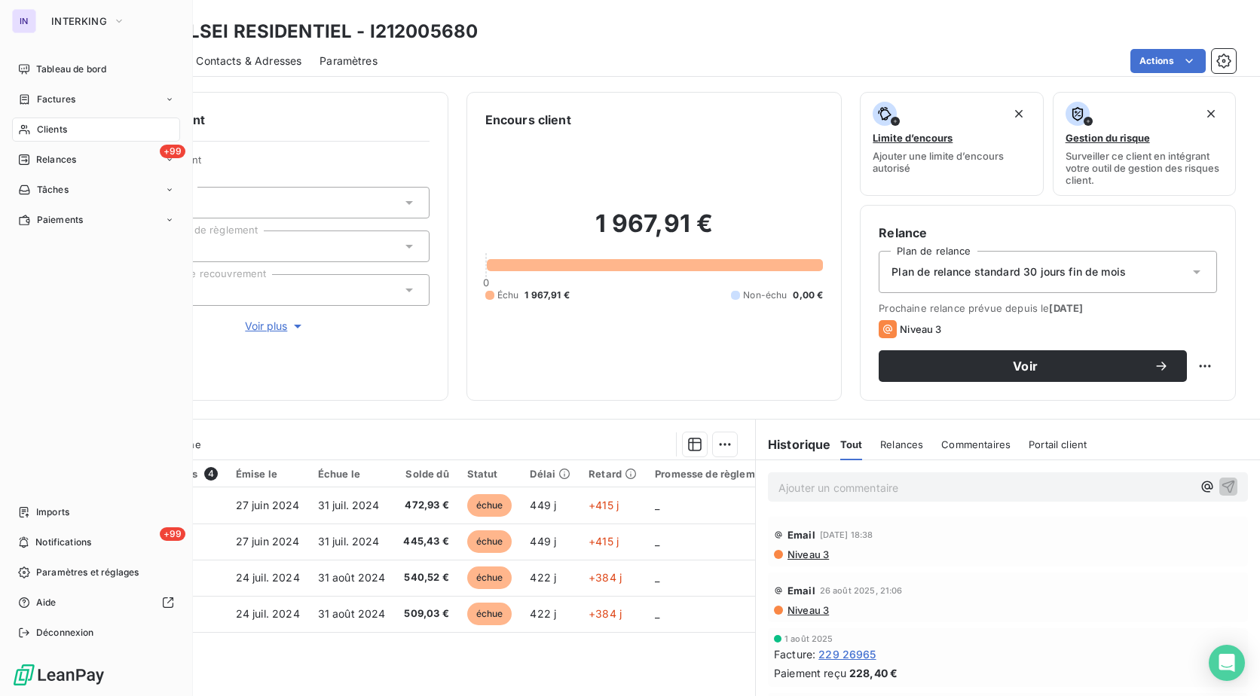
drag, startPoint x: 38, startPoint y: 128, endPoint x: 74, endPoint y: 131, distance: 36.3
click at [38, 128] on span "Clients" at bounding box center [52, 130] width 30 height 14
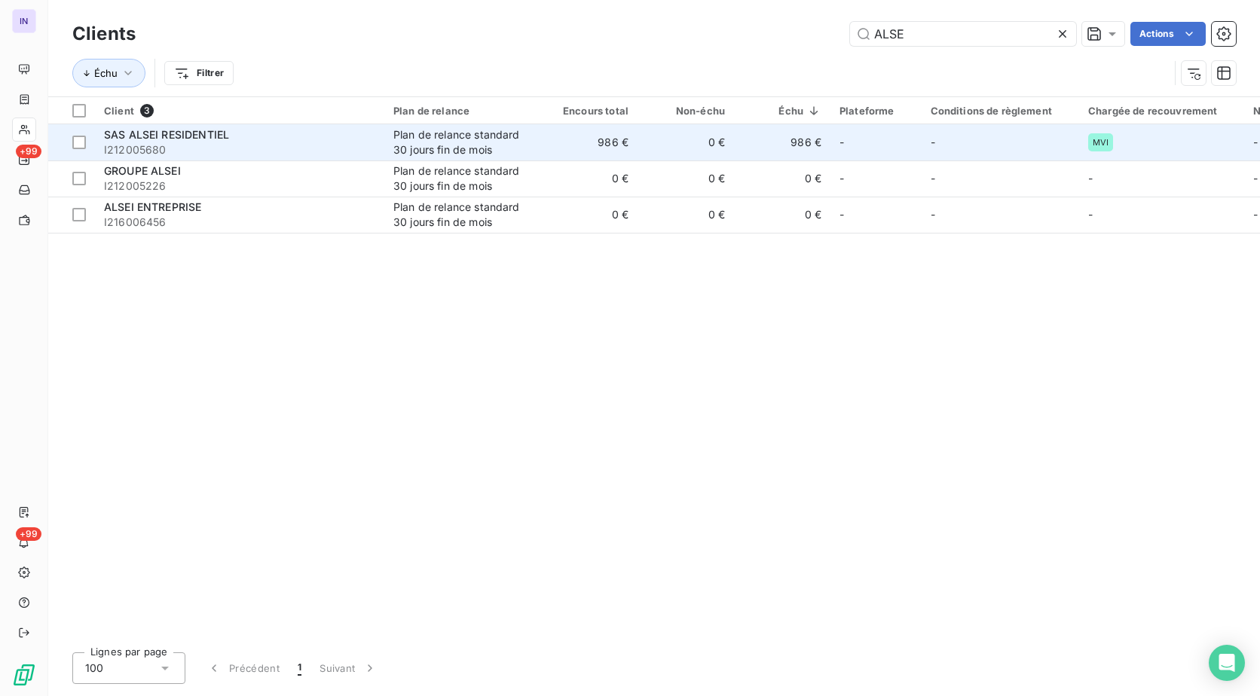
click at [314, 148] on span "I212005680" at bounding box center [239, 149] width 271 height 15
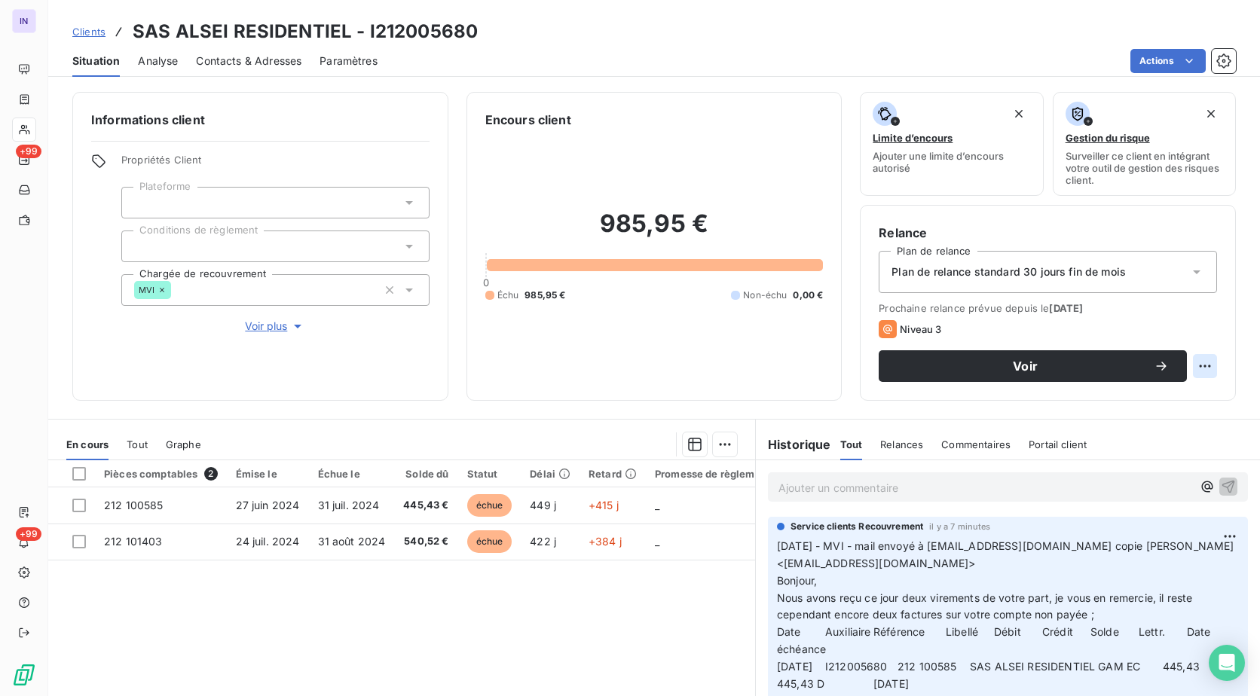
click at [1189, 369] on html "IN +99 +99 Clients SAS ALSEI RESIDENTIEL - I212005680 Situation Analyse Contact…" at bounding box center [630, 348] width 1260 height 696
click at [1173, 406] on div "Replanifier cette action" at bounding box center [1131, 399] width 135 height 24
select select "8"
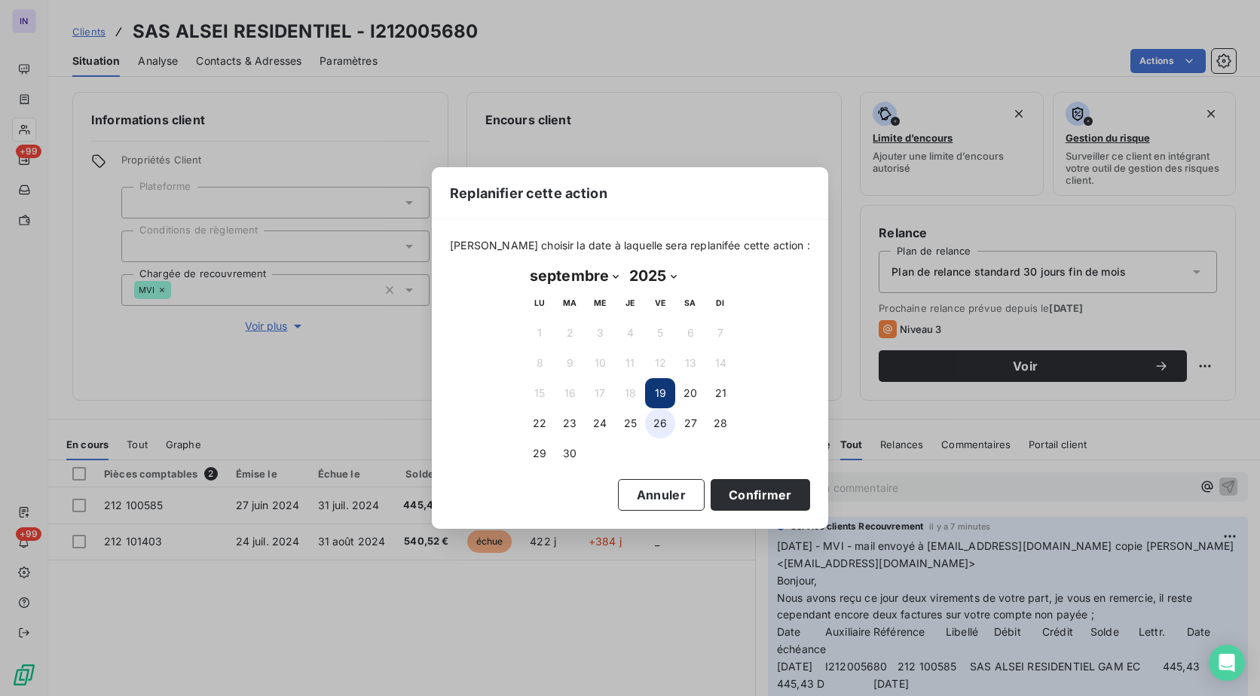
click at [659, 427] on button "26" at bounding box center [660, 423] width 30 height 30
click at [730, 491] on button "Confirmer" at bounding box center [759, 495] width 99 height 32
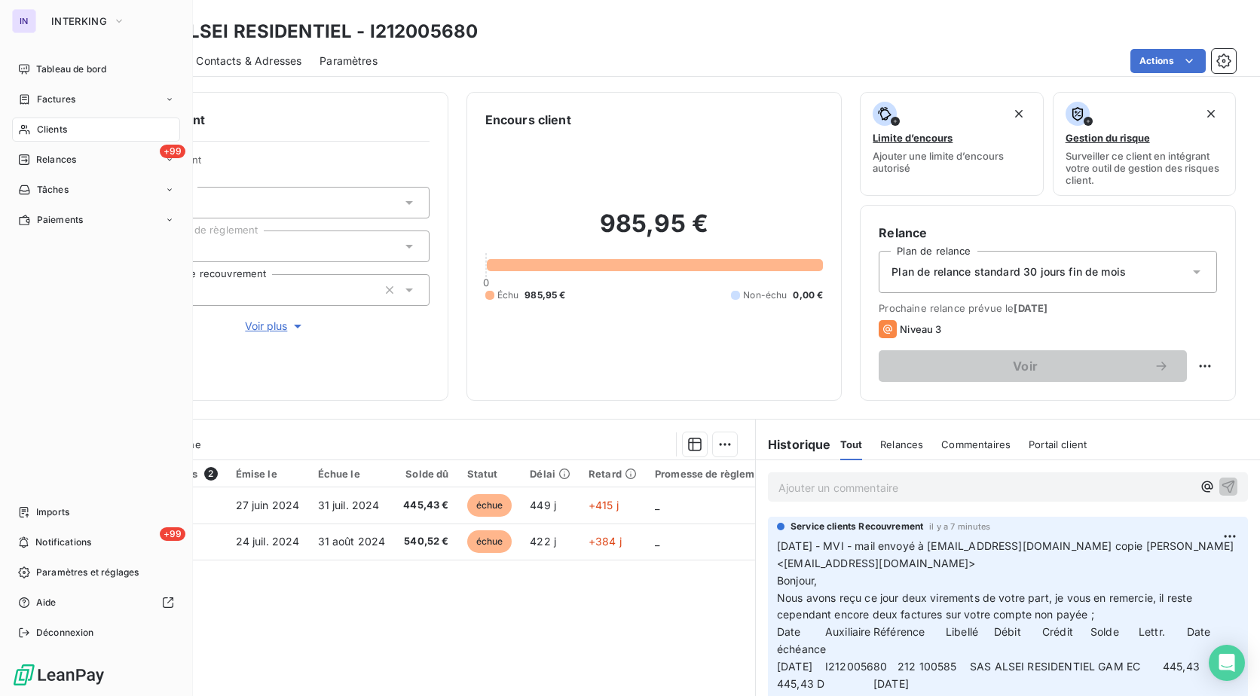
click at [57, 131] on span "Clients" at bounding box center [52, 130] width 30 height 14
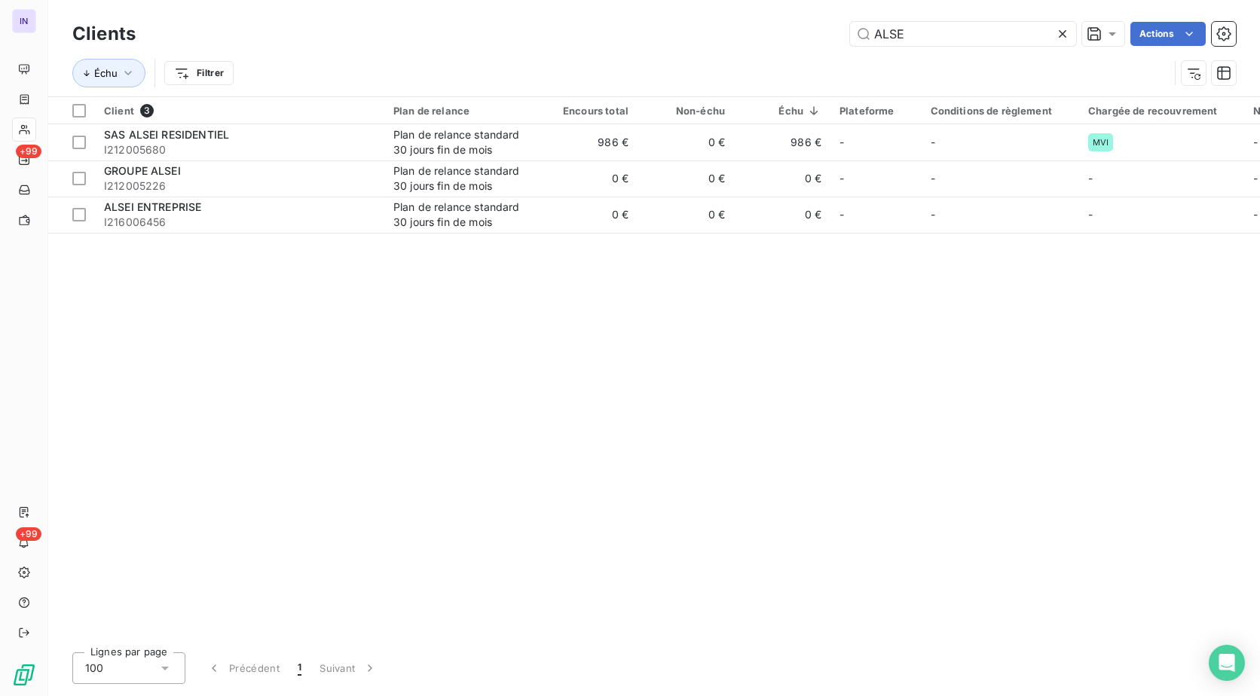
drag, startPoint x: 933, startPoint y: 38, endPoint x: 723, endPoint y: 42, distance: 211.0
click at [723, 42] on div "ALSE Actions" at bounding box center [695, 34] width 1082 height 24
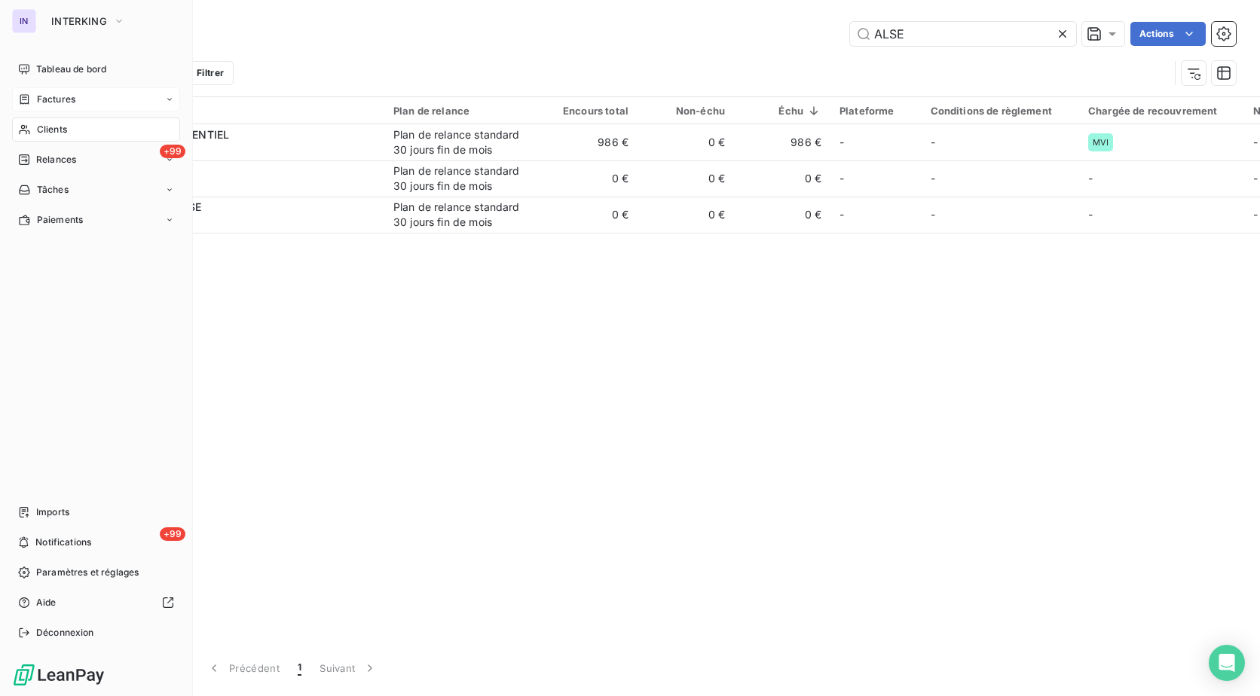
click at [44, 97] on span "Factures" at bounding box center [56, 100] width 38 height 14
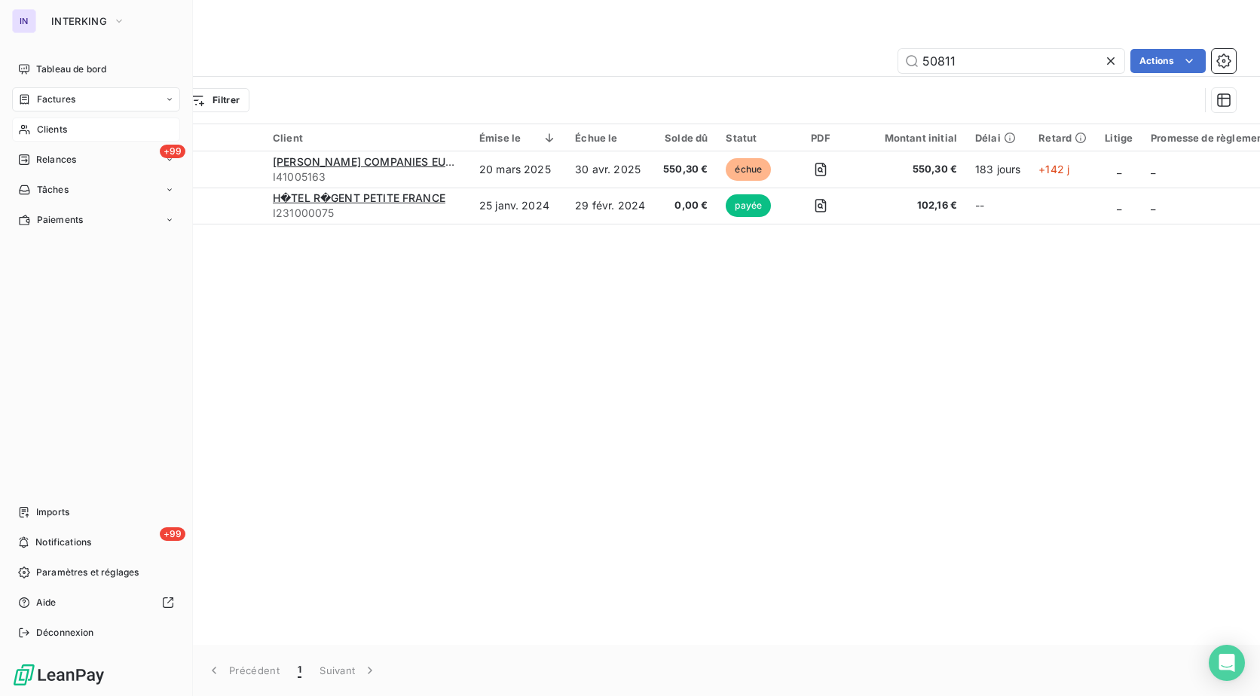
drag, startPoint x: 65, startPoint y: 65, endPoint x: 191, endPoint y: 122, distance: 138.2
click at [65, 65] on span "Tableau de bord" at bounding box center [71, 70] width 70 height 14
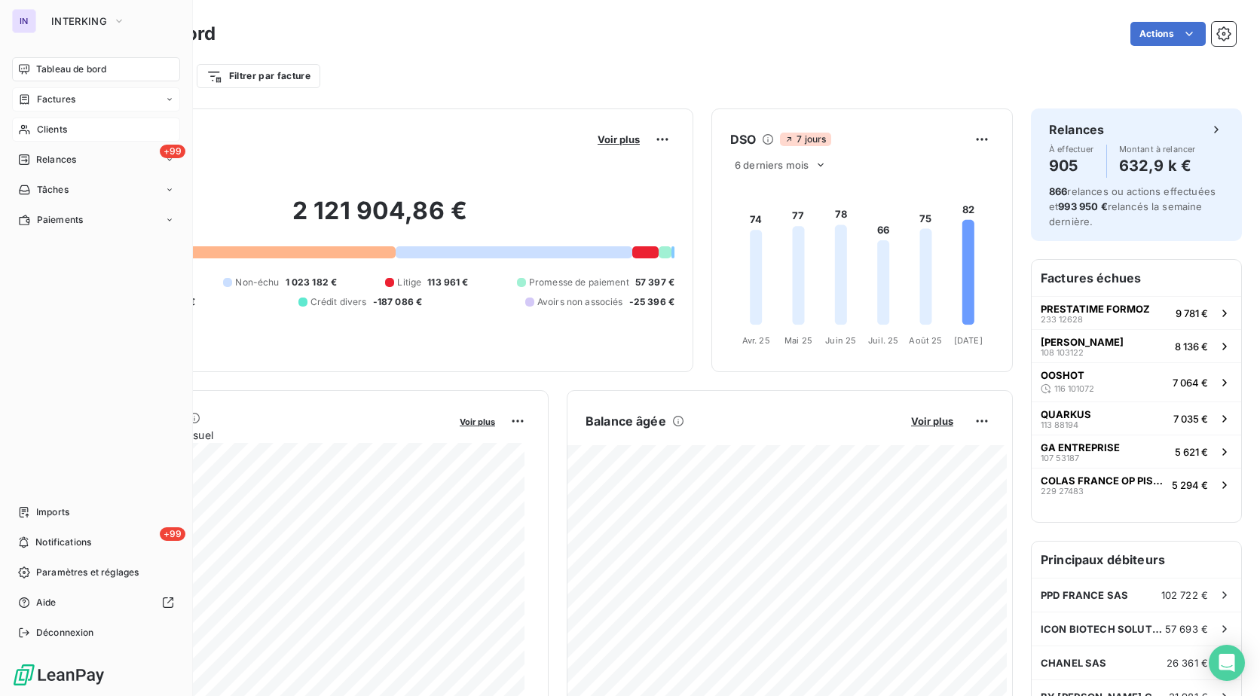
click at [60, 134] on span "Clients" at bounding box center [52, 130] width 30 height 14
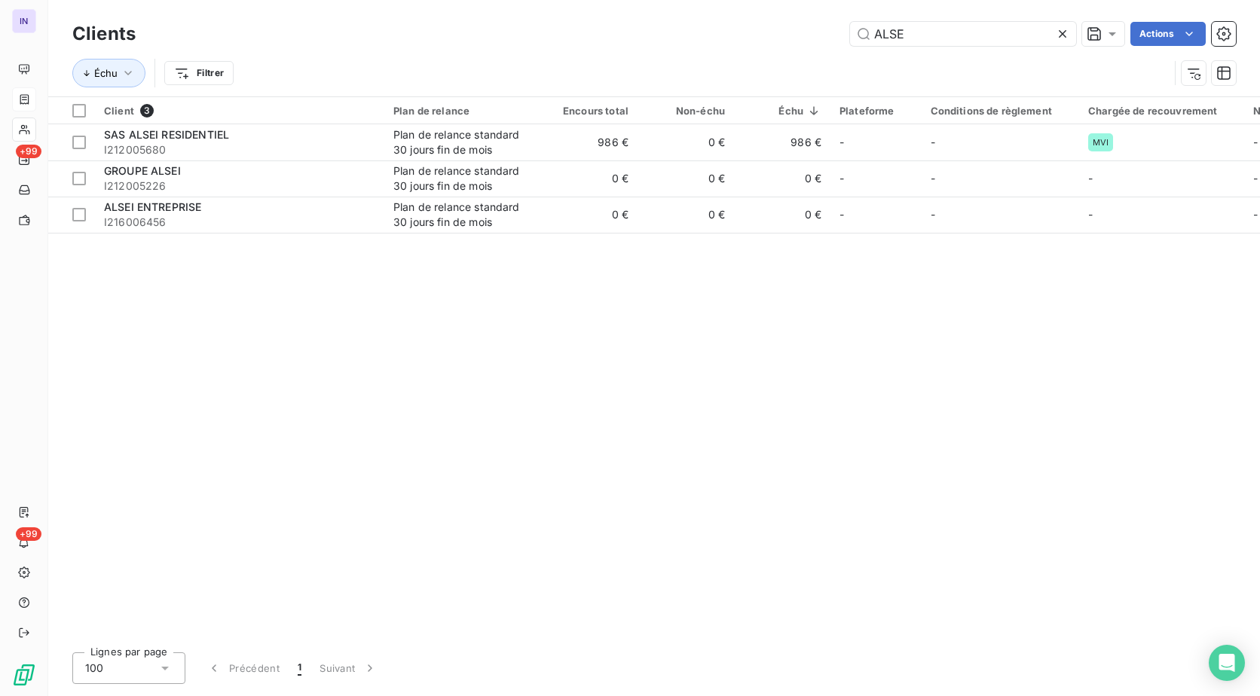
drag, startPoint x: 932, startPoint y: 35, endPoint x: 657, endPoint y: 33, distance: 275.0
click at [657, 33] on div "ALSE Actions" at bounding box center [695, 34] width 1082 height 24
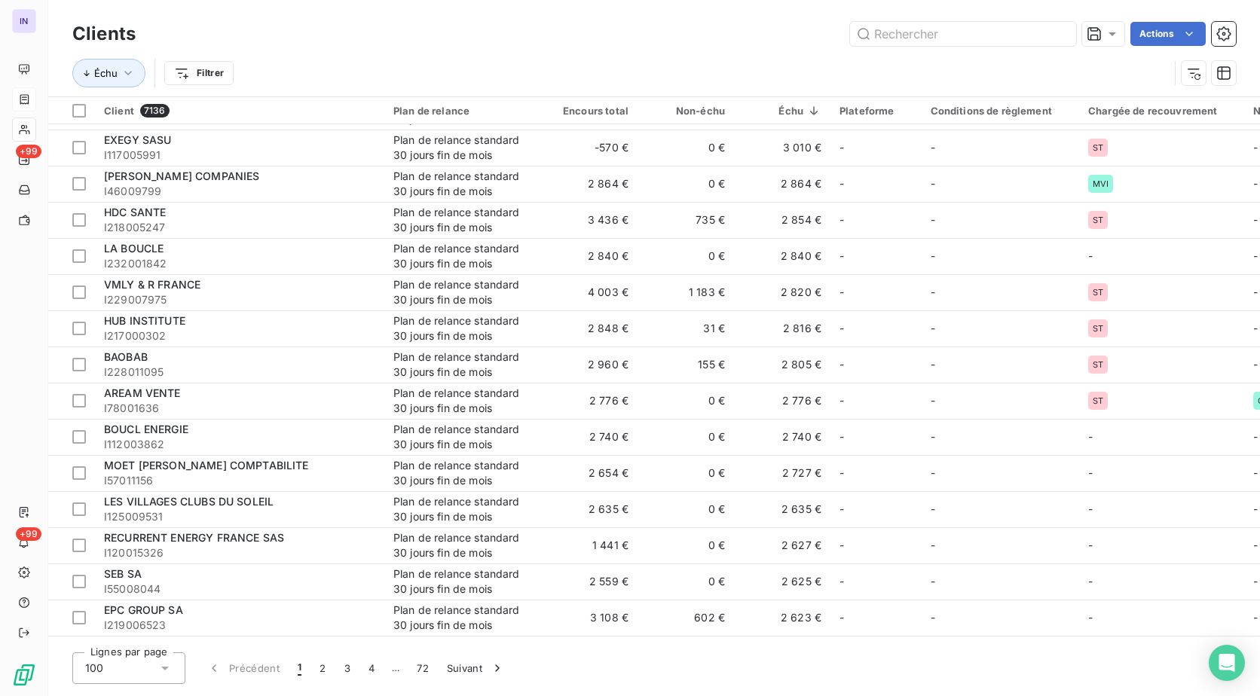
scroll to position [2712, 0]
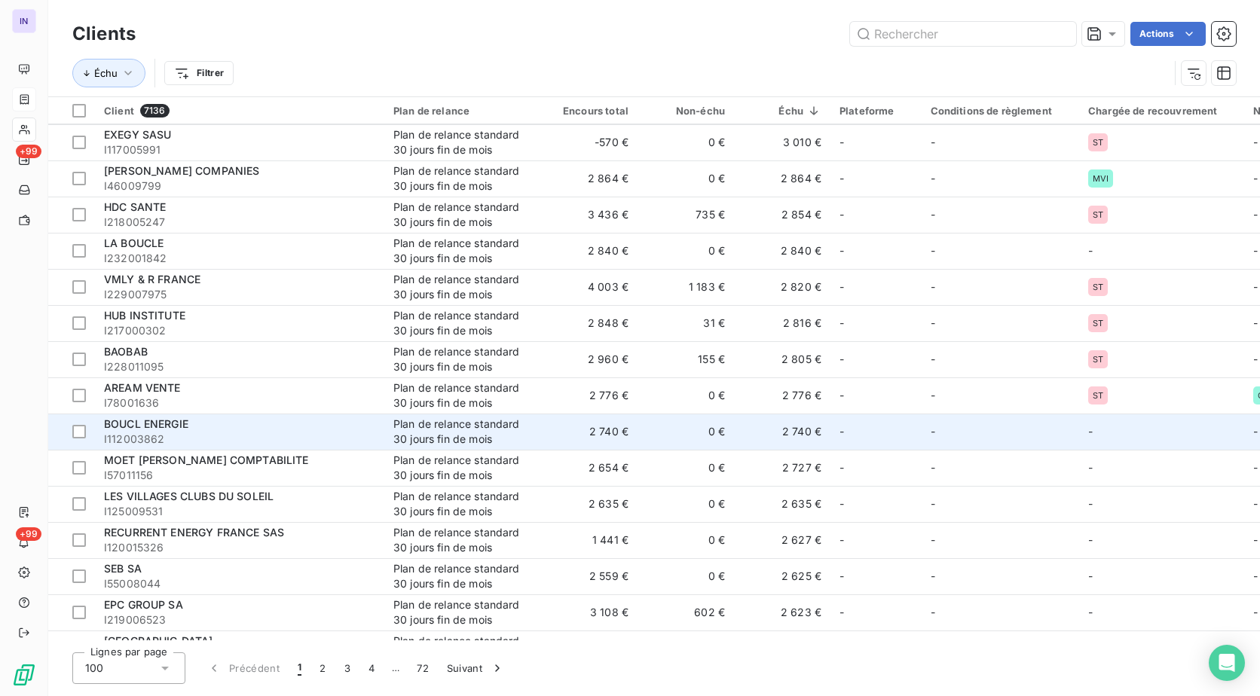
click at [457, 435] on div "Plan de relance standard 30 jours fin de mois" at bounding box center [462, 432] width 139 height 30
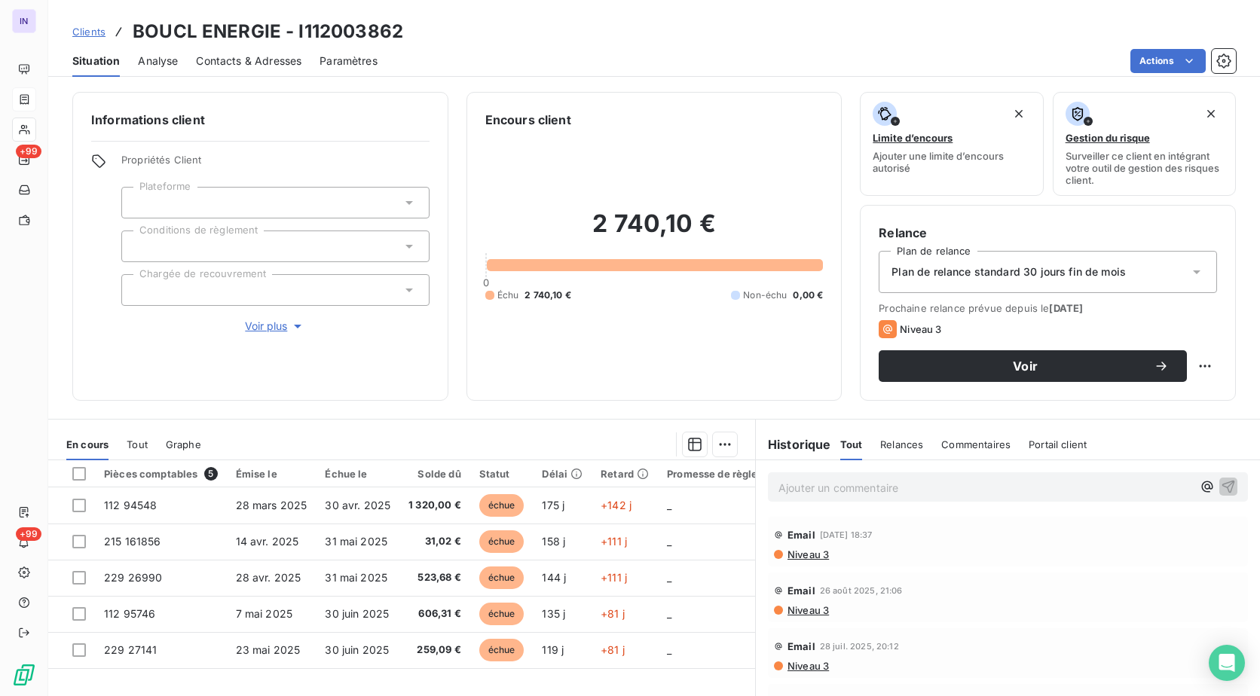
click at [244, 62] on span "Contacts & Adresses" at bounding box center [248, 60] width 105 height 15
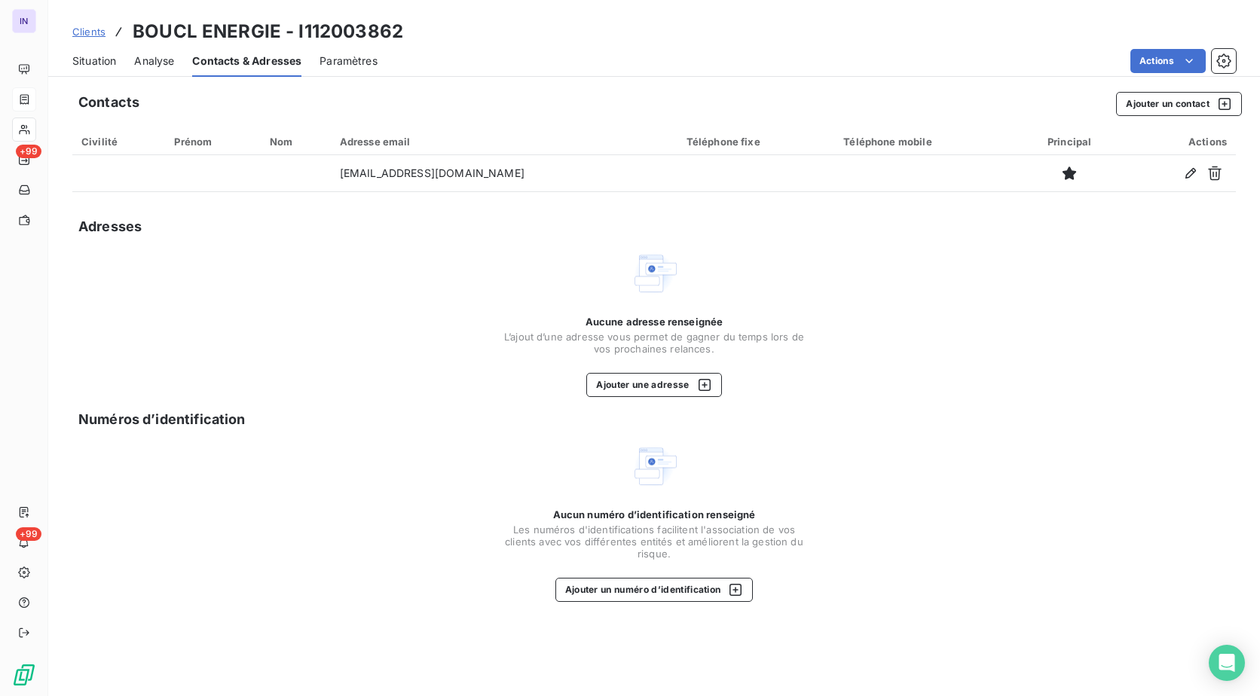
click at [86, 50] on div "Situation" at bounding box center [94, 61] width 44 height 32
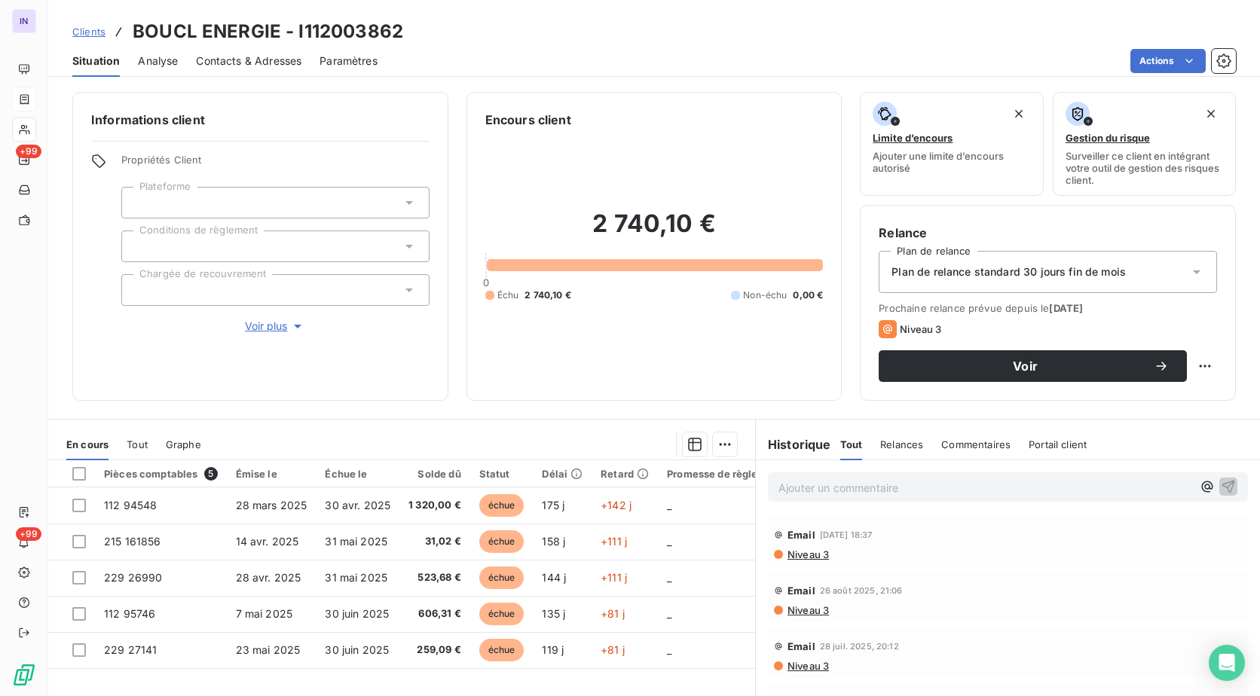
click at [802, 486] on p "Ajouter un commentaire ﻿" at bounding box center [985, 487] width 414 height 19
click at [950, 490] on p "[DATE] ST - Mail envoyé à" at bounding box center [985, 486] width 414 height 17
click at [1131, 484] on p "[DATE] ST - Mail envoyé à [EMAIL_ADDRESS][DOMAIN_NAME] copie" at bounding box center [985, 486] width 414 height 17
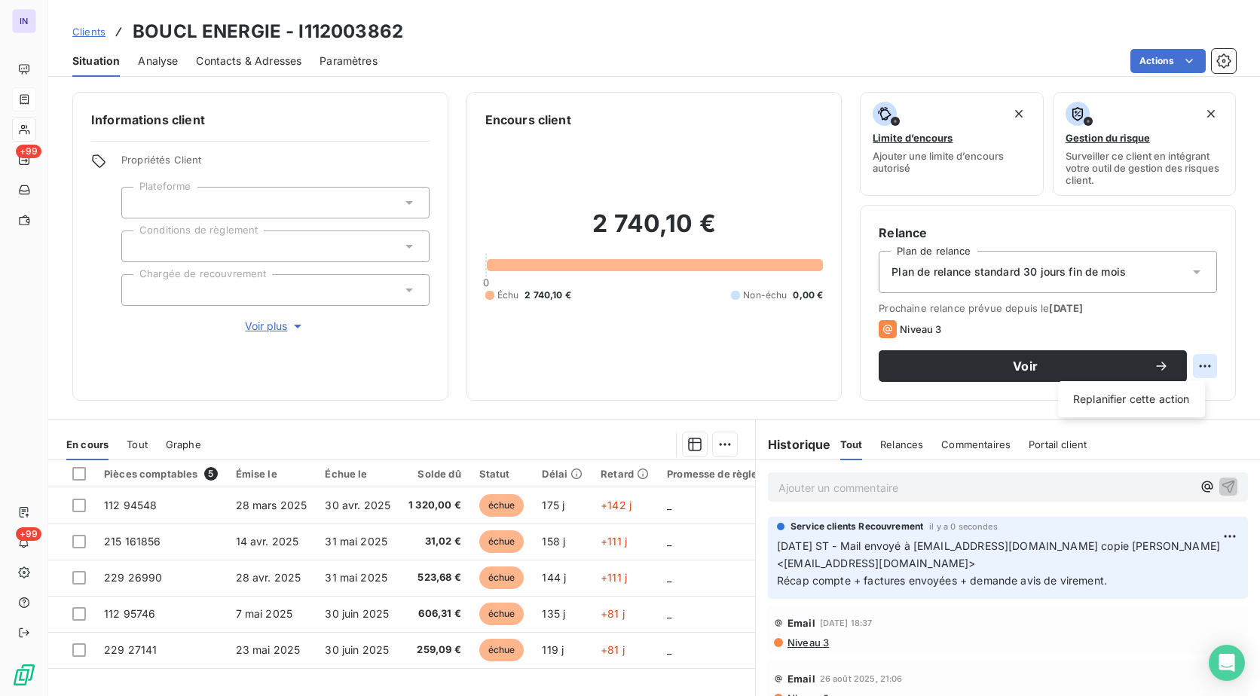
click at [1182, 364] on html "IN +99 +99 Clients BOUCL ENERGIE - I112003862 Situation Analyse Contacts & Adre…" at bounding box center [630, 348] width 1260 height 696
click at [1181, 396] on div "Replanifier cette action" at bounding box center [1131, 399] width 135 height 24
select select "8"
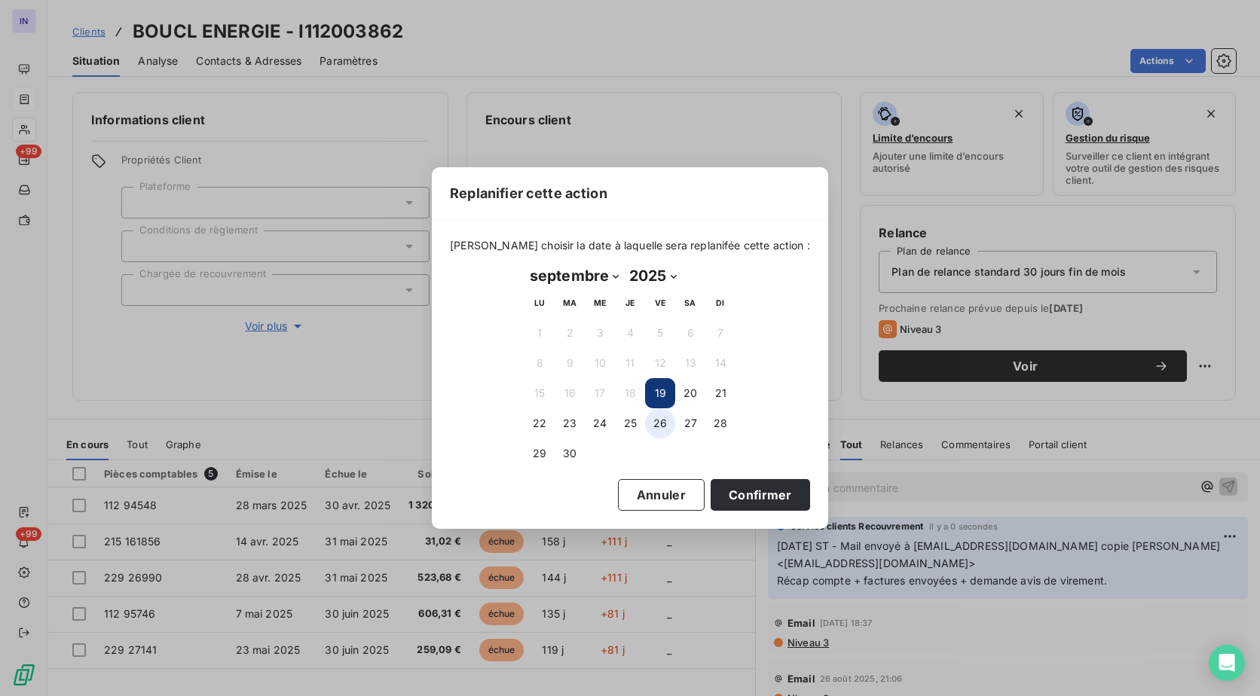
click at [660, 428] on button "26" at bounding box center [660, 423] width 30 height 30
click at [715, 497] on button "Confirmer" at bounding box center [759, 495] width 99 height 32
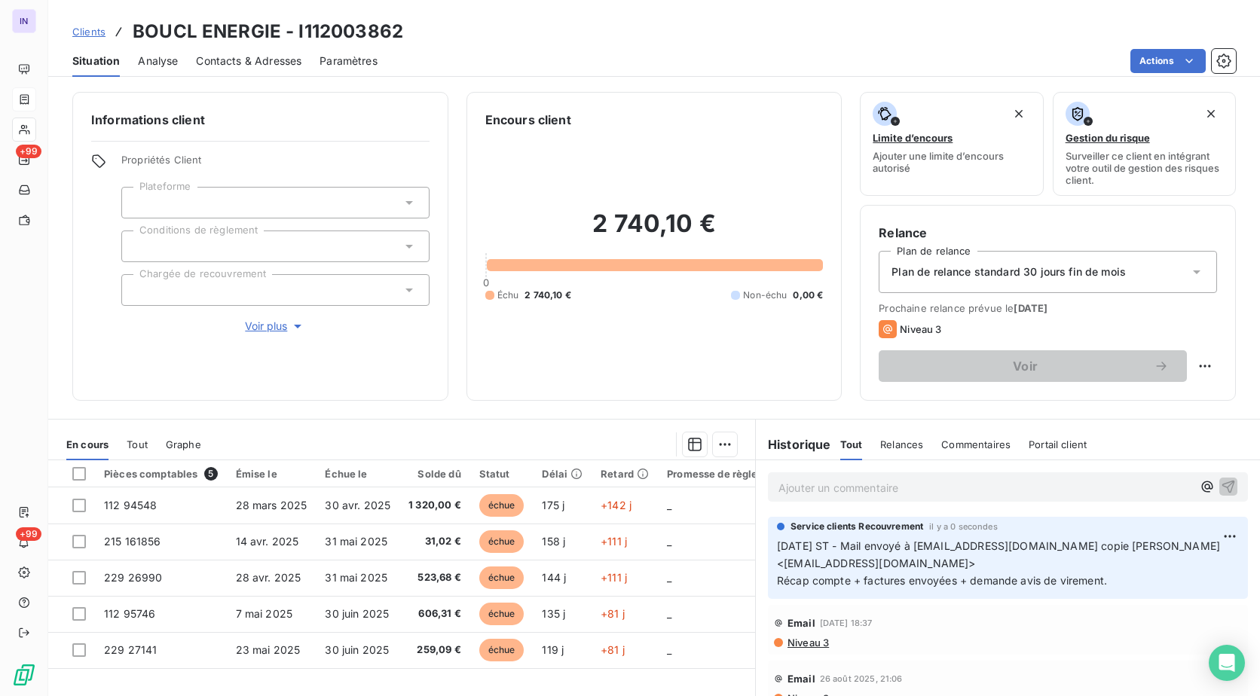
click at [178, 293] on div at bounding box center [275, 290] width 308 height 32
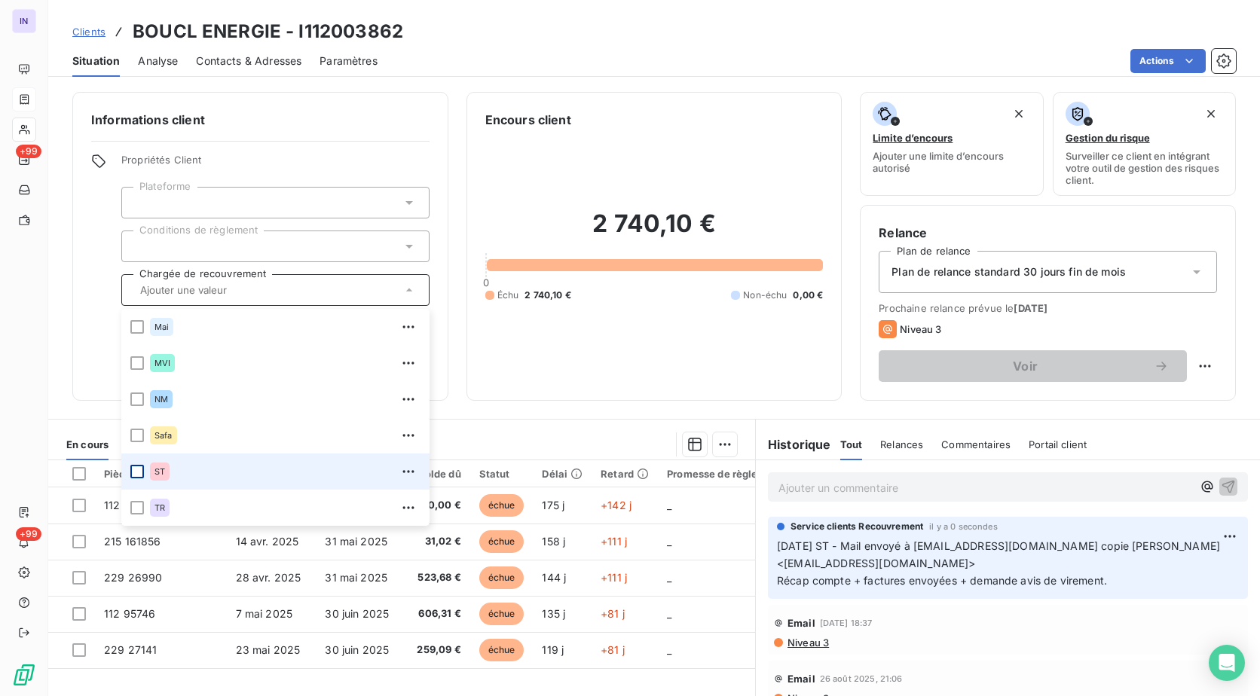
click at [141, 472] on div at bounding box center [137, 472] width 14 height 14
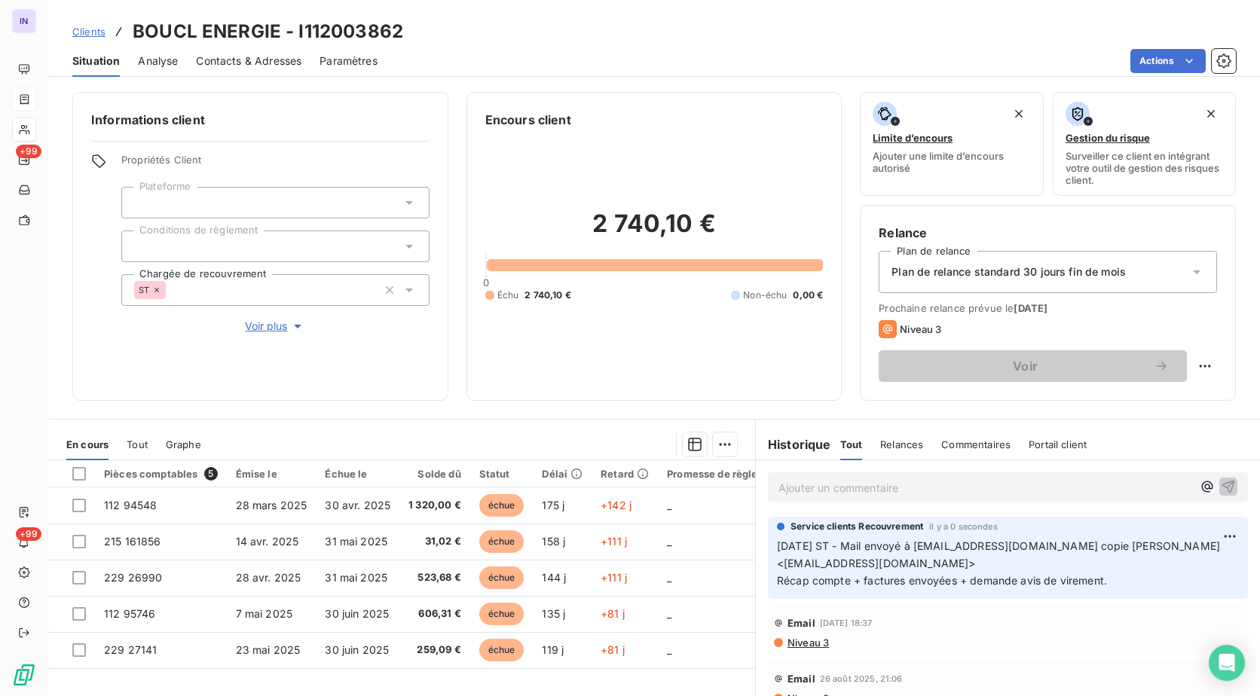
click at [518, 384] on div "Encours client 2 740,10 € 0 Échu 2 740,10 € Non-échu 0,00 €" at bounding box center [654, 246] width 376 height 309
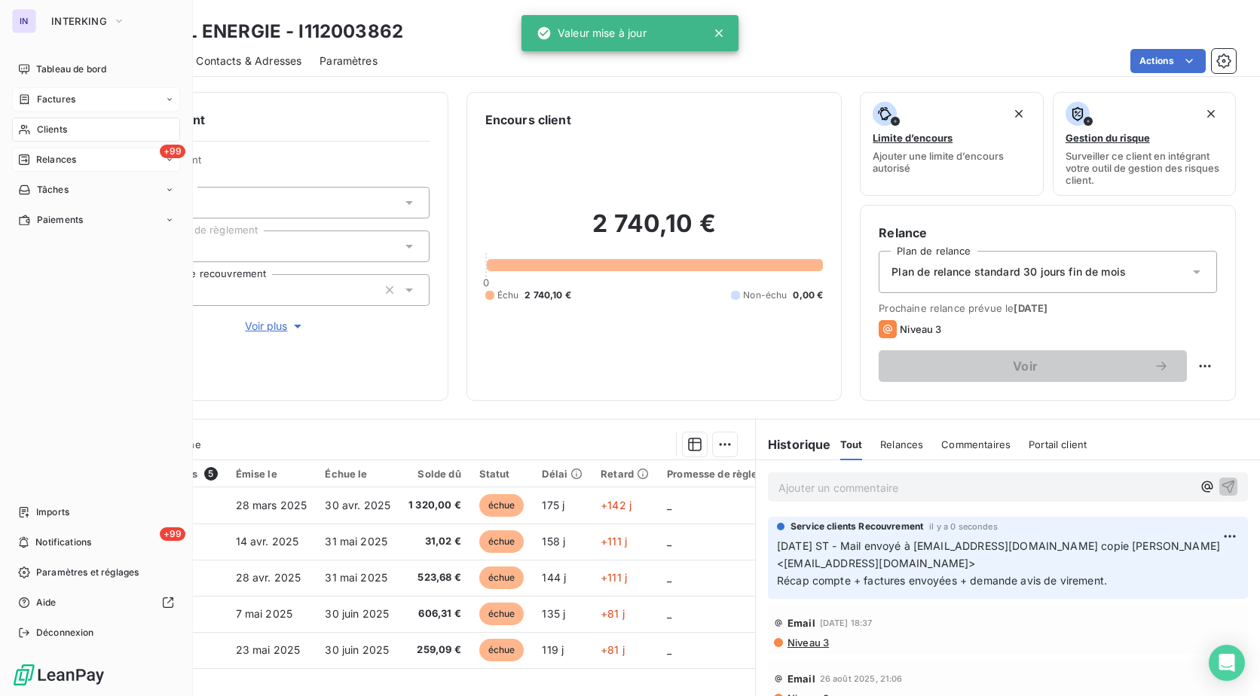
drag, startPoint x: 75, startPoint y: 137, endPoint x: 87, endPoint y: 148, distance: 16.0
click at [75, 137] on div "Clients" at bounding box center [96, 130] width 168 height 24
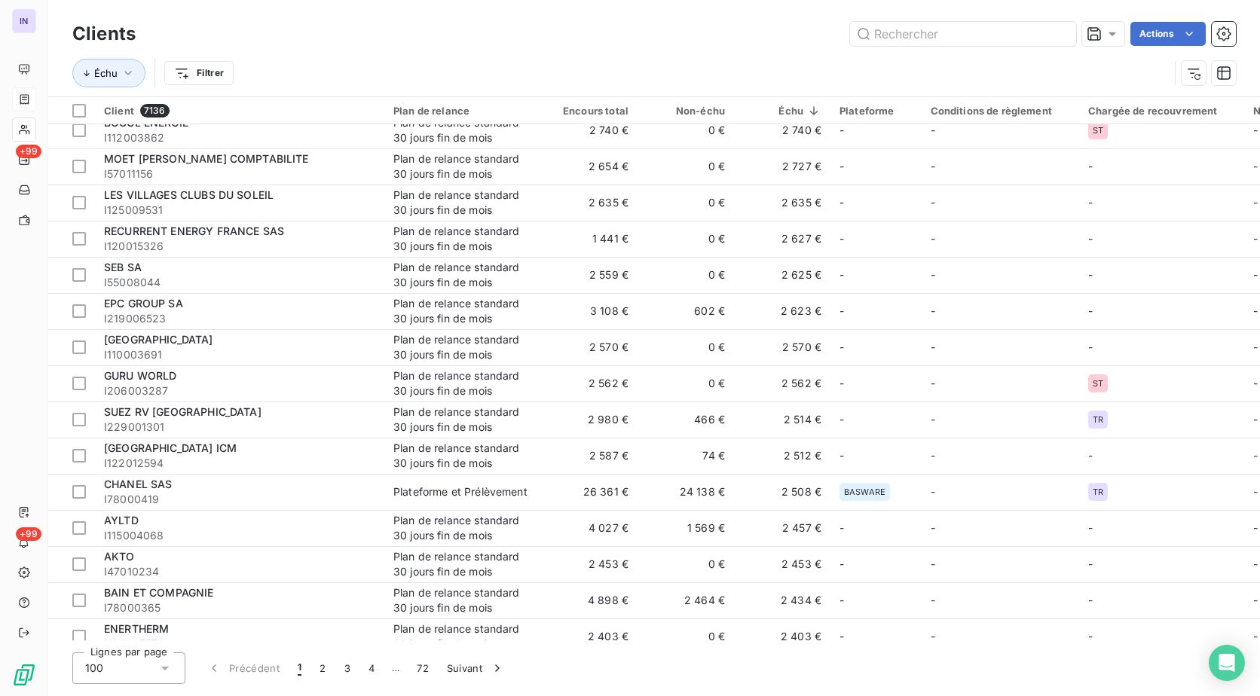
scroll to position [2938, 0]
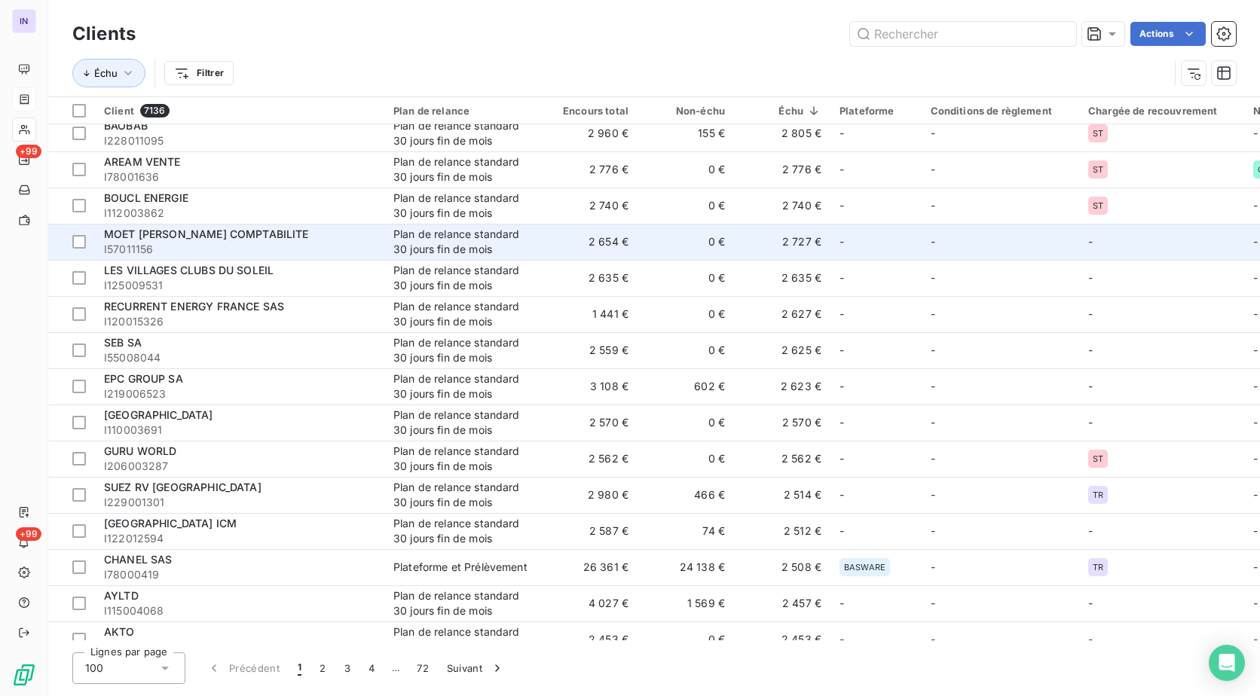
click at [503, 246] on div "Plan de relance standard 30 jours fin de mois" at bounding box center [462, 242] width 139 height 30
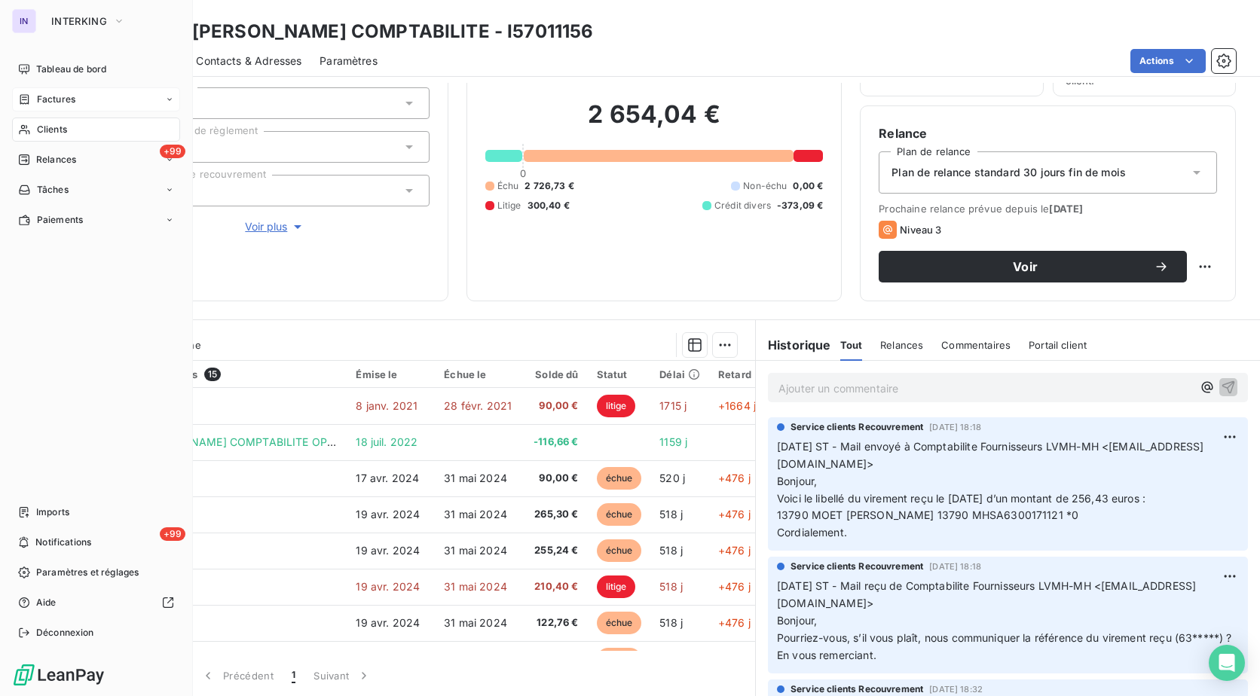
click at [55, 130] on span "Clients" at bounding box center [52, 130] width 30 height 14
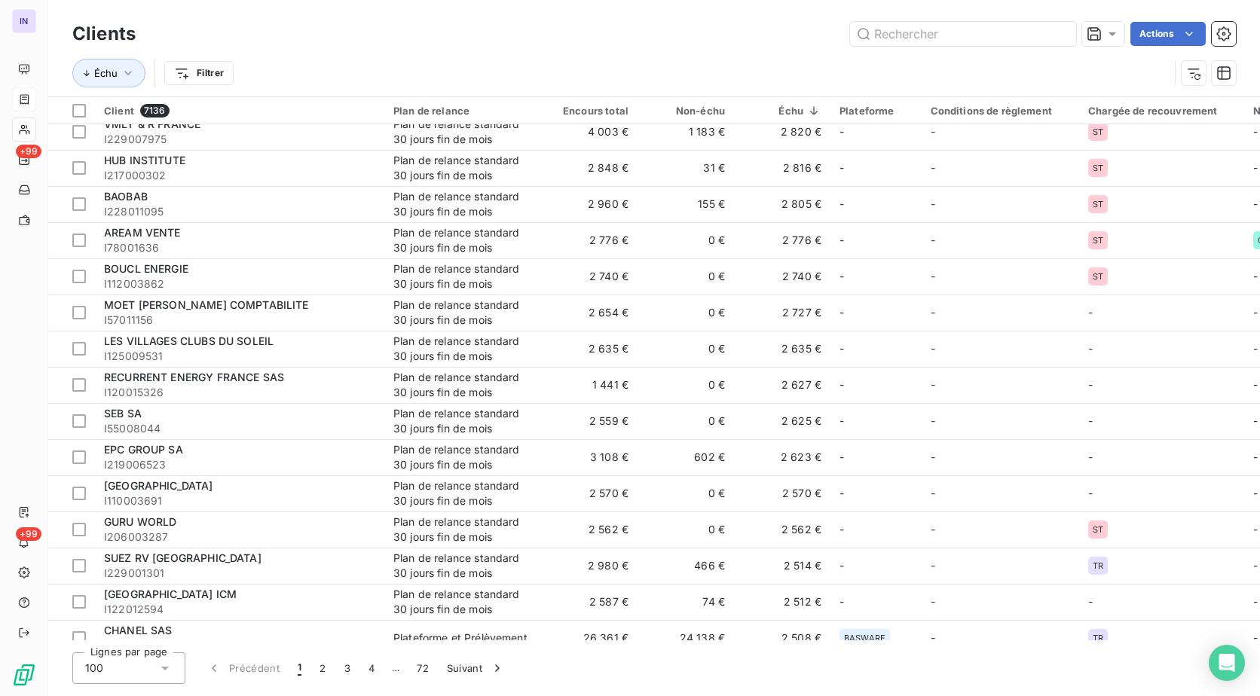
scroll to position [2863, 0]
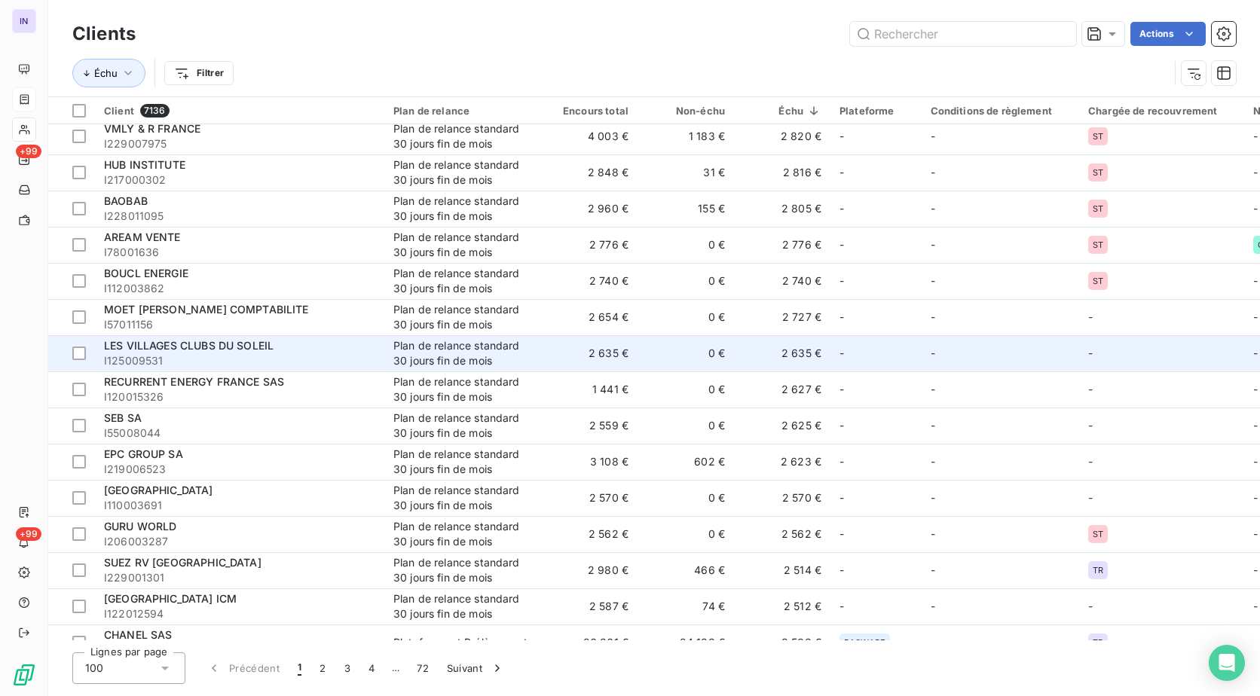
click at [373, 348] on div "LES VILLAGES CLUBS DU SOLEIL" at bounding box center [239, 345] width 271 height 15
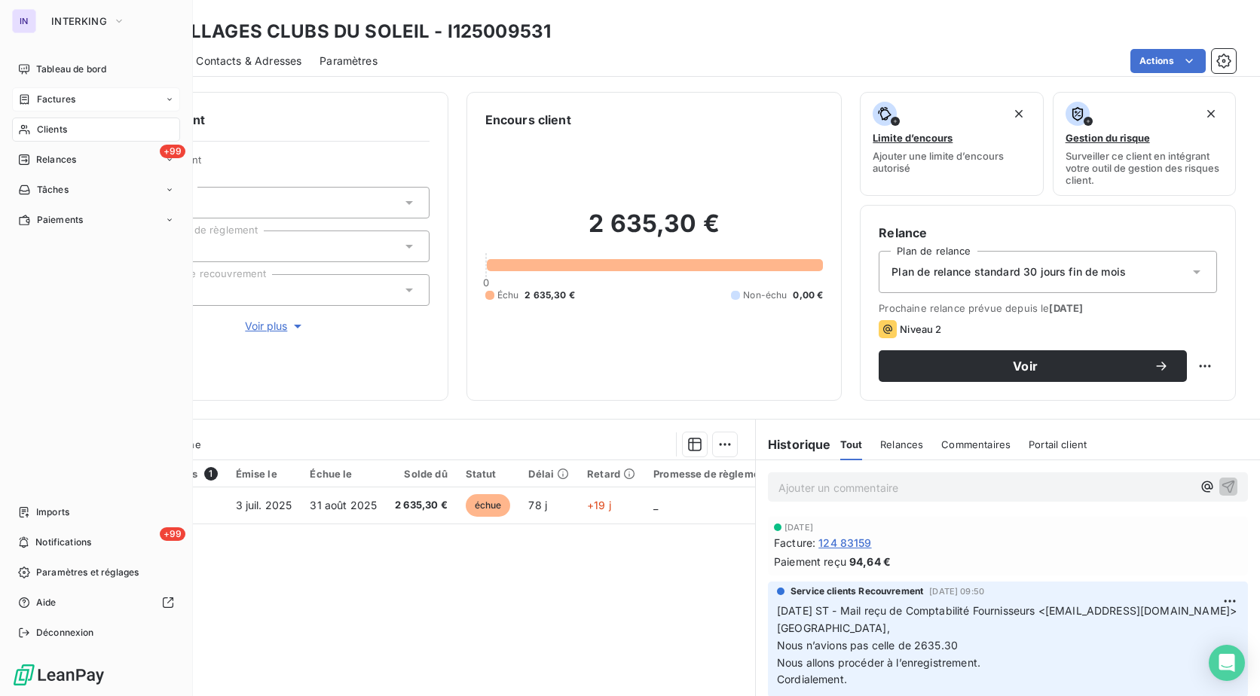
drag, startPoint x: 76, startPoint y: 127, endPoint x: 187, endPoint y: 130, distance: 110.8
click at [76, 127] on div "Clients" at bounding box center [96, 130] width 168 height 24
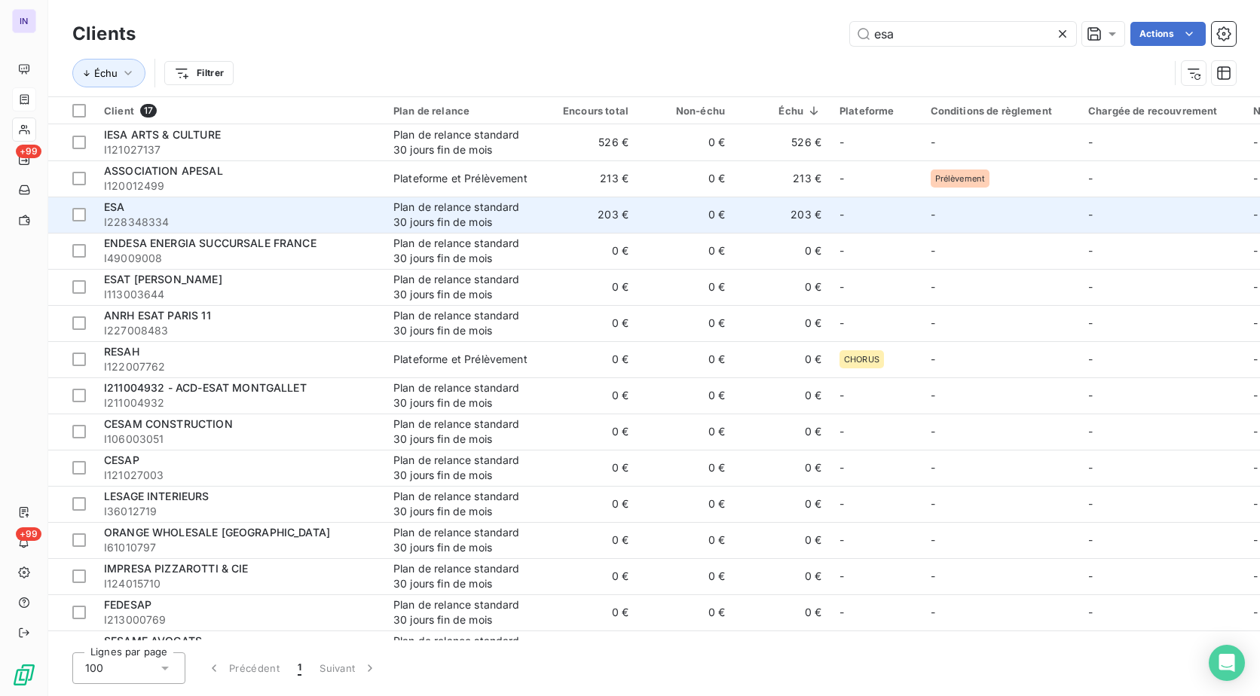
type input "esa"
click at [479, 228] on div "Plan de relance standard 30 jours fin de mois" at bounding box center [462, 215] width 139 height 30
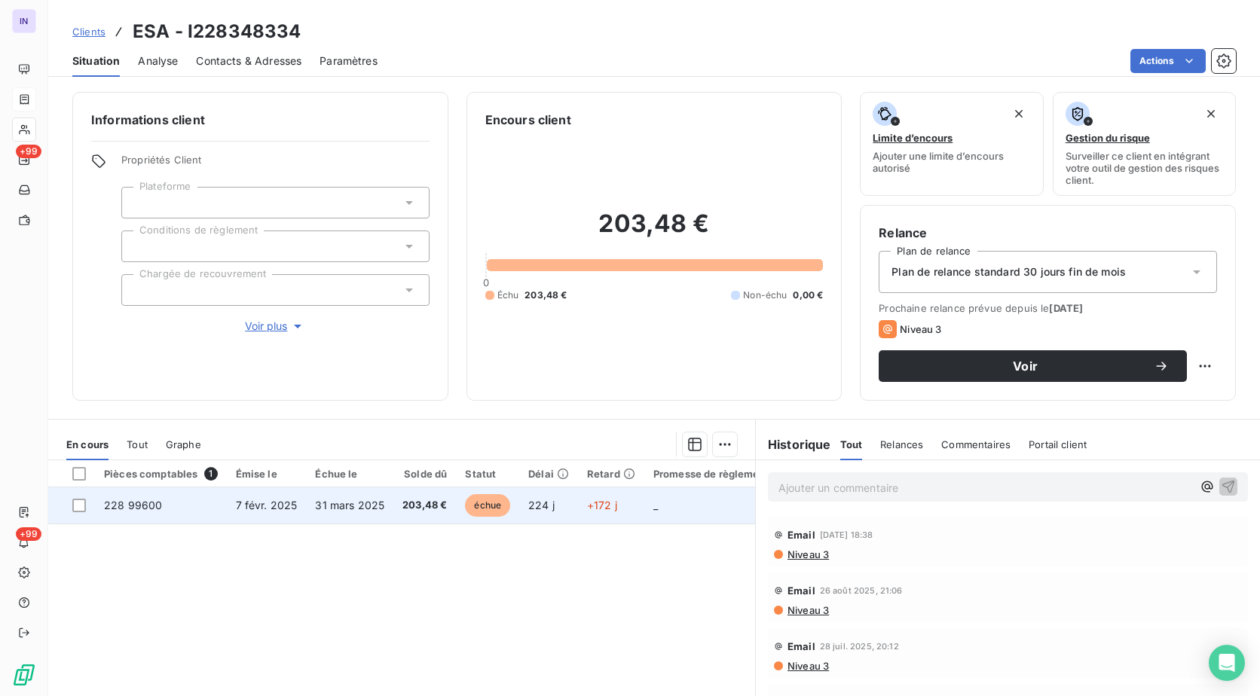
click at [343, 514] on td "31 mars 2025" at bounding box center [349, 505] width 87 height 36
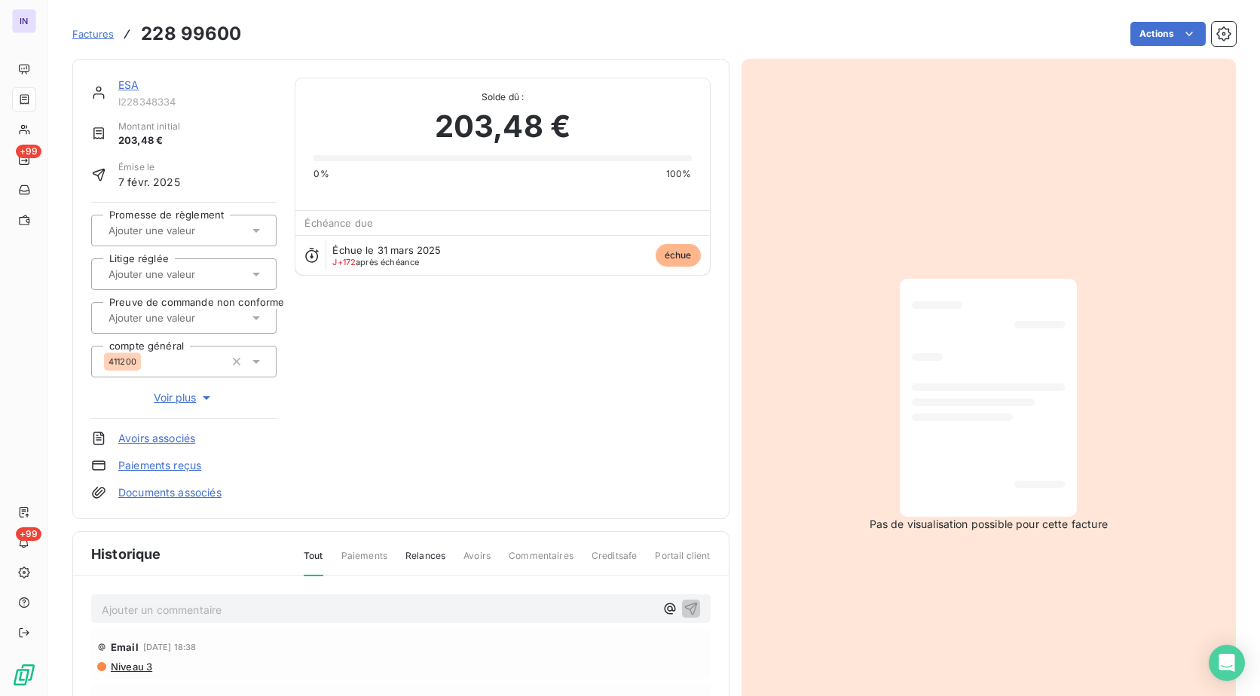
click at [155, 610] on p "Ajouter un commentaire ﻿" at bounding box center [378, 609] width 553 height 19
click at [278, 606] on p "[DATE] ST - Mail reçu de" at bounding box center [378, 608] width 553 height 17
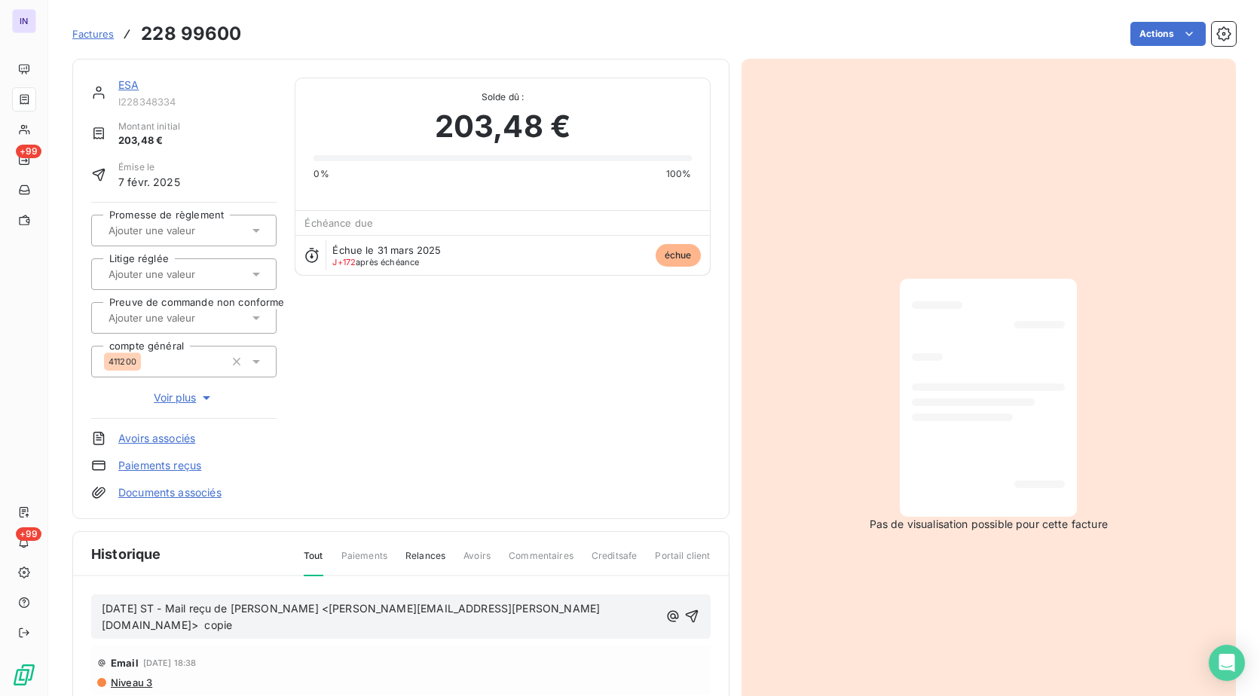
click at [553, 605] on p "[DATE] ST - Mail reçu de [PERSON_NAME] <[PERSON_NAME][EMAIL_ADDRESS][PERSON_NAM…" at bounding box center [380, 617] width 557 height 35
click at [157, 628] on p "[DATE] ST - Mail reçu de [PERSON_NAME] <[PERSON_NAME][EMAIL_ADDRESS][PERSON_NAM…" at bounding box center [379, 617] width 555 height 35
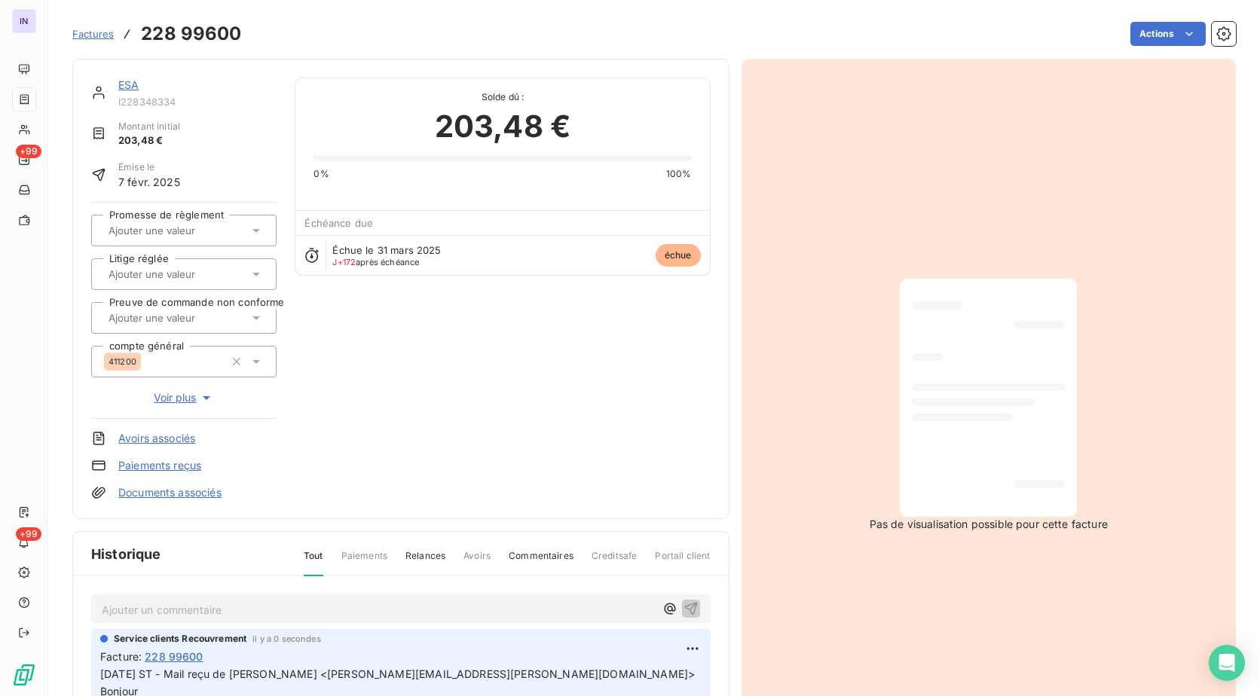
click at [137, 600] on p "Ajouter un commentaire ﻿" at bounding box center [378, 609] width 553 height 19
click at [283, 610] on p "[DATE] ST - Mail envoyé à" at bounding box center [378, 608] width 553 height 17
click at [130, 82] on link "ESA" at bounding box center [128, 84] width 20 height 13
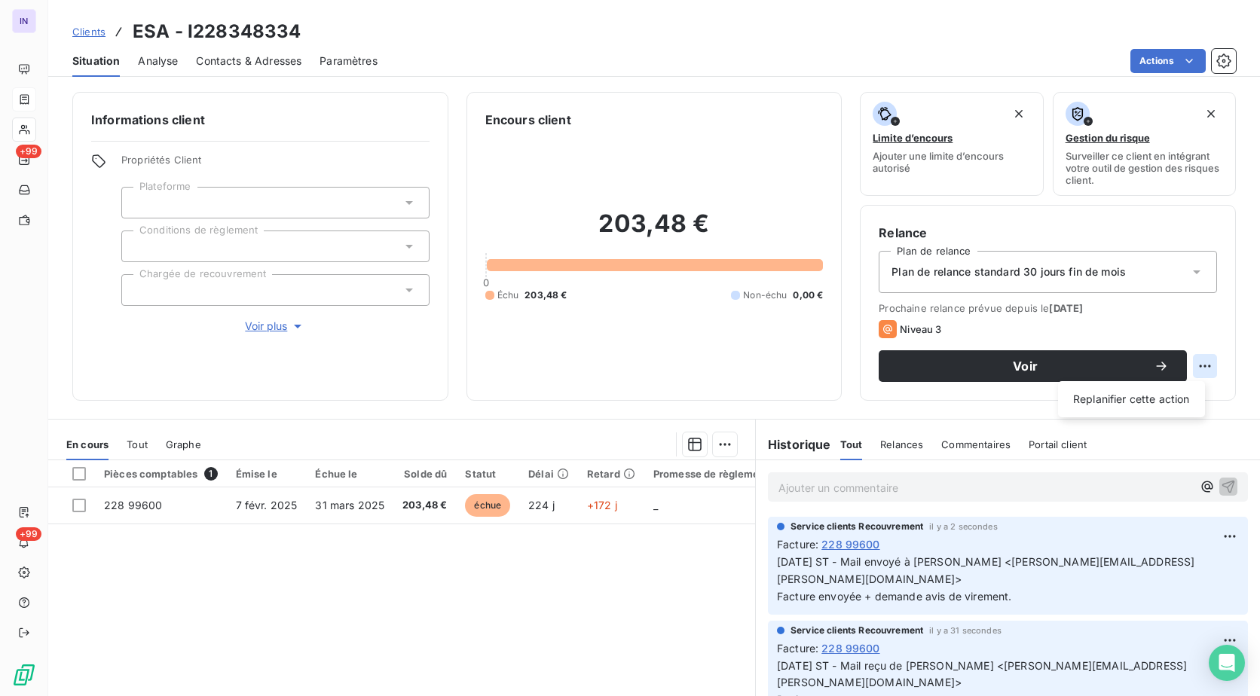
click at [1193, 369] on html "IN +99 +99 Clients ESA - I228348334 Situation Analyse Contacts & Adresses Param…" at bounding box center [630, 348] width 1260 height 696
click at [1166, 414] on div "Replanifier cette action" at bounding box center [1131, 399] width 147 height 36
click at [1160, 403] on div "Replanifier cette action" at bounding box center [1131, 399] width 135 height 24
select select "8"
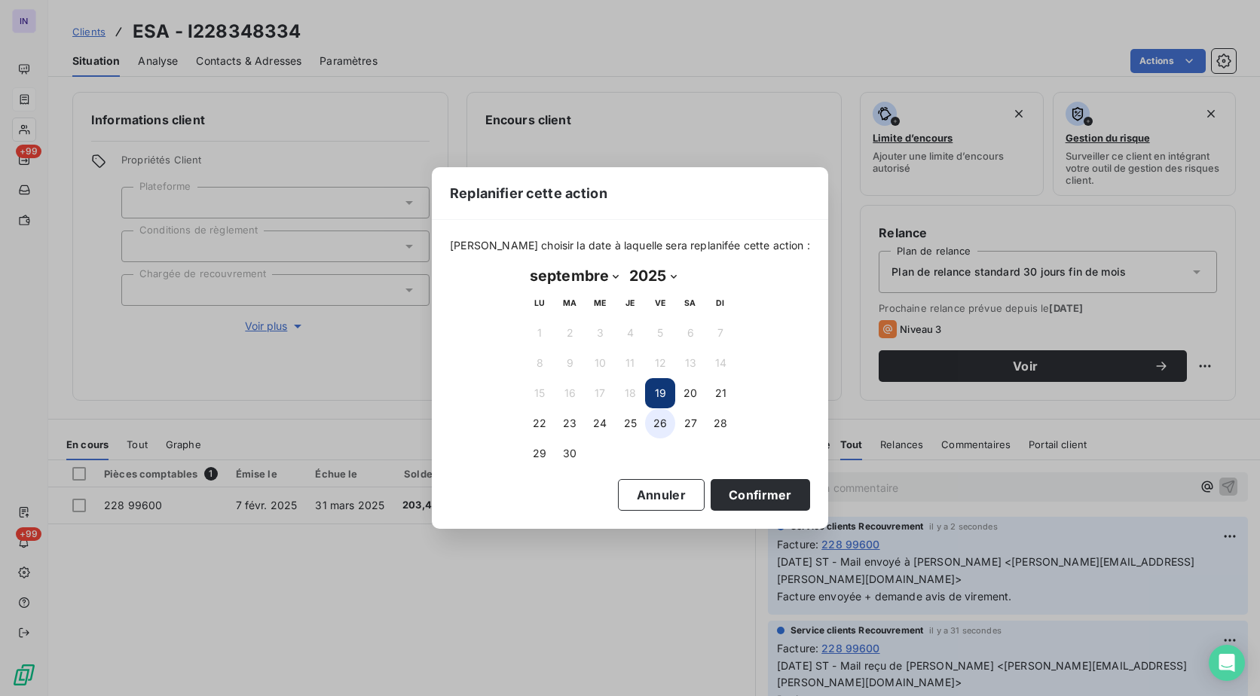
click at [664, 426] on button "26" at bounding box center [660, 423] width 30 height 30
click at [726, 497] on button "Confirmer" at bounding box center [759, 495] width 99 height 32
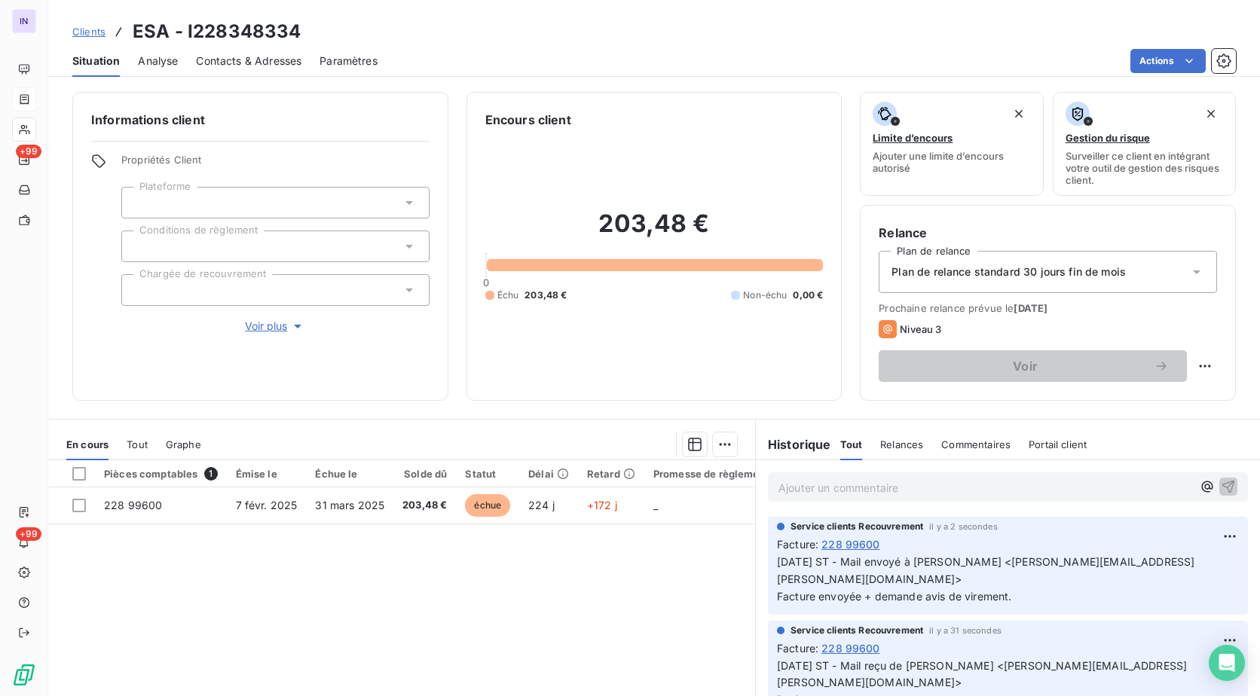
click at [150, 292] on div at bounding box center [275, 290] width 308 height 32
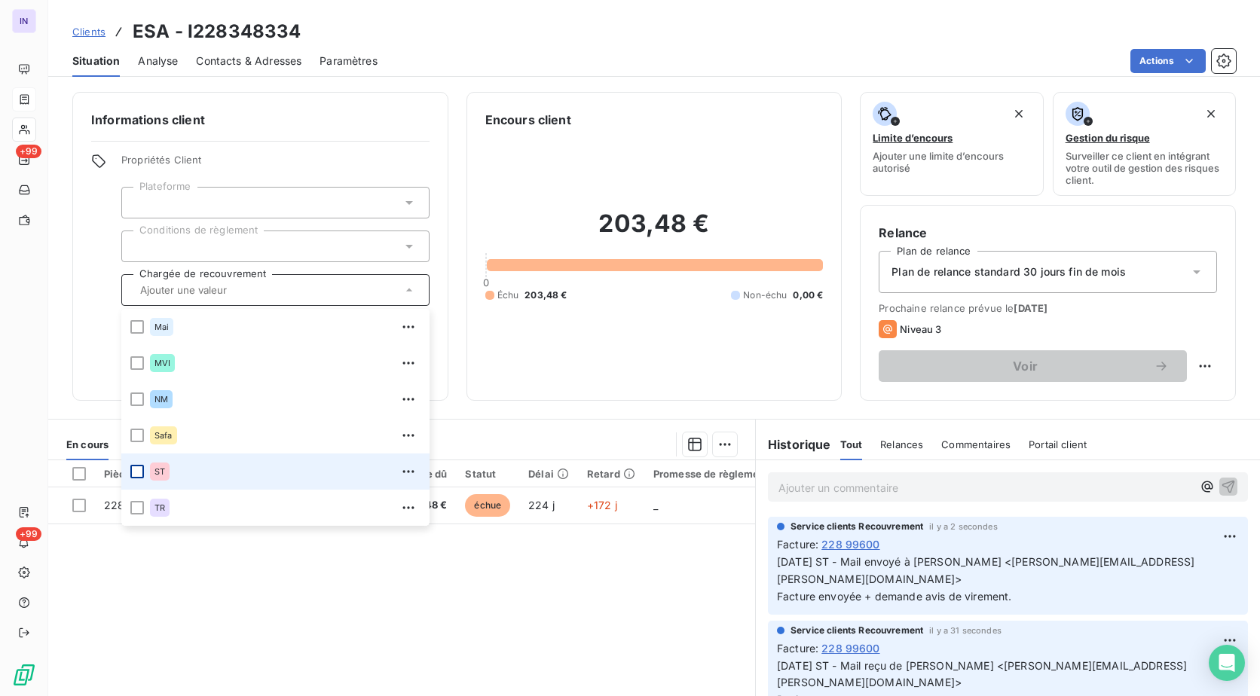
click at [139, 469] on div at bounding box center [137, 472] width 14 height 14
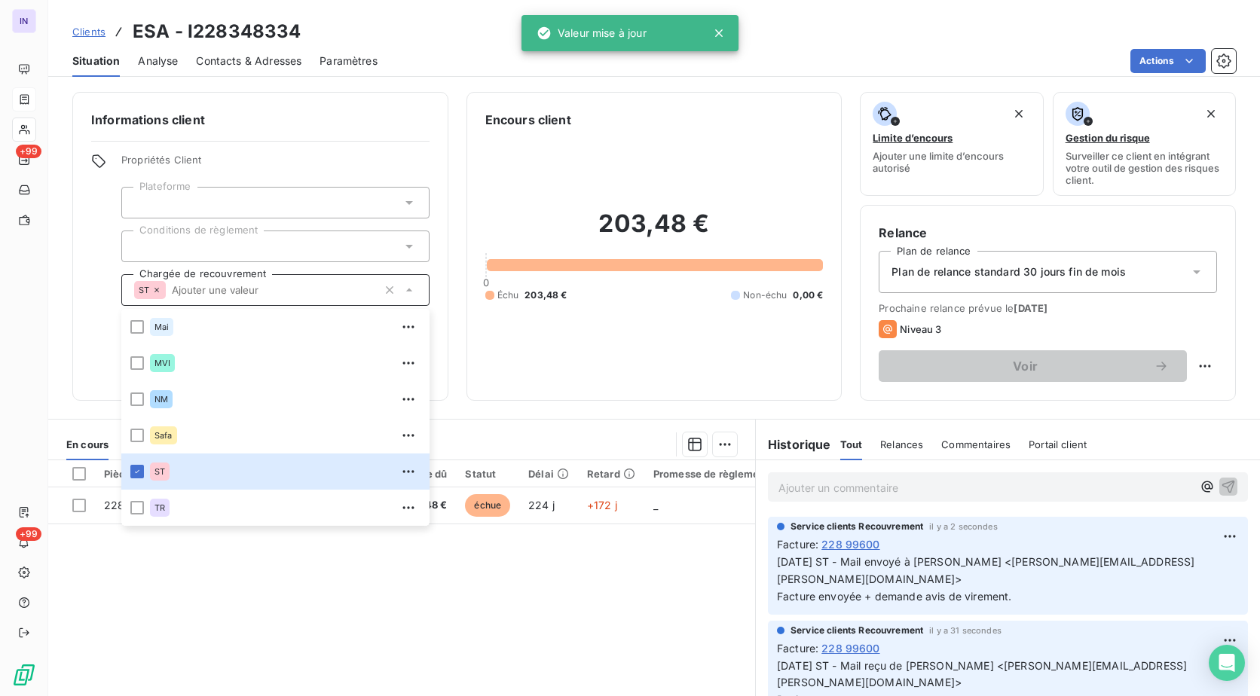
click at [540, 390] on div "Encours client 203,48 € 0 Échu 203,48 € Non-échu 0,00 €" at bounding box center [654, 246] width 376 height 309
